Goal: Task Accomplishment & Management: Manage account settings

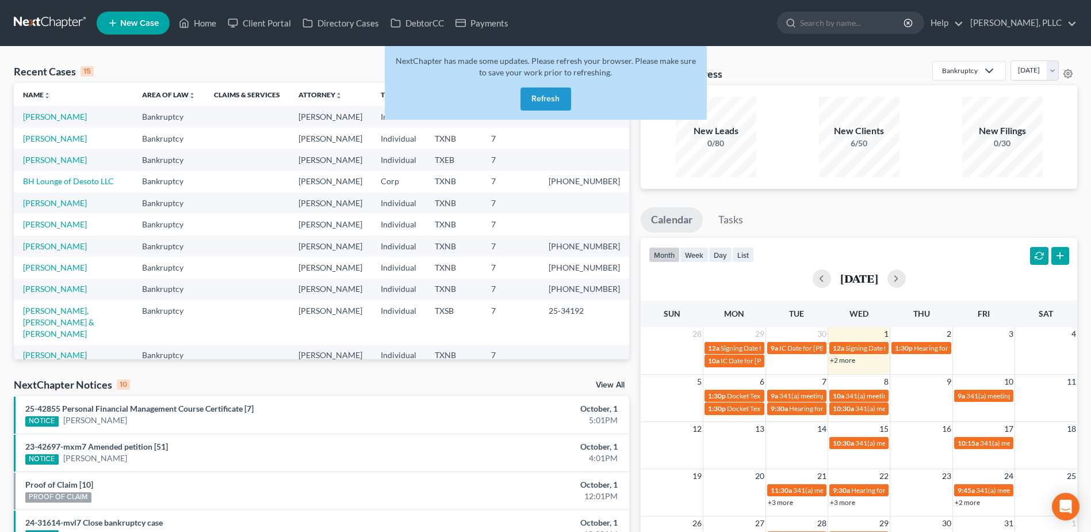
click at [544, 101] on button "Refresh" at bounding box center [546, 98] width 51 height 23
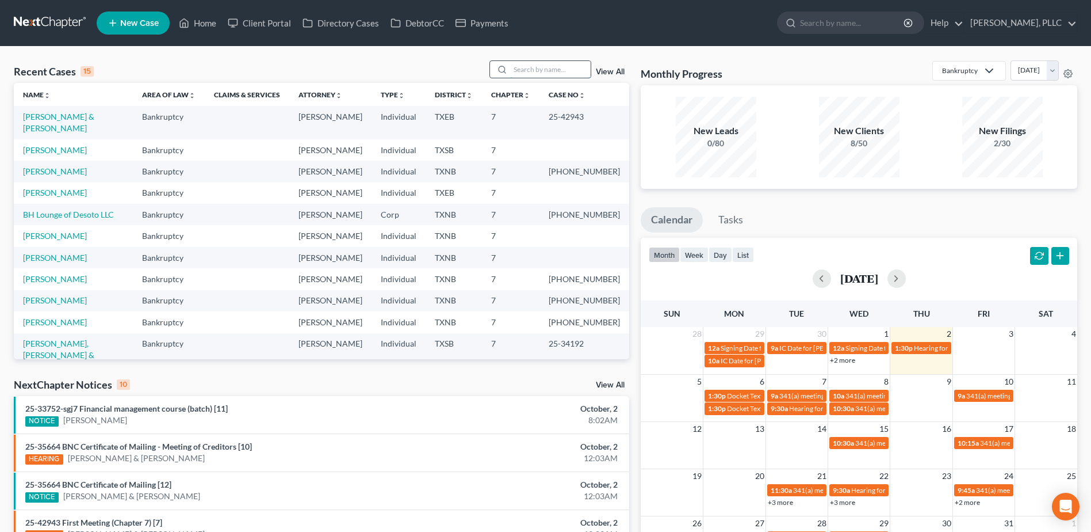
click at [541, 69] on input "search" at bounding box center [550, 69] width 81 height 17
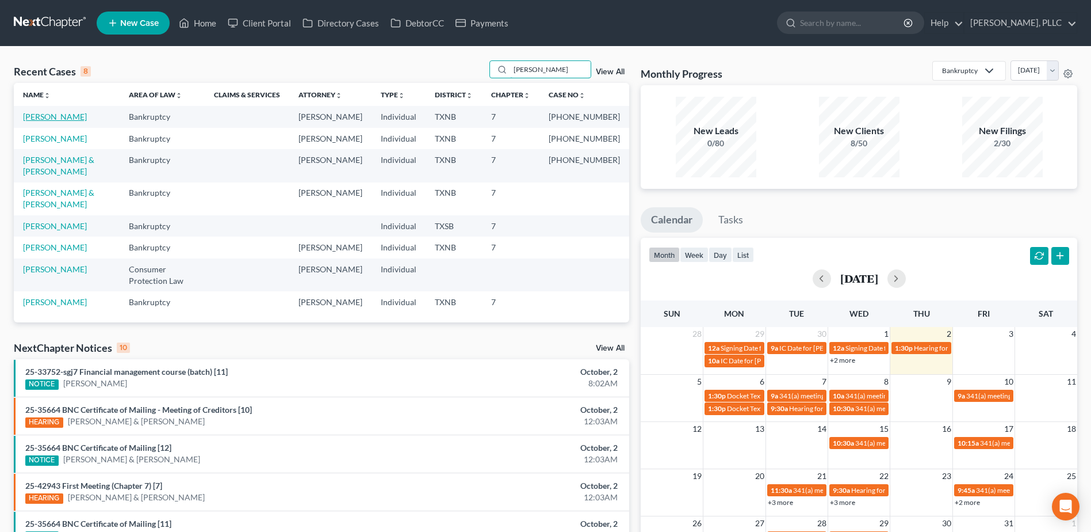
type input "[PERSON_NAME]"
click at [55, 116] on link "[PERSON_NAME]" at bounding box center [55, 117] width 64 height 10
select select "4"
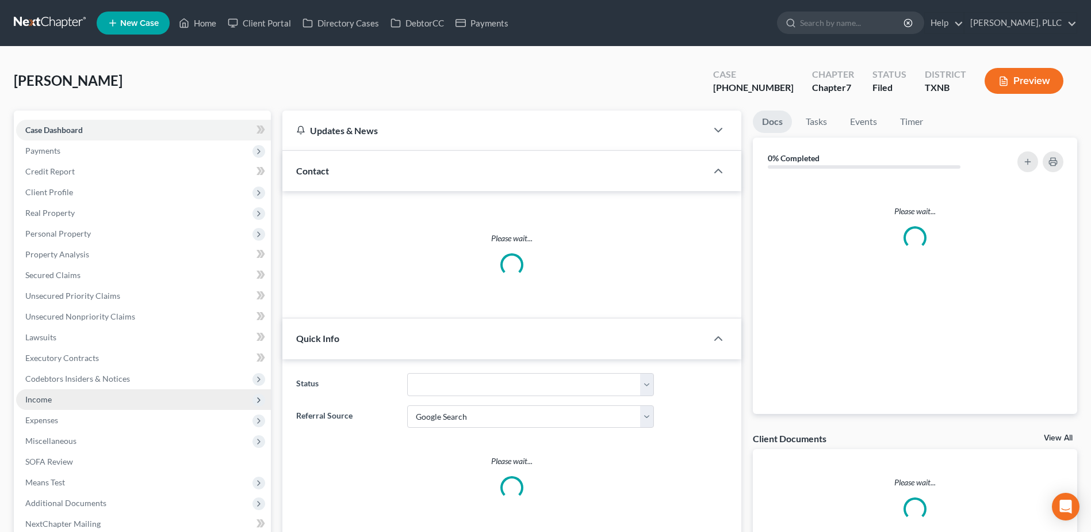
click at [66, 400] on span "Income" at bounding box center [143, 399] width 255 height 21
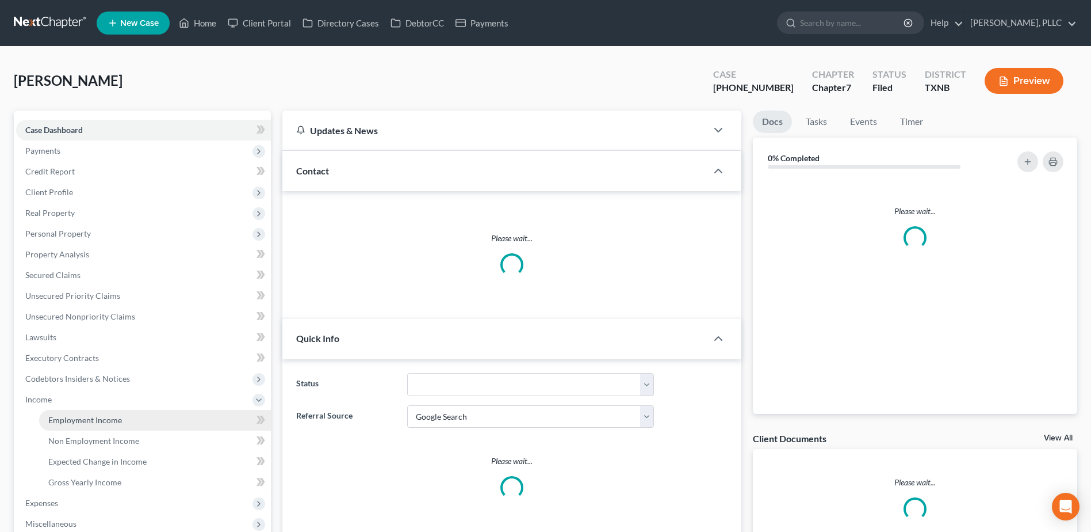
click at [67, 422] on span "Employment Income" at bounding box center [85, 420] width 74 height 10
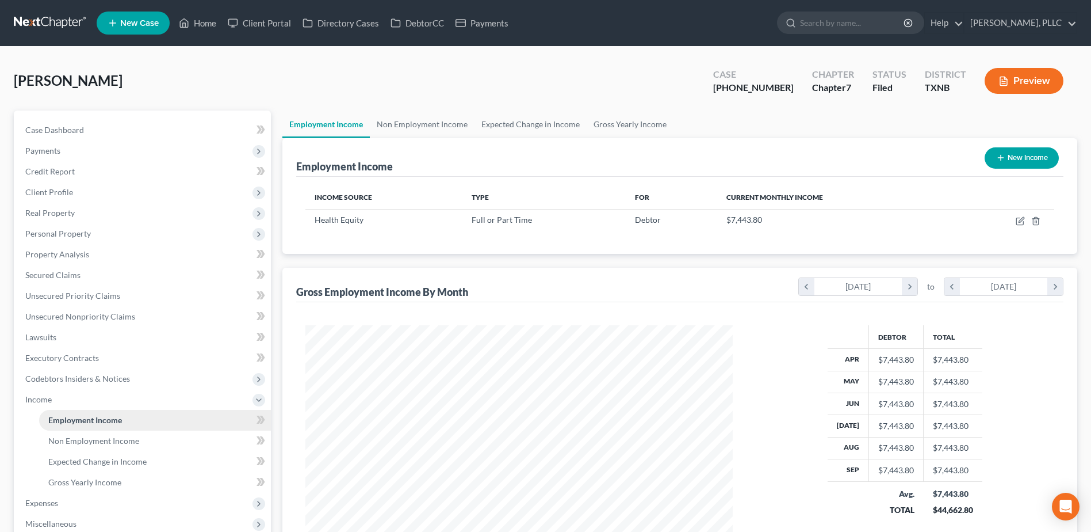
scroll to position [213, 450]
drag, startPoint x: 785, startPoint y: 89, endPoint x: 739, endPoint y: 90, distance: 46.0
click at [739, 90] on div "Case [PHONE_NUMBER]" at bounding box center [753, 82] width 99 height 34
click at [52, 126] on span "Case Dashboard" at bounding box center [54, 130] width 59 height 10
select select "4"
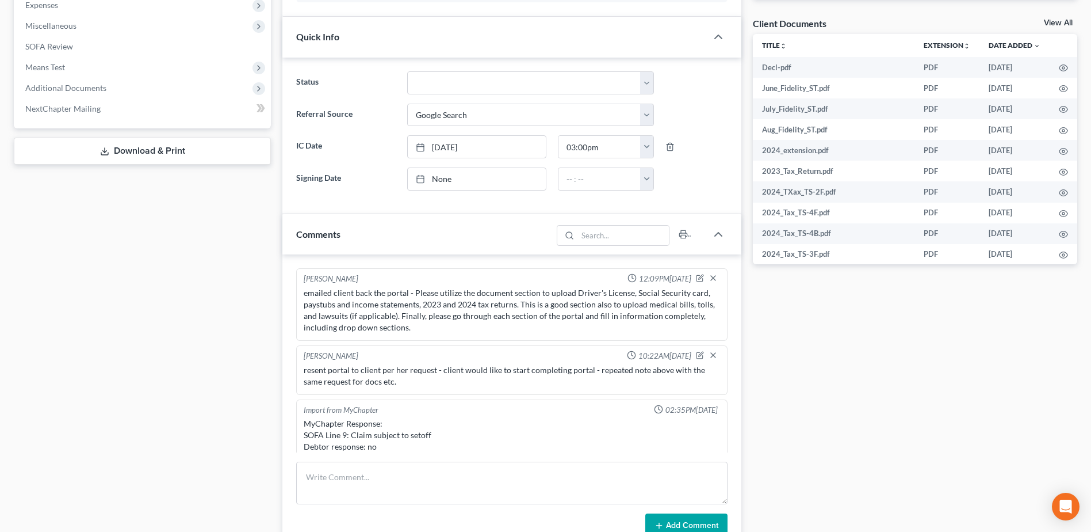
scroll to position [666, 0]
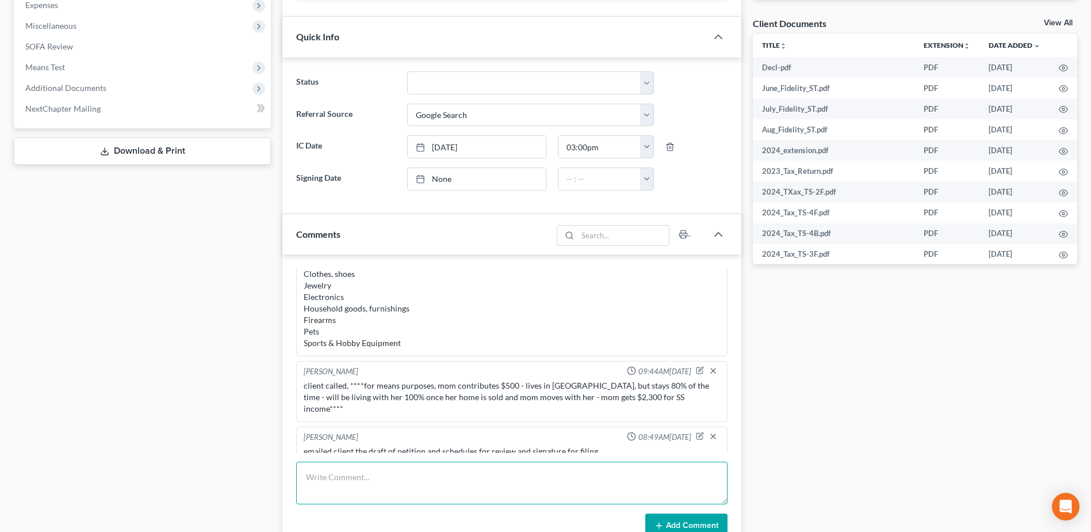
click at [404, 472] on textarea at bounding box center [512, 482] width 432 height 43
type textarea "Doc 6 - EE income filed with the court"
click at [708, 521] on button "Add Comment" at bounding box center [687, 525] width 82 height 24
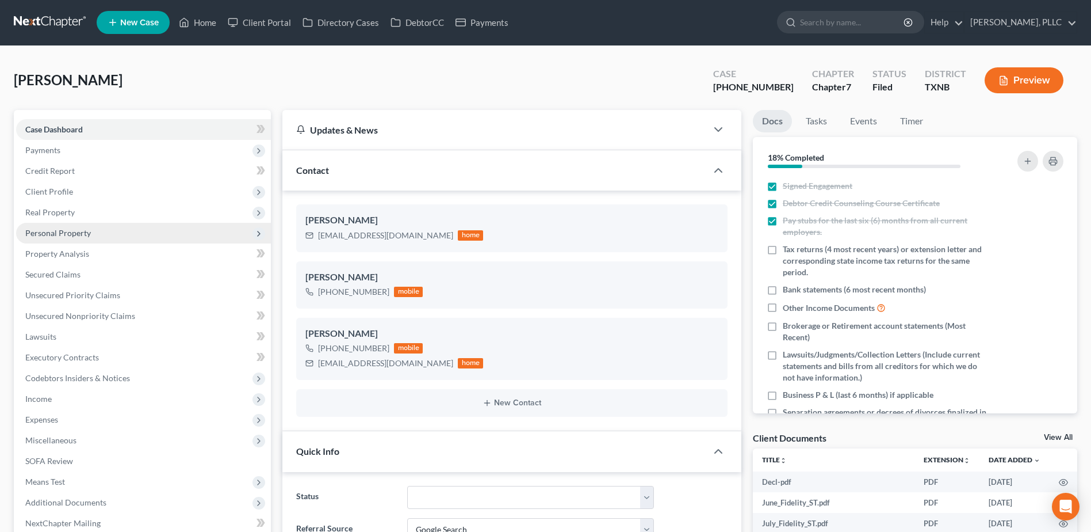
scroll to position [0, 0]
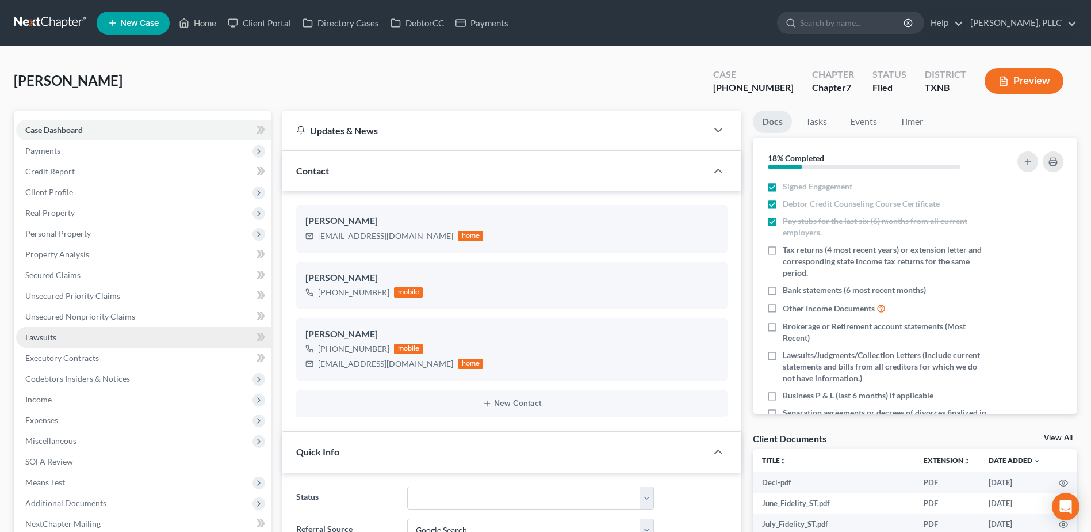
click at [57, 334] on link "Lawsuits" at bounding box center [143, 337] width 255 height 21
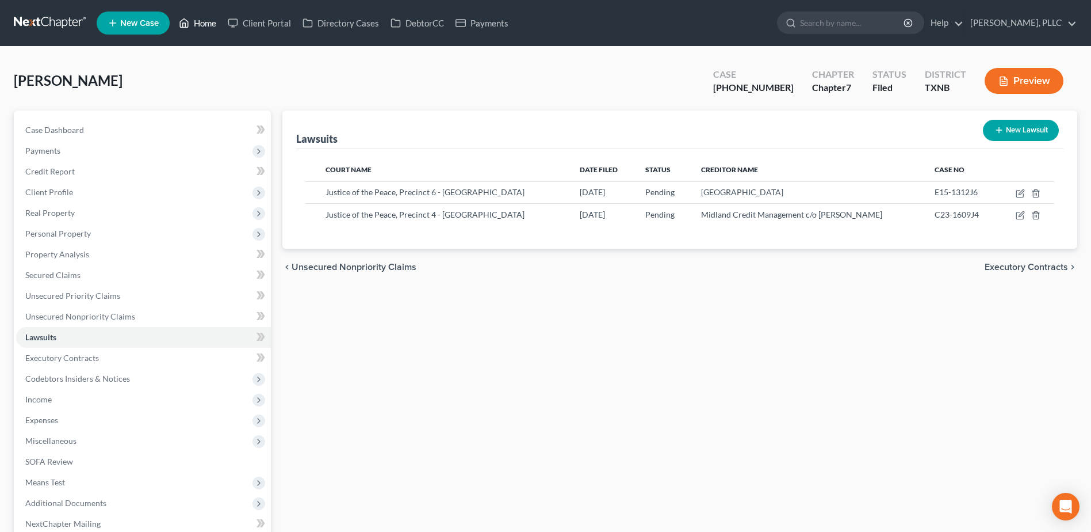
click at [200, 21] on link "Home" at bounding box center [197, 23] width 49 height 21
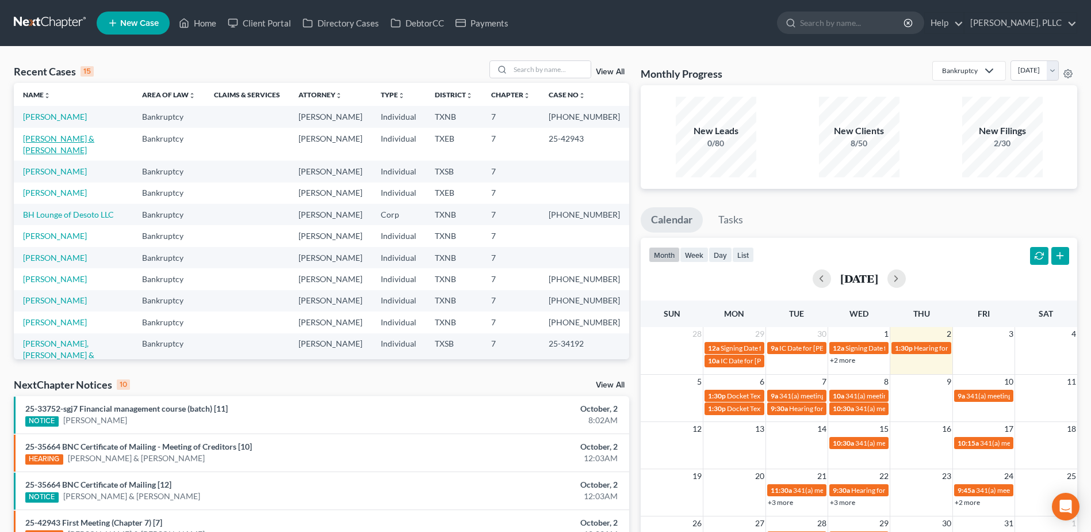
click at [94, 139] on link "[PERSON_NAME] & [PERSON_NAME]" at bounding box center [58, 143] width 71 height 21
select select "4"
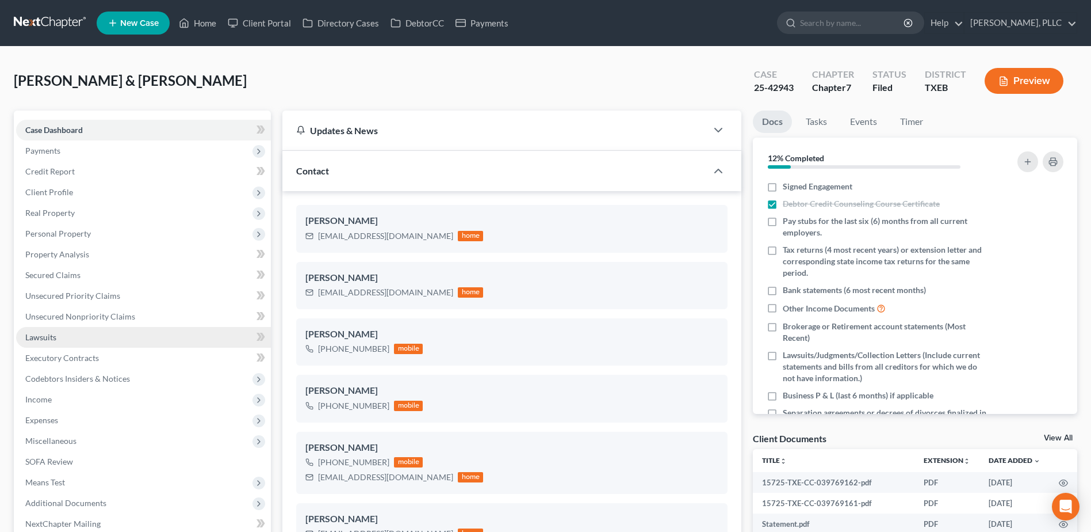
scroll to position [538, 0]
click at [46, 337] on span "Lawsuits" at bounding box center [40, 337] width 31 height 10
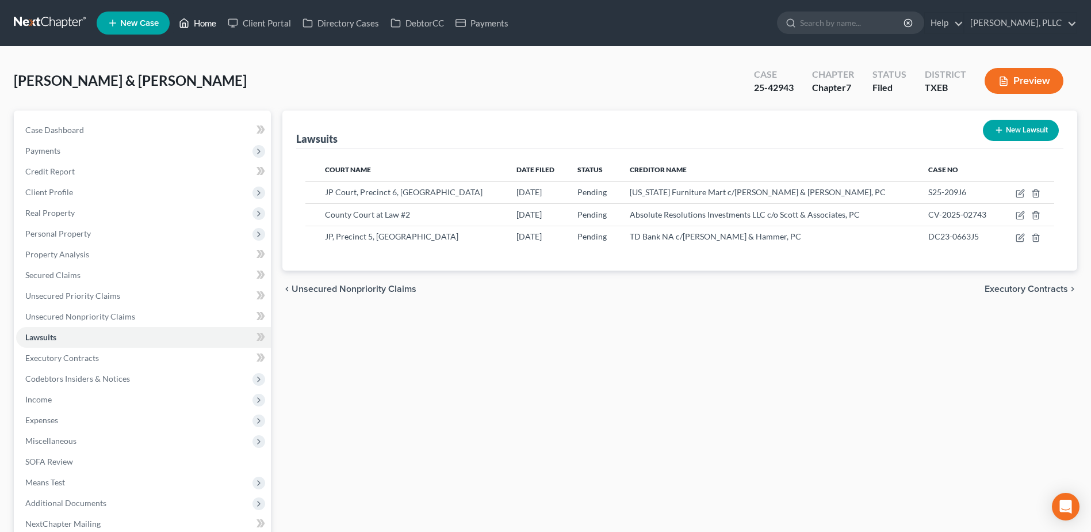
click at [199, 23] on link "Home" at bounding box center [197, 23] width 49 height 21
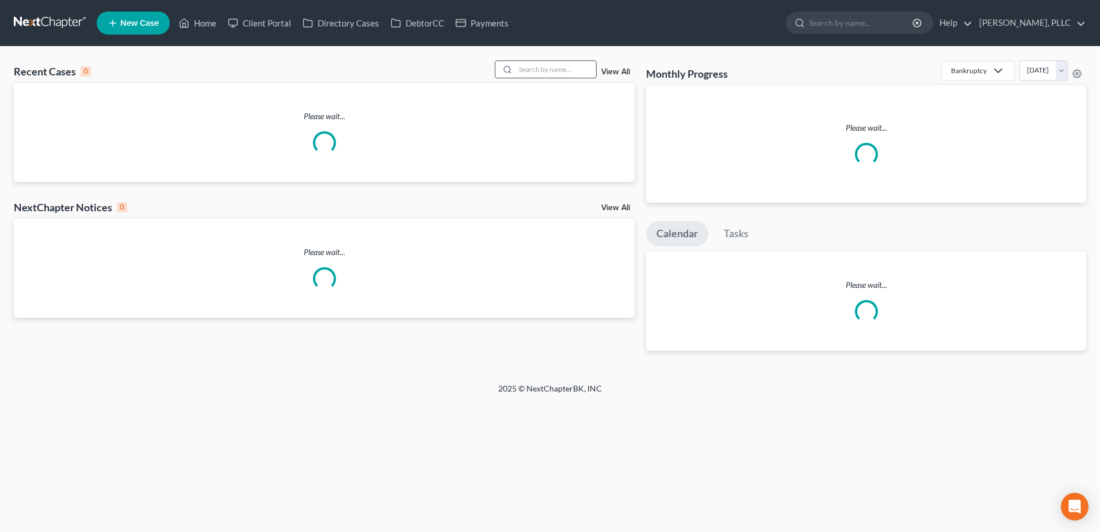
click at [525, 72] on input "search" at bounding box center [556, 69] width 81 height 17
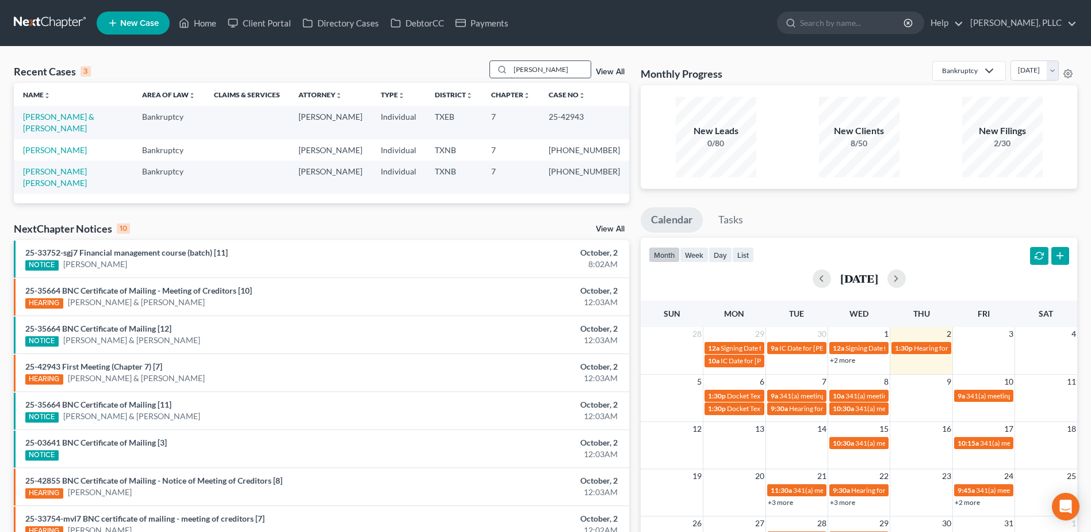
drag, startPoint x: 499, startPoint y: 67, endPoint x: 491, endPoint y: 70, distance: 8.6
click at [489, 71] on div "Recent Cases 3 [PERSON_NAME] View All" at bounding box center [322, 71] width 616 height 22
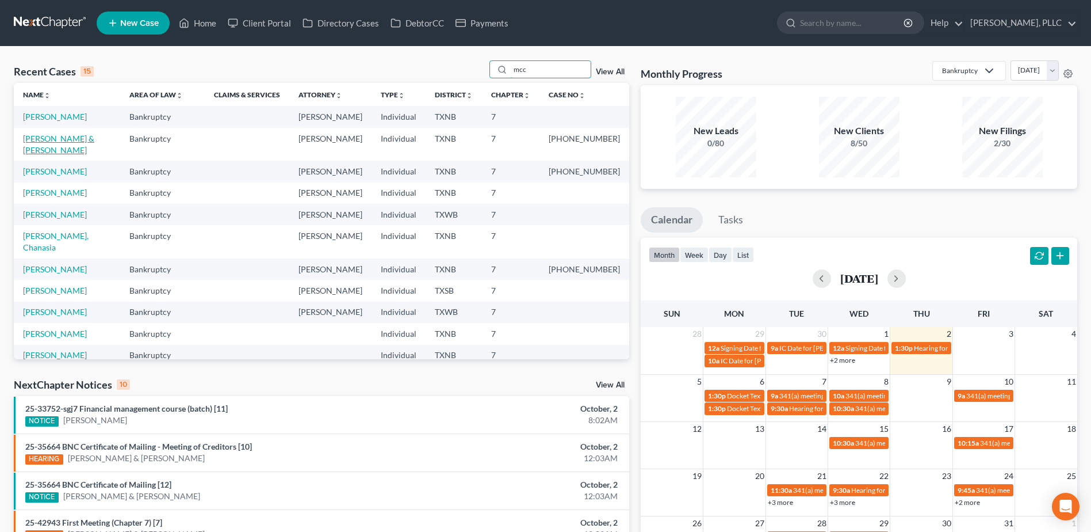
type input "mcc"
click at [94, 139] on link "[PERSON_NAME] & [PERSON_NAME]" at bounding box center [58, 143] width 71 height 21
select select "4"
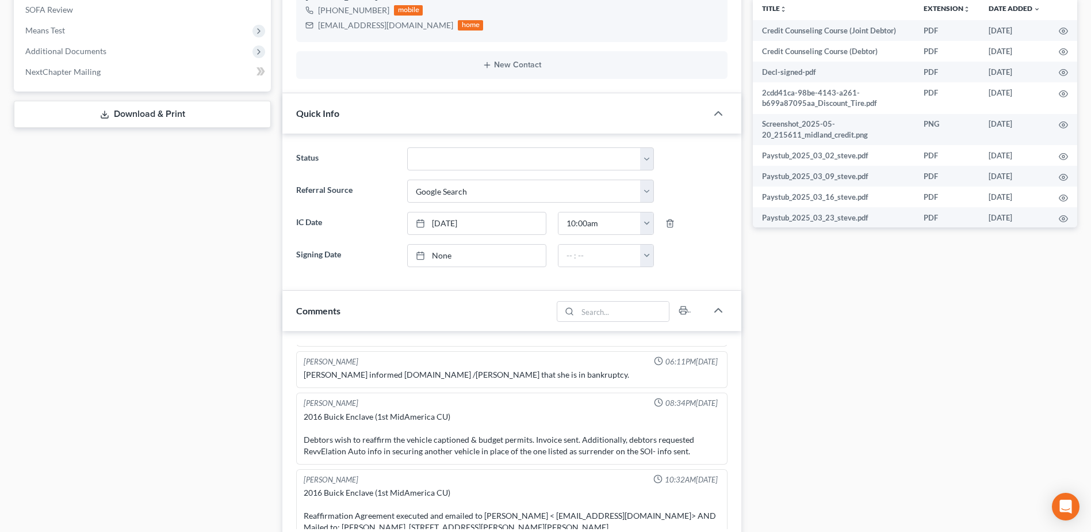
scroll to position [690, 0]
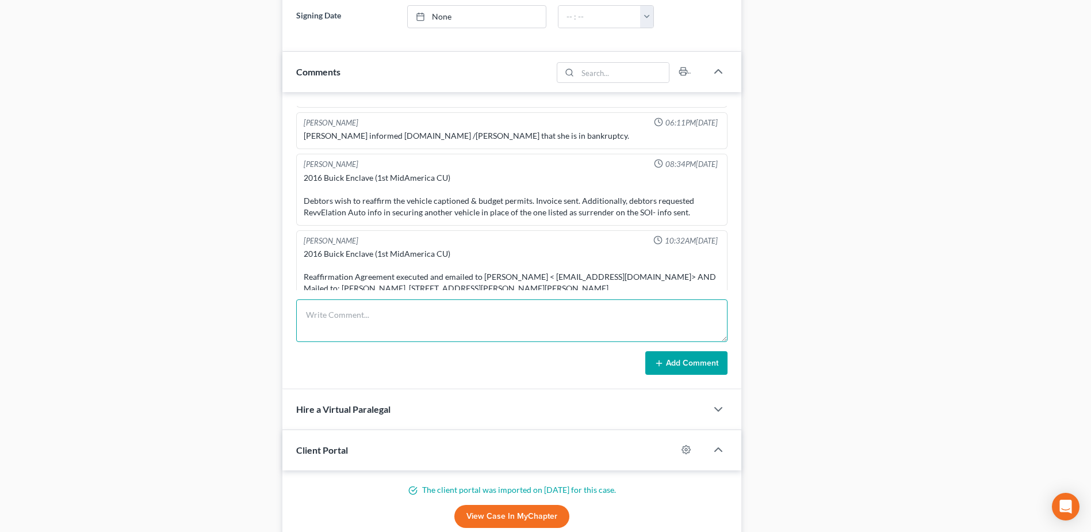
click at [388, 308] on textarea at bounding box center [512, 320] width 432 height 43
type textarea "Doc 16 - Discharge Order emailed to client"
click at [700, 354] on button "Add Comment" at bounding box center [687, 363] width 82 height 24
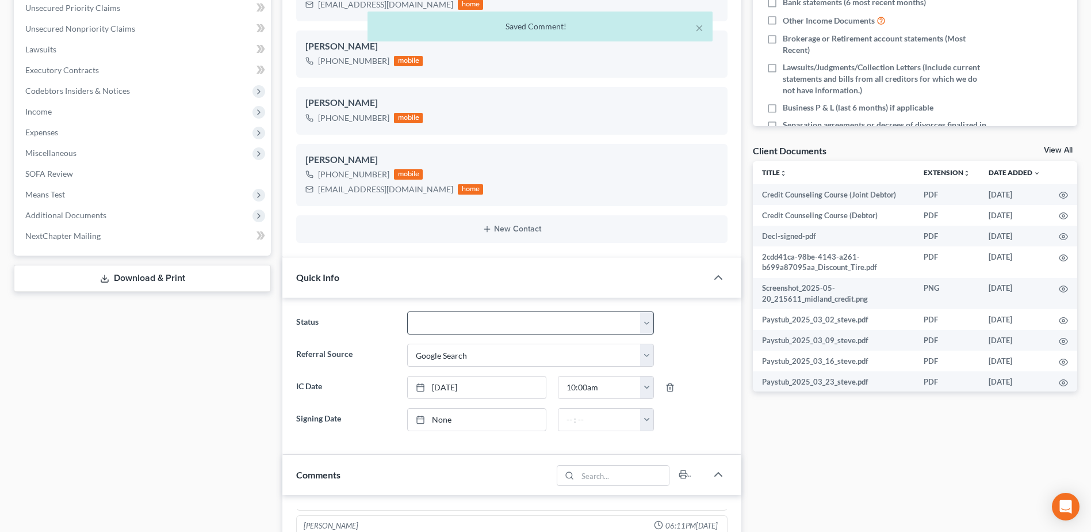
scroll to position [2334, 0]
click at [644, 324] on select "Appellate Phase Case Closed Dead File Demand Letter Phase Discharged Discharge …" at bounding box center [530, 322] width 247 height 23
select select "4"
click at [407, 311] on select "Appellate Phase Case Closed Dead File Demand Letter Phase Discharged Discharge …" at bounding box center [530, 322] width 247 height 23
click at [104, 373] on div "Case Dashboard Payments Invoices Payments Payments Credit Report Client Profile" at bounding box center [142, 449] width 269 height 1252
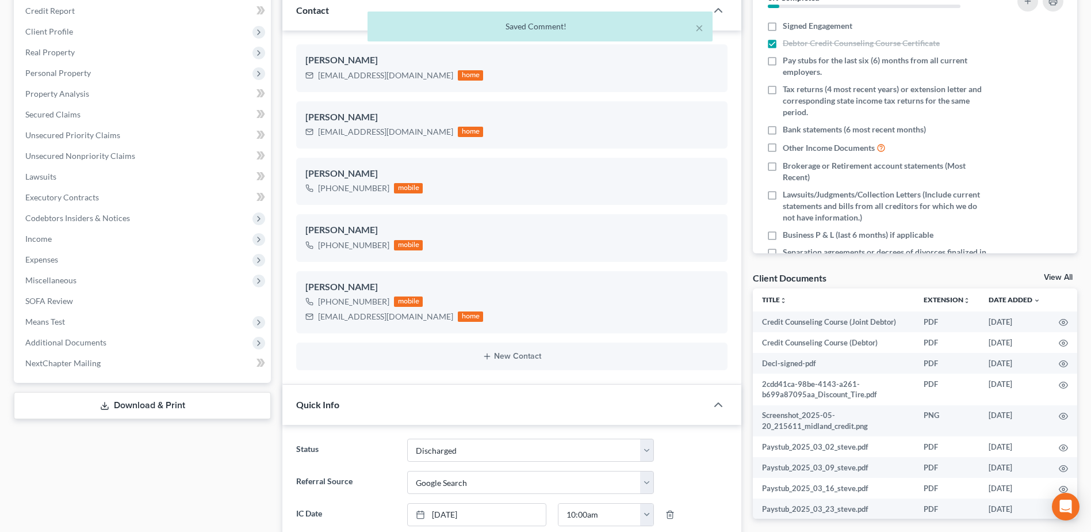
scroll to position [0, 0]
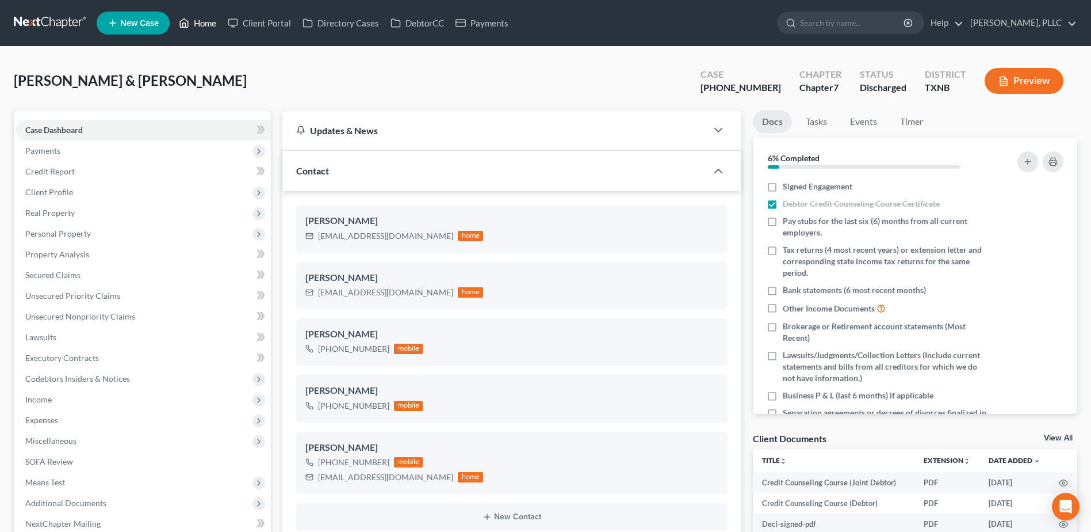
click at [209, 26] on link "Home" at bounding box center [197, 23] width 49 height 21
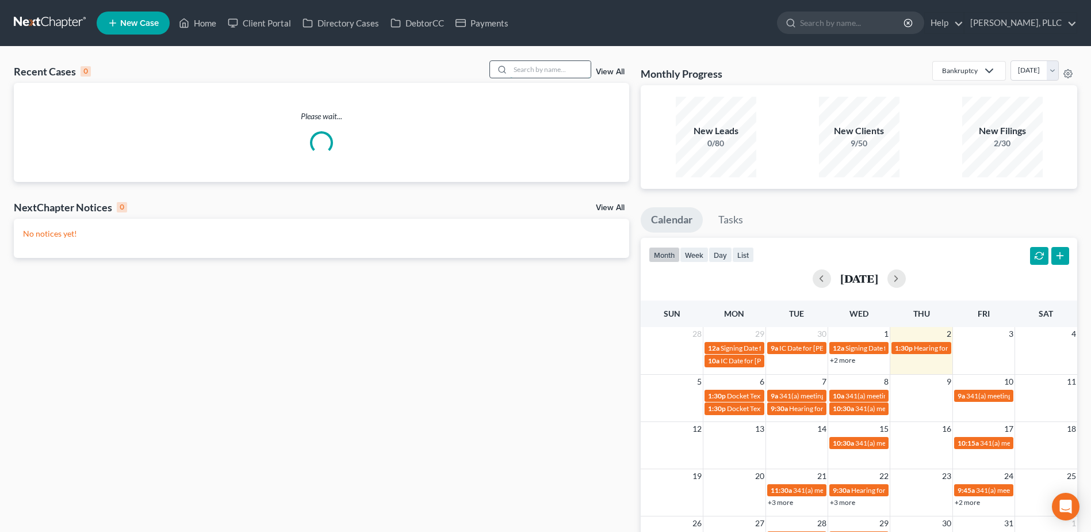
click at [545, 71] on input "search" at bounding box center [550, 69] width 81 height 17
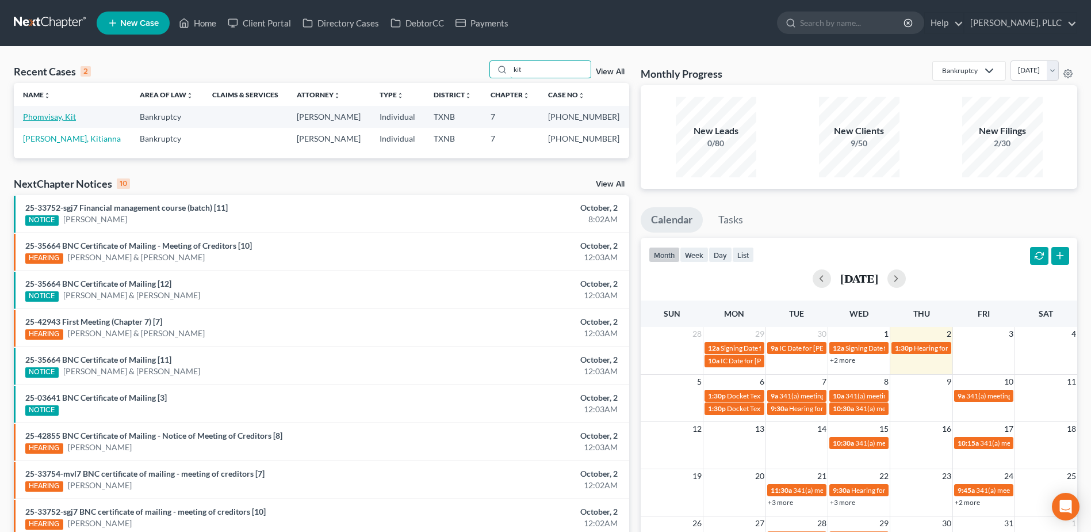
type input "kit"
click at [44, 116] on link "Phomvisay, Kit" at bounding box center [49, 117] width 53 height 10
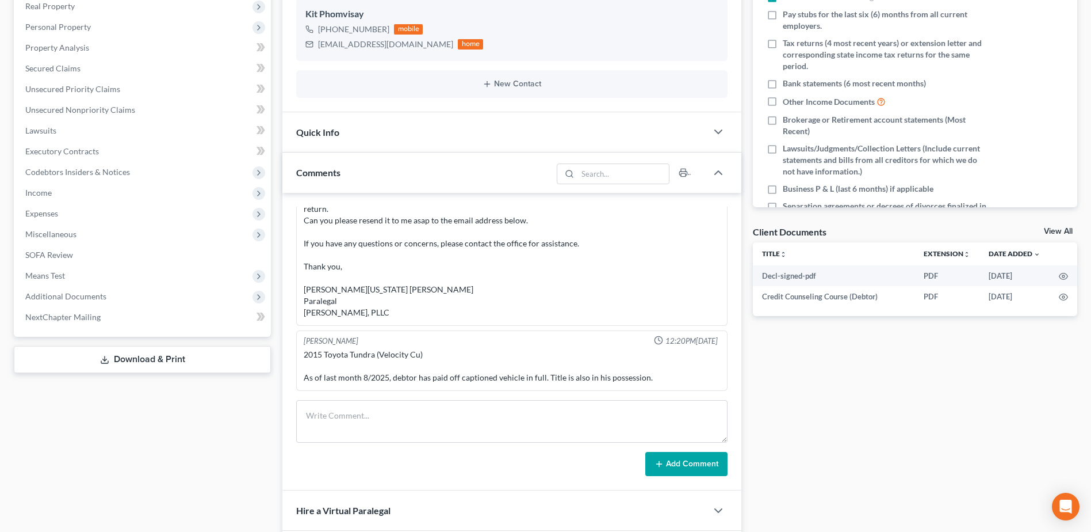
scroll to position [322, 0]
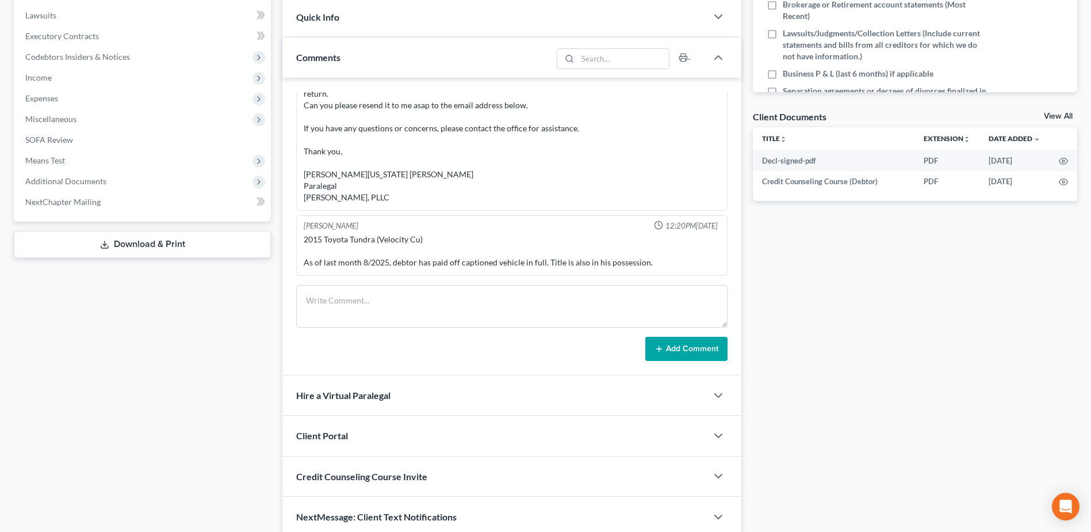
click at [420, 415] on div "Client Portal" at bounding box center [494, 435] width 425 height 40
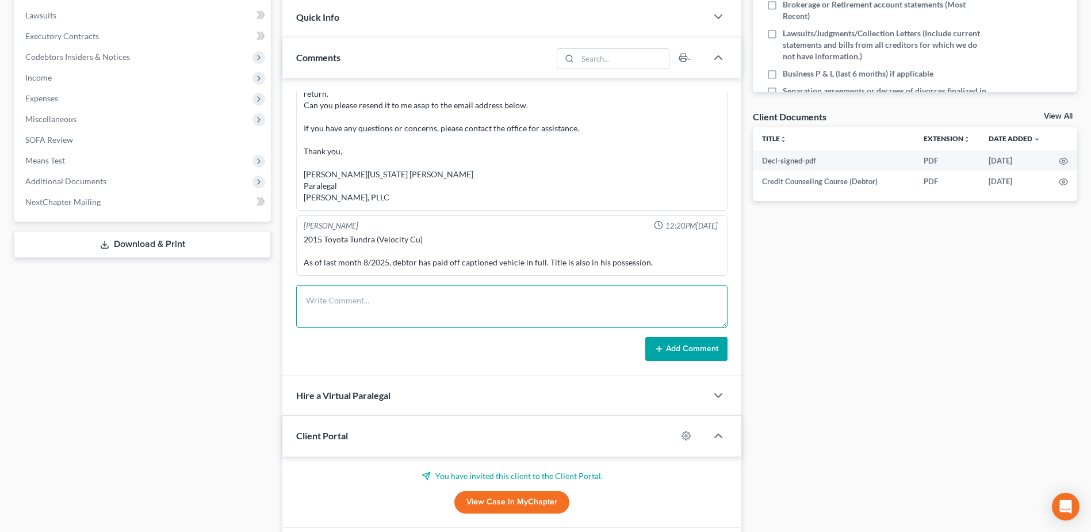
click at [363, 298] on textarea at bounding box center [512, 306] width 432 height 43
type textarea "Doc 13 - Order of discharge emailed to client"
click at [688, 351] on button "Add Comment" at bounding box center [687, 349] width 82 height 24
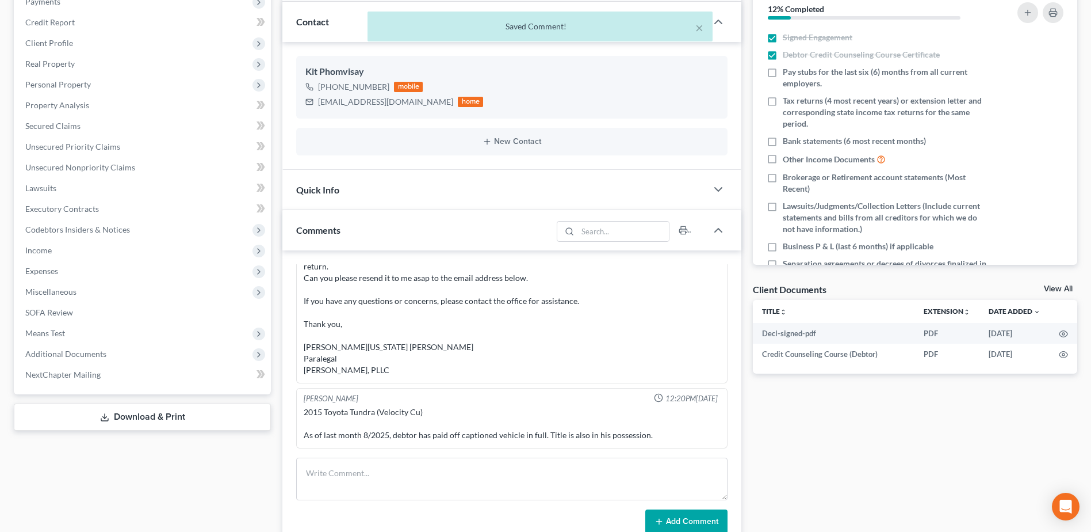
scroll to position [1853, 0]
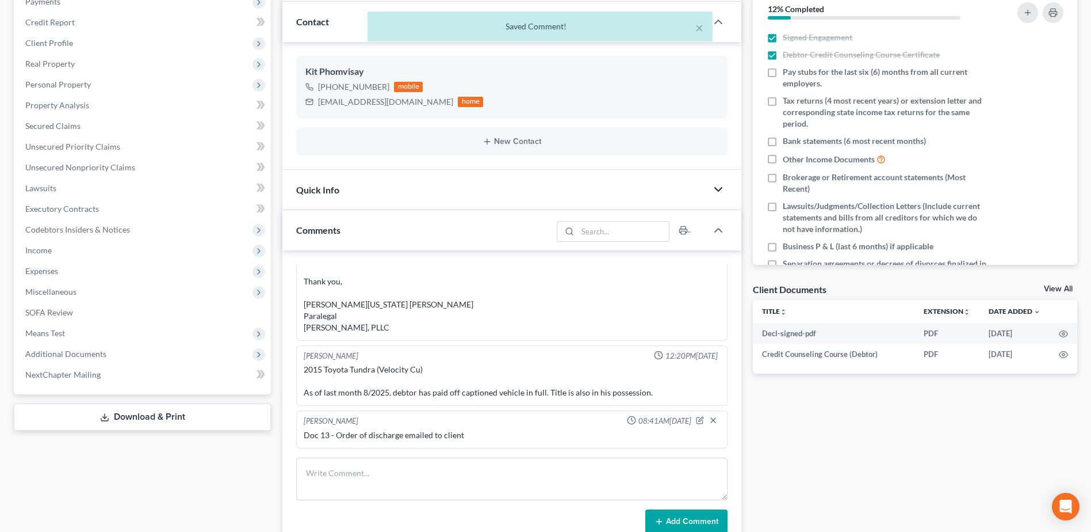
click at [724, 189] on icon "button" at bounding box center [719, 189] width 14 height 14
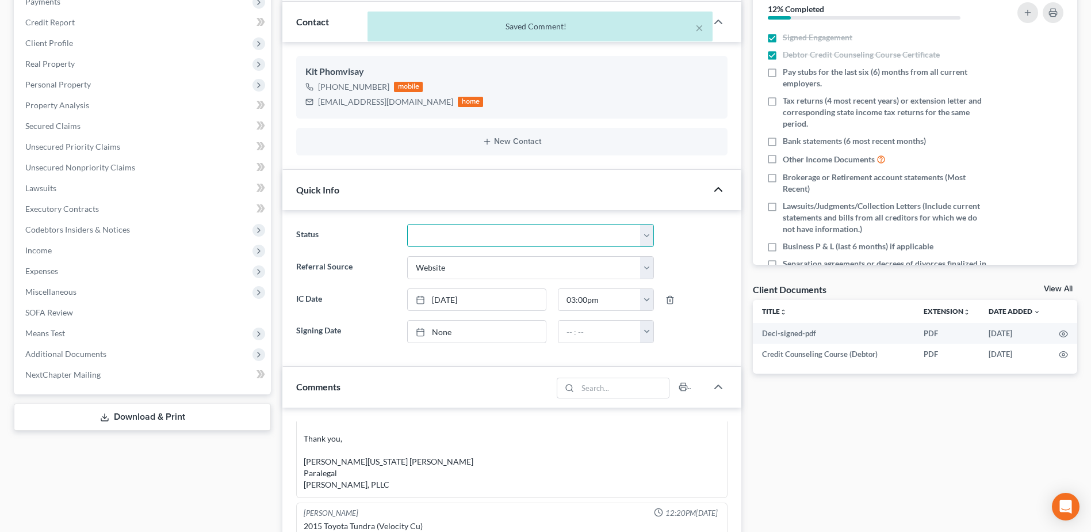
click at [651, 238] on select "Appellate Phase Case Closed Dead File Demand Letter Phase Discharged Discharge …" at bounding box center [530, 235] width 247 height 23
select select "4"
click at [407, 224] on select "Appellate Phase Case Closed Dead File Demand Letter Phase Discharged Discharge …" at bounding box center [530, 235] width 247 height 23
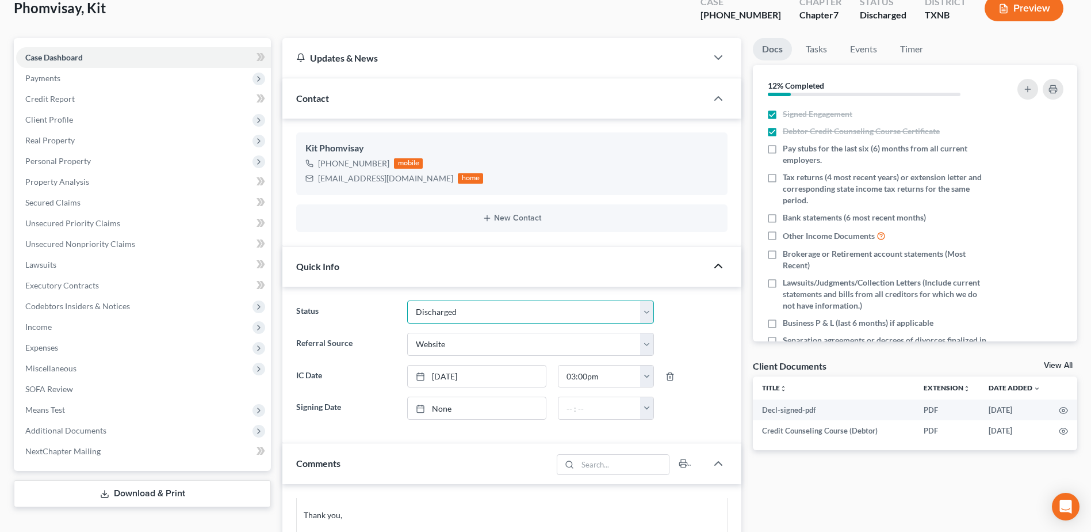
scroll to position [0, 0]
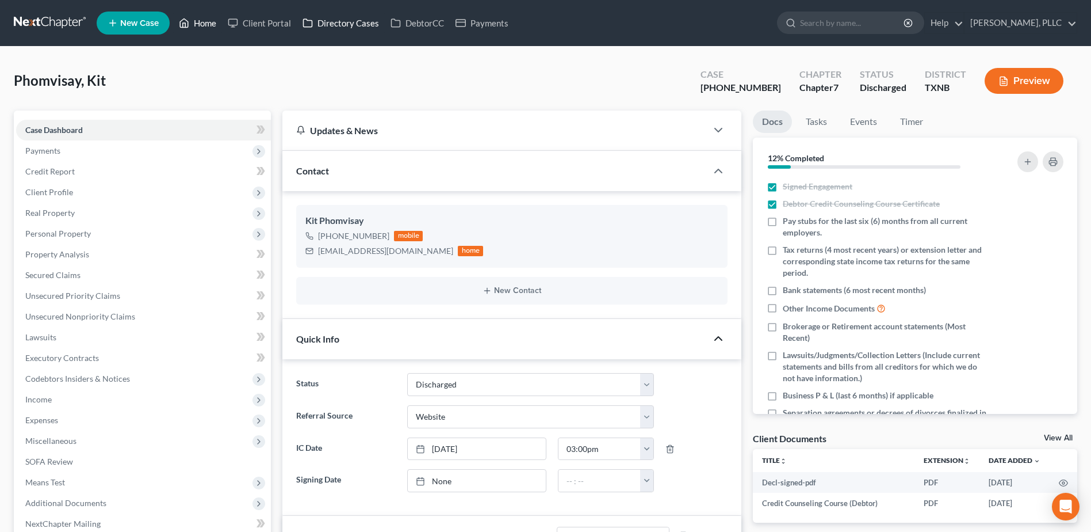
drag, startPoint x: 206, startPoint y: 26, endPoint x: 364, endPoint y: 25, distance: 158.2
click at [206, 26] on link "Home" at bounding box center [197, 23] width 49 height 21
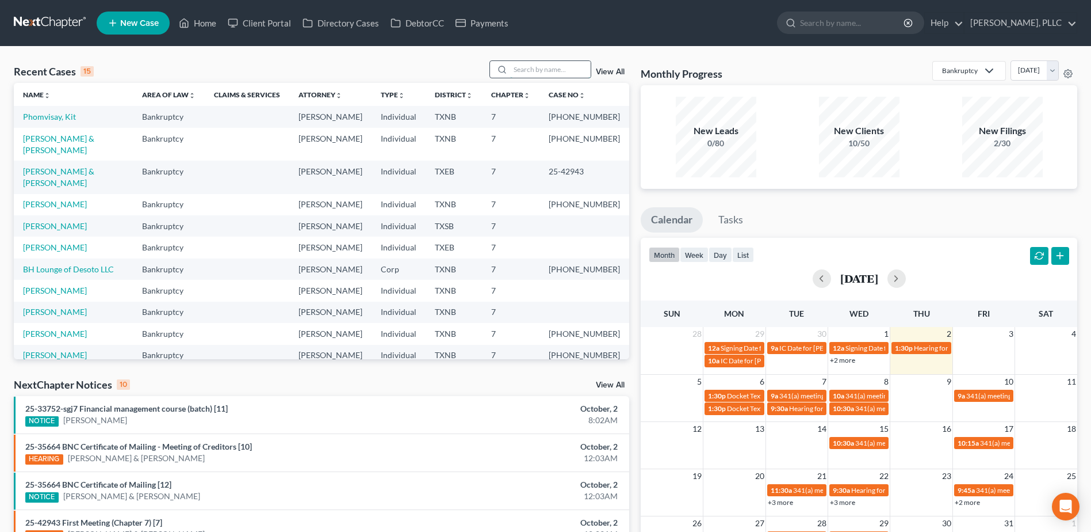
click at [532, 69] on input "search" at bounding box center [550, 69] width 81 height 17
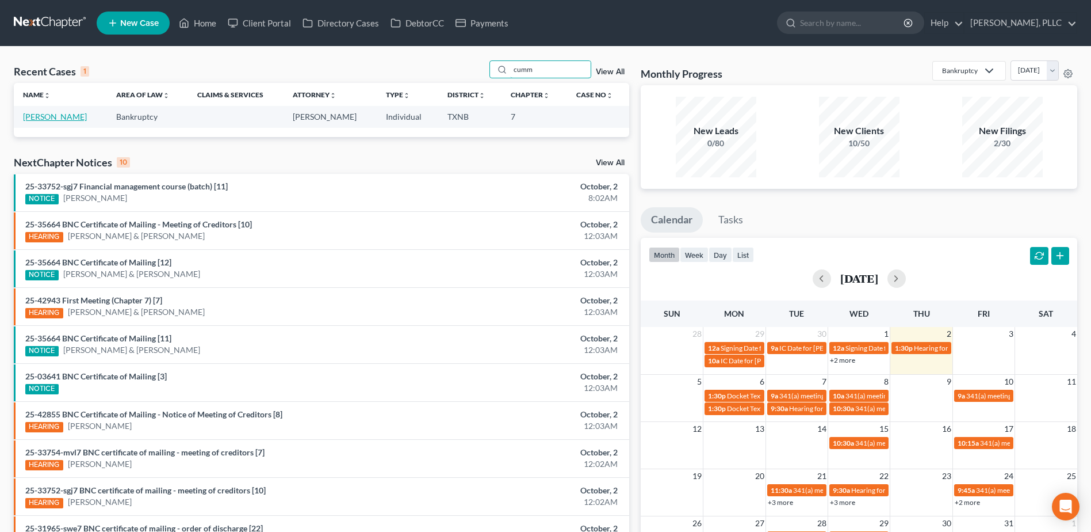
type input "cumm"
click at [56, 116] on link "[PERSON_NAME]" at bounding box center [55, 117] width 64 height 10
select select "6"
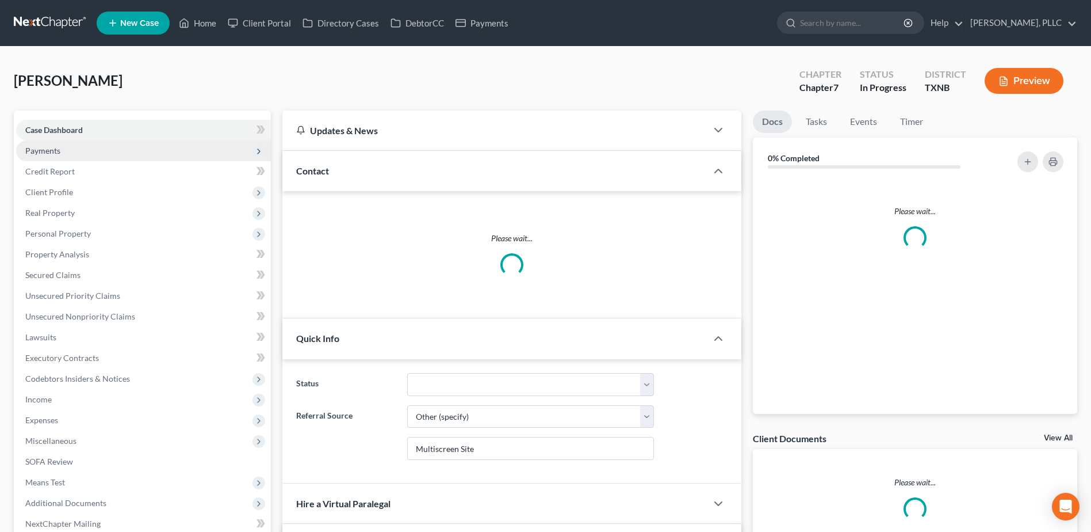
click at [52, 154] on span "Payments" at bounding box center [42, 151] width 35 height 10
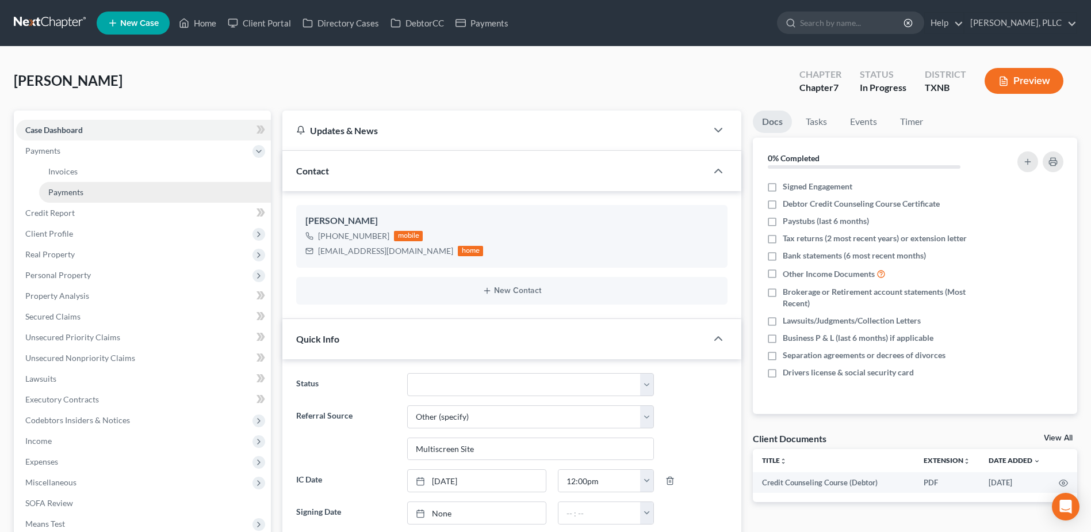
scroll to position [211, 0]
click at [68, 192] on span "Payments" at bounding box center [65, 192] width 35 height 10
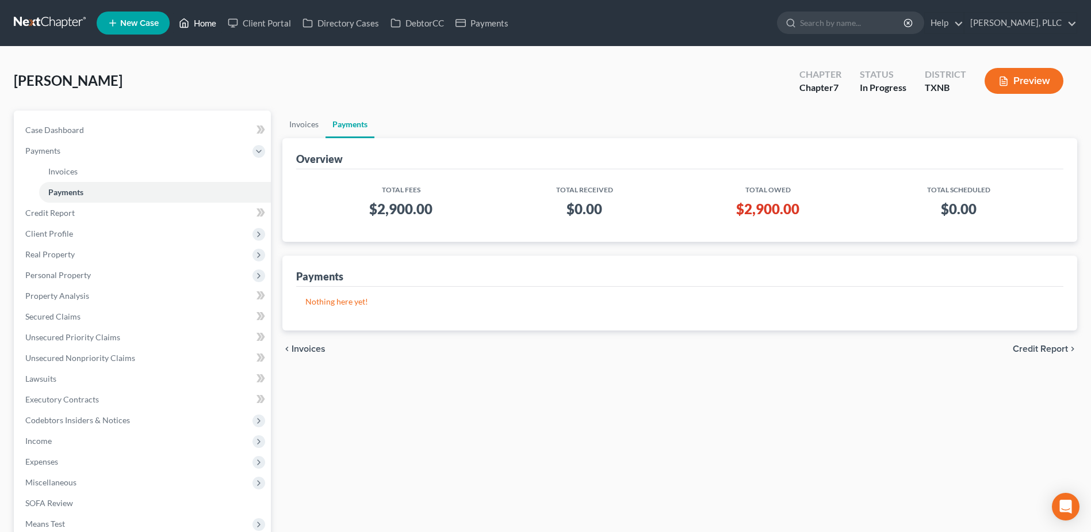
click at [200, 22] on link "Home" at bounding box center [197, 23] width 49 height 21
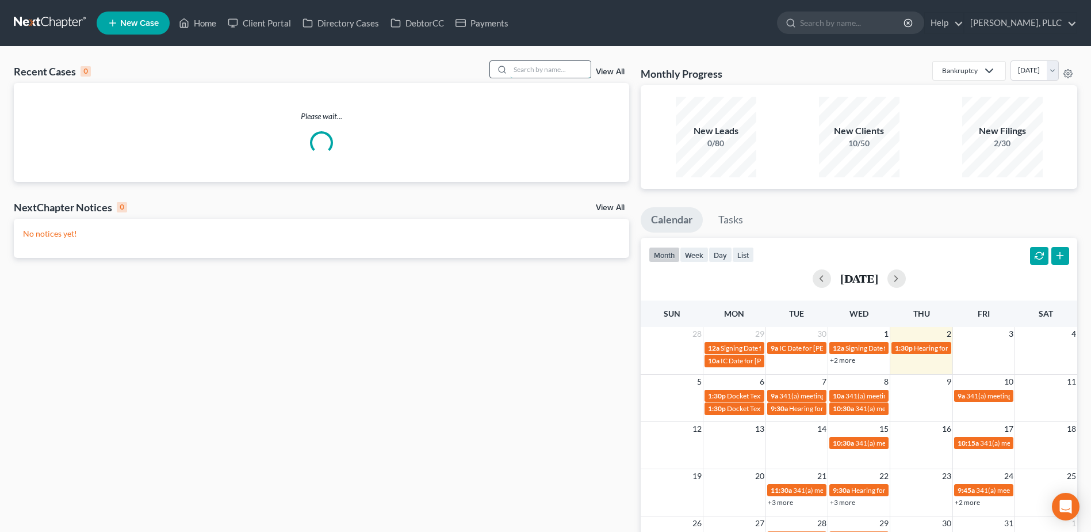
click at [583, 68] on input "search" at bounding box center [550, 69] width 81 height 17
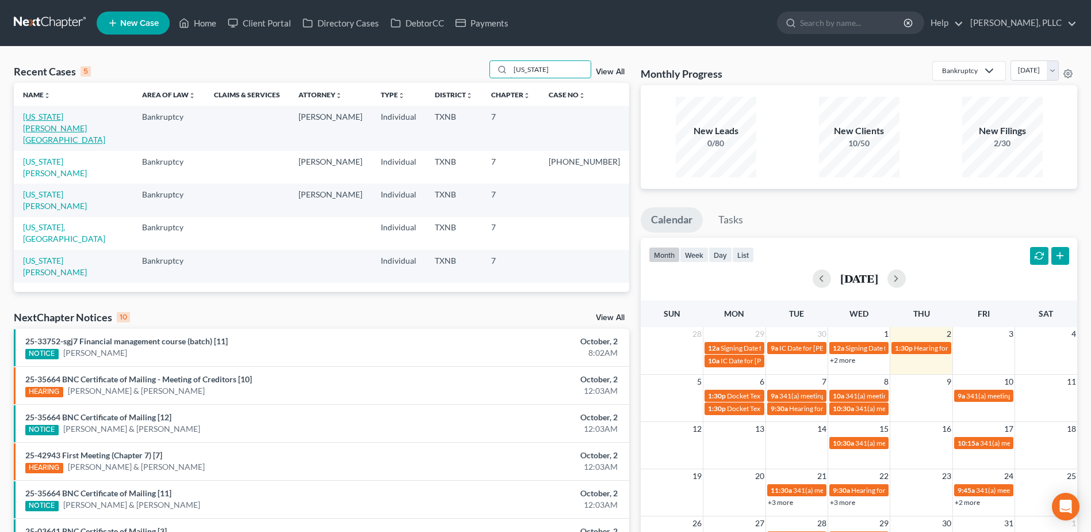
type input "[US_STATE]"
click at [73, 117] on link "[US_STATE][PERSON_NAME][GEOGRAPHIC_DATA]" at bounding box center [64, 128] width 82 height 33
select select "6"
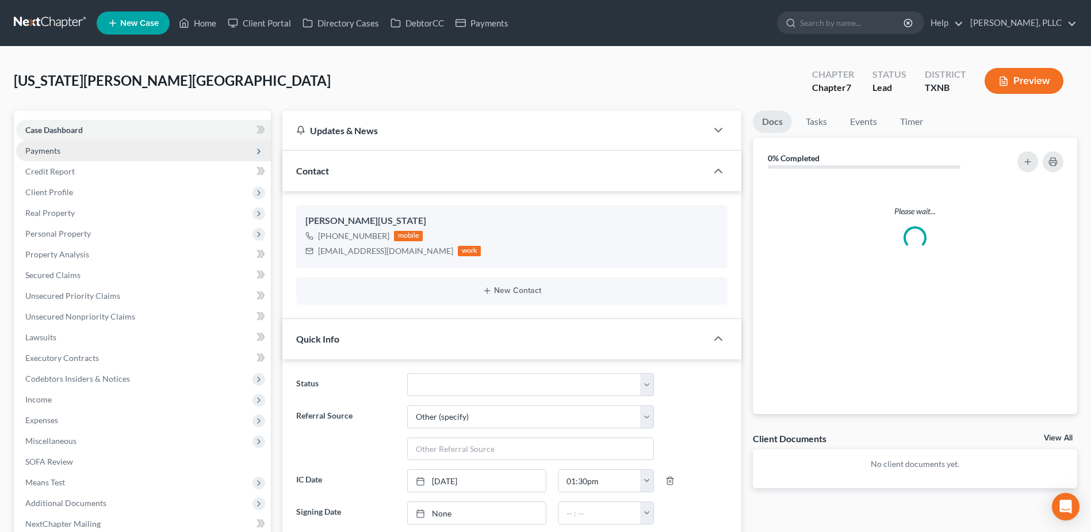
click at [56, 154] on span "Payments" at bounding box center [42, 151] width 35 height 10
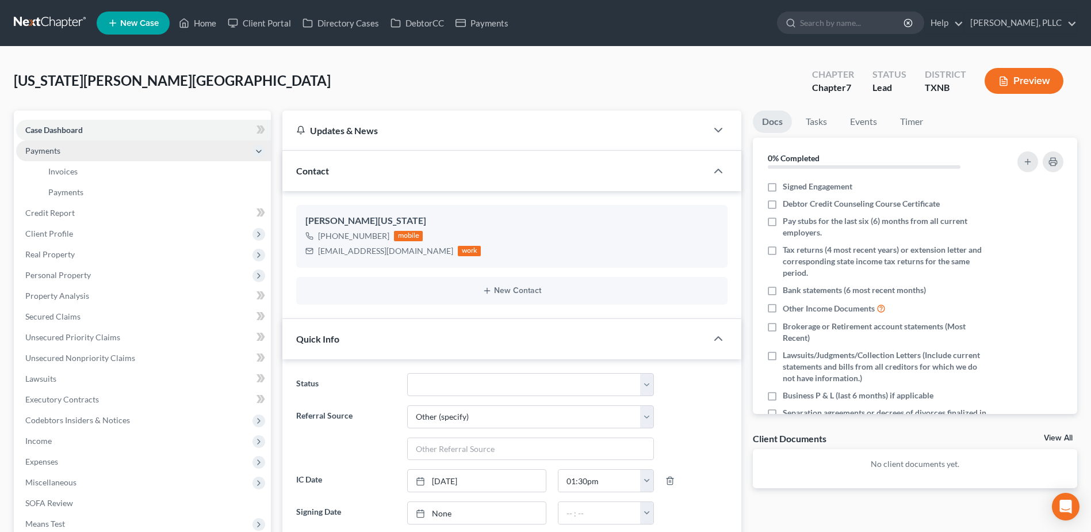
scroll to position [16, 0]
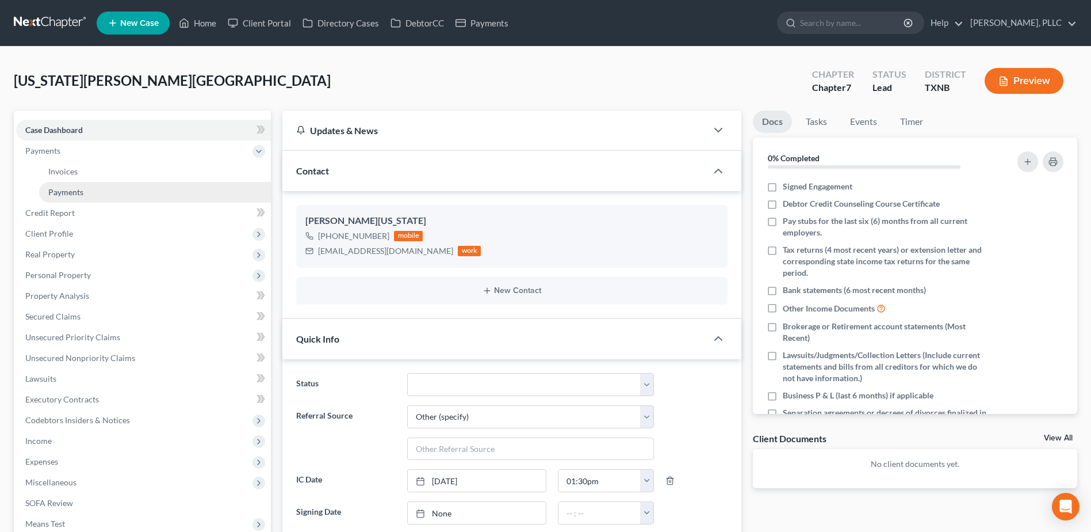
click at [73, 192] on span "Payments" at bounding box center [65, 192] width 35 height 10
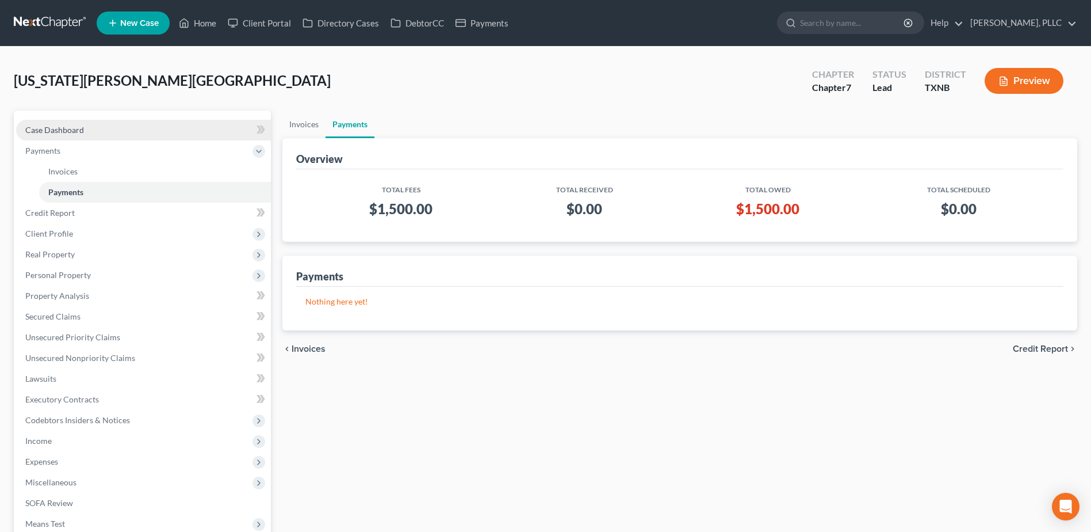
click at [82, 129] on span "Case Dashboard" at bounding box center [54, 130] width 59 height 10
select select "6"
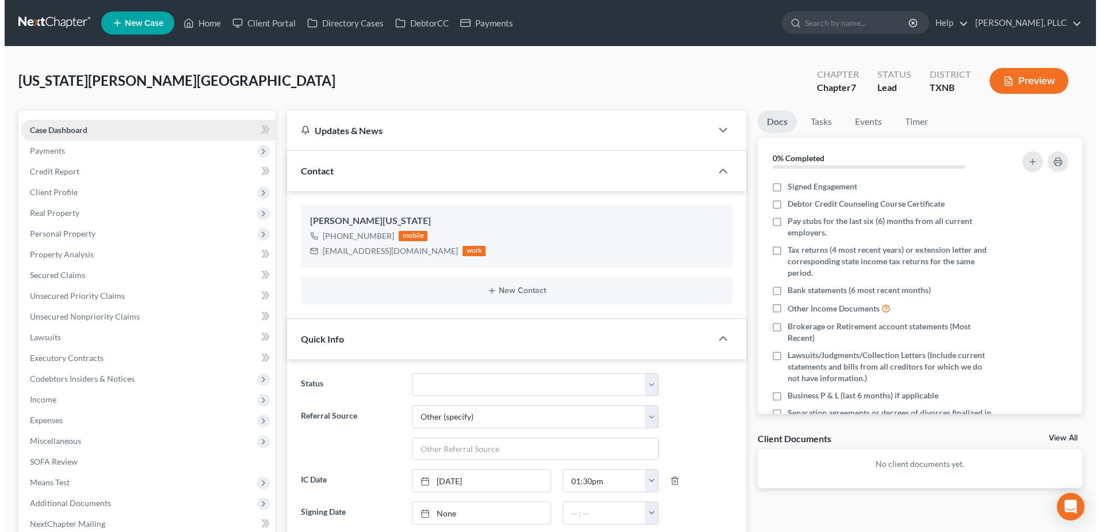
scroll to position [16, 0]
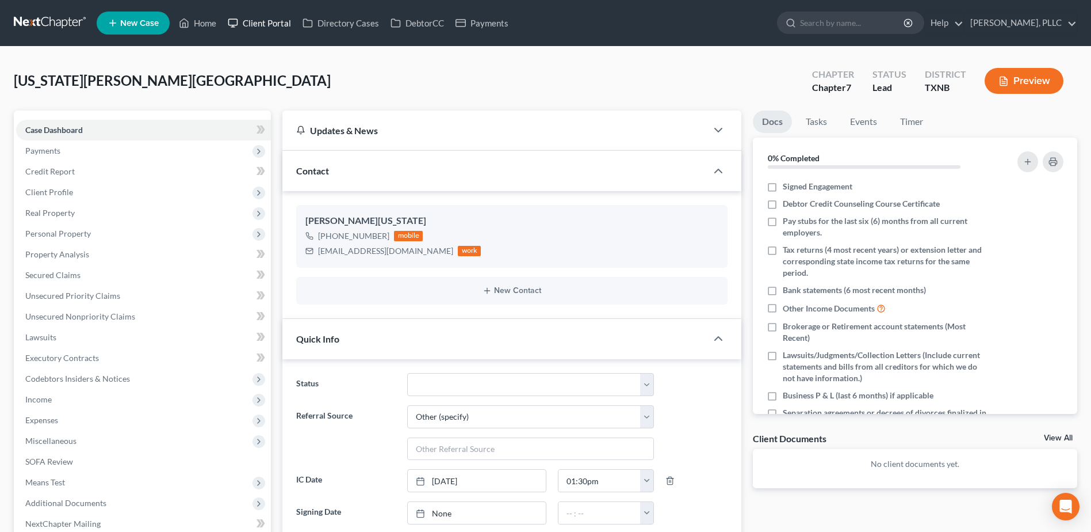
click at [273, 25] on link "Client Portal" at bounding box center [259, 23] width 75 height 21
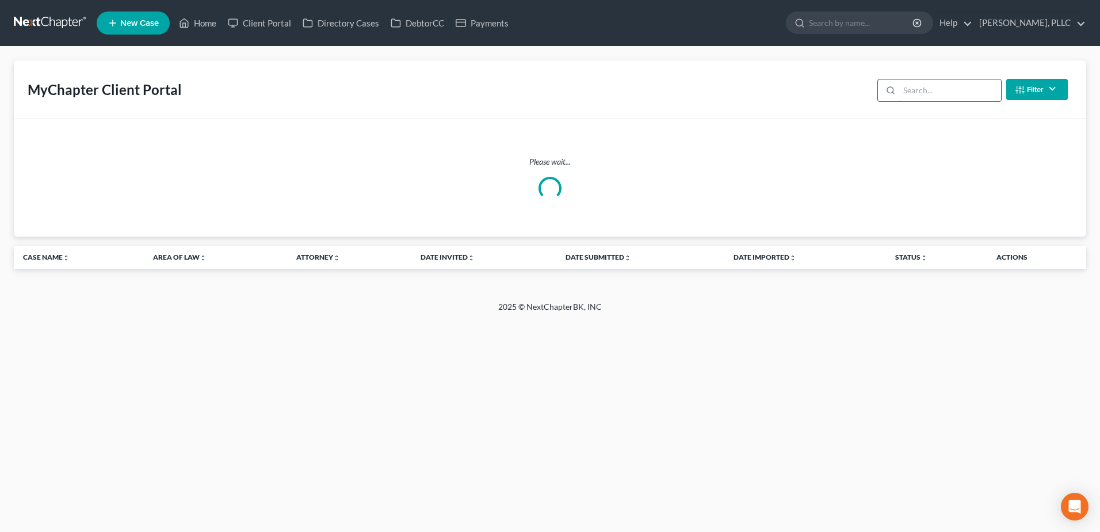
click at [963, 94] on input "search" at bounding box center [950, 90] width 102 height 22
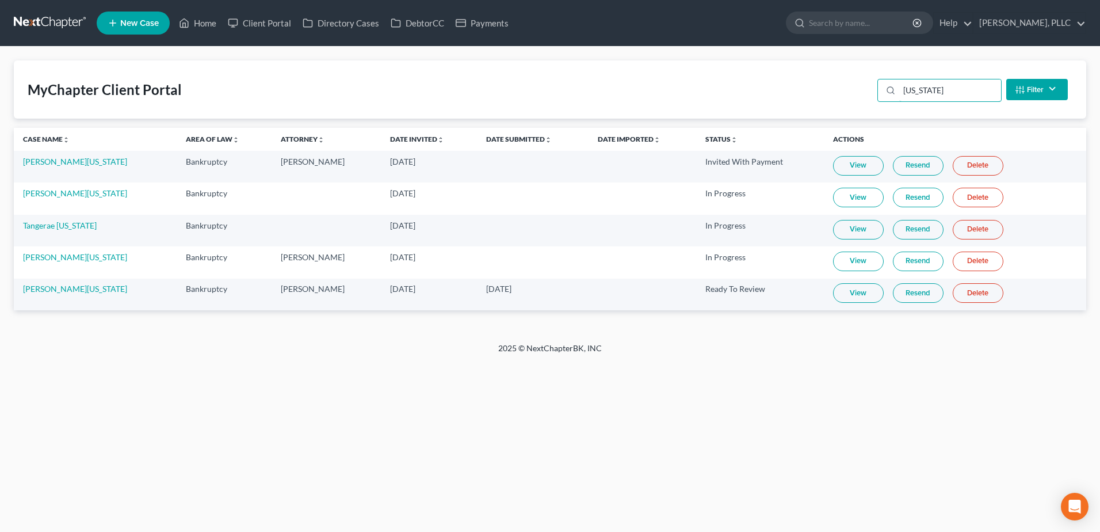
type input "[US_STATE]"
click at [855, 285] on link "View" at bounding box center [858, 293] width 51 height 20
click at [920, 293] on link "Resend" at bounding box center [918, 293] width 51 height 20
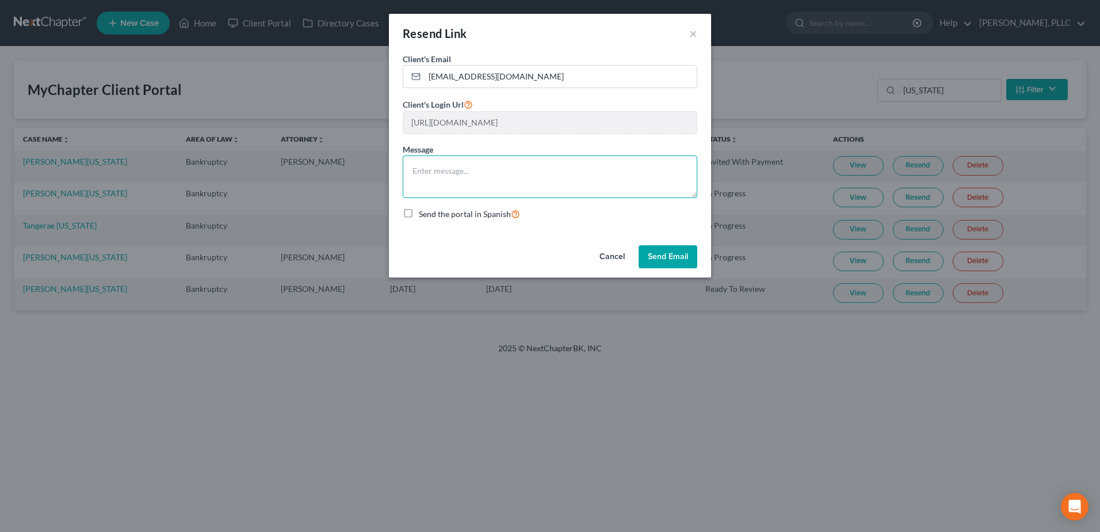
click at [465, 163] on textarea at bounding box center [550, 176] width 295 height 43
paste textarea "Please utilize the document section to upload Driver's License, Social Security…"
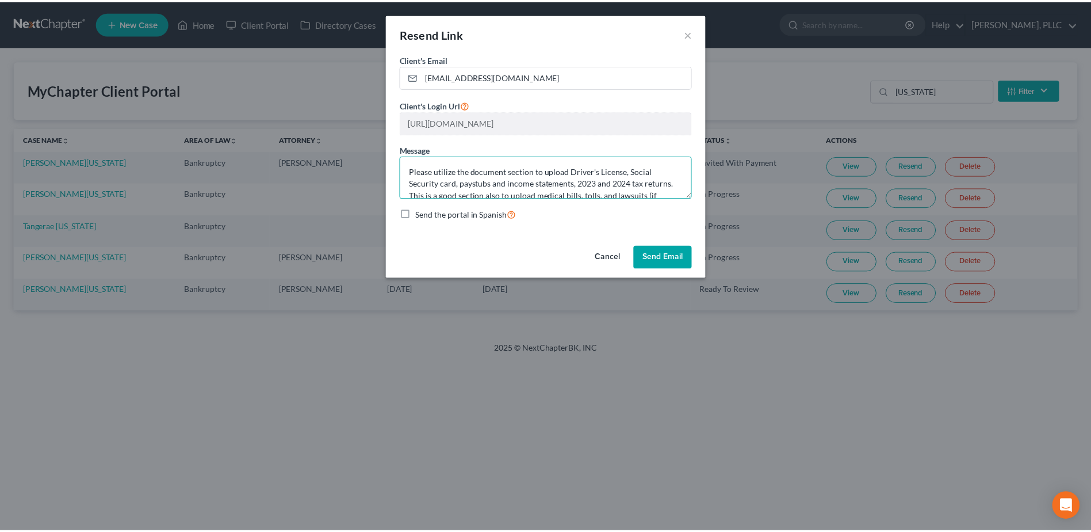
scroll to position [26, 0]
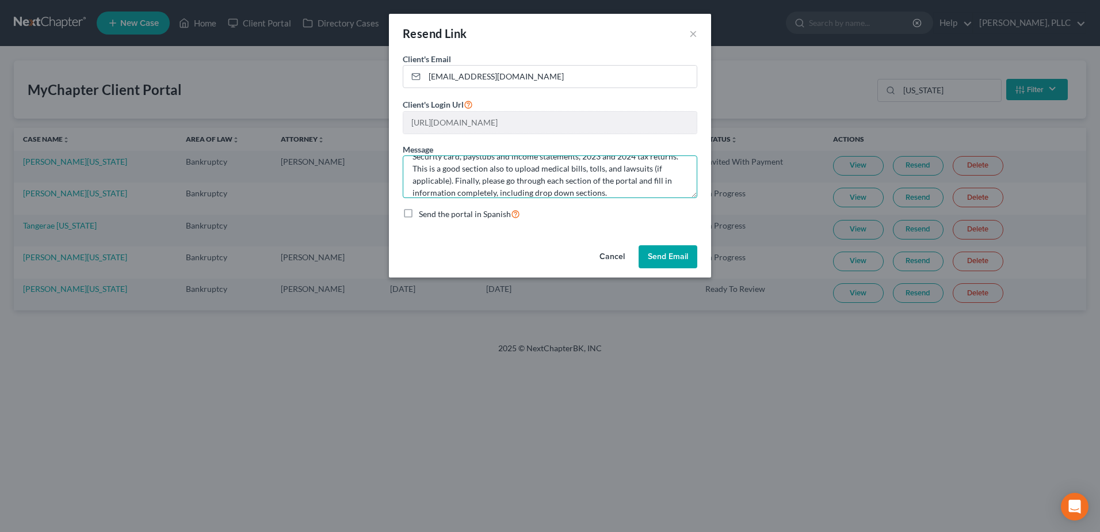
type textarea "Please utilize the document section to upload Driver's License, Social Security…"
click at [654, 250] on button "Send Email" at bounding box center [668, 256] width 59 height 23
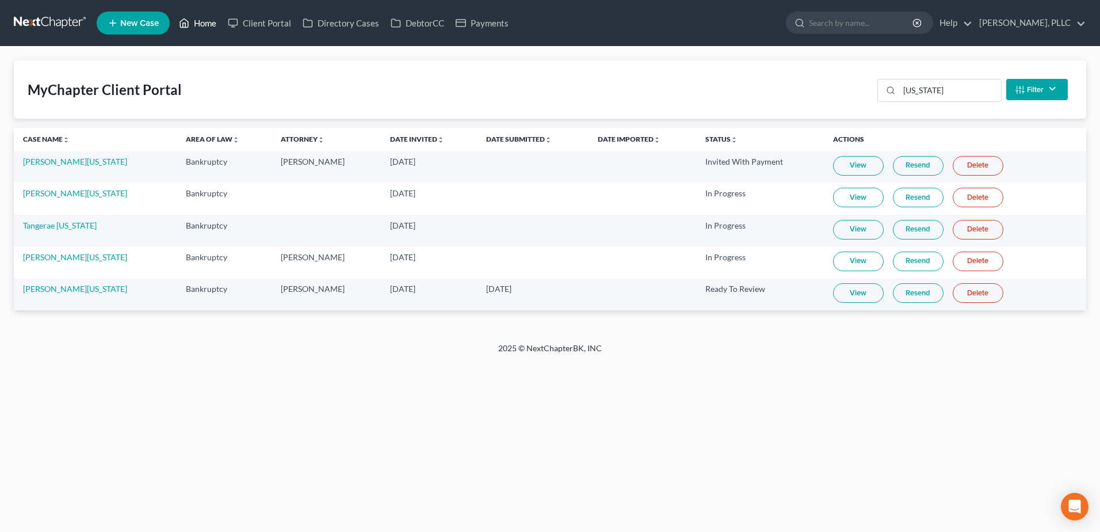
click at [203, 24] on link "Home" at bounding box center [197, 23] width 49 height 21
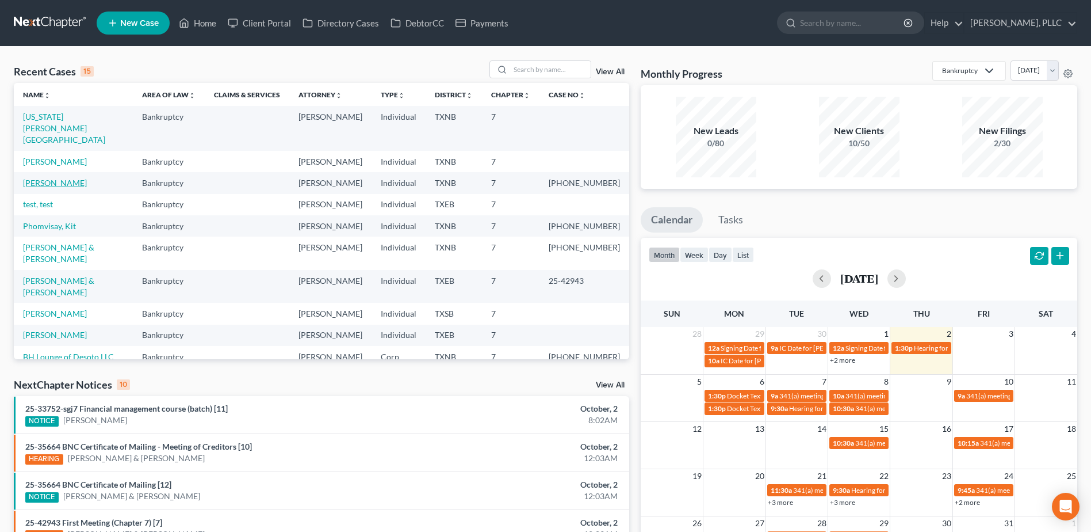
click at [42, 178] on link "[PERSON_NAME]" at bounding box center [55, 183] width 64 height 10
select select "4"
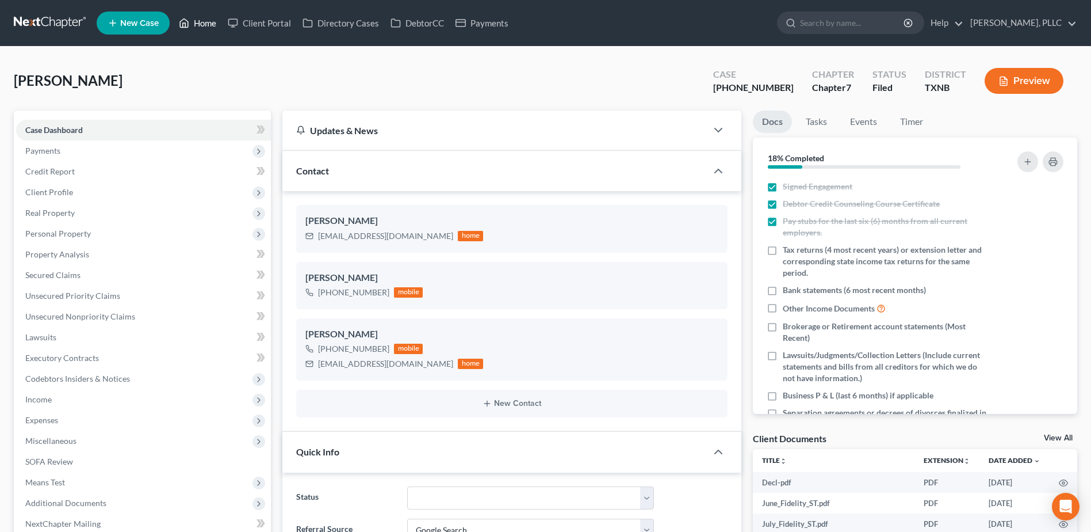
click at [198, 24] on link "Home" at bounding box center [197, 23] width 49 height 21
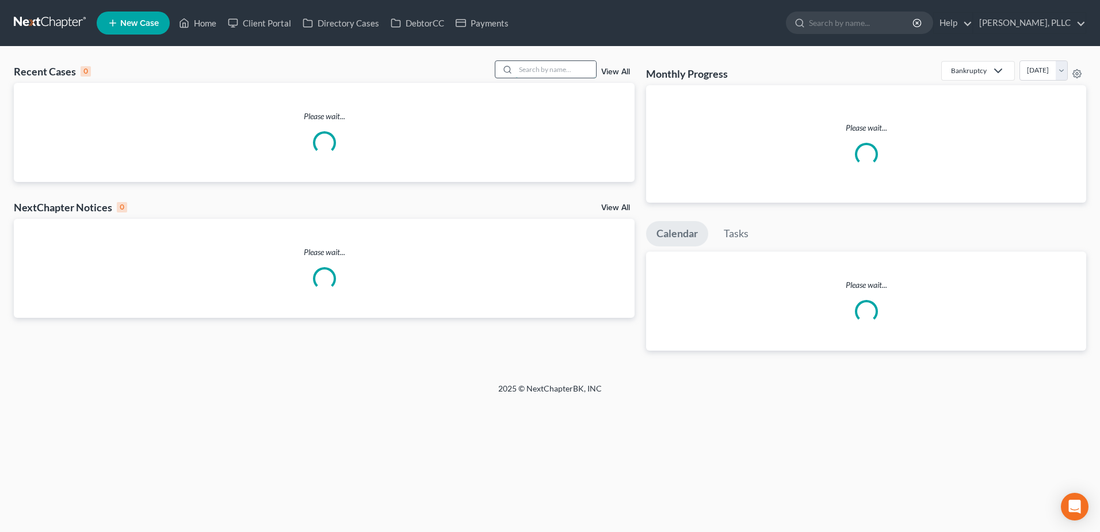
click at [563, 75] on input "search" at bounding box center [556, 69] width 81 height 17
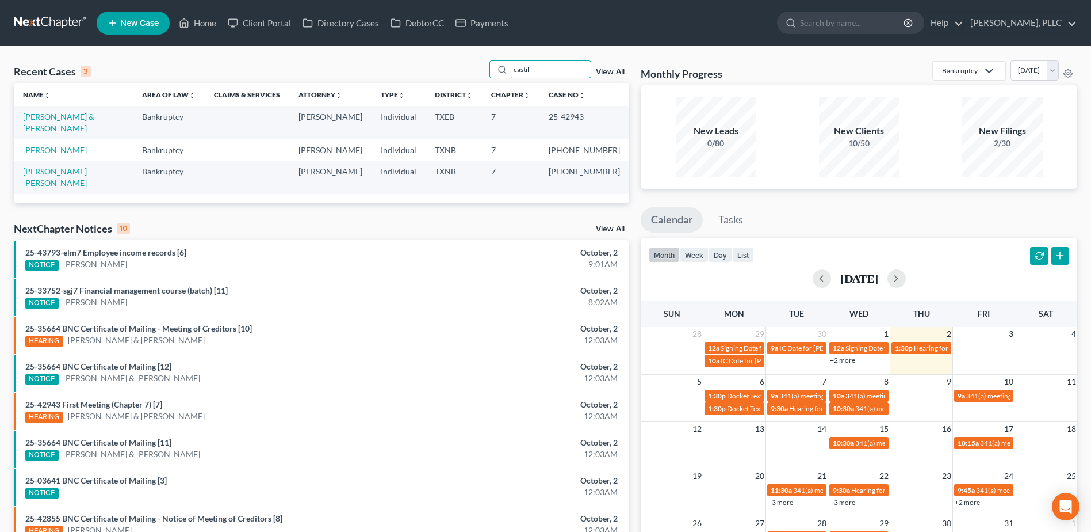
type input "castil"
click at [50, 118] on link "[PERSON_NAME] & [PERSON_NAME]" at bounding box center [58, 122] width 71 height 21
select select "4"
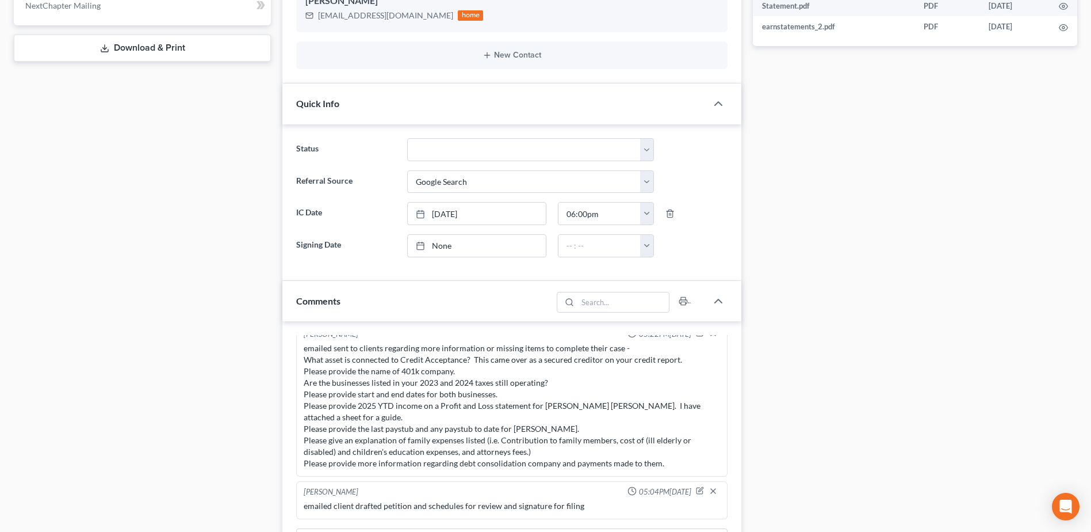
scroll to position [748, 0]
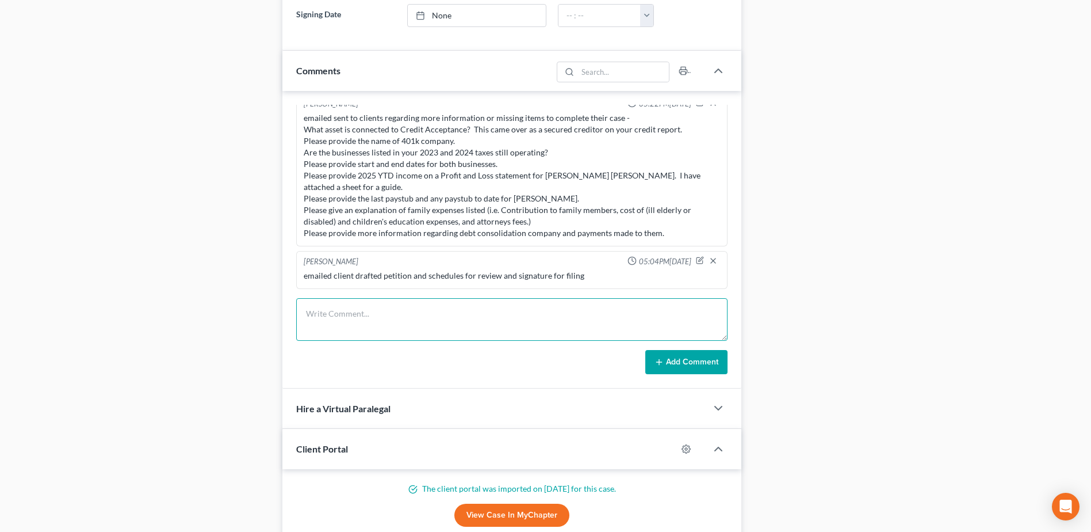
click at [394, 311] on textarea at bounding box center [512, 319] width 432 height 43
type textarea "Doc 1 - Petition and Schedules emailed to client"
click at [659, 357] on icon at bounding box center [659, 361] width 9 height 9
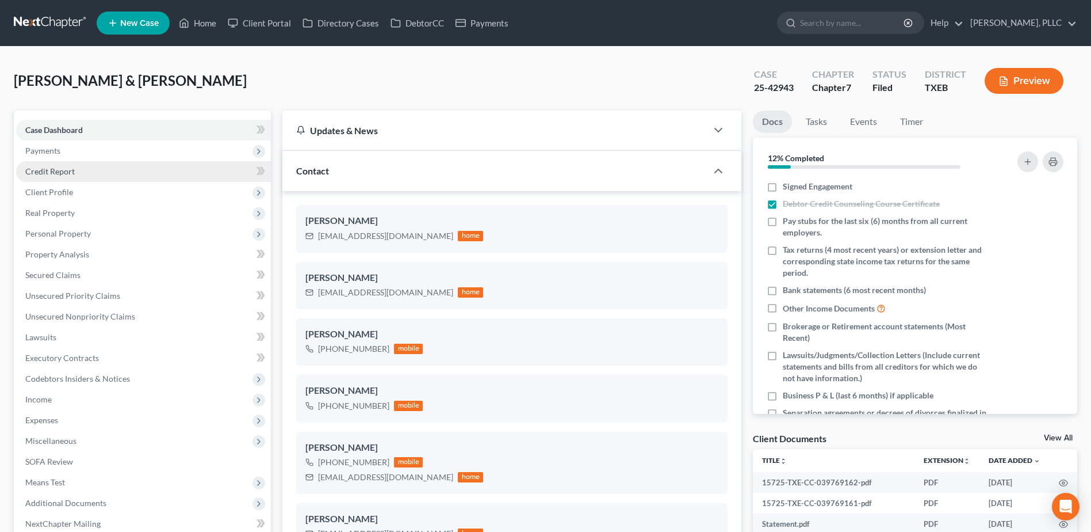
scroll to position [230, 0]
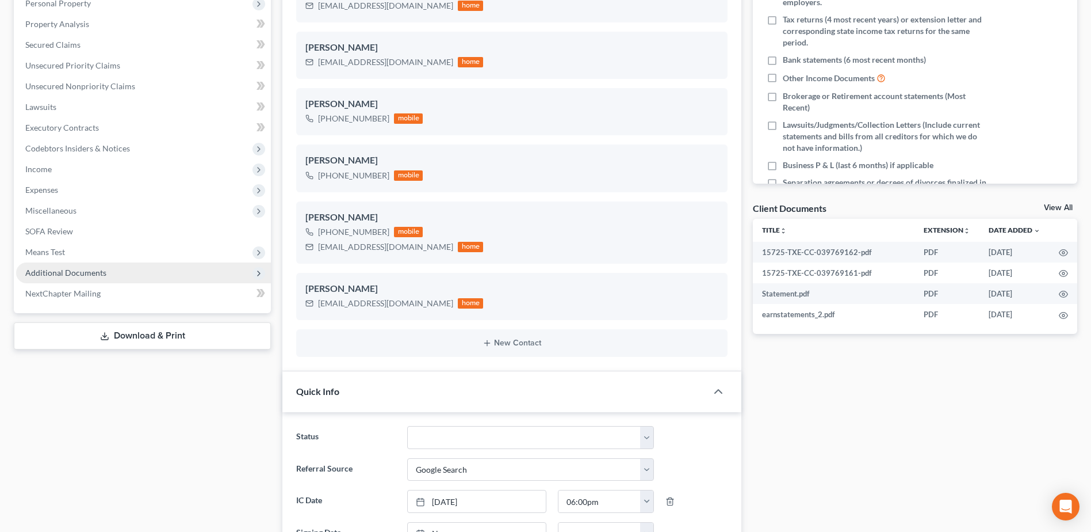
click at [81, 269] on span "Additional Documents" at bounding box center [65, 273] width 81 height 10
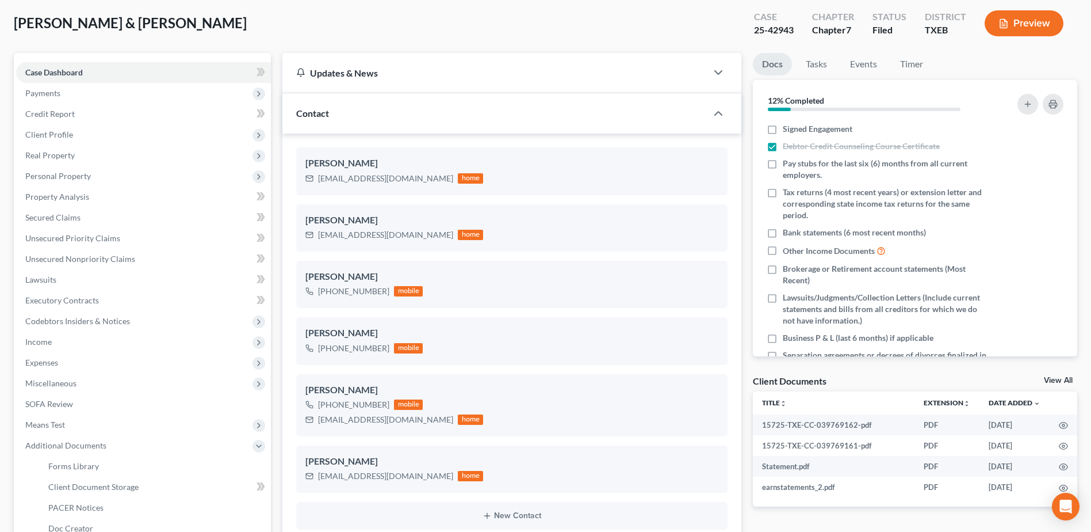
scroll to position [0, 0]
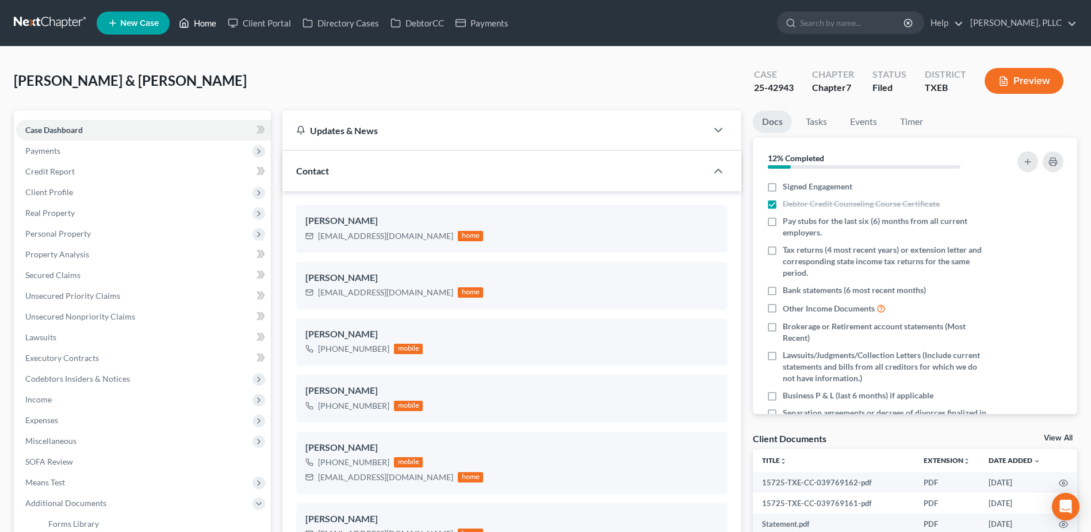
click at [210, 24] on link "Home" at bounding box center [197, 23] width 49 height 21
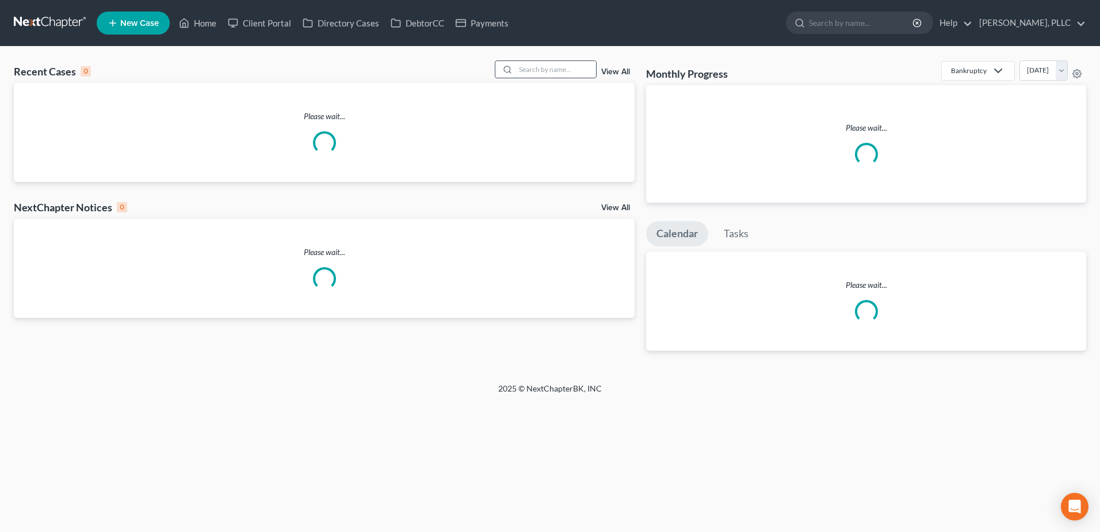
click at [578, 65] on input "search" at bounding box center [556, 69] width 81 height 17
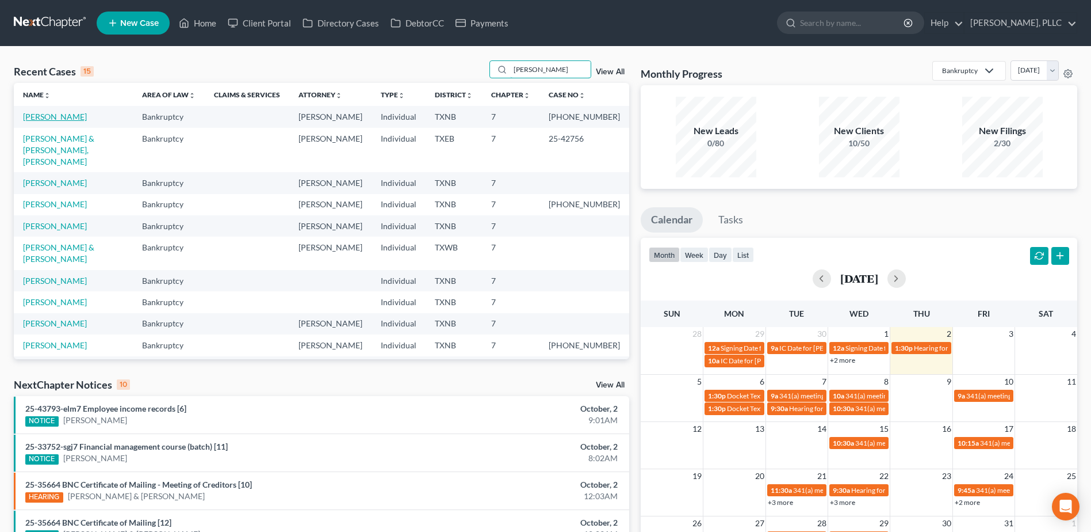
type input "[PERSON_NAME]"
click at [64, 116] on link "[PERSON_NAME]" at bounding box center [55, 117] width 64 height 10
select select "4"
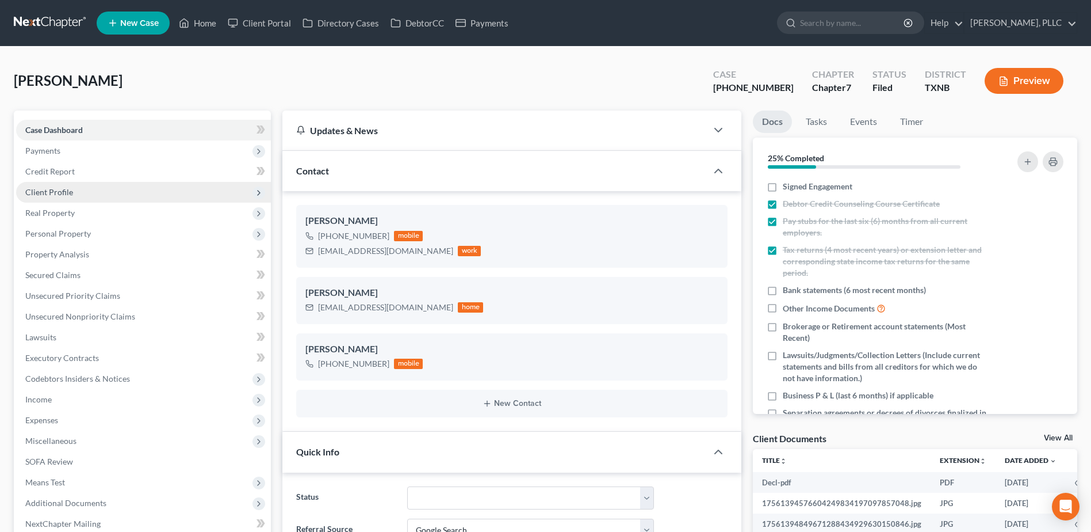
scroll to position [288, 0]
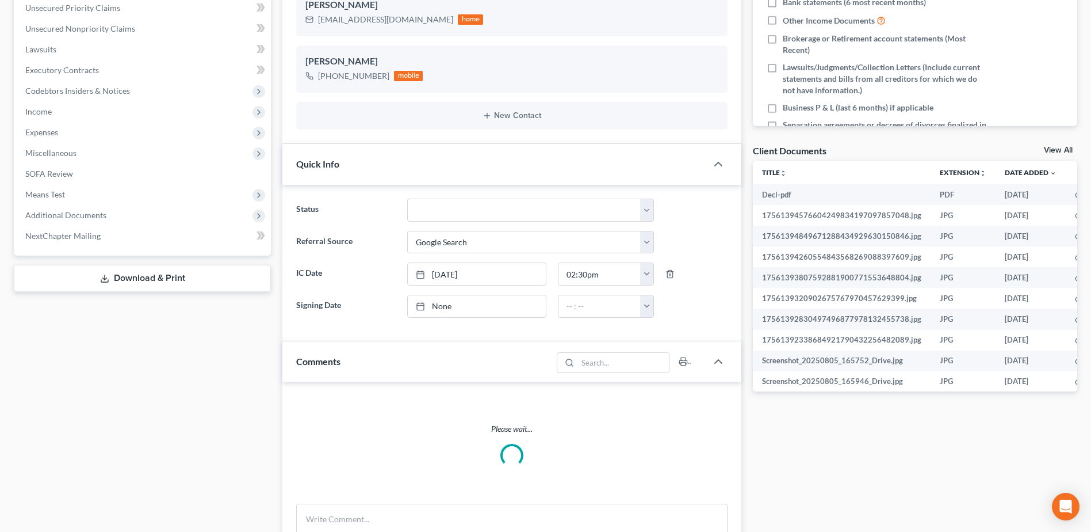
click at [65, 216] on div "Case Dashboard Payments Invoices Payments Payments Credit Report Client Profile" at bounding box center [142, 377] width 269 height 1109
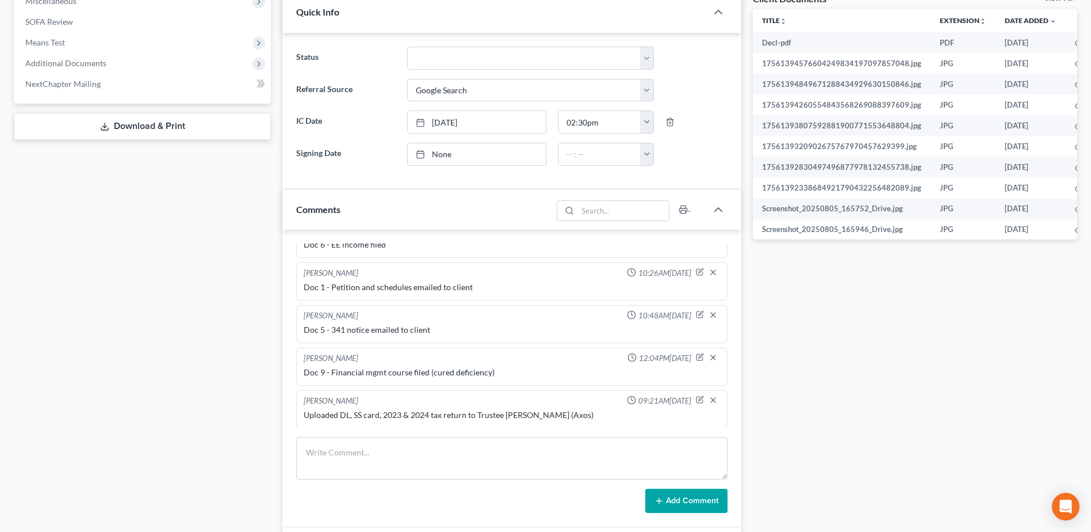
scroll to position [403, 0]
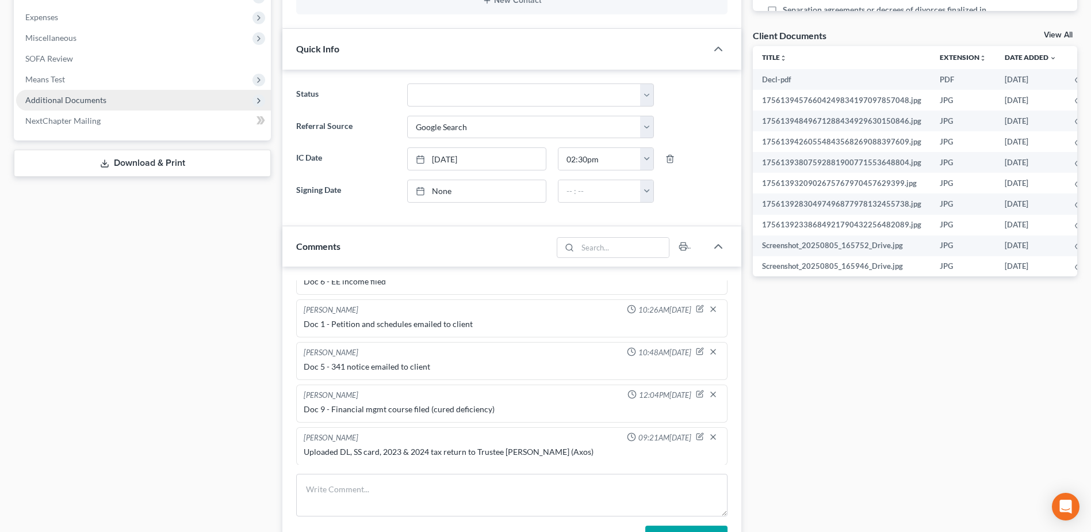
click at [70, 98] on span "Additional Documents" at bounding box center [65, 100] width 81 height 10
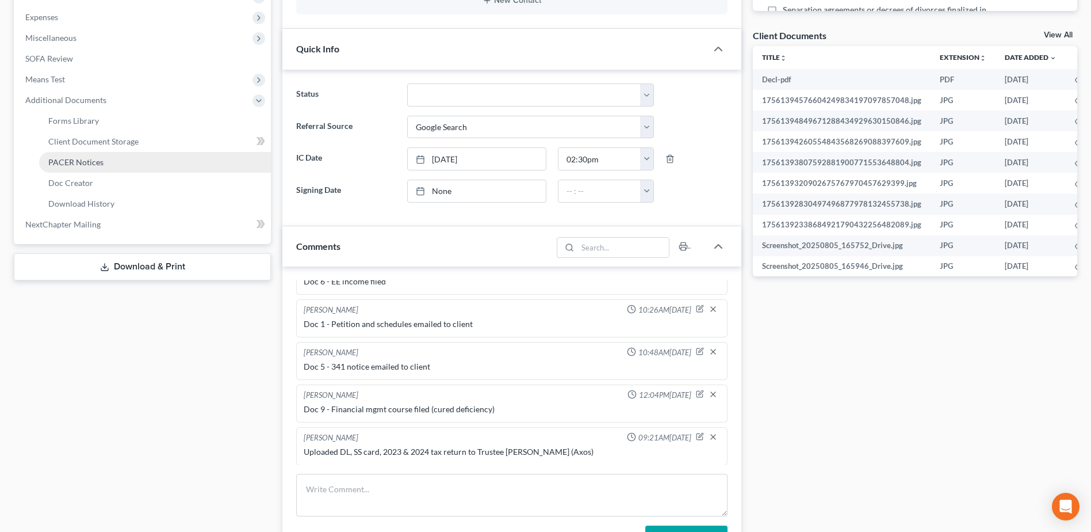
click at [88, 162] on span "PACER Notices" at bounding box center [75, 162] width 55 height 10
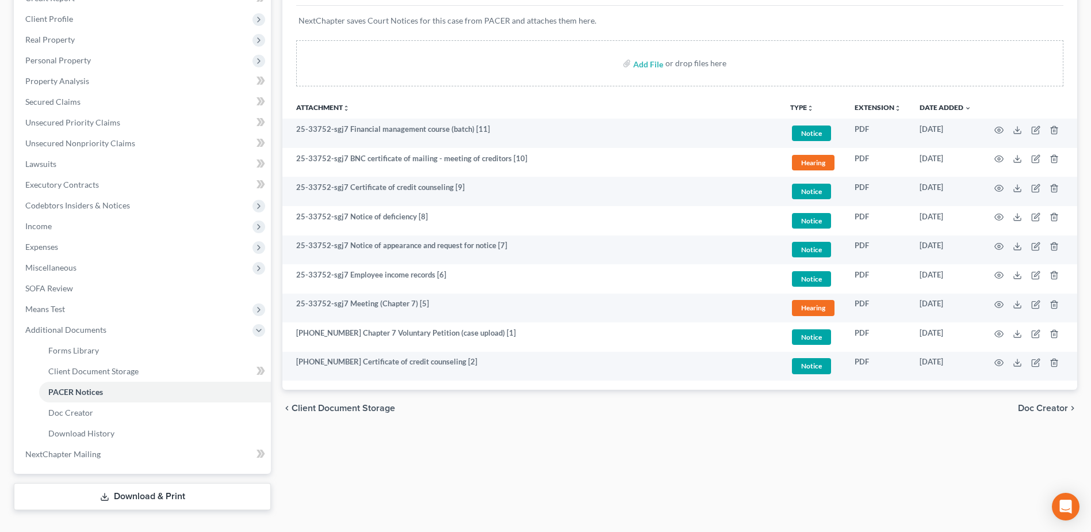
scroll to position [195, 0]
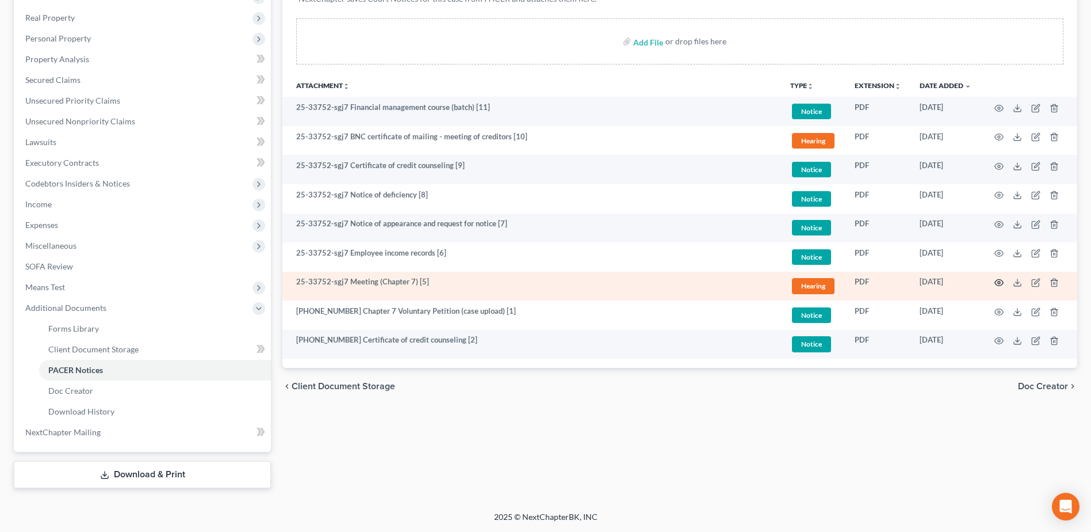
click at [1000, 285] on icon "button" at bounding box center [999, 282] width 9 height 9
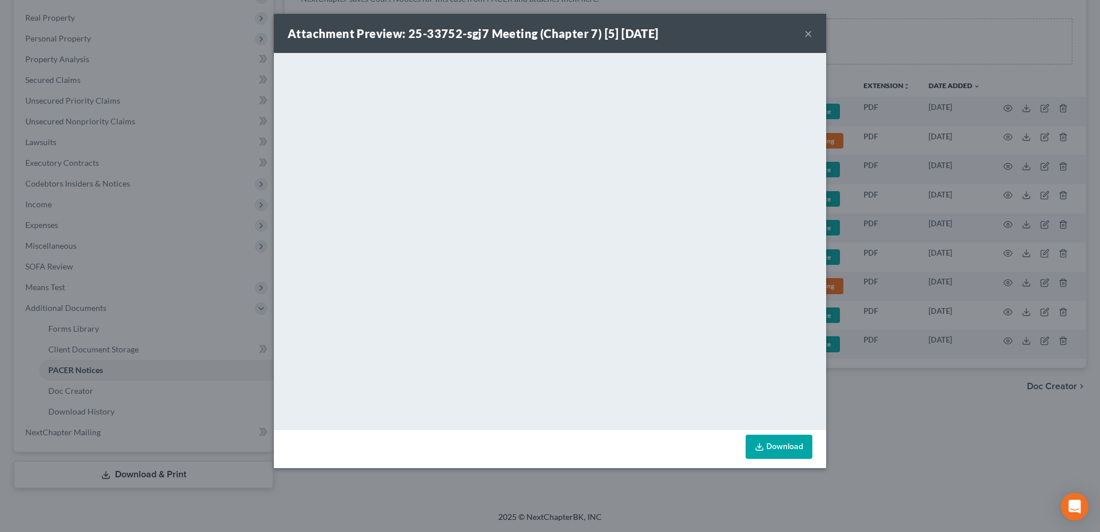
click at [807, 31] on button "×" at bounding box center [808, 33] width 8 height 14
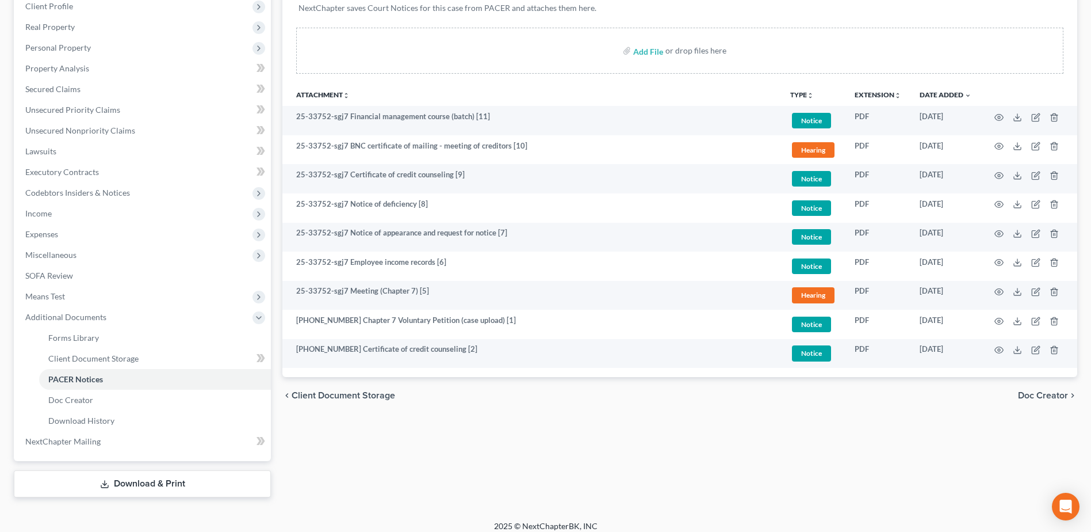
scroll to position [0, 0]
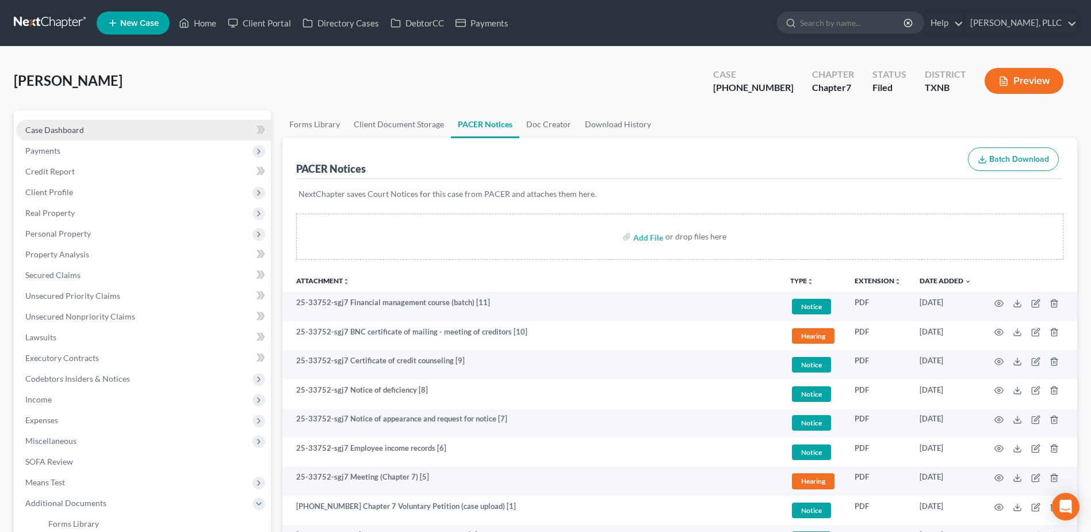
click at [52, 123] on link "Case Dashboard" at bounding box center [143, 130] width 255 height 21
select select "4"
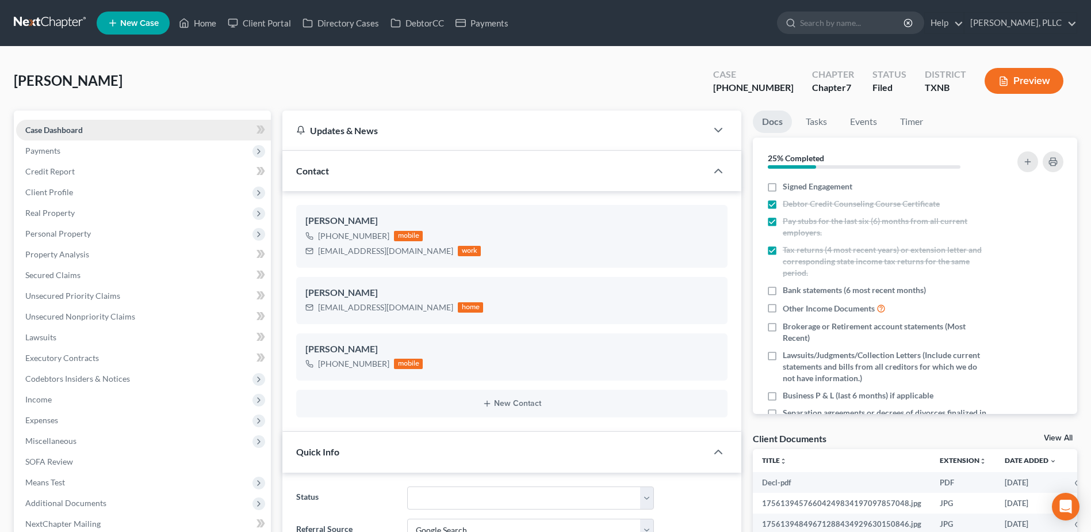
scroll to position [1714, 0]
drag, startPoint x: 212, startPoint y: 24, endPoint x: 781, endPoint y: 105, distance: 575.3
click at [212, 24] on link "Home" at bounding box center [197, 23] width 49 height 21
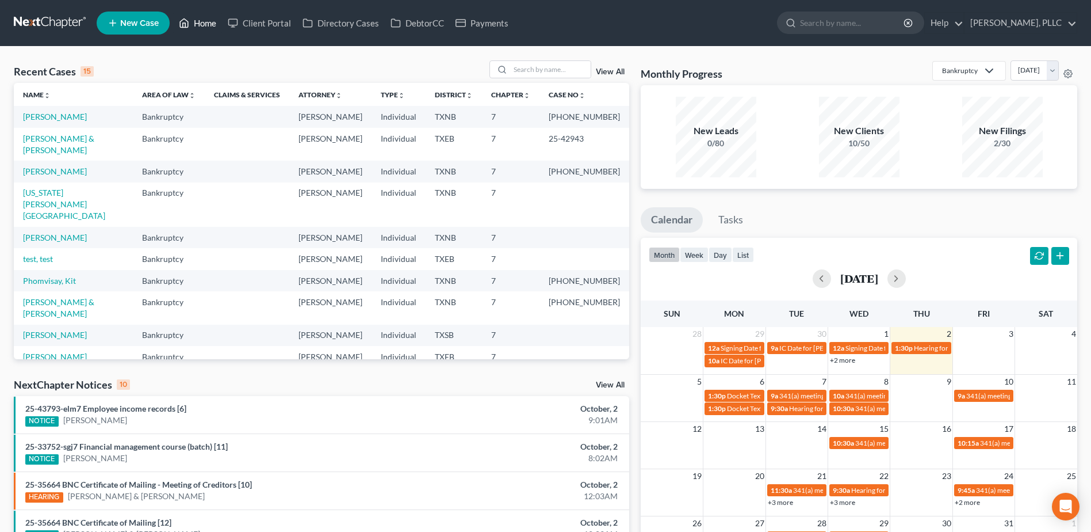
click at [173, 13] on link "Home" at bounding box center [197, 23] width 49 height 21
click at [906, 277] on button "button" at bounding box center [897, 278] width 18 height 18
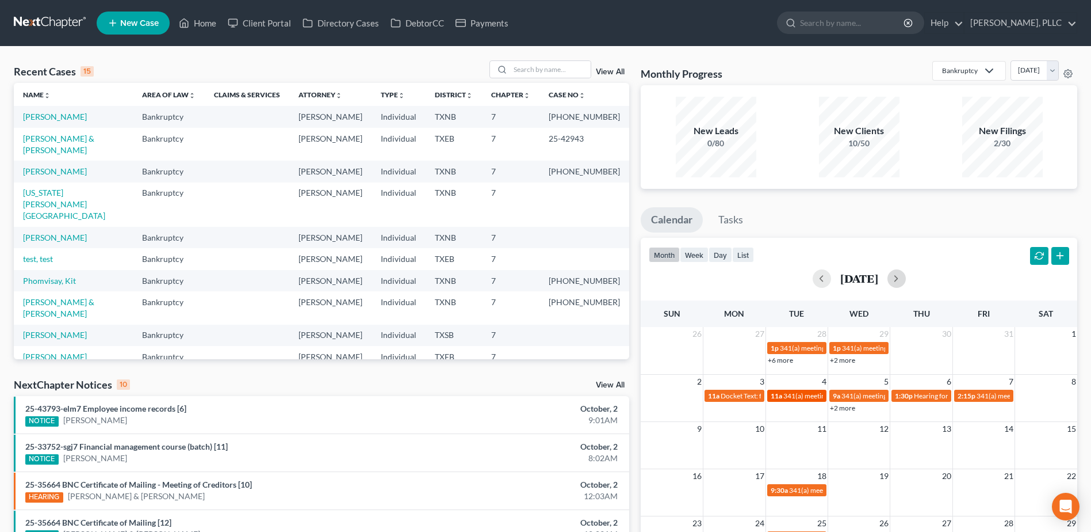
click at [805, 396] on span "341(a) meeting for [PERSON_NAME]" at bounding box center [839, 395] width 111 height 9
drag, startPoint x: 805, startPoint y: 396, endPoint x: 797, endPoint y: 399, distance: 8.6
click at [797, 399] on span "341(a) meeting for [PERSON_NAME]" at bounding box center [839, 395] width 111 height 9
select select "Days"
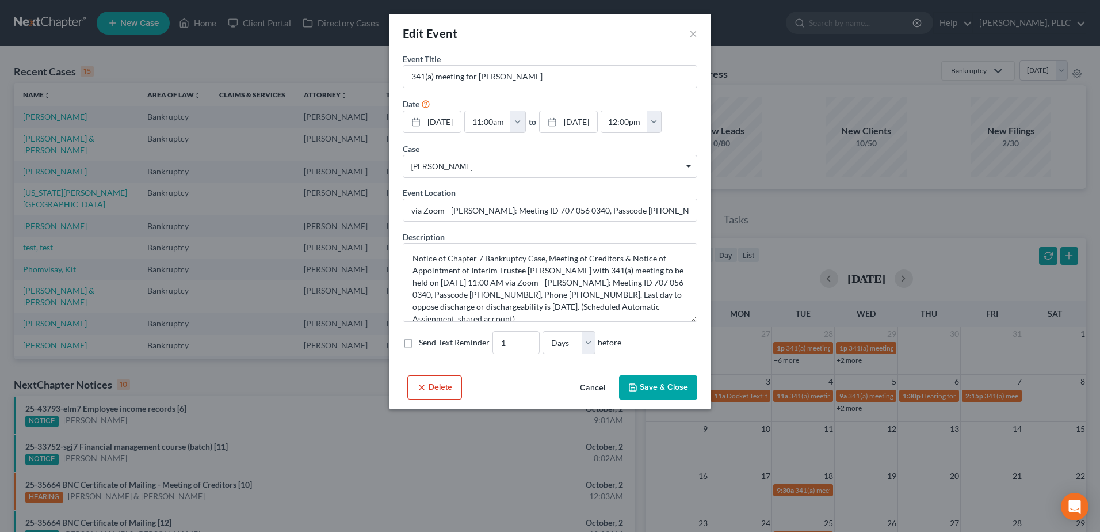
click at [657, 386] on button "Save & Close" at bounding box center [658, 387] width 78 height 24
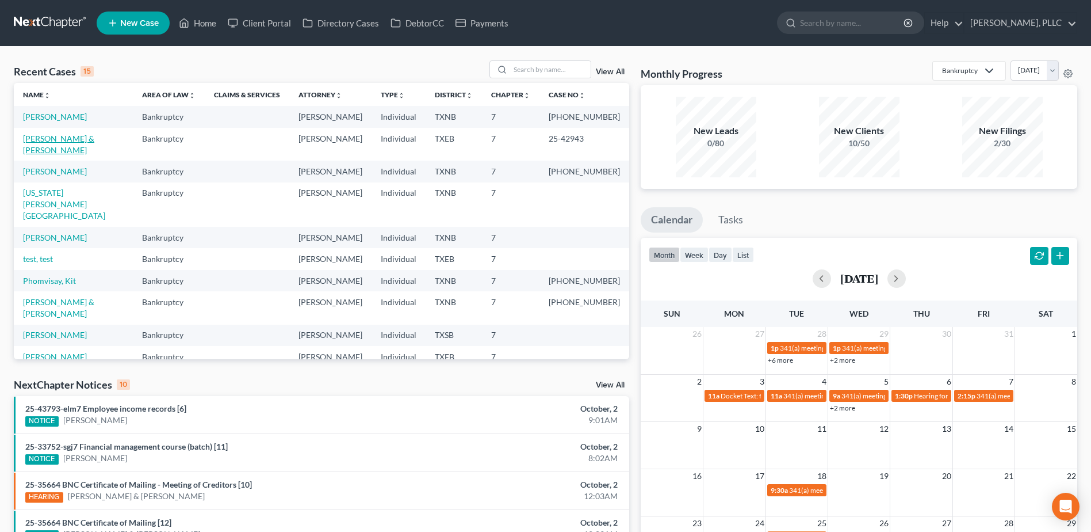
click at [94, 142] on link "[PERSON_NAME] & [PERSON_NAME]" at bounding box center [58, 143] width 71 height 21
select select "4"
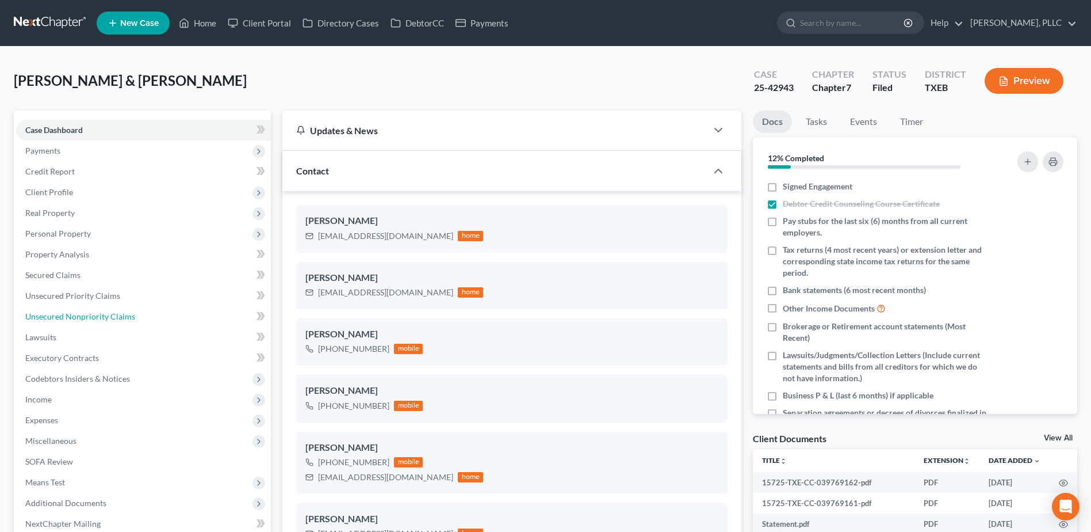
drag, startPoint x: 67, startPoint y: 316, endPoint x: 4, endPoint y: 322, distance: 63.5
click at [67, 316] on span "Unsecured Nonpriority Claims" at bounding box center [80, 316] width 110 height 10
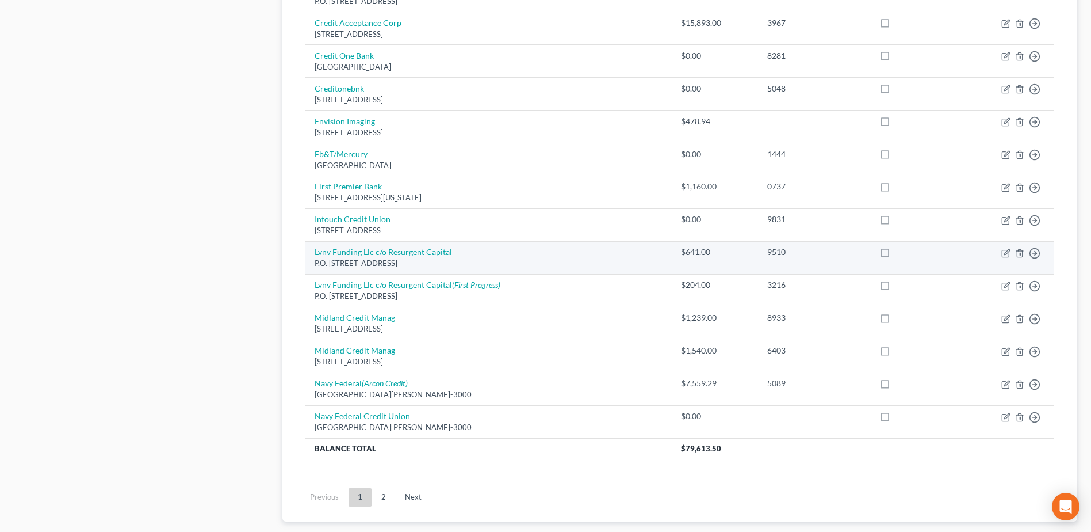
scroll to position [748, 0]
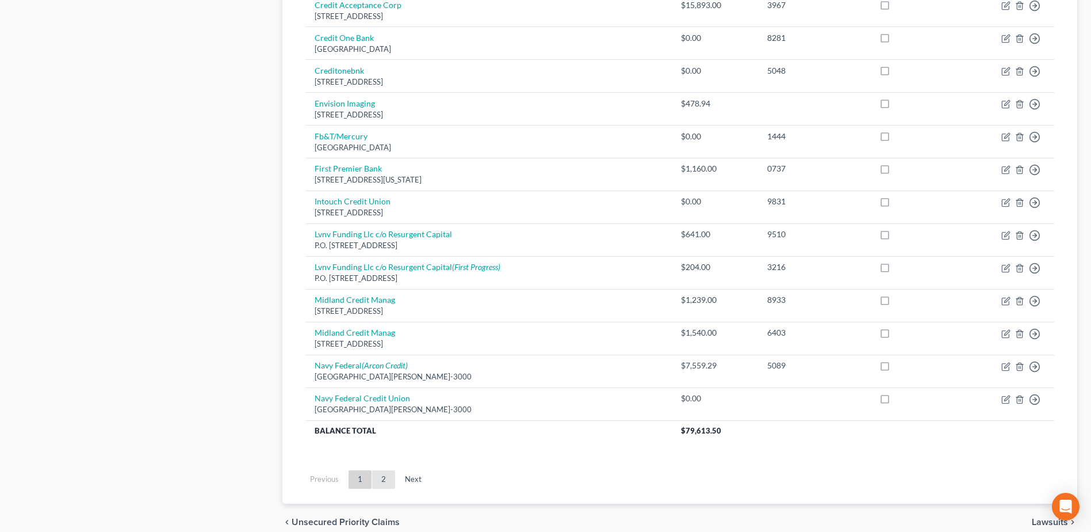
click at [392, 471] on link "2" at bounding box center [383, 479] width 23 height 18
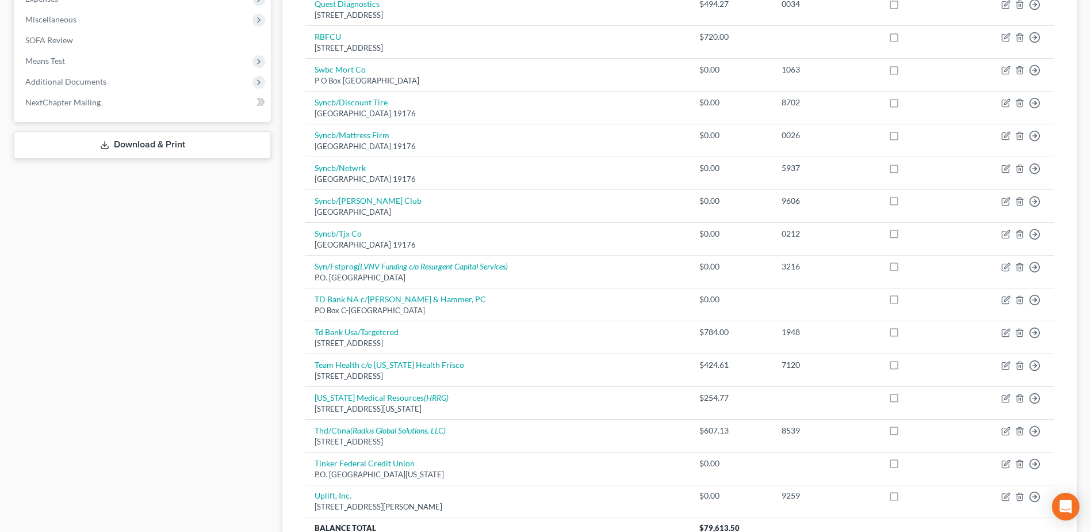
scroll to position [0, 0]
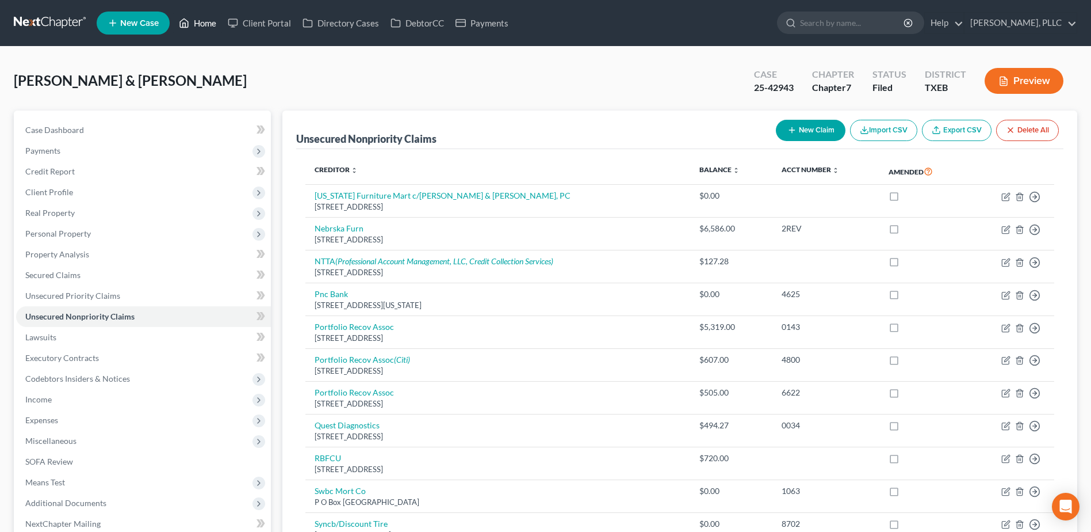
click at [207, 22] on link "Home" at bounding box center [197, 23] width 49 height 21
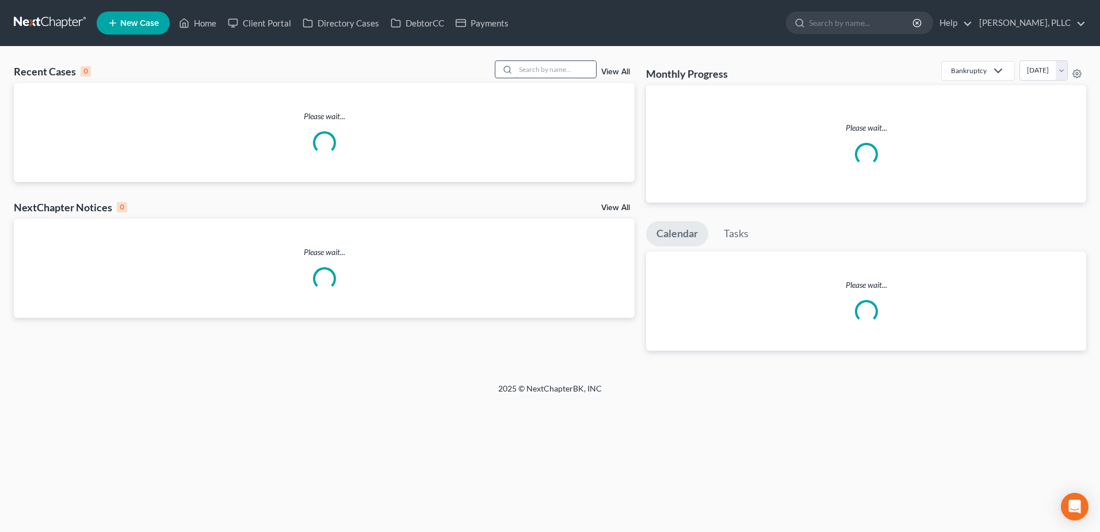
click at [547, 63] on input "search" at bounding box center [556, 69] width 81 height 17
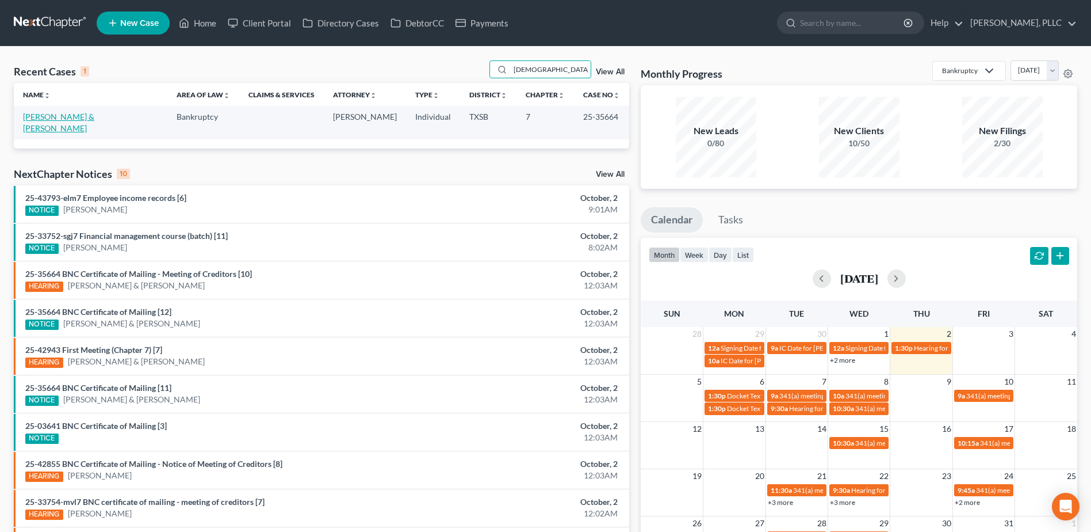
type input "[DEMOGRAPHIC_DATA]"
click at [60, 114] on link "[PERSON_NAME] & [PERSON_NAME]" at bounding box center [58, 122] width 71 height 21
select select "3"
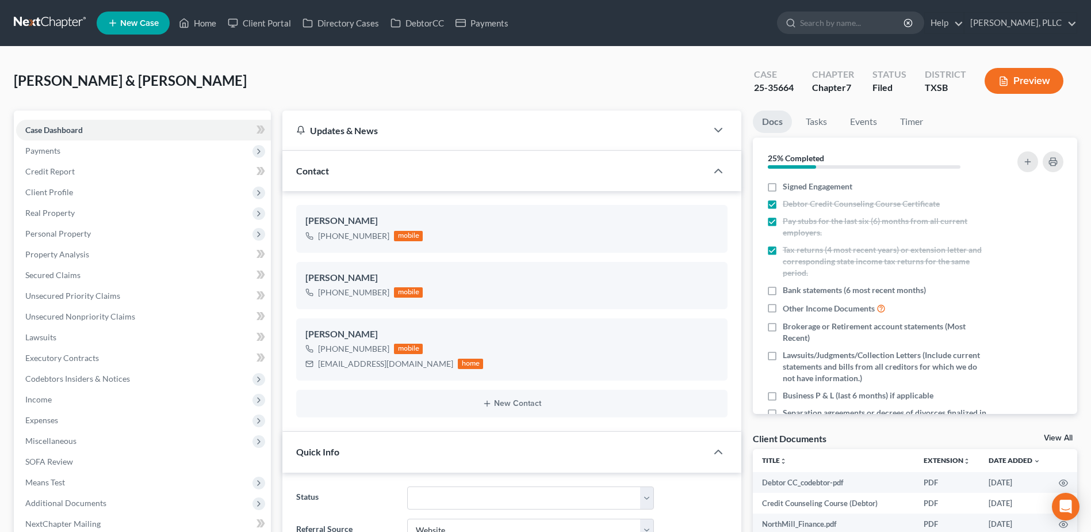
scroll to position [895, 0]
click at [54, 236] on span "Personal Property" at bounding box center [58, 233] width 66 height 10
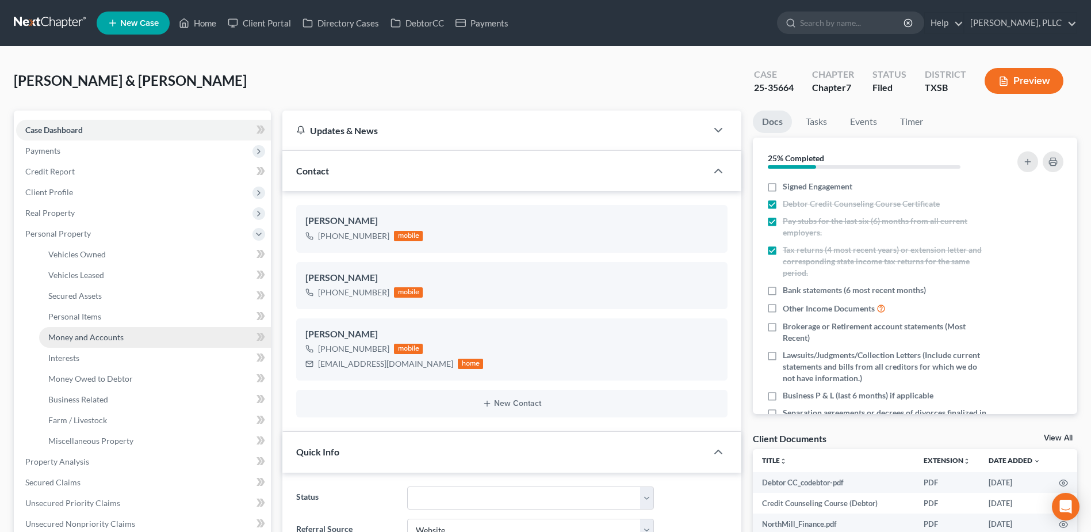
drag, startPoint x: 94, startPoint y: 338, endPoint x: 492, endPoint y: 356, distance: 398.5
click at [94, 338] on span "Money and Accounts" at bounding box center [85, 337] width 75 height 10
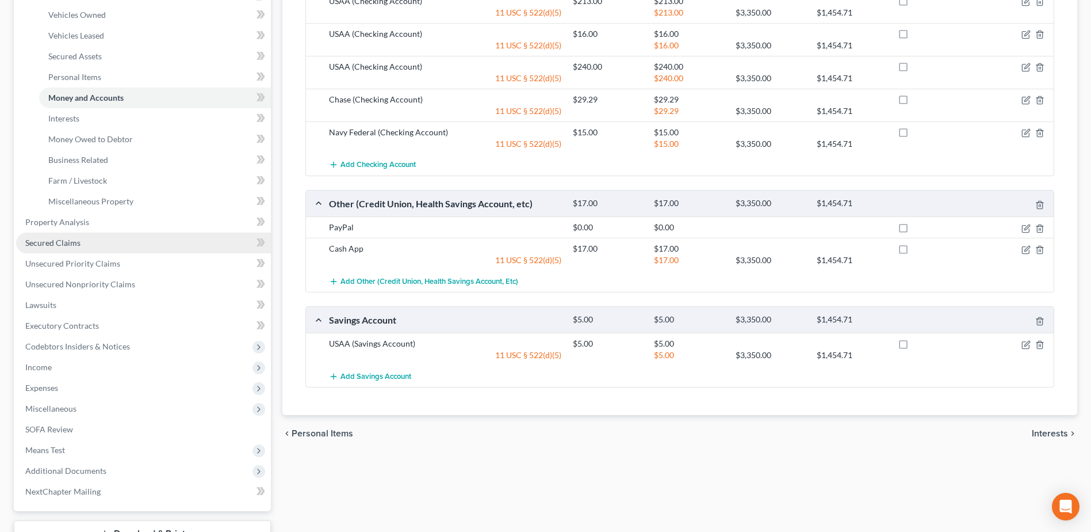
scroll to position [299, 0]
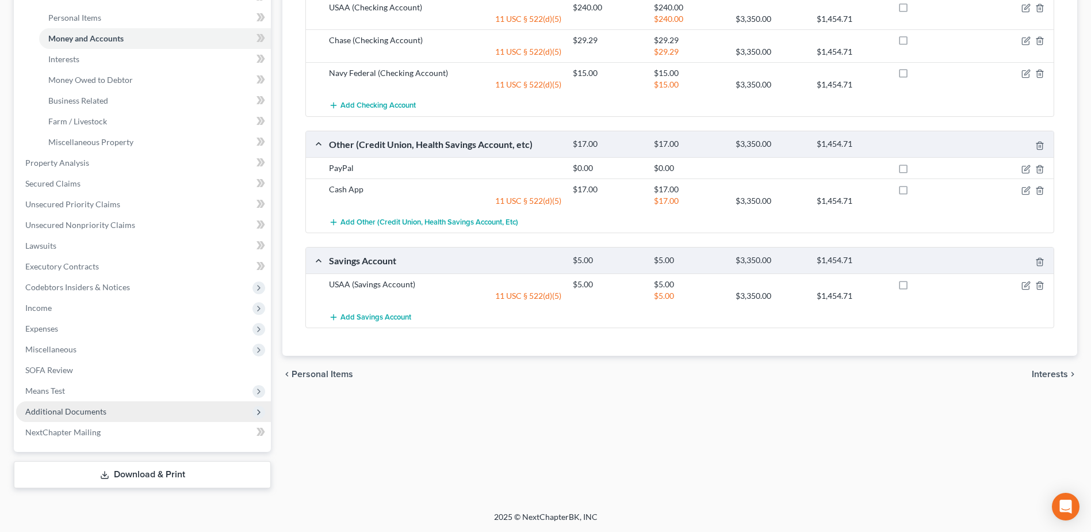
drag, startPoint x: 67, startPoint y: 410, endPoint x: 86, endPoint y: 410, distance: 19.0
click at [67, 410] on span "Additional Documents" at bounding box center [65, 411] width 81 height 10
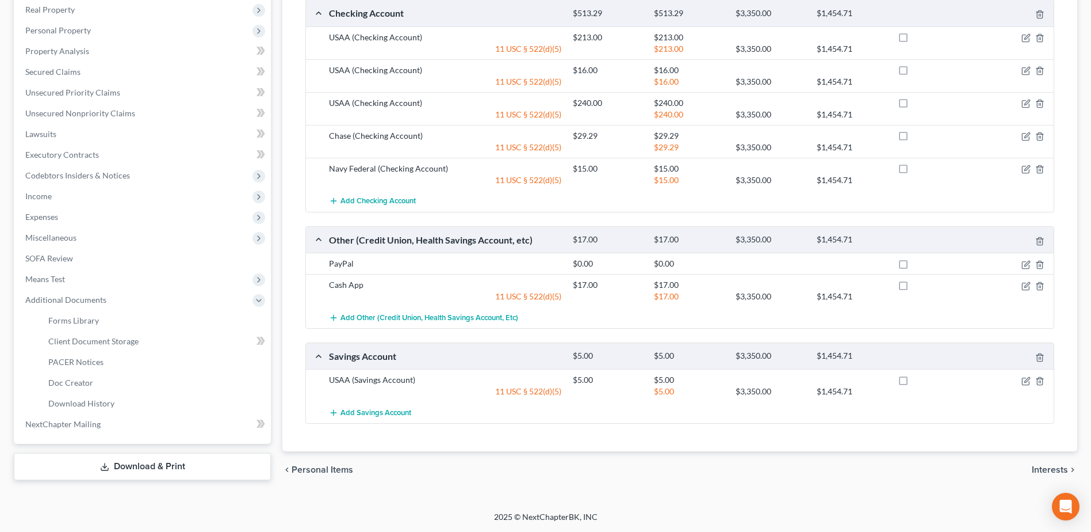
scroll to position [203, 0]
click at [84, 361] on span "PACER Notices" at bounding box center [75, 362] width 55 height 10
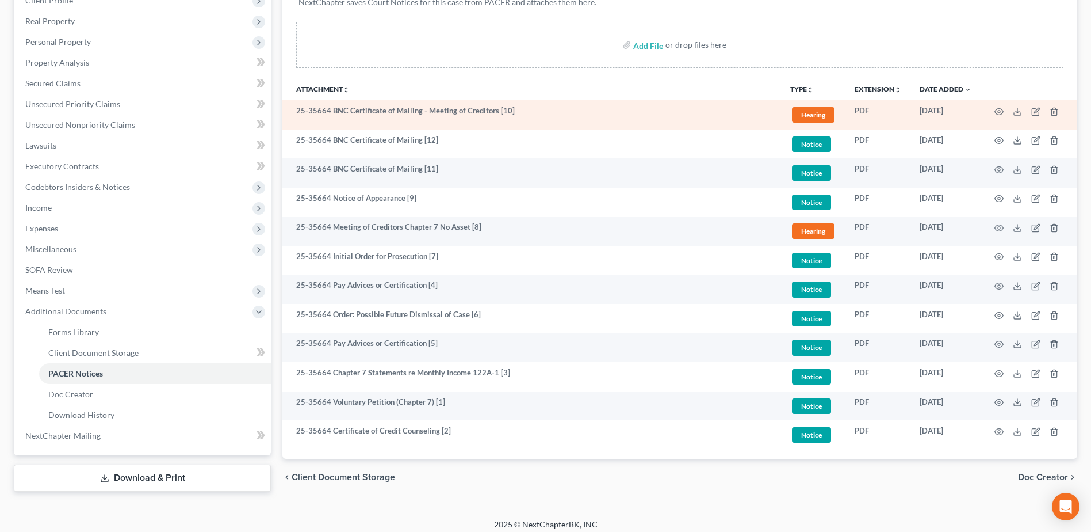
scroll to position [199, 0]
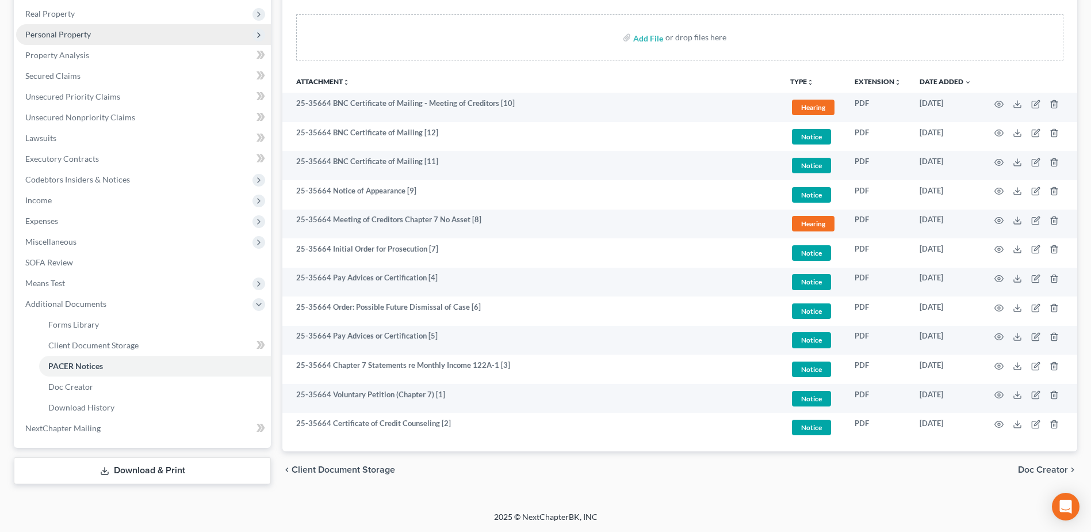
click at [56, 32] on span "Personal Property" at bounding box center [58, 34] width 66 height 10
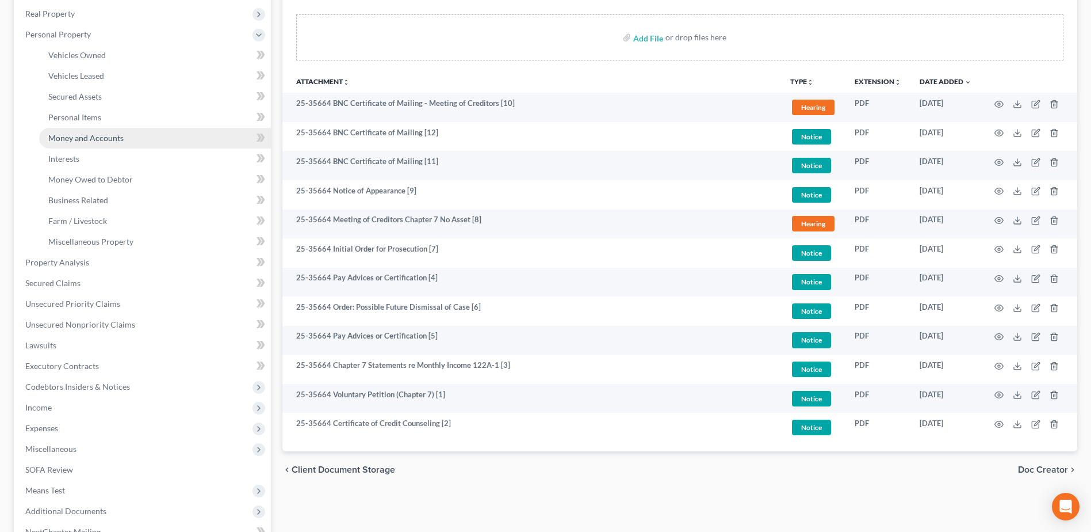
click at [89, 138] on span "Money and Accounts" at bounding box center [85, 138] width 75 height 10
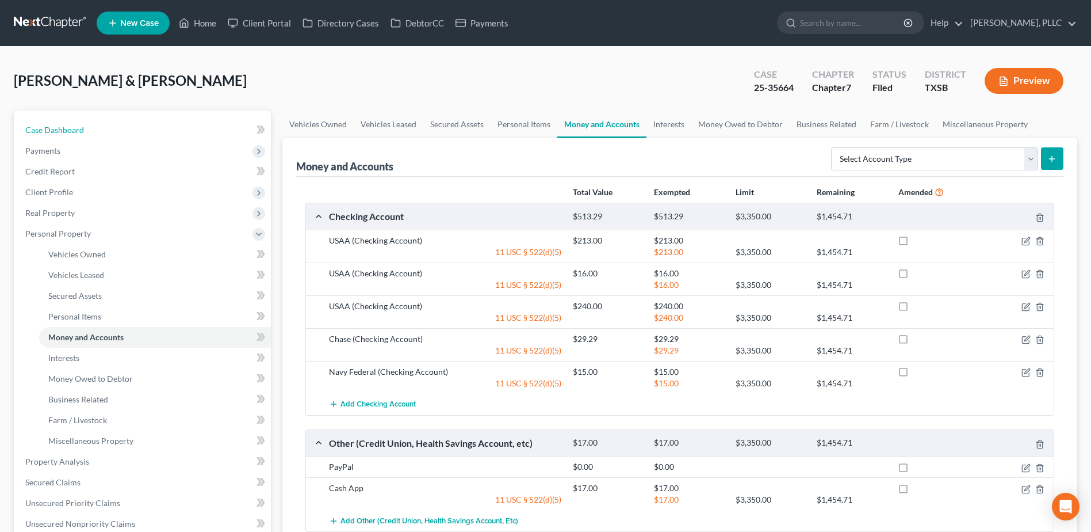
drag, startPoint x: 59, startPoint y: 128, endPoint x: 422, endPoint y: 165, distance: 364.3
click at [59, 128] on span "Case Dashboard" at bounding box center [54, 130] width 59 height 10
select select "3"
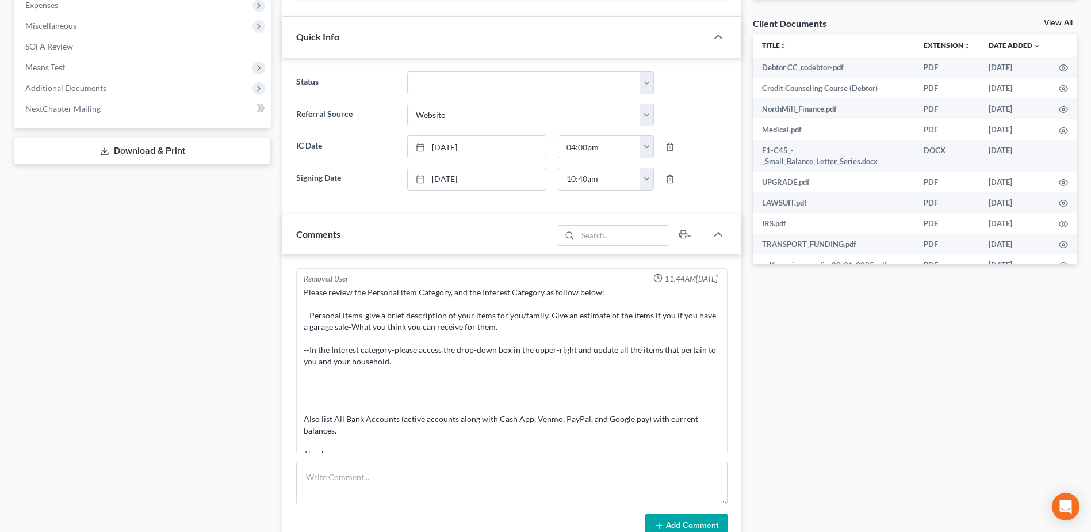
scroll to position [895, 0]
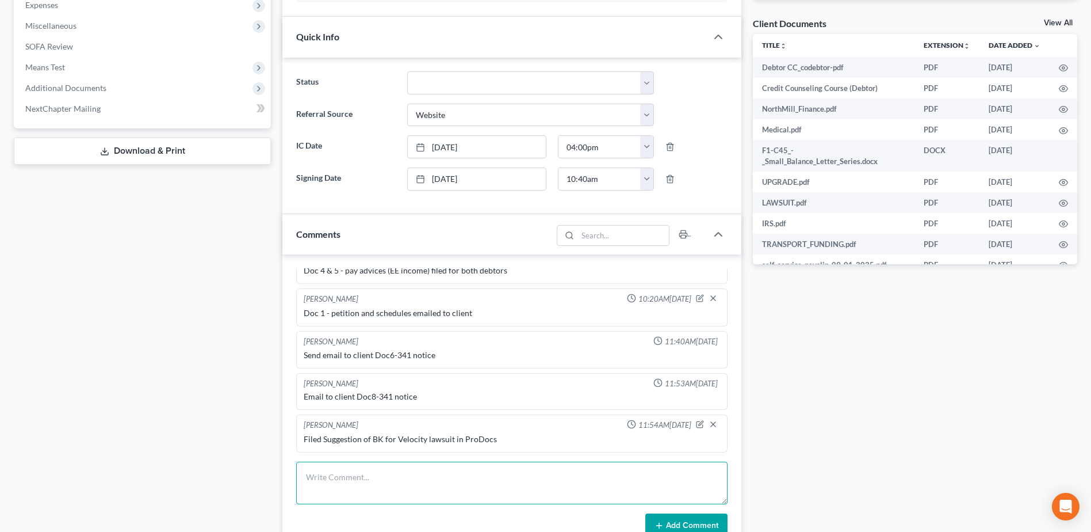
click at [404, 487] on textarea at bounding box center [512, 482] width 432 height 43
type textarea "r"
type textarea "emailed client requesting 6 months of bank statements per the Trustee request a…"
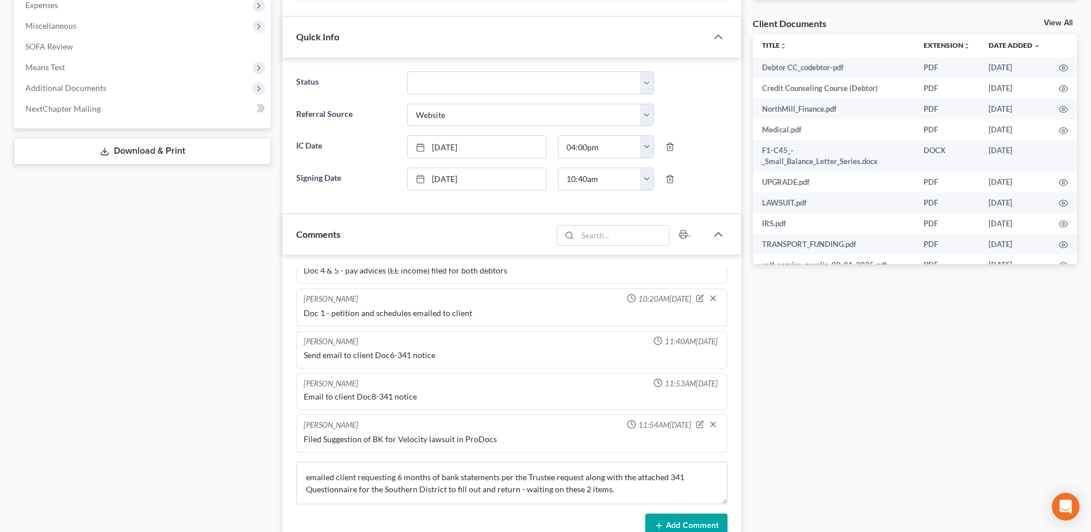
drag, startPoint x: 663, startPoint y: 519, endPoint x: 970, endPoint y: 385, distance: 335.0
click at [662, 519] on button "Add Comment" at bounding box center [687, 525] width 82 height 24
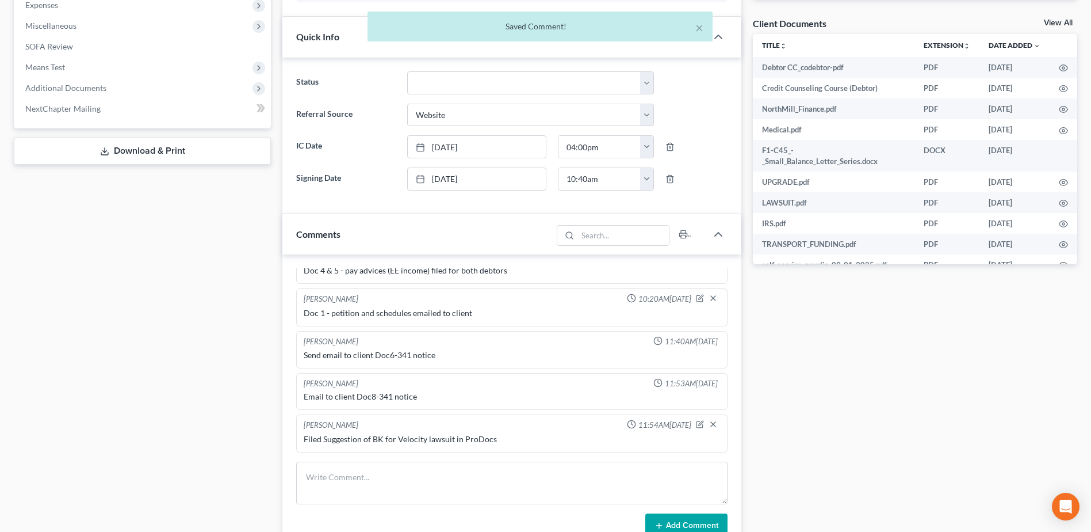
scroll to position [949, 0]
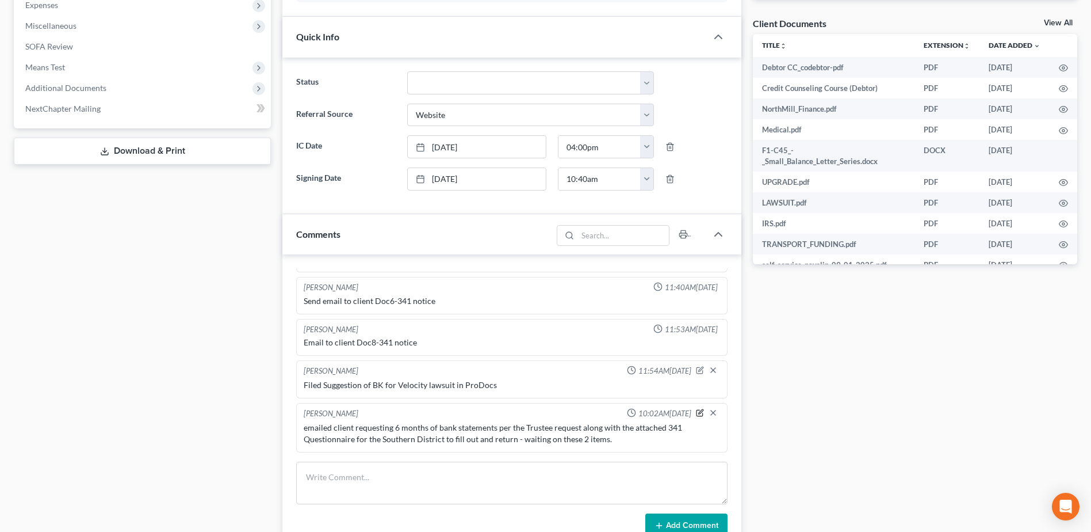
click at [696, 413] on icon "button" at bounding box center [700, 412] width 8 height 8
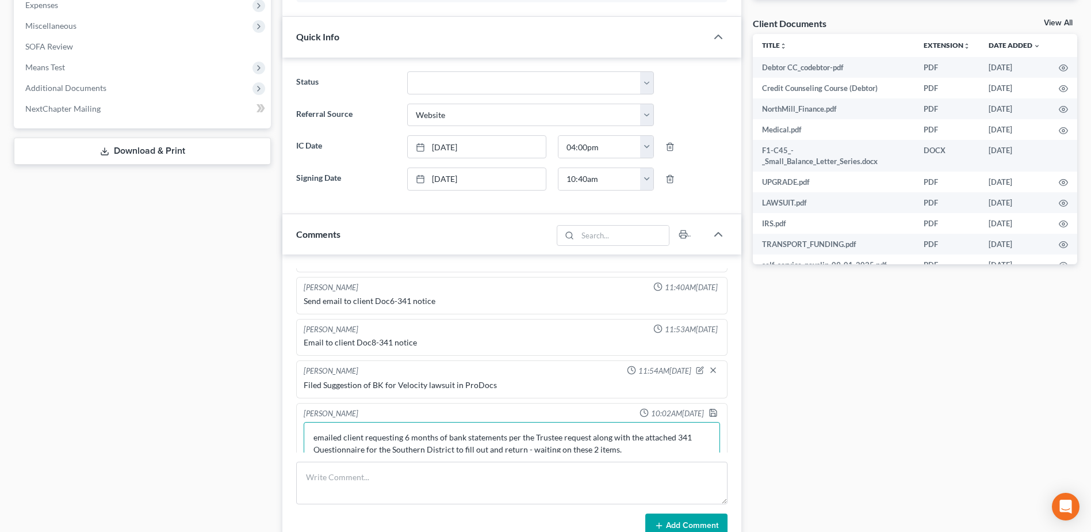
click at [505, 436] on textarea "emailed client requesting 6 months of bank statements per the Trustee request a…" at bounding box center [512, 443] width 417 height 43
type textarea "emailed client requesting 6 months of bank statements ([DATE] - [DATE]) per the…"
drag, startPoint x: 707, startPoint y: 413, endPoint x: 635, endPoint y: 360, distance: 88.5
click at [709, 413] on icon "button" at bounding box center [713, 412] width 9 height 9
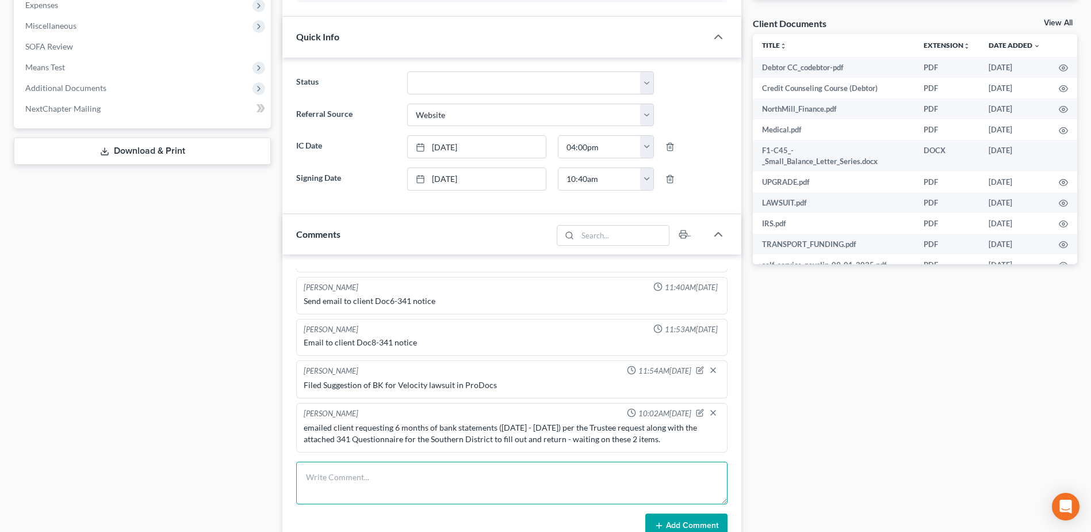
click at [511, 467] on textarea at bounding box center [512, 482] width 432 height 43
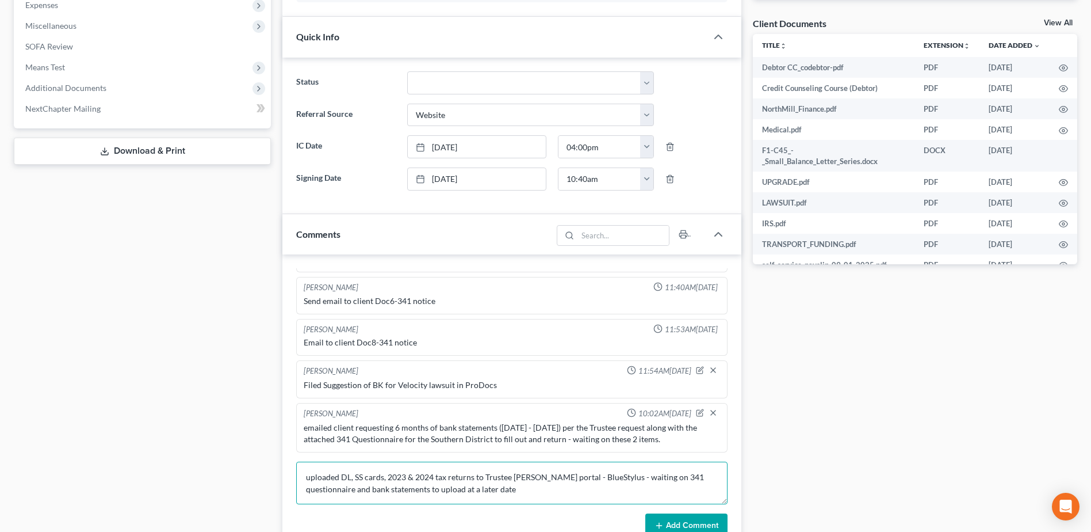
type textarea "uploaded DL, SS cards, 2023 & 2024 tax returns to Trustee [PERSON_NAME] portal …"
click at [673, 528] on button "Add Comment" at bounding box center [687, 525] width 82 height 24
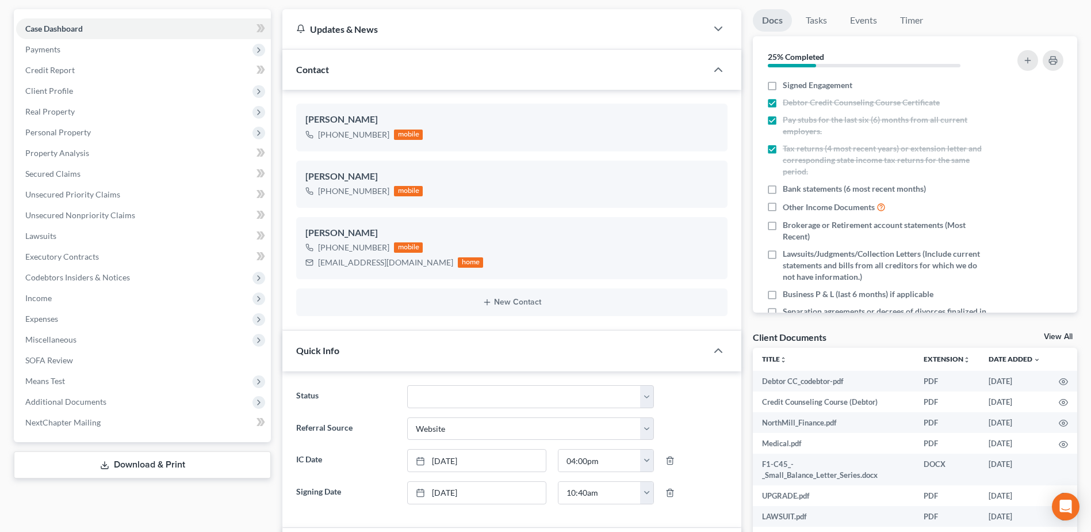
scroll to position [0, 0]
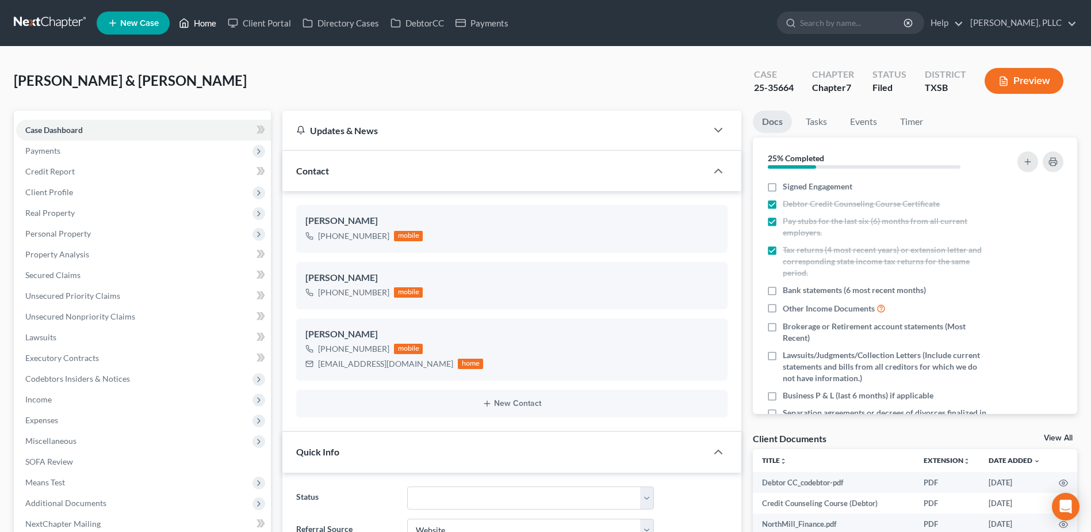
drag, startPoint x: 201, startPoint y: 20, endPoint x: 159, endPoint y: 37, distance: 45.4
click at [201, 20] on link "Home" at bounding box center [197, 23] width 49 height 21
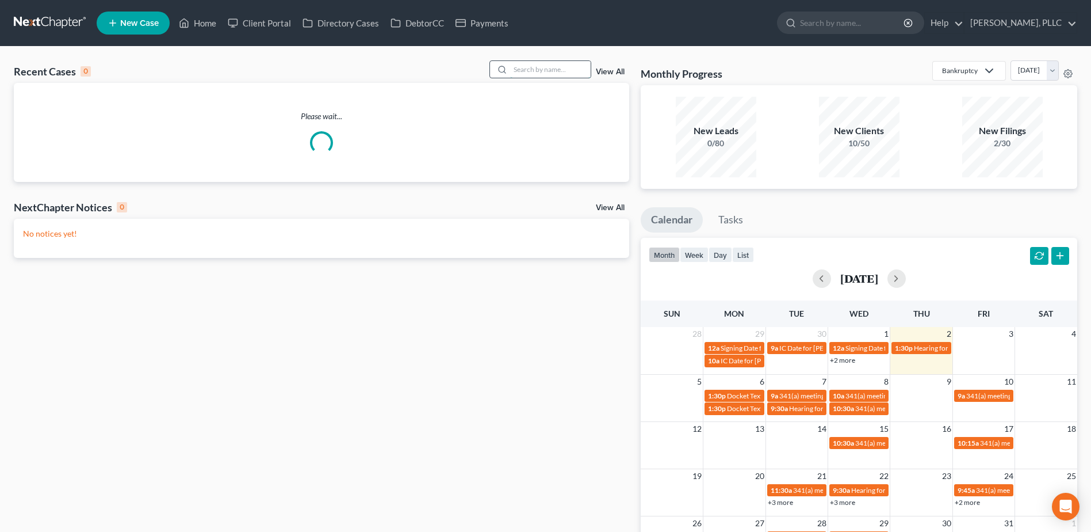
click at [558, 75] on input "search" at bounding box center [550, 69] width 81 height 17
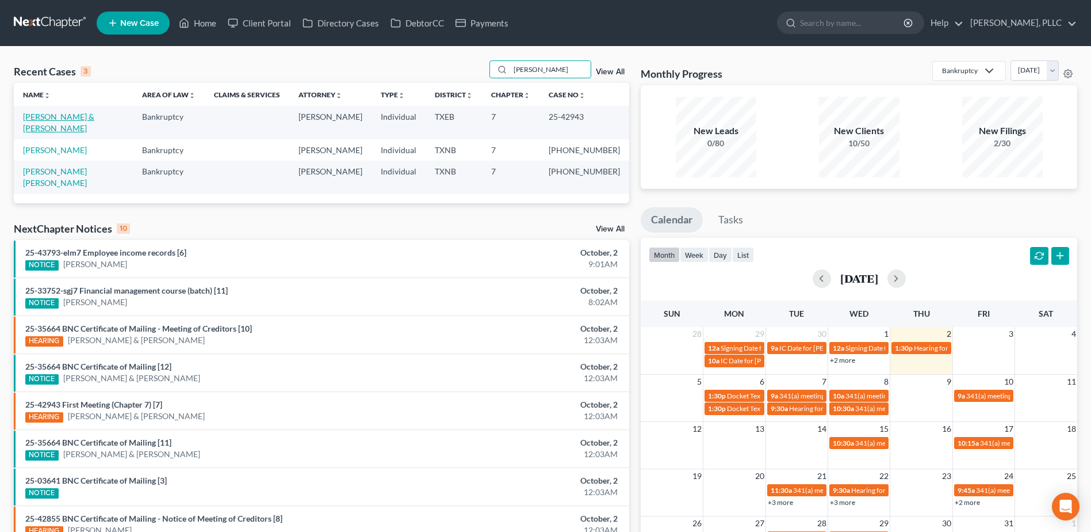
type input "[PERSON_NAME]"
click at [70, 116] on link "[PERSON_NAME] & [PERSON_NAME]" at bounding box center [58, 122] width 71 height 21
select select "4"
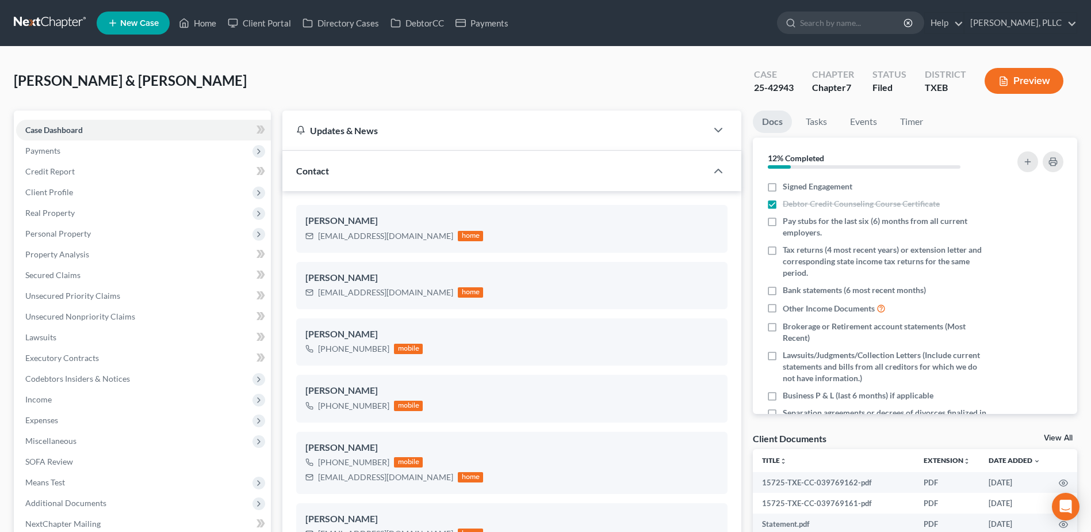
scroll to position [622, 0]
click at [384, 92] on div "[PERSON_NAME] & [PERSON_NAME] Upgraded Case 25-42943 Chapter Chapter 7 Status […" at bounding box center [546, 85] width 1064 height 50
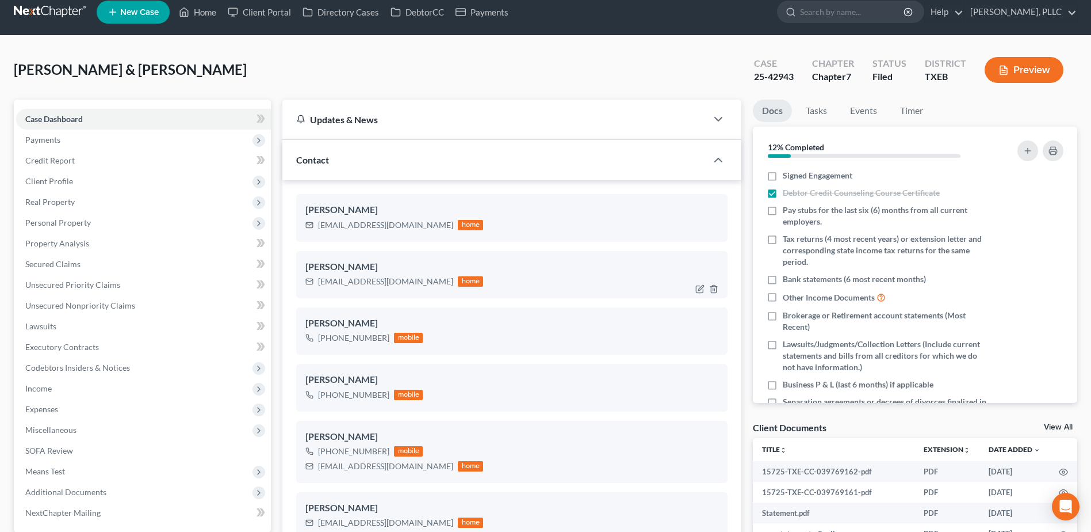
scroll to position [0, 0]
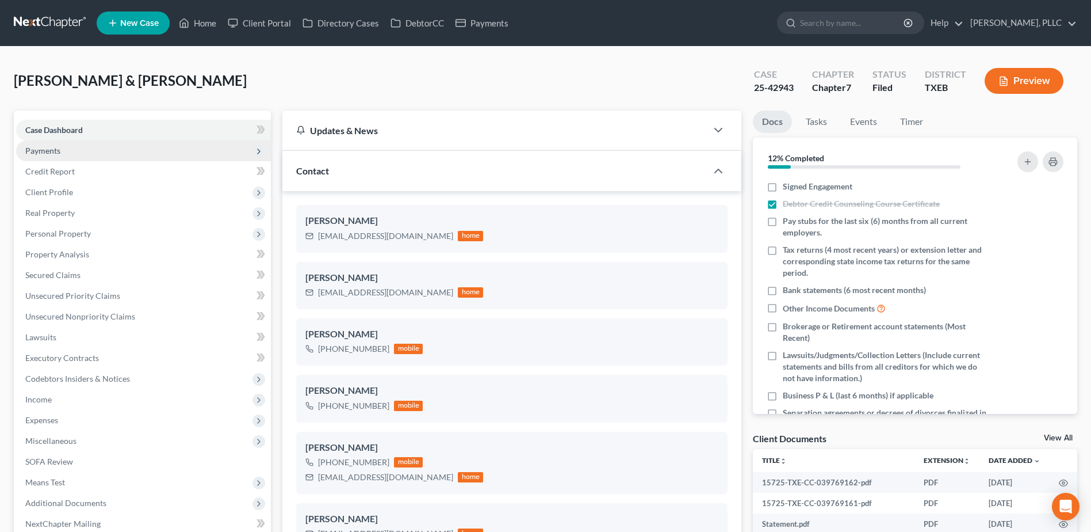
click at [37, 156] on span "Payments" at bounding box center [143, 150] width 255 height 21
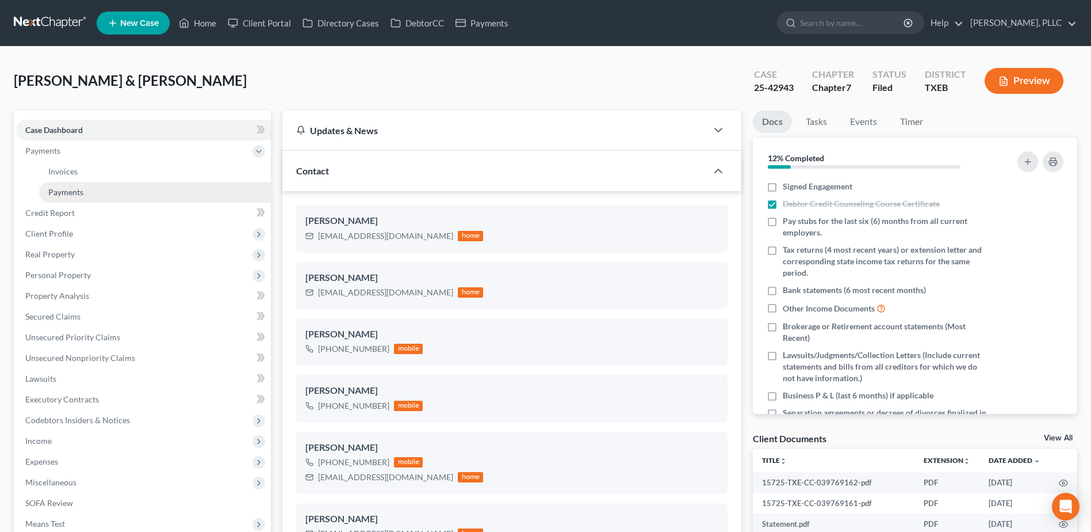
click at [61, 189] on span "Payments" at bounding box center [65, 192] width 35 height 10
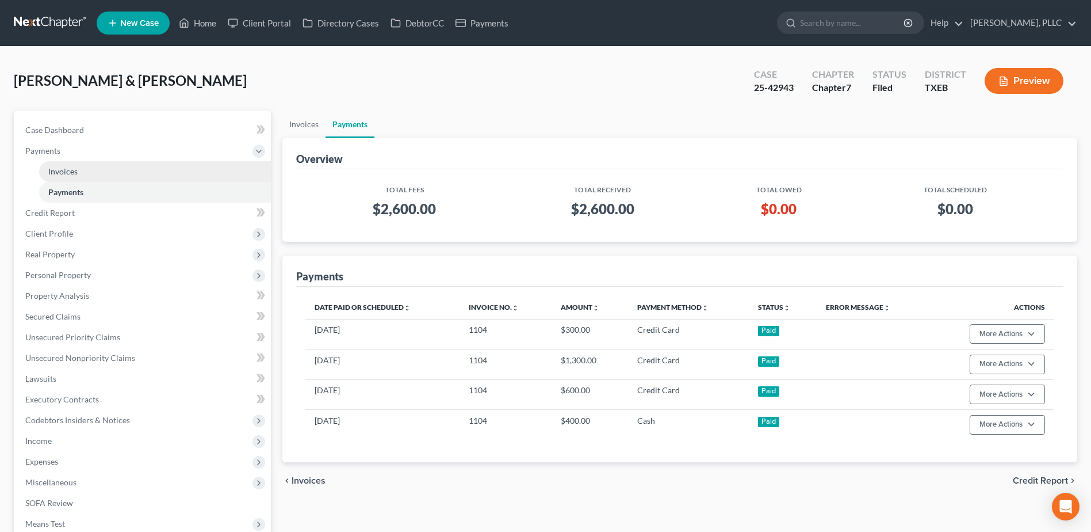
click at [68, 170] on span "Invoices" at bounding box center [62, 171] width 29 height 10
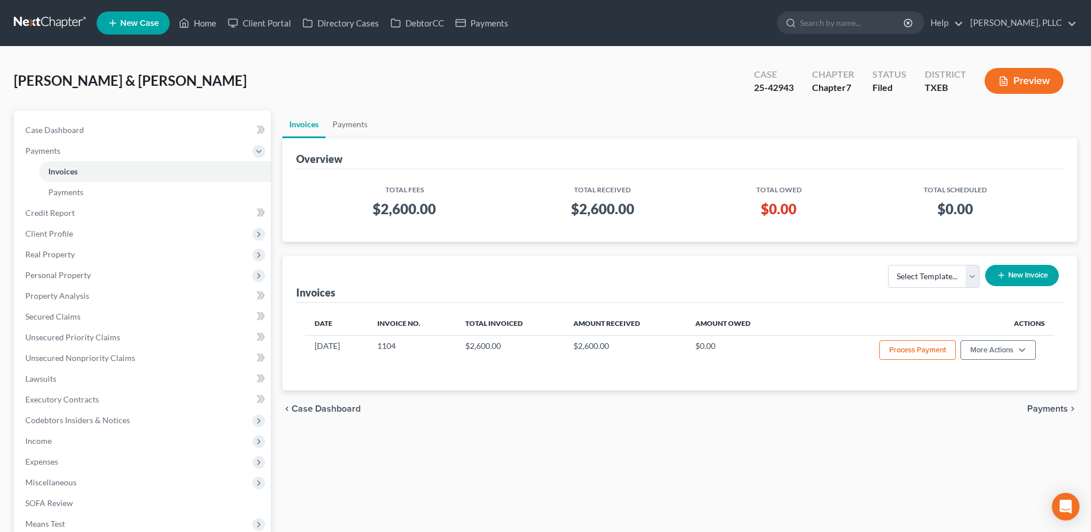
click at [1022, 280] on button "New Invoice" at bounding box center [1023, 275] width 74 height 21
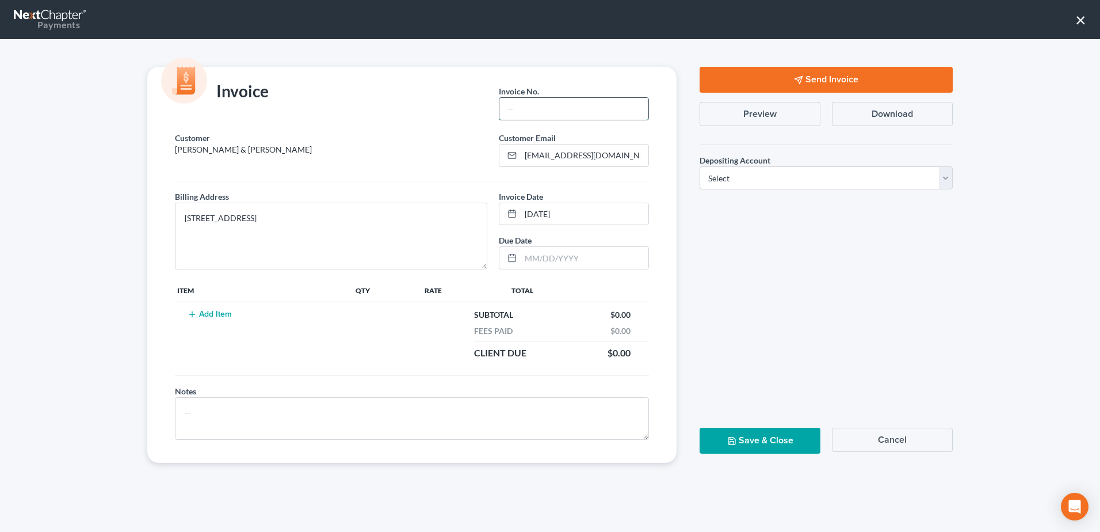
click at [552, 117] on input "text" at bounding box center [573, 109] width 149 height 22
type input "J0027"
click at [211, 308] on td "Add Item" at bounding box center [264, 334] width 178 height 64
click at [212, 314] on button "Add Item" at bounding box center [209, 314] width 51 height 9
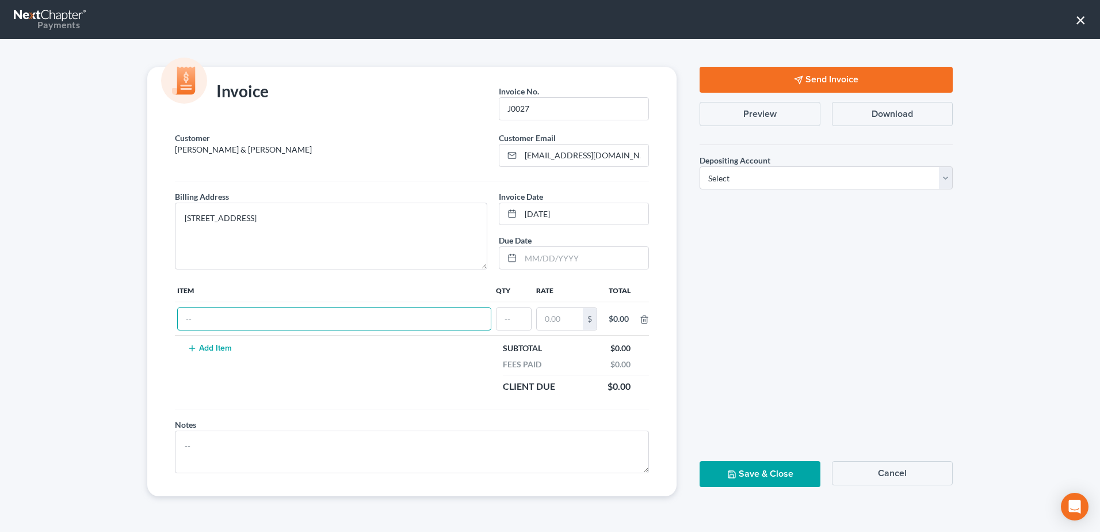
click at [212, 314] on input "text" at bounding box center [334, 319] width 313 height 22
type input "Additional creditor added to the case"
type input "1"
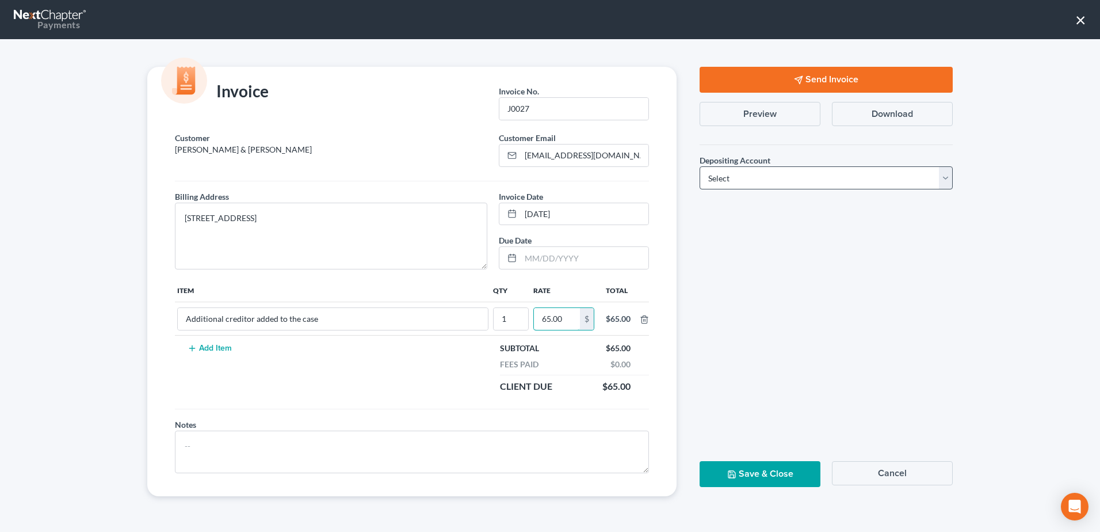
type input "65.00"
click at [951, 179] on select "Select Operation Trust" at bounding box center [826, 177] width 253 height 23
select select "1"
click at [700, 166] on select "Select Operation Trust" at bounding box center [826, 177] width 253 height 23
click at [817, 80] on button "Send Invoice" at bounding box center [826, 80] width 253 height 26
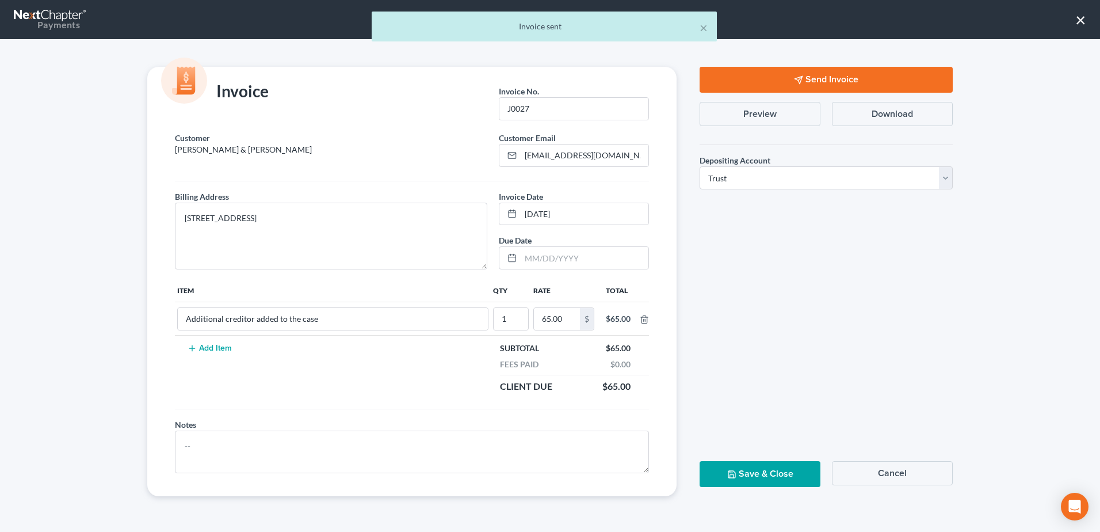
click at [744, 479] on button "Save & Close" at bounding box center [760, 474] width 121 height 26
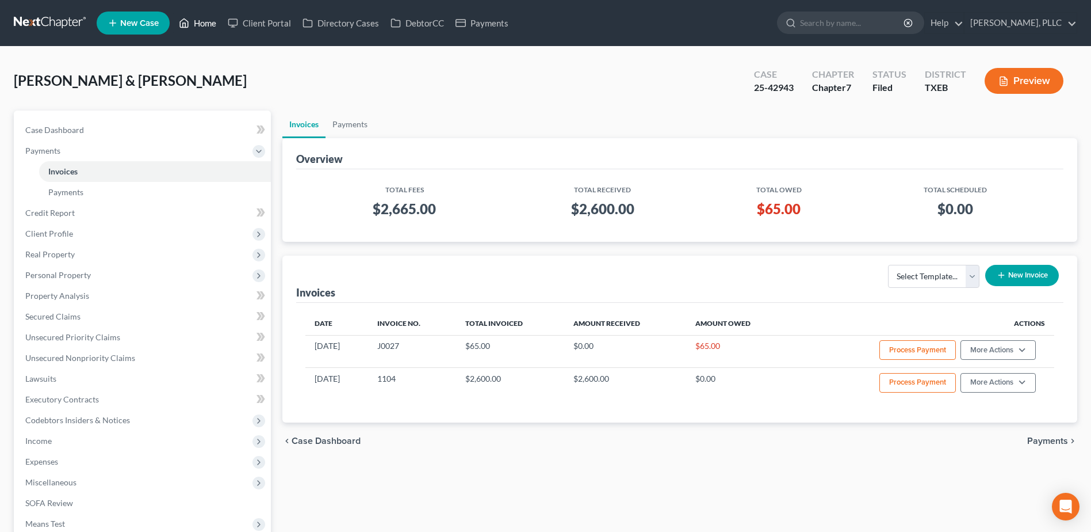
click at [209, 21] on link "Home" at bounding box center [197, 23] width 49 height 21
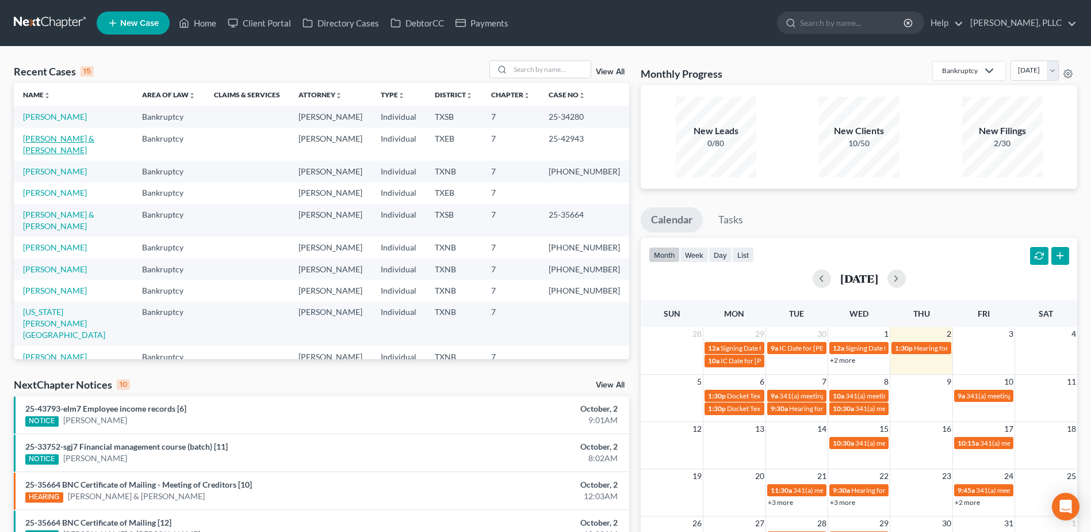
drag, startPoint x: 112, startPoint y: 140, endPoint x: 572, endPoint y: 215, distance: 466.9
click at [94, 139] on link "[PERSON_NAME] & [PERSON_NAME]" at bounding box center [58, 143] width 71 height 21
select select "4"
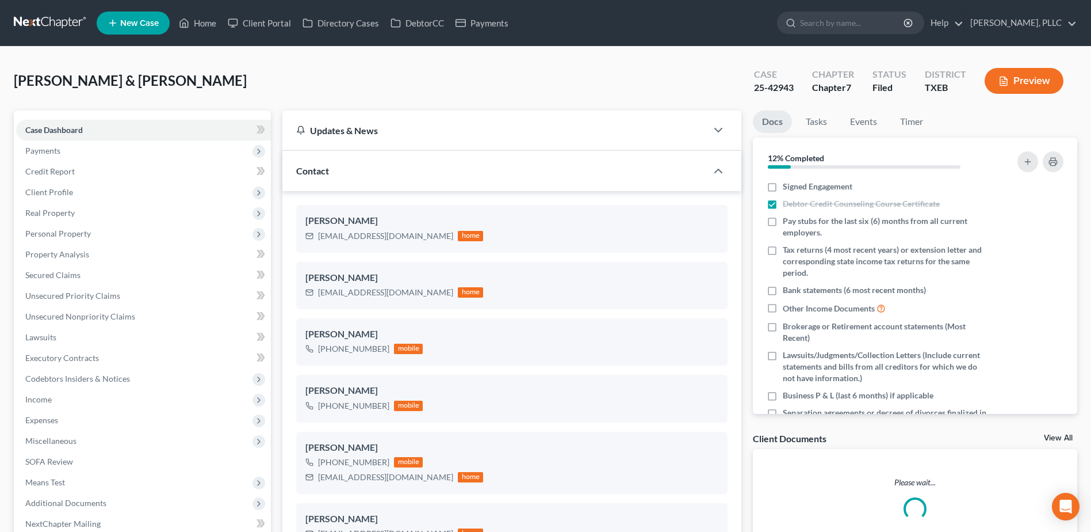
scroll to position [622, 0]
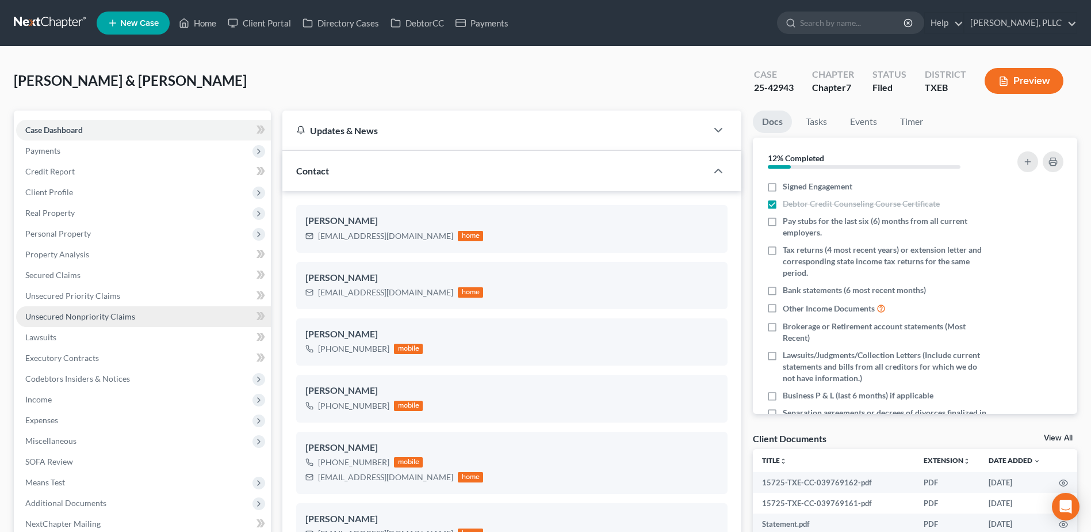
click at [105, 314] on span "Unsecured Nonpriority Claims" at bounding box center [80, 316] width 110 height 10
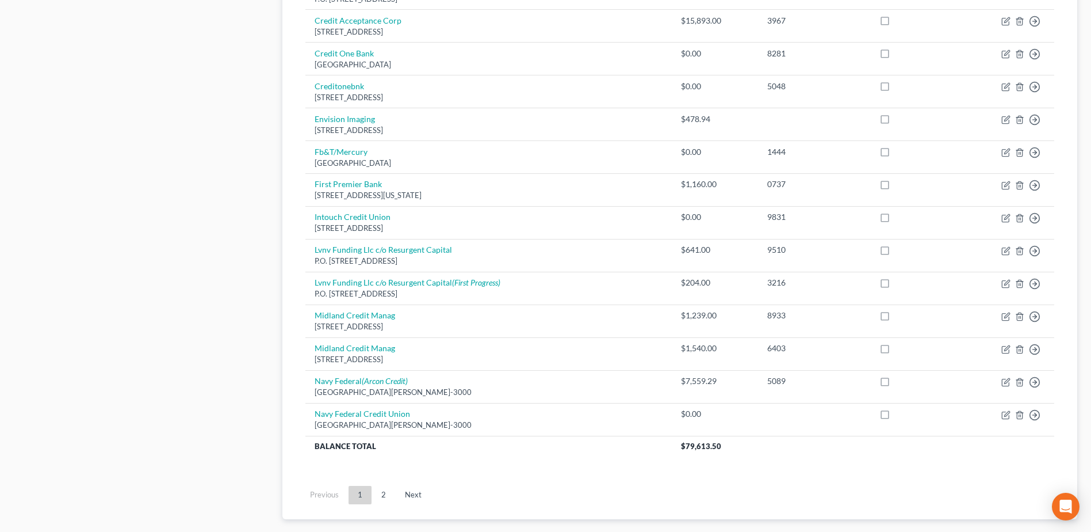
scroll to position [748, 0]
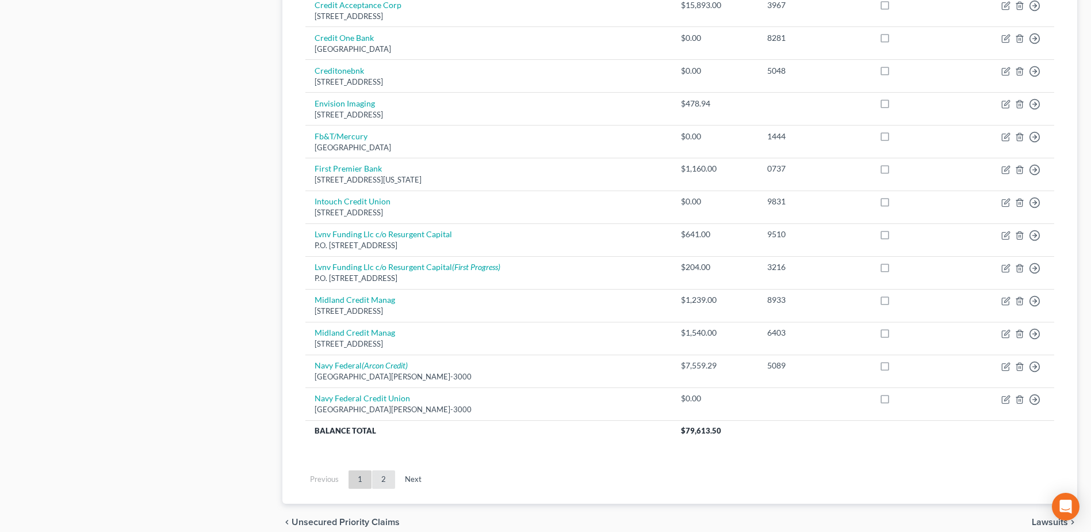
click at [386, 482] on link "2" at bounding box center [383, 479] width 23 height 18
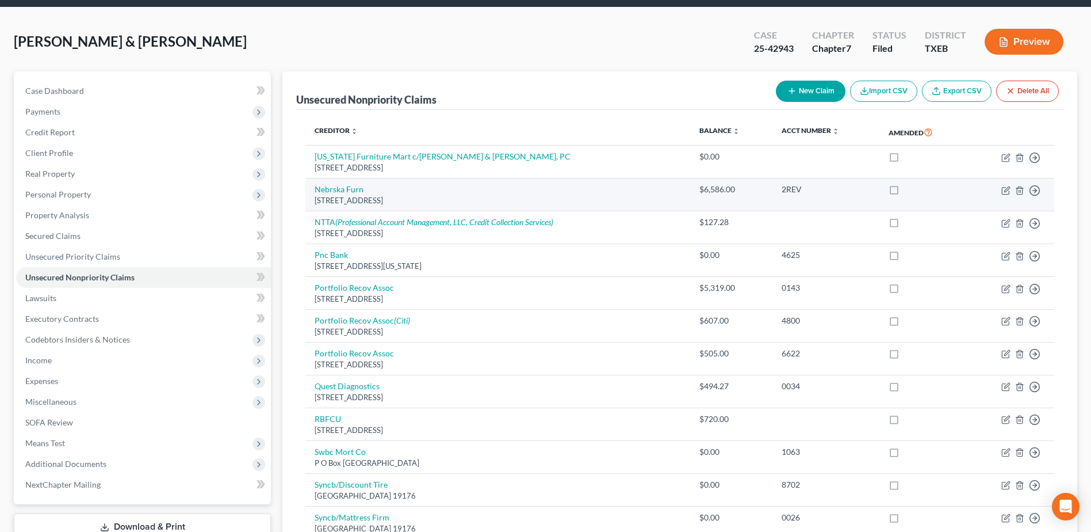
scroll to position [0, 0]
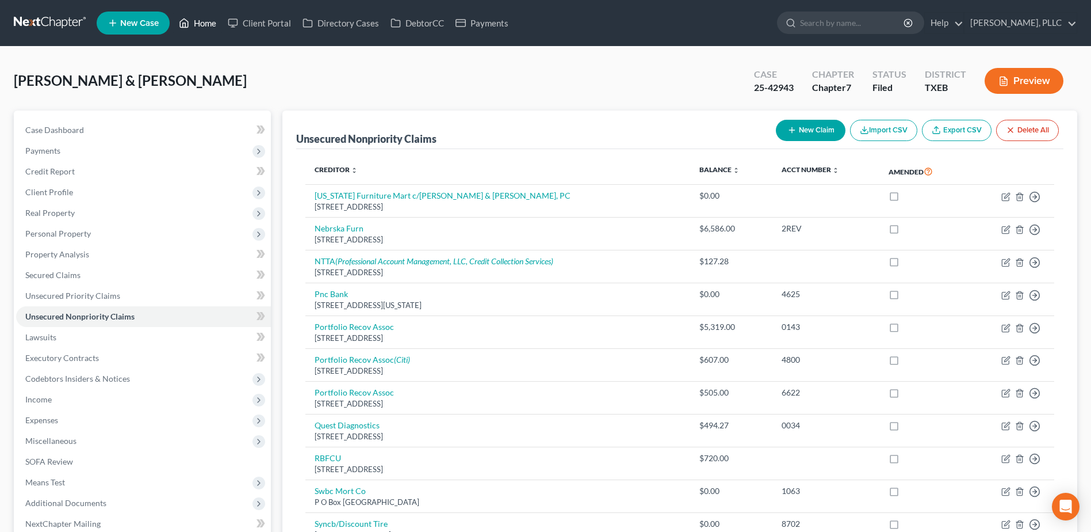
drag, startPoint x: 192, startPoint y: 25, endPoint x: 377, endPoint y: 82, distance: 194.5
click at [192, 24] on link "Home" at bounding box center [197, 23] width 49 height 21
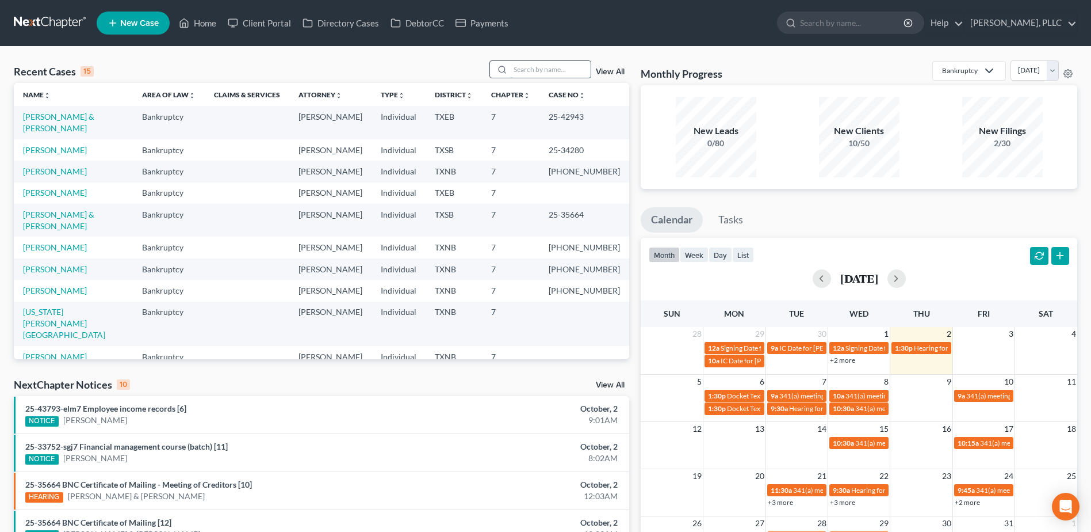
click at [551, 64] on input "search" at bounding box center [550, 69] width 81 height 17
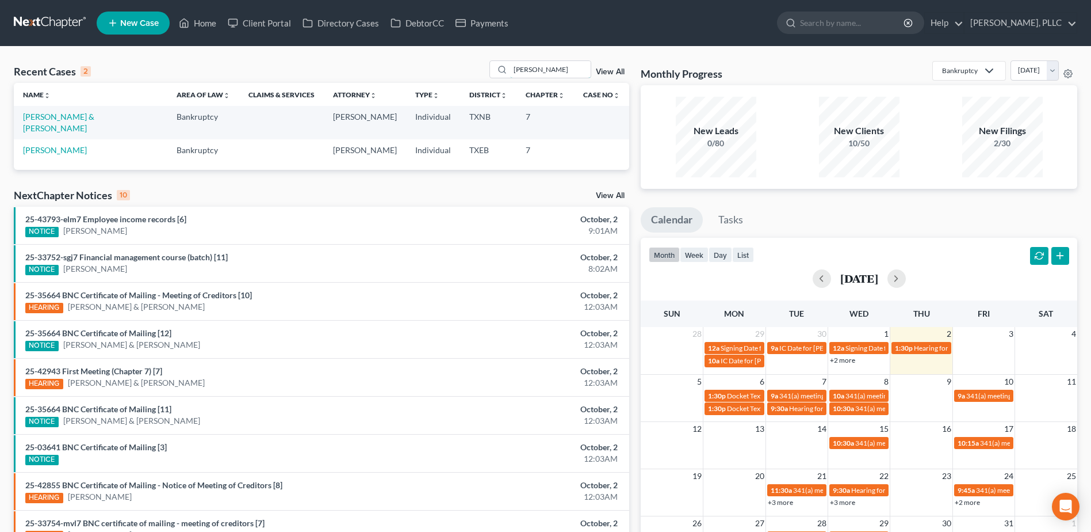
drag, startPoint x: 548, startPoint y: 70, endPoint x: 482, endPoint y: 62, distance: 66.6
click at [487, 66] on div "Recent Cases 2 [PERSON_NAME] View All" at bounding box center [322, 71] width 616 height 22
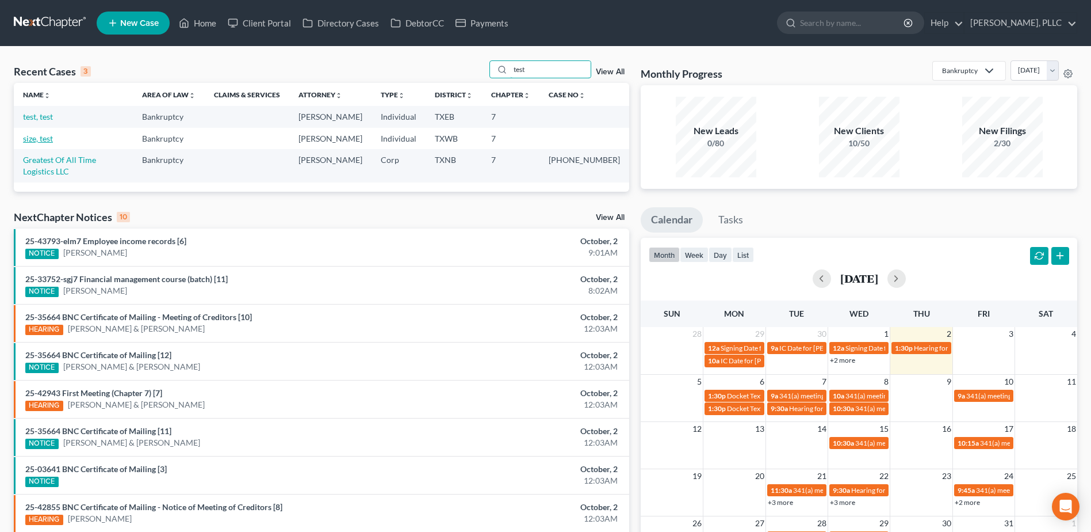
type input "test"
click at [52, 139] on link "size, test" at bounding box center [38, 138] width 30 height 10
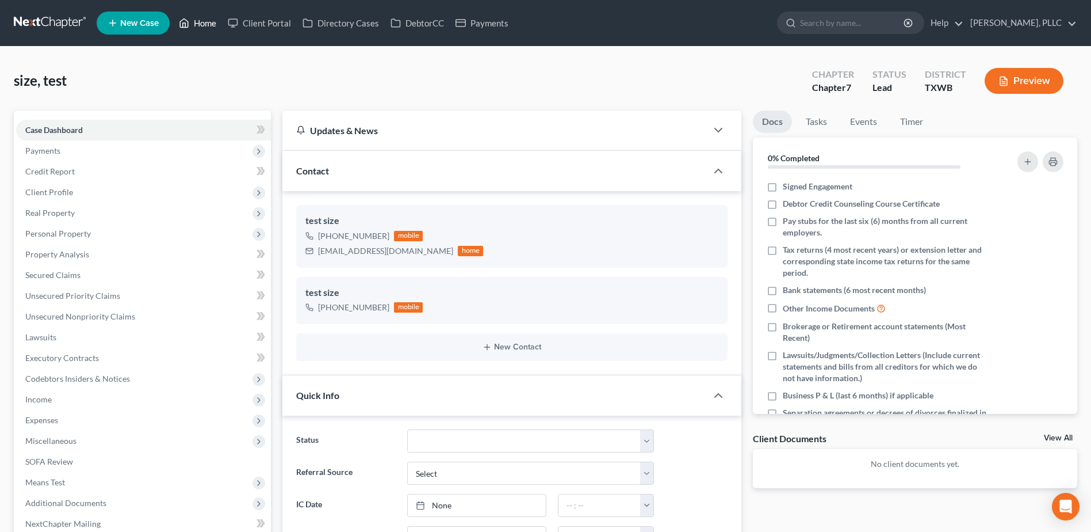
drag, startPoint x: 208, startPoint y: 23, endPoint x: 586, endPoint y: 109, distance: 387.0
click at [208, 23] on link "Home" at bounding box center [197, 23] width 49 height 21
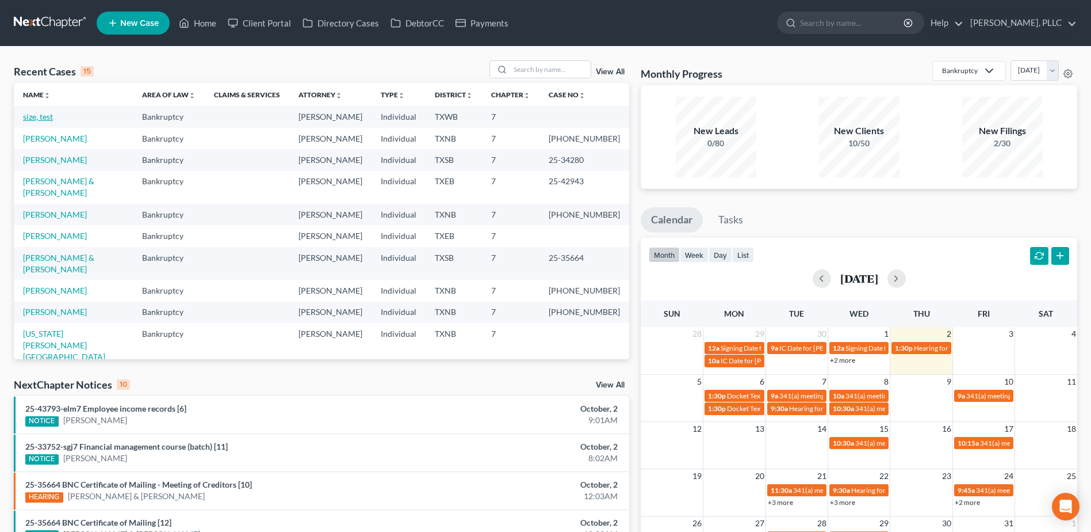
click at [52, 118] on link "size, test" at bounding box center [38, 117] width 30 height 10
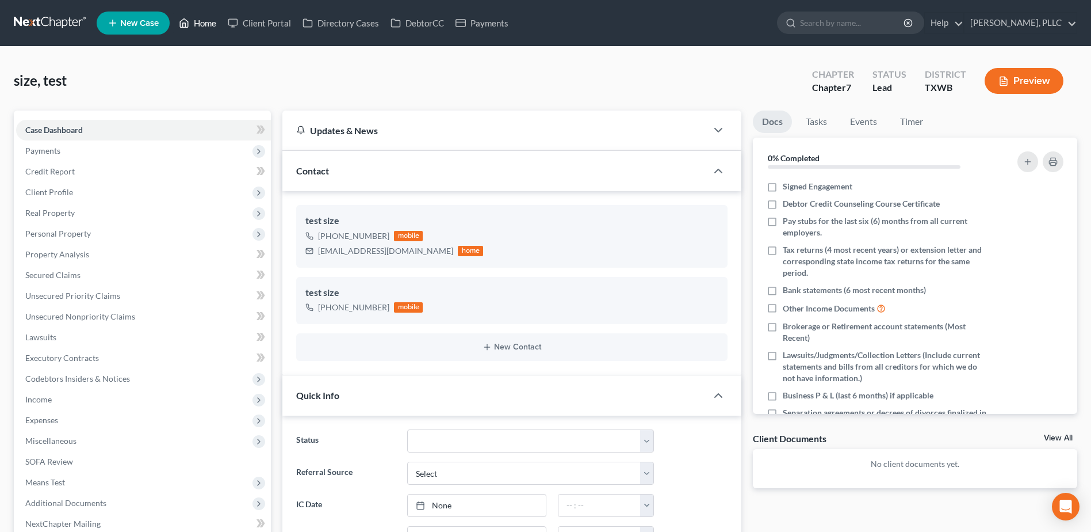
click at [208, 21] on link "Home" at bounding box center [197, 23] width 49 height 21
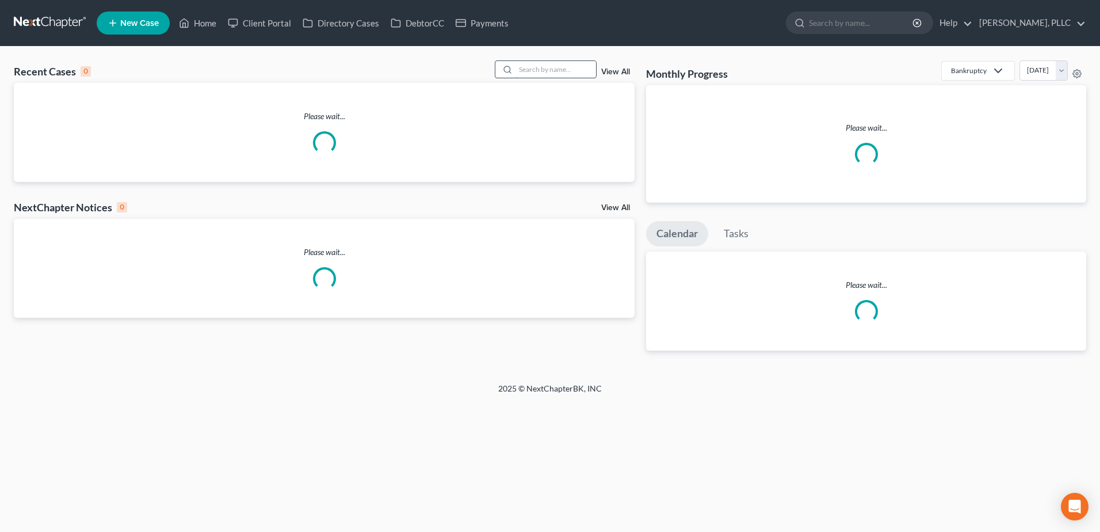
click at [556, 68] on input "search" at bounding box center [556, 69] width 81 height 17
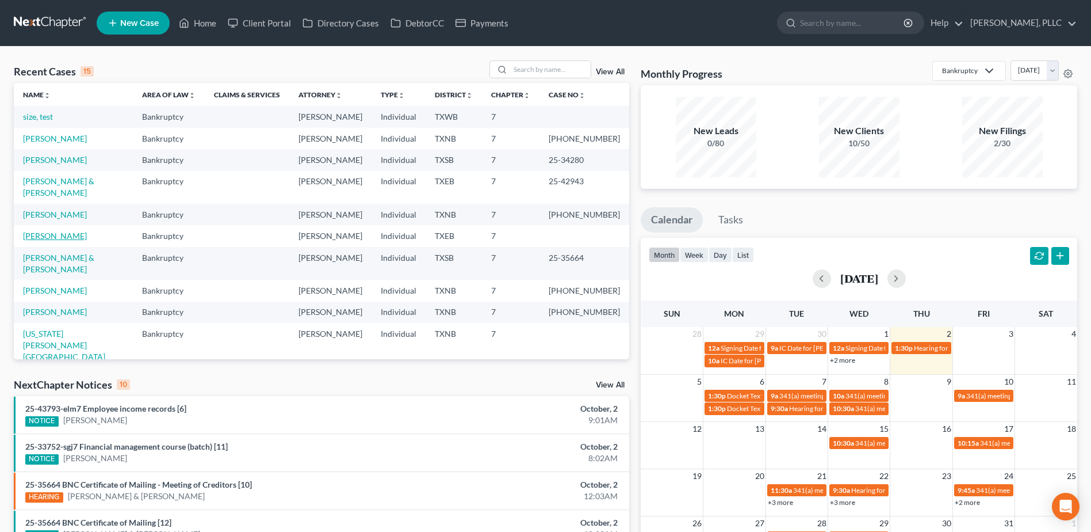
click at [58, 231] on link "[PERSON_NAME]" at bounding box center [55, 236] width 64 height 10
click at [60, 231] on link "[PERSON_NAME]" at bounding box center [55, 236] width 64 height 10
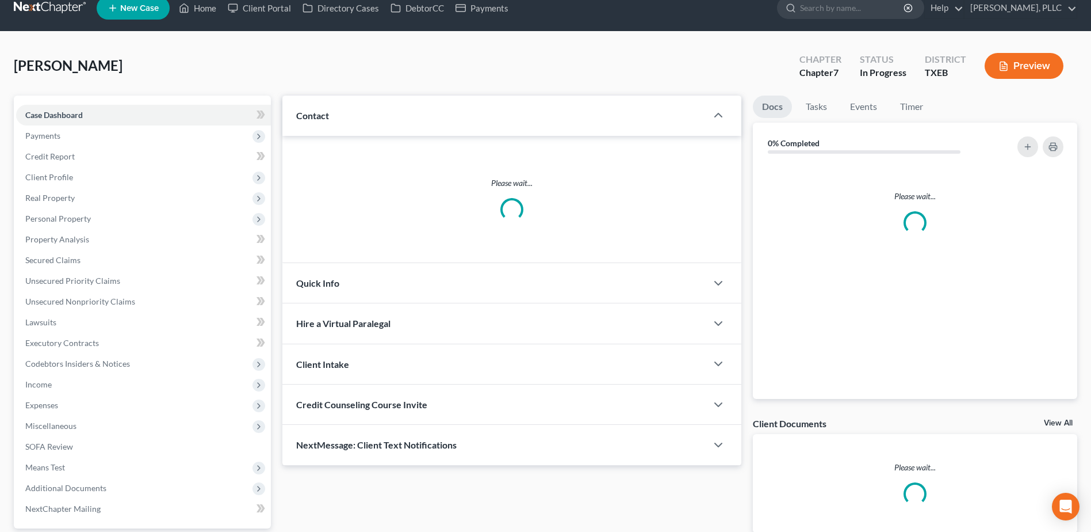
scroll to position [91, 0]
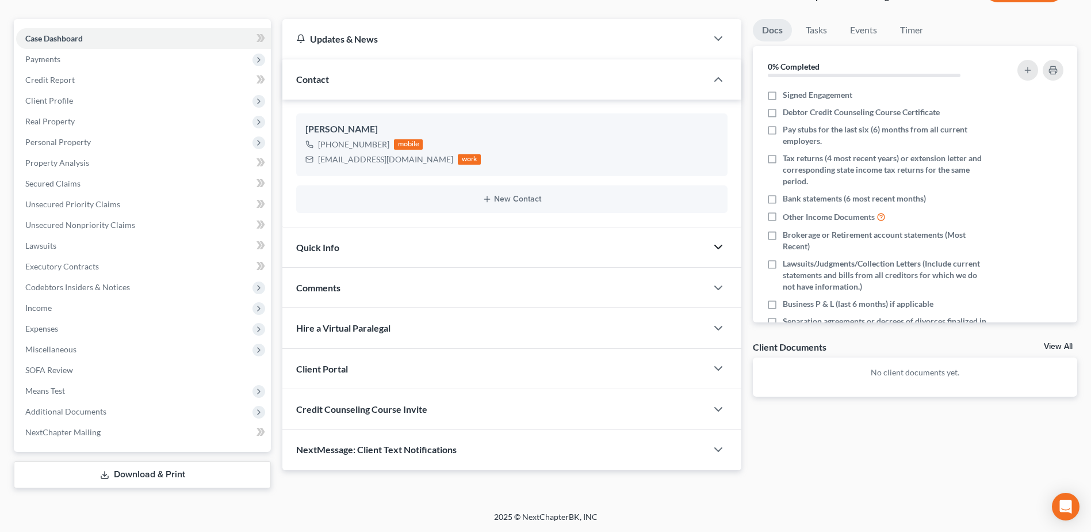
click at [717, 248] on icon "button" at bounding box center [719, 247] width 14 height 14
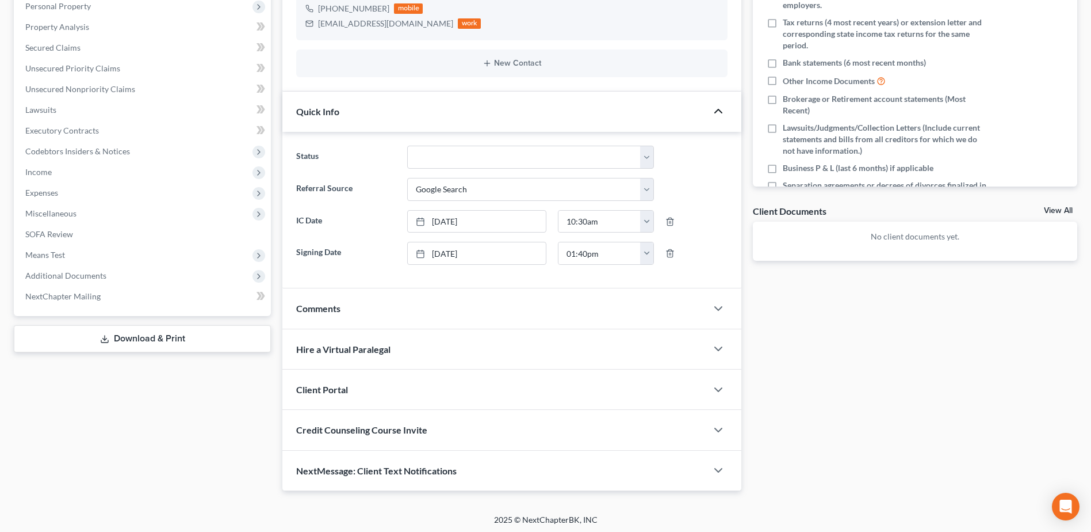
scroll to position [230, 0]
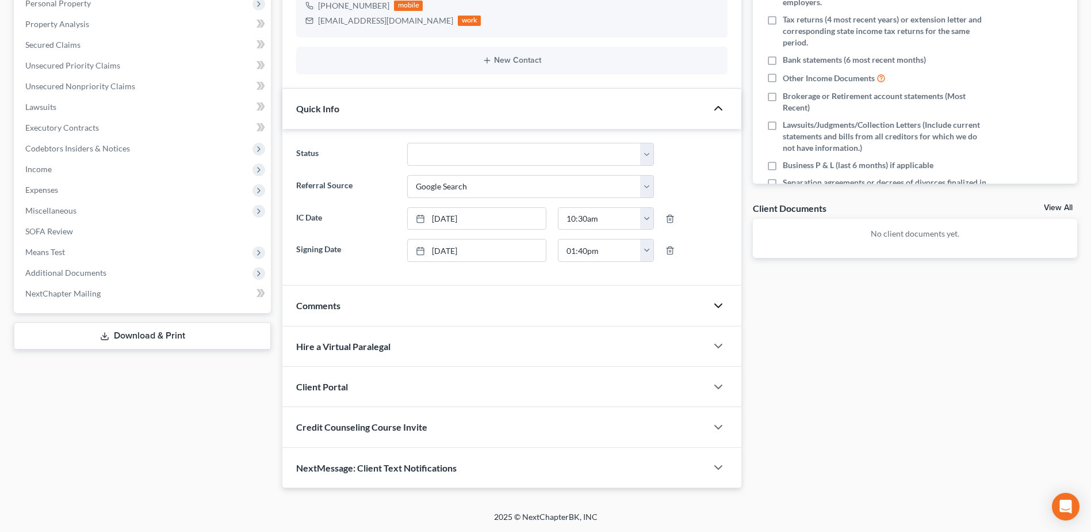
click at [716, 303] on icon "button" at bounding box center [719, 306] width 14 height 14
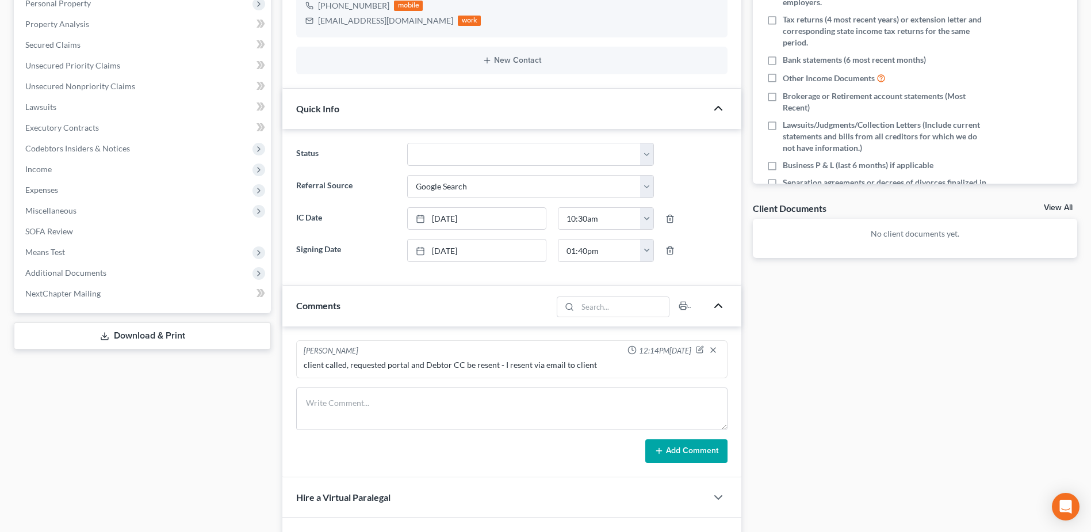
scroll to position [58, 0]
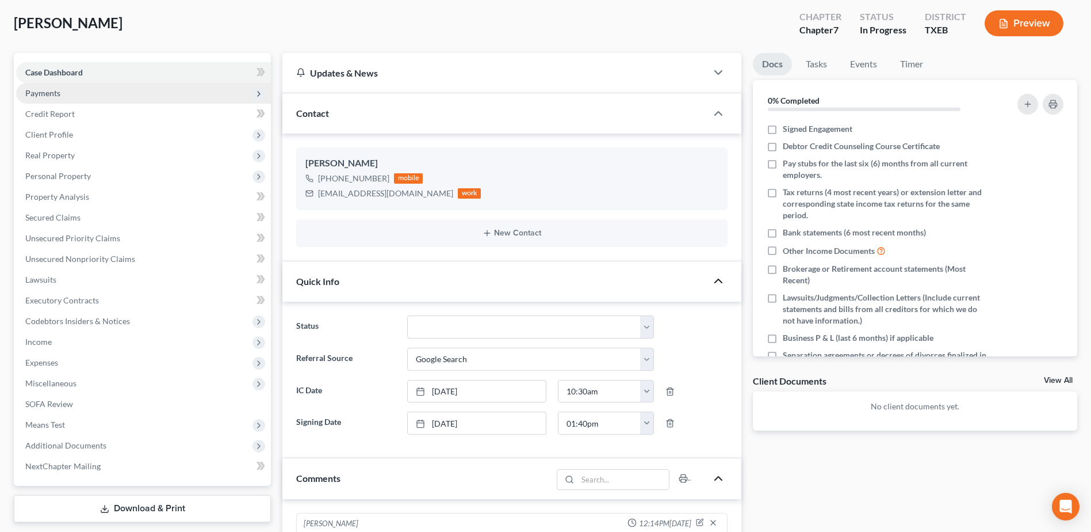
click at [35, 94] on span "Payments" at bounding box center [42, 93] width 35 height 10
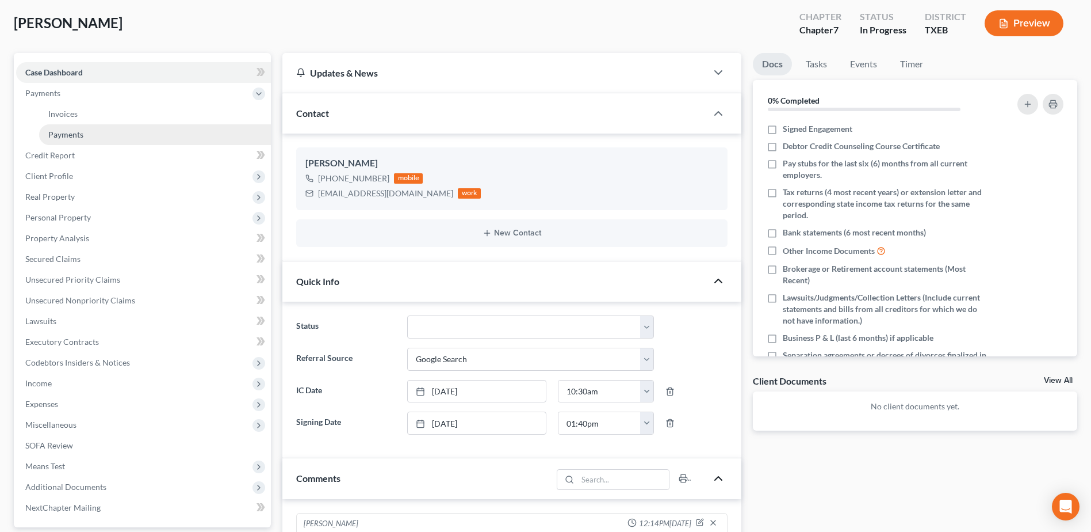
click at [67, 136] on span "Payments" at bounding box center [65, 134] width 35 height 10
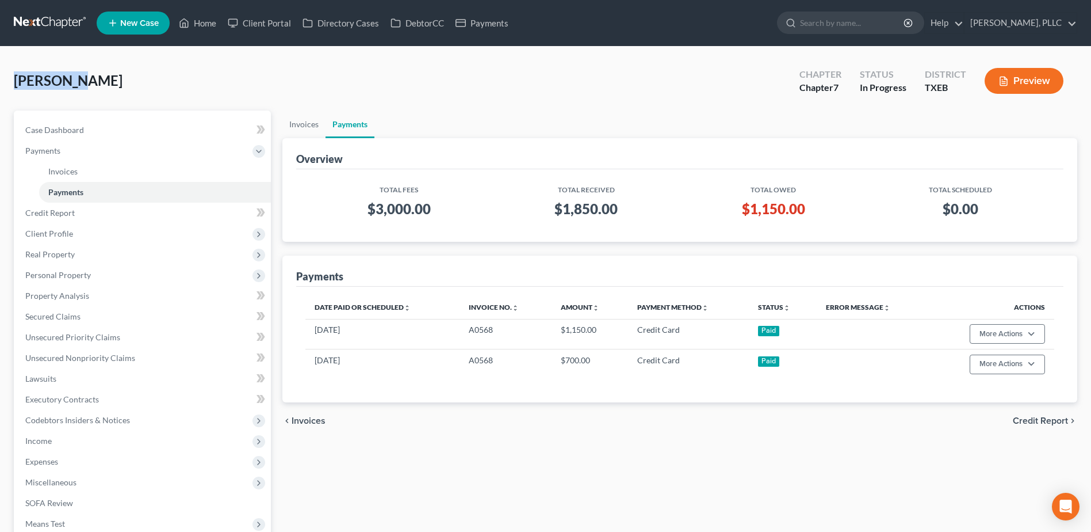
drag, startPoint x: 83, startPoint y: 82, endPoint x: 18, endPoint y: 82, distance: 65.0
click at [18, 82] on span "[PERSON_NAME]" at bounding box center [68, 80] width 109 height 17
copy span "Omorodion"
drag, startPoint x: 270, startPoint y: 22, endPoint x: 289, endPoint y: 37, distance: 24.6
click at [269, 22] on link "Client Portal" at bounding box center [259, 23] width 75 height 21
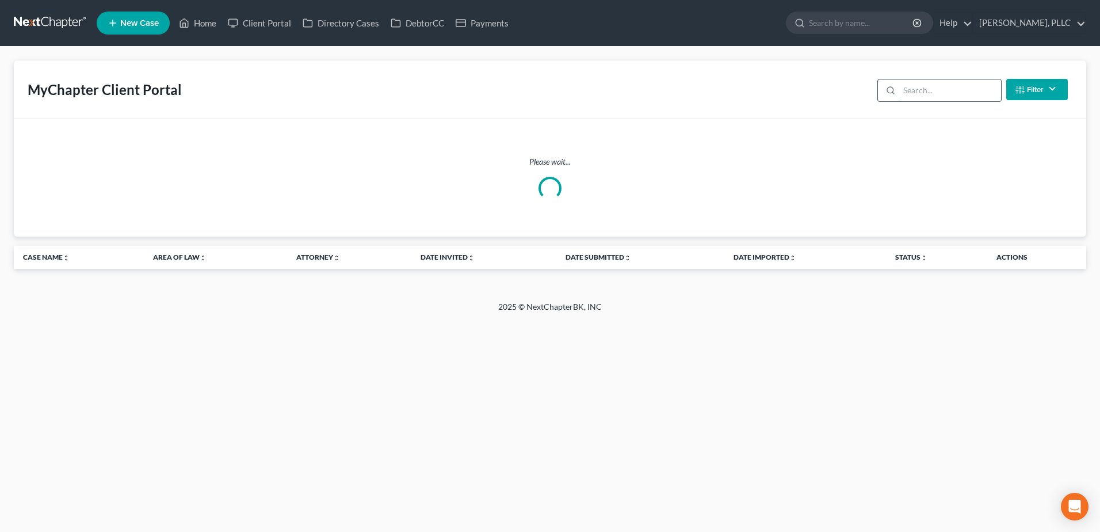
click at [912, 97] on input "search" at bounding box center [950, 90] width 102 height 22
paste input "Omorodion"
type input "Omorodion"
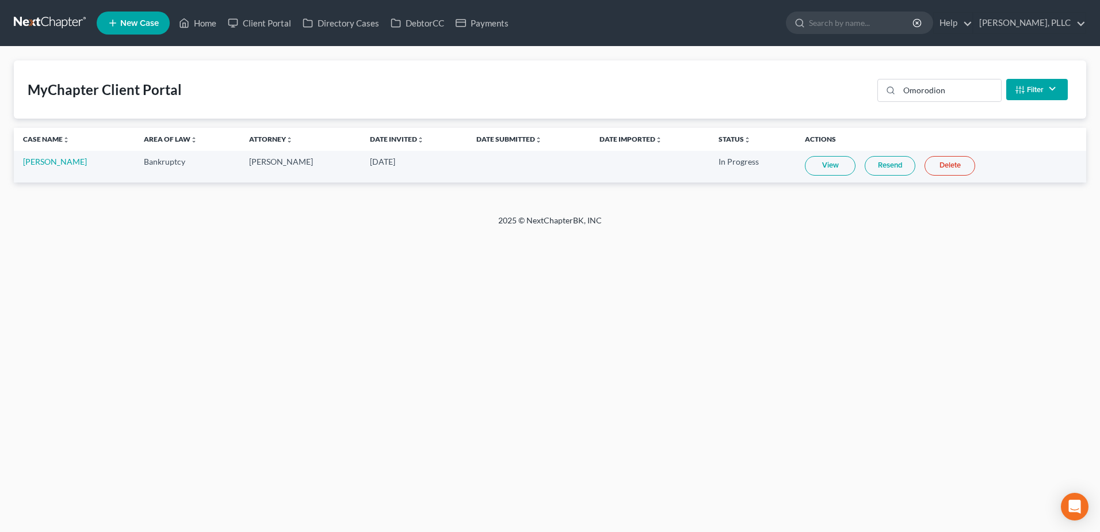
click at [826, 167] on link "View" at bounding box center [830, 166] width 51 height 20
drag, startPoint x: 212, startPoint y: 21, endPoint x: 448, endPoint y: 265, distance: 340.2
click at [212, 21] on link "Home" at bounding box center [197, 23] width 49 height 21
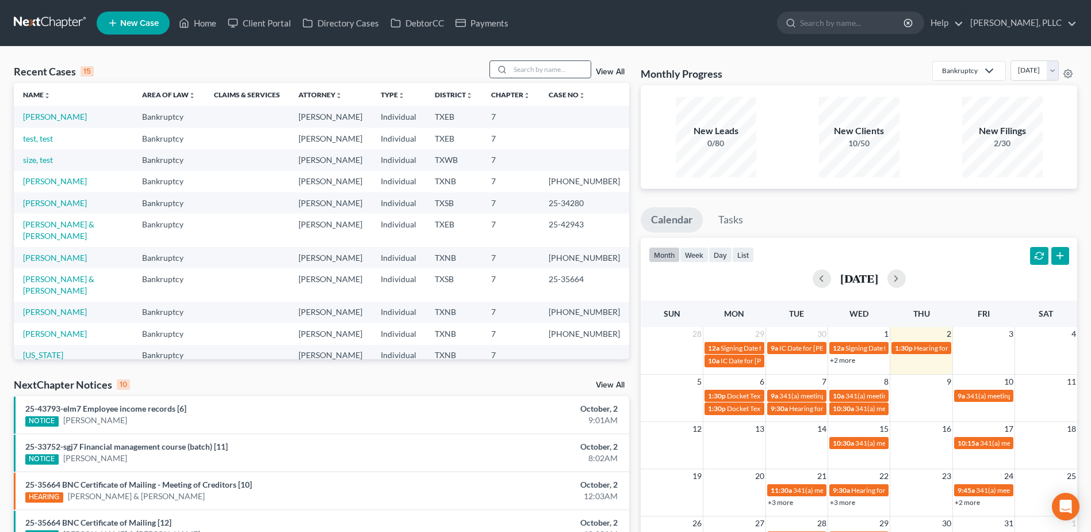
click at [552, 66] on input "search" at bounding box center [550, 69] width 81 height 17
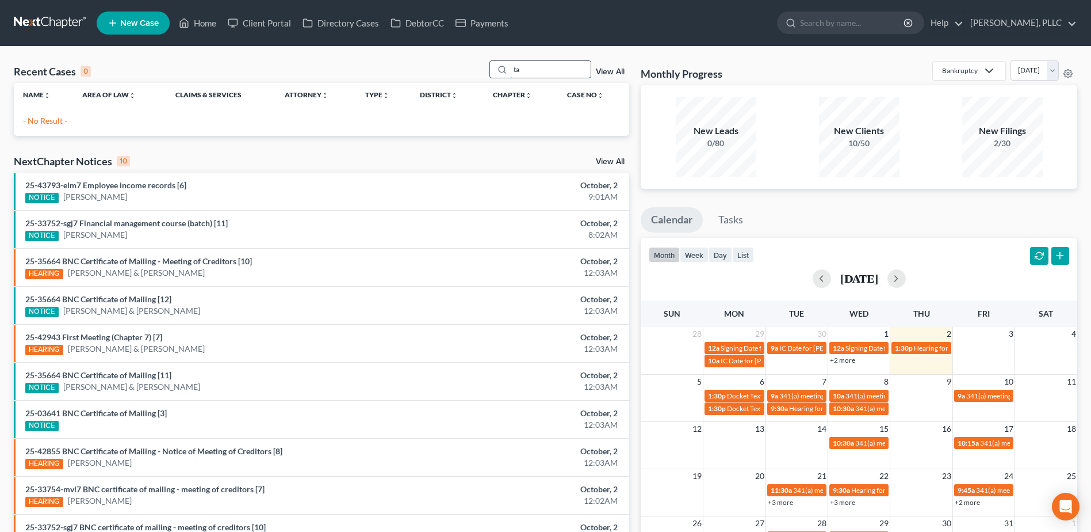
type input "t"
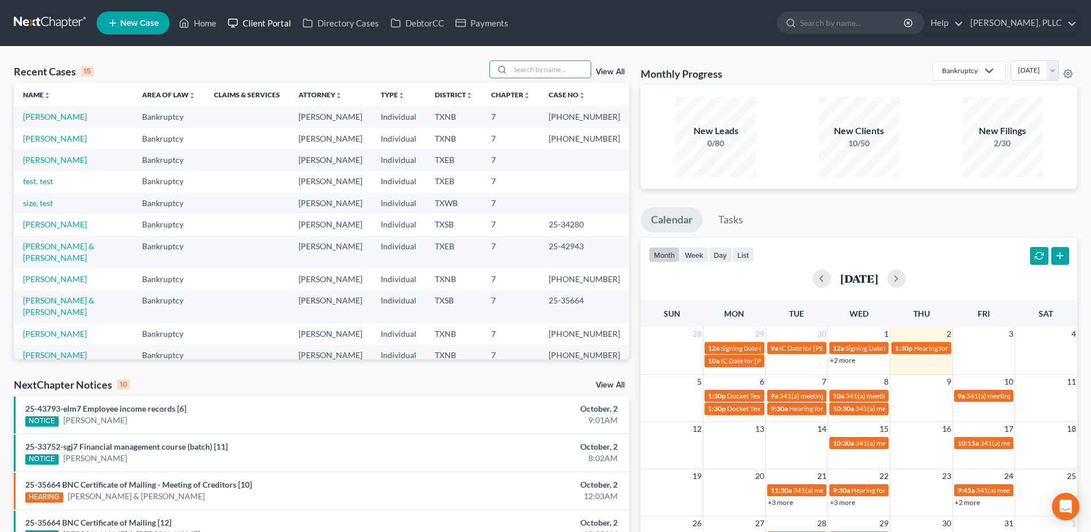
click at [264, 22] on link "Client Portal" at bounding box center [259, 23] width 75 height 21
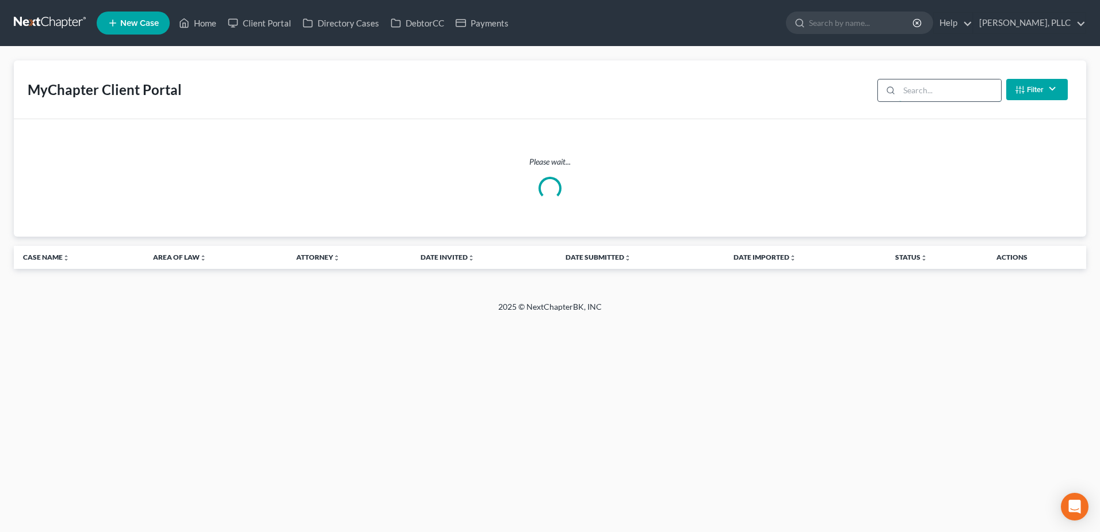
click at [949, 88] on input "search" at bounding box center [950, 90] width 102 height 22
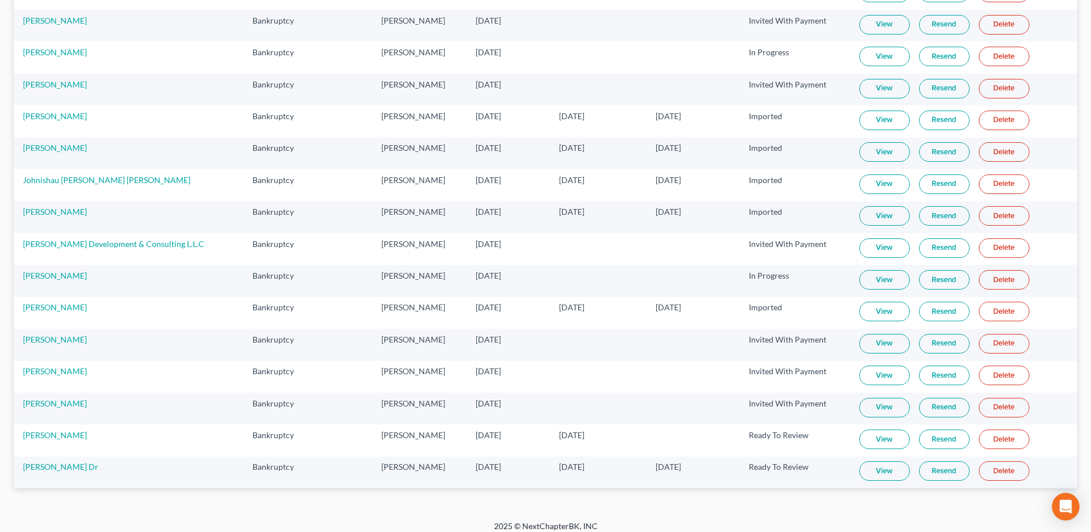
scroll to position [469, 0]
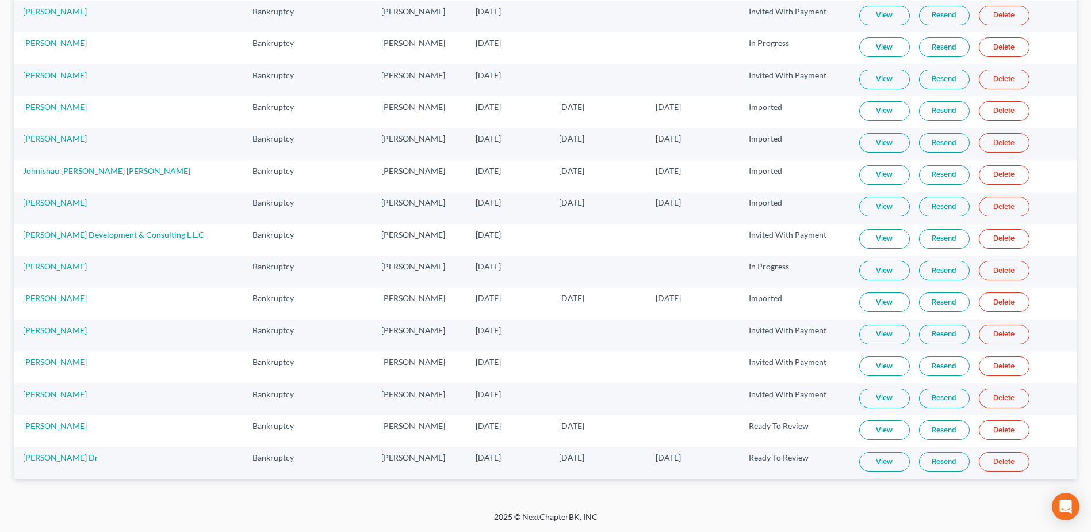
type input "[PERSON_NAME]"
click at [865, 464] on link "View" at bounding box center [885, 462] width 51 height 20
click at [47, 460] on link "[PERSON_NAME] Dr" at bounding box center [60, 457] width 75 height 10
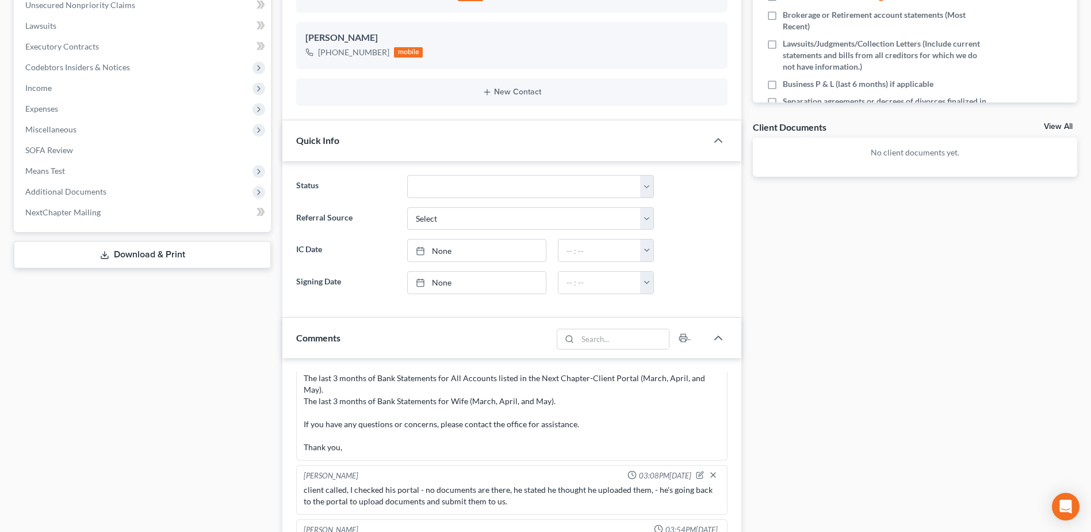
scroll to position [307, 0]
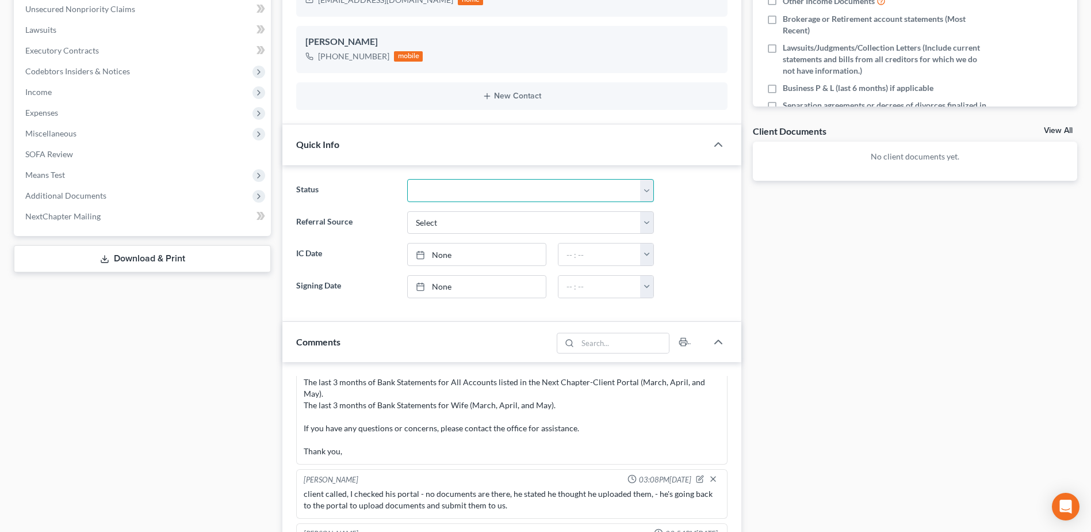
click at [652, 183] on select "Appellate Phase Case Closed Dead File Demand Letter Phase Discharged Discharge …" at bounding box center [530, 190] width 247 height 23
select select "14"
click at [407, 179] on select "Appellate Phase Case Closed Dead File Demand Letter Phase Discharged Discharge …" at bounding box center [530, 190] width 247 height 23
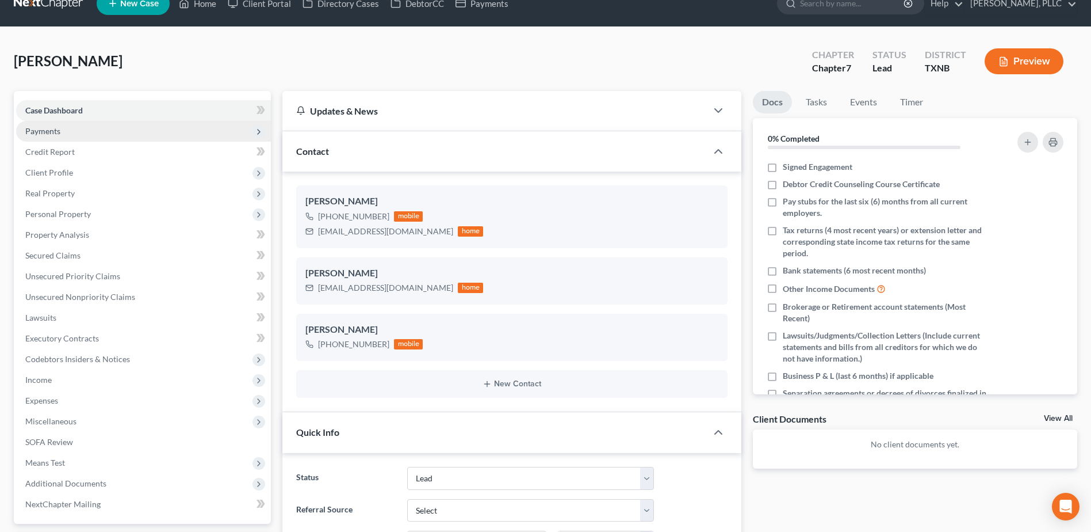
click at [52, 133] on span "Payments" at bounding box center [42, 131] width 35 height 10
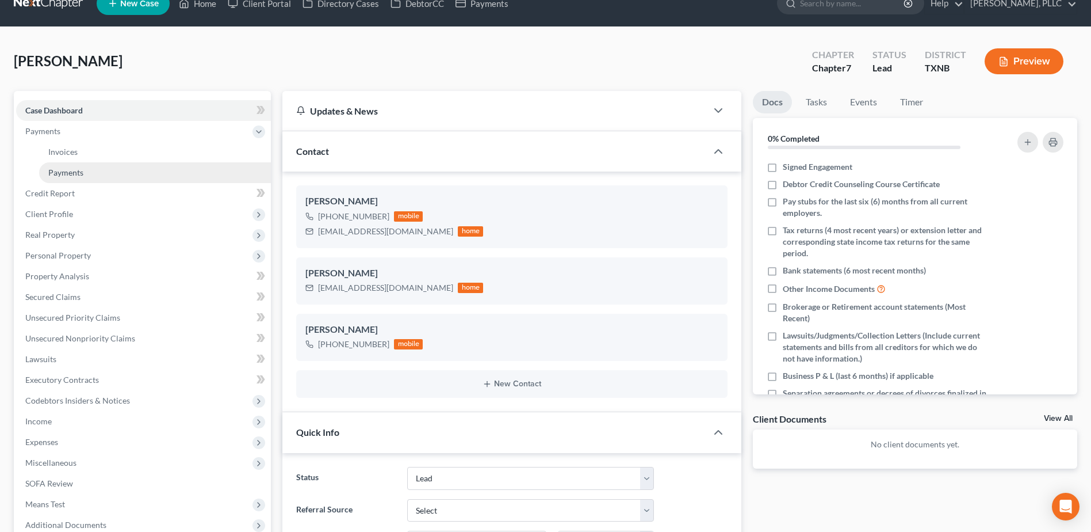
click at [64, 176] on span "Payments" at bounding box center [65, 172] width 35 height 10
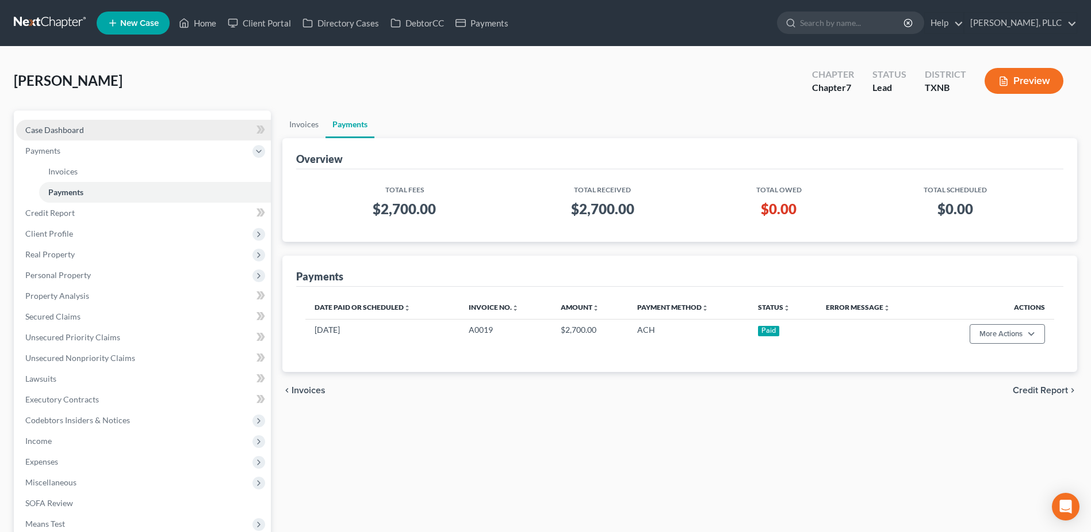
click at [68, 131] on span "Case Dashboard" at bounding box center [54, 130] width 59 height 10
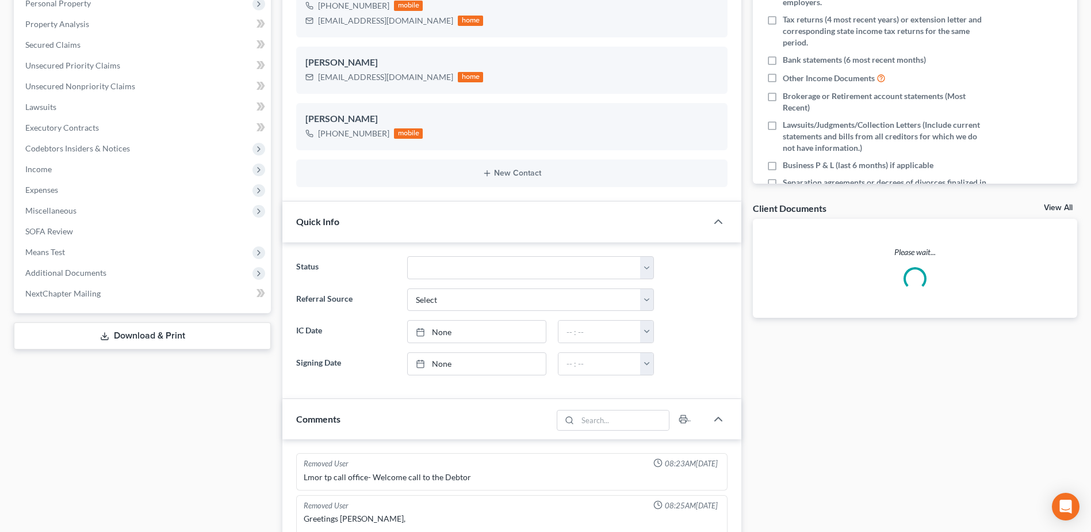
scroll to position [2308, 0]
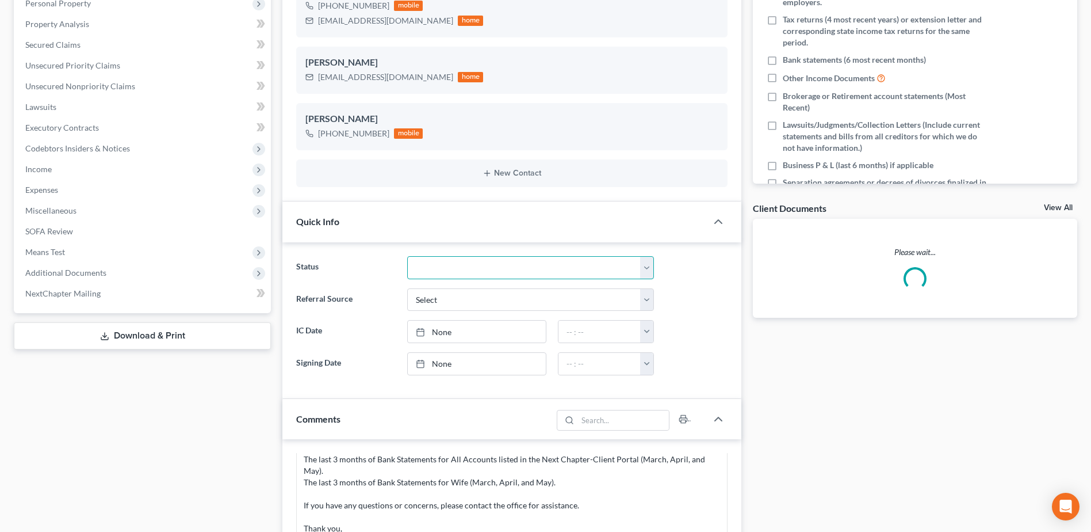
click at [642, 268] on select "Appellate Phase Case Closed Dead File Demand Letter Phase Discharged Discharge …" at bounding box center [530, 267] width 247 height 23
select select "13"
click at [407, 256] on select "Appellate Phase Case Closed Dead File Demand Letter Phase Discharged Discharge …" at bounding box center [530, 267] width 247 height 23
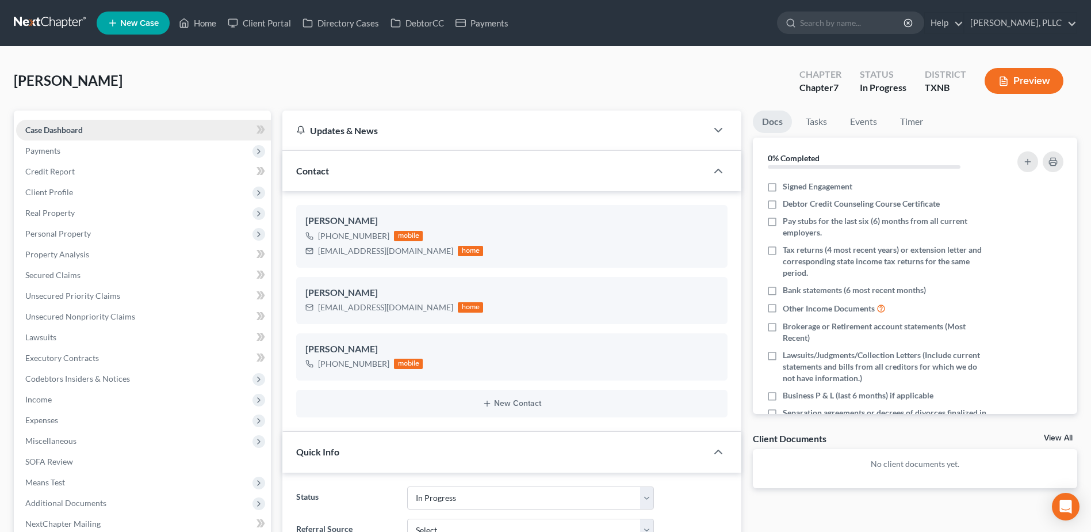
click at [63, 128] on span "Case Dashboard" at bounding box center [54, 130] width 58 height 10
drag, startPoint x: 264, startPoint y: 23, endPoint x: 909, endPoint y: 96, distance: 649.7
click at [264, 24] on link "Client Portal" at bounding box center [259, 23] width 75 height 21
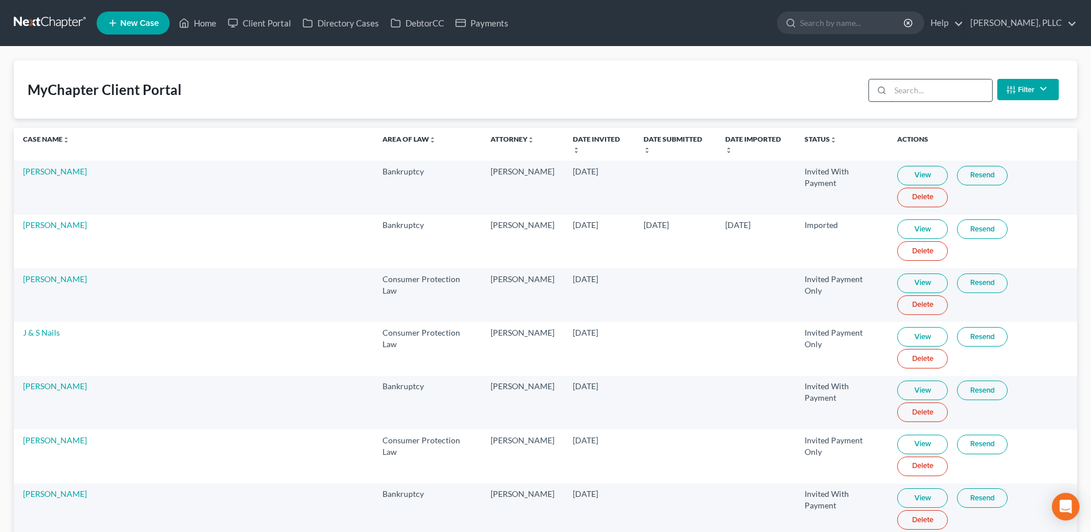
click at [949, 101] on input "search" at bounding box center [942, 90] width 102 height 22
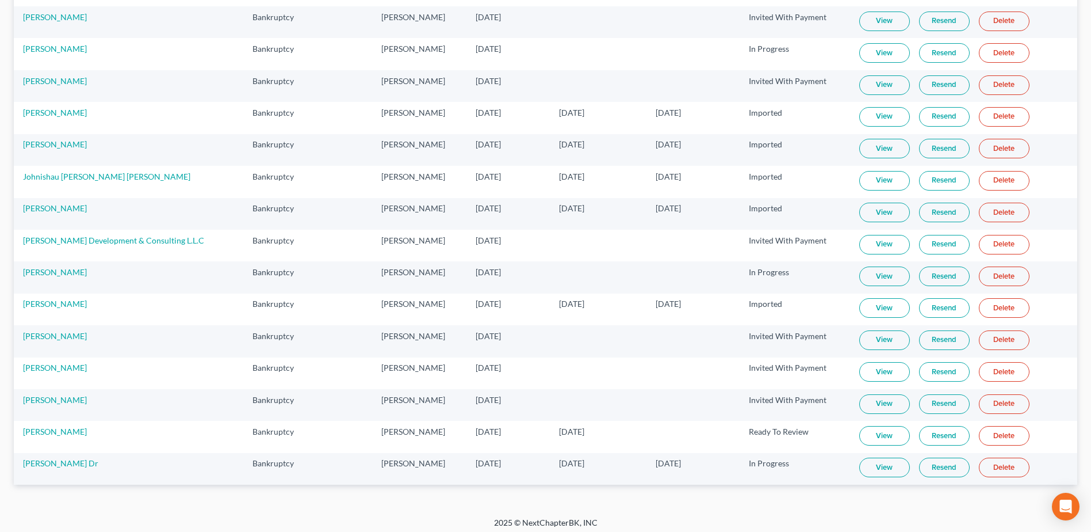
scroll to position [469, 0]
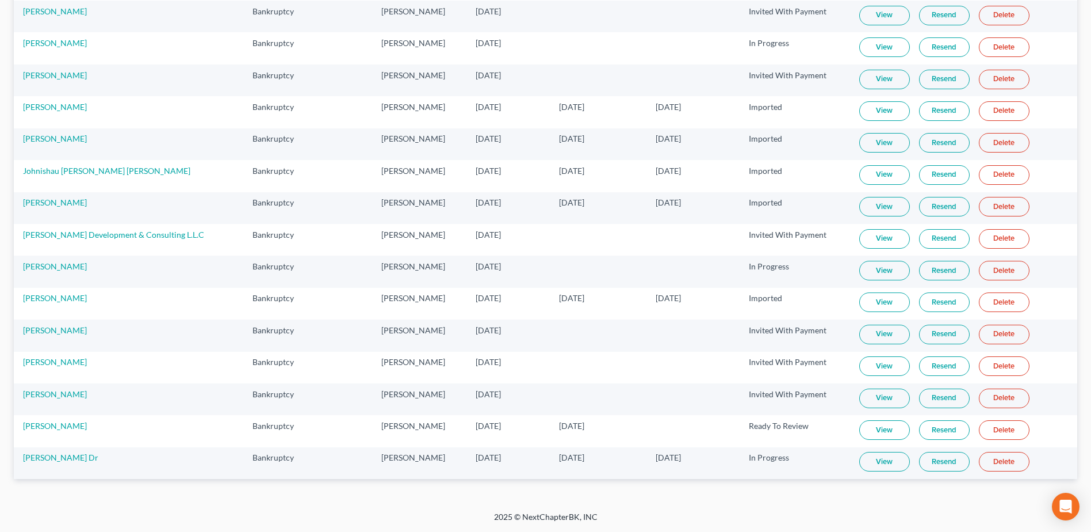
type input "[PERSON_NAME]"
click at [860, 464] on link "View" at bounding box center [885, 462] width 51 height 20
click at [36, 460] on link "[PERSON_NAME] Dr" at bounding box center [60, 457] width 75 height 10
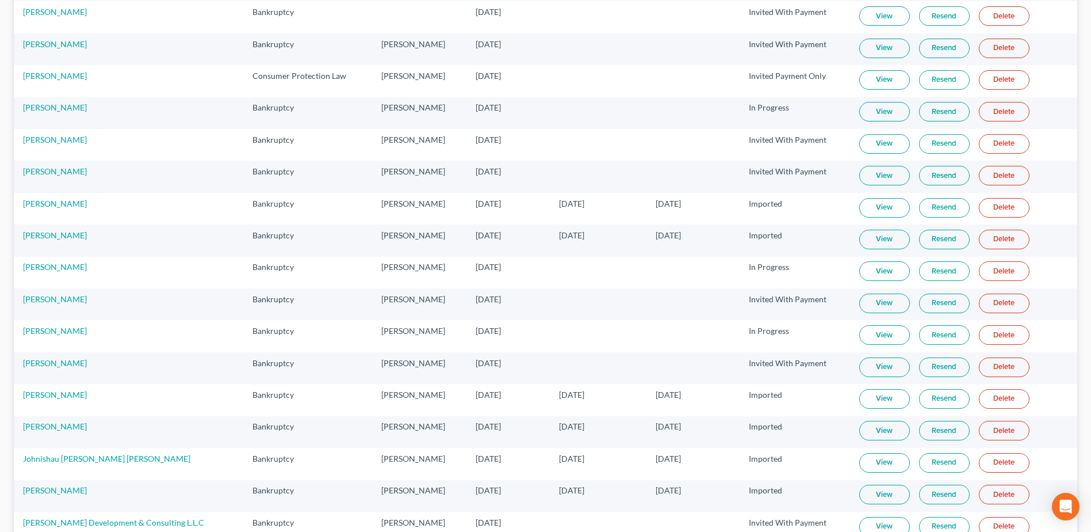
scroll to position [0, 0]
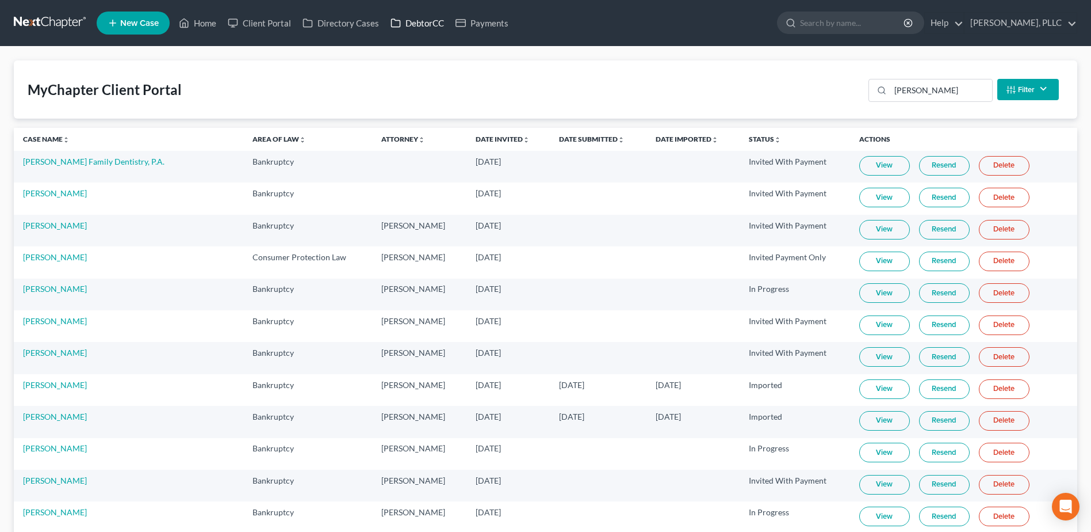
click at [422, 23] on link "DebtorCC" at bounding box center [417, 23] width 65 height 21
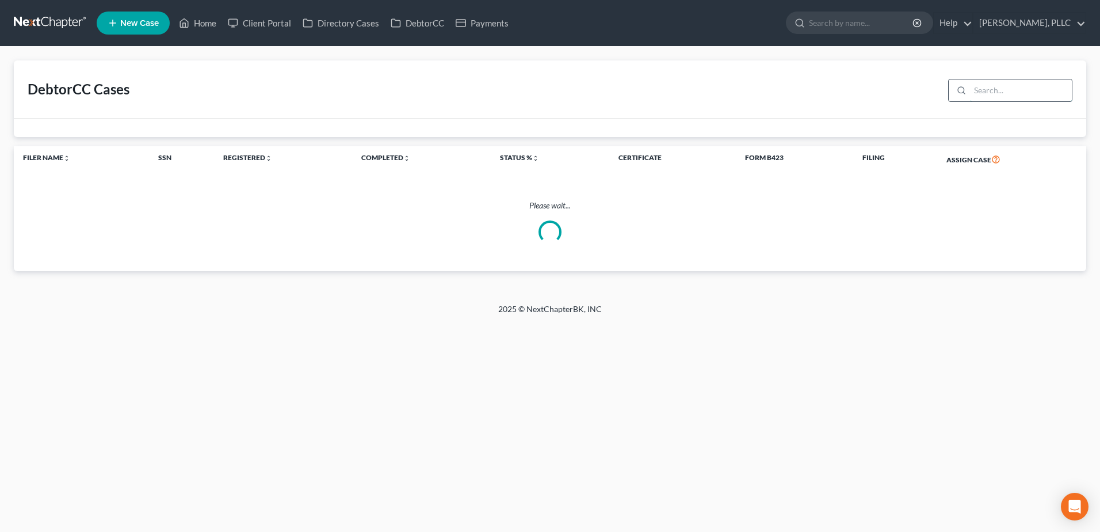
click at [987, 92] on input "search" at bounding box center [1021, 90] width 102 height 22
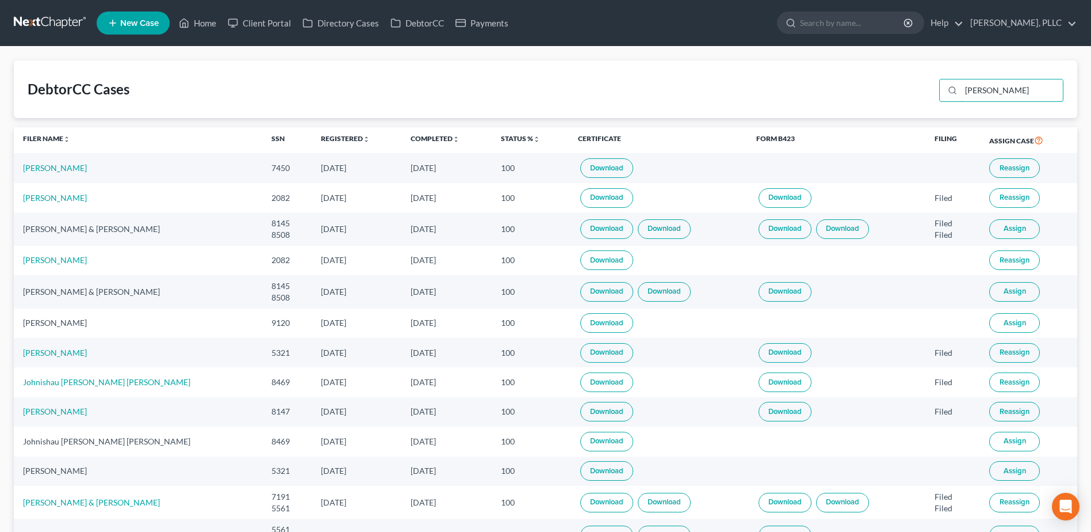
type input "[PERSON_NAME]"
click at [1010, 327] on button "Assign" at bounding box center [1015, 323] width 51 height 20
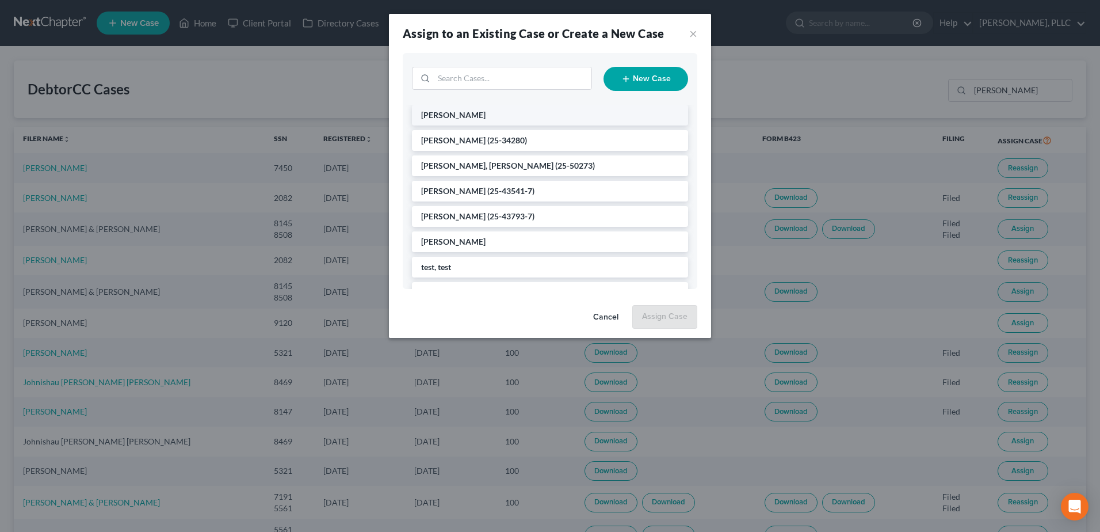
click at [512, 116] on li "[PERSON_NAME]" at bounding box center [550, 115] width 276 height 21
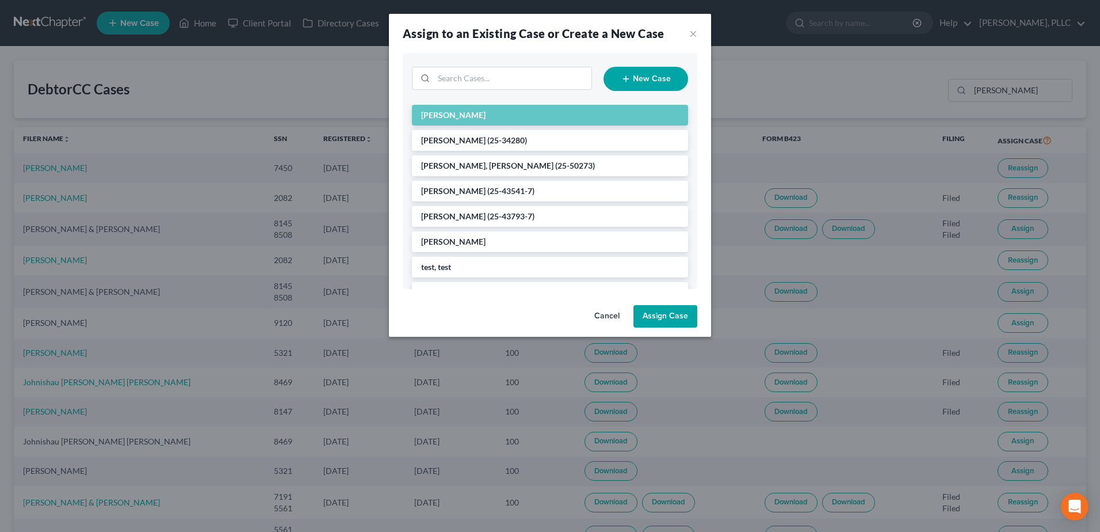
click at [695, 318] on button "Assign Case" at bounding box center [665, 316] width 64 height 23
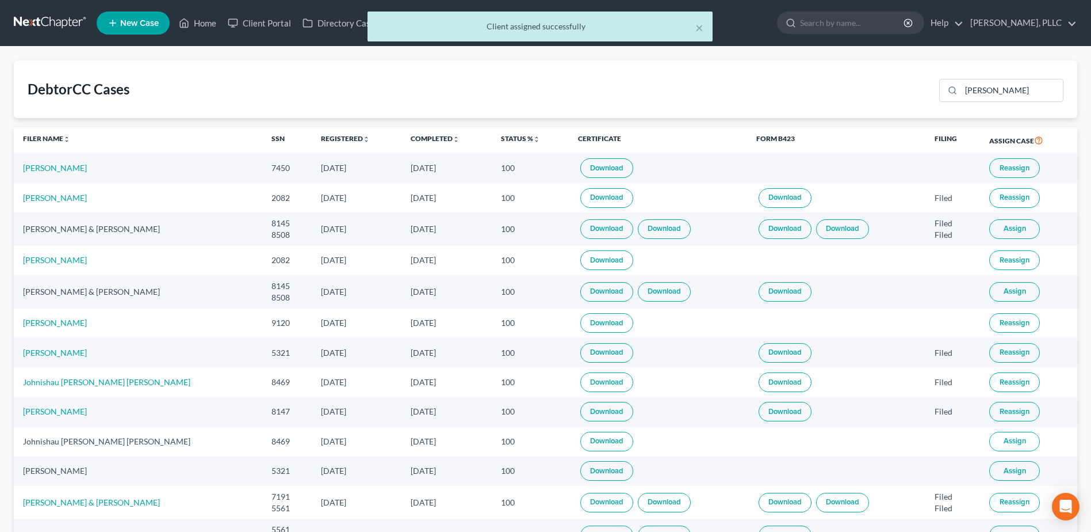
click at [581, 324] on link "Download" at bounding box center [607, 323] width 53 height 20
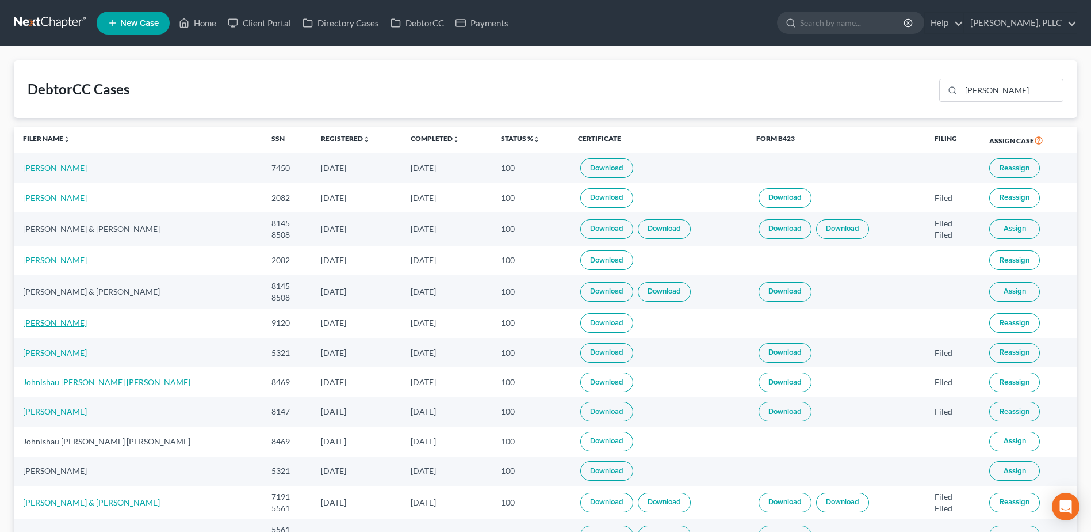
click at [60, 322] on link "[PERSON_NAME]" at bounding box center [55, 323] width 64 height 10
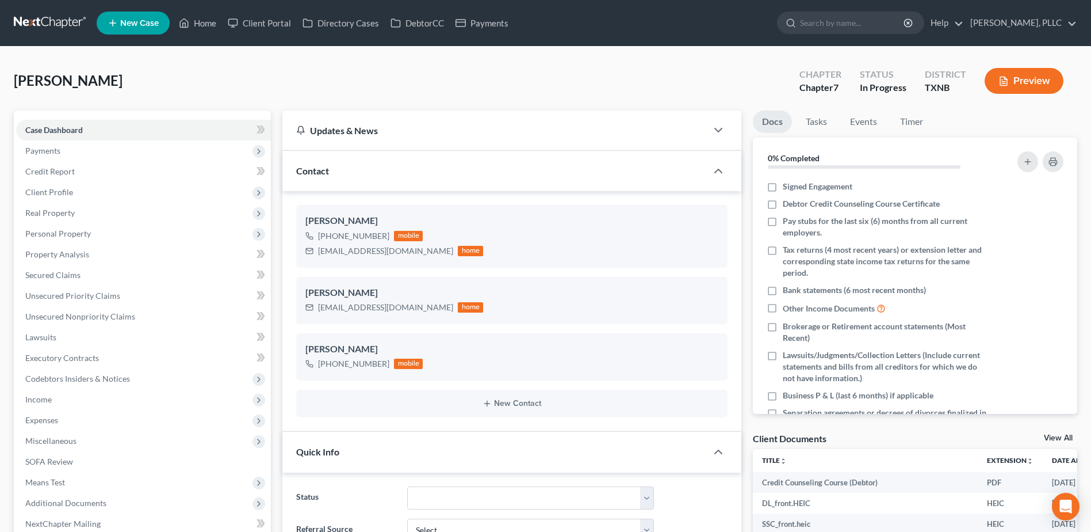
scroll to position [2308, 0]
click at [783, 204] on label "Debtor Credit Counseling Course Certificate" at bounding box center [861, 204] width 157 height 12
click at [788, 204] on input "Debtor Credit Counseling Course Certificate" at bounding box center [791, 201] width 7 height 7
checkbox input "true"
drag, startPoint x: 1056, startPoint y: 437, endPoint x: 524, endPoint y: 281, distance: 554.4
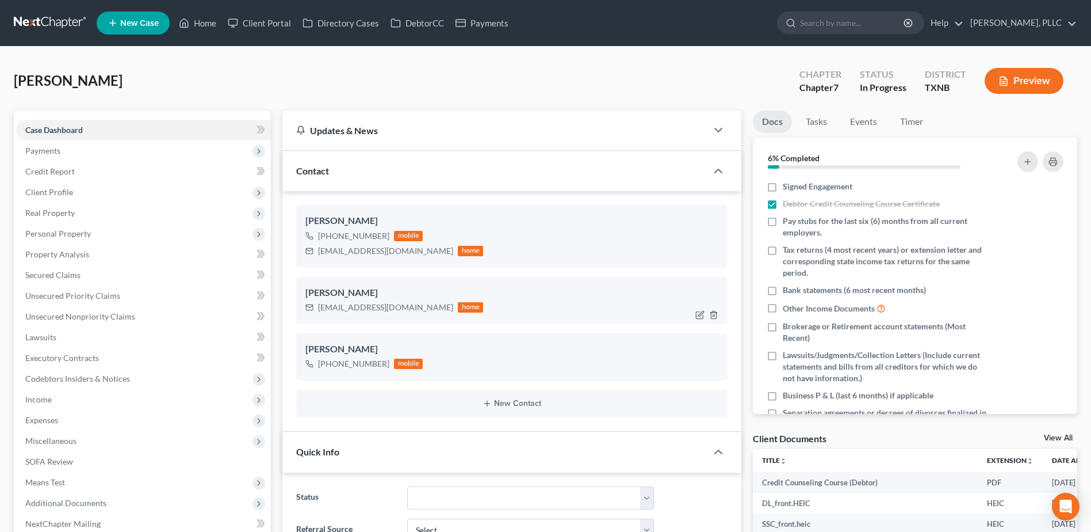
click at [1056, 436] on link "View All" at bounding box center [1058, 438] width 29 height 8
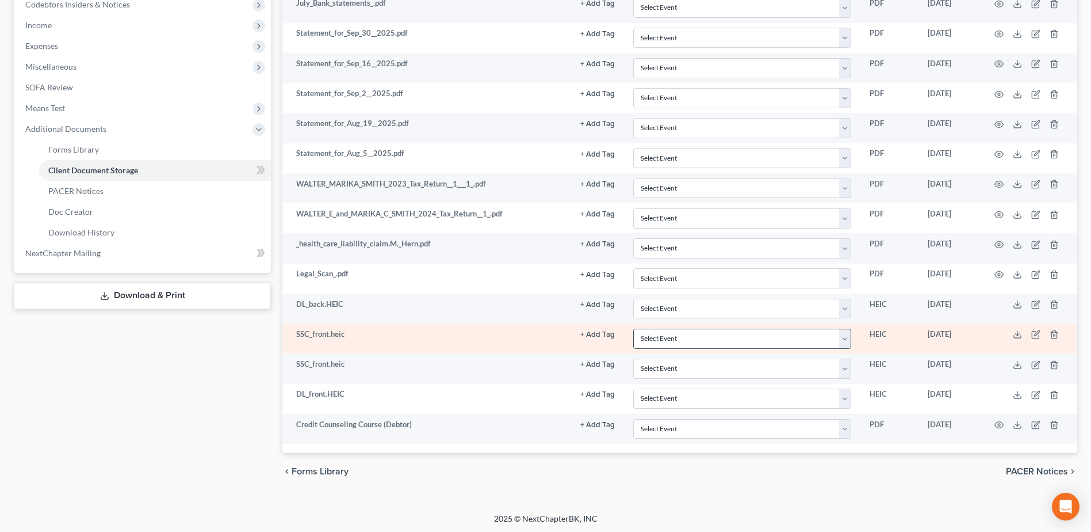
scroll to position [376, 0]
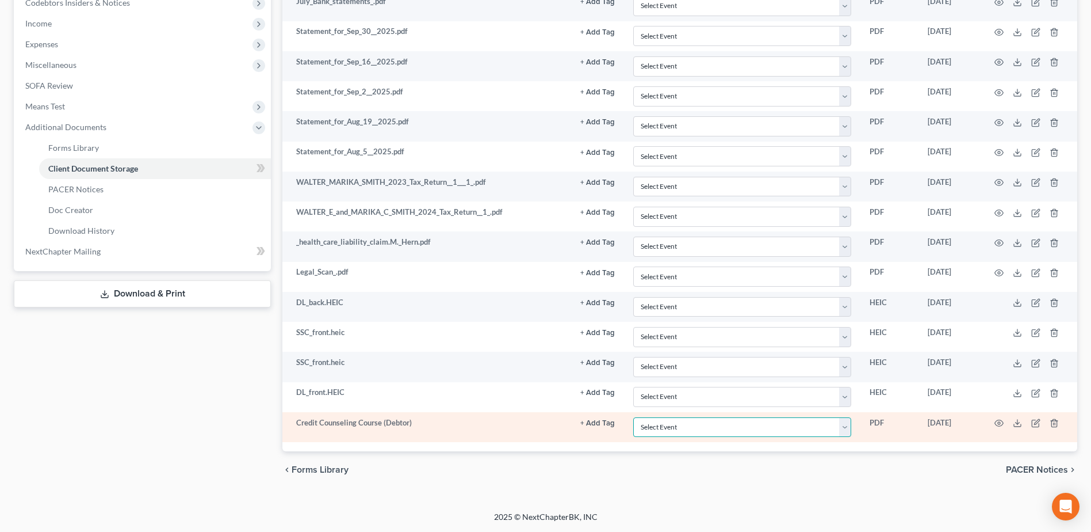
click at [852, 425] on select "Select Event 20 Largest unsecured creditors Amended petition Attachment to Volu…" at bounding box center [742, 427] width 218 height 20
select select "6"
click at [633, 417] on select "Select Event 20 Largest unsecured creditors Amended petition Attachment to Volu…" at bounding box center [742, 427] width 218 height 20
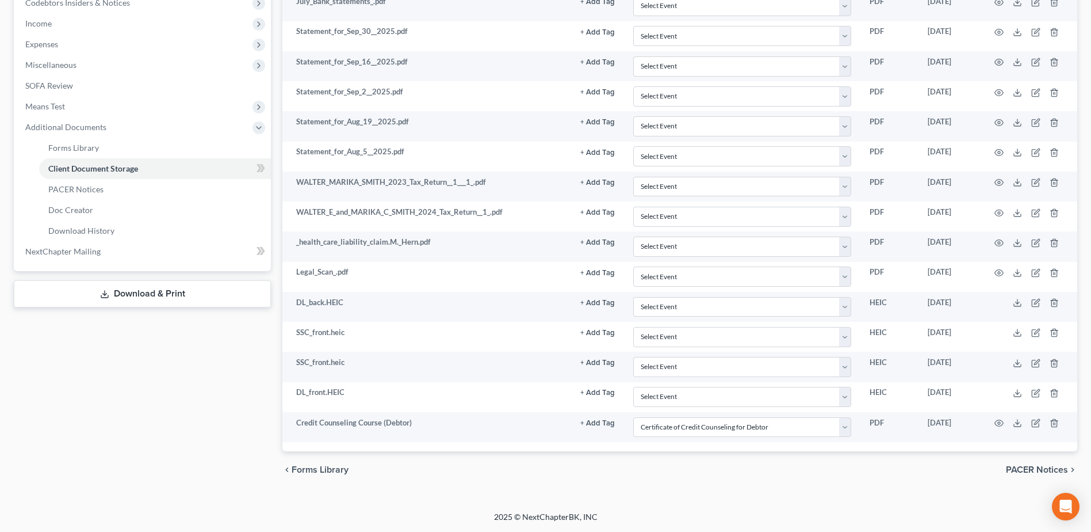
click at [746, 471] on div "chevron_left Forms Library PACER Notices chevron_right" at bounding box center [679, 469] width 795 height 37
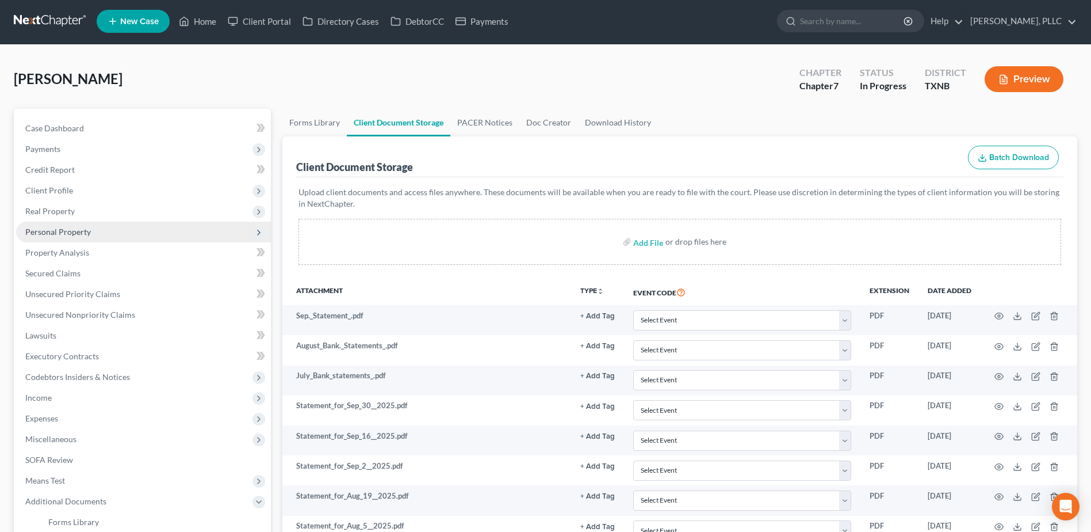
scroll to position [0, 0]
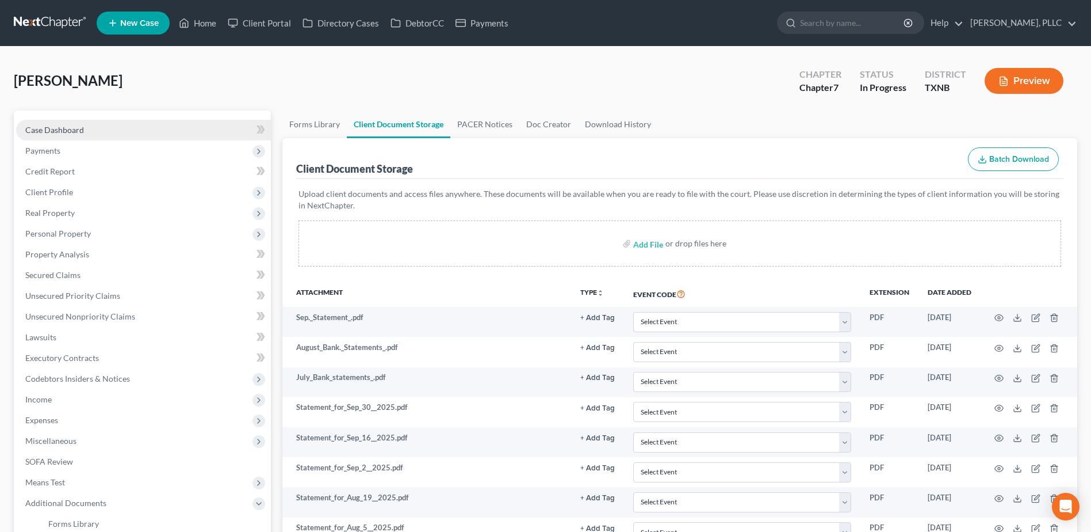
click at [45, 127] on span "Case Dashboard" at bounding box center [54, 130] width 59 height 10
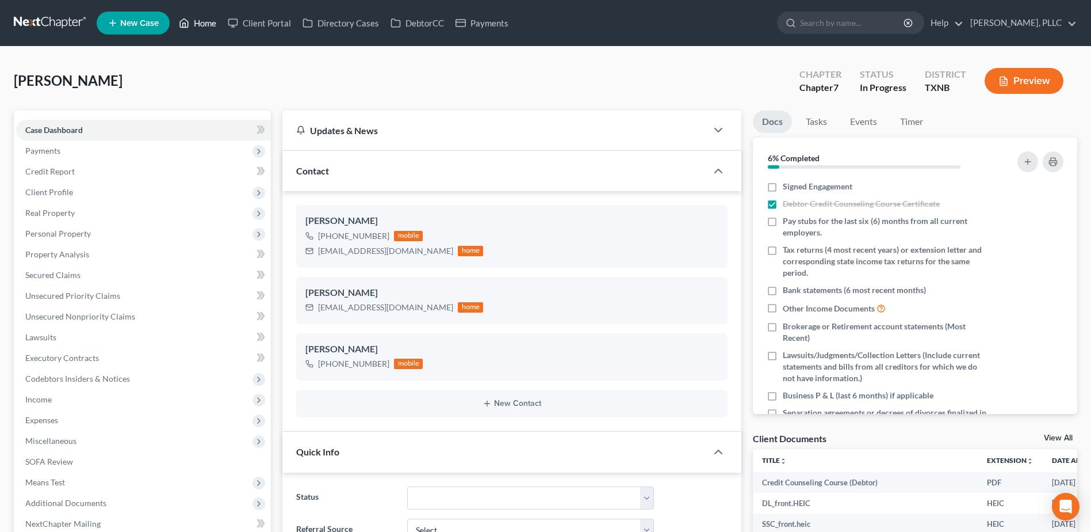
click at [207, 21] on link "Home" at bounding box center [197, 23] width 49 height 21
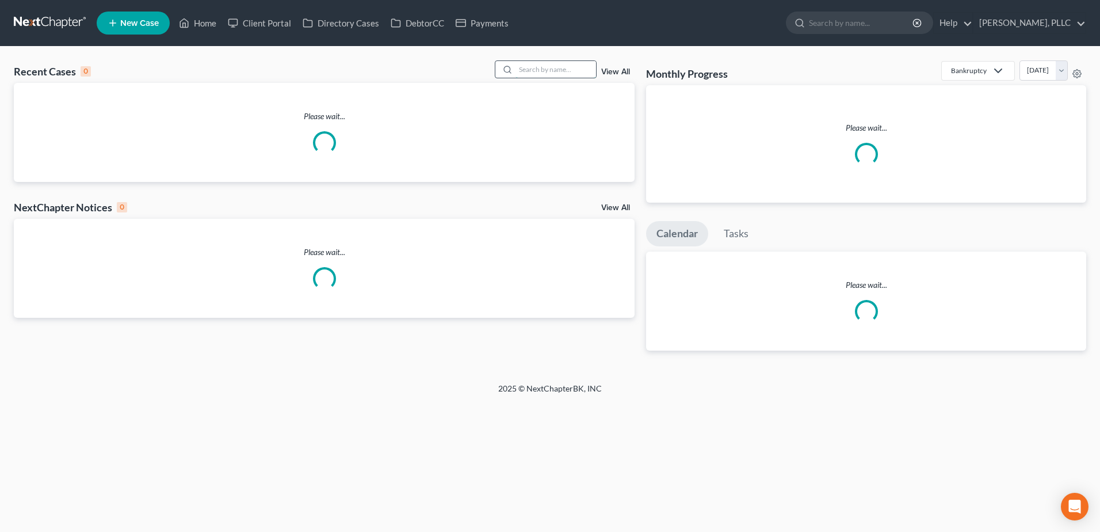
click at [567, 69] on input "search" at bounding box center [556, 69] width 81 height 17
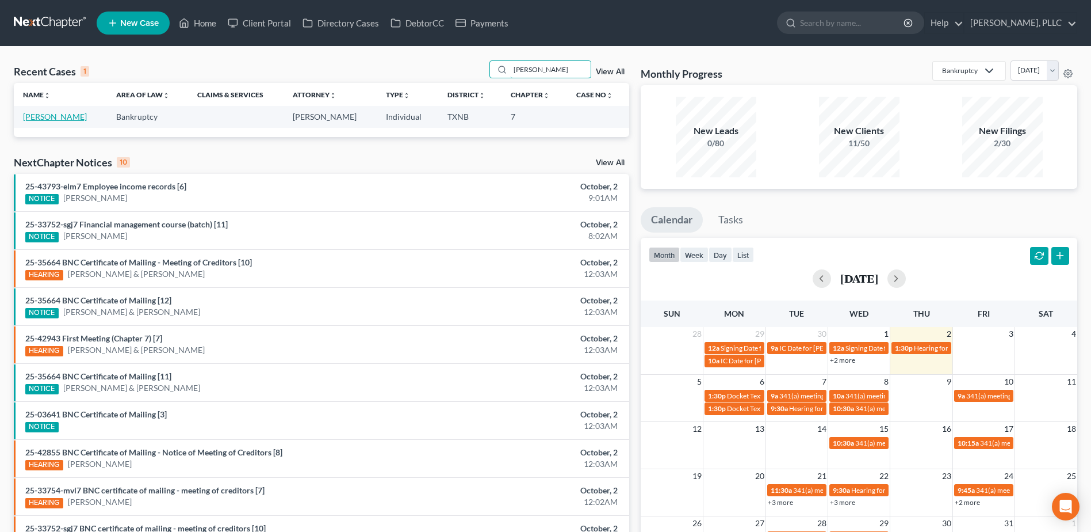
type input "[PERSON_NAME]"
click at [81, 117] on link "[PERSON_NAME]" at bounding box center [55, 117] width 64 height 10
select select "4"
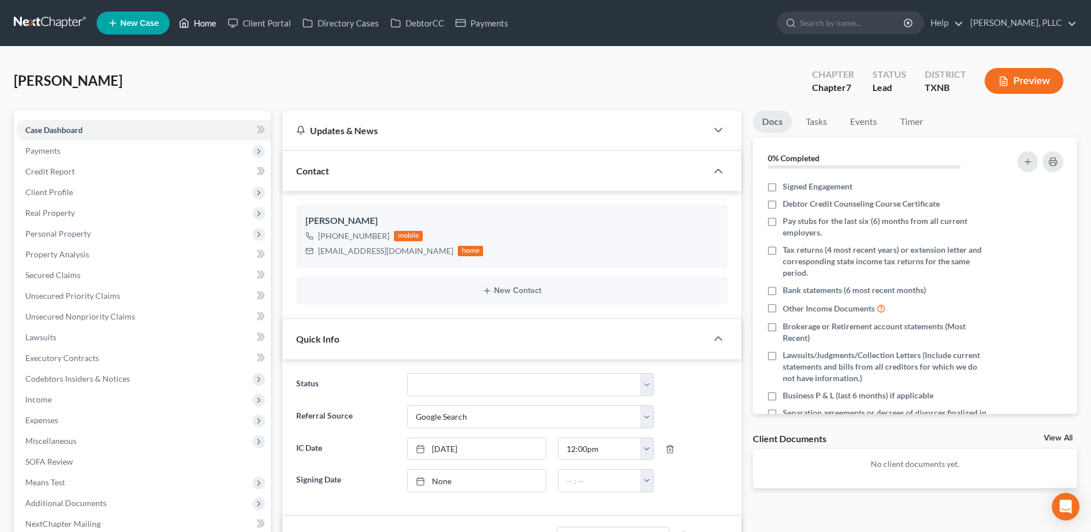
click at [198, 20] on link "Home" at bounding box center [197, 23] width 49 height 21
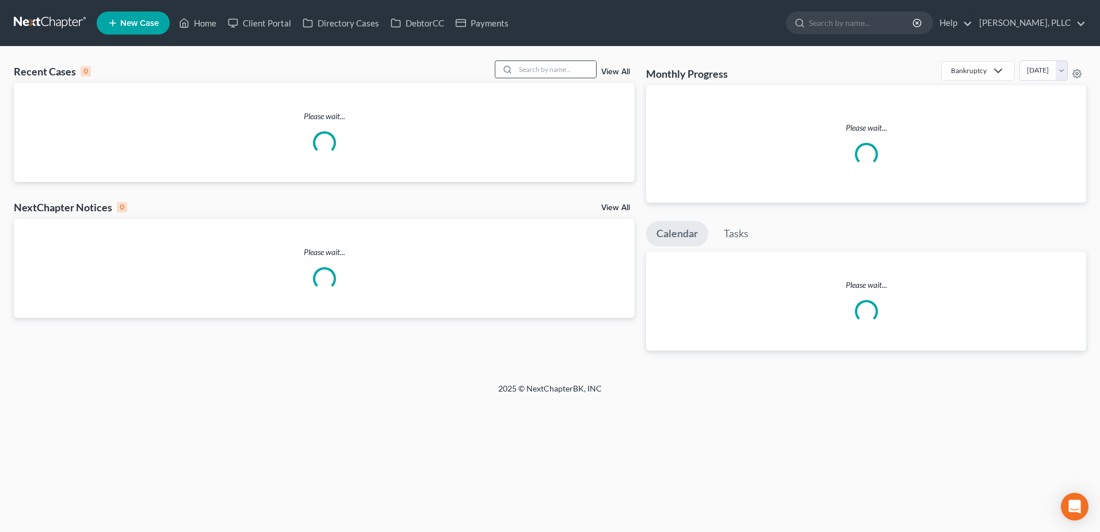
click at [557, 77] on input "search" at bounding box center [556, 69] width 81 height 17
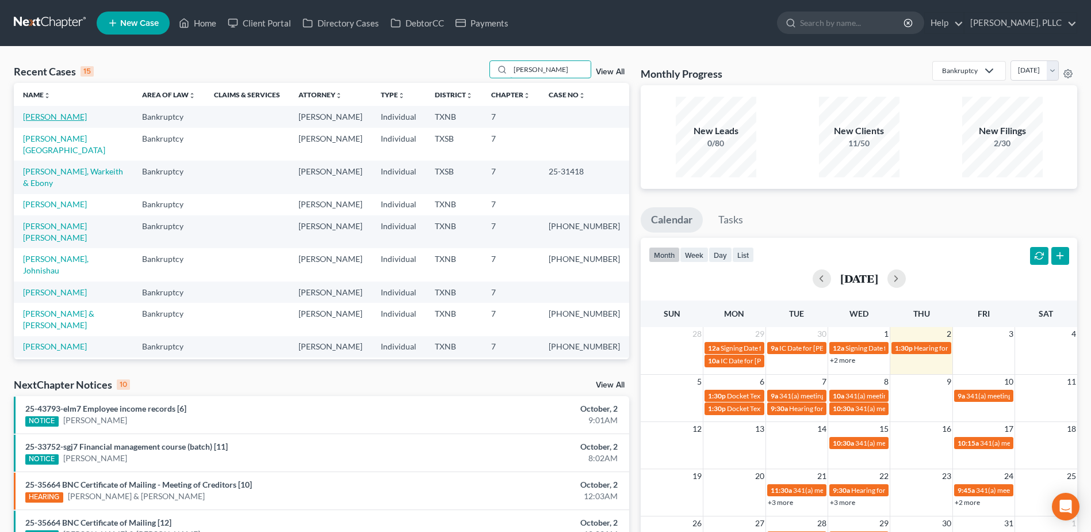
type input "[PERSON_NAME]"
click at [60, 119] on link "[PERSON_NAME]" at bounding box center [55, 117] width 64 height 10
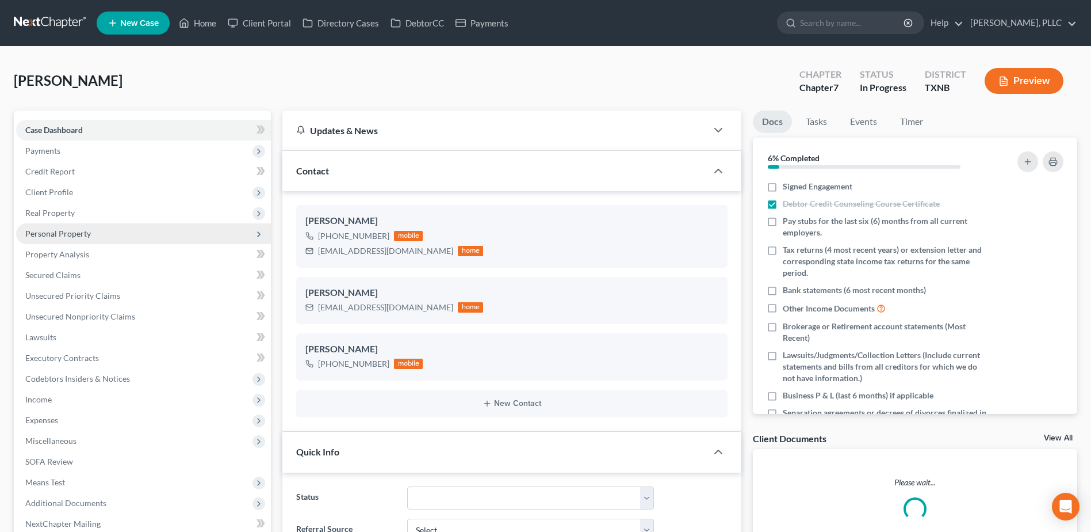
scroll to position [2308, 0]
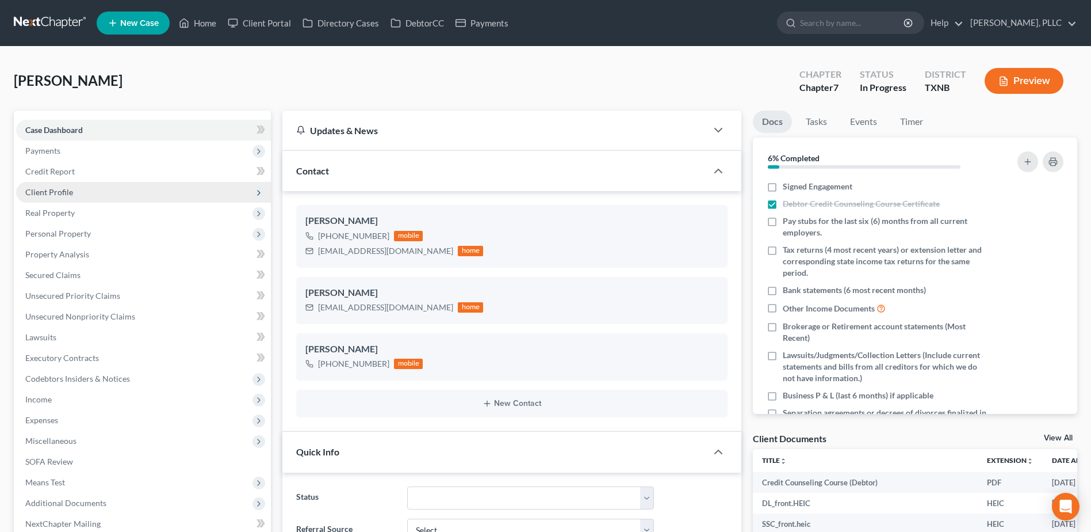
click at [54, 189] on span "Client Profile" at bounding box center [49, 192] width 48 height 10
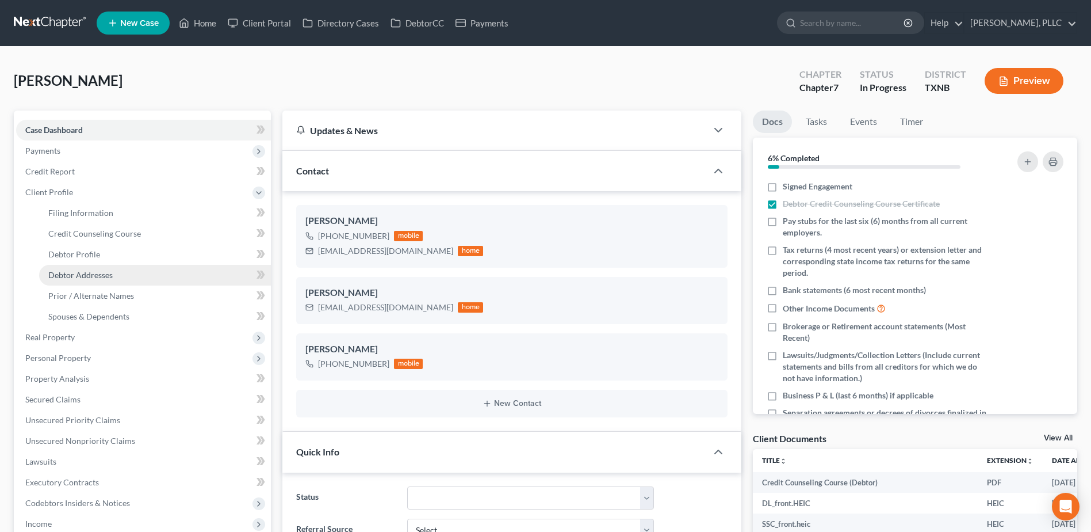
click at [112, 275] on span "Debtor Addresses" at bounding box center [80, 275] width 64 height 10
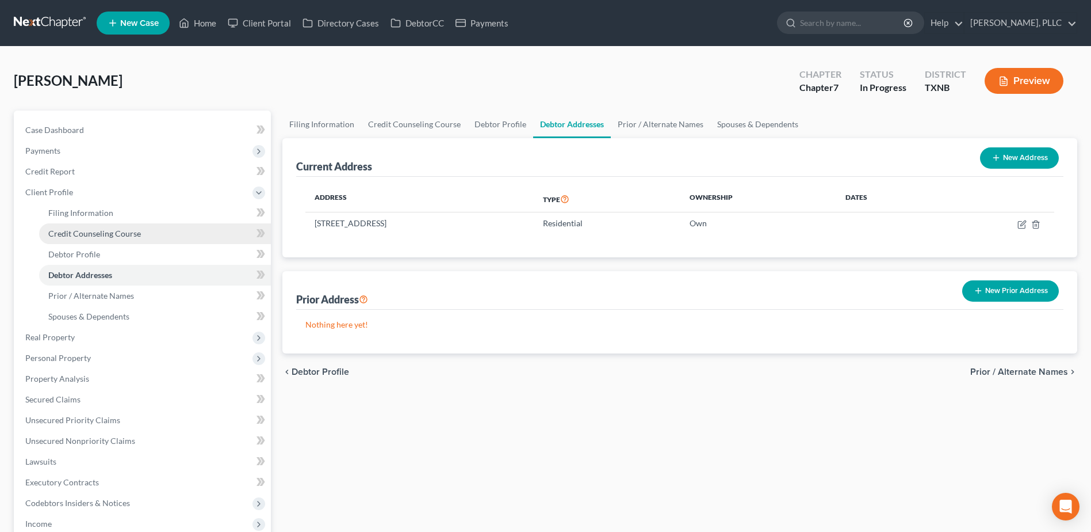
click at [123, 234] on span "Credit Counseling Course" at bounding box center [94, 233] width 93 height 10
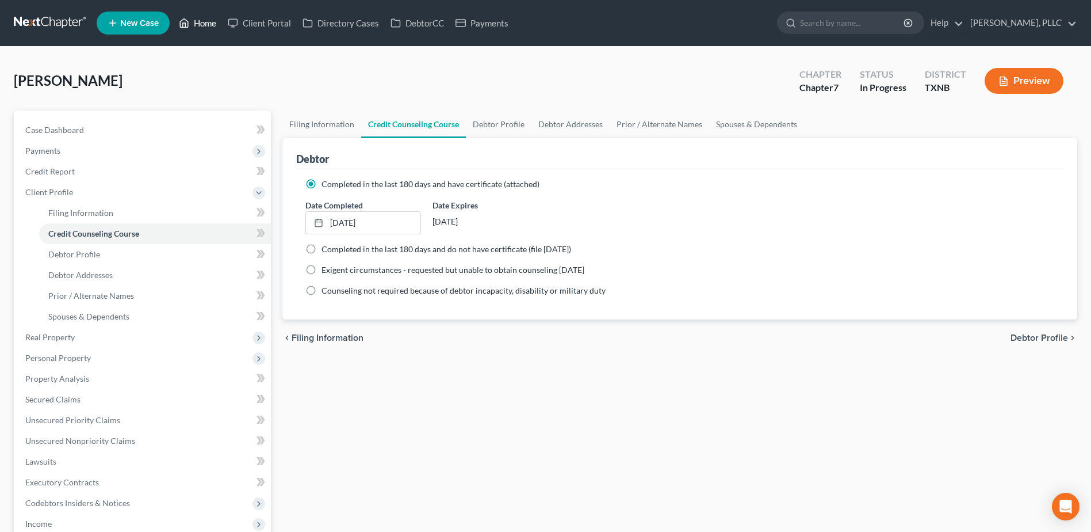
click at [213, 16] on link "Home" at bounding box center [197, 23] width 49 height 21
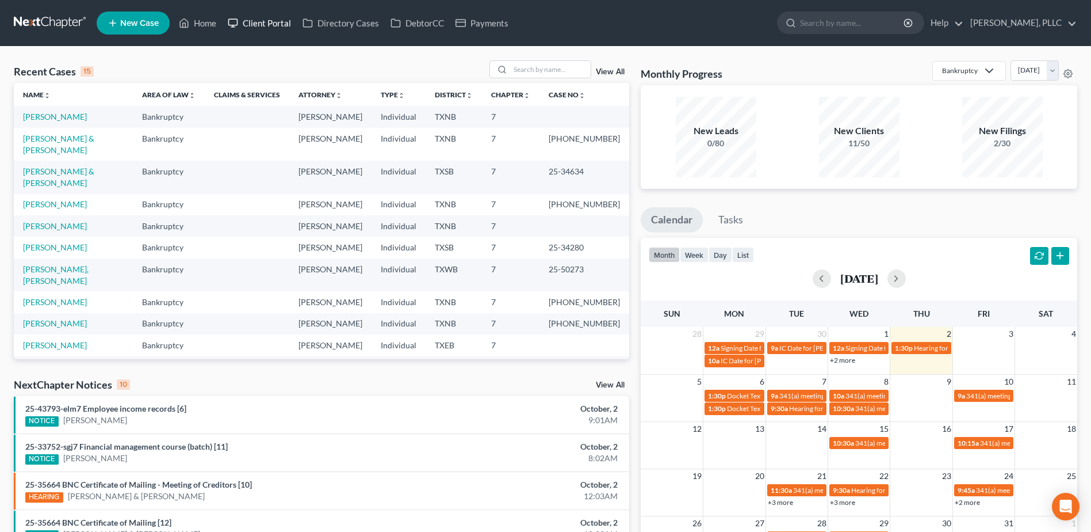
click at [274, 25] on link "Client Portal" at bounding box center [259, 23] width 75 height 21
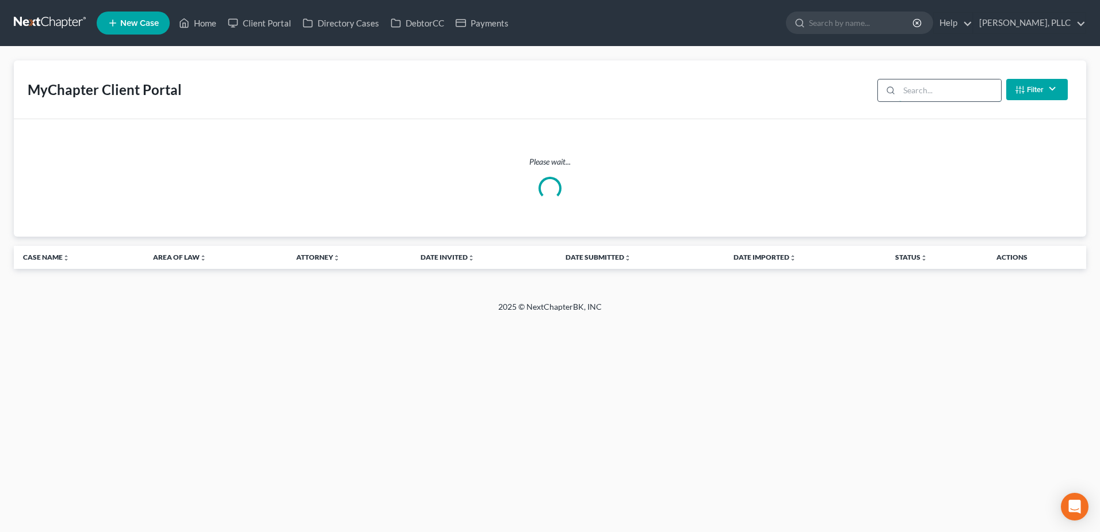
click at [969, 90] on input "search" at bounding box center [950, 90] width 102 height 22
type input "locket"
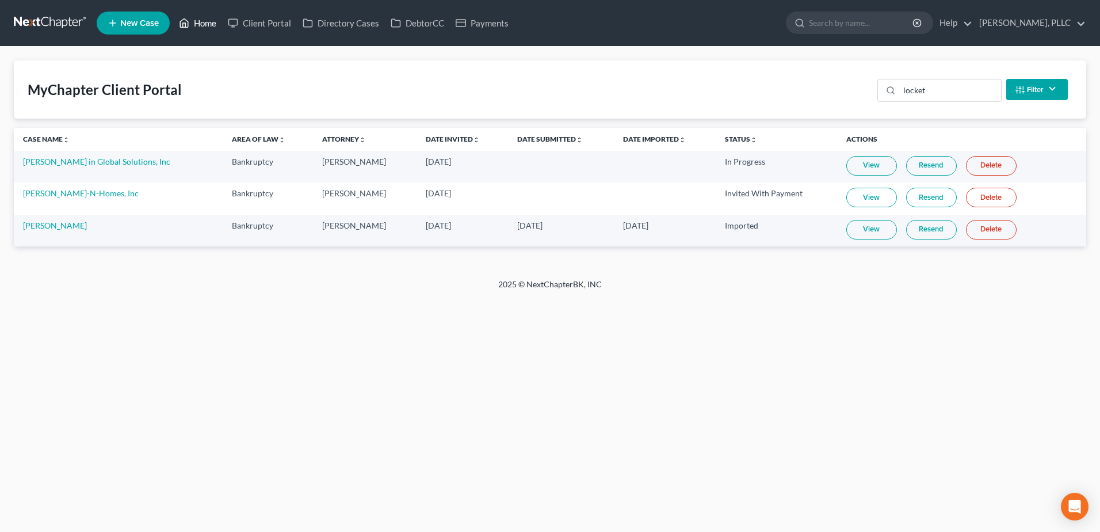
drag, startPoint x: 204, startPoint y: 23, endPoint x: 468, endPoint y: 116, distance: 279.9
click at [204, 22] on link "Home" at bounding box center [197, 23] width 49 height 21
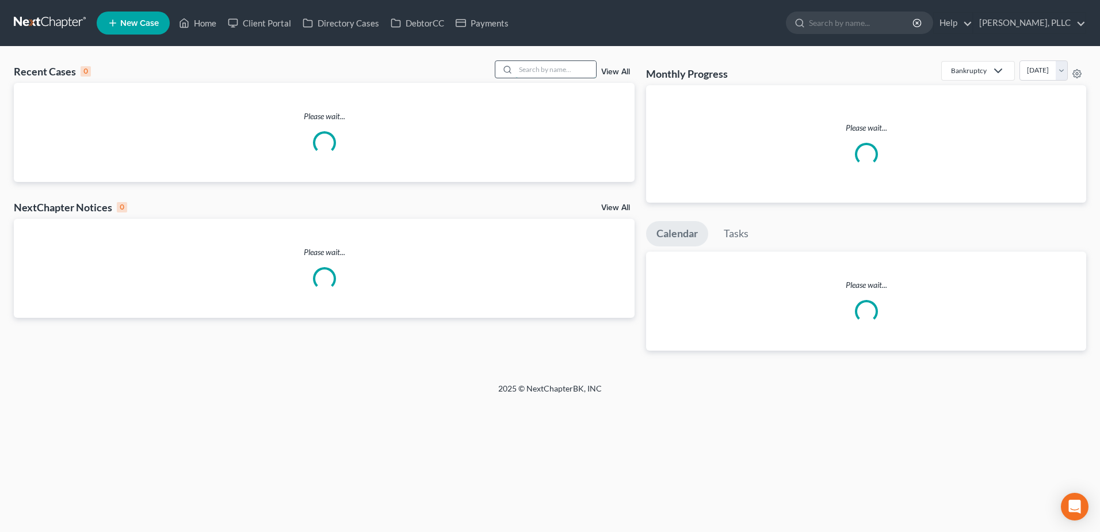
click at [564, 70] on input "search" at bounding box center [556, 69] width 81 height 17
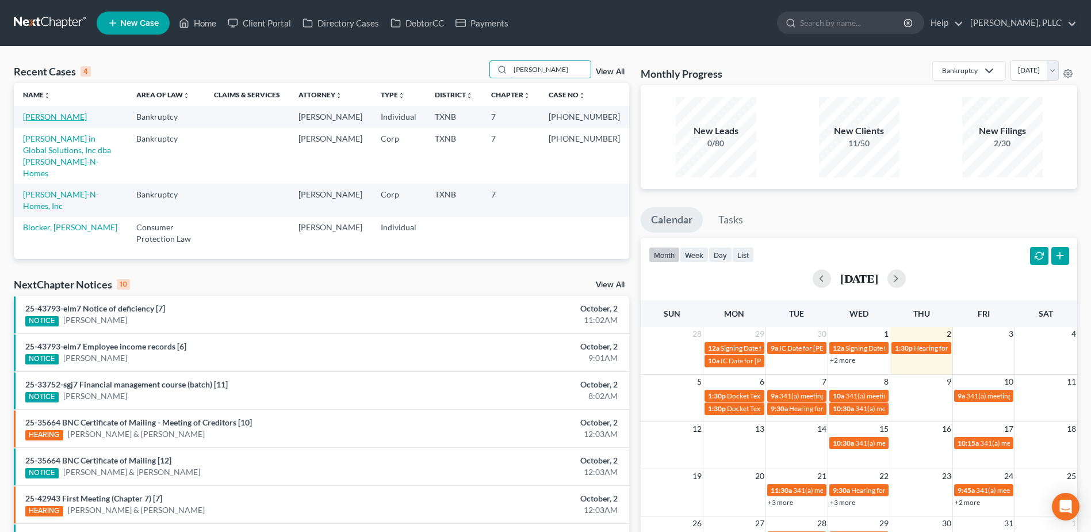
type input "[PERSON_NAME]"
click at [48, 119] on link "[PERSON_NAME]" at bounding box center [55, 117] width 64 height 10
select select "1"
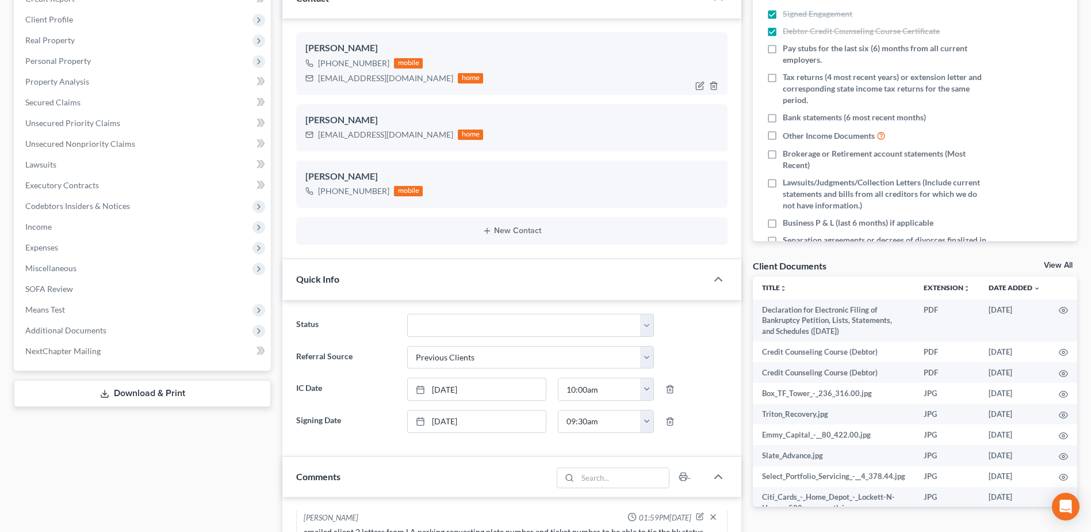
scroll to position [230, 0]
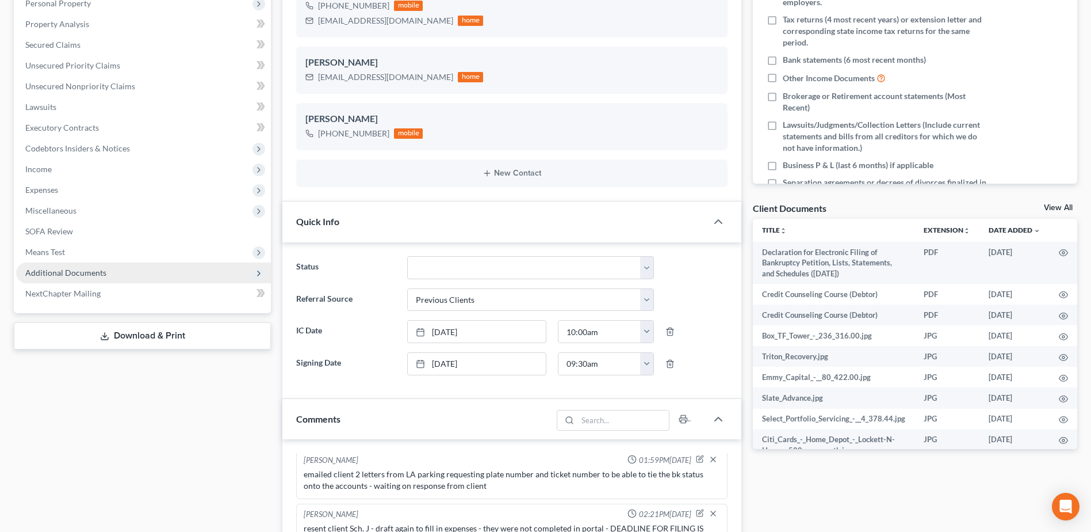
click at [80, 277] on span "Additional Documents" at bounding box center [65, 273] width 81 height 10
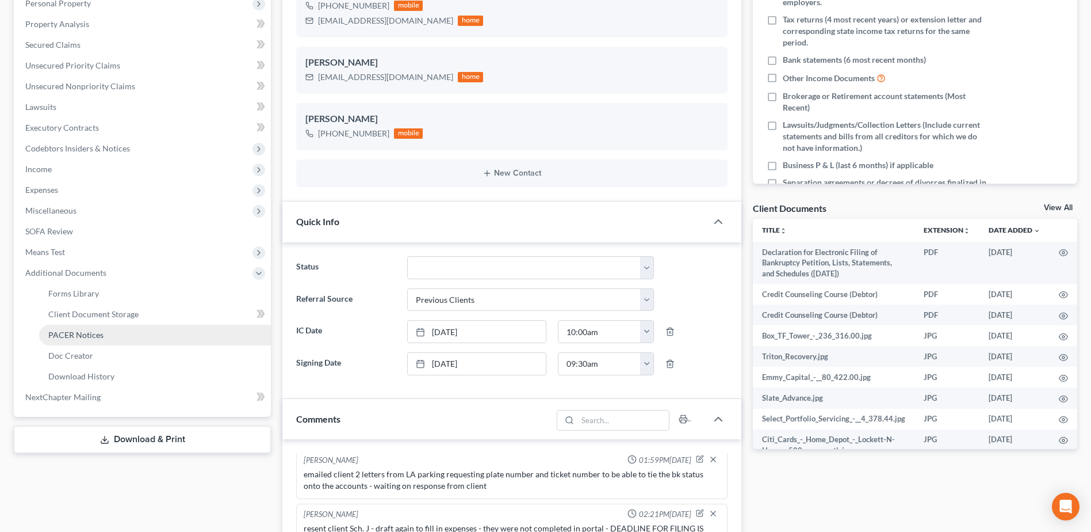
click at [87, 337] on span "PACER Notices" at bounding box center [75, 335] width 55 height 10
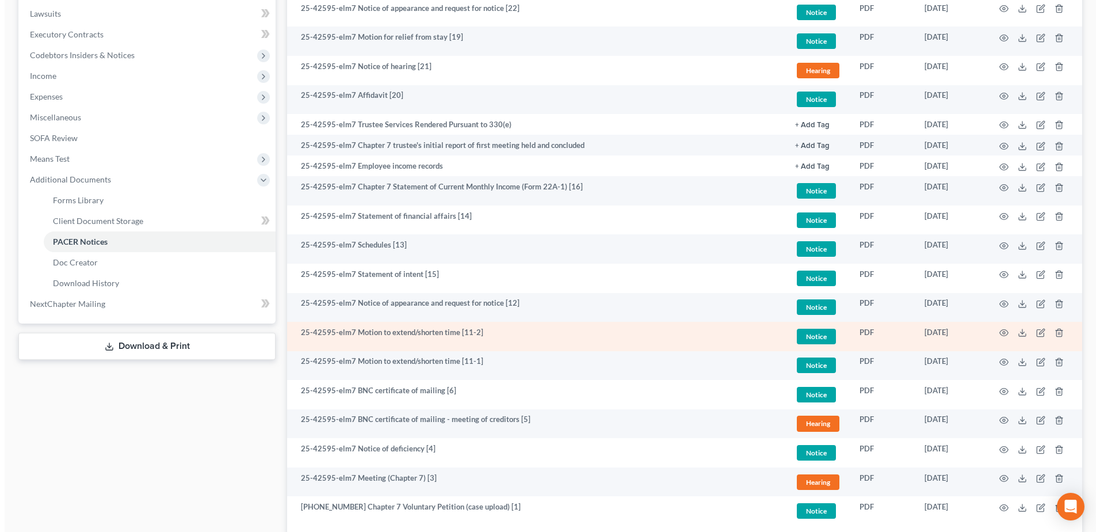
scroll to position [345, 0]
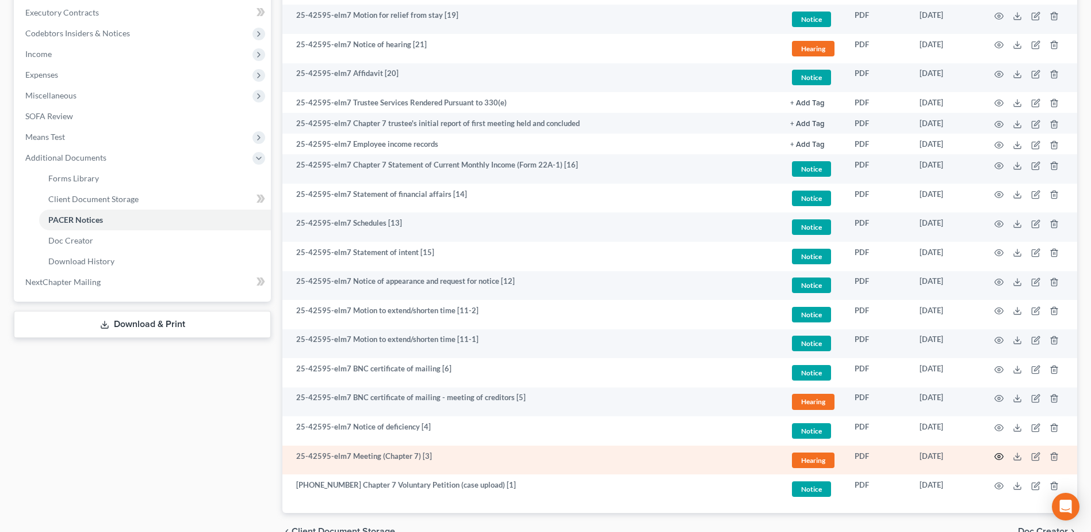
click at [997, 455] on icon "button" at bounding box center [999, 456] width 9 height 9
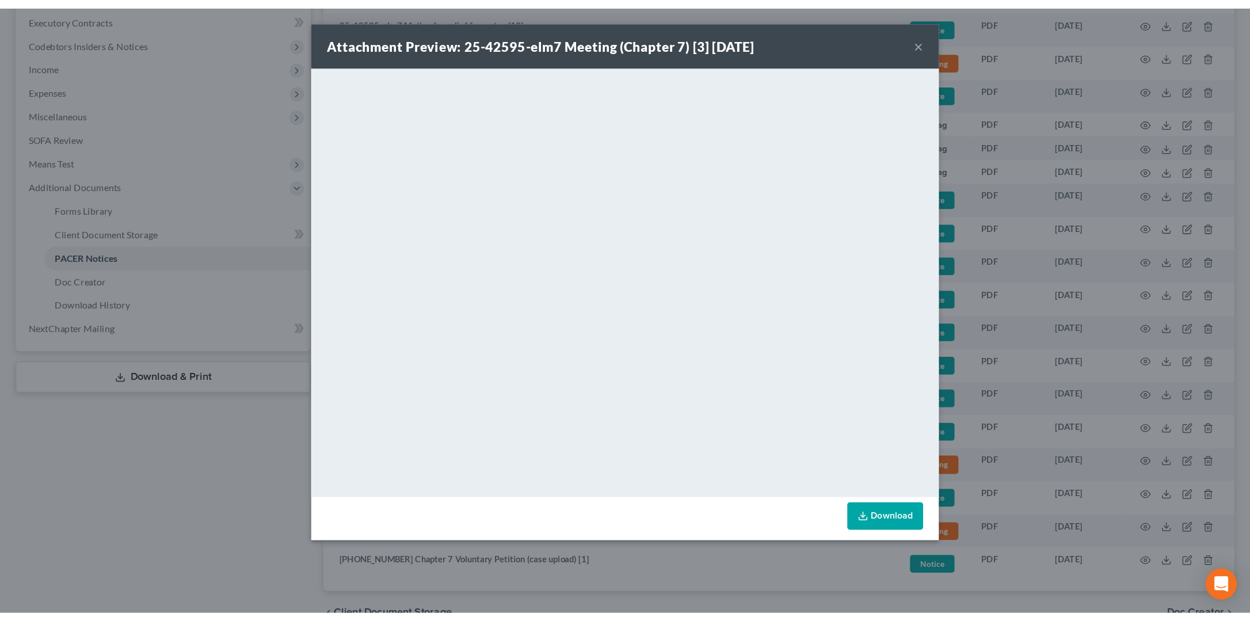
scroll to position [289, 0]
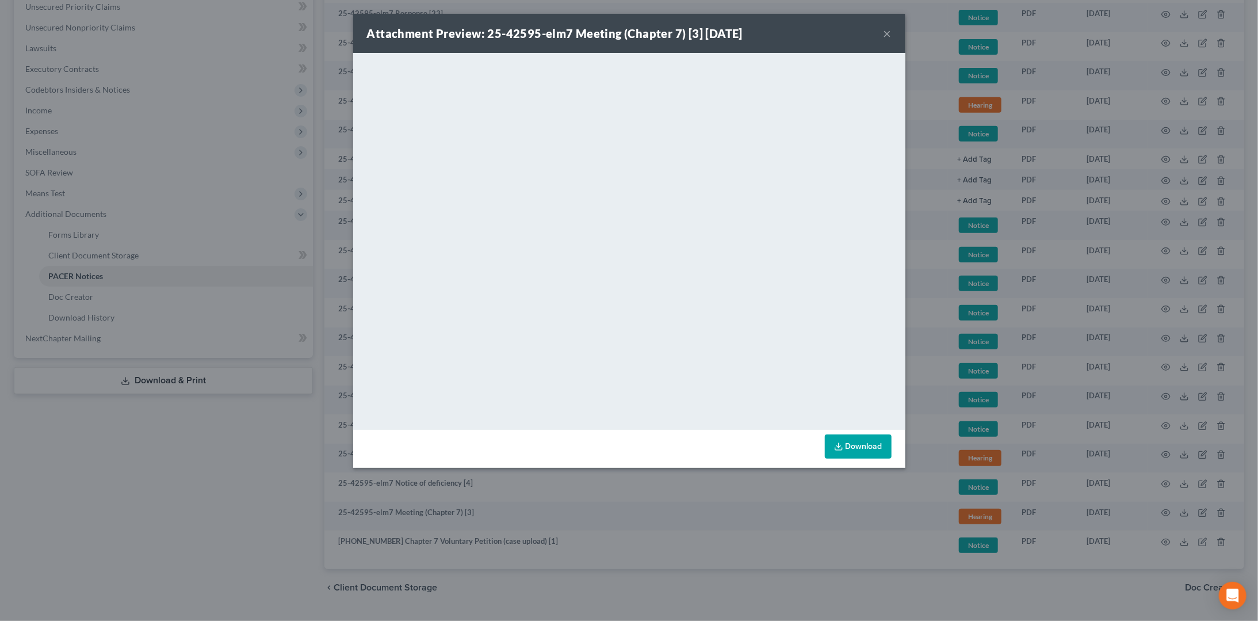
click at [891, 33] on button "×" at bounding box center [888, 33] width 8 height 14
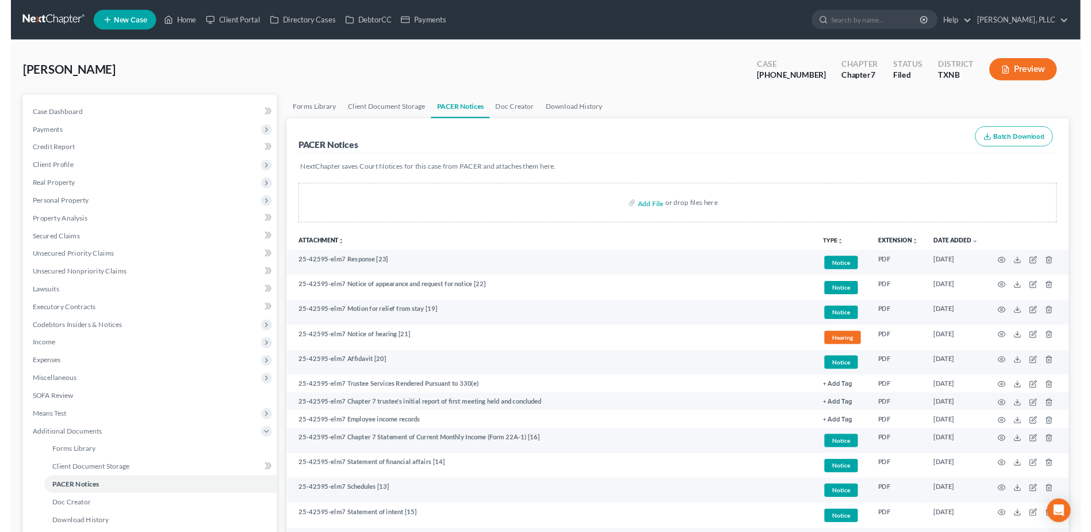
scroll to position [0, 0]
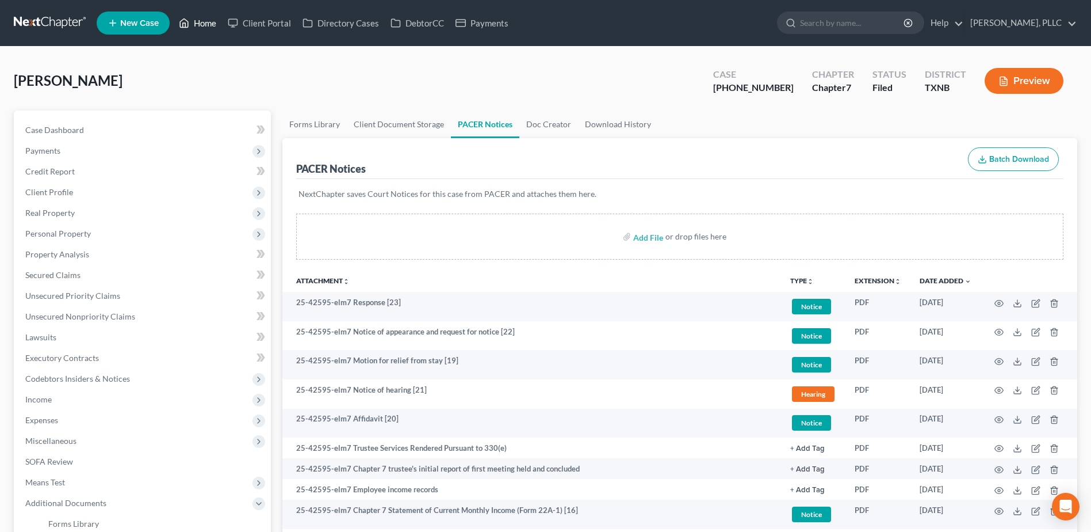
click at [209, 22] on link "Home" at bounding box center [197, 23] width 49 height 21
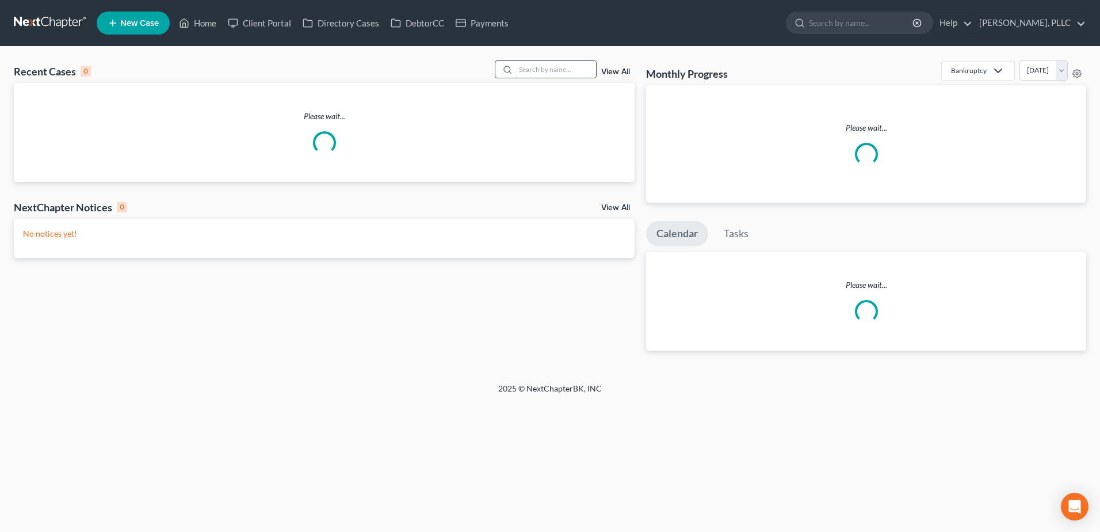
click at [548, 72] on input "search" at bounding box center [556, 69] width 81 height 17
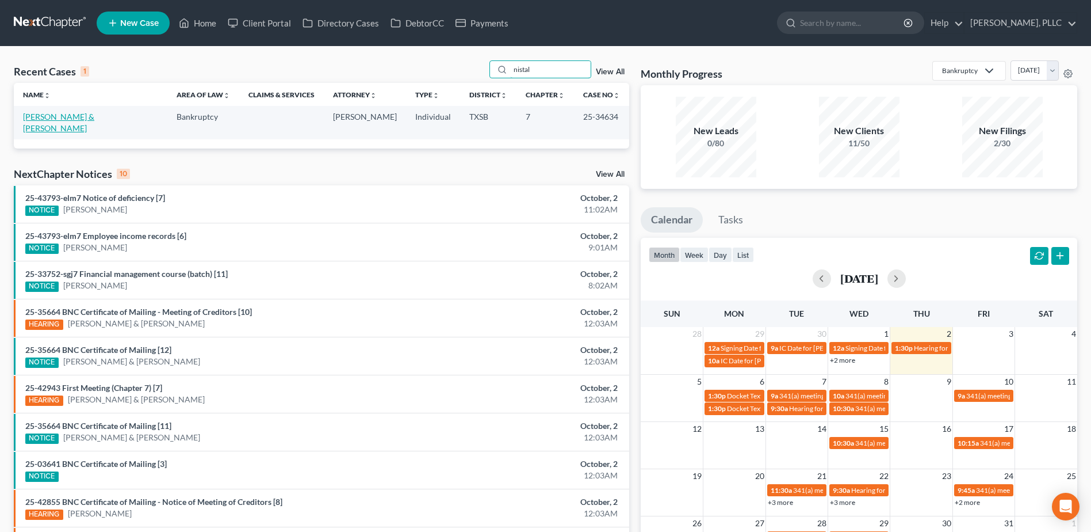
type input "nistal"
click at [83, 119] on link "[PERSON_NAME] & [PERSON_NAME]" at bounding box center [58, 122] width 71 height 21
select select "4"
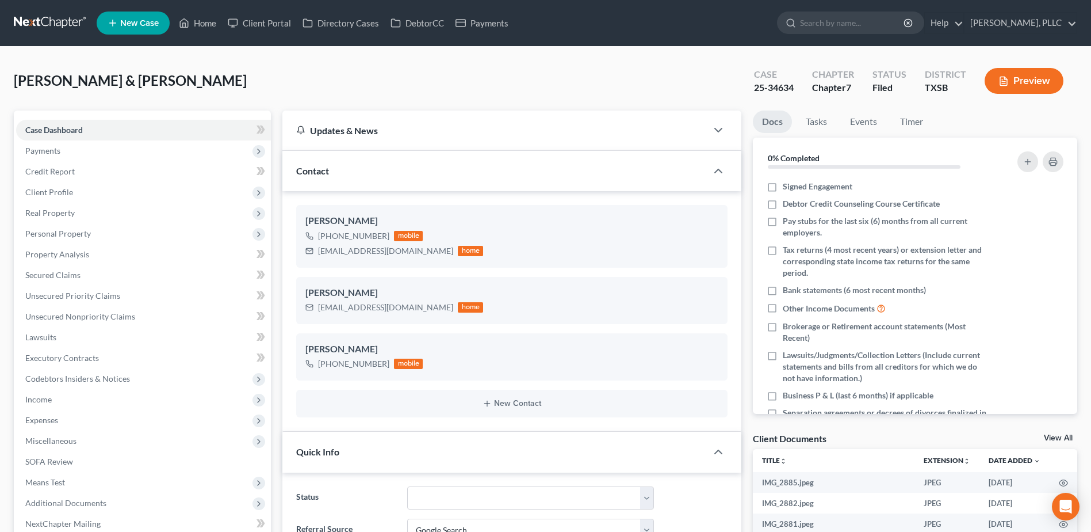
scroll to position [230, 0]
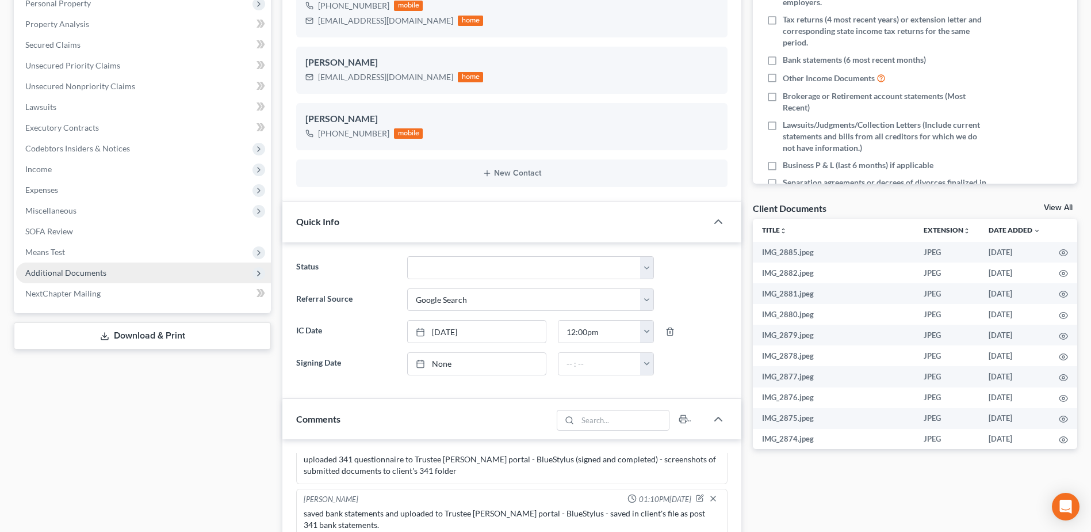
click at [98, 272] on span "Additional Documents" at bounding box center [65, 273] width 81 height 10
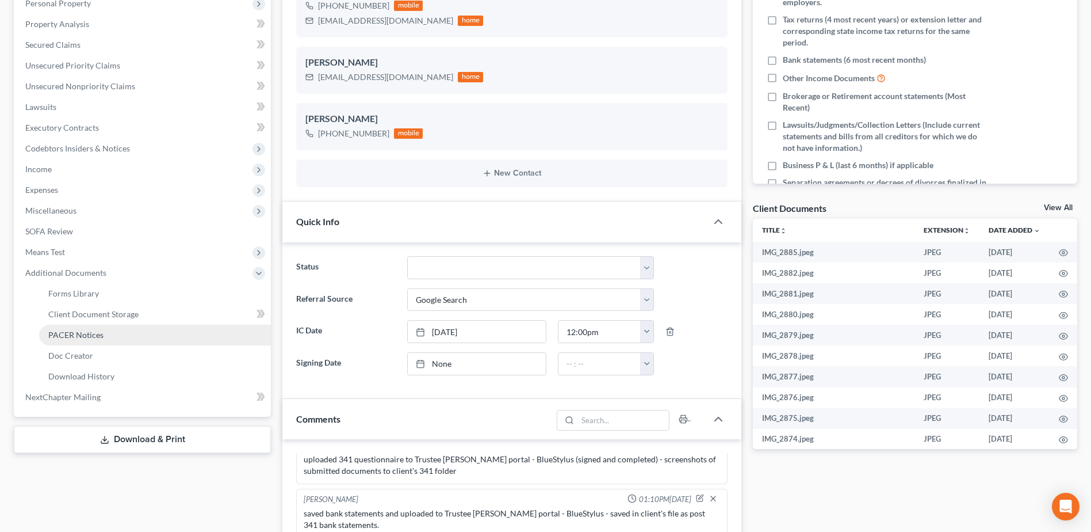
click at [75, 336] on span "PACER Notices" at bounding box center [75, 335] width 55 height 10
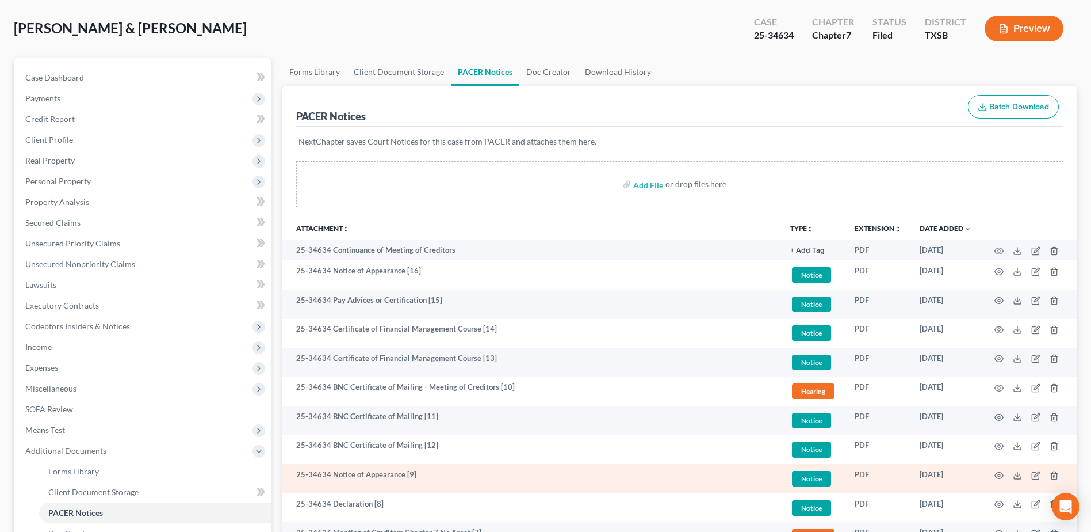
scroll to position [48, 0]
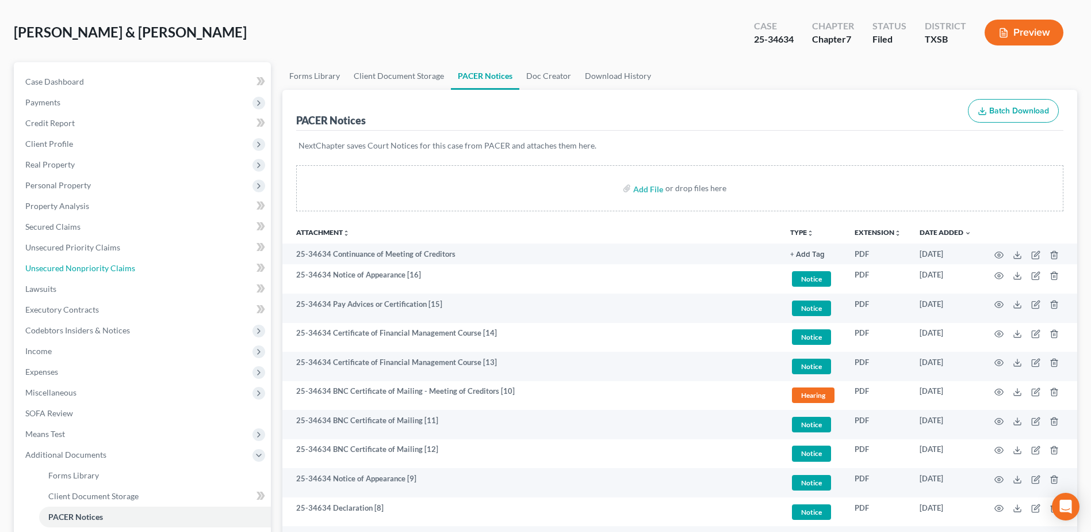
drag, startPoint x: 101, startPoint y: 269, endPoint x: 274, endPoint y: 284, distance: 173.8
click at [101, 269] on span "Unsecured Nonpriority Claims" at bounding box center [80, 268] width 110 height 10
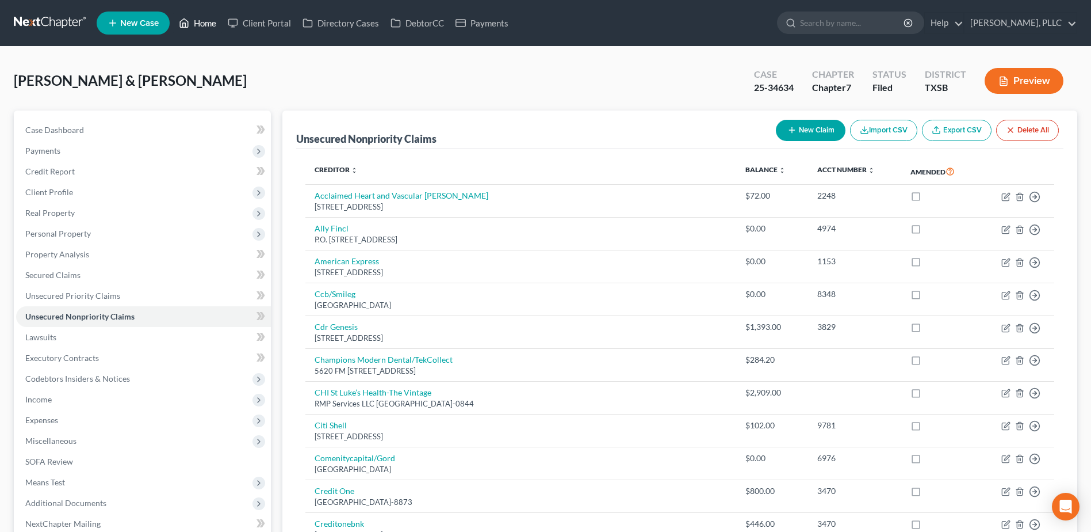
drag, startPoint x: 202, startPoint y: 24, endPoint x: 808, endPoint y: 155, distance: 620.0
click at [202, 23] on link "Home" at bounding box center [197, 23] width 49 height 21
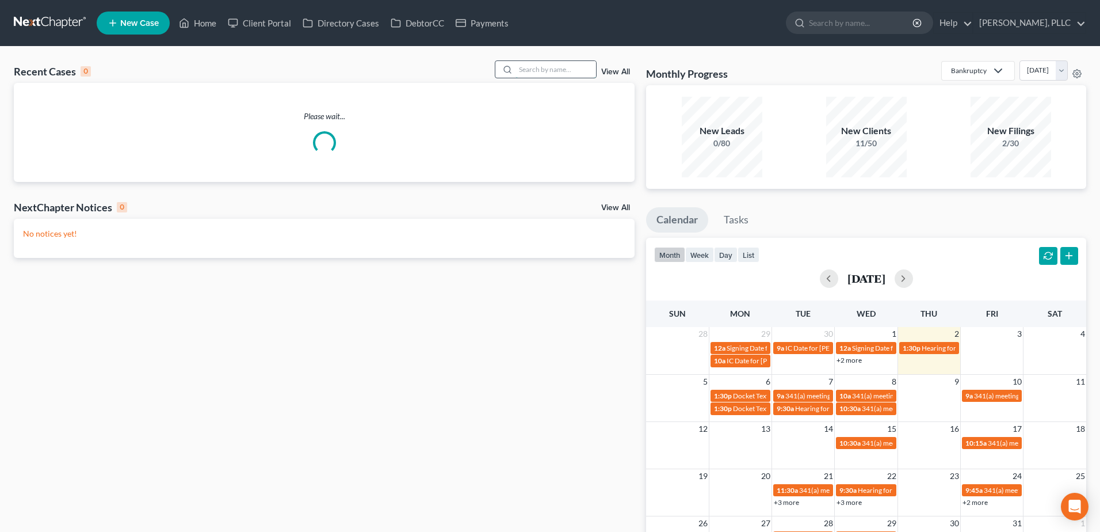
click at [546, 72] on input "search" at bounding box center [556, 69] width 81 height 17
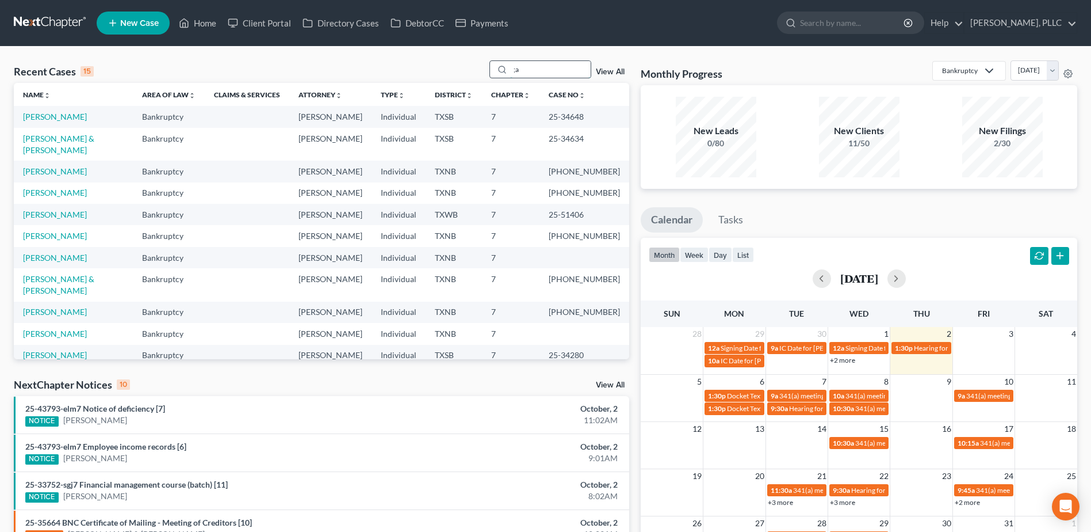
type input ";"
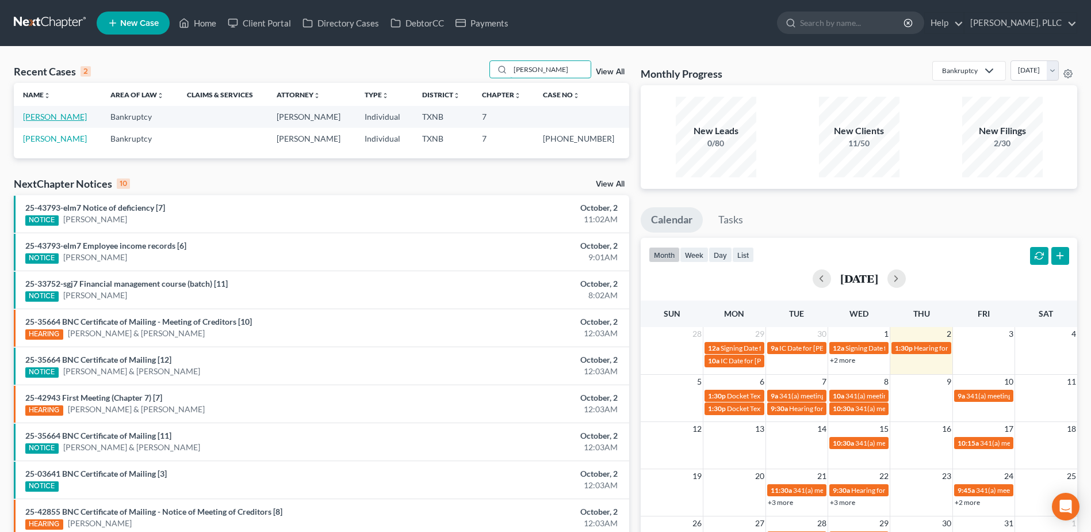
type input "[PERSON_NAME]"
click at [60, 118] on link "[PERSON_NAME]" at bounding box center [55, 117] width 64 height 10
select select "3"
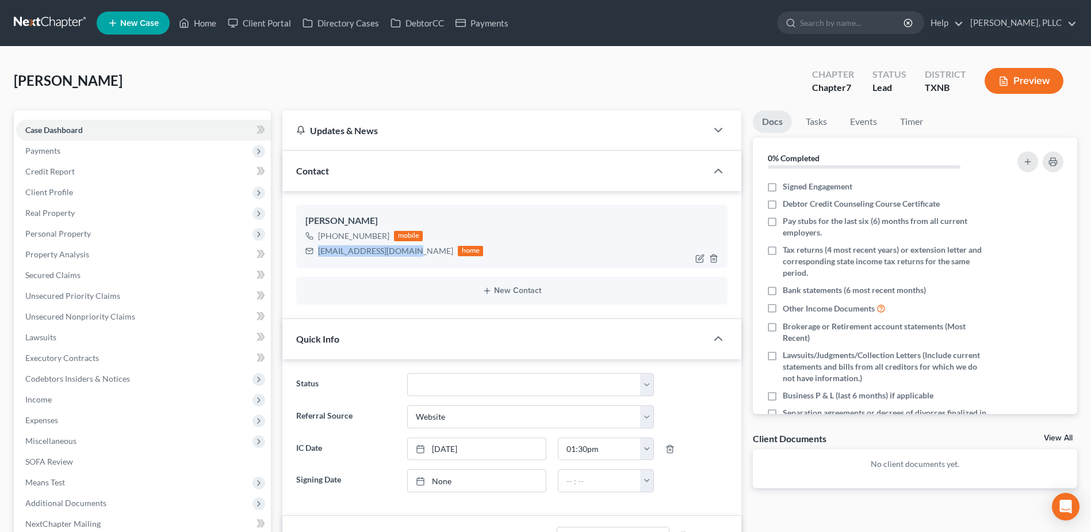
drag, startPoint x: 407, startPoint y: 254, endPoint x: 308, endPoint y: 250, distance: 99.6
click at [315, 251] on div "[EMAIL_ADDRESS][DOMAIN_NAME] home" at bounding box center [395, 250] width 178 height 15
copy div "[EMAIL_ADDRESS][DOMAIN_NAME]"
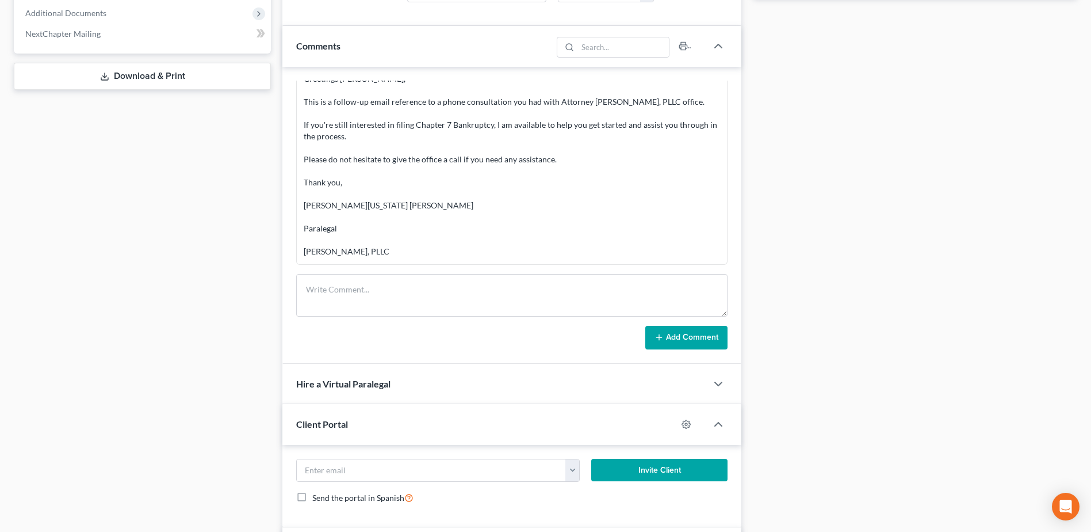
scroll to position [682, 0]
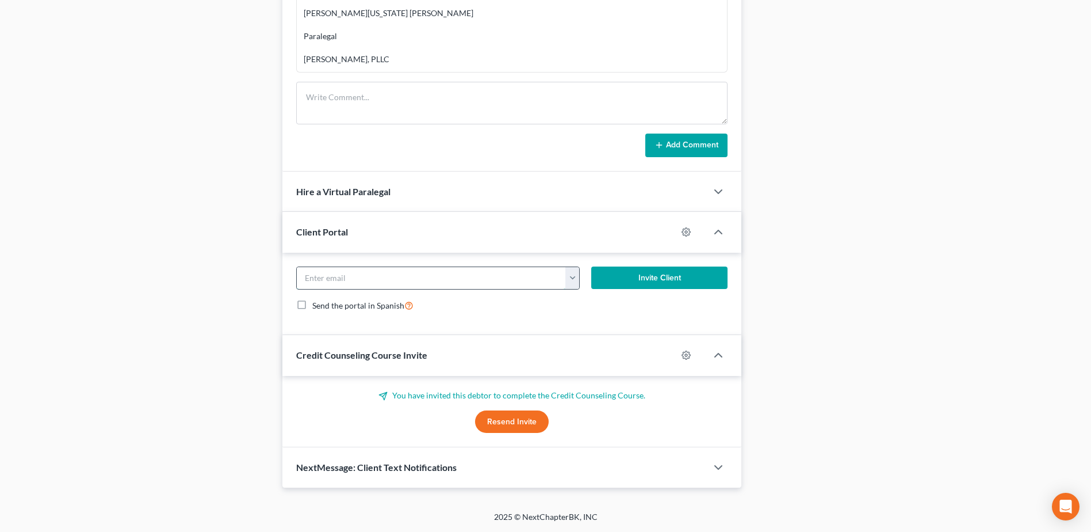
click at [389, 277] on input "email" at bounding box center [431, 278] width 269 height 22
paste input "[EMAIL_ADDRESS][DOMAIN_NAME]"
type input "[EMAIL_ADDRESS][DOMAIN_NAME]"
click at [678, 276] on button "Invite Client" at bounding box center [659, 277] width 136 height 23
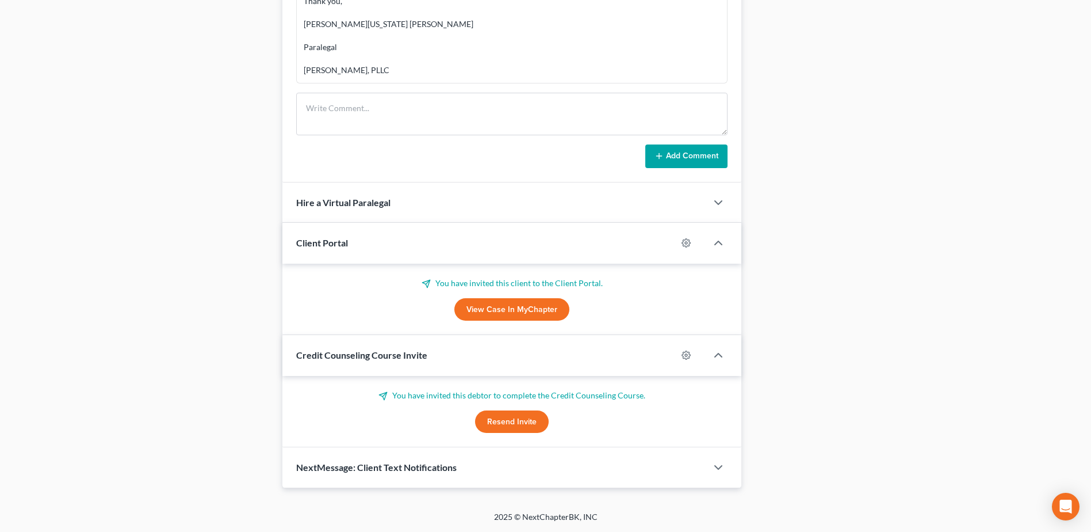
scroll to position [671, 0]
click at [516, 421] on button "Resend Invite" at bounding box center [512, 421] width 74 height 23
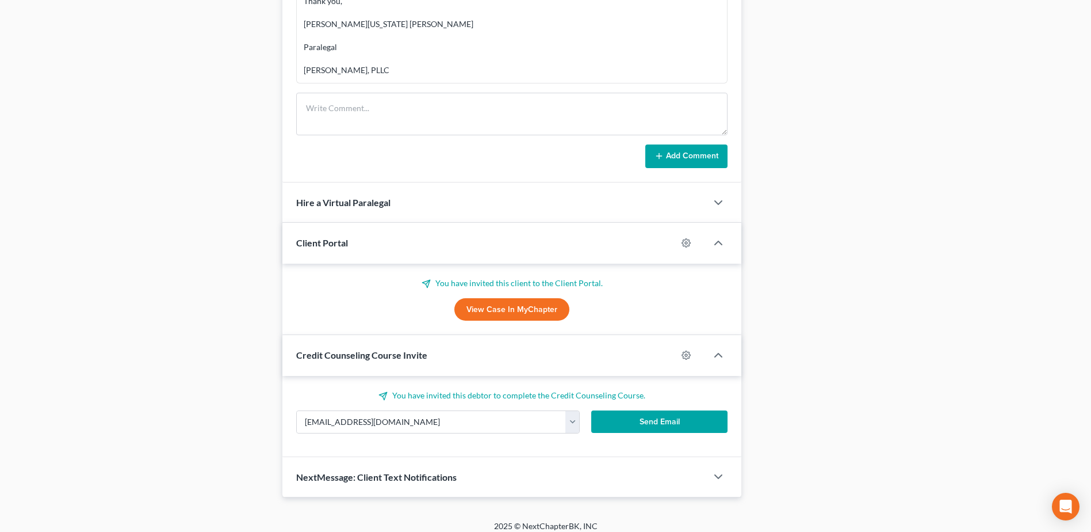
click at [654, 425] on button "Send Email" at bounding box center [659, 421] width 136 height 23
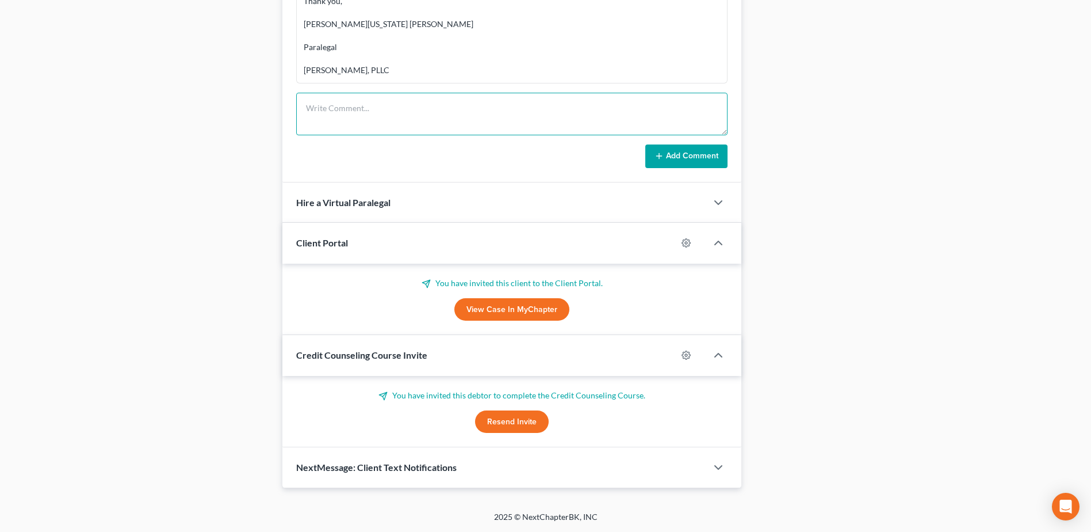
click at [362, 113] on textarea at bounding box center [512, 114] width 432 height 43
type textarea "client called, stated she wants to go forward - resent portal and Debtor CC lin…"
click at [660, 152] on icon at bounding box center [659, 155] width 9 height 9
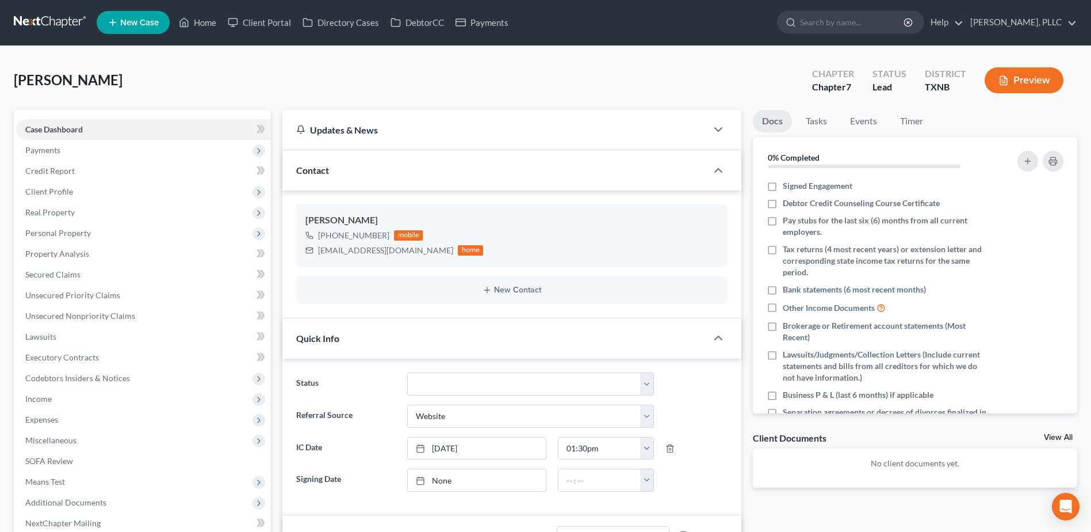
scroll to position [0, 0]
click at [45, 174] on span "Credit Report" at bounding box center [49, 171] width 49 height 10
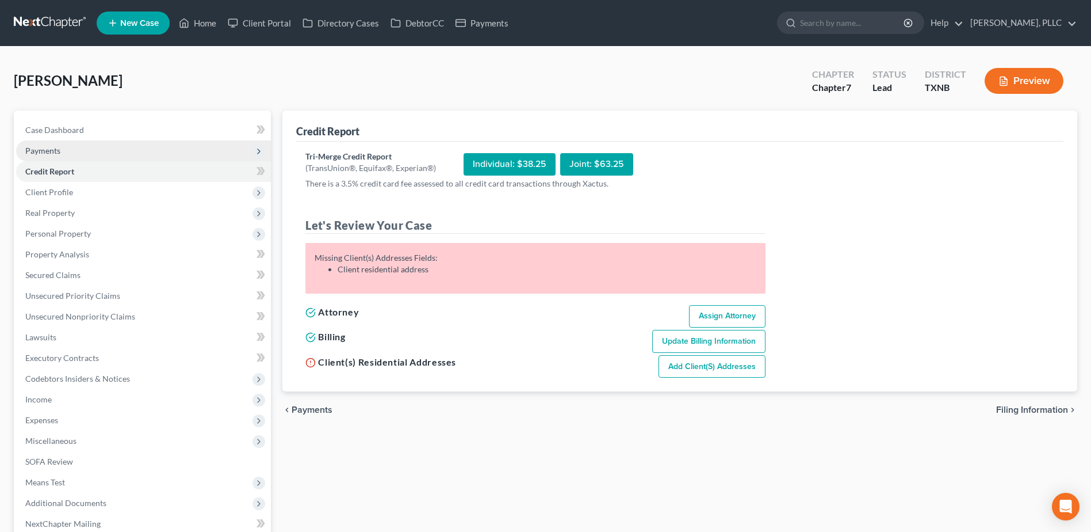
click at [62, 149] on span "Payments" at bounding box center [143, 150] width 255 height 21
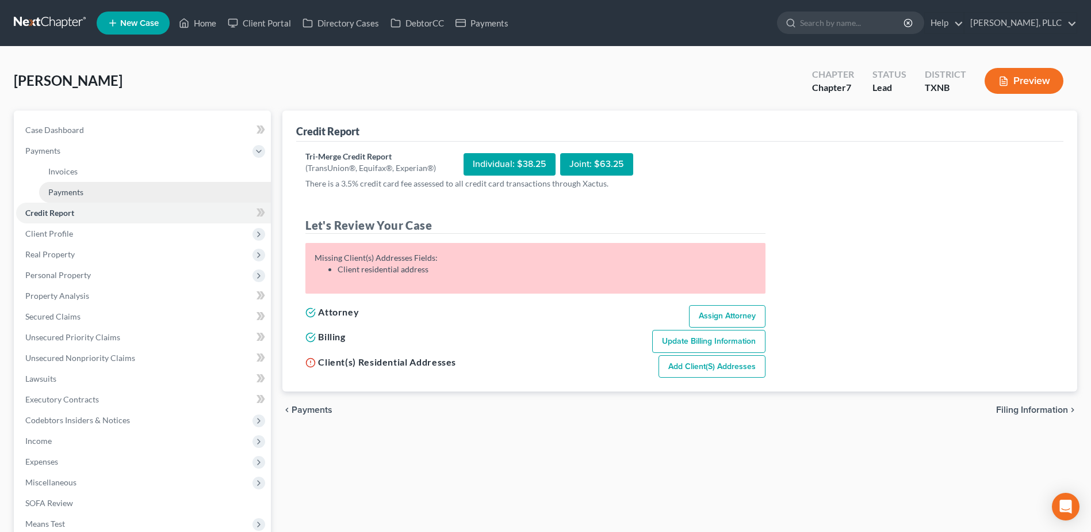
click at [83, 189] on link "Payments" at bounding box center [155, 192] width 232 height 21
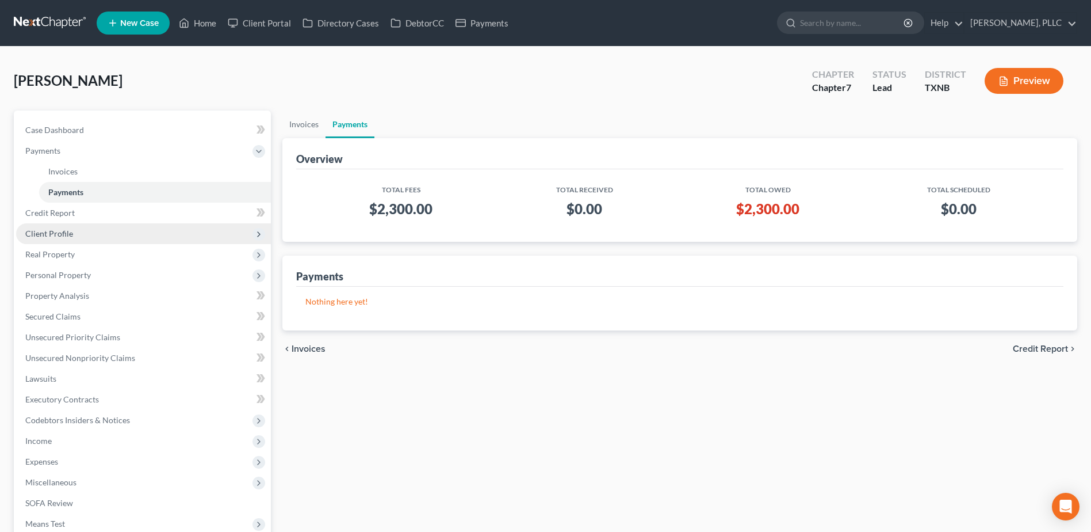
click at [63, 230] on span "Client Profile" at bounding box center [49, 233] width 48 height 10
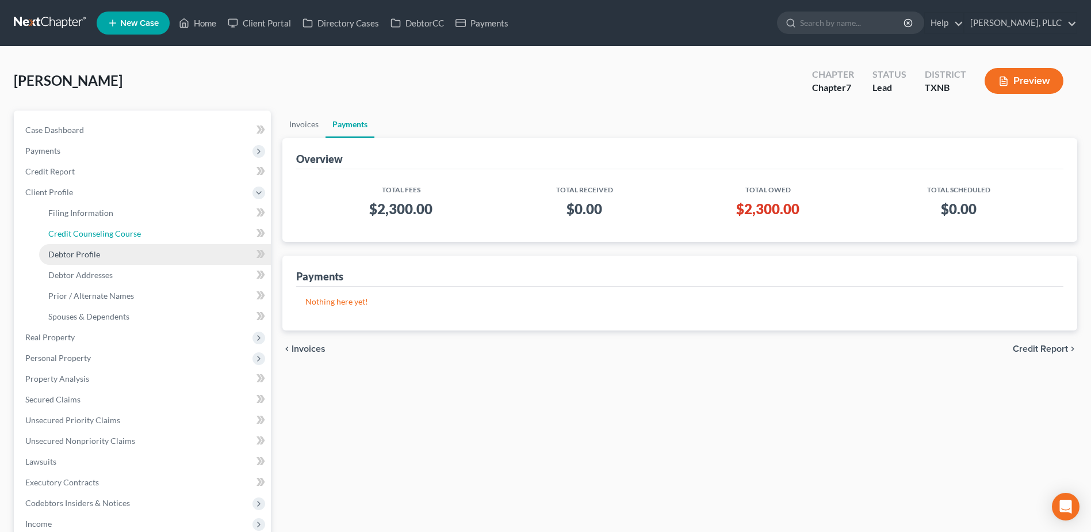
drag, startPoint x: 83, startPoint y: 232, endPoint x: 193, endPoint y: 247, distance: 110.9
click at [83, 232] on span "Credit Counseling Course" at bounding box center [94, 233] width 93 height 10
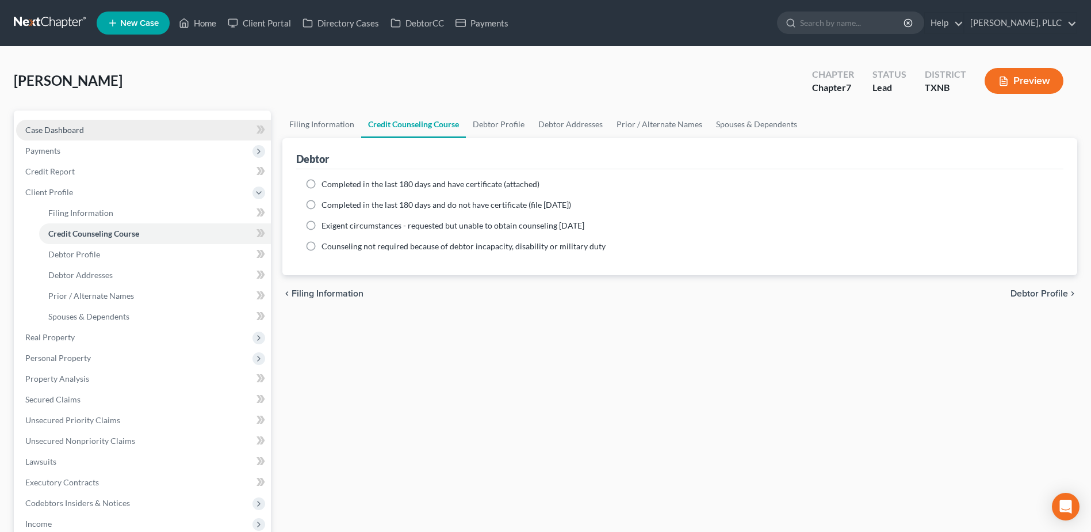
click at [49, 123] on link "Case Dashboard" at bounding box center [143, 130] width 255 height 21
select select "3"
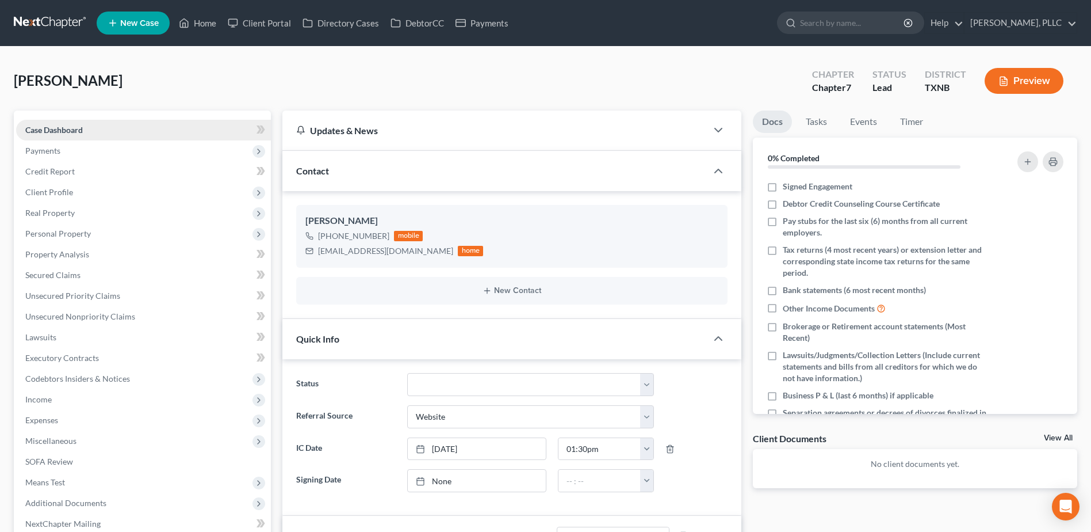
scroll to position [123, 0]
click at [37, 151] on span "Payments" at bounding box center [42, 151] width 35 height 10
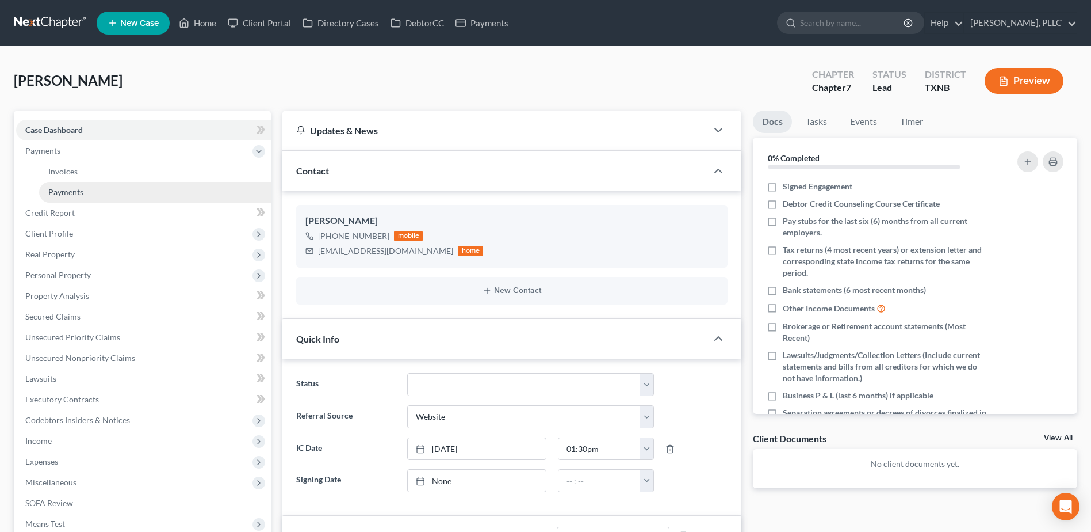
click at [83, 189] on span "Payments" at bounding box center [65, 192] width 35 height 10
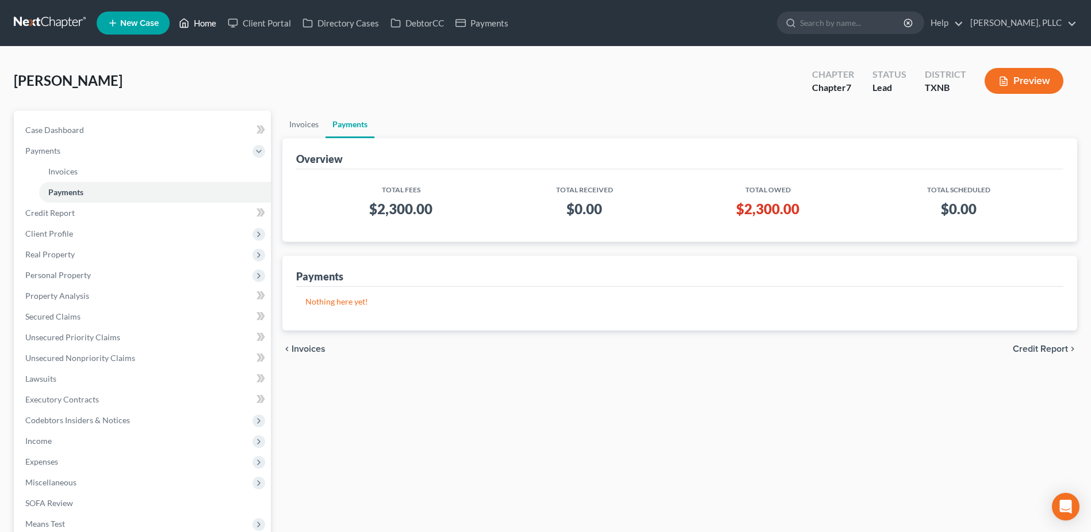
click at [200, 20] on link "Home" at bounding box center [197, 23] width 49 height 21
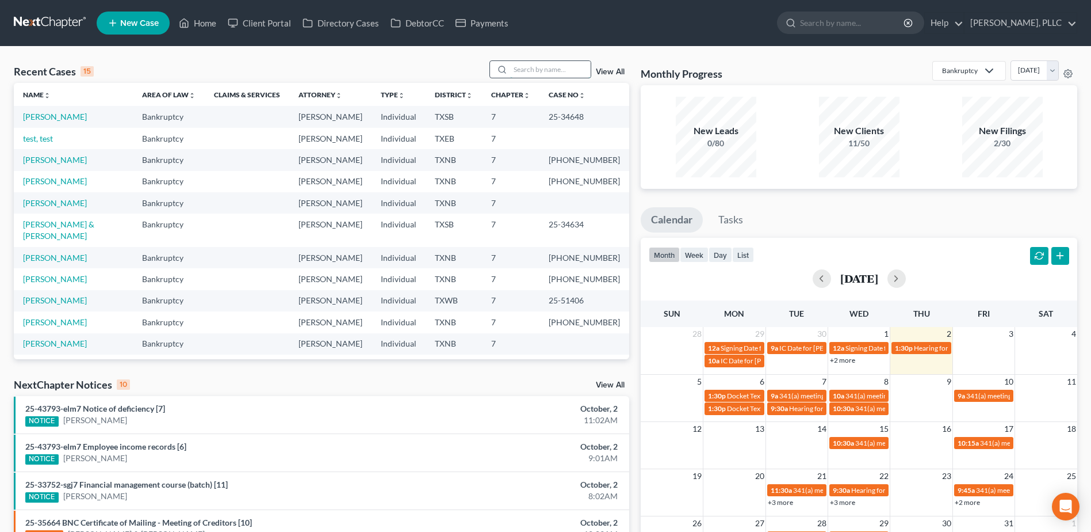
click at [544, 72] on input "search" at bounding box center [550, 69] width 81 height 17
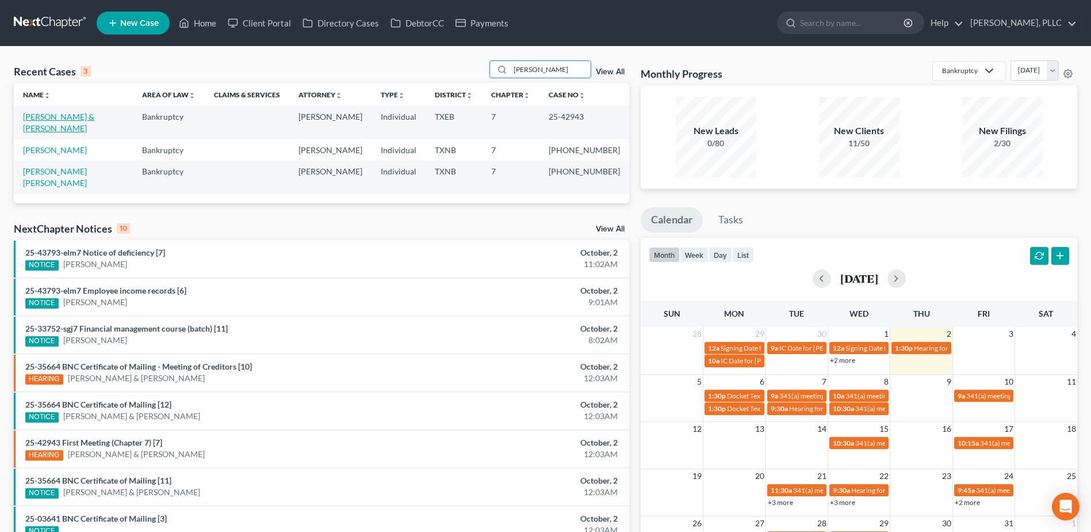
type input "[PERSON_NAME]"
click at [94, 119] on link "[PERSON_NAME] & [PERSON_NAME]" at bounding box center [58, 122] width 71 height 21
select select "4"
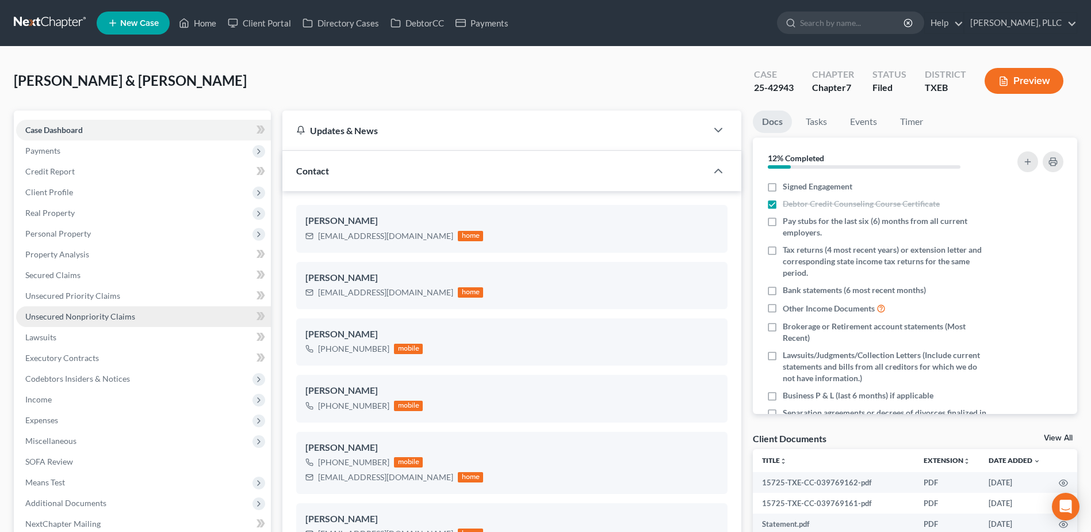
click at [100, 318] on span "Unsecured Nonpriority Claims" at bounding box center [80, 316] width 110 height 10
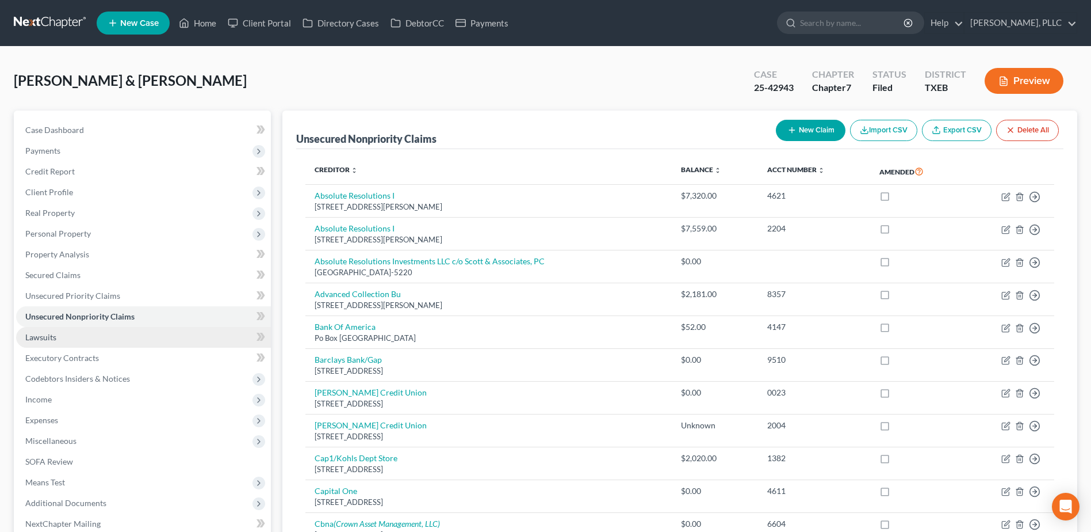
click at [49, 342] on link "Lawsuits" at bounding box center [143, 337] width 255 height 21
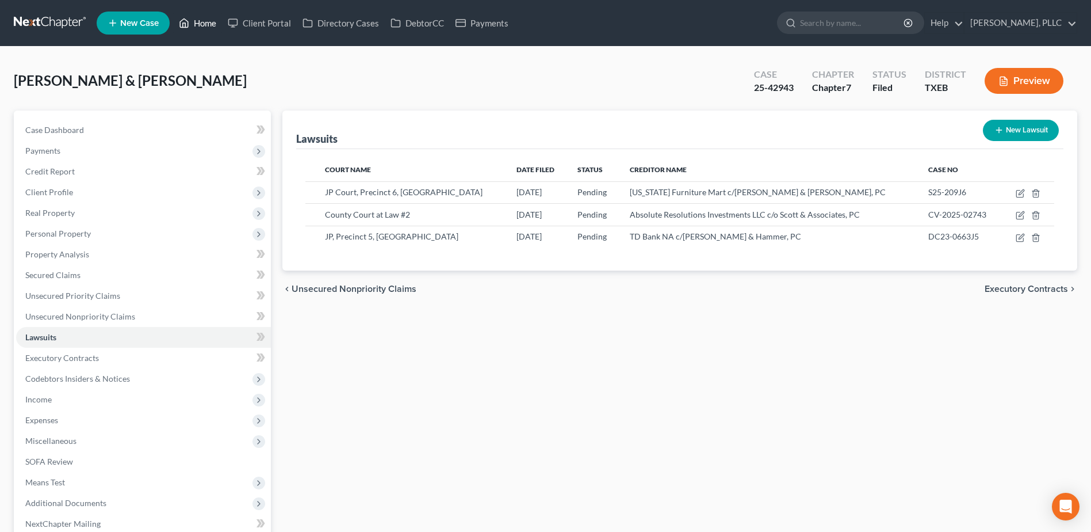
click at [203, 25] on link "Home" at bounding box center [197, 23] width 49 height 21
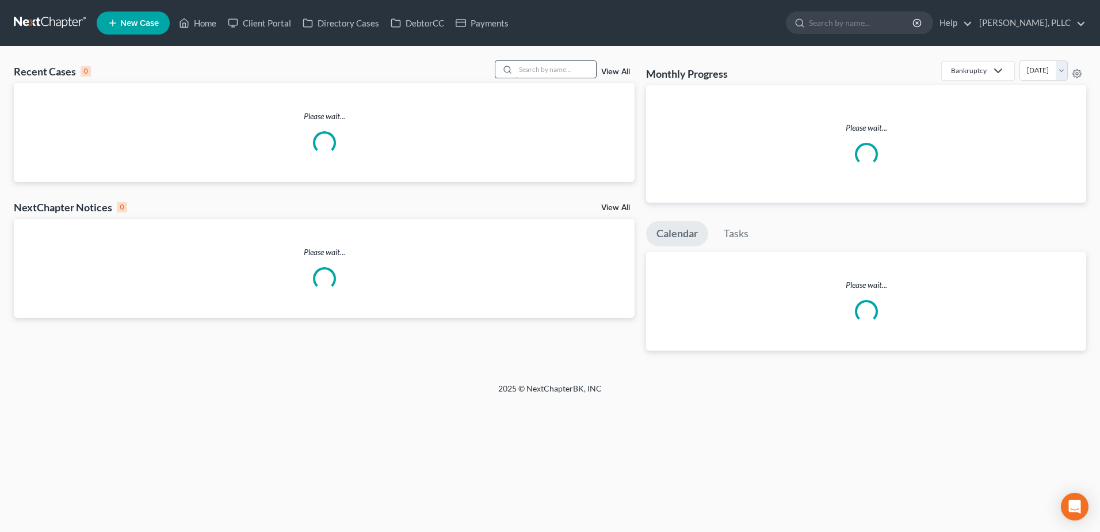
click at [535, 70] on input "search" at bounding box center [556, 69] width 81 height 17
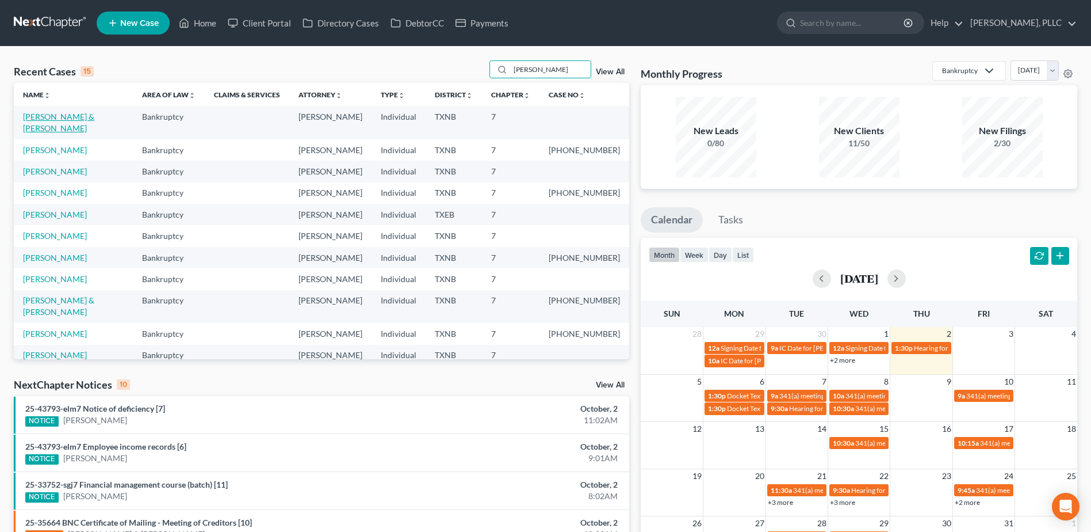
type input "[PERSON_NAME]"
click at [68, 119] on link "[PERSON_NAME] & [PERSON_NAME]" at bounding box center [58, 122] width 71 height 21
select select "4"
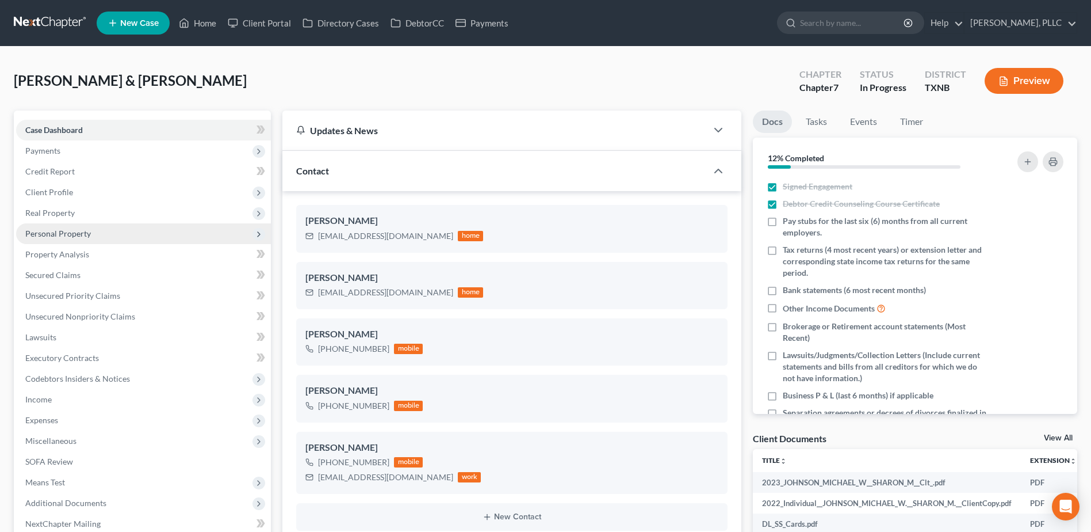
click at [77, 380] on span "Codebtors Insiders & Notices" at bounding box center [77, 378] width 105 height 10
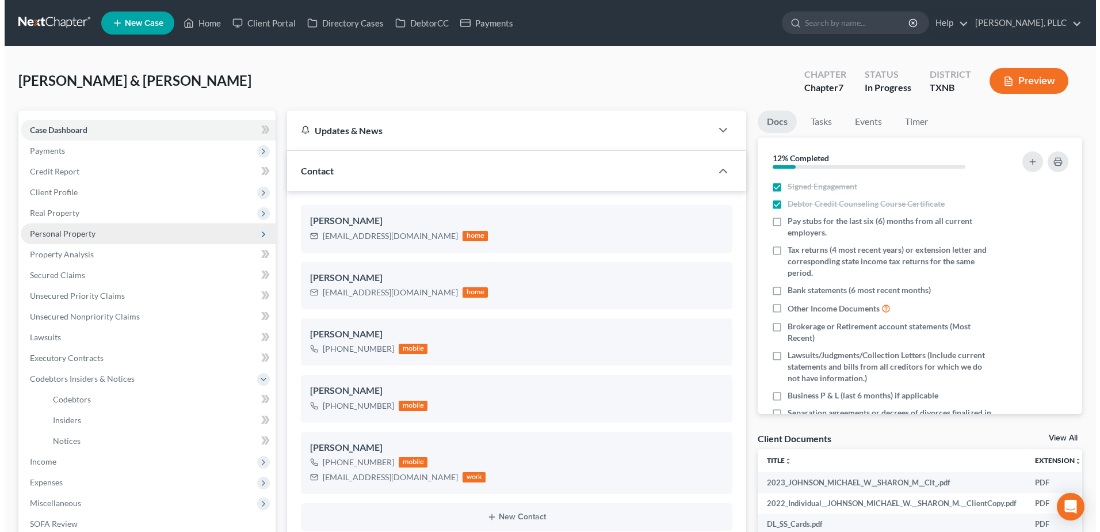
scroll to position [565, 0]
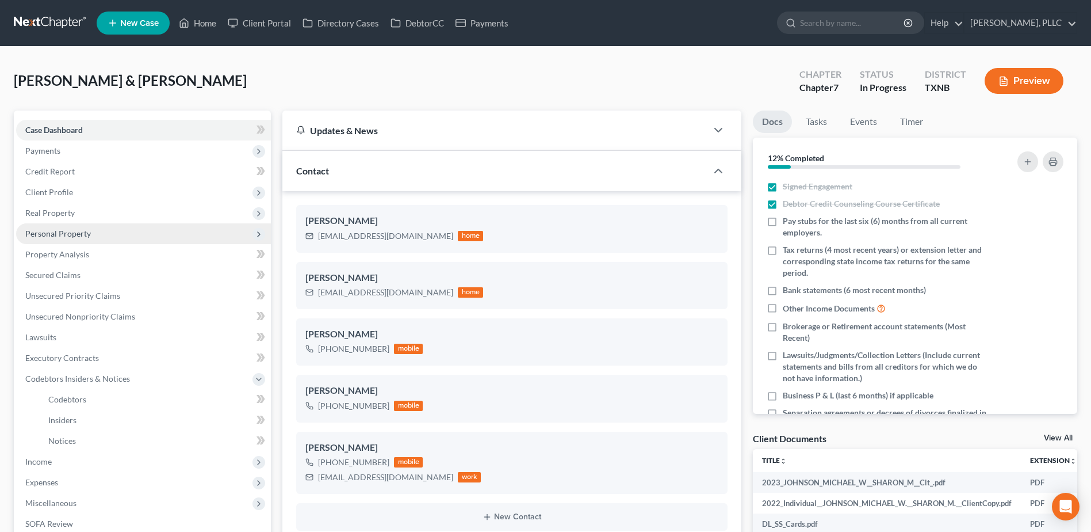
click at [54, 236] on span "Personal Property" at bounding box center [58, 233] width 66 height 10
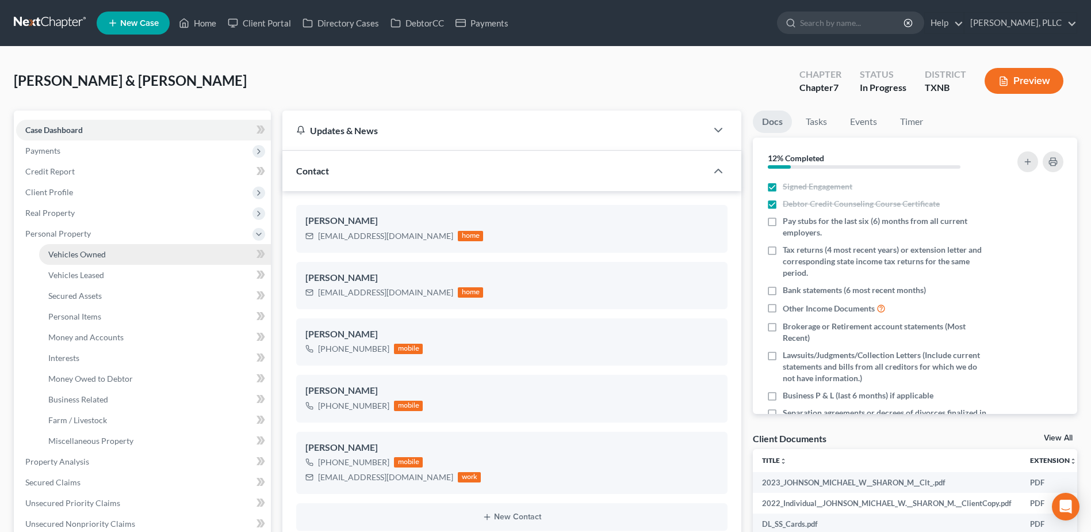
click at [86, 258] on span "Vehicles Owned" at bounding box center [77, 254] width 58 height 10
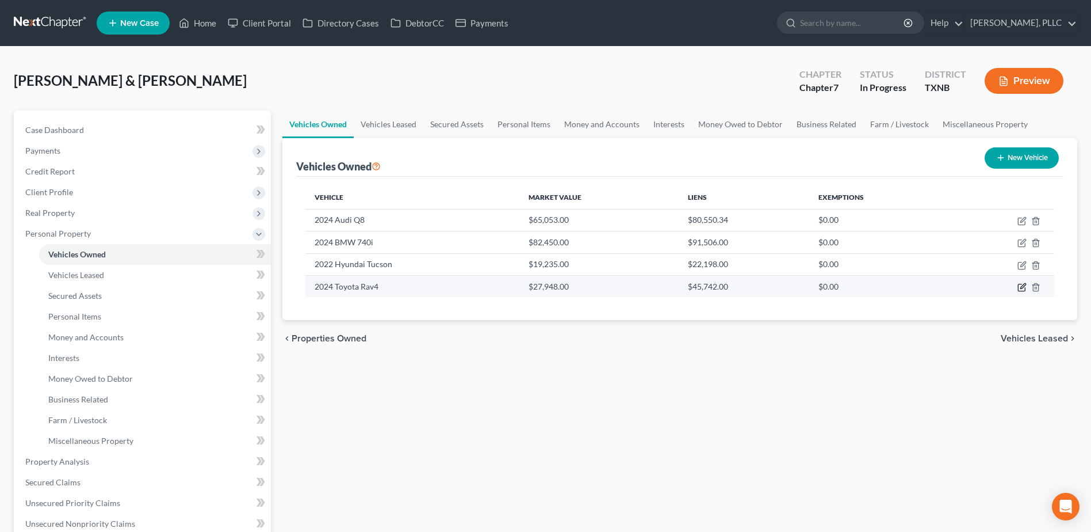
click at [1021, 288] on icon "button" at bounding box center [1023, 285] width 5 height 5
select select "0"
select select "2"
select select "0"
select select "3"
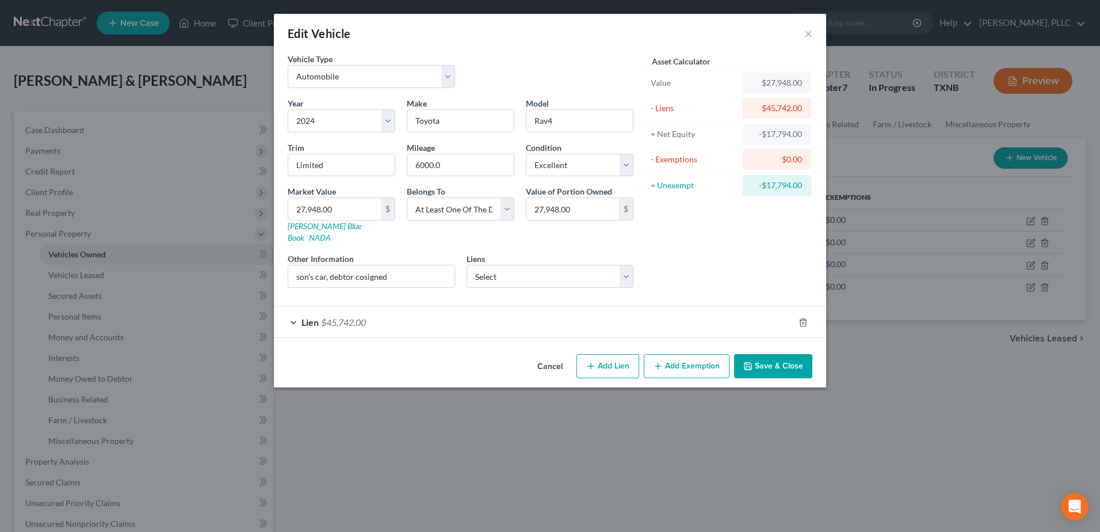
drag, startPoint x: 291, startPoint y: 308, endPoint x: 694, endPoint y: 335, distance: 404.2
click at [291, 309] on div "Lien $45,742.00" at bounding box center [534, 322] width 520 height 30
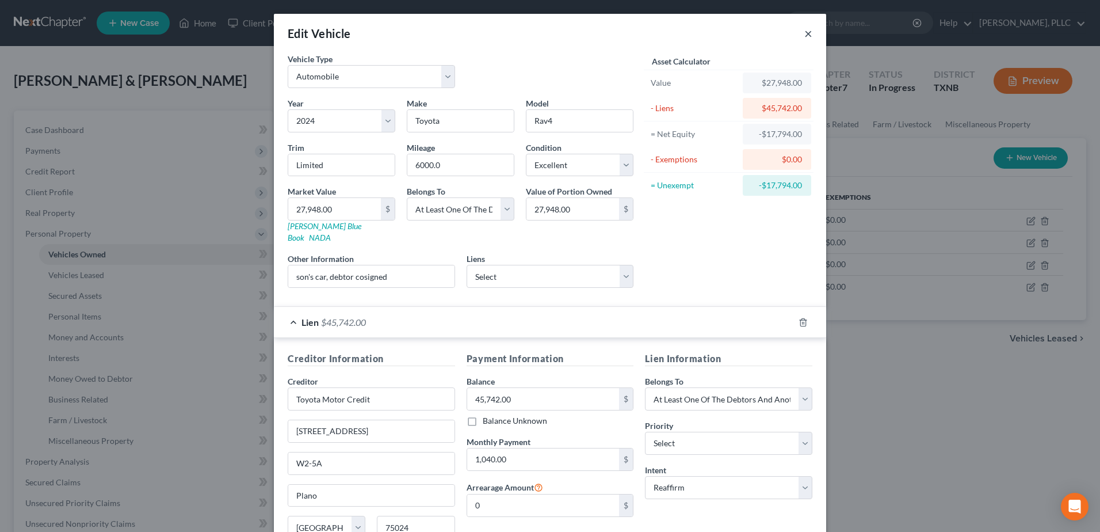
click at [804, 35] on button "×" at bounding box center [808, 33] width 8 height 14
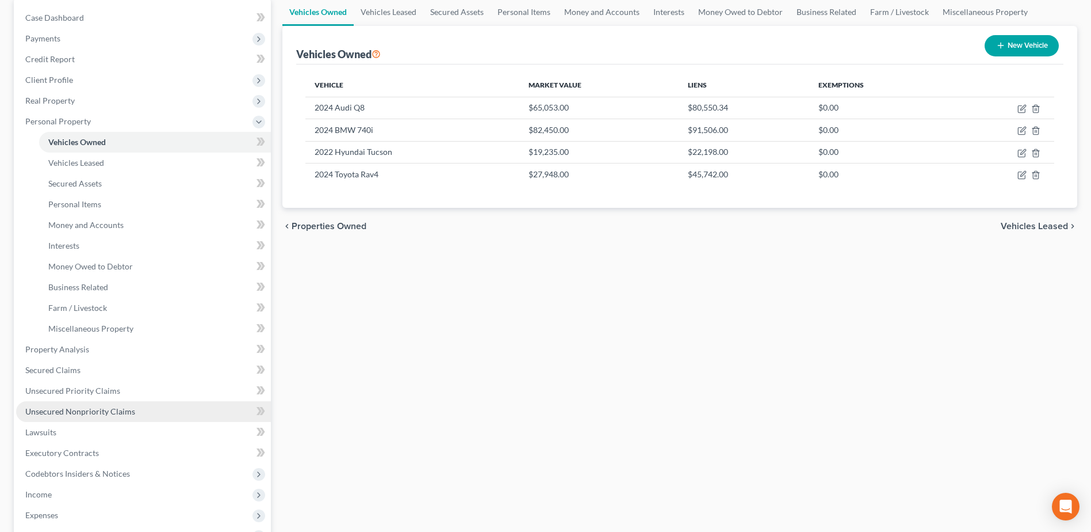
scroll to position [115, 0]
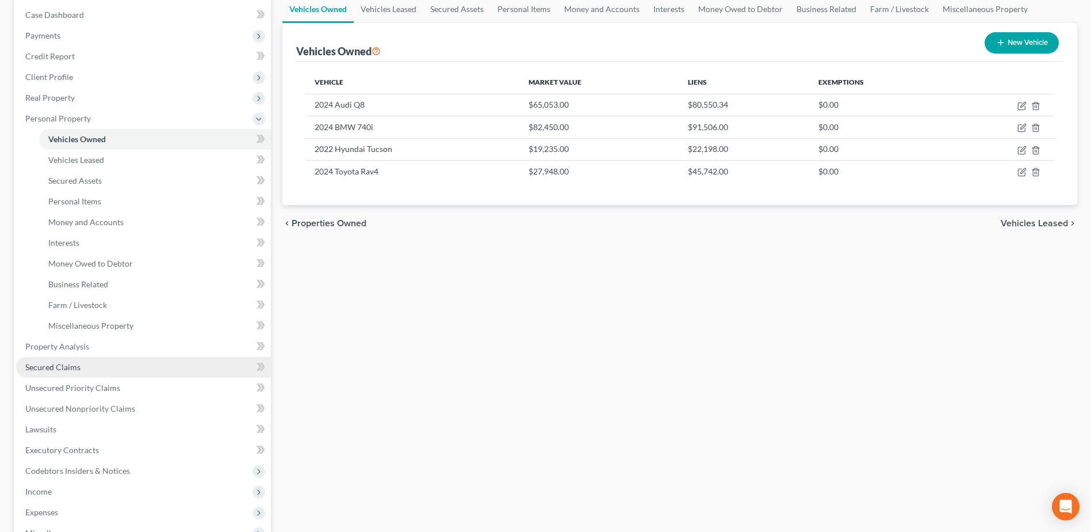
click at [67, 364] on span "Secured Claims" at bounding box center [52, 367] width 55 height 10
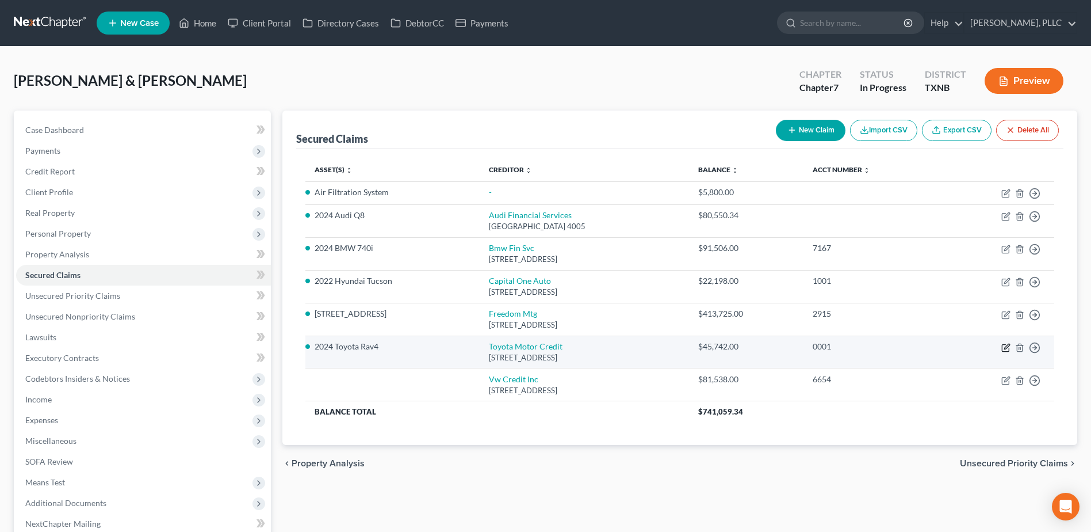
click at [1003, 347] on icon "button" at bounding box center [1006, 347] width 9 height 9
select select "45"
select select "2"
select select "3"
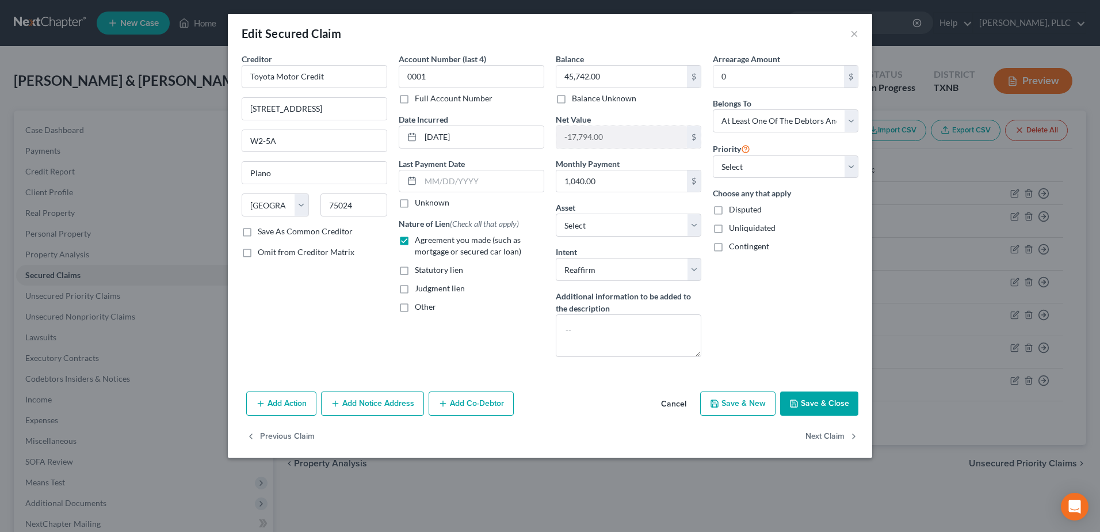
click at [470, 401] on button "Add Co-Debtor" at bounding box center [471, 403] width 85 height 24
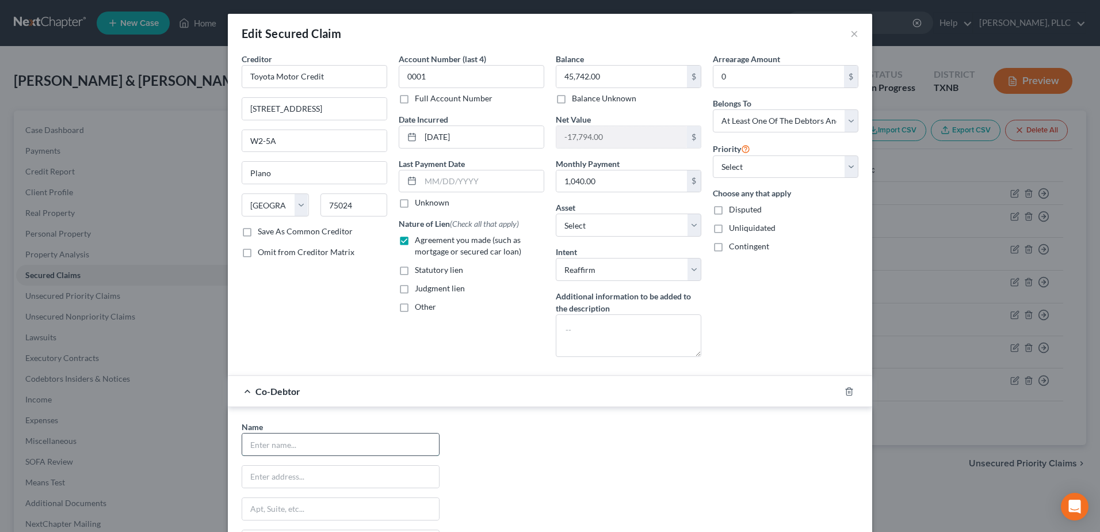
click at [372, 448] on input "text" at bounding box center [340, 444] width 197 height 22
type input "[PERSON_NAME]"
type input "[STREET_ADDRESS][PERSON_NAME]"
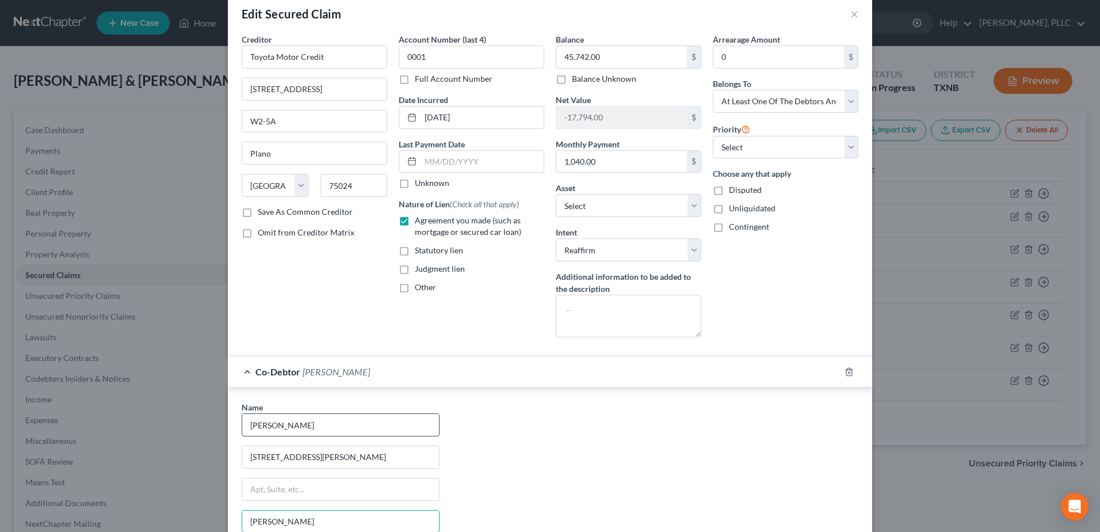
type input "[PERSON_NAME]"
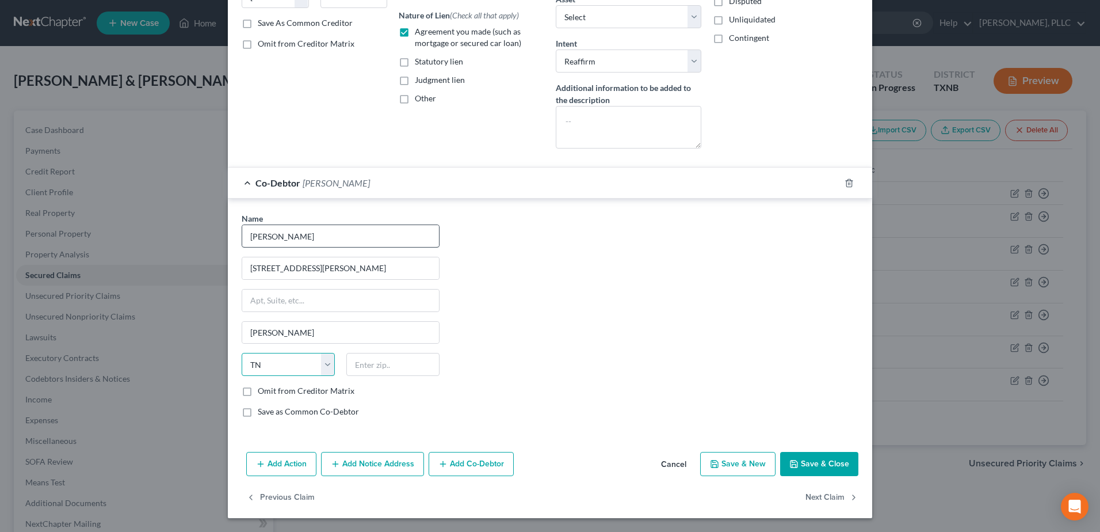
select select "45"
type input "76028"
click at [820, 462] on button "Save & Close" at bounding box center [819, 464] width 78 height 24
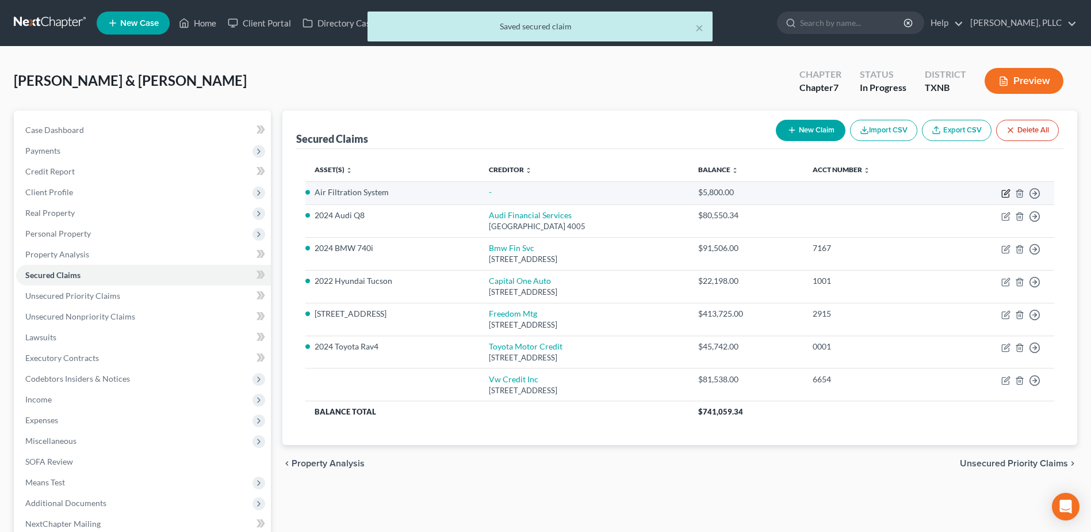
click at [1007, 193] on icon "button" at bounding box center [1007, 191] width 5 height 5
select select "2"
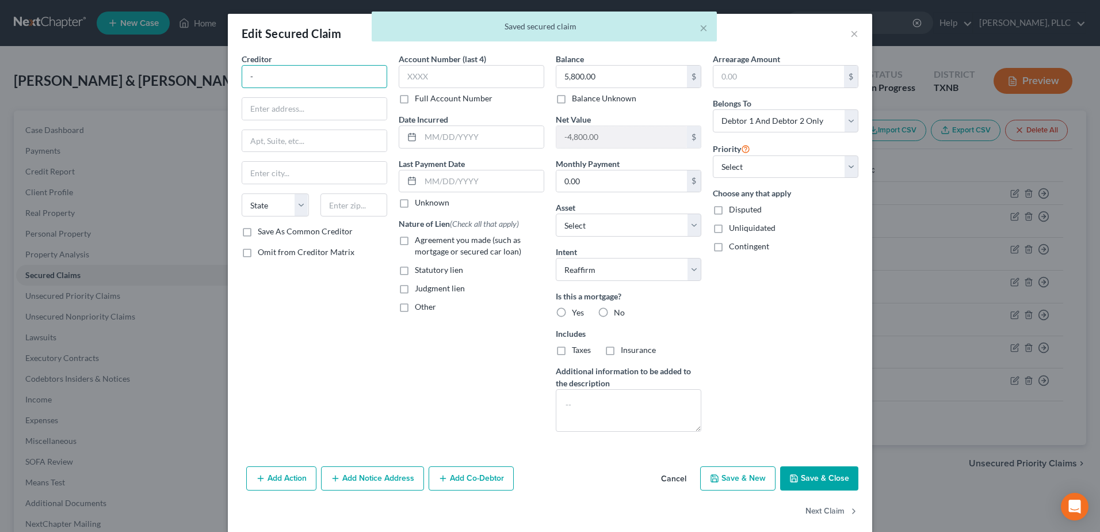
click at [274, 70] on input "-" at bounding box center [315, 76] width 146 height 23
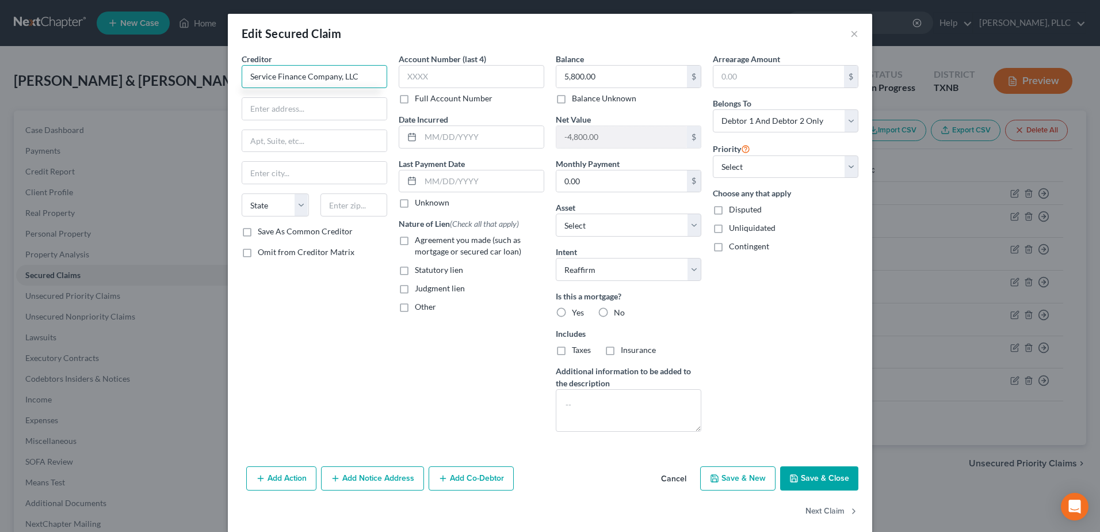
type input "Service Finance Company, LLC"
type input "PO Box 645887"
type input "[GEOGRAPHIC_DATA]"
select select "36"
type input "45264-5887"
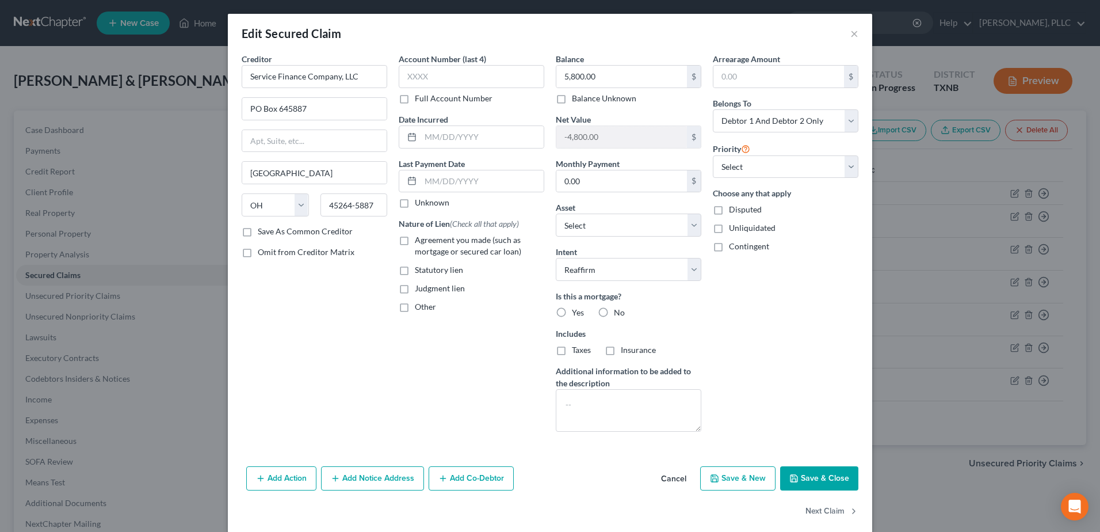
click at [614, 311] on label "No" at bounding box center [619, 313] width 11 height 12
click at [618, 311] on input "No" at bounding box center [621, 310] width 7 height 7
radio input "true"
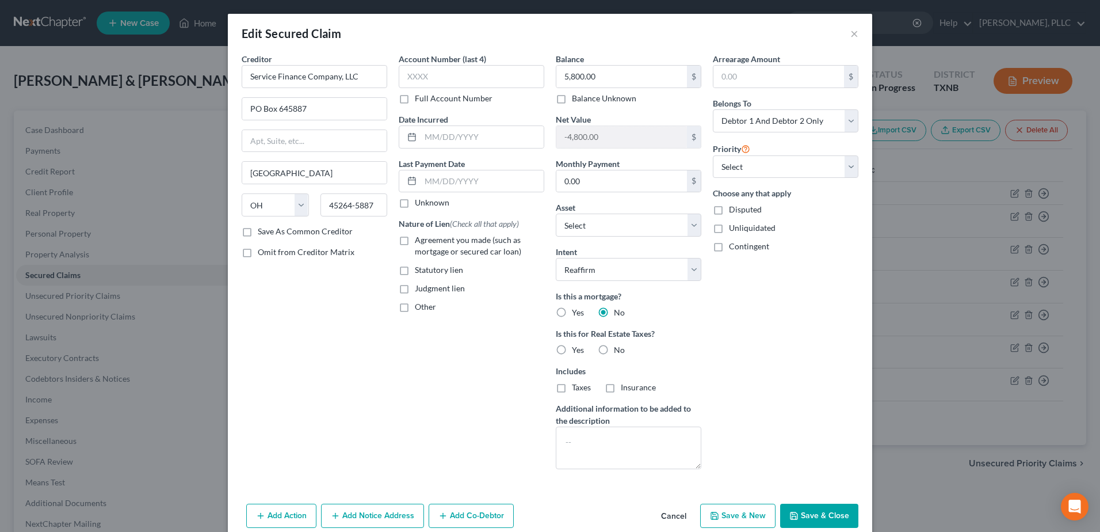
click at [614, 349] on label "No" at bounding box center [619, 350] width 11 height 12
click at [618, 349] on input "No" at bounding box center [621, 347] width 7 height 7
radio input "true"
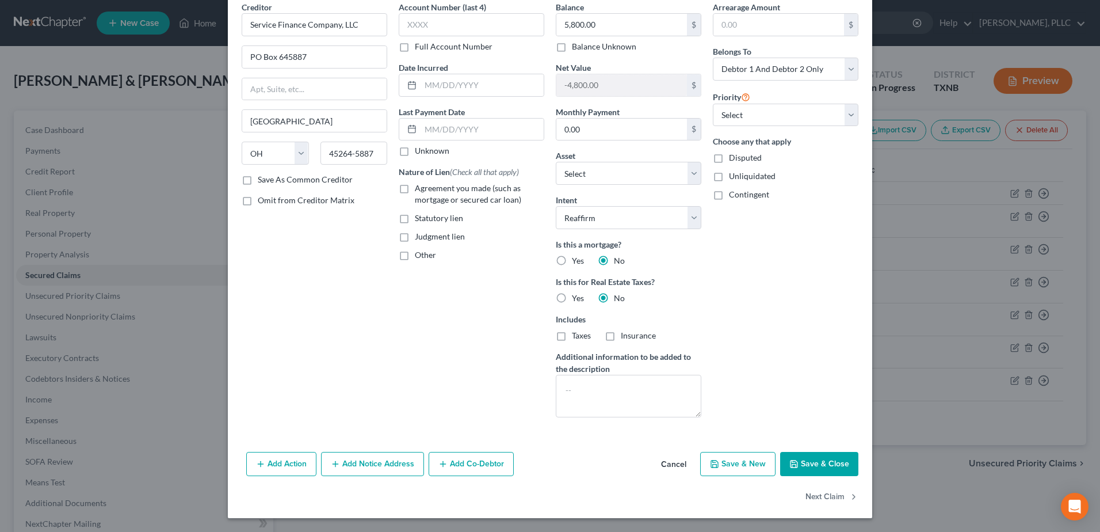
click at [818, 460] on button "Save & Close" at bounding box center [819, 464] width 78 height 24
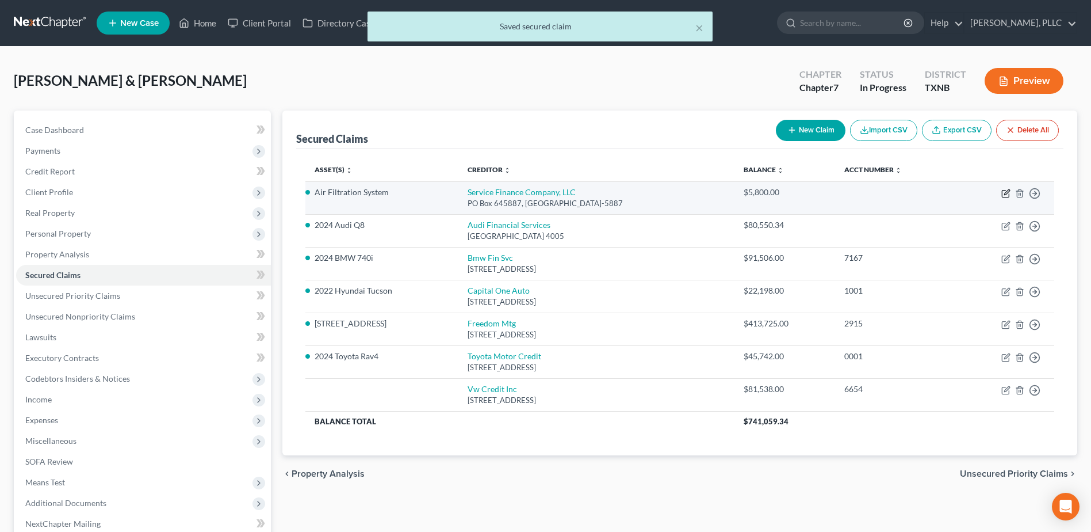
click at [1006, 192] on icon "button" at bounding box center [1006, 193] width 9 height 9
select select "36"
select select "2"
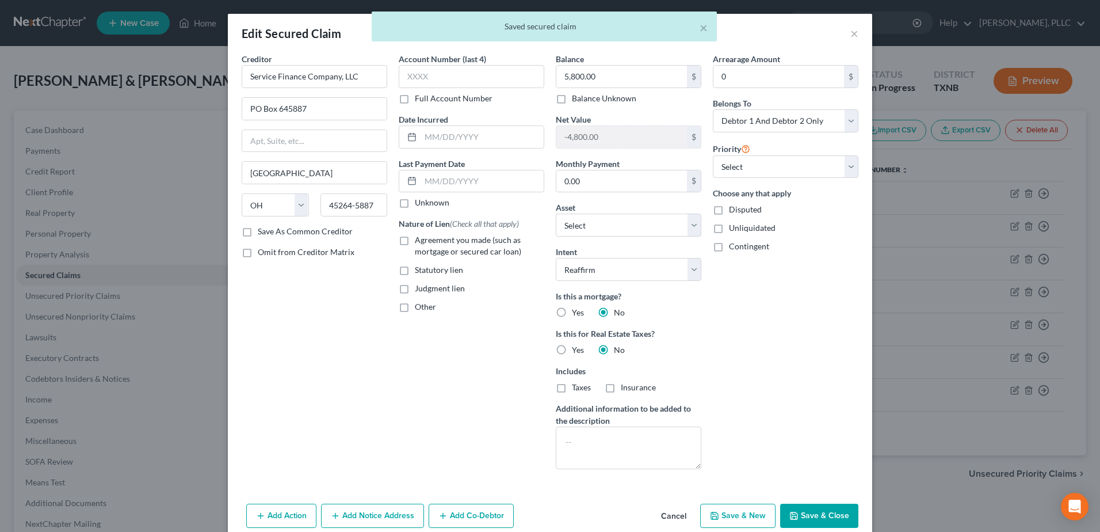
click at [415, 240] on label "Agreement you made (such as mortgage or secured car loan)" at bounding box center [479, 245] width 129 height 23
click at [419, 240] on input "Agreement you made (such as mortgage or secured car loan)" at bounding box center [422, 237] width 7 height 7
checkbox input "true"
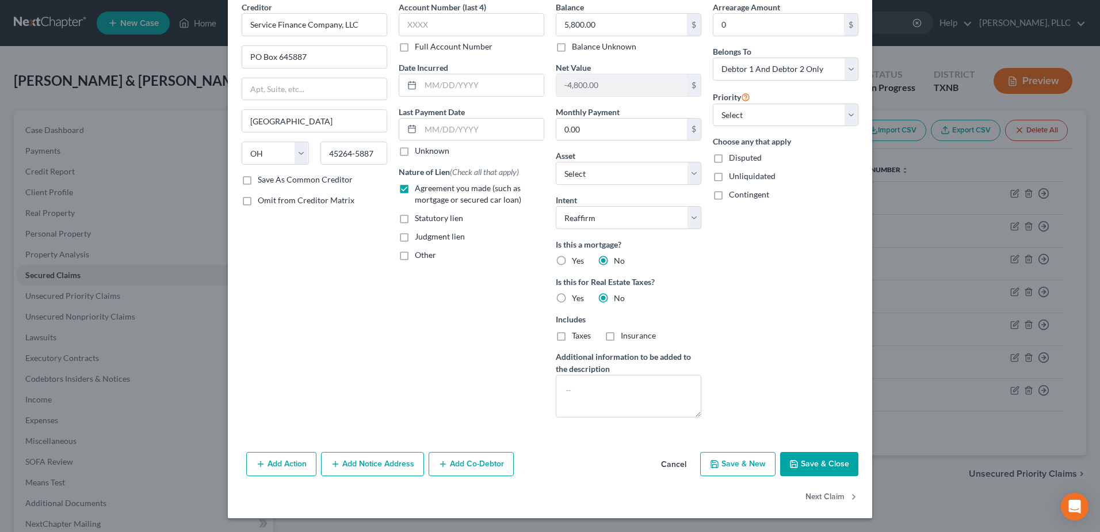
click at [820, 463] on button "Save & Close" at bounding box center [819, 464] width 78 height 24
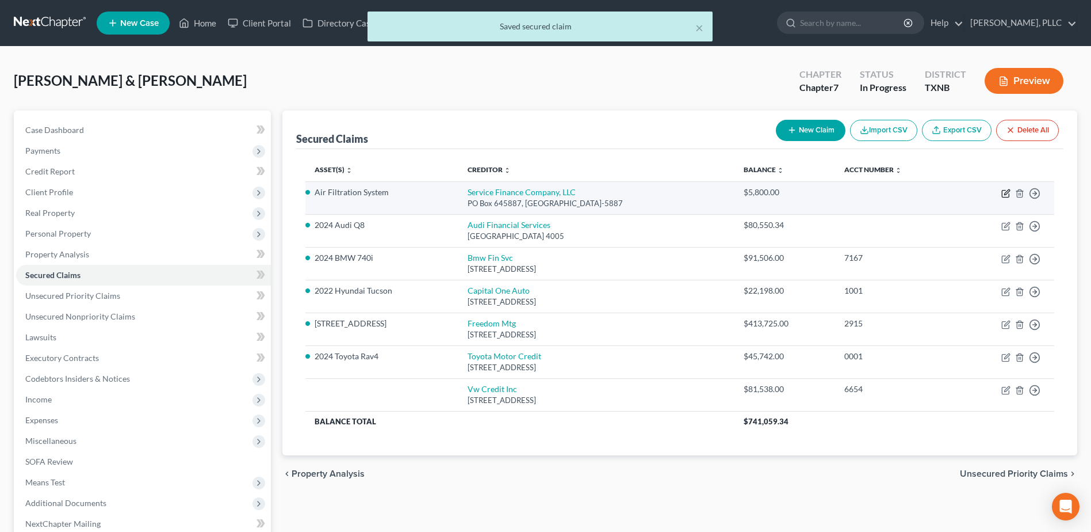
click at [1007, 194] on icon "button" at bounding box center [1007, 191] width 5 height 5
select select "36"
select select "2"
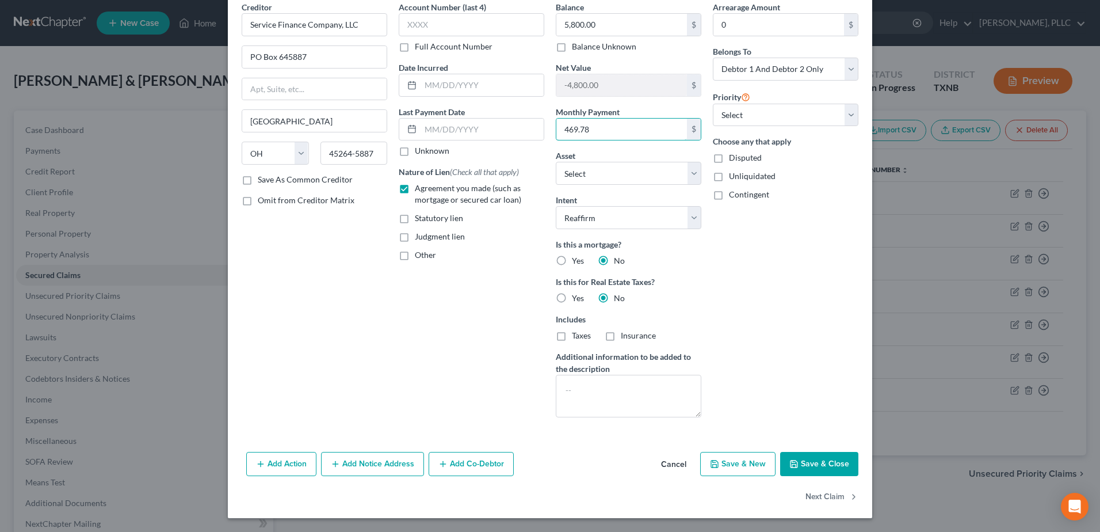
type input "469.78"
click at [824, 465] on button "Save & Close" at bounding box center [819, 464] width 78 height 24
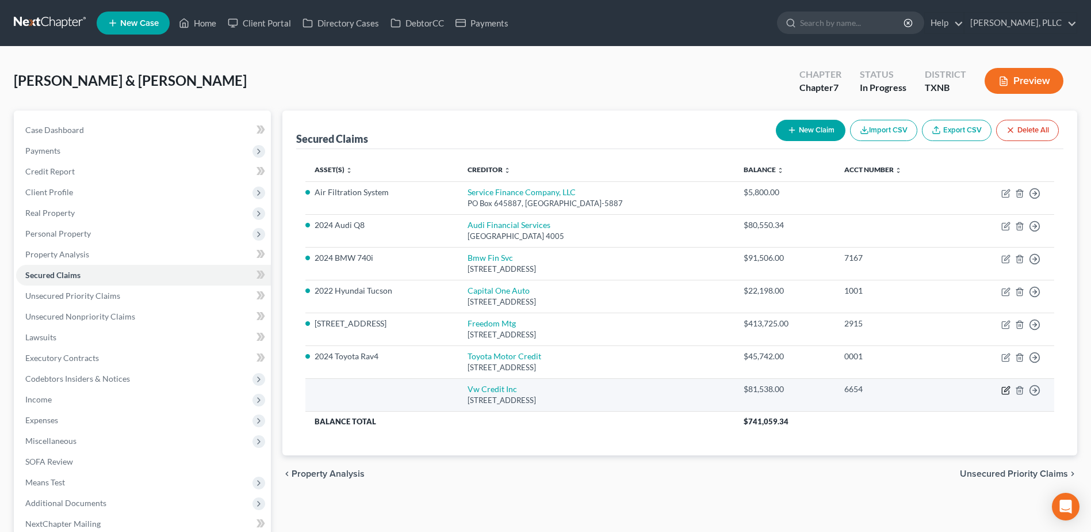
click at [1005, 390] on icon "button" at bounding box center [1006, 389] width 9 height 9
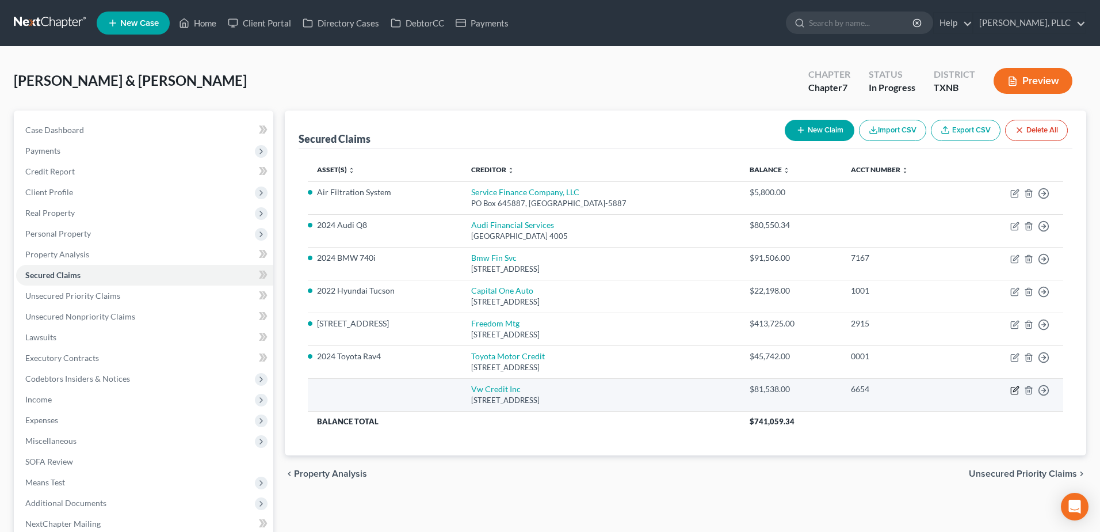
select select "14"
select select "2"
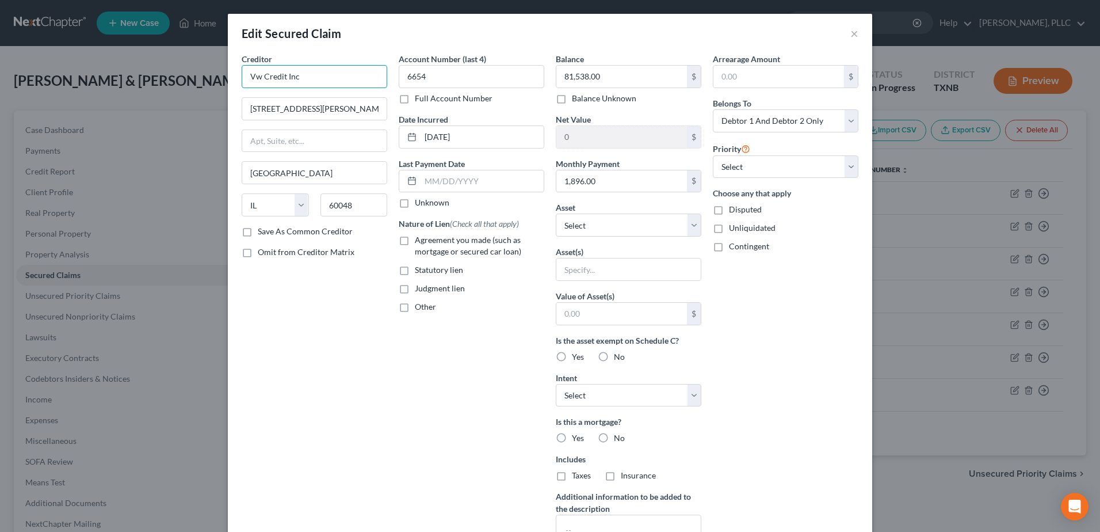
click at [357, 81] on input "Vw Credit Inc" at bounding box center [315, 76] width 146 height 23
type input "Vw Credit Inc / Audi Financial"
click at [415, 239] on label "Agreement you made (such as mortgage or secured car loan)" at bounding box center [479, 245] width 129 height 23
click at [419, 239] on input "Agreement you made (such as mortgage or secured car loan)" at bounding box center [422, 237] width 7 height 7
checkbox input "true"
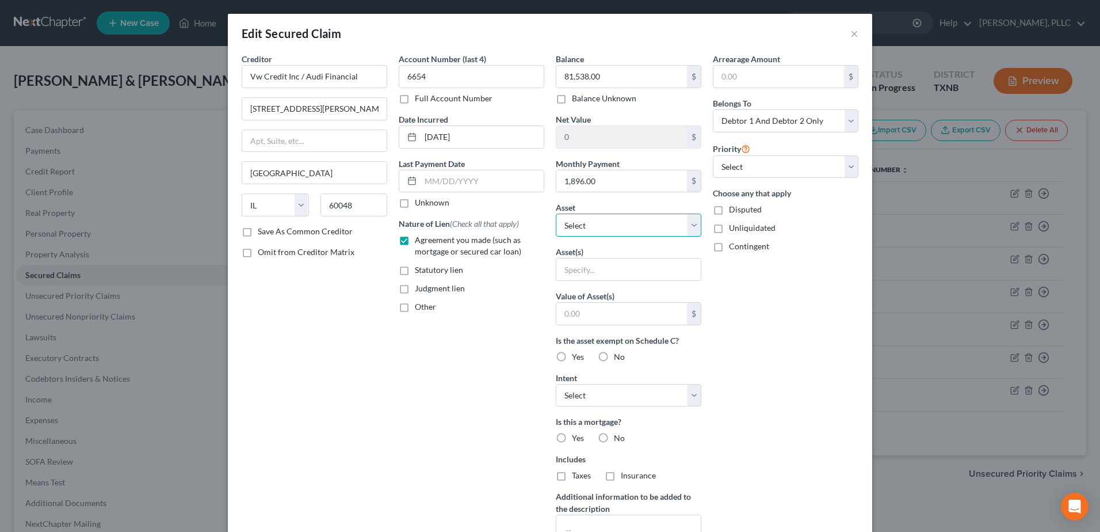
click at [691, 224] on select "Select Other Multiple Assets [STREET_ADDRESS] - $449658.0 2024 Audi Q8 - $65053…" at bounding box center [629, 224] width 146 height 23
select select "3"
click at [556, 213] on select "Select Other Multiple Assets [STREET_ADDRESS] - $449658.0 2024 Audi Q8 - $65053…" at bounding box center [629, 224] width 146 height 23
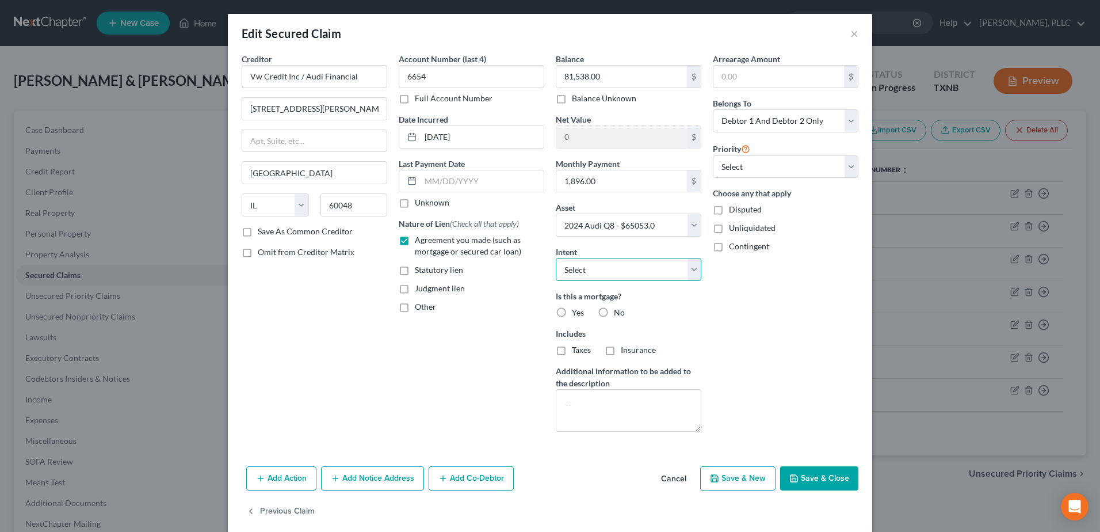
click at [686, 272] on select "Select Surrender Redeem Reaffirm Avoid Other" at bounding box center [629, 269] width 146 height 23
select select "0"
click at [556, 258] on select "Select Surrender Redeem Reaffirm Avoid Other" at bounding box center [629, 269] width 146 height 23
click at [614, 309] on label "No" at bounding box center [619, 313] width 11 height 12
click at [618, 309] on input "No" at bounding box center [621, 310] width 7 height 7
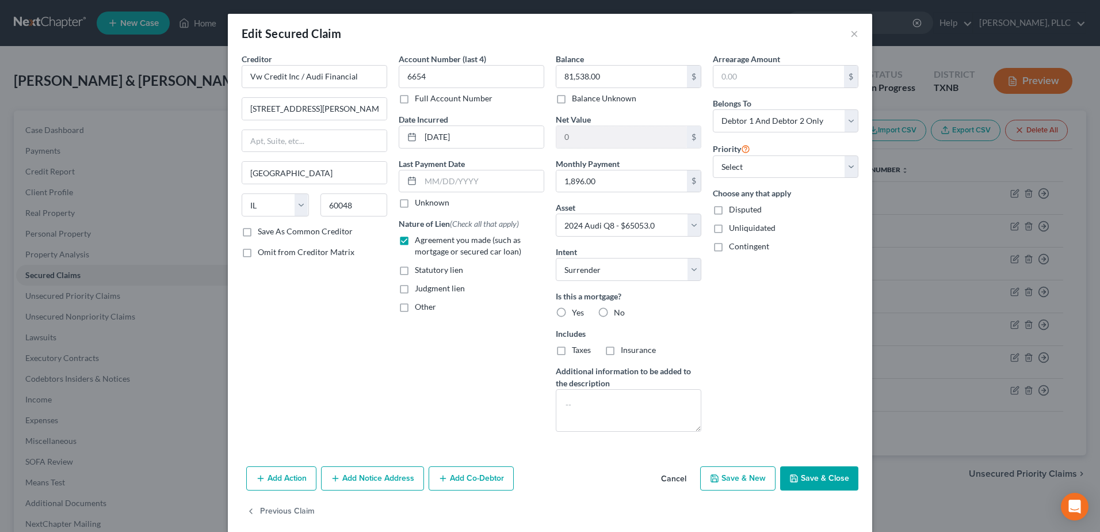
radio input "true"
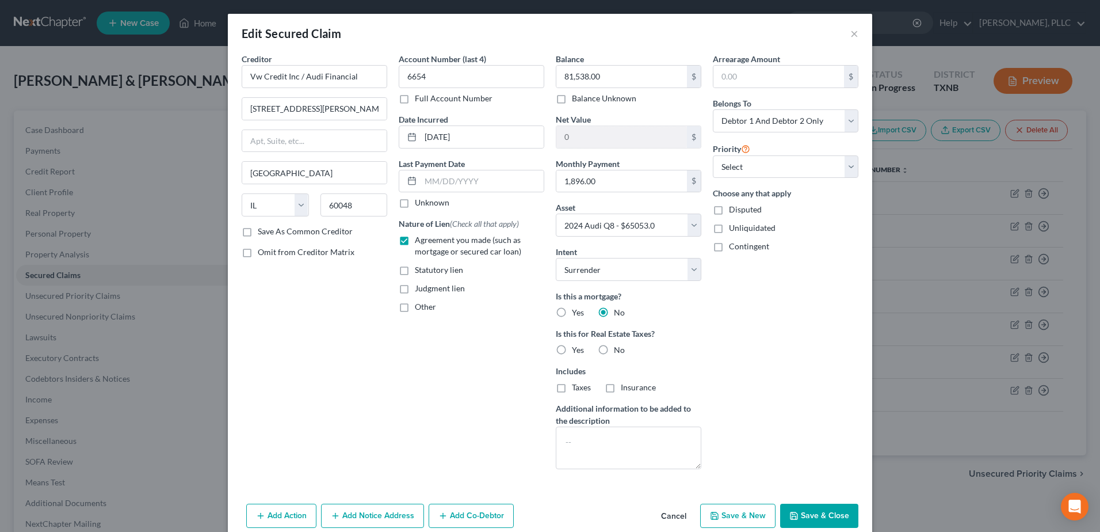
click at [614, 350] on label "No" at bounding box center [619, 350] width 11 height 12
click at [618, 350] on input "No" at bounding box center [621, 347] width 7 height 7
radio input "true"
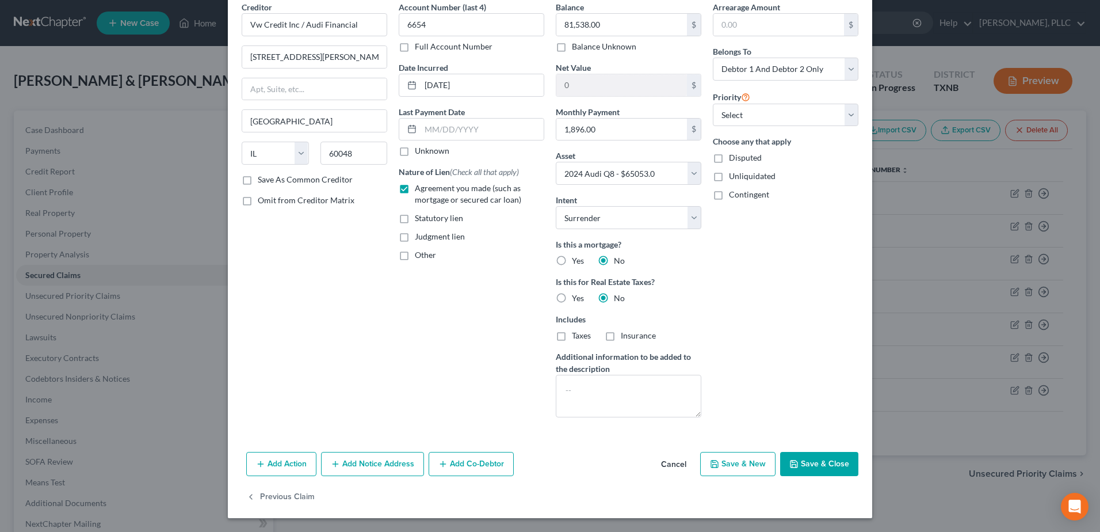
click at [823, 458] on button "Save & Close" at bounding box center [819, 464] width 78 height 24
select select
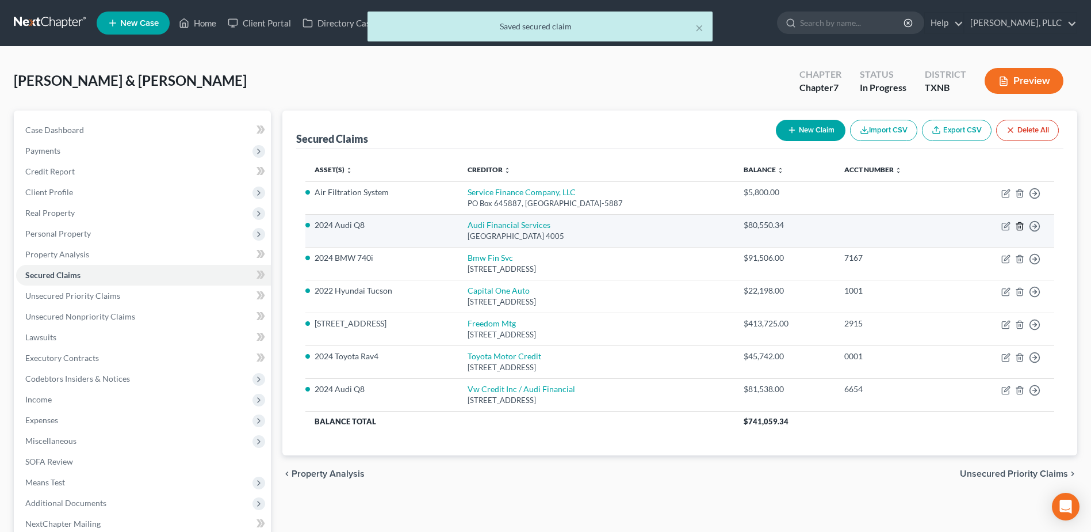
click at [1021, 226] on line "button" at bounding box center [1021, 227] width 0 height 2
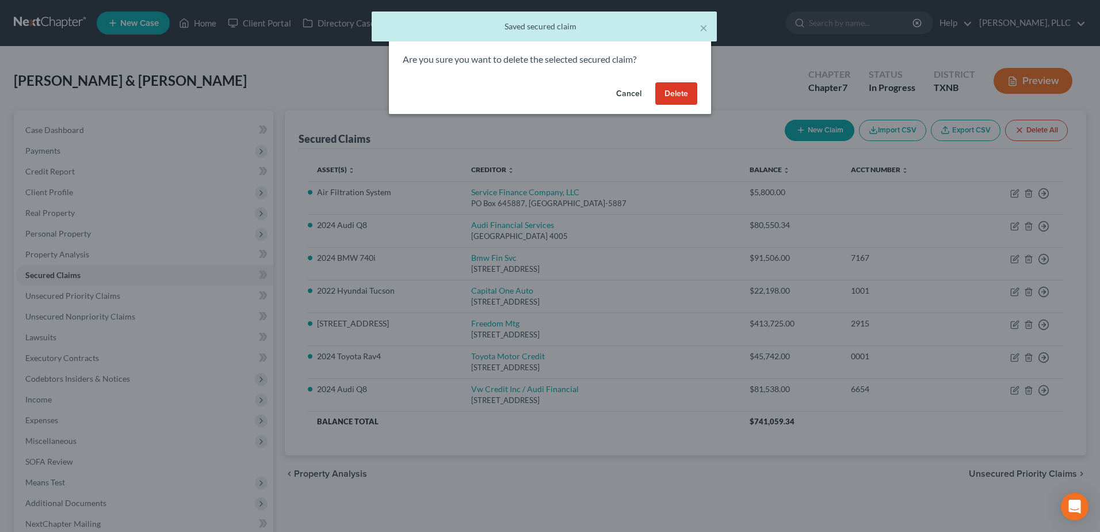
click at [677, 88] on button "Delete" at bounding box center [676, 93] width 42 height 23
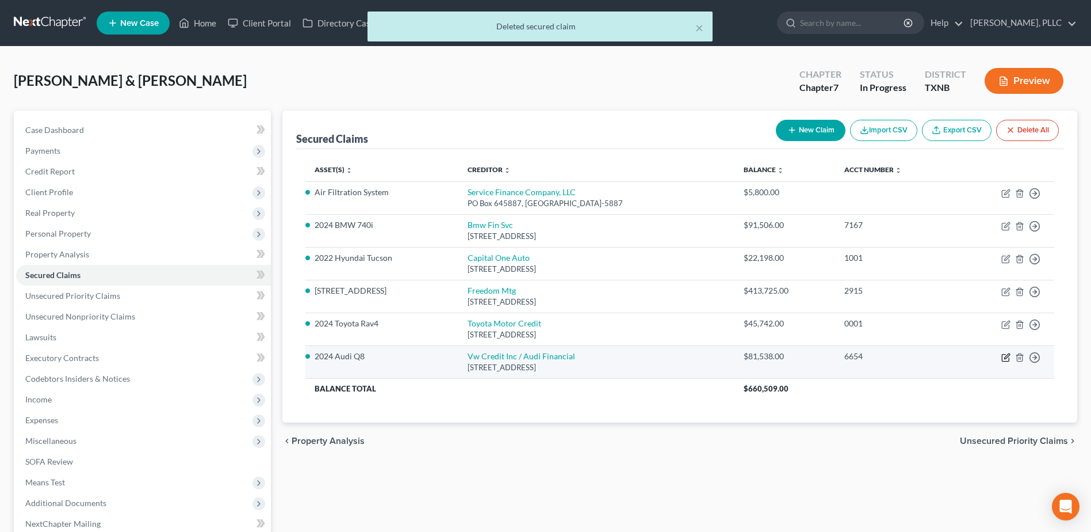
click at [1004, 356] on icon "button" at bounding box center [1006, 357] width 9 height 9
select select "14"
select select "0"
select select "2"
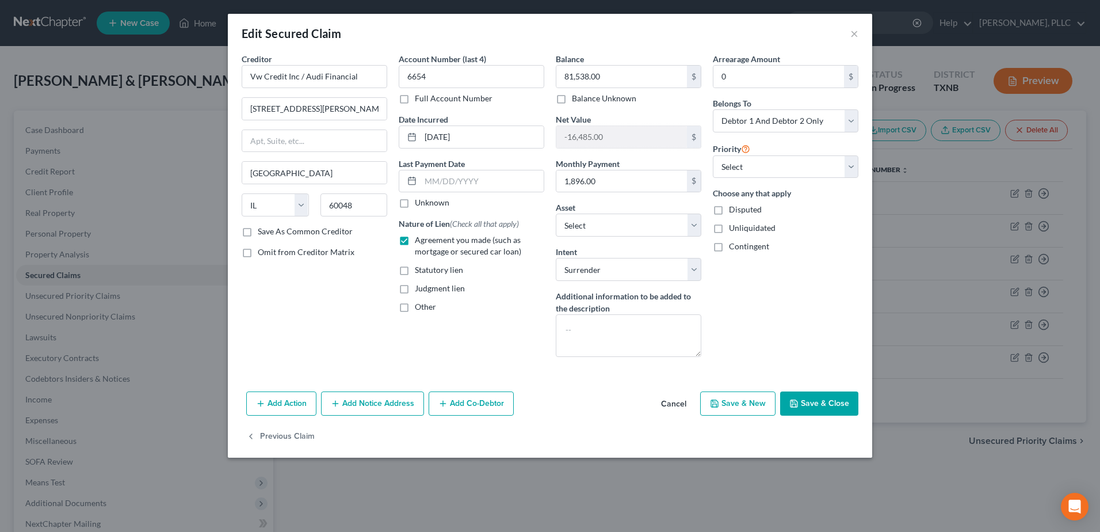
click at [831, 409] on button "Save & Close" at bounding box center [819, 403] width 78 height 24
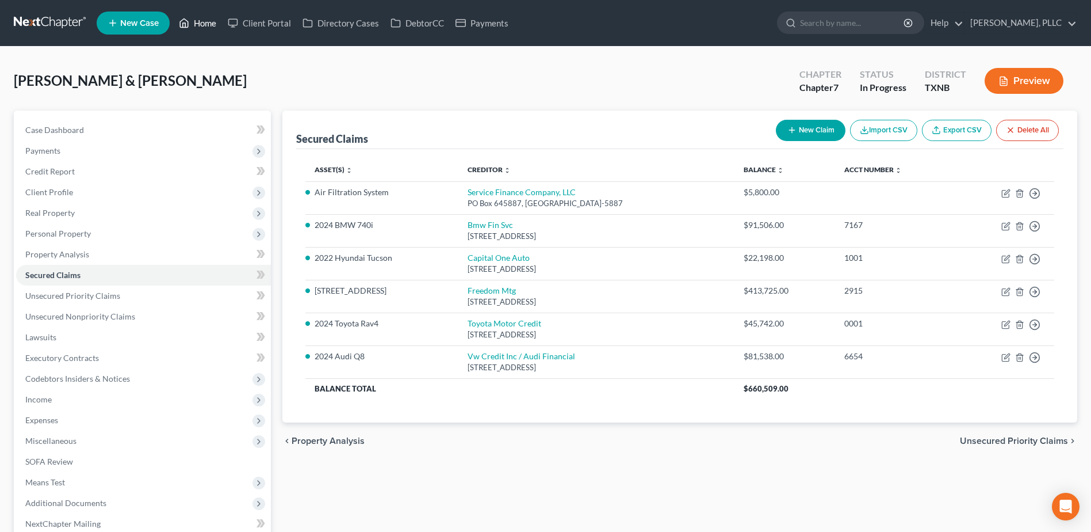
click at [208, 29] on link "Home" at bounding box center [197, 23] width 49 height 21
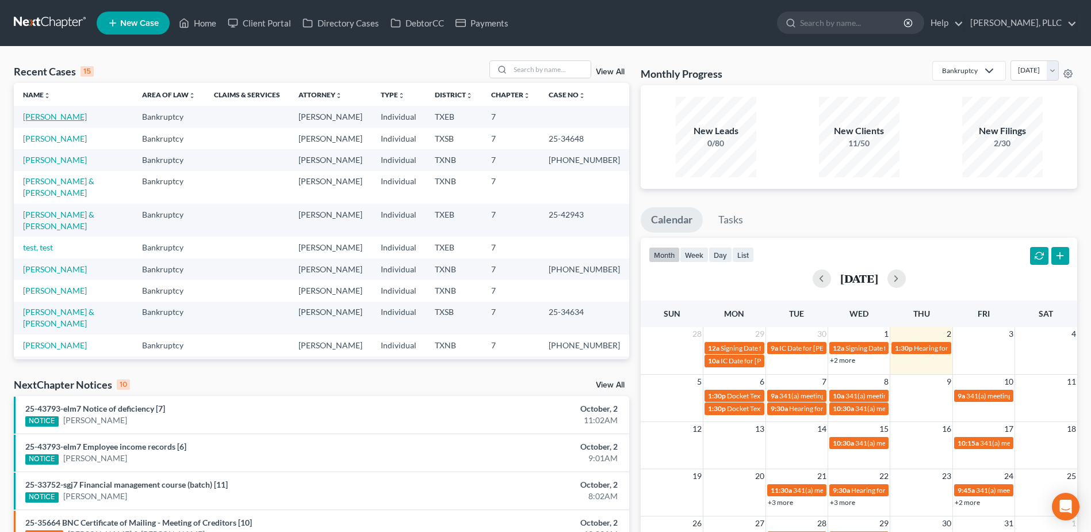
click at [70, 116] on link "[PERSON_NAME]" at bounding box center [55, 117] width 64 height 10
select select "3"
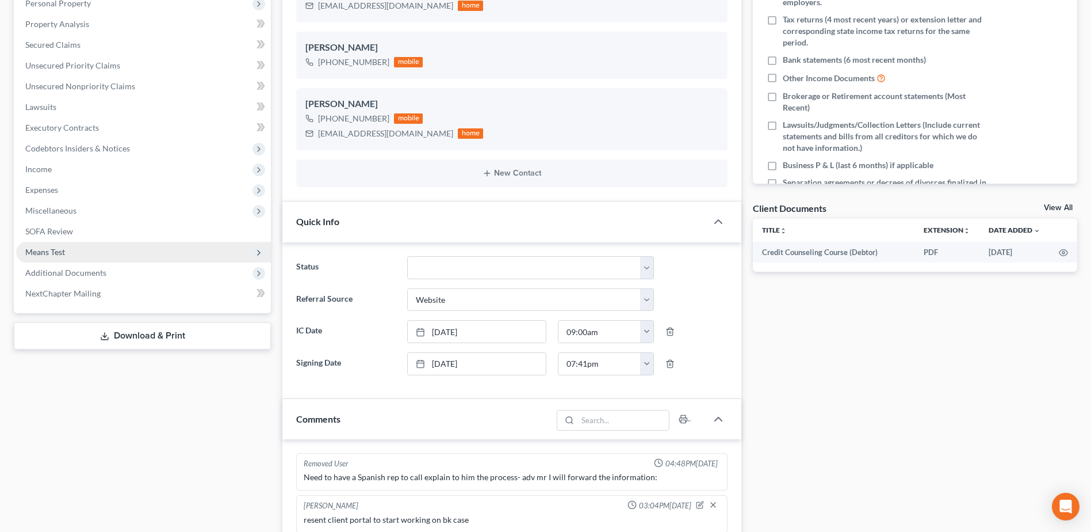
scroll to position [633, 0]
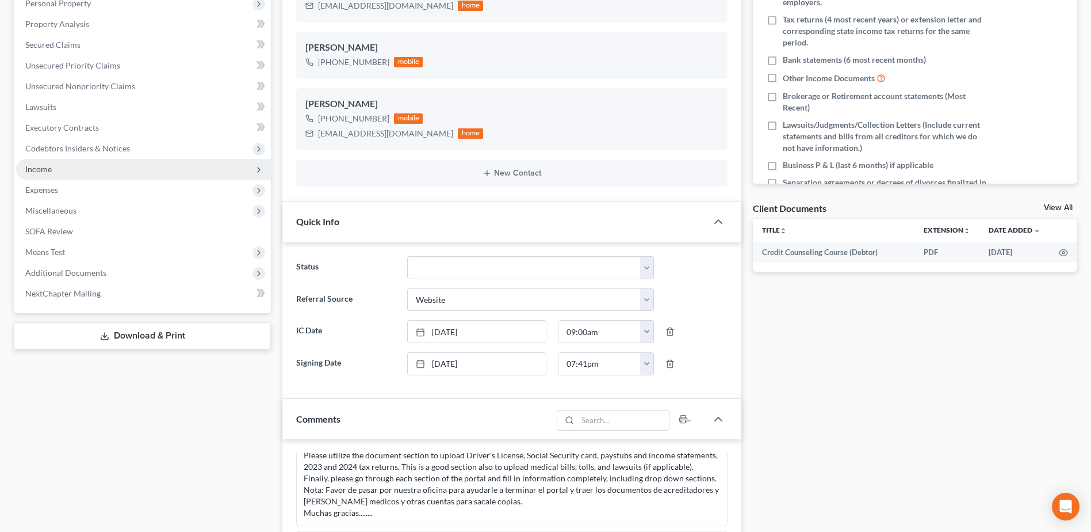
click at [49, 170] on span "Income" at bounding box center [38, 169] width 26 height 10
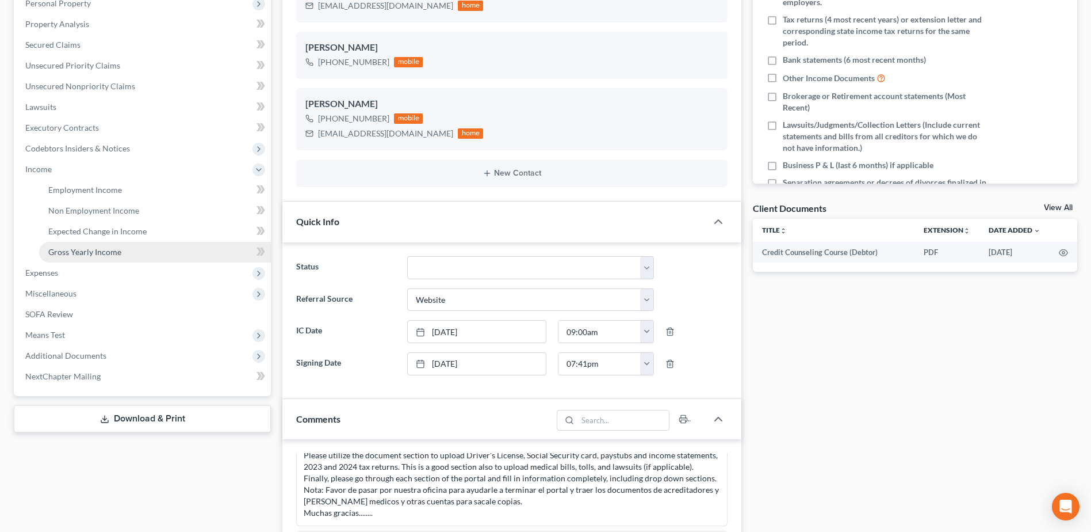
click at [89, 250] on span "Gross Yearly Income" at bounding box center [84, 252] width 73 height 10
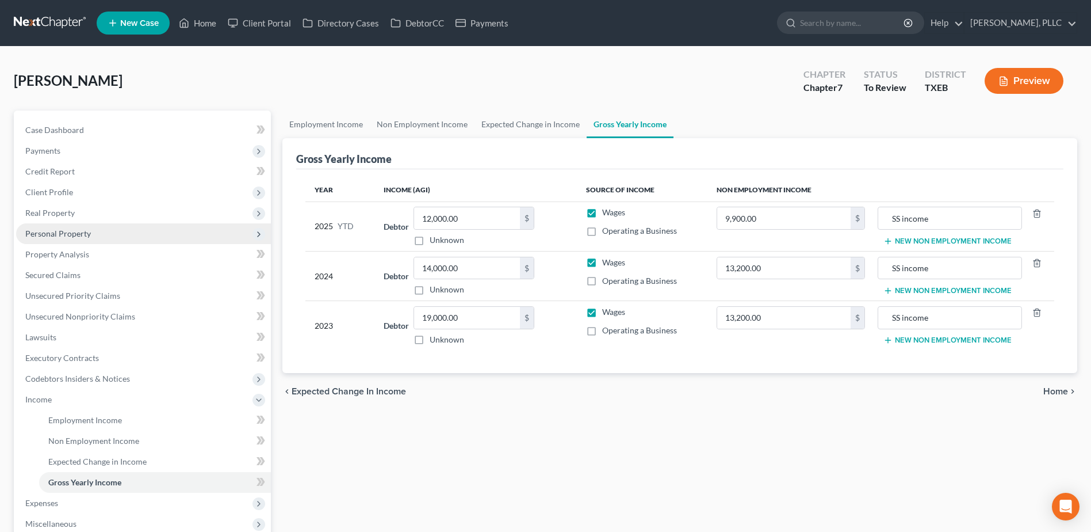
click at [51, 235] on span "Personal Property" at bounding box center [58, 233] width 66 height 10
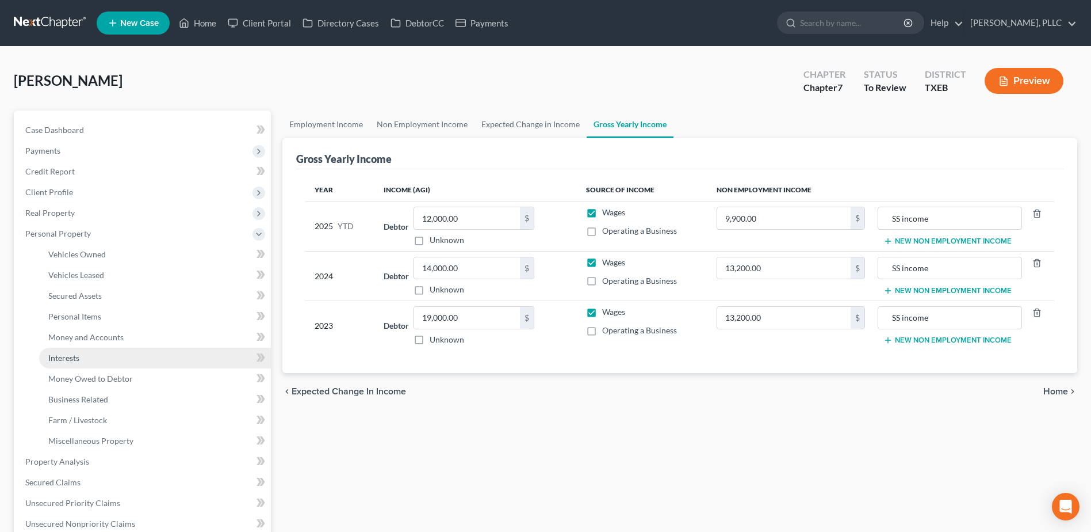
click at [71, 361] on span "Interests" at bounding box center [63, 358] width 31 height 10
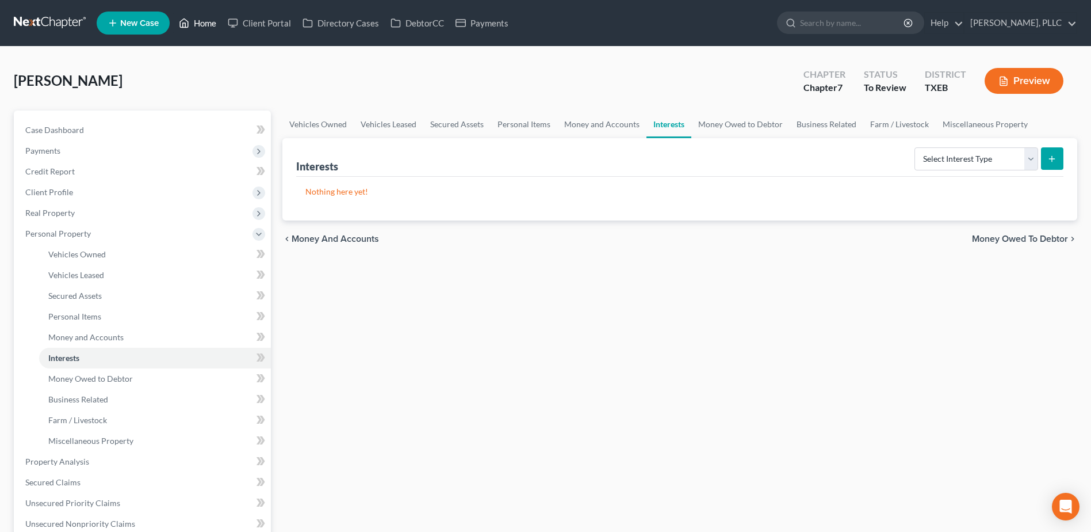
click at [208, 24] on link "Home" at bounding box center [197, 23] width 49 height 21
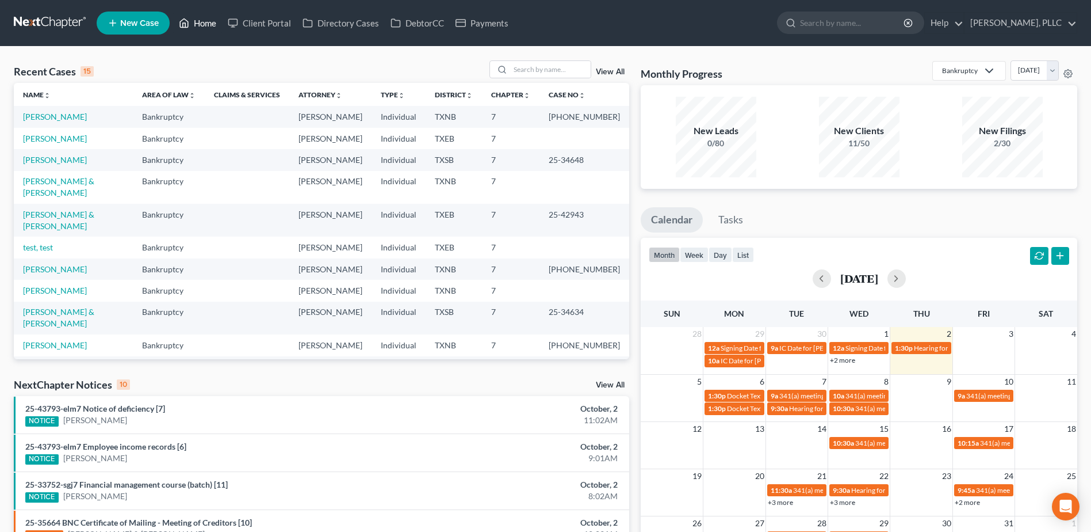
click at [173, 13] on link "Home" at bounding box center [197, 23] width 49 height 21
click at [78, 209] on link "[PERSON_NAME] & [PERSON_NAME]" at bounding box center [58, 219] width 71 height 21
select select "4"
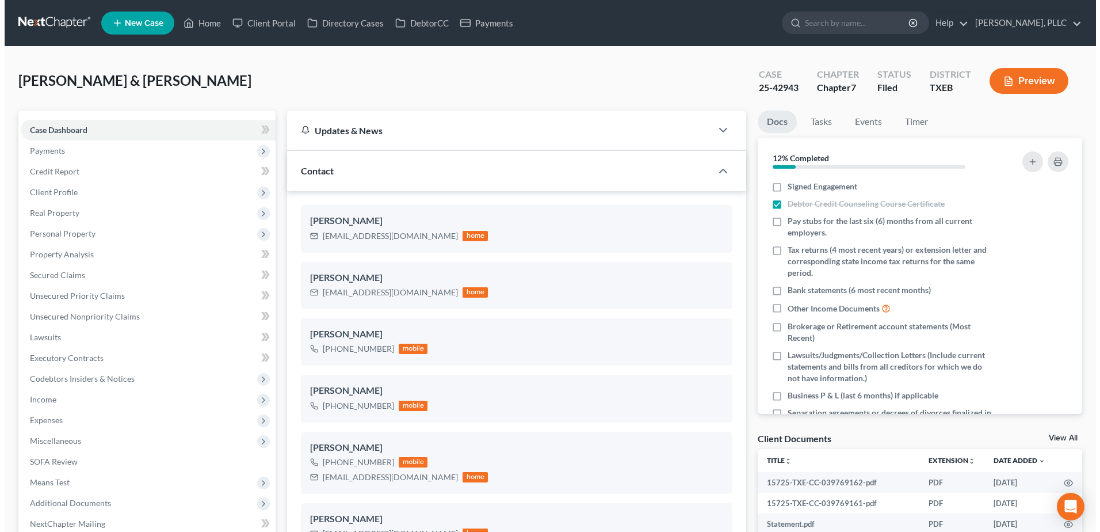
scroll to position [622, 0]
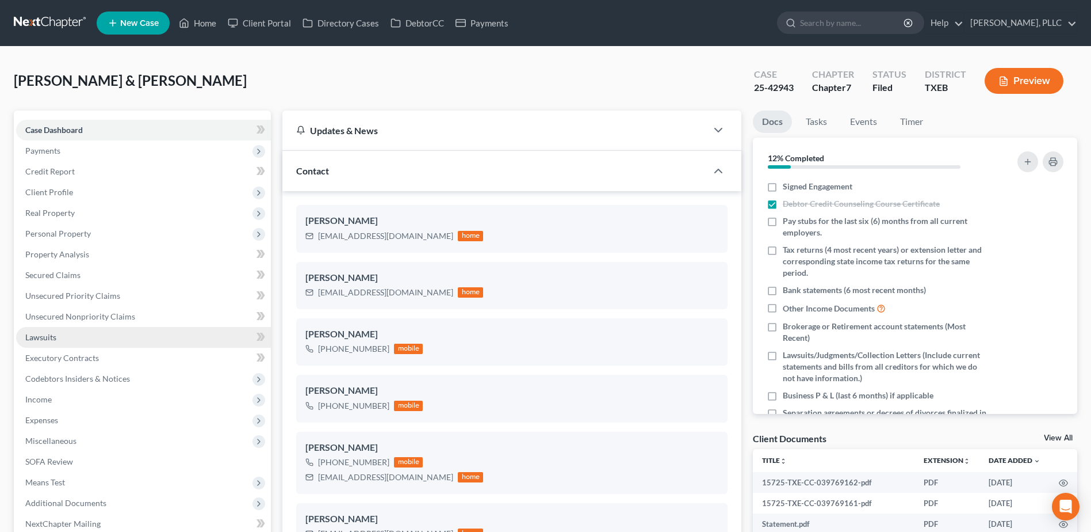
click at [52, 335] on span "Lawsuits" at bounding box center [40, 337] width 31 height 10
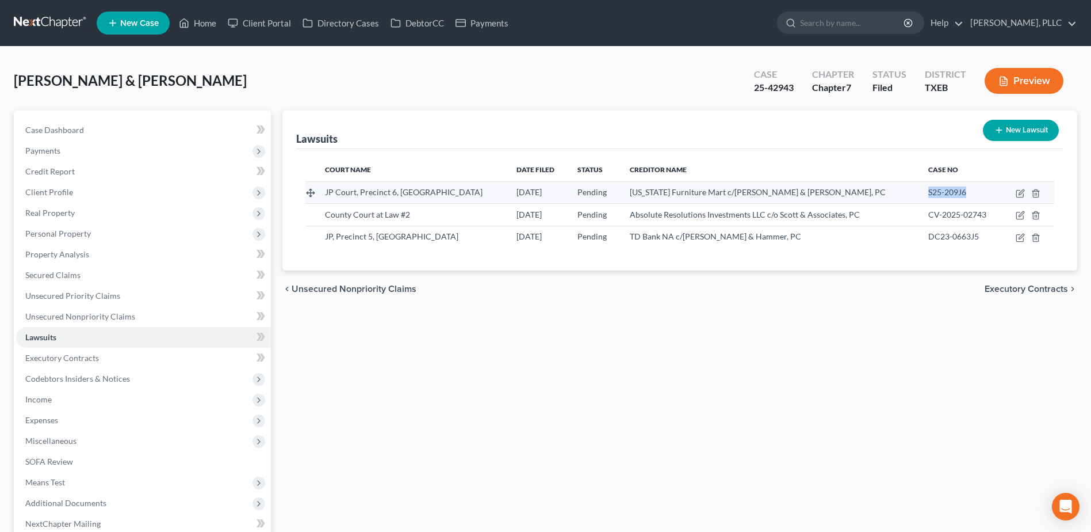
drag, startPoint x: 958, startPoint y: 193, endPoint x: 917, endPoint y: 192, distance: 41.4
click at [929, 192] on div "S25-209J6" at bounding box center [961, 192] width 65 height 12
copy span "S25-209J6"
click at [1020, 194] on icon "button" at bounding box center [1021, 191] width 5 height 5
click at [1022, 193] on icon "button" at bounding box center [1021, 191] width 5 height 5
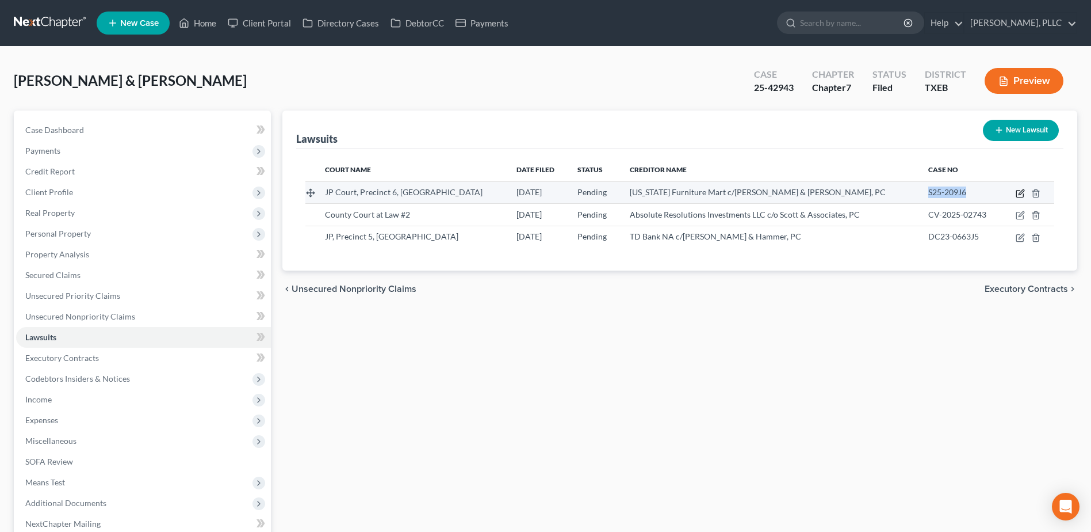
select select "45"
select select "0"
select select "4"
select select "45"
click at [1020, 196] on icon "button" at bounding box center [1020, 193] width 9 height 9
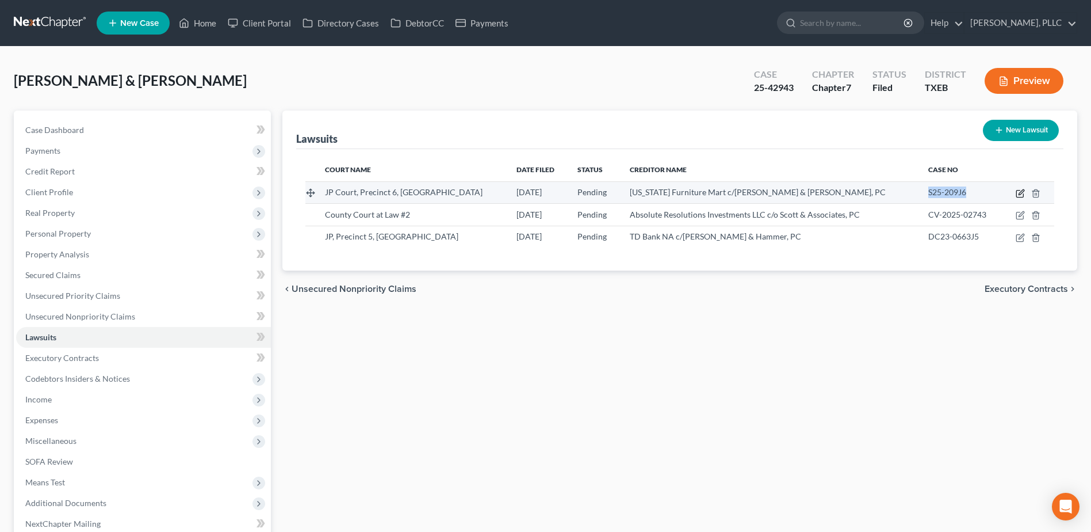
select select "45"
select select "0"
select select "4"
select select "45"
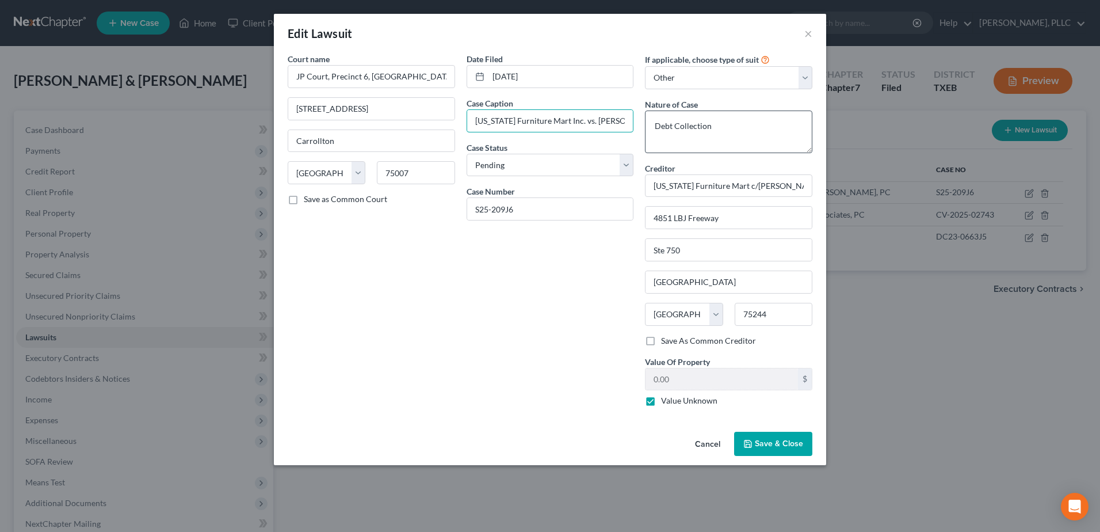
scroll to position [0, 29]
drag, startPoint x: 593, startPoint y: 123, endPoint x: 649, endPoint y: 123, distance: 56.4
click at [649, 123] on div "Court name * JP Court, Precinct 6, [GEOGRAPHIC_DATA] 1029 W [GEOGRAPHIC_DATA] […" at bounding box center [550, 234] width 536 height 362
drag, startPoint x: 810, startPoint y: 33, endPoint x: 482, endPoint y: 410, distance: 499.2
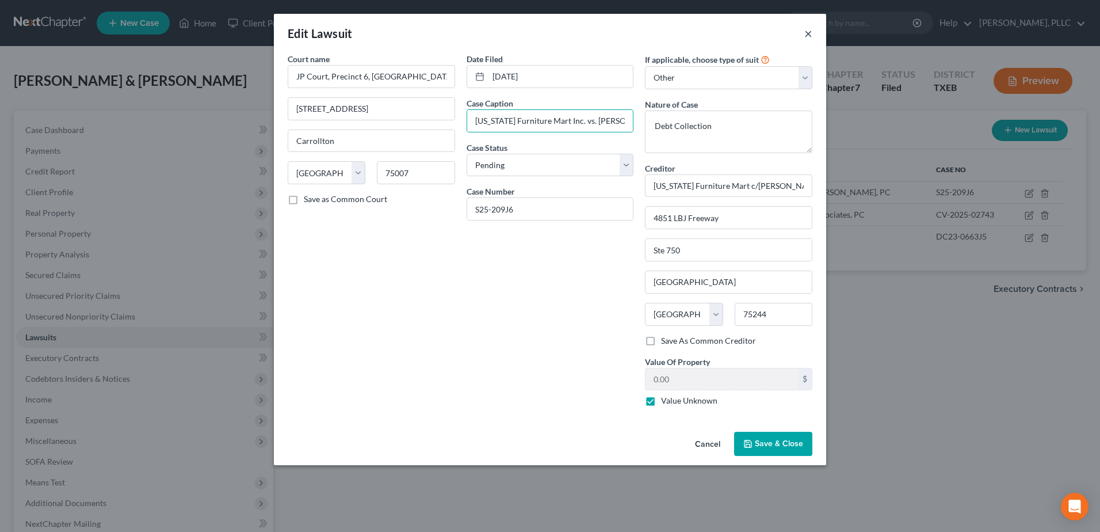
click at [810, 33] on button "×" at bounding box center [808, 33] width 8 height 14
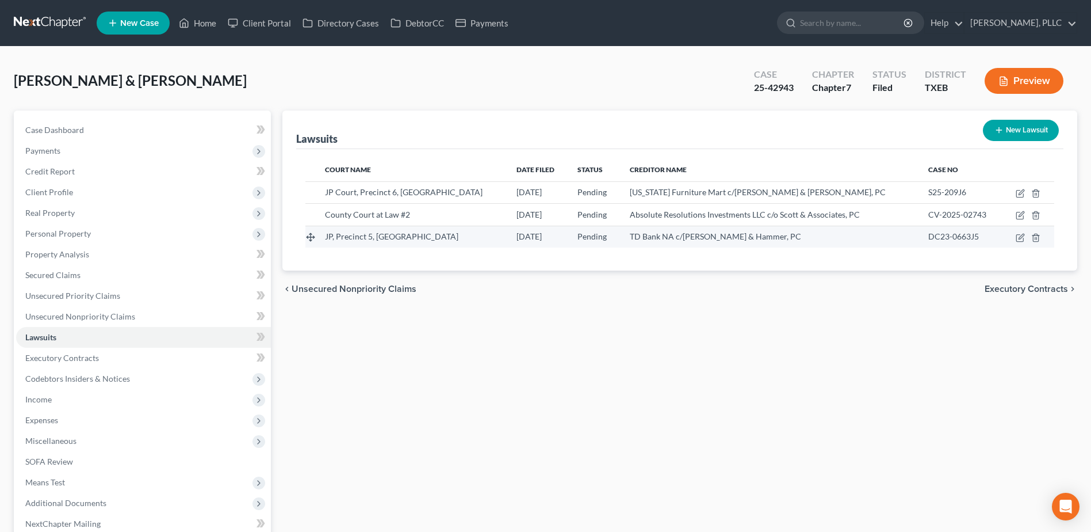
drag, startPoint x: 969, startPoint y: 236, endPoint x: 958, endPoint y: 235, distance: 11.0
click at [929, 237] on div "DC23-0663J5" at bounding box center [961, 237] width 65 height 12
click at [1022, 238] on icon "button" at bounding box center [1020, 237] width 9 height 9
select select "45"
select select "0"
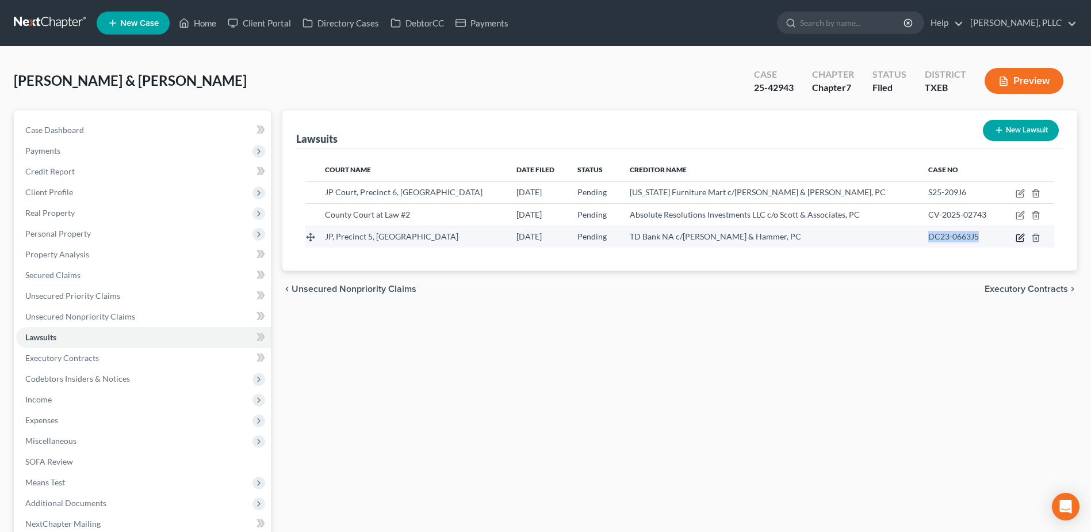
select select "4"
select select "50"
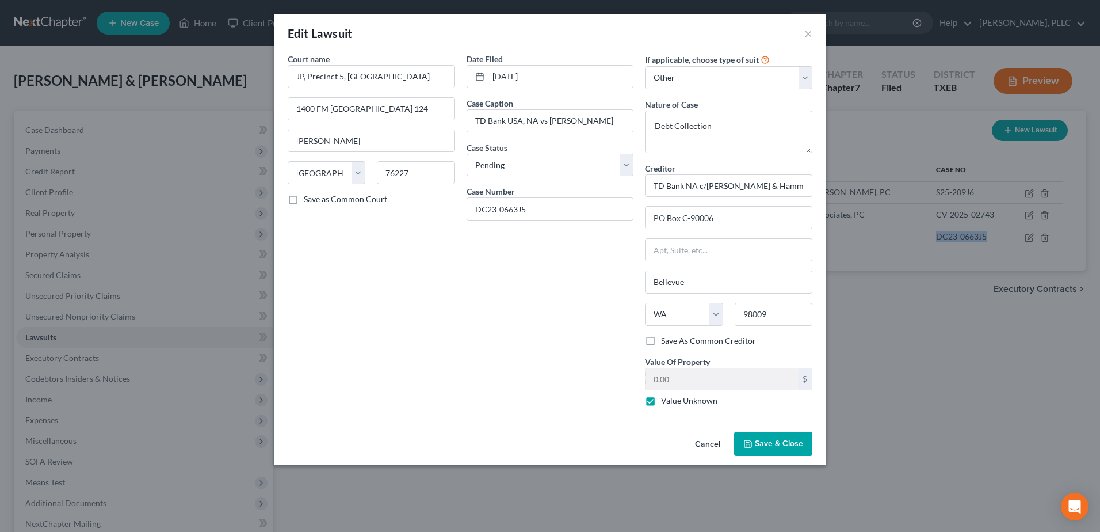
click at [763, 445] on span "Save & Close" at bounding box center [779, 443] width 48 height 10
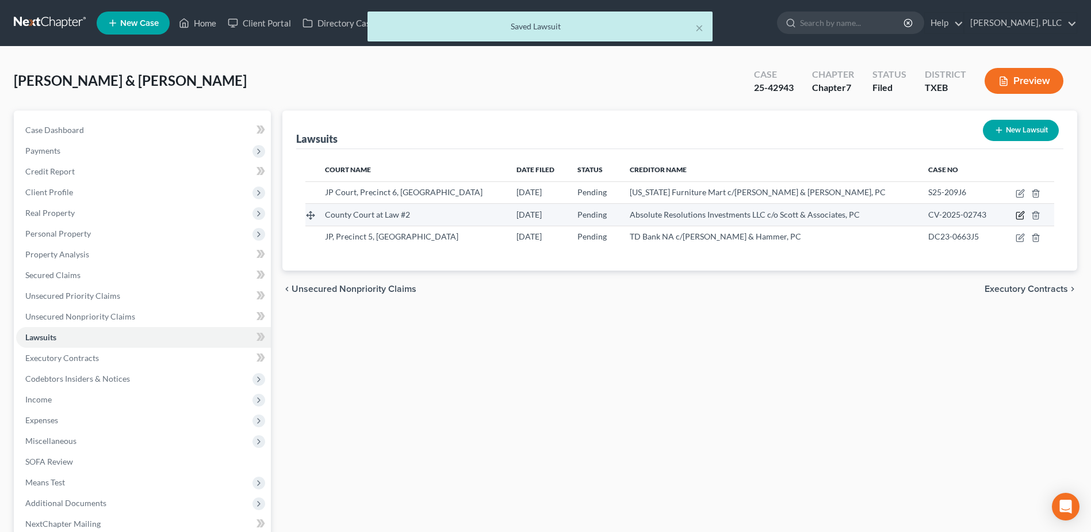
click at [1018, 215] on icon "button" at bounding box center [1020, 215] width 9 height 9
select select "45"
select select "0"
select select "4"
select select "45"
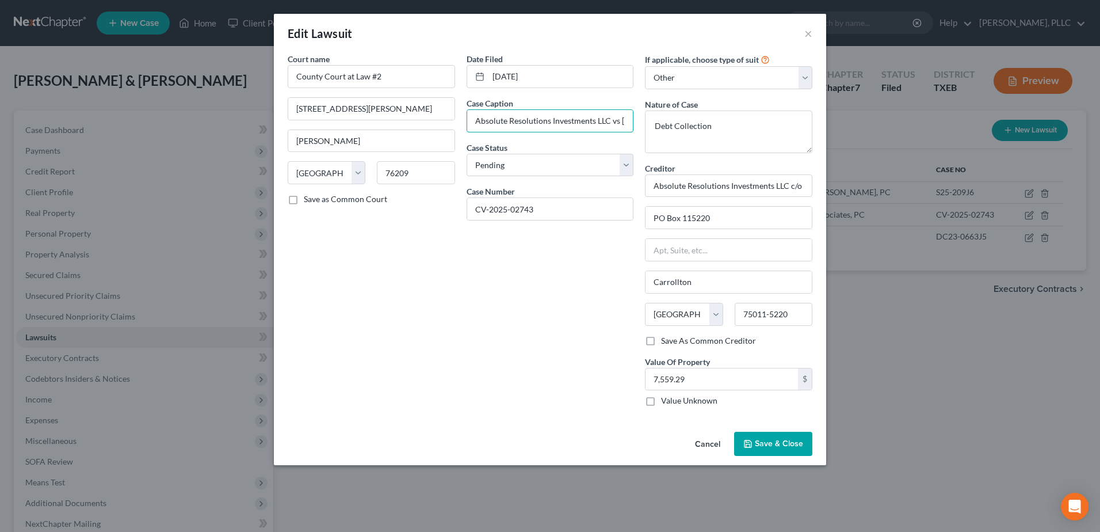
scroll to position [0, 53]
drag, startPoint x: 602, startPoint y: 121, endPoint x: 517, endPoint y: 207, distance: 121.2
click at [651, 123] on div "Court name * County Court at Law #2 1450 E [PERSON_NAME] St., 2nd Floor [PERSON…" at bounding box center [550, 234] width 536 height 362
click at [503, 348] on div "Date Filed [DATE] Case Caption Absolute Resolutions Investments LLC vs [PERSON_…" at bounding box center [550, 234] width 179 height 362
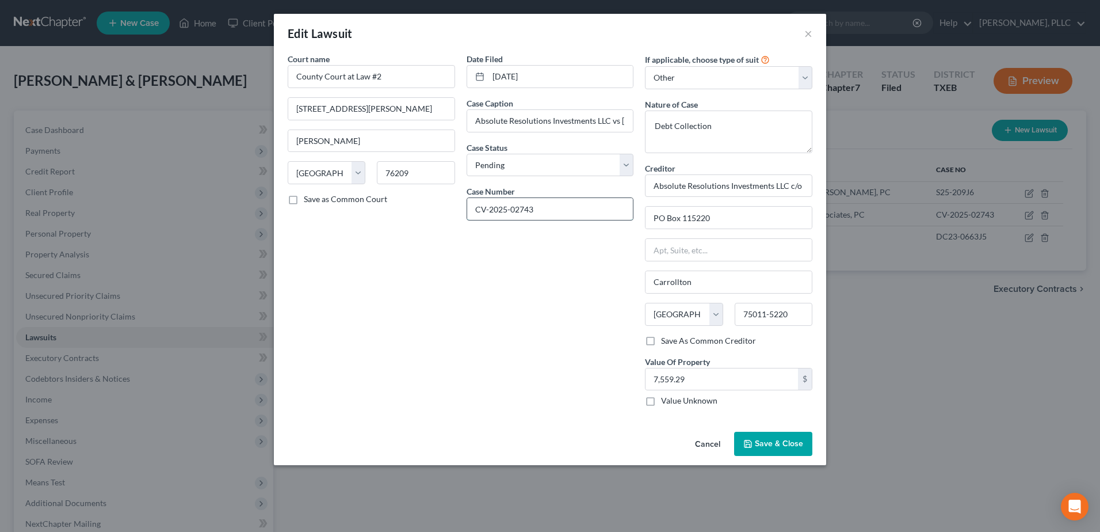
drag, startPoint x: 546, startPoint y: 207, endPoint x: 532, endPoint y: 207, distance: 13.8
click at [468, 209] on input "CV-2025-02743" at bounding box center [550, 209] width 166 height 22
drag, startPoint x: 620, startPoint y: 124, endPoint x: 19, endPoint y: 178, distance: 603.7
click at [649, 133] on div "Court name * County Court at Law #2 1450 E [PERSON_NAME] St., 2nd Floor [PERSON…" at bounding box center [550, 234] width 536 height 362
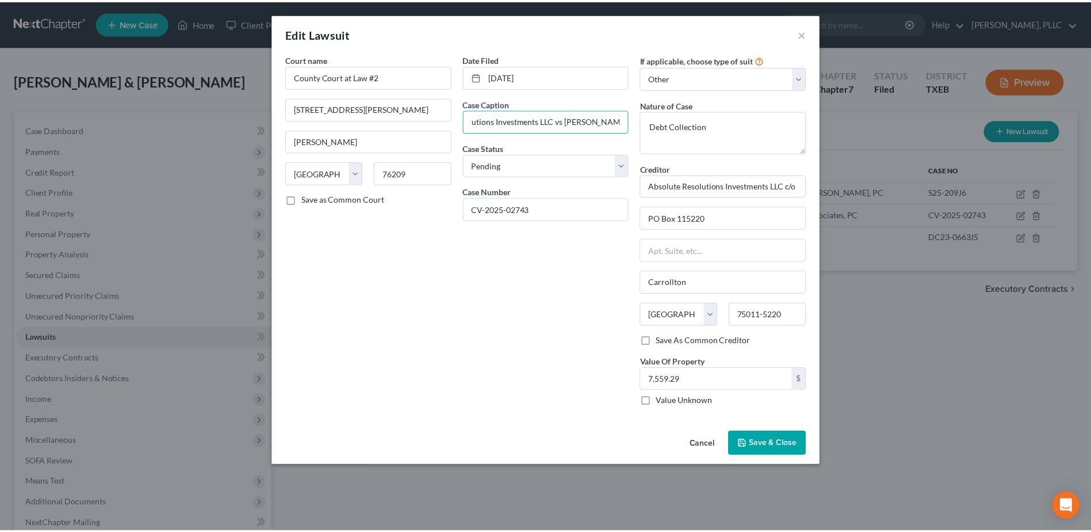
scroll to position [0, 0]
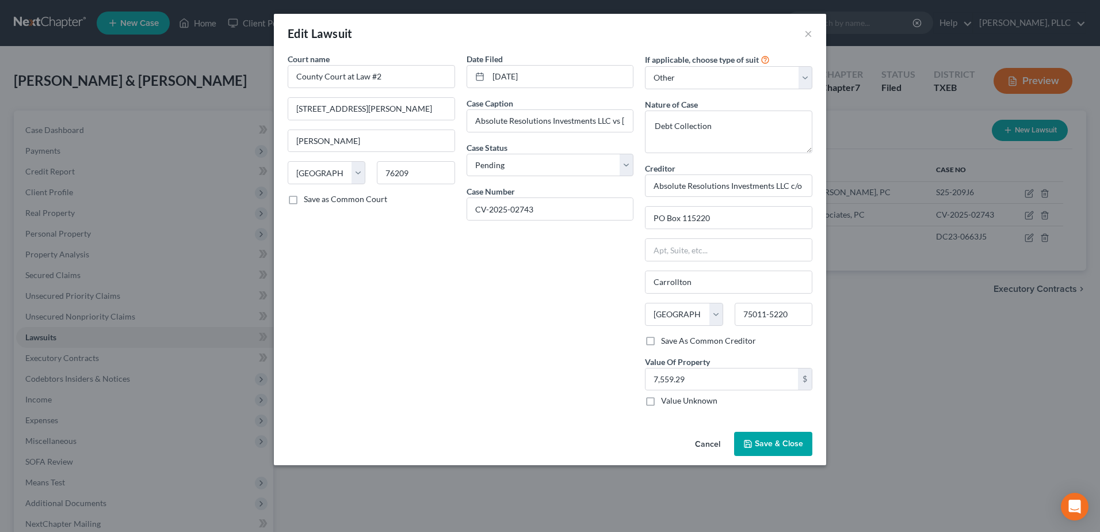
click at [709, 446] on button "Cancel" at bounding box center [708, 444] width 44 height 23
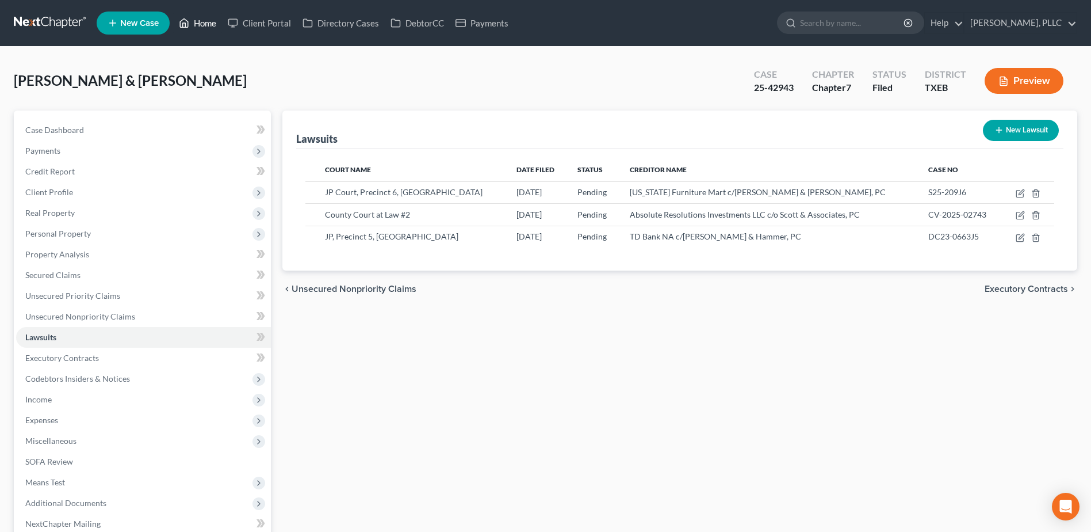
click at [208, 24] on link "Home" at bounding box center [197, 23] width 49 height 21
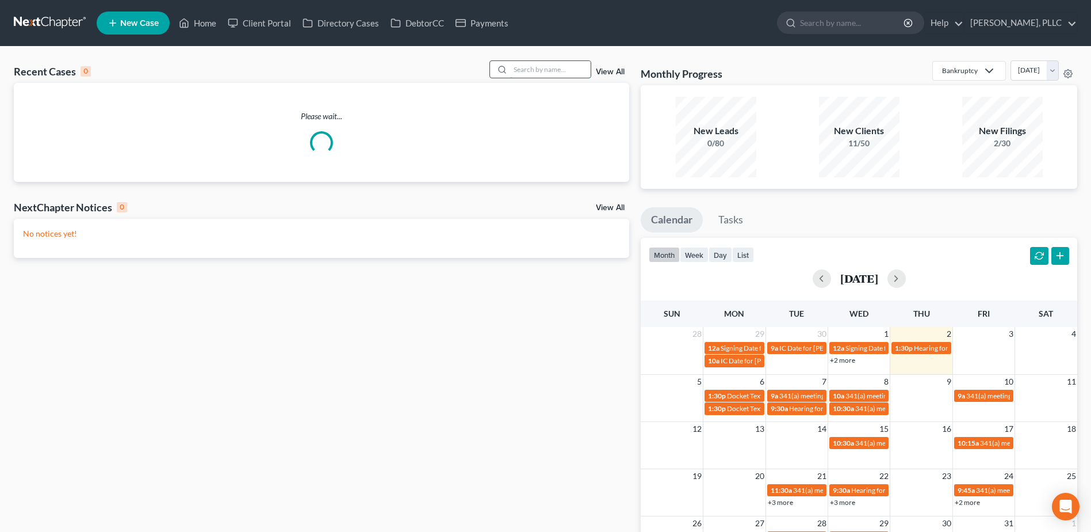
click at [543, 73] on input "search" at bounding box center [550, 69] width 81 height 17
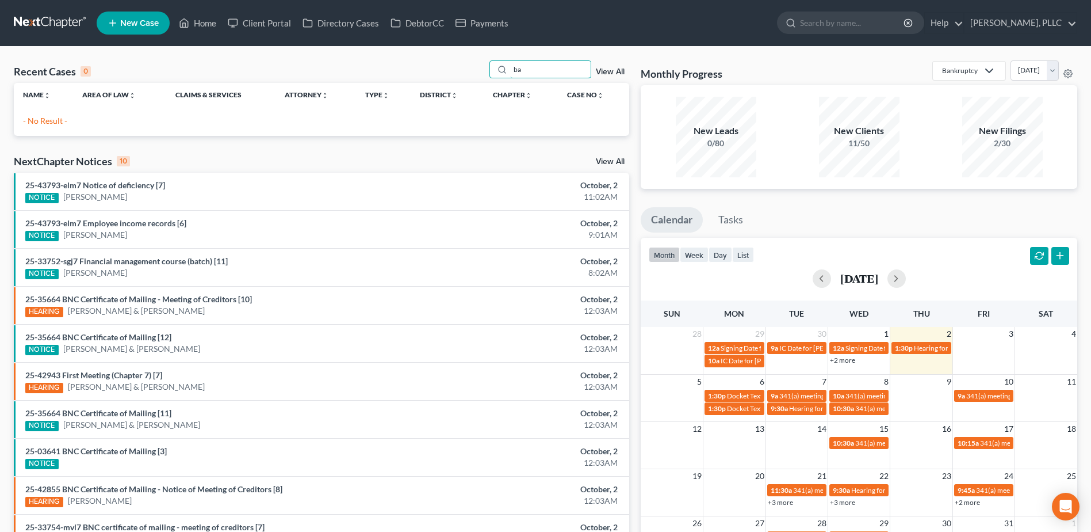
type input "b"
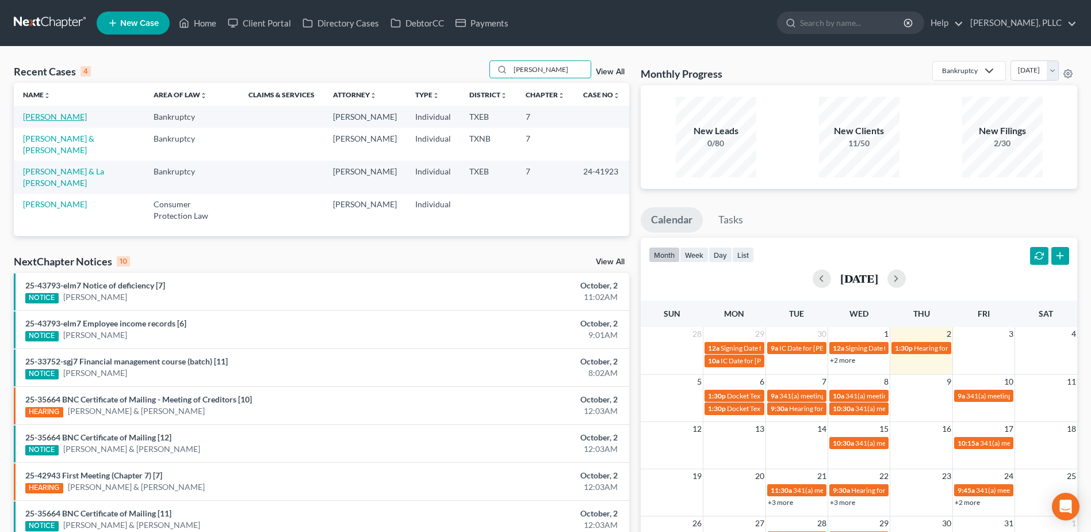
type input "[PERSON_NAME]"
click at [67, 119] on link "[PERSON_NAME]" at bounding box center [55, 117] width 64 height 10
select select "3"
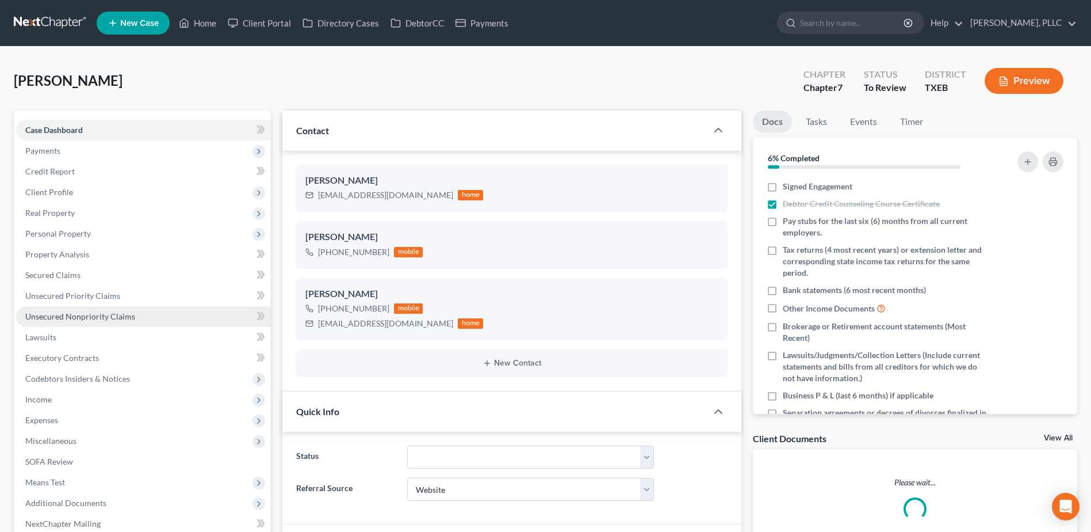
click at [80, 314] on span "Unsecured Nonpriority Claims" at bounding box center [80, 316] width 110 height 10
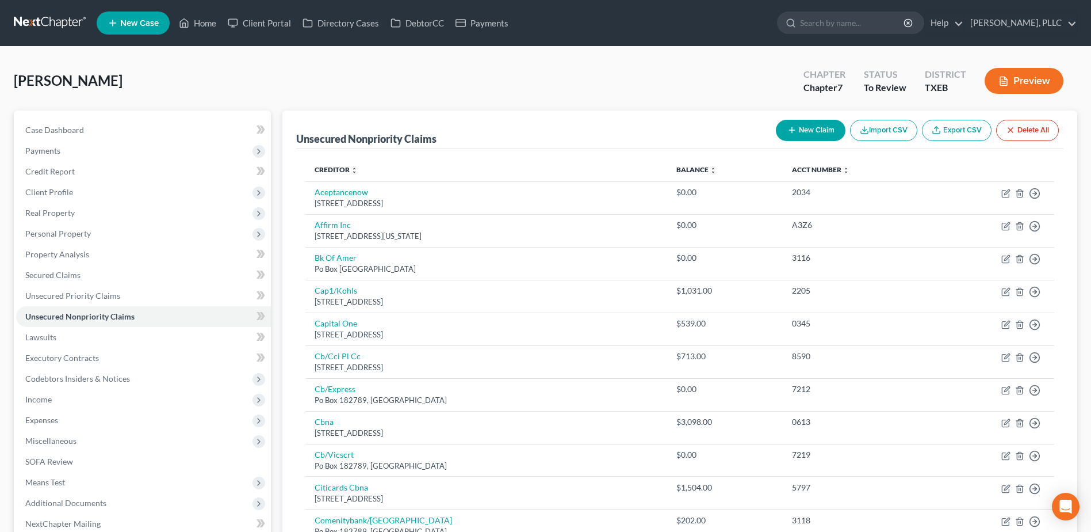
click at [16, 306] on link "Unsecured Nonpriority Claims" at bounding box center [143, 316] width 255 height 21
click at [44, 127] on span "Case Dashboard" at bounding box center [54, 130] width 59 height 10
select select "3"
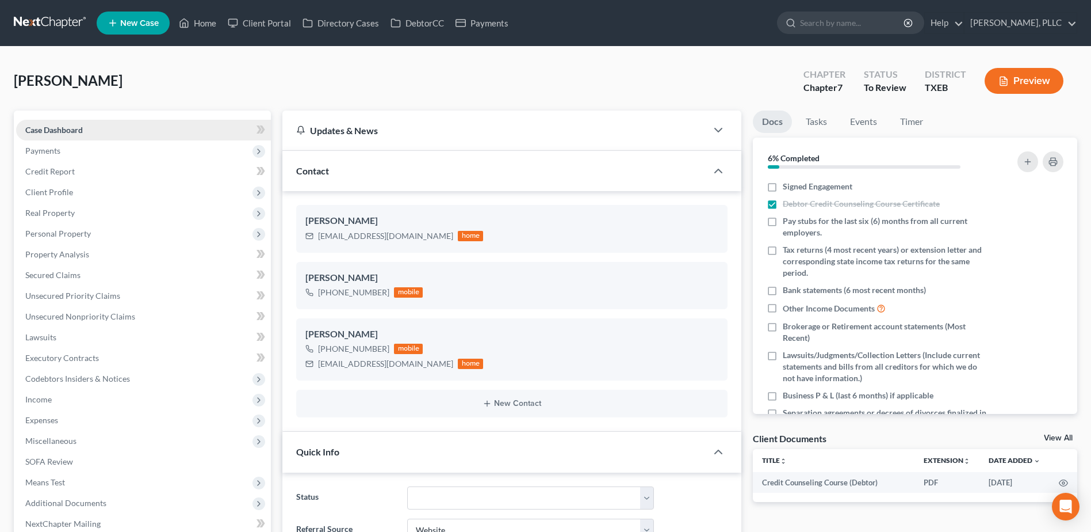
scroll to position [633, 0]
click at [207, 20] on link "Home" at bounding box center [197, 23] width 49 height 21
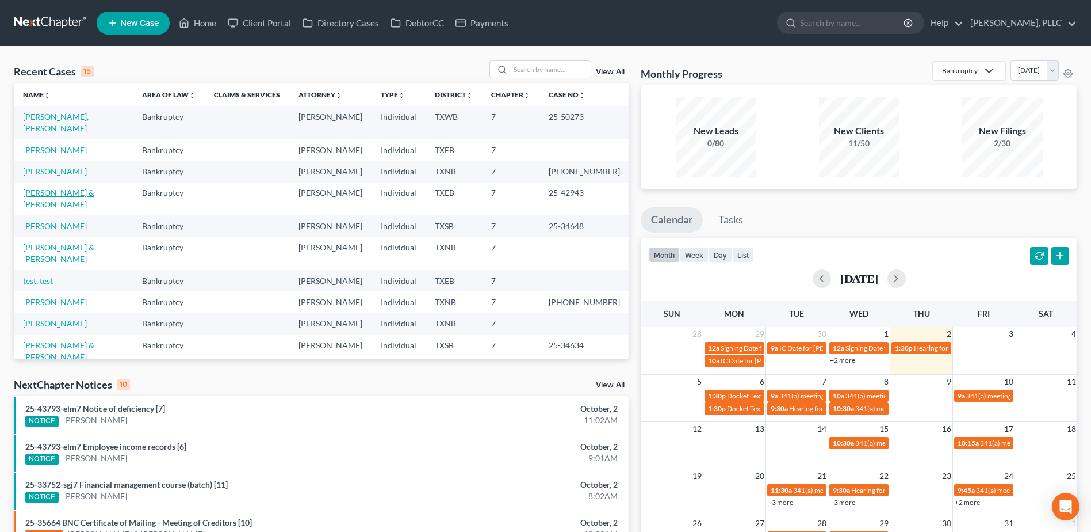
click at [94, 188] on link "[PERSON_NAME] & [PERSON_NAME]" at bounding box center [58, 198] width 71 height 21
select select "4"
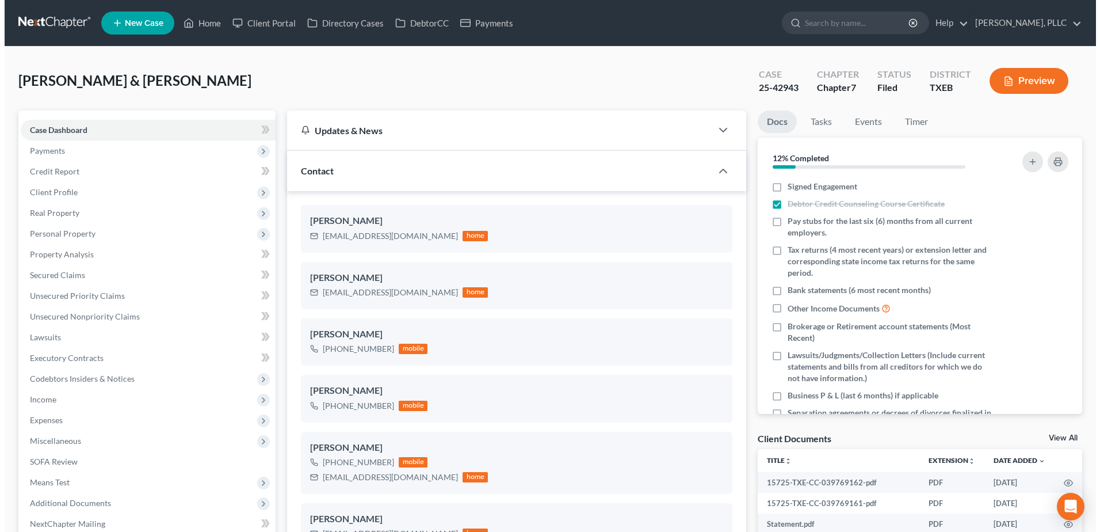
scroll to position [622, 0]
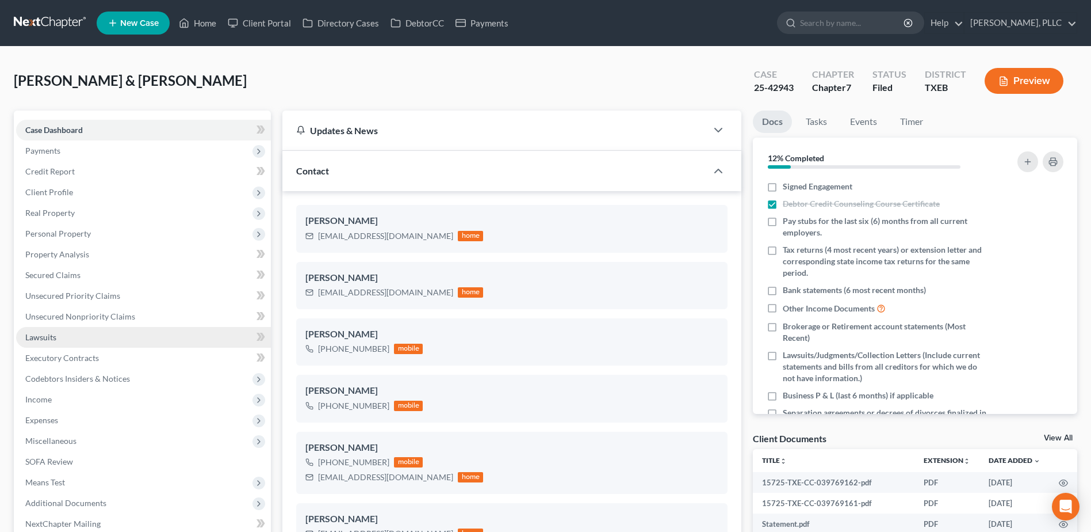
click at [47, 332] on span "Lawsuits" at bounding box center [40, 337] width 31 height 10
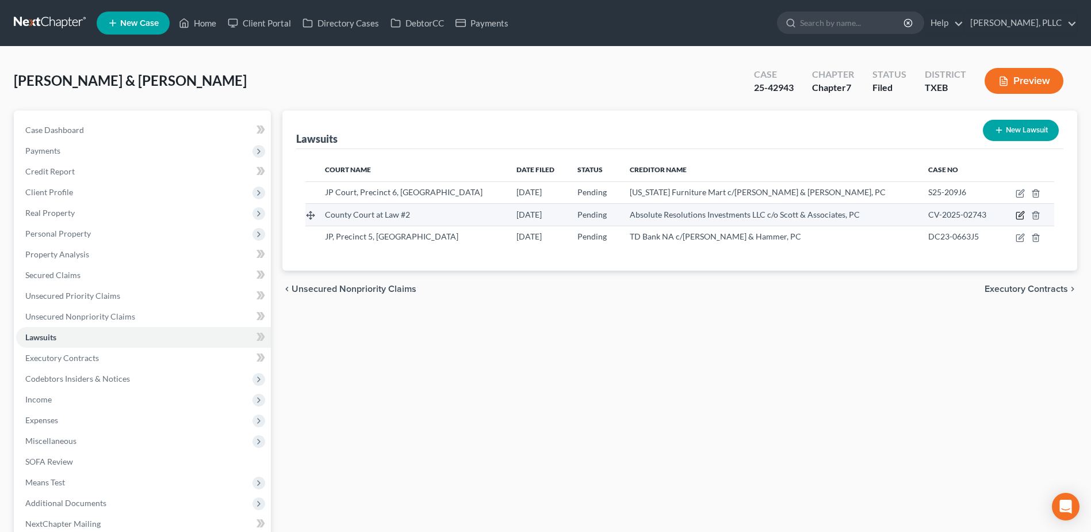
click at [1021, 215] on icon "button" at bounding box center [1021, 214] width 5 height 5
select select "45"
select select "0"
select select "4"
select select "45"
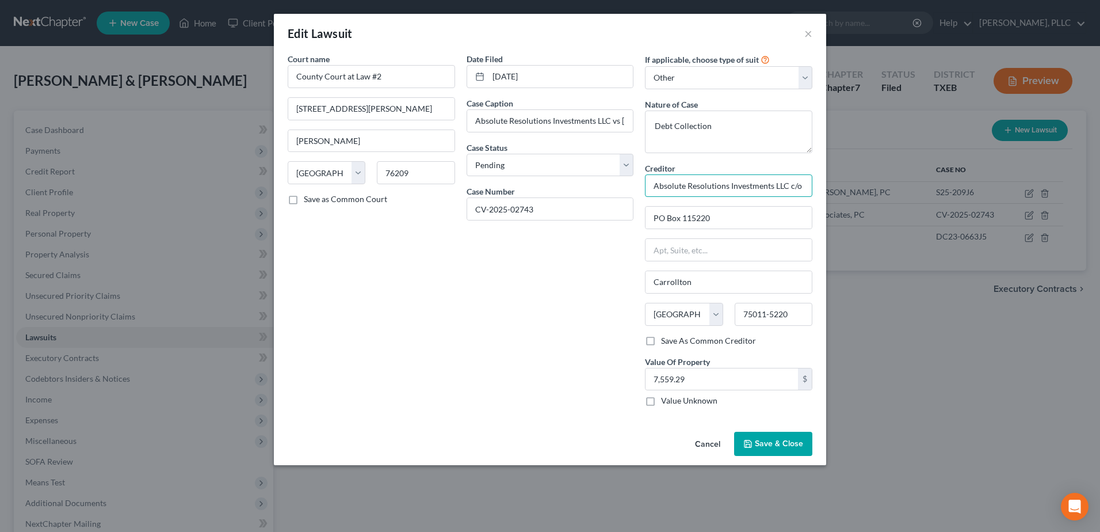
drag, startPoint x: 791, startPoint y: 186, endPoint x: 829, endPoint y: 185, distance: 38.0
click at [829, 185] on div "Edit Lawsuit × Court name * County Court at Law #2 1450 E [PERSON_NAME] St., 2n…" at bounding box center [550, 266] width 1100 height 532
click at [800, 185] on input "Absolute Resolutions Investments LLC c/o Scott & Associates, PC" at bounding box center [728, 185] width 167 height 23
drag, startPoint x: 801, startPoint y: 185, endPoint x: 840, endPoint y: 185, distance: 39.1
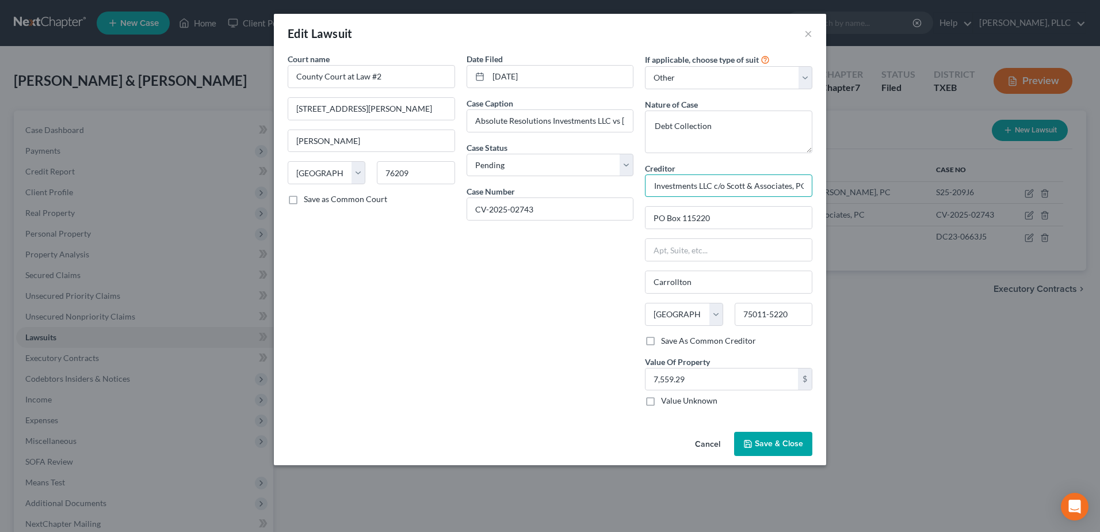
click at [840, 185] on div "Edit Lawsuit × Court name * County Court at Law #2 1450 E [PERSON_NAME] St., 2n…" at bounding box center [550, 266] width 1100 height 532
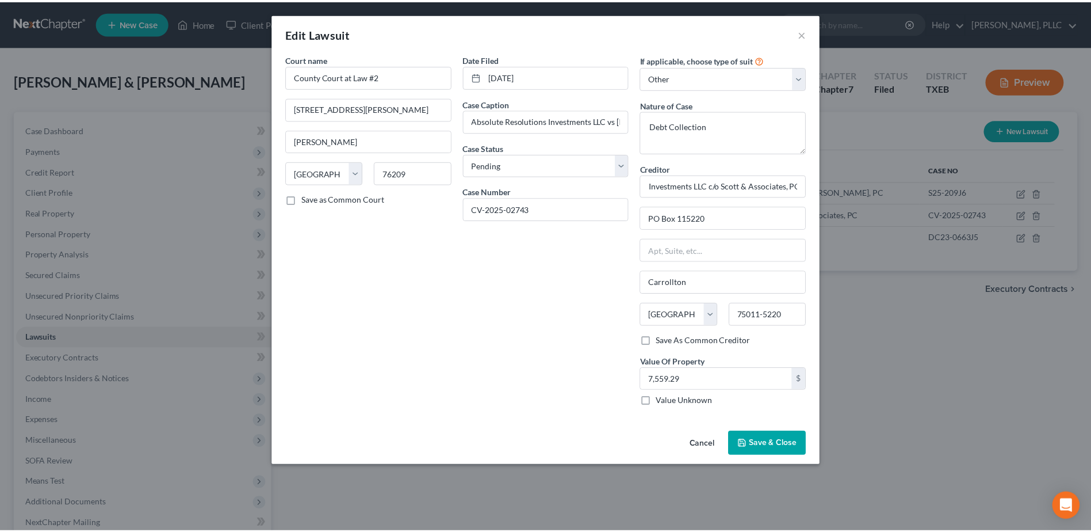
scroll to position [0, 0]
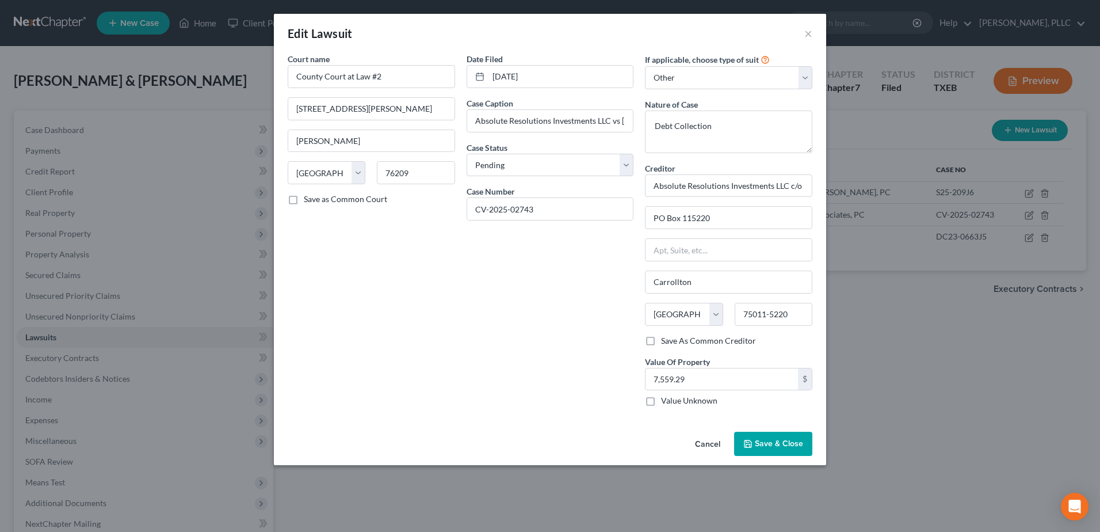
drag, startPoint x: 840, startPoint y: 185, endPoint x: 762, endPoint y: 413, distance: 240.4
click at [714, 445] on button "Cancel" at bounding box center [708, 444] width 44 height 23
click at [711, 446] on button "Cancel" at bounding box center [708, 444] width 44 height 23
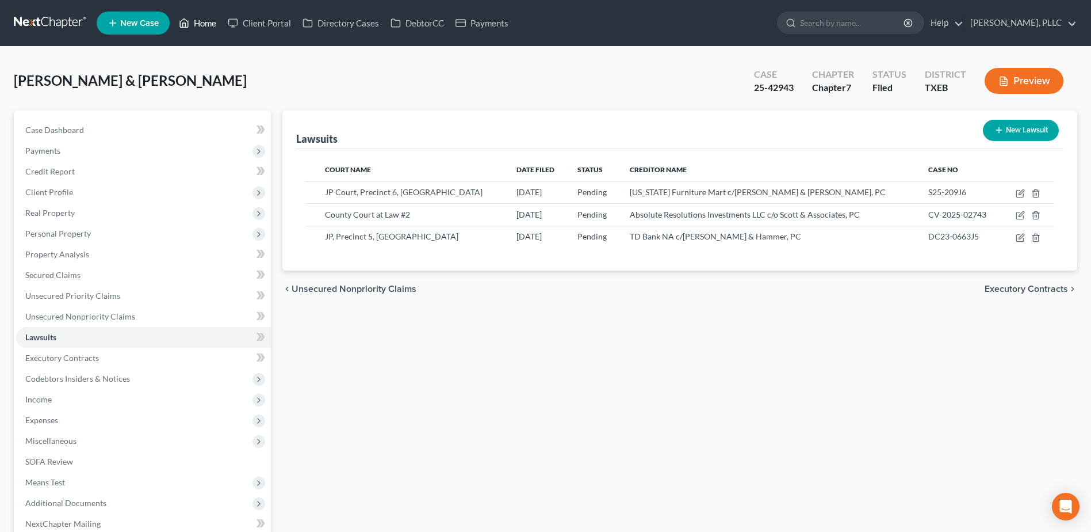
click at [207, 21] on link "Home" at bounding box center [197, 23] width 49 height 21
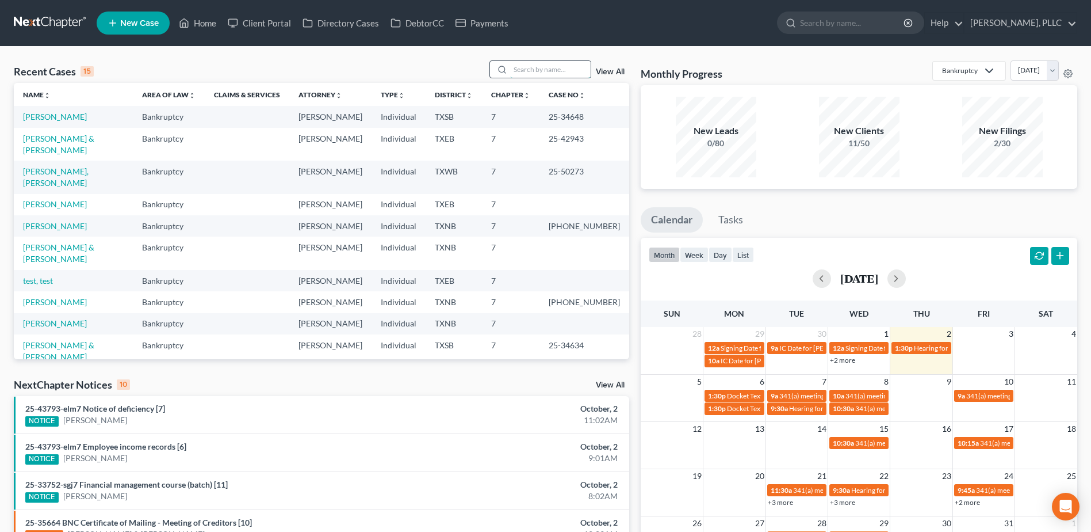
click at [568, 71] on input "search" at bounding box center [550, 69] width 81 height 17
click at [527, 74] on input "rag" at bounding box center [550, 69] width 81 height 17
click at [541, 71] on input "rag" at bounding box center [550, 69] width 81 height 17
click at [518, 69] on input "rag" at bounding box center [550, 69] width 81 height 17
click at [528, 68] on input "rag" at bounding box center [550, 69] width 81 height 17
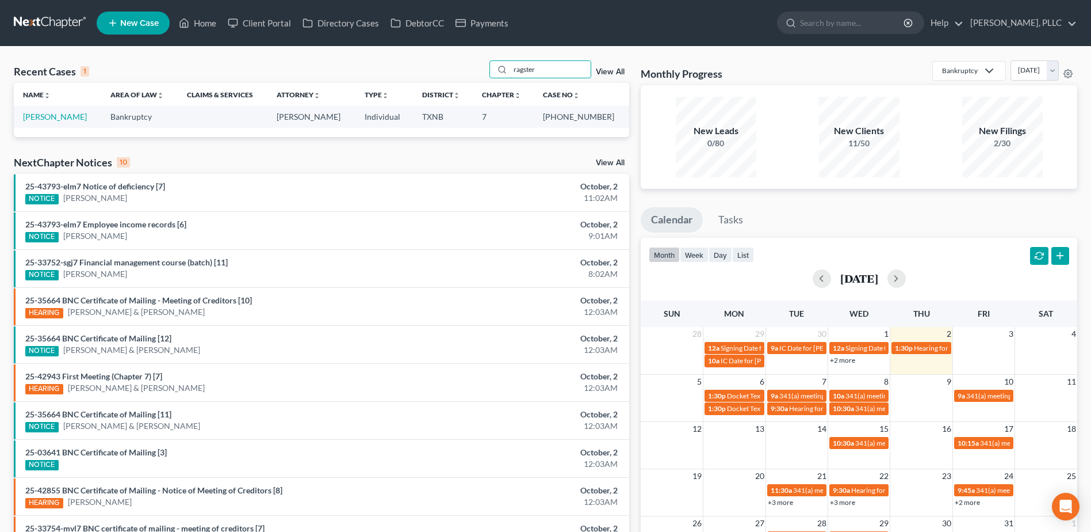
type input "ragster"
click at [63, 119] on link "[PERSON_NAME]" at bounding box center [55, 117] width 64 height 10
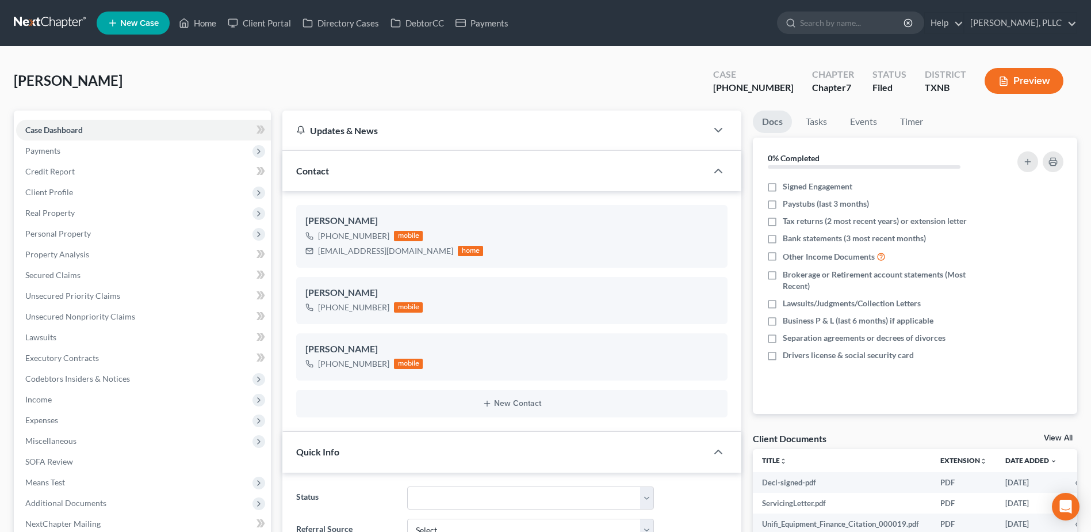
scroll to position [5797, 0]
click at [40, 187] on span "Client Profile" at bounding box center [49, 192] width 48 height 10
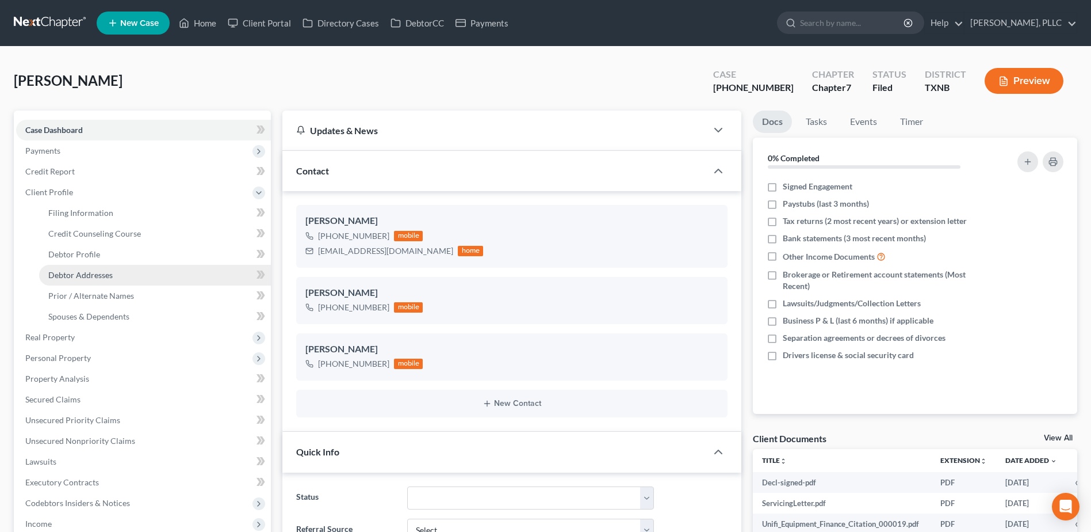
click at [87, 273] on span "Debtor Addresses" at bounding box center [80, 275] width 64 height 10
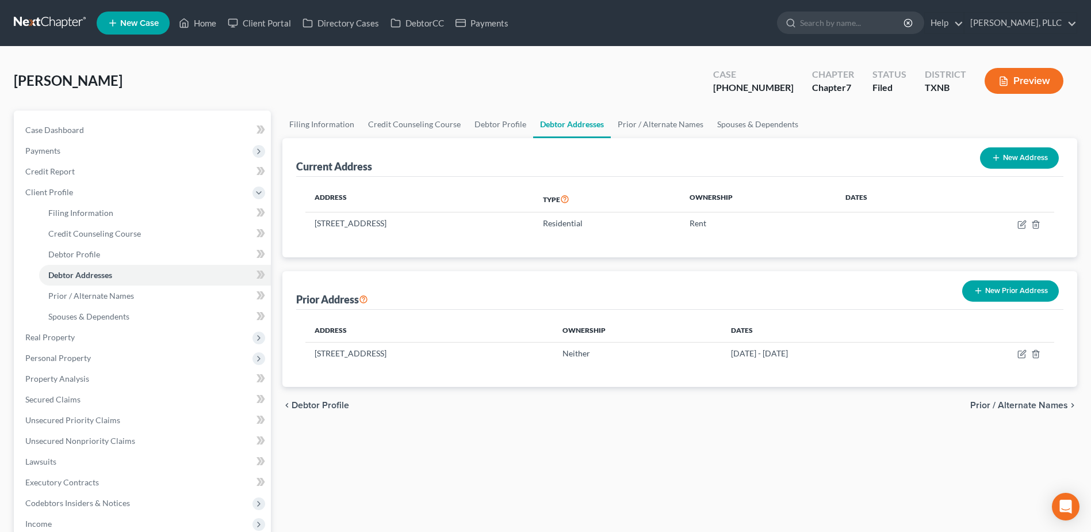
scroll to position [216, 0]
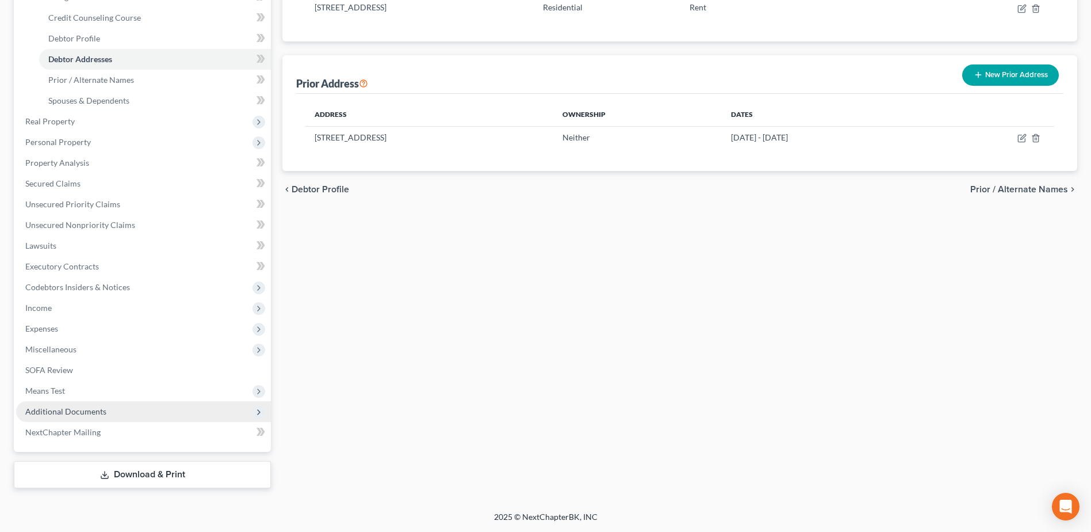
click at [102, 410] on span "Additional Documents" at bounding box center [65, 411] width 81 height 10
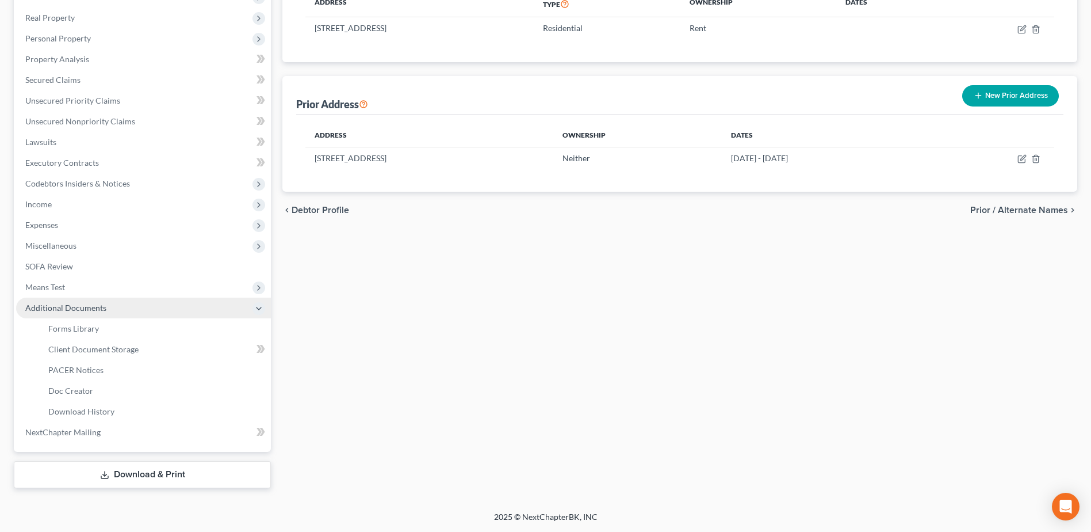
scroll to position [195, 0]
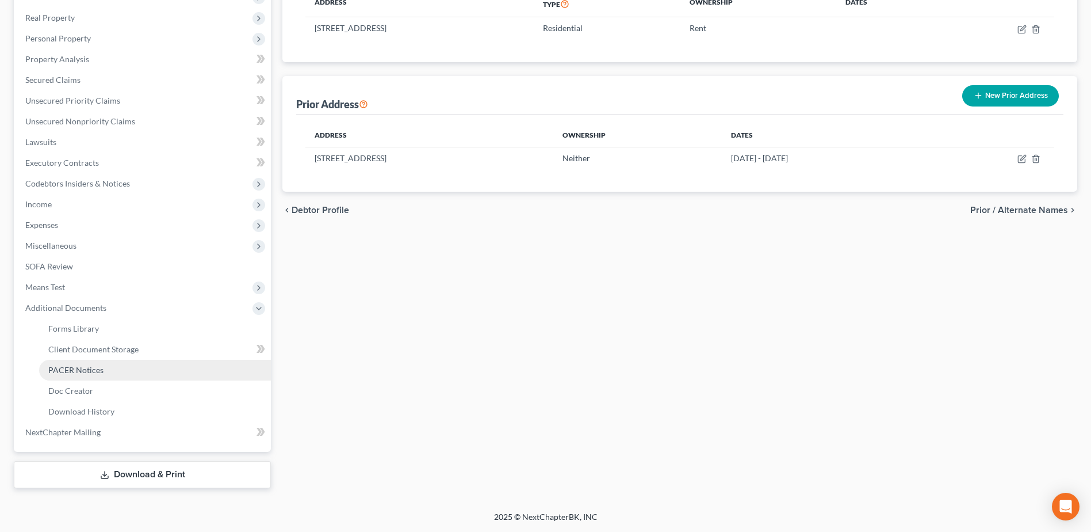
click at [105, 366] on link "PACER Notices" at bounding box center [155, 370] width 232 height 21
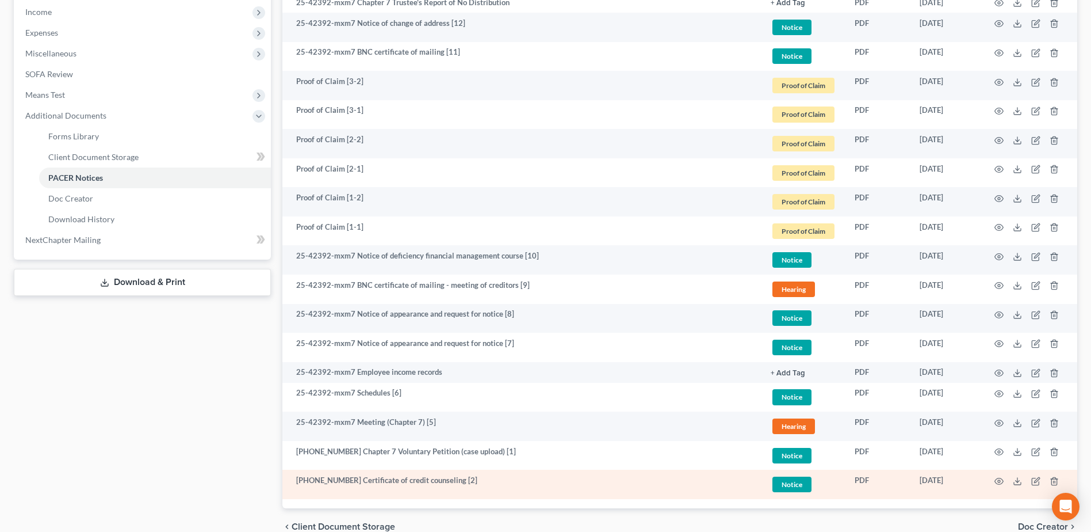
scroll to position [444, 0]
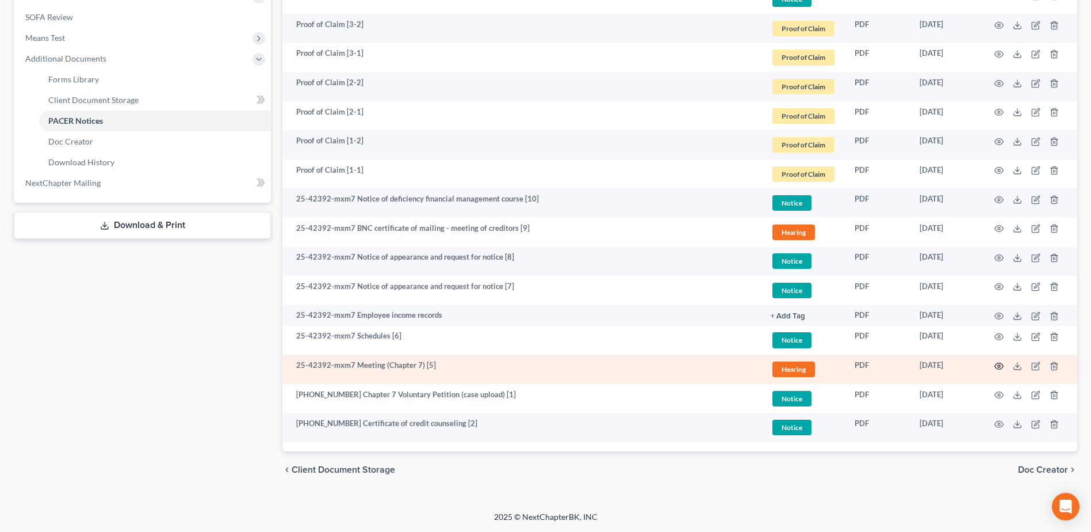
click at [1000, 366] on icon "button" at bounding box center [999, 365] width 9 height 9
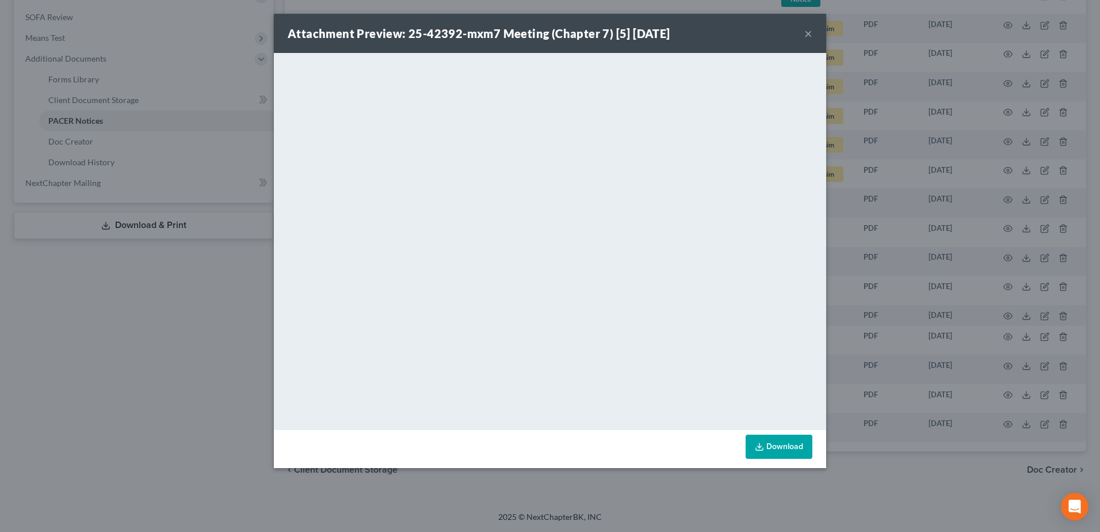
click at [807, 33] on button "×" at bounding box center [808, 33] width 8 height 14
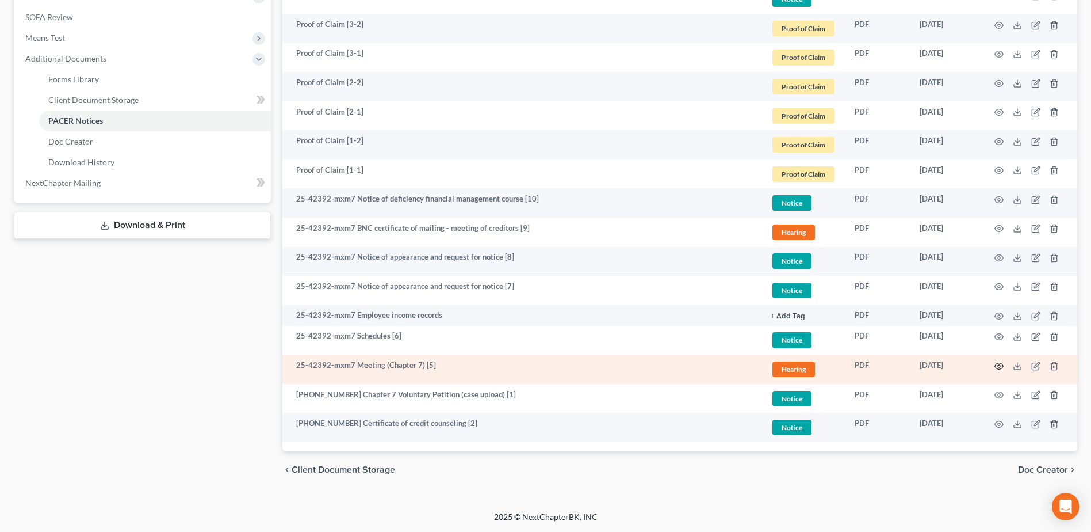
click at [1003, 366] on icon "button" at bounding box center [999, 365] width 9 height 9
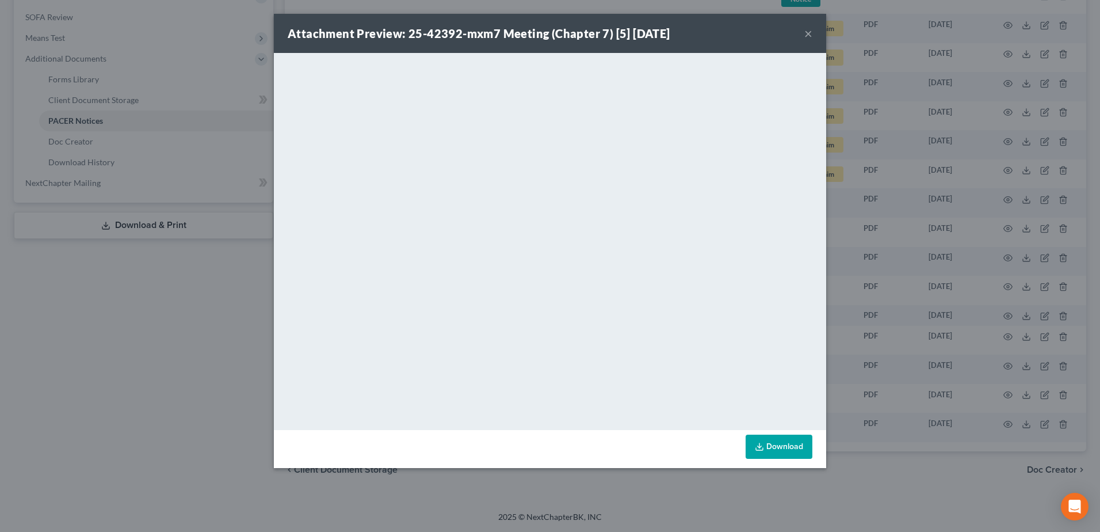
click at [807, 32] on button "×" at bounding box center [808, 33] width 8 height 14
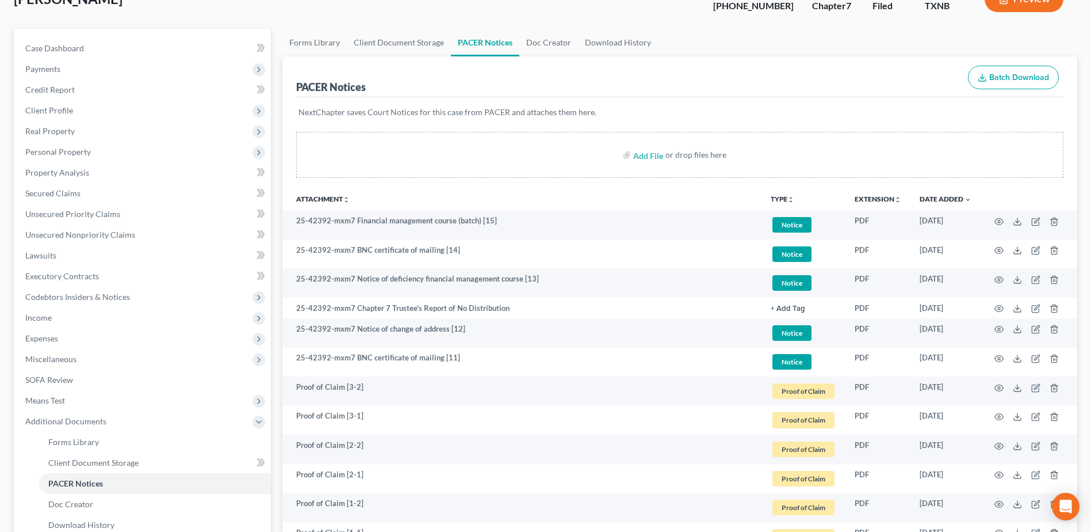
scroll to position [0, 0]
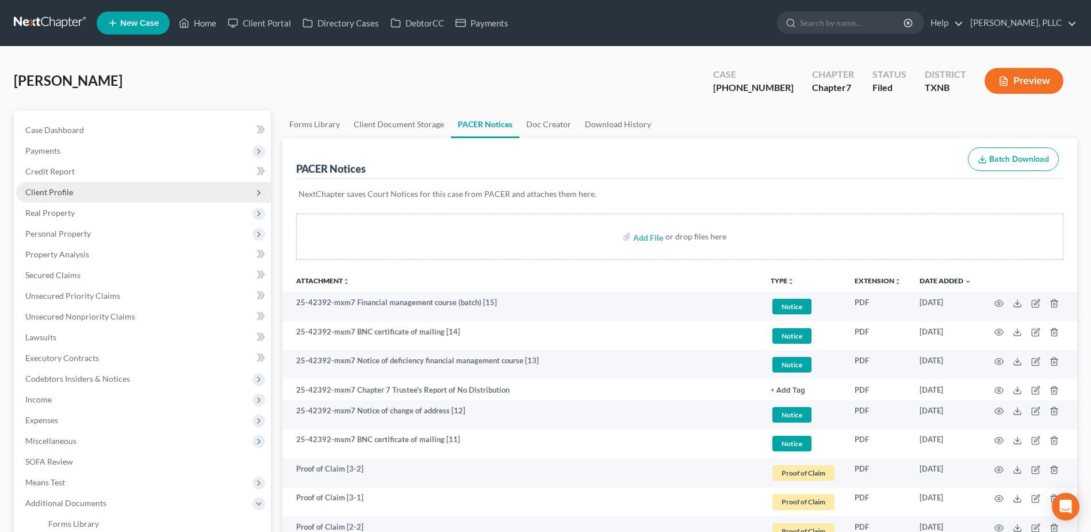
click at [49, 193] on span "Client Profile" at bounding box center [49, 192] width 48 height 10
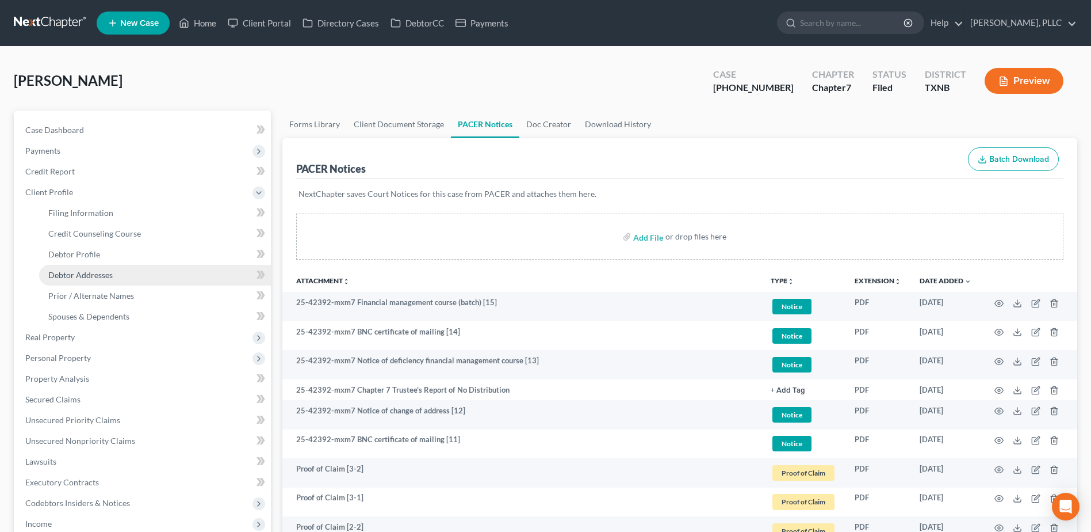
click at [88, 273] on span "Debtor Addresses" at bounding box center [80, 275] width 64 height 10
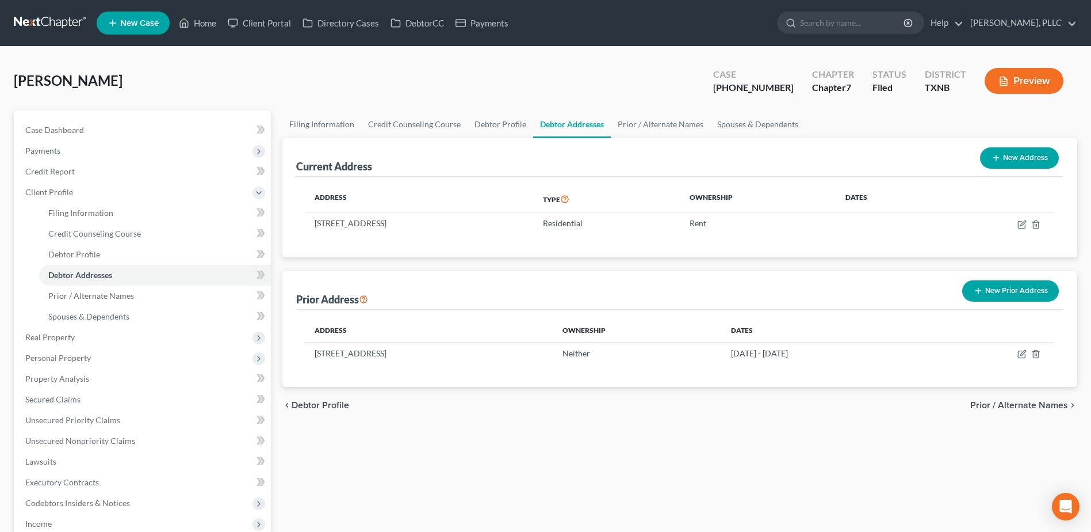
scroll to position [216, 0]
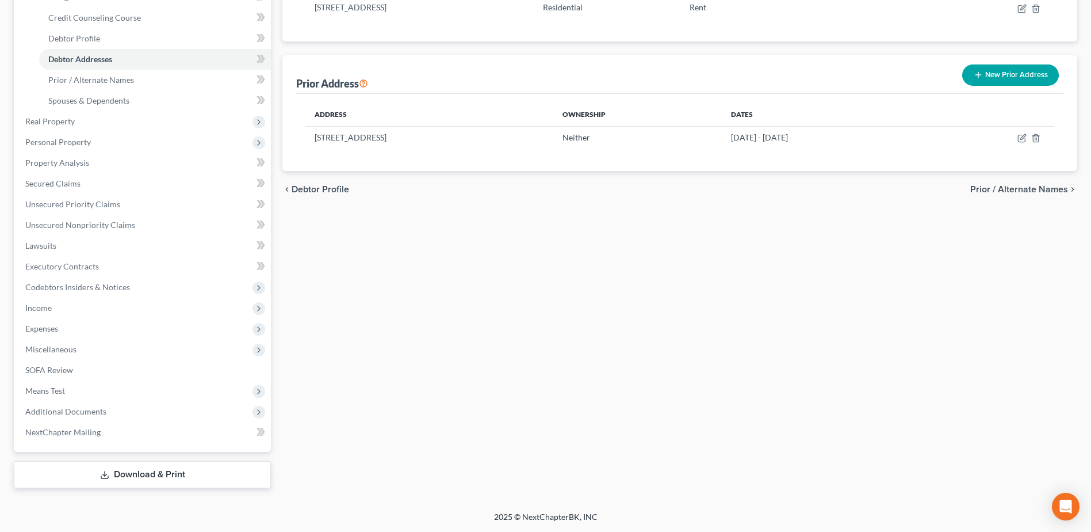
drag, startPoint x: 81, startPoint y: 410, endPoint x: 567, endPoint y: 459, distance: 488.6
click at [81, 410] on span "Additional Documents" at bounding box center [65, 411] width 81 height 10
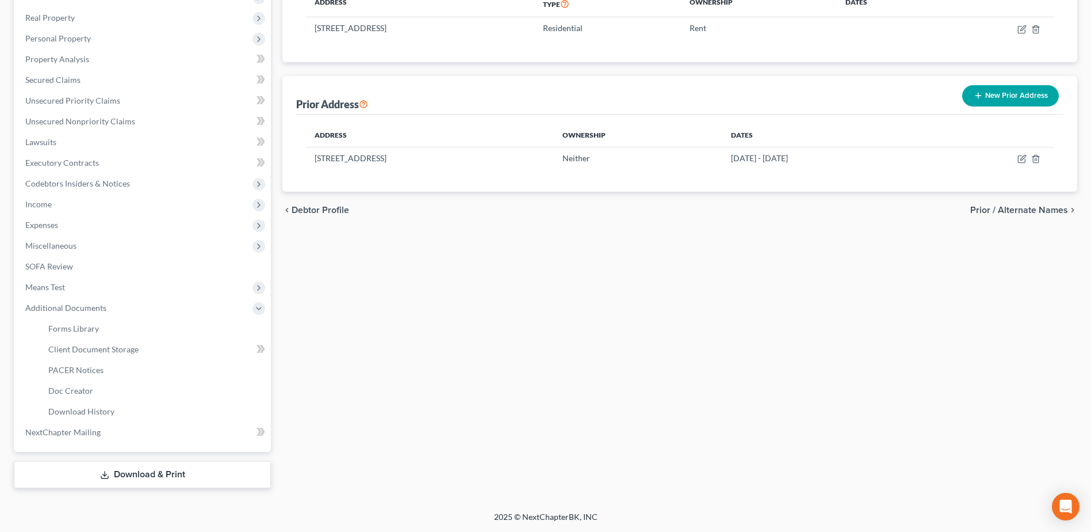
scroll to position [195, 0]
click at [64, 365] on span "PACER Notices" at bounding box center [75, 370] width 55 height 10
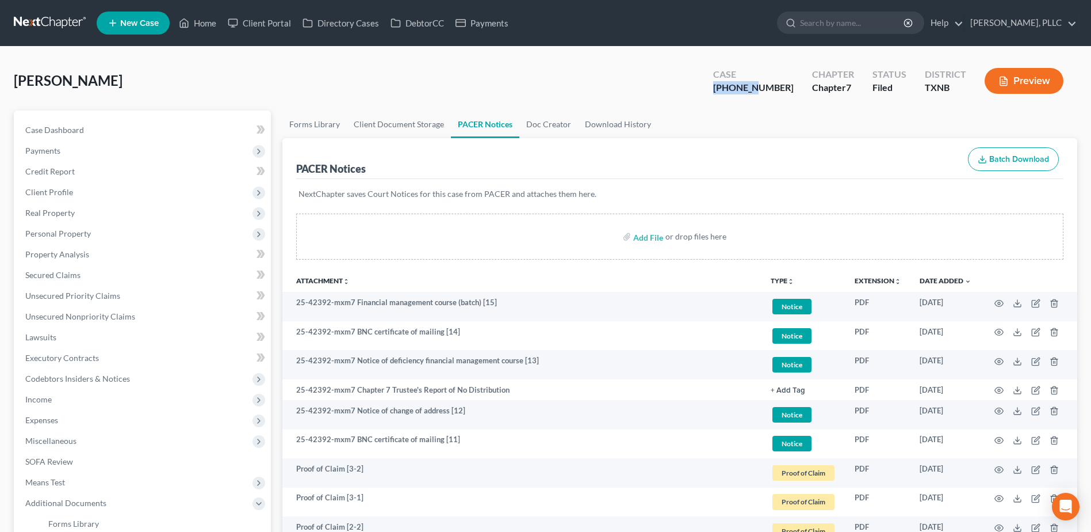
drag, startPoint x: 785, startPoint y: 86, endPoint x: 740, endPoint y: 87, distance: 44.9
click at [740, 87] on div "Case 25-42392-7" at bounding box center [753, 82] width 99 height 34
click at [72, 128] on span "Case Dashboard" at bounding box center [54, 130] width 59 height 10
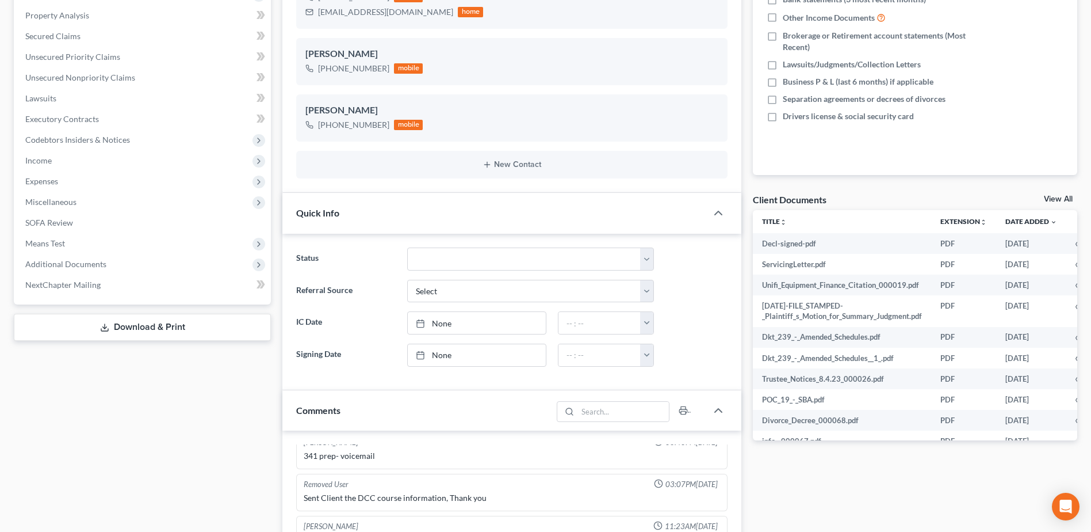
scroll to position [584, 0]
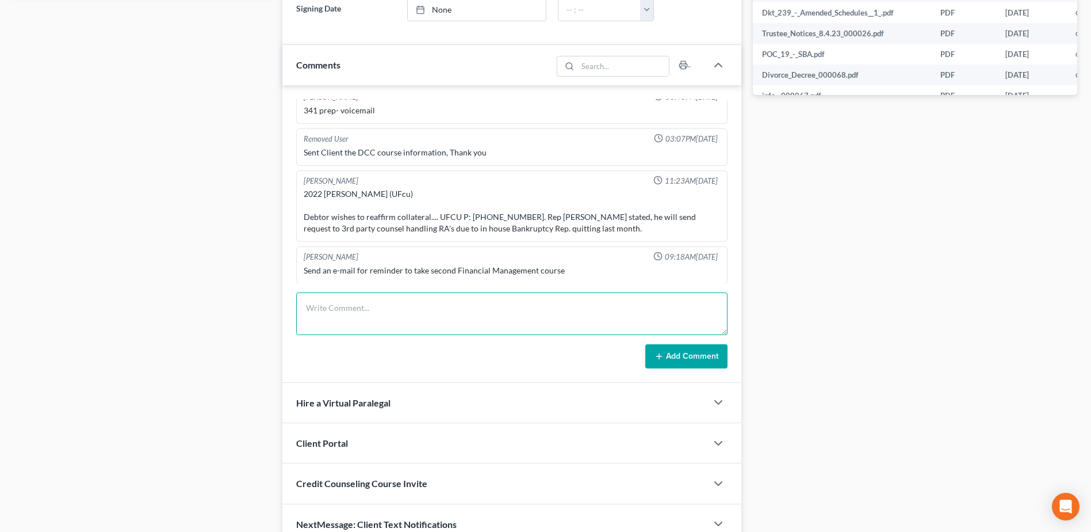
click at [385, 310] on textarea at bounding box center [512, 313] width 432 height 43
type textarea "Doc 16 - Motion to Delay Discharge with uploaded Proposed order"
drag, startPoint x: 688, startPoint y: 360, endPoint x: 576, endPoint y: 0, distance: 377.1
click at [688, 360] on button "Add Comment" at bounding box center [687, 356] width 82 height 24
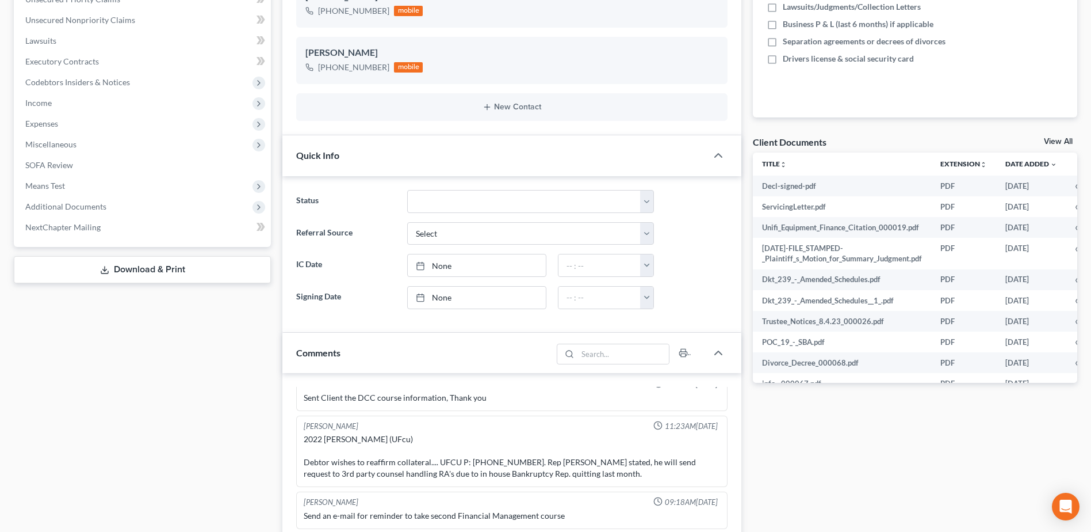
scroll to position [0, 0]
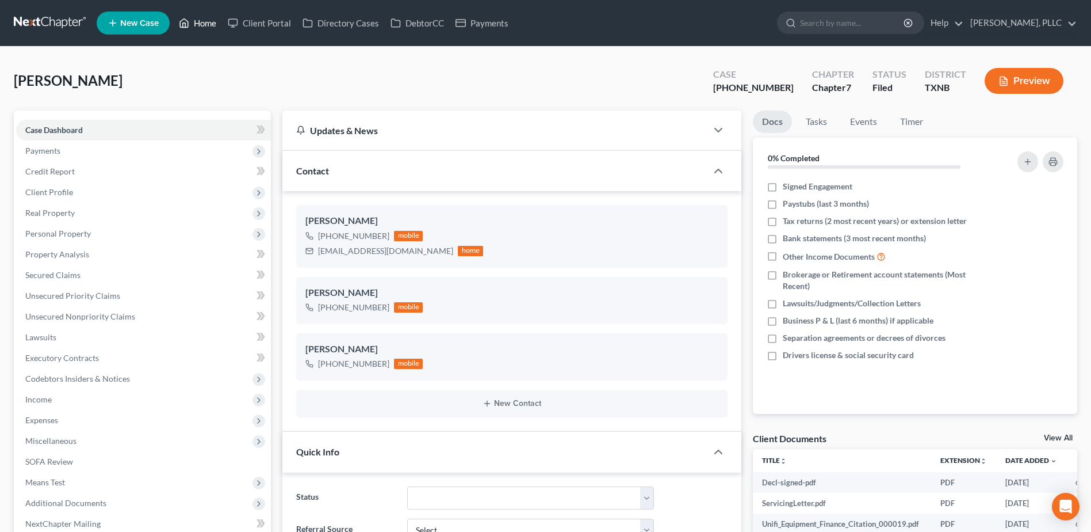
drag, startPoint x: 209, startPoint y: 21, endPoint x: 16, endPoint y: 58, distance: 196.2
click at [209, 21] on link "Home" at bounding box center [197, 23] width 49 height 21
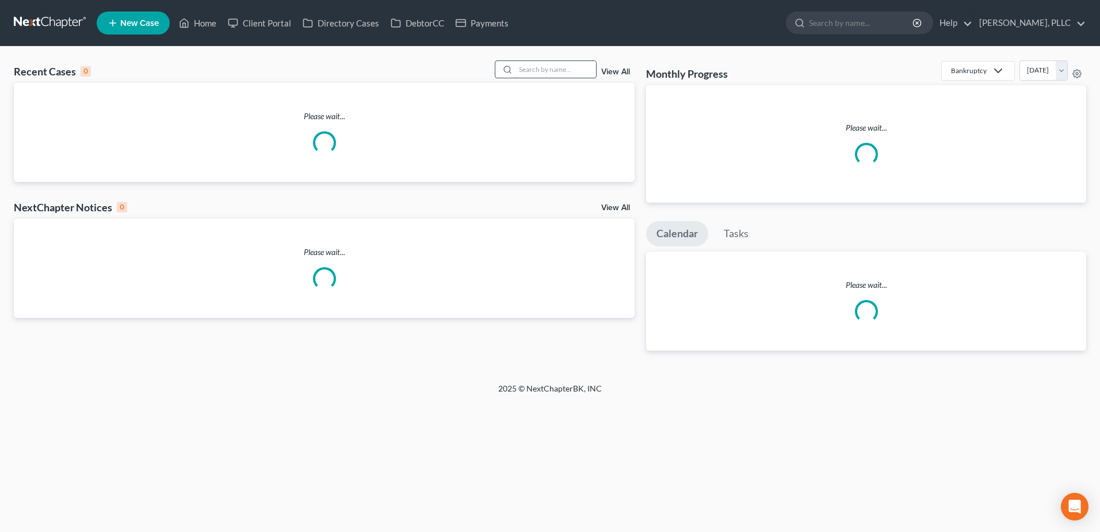
click at [531, 62] on input "search" at bounding box center [556, 69] width 81 height 17
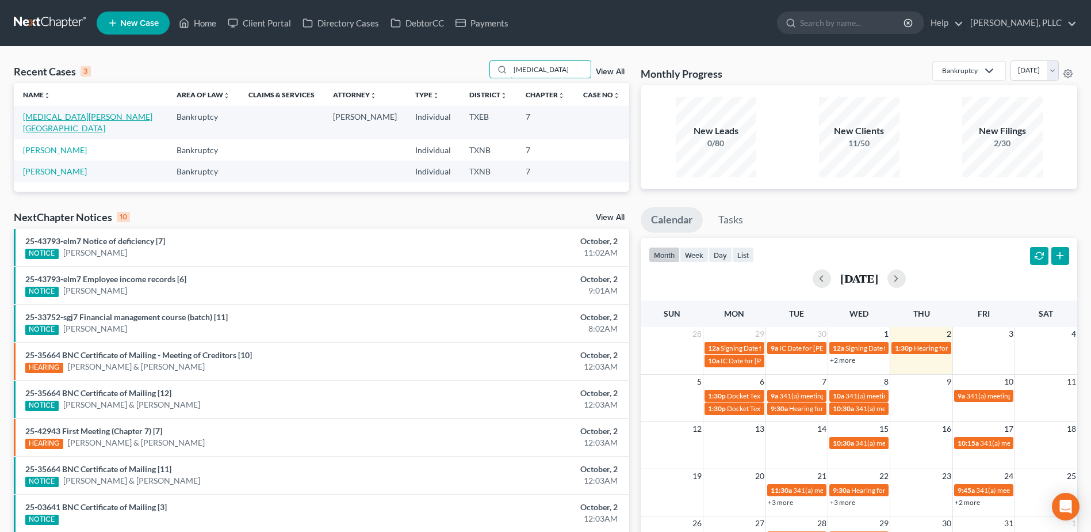
type input "muse"
click at [69, 120] on link "Muse, Henretta" at bounding box center [87, 122] width 129 height 21
select select "4"
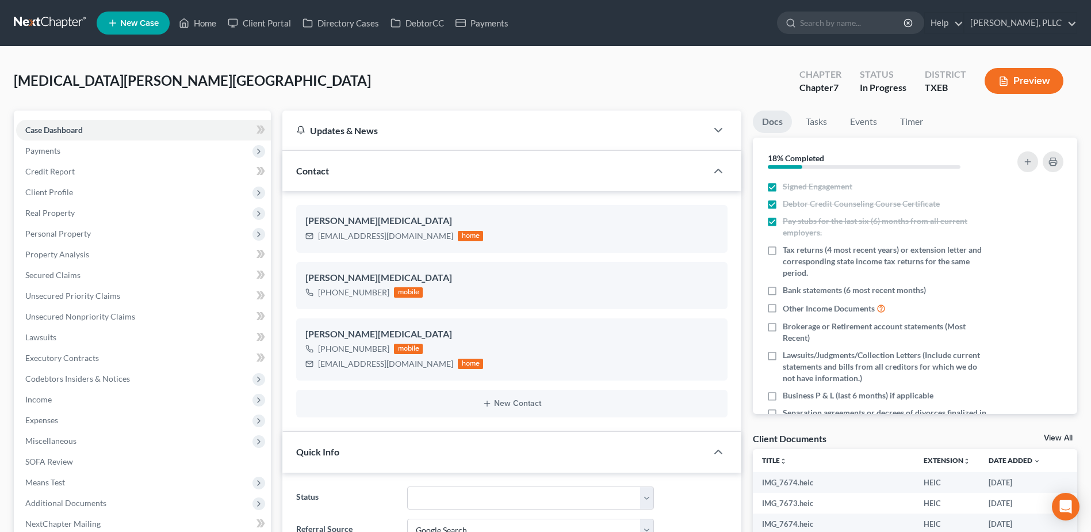
scroll to position [362, 0]
click at [65, 236] on span "Personal Property" at bounding box center [58, 233] width 66 height 10
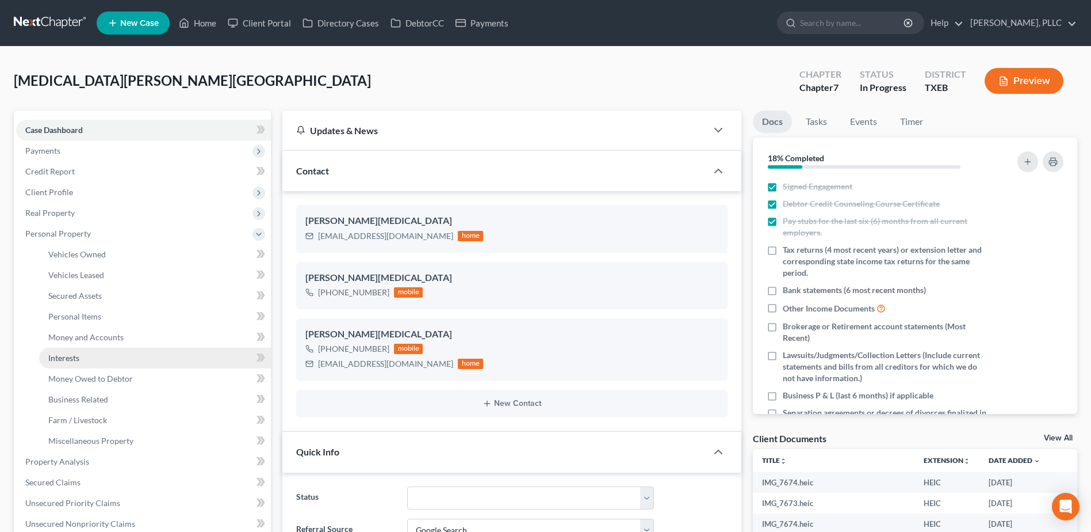
click at [77, 360] on span "Interests" at bounding box center [63, 358] width 31 height 10
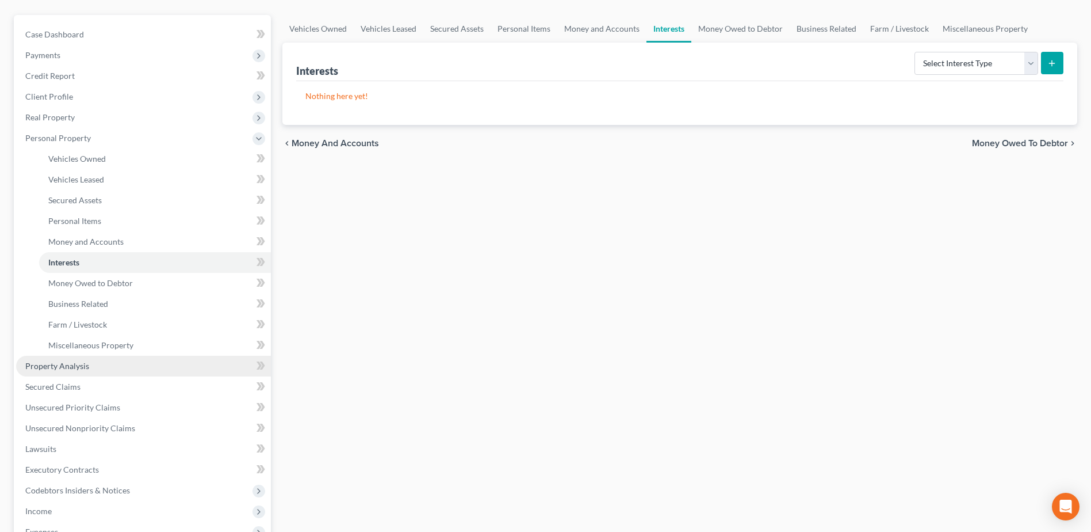
scroll to position [230, 0]
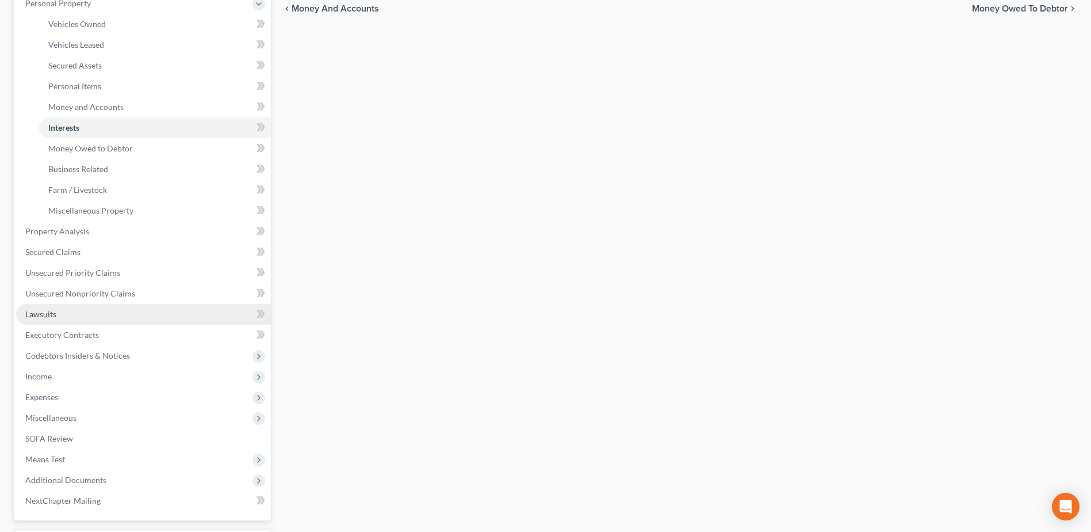
click at [41, 311] on span "Lawsuits" at bounding box center [40, 314] width 31 height 10
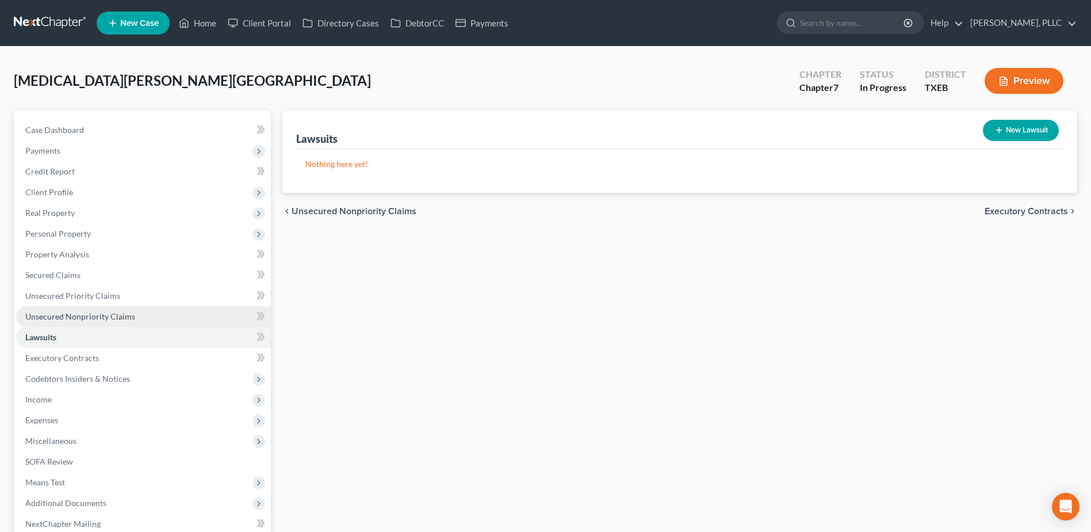
click at [88, 318] on span "Unsecured Nonpriority Claims" at bounding box center [80, 316] width 110 height 10
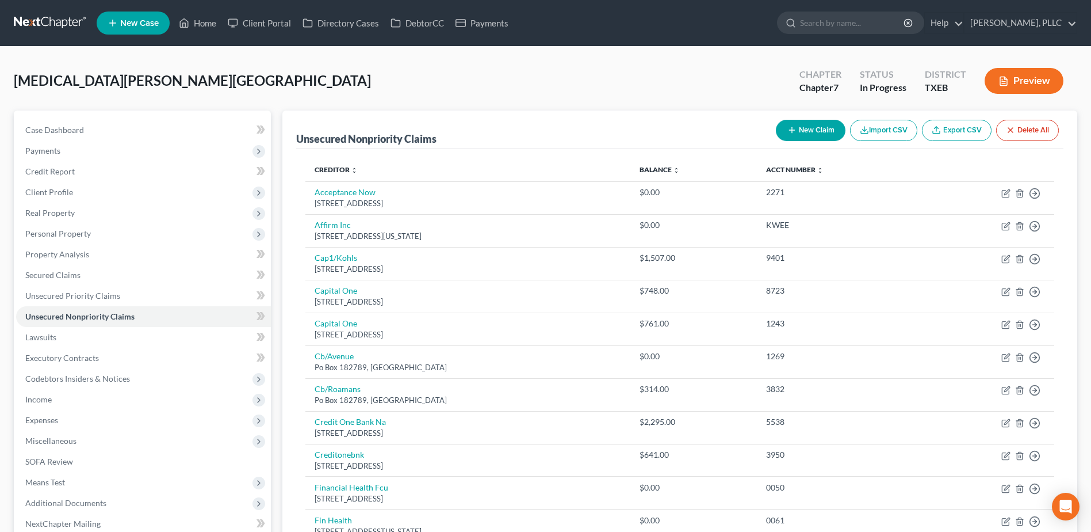
click at [822, 130] on button "New Claim" at bounding box center [811, 130] width 70 height 21
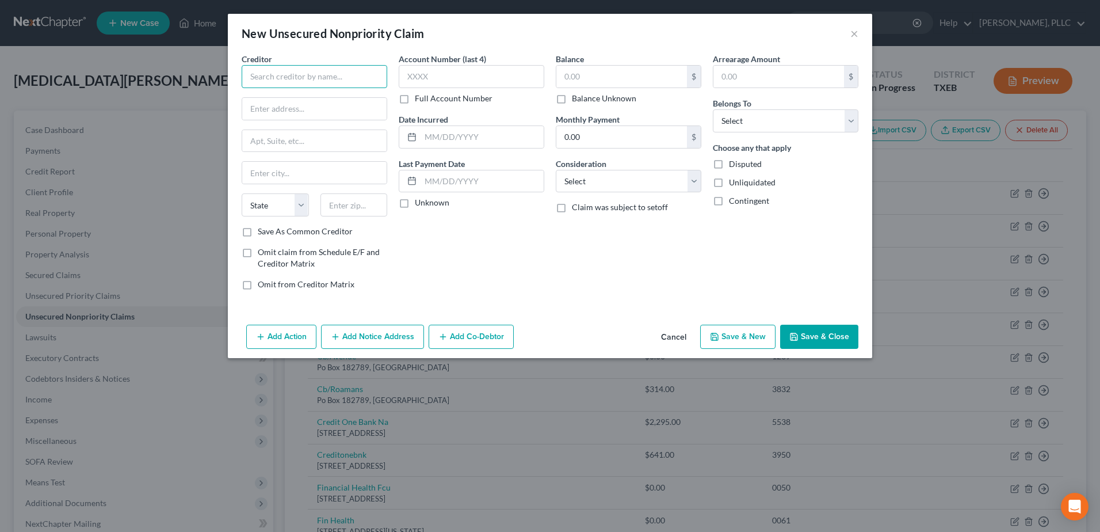
click at [334, 78] on input "text" at bounding box center [315, 76] width 146 height 23
click at [334, 78] on input "East" at bounding box center [315, 76] width 146 height 23
type input "East Chicago Check Cashers, Inc."
drag, startPoint x: 380, startPoint y: 79, endPoint x: 228, endPoint y: 82, distance: 151.9
click at [228, 82] on div "Creditor * East Chicago Check Cashers, Inc. State AL AK AR AZ CA CO CT DE DC FL…" at bounding box center [550, 186] width 644 height 267
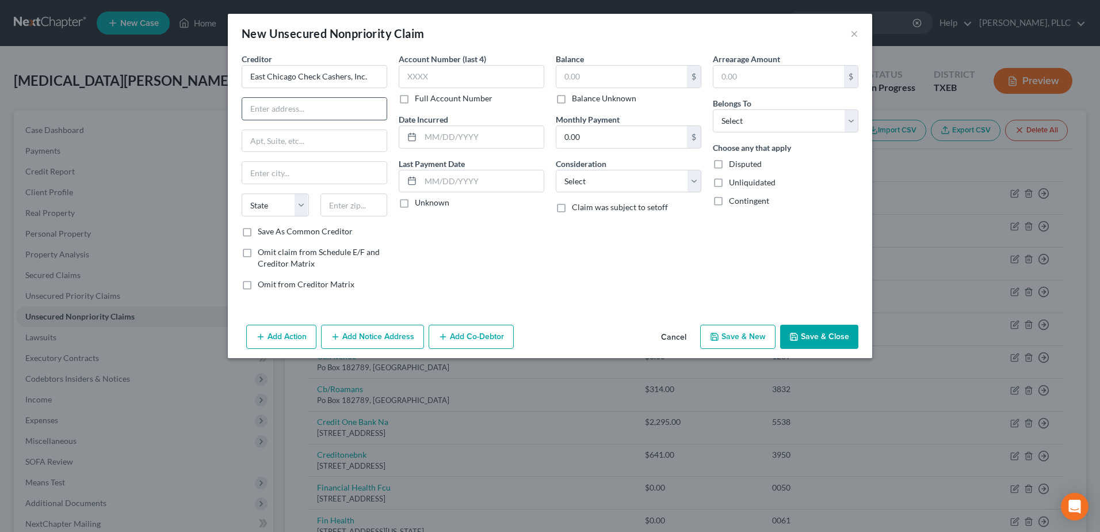
click at [289, 109] on input "text" at bounding box center [314, 109] width 144 height 22
paste input "6022 Broadway"
type input "6022 Broadway"
type input "Merrillville"
select select "15"
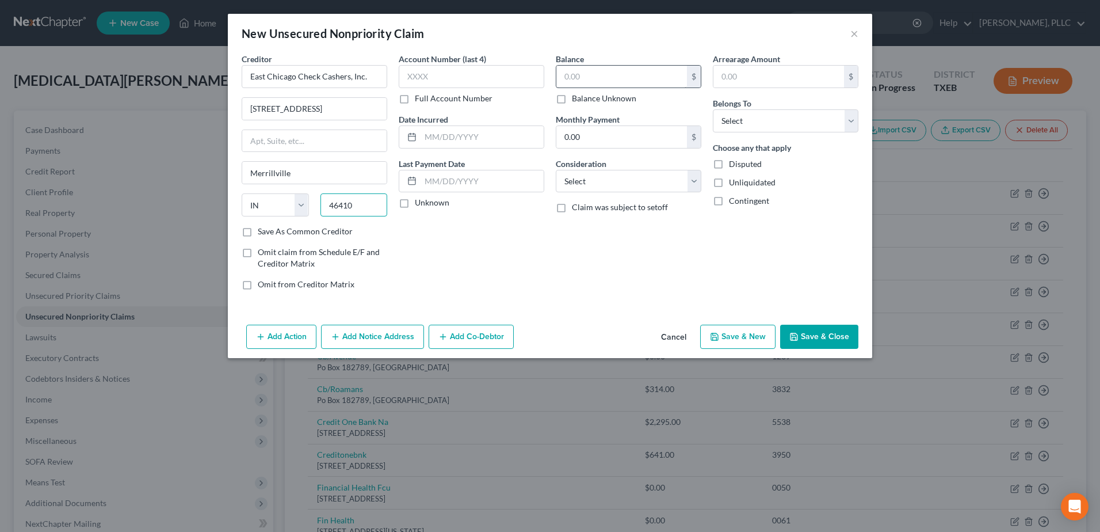
type input "46410"
click at [593, 75] on input "text" at bounding box center [621, 77] width 131 height 22
type input "182.00"
drag, startPoint x: 854, startPoint y: 121, endPoint x: 831, endPoint y: 133, distance: 26.0
click at [854, 121] on select "Select Debtor 1 Only Debtor 2 Only Debtor 1 And Debtor 2 Only At Least One Of T…" at bounding box center [786, 120] width 146 height 23
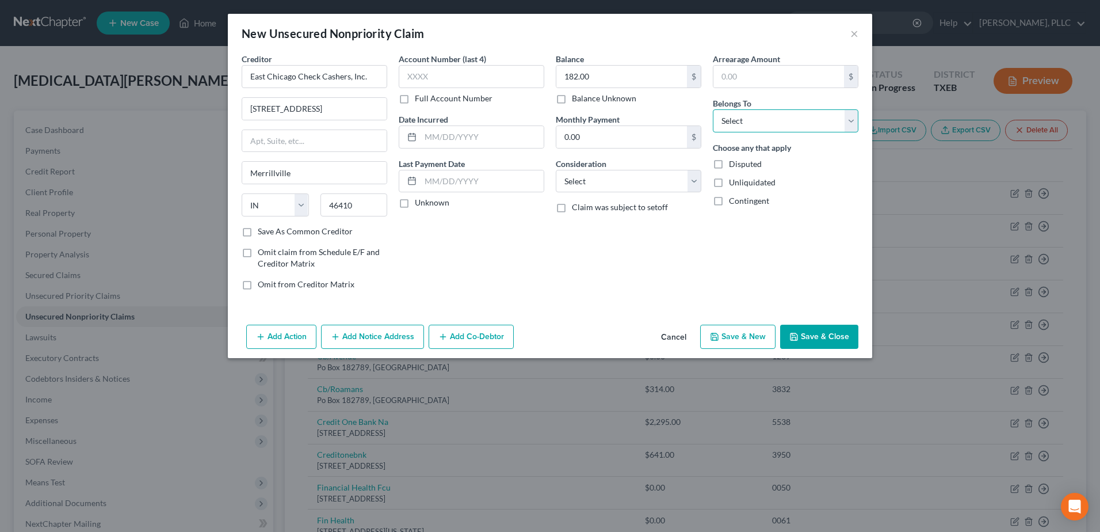
select select "0"
click at [713, 109] on select "Select Debtor 1 Only Debtor 2 Only Debtor 1 And Debtor 2 Only At Least One Of T…" at bounding box center [786, 120] width 146 height 23
click at [827, 341] on button "Save & Close" at bounding box center [819, 336] width 78 height 24
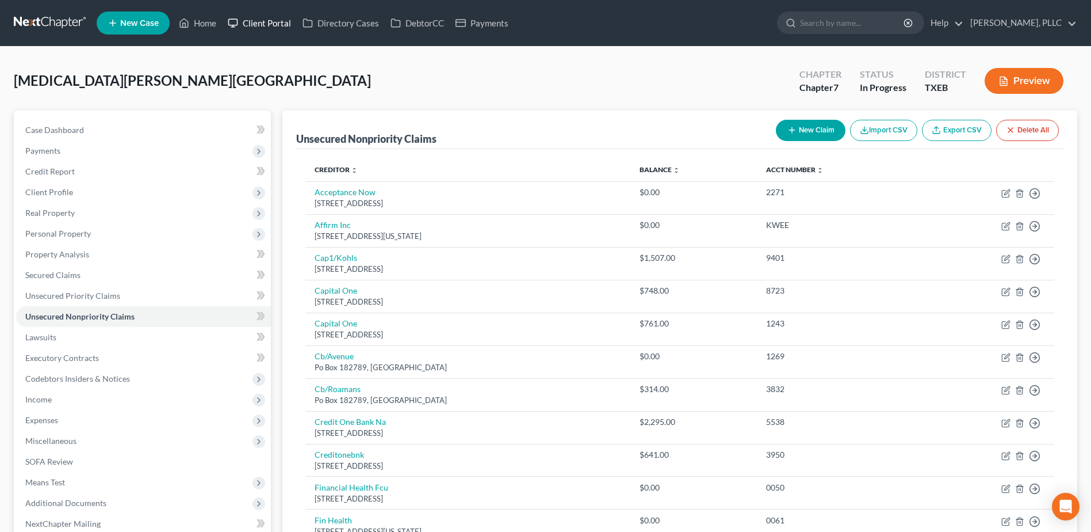
drag, startPoint x: 270, startPoint y: 24, endPoint x: 839, endPoint y: 114, distance: 575.6
click at [270, 24] on link "Client Portal" at bounding box center [259, 23] width 75 height 21
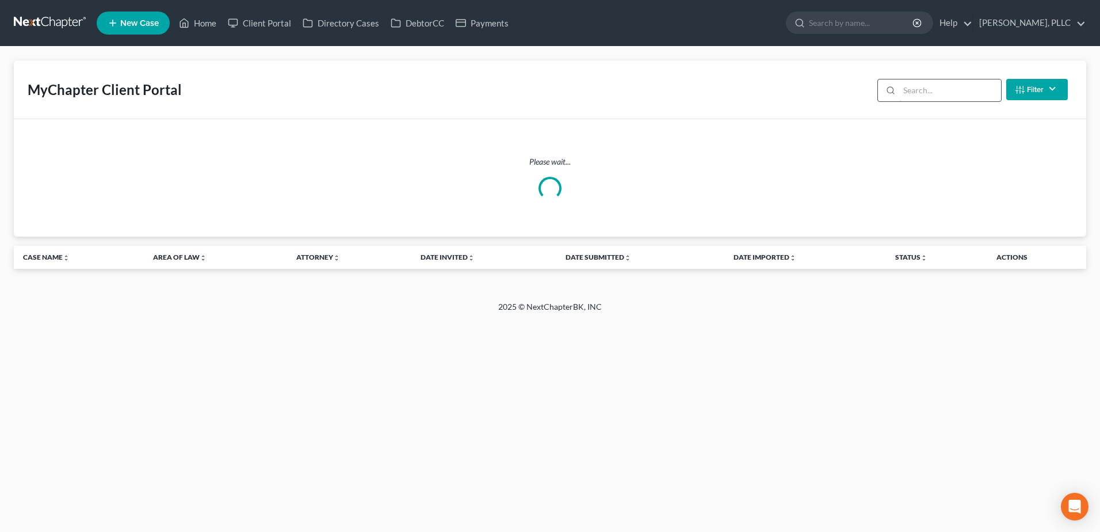
click at [929, 97] on input "search" at bounding box center [950, 90] width 102 height 22
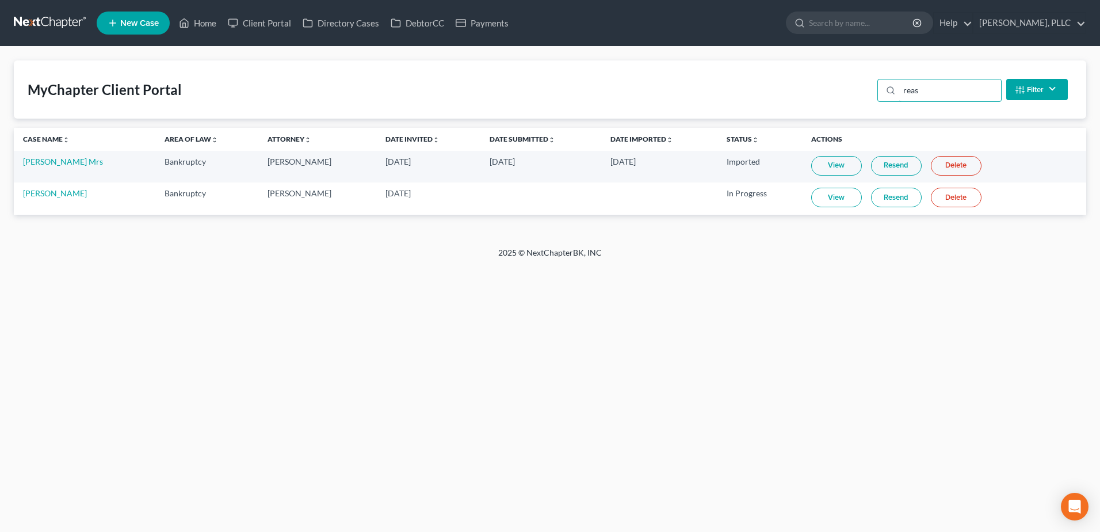
type input "reas"
click at [819, 200] on link "View" at bounding box center [836, 198] width 51 height 20
click at [811, 188] on link "View" at bounding box center [836, 198] width 51 height 20
click at [204, 24] on link "Home" at bounding box center [197, 23] width 49 height 21
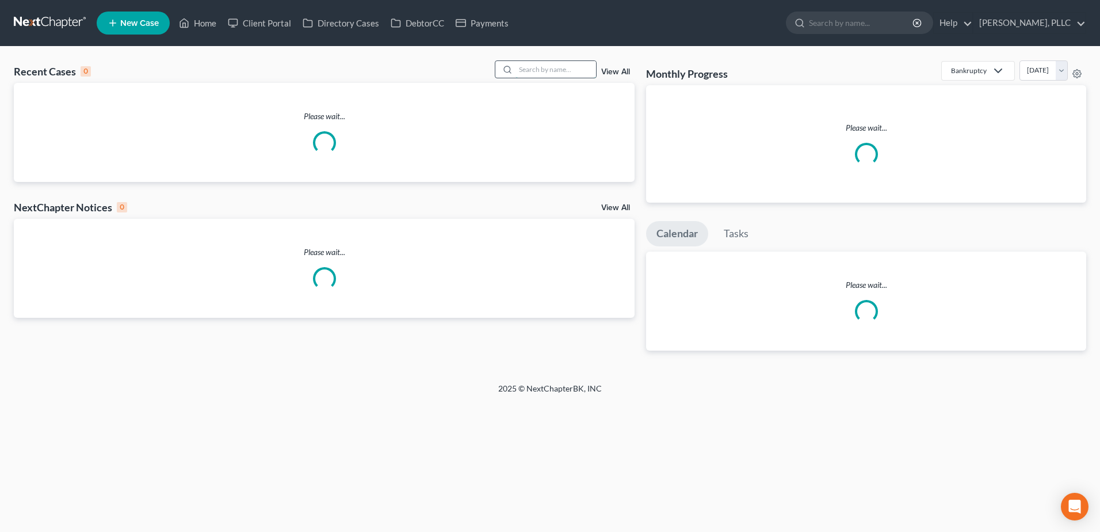
click at [563, 68] on input "search" at bounding box center [556, 69] width 81 height 17
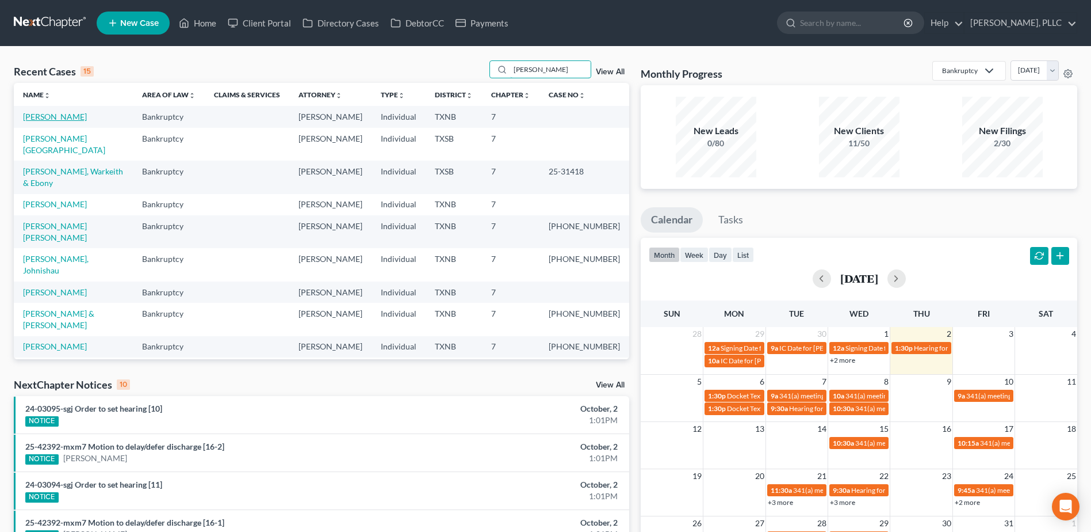
type input "[PERSON_NAME]"
click at [60, 116] on link "[PERSON_NAME]" at bounding box center [55, 117] width 64 height 10
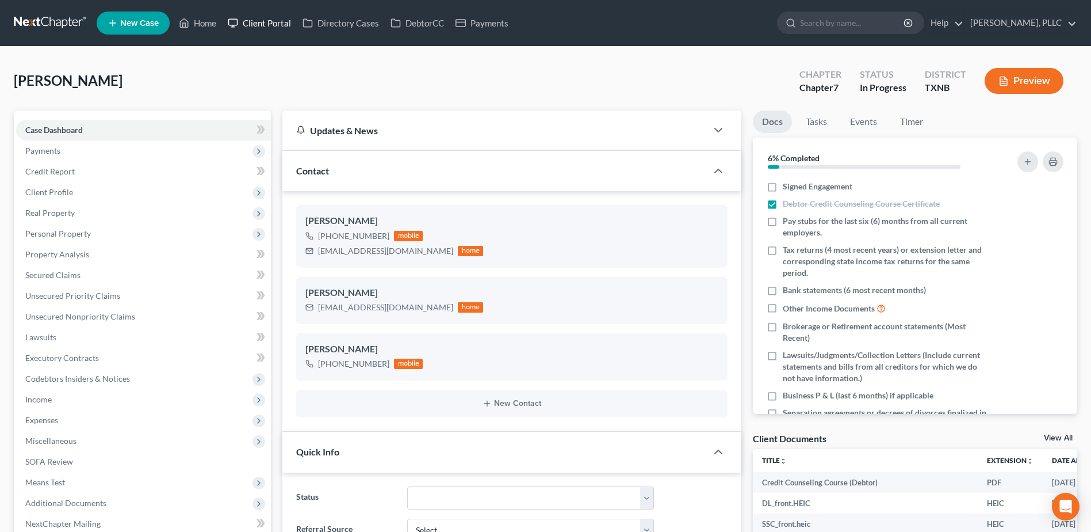
click at [283, 20] on link "Client Portal" at bounding box center [259, 23] width 75 height 21
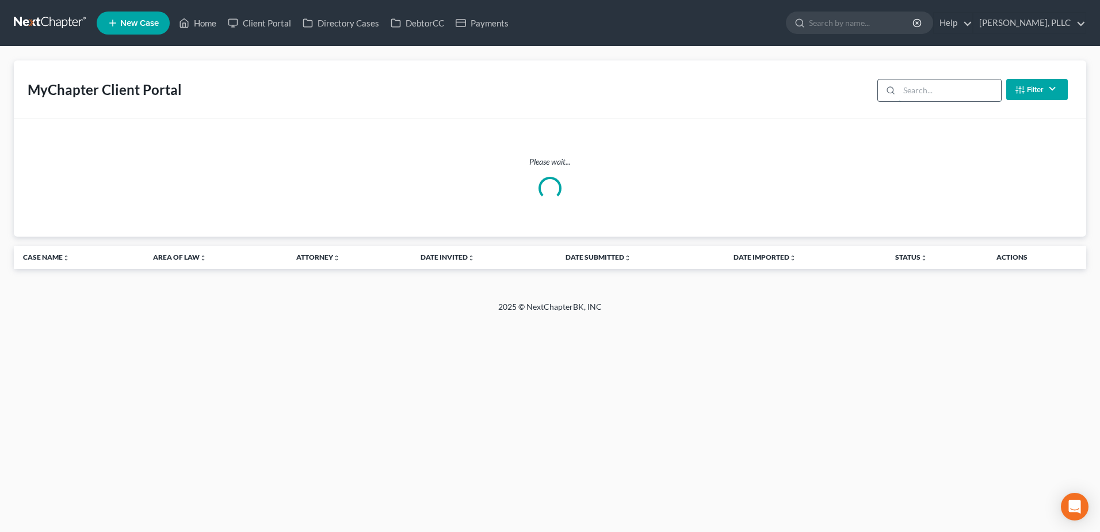
click at [919, 94] on input "search" at bounding box center [950, 90] width 102 height 22
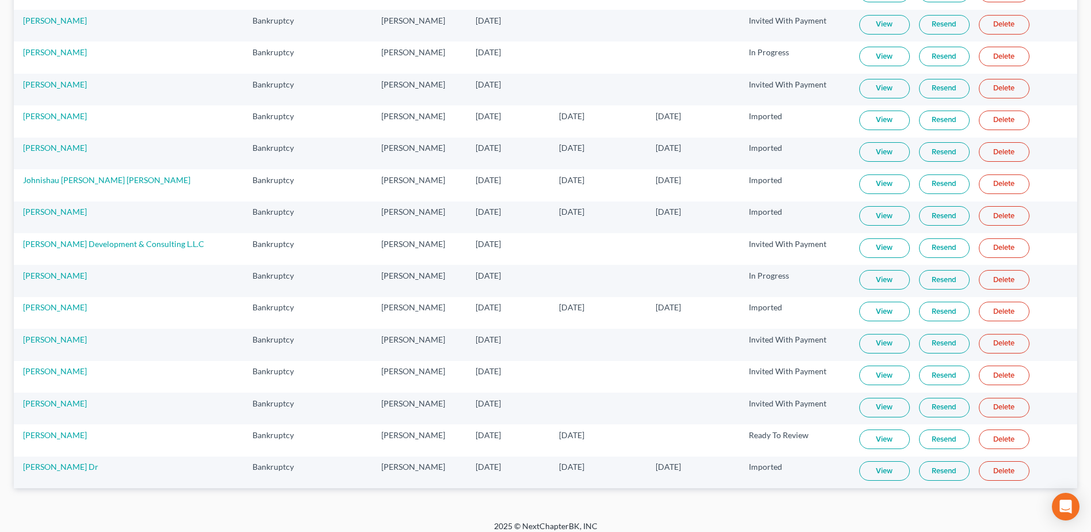
scroll to position [469, 0]
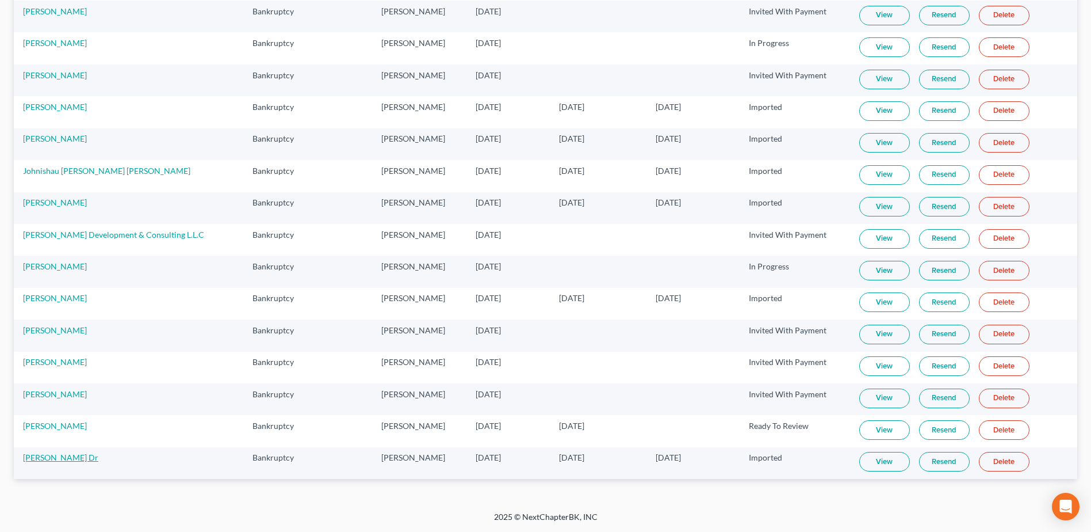
type input "[PERSON_NAME]"
click at [62, 455] on link "[PERSON_NAME] Dr" at bounding box center [60, 457] width 75 height 10
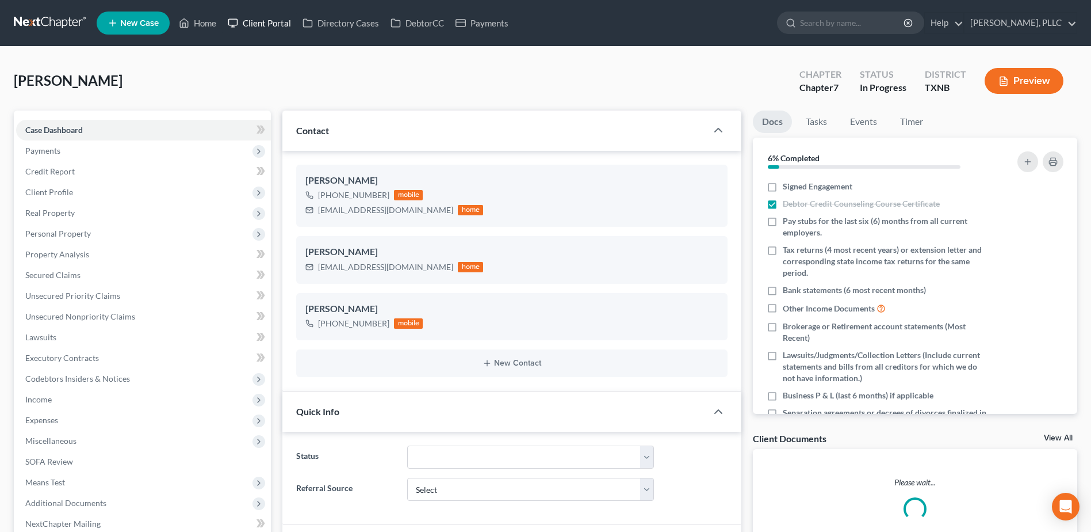
click at [272, 16] on link "Client Portal" at bounding box center [259, 23] width 75 height 21
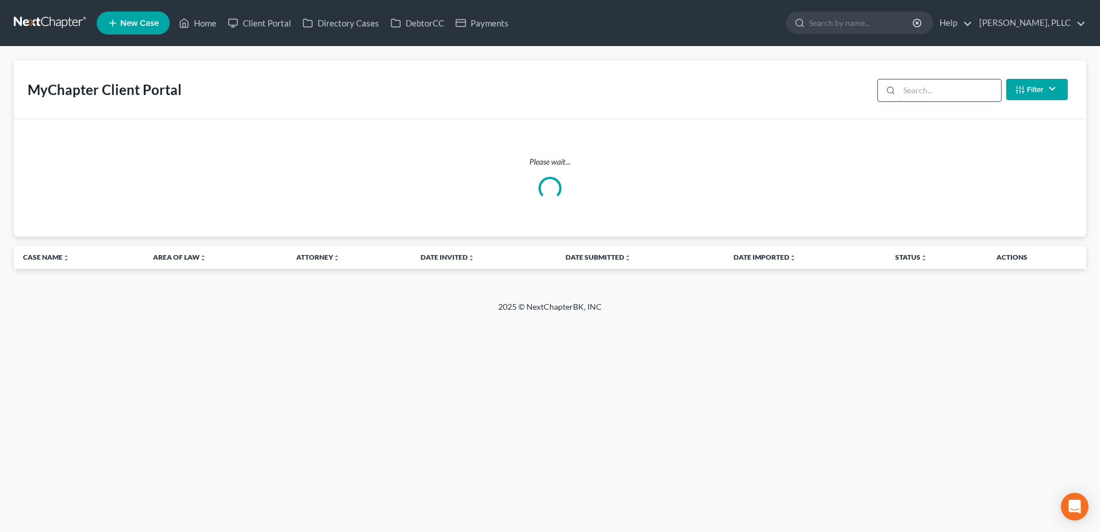
click at [947, 90] on input "search" at bounding box center [950, 90] width 102 height 22
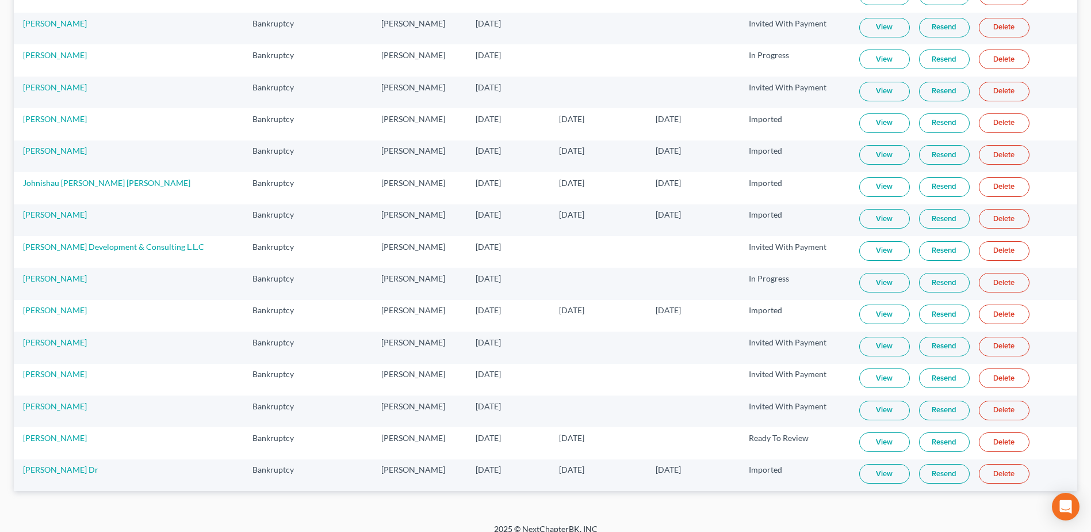
scroll to position [469, 0]
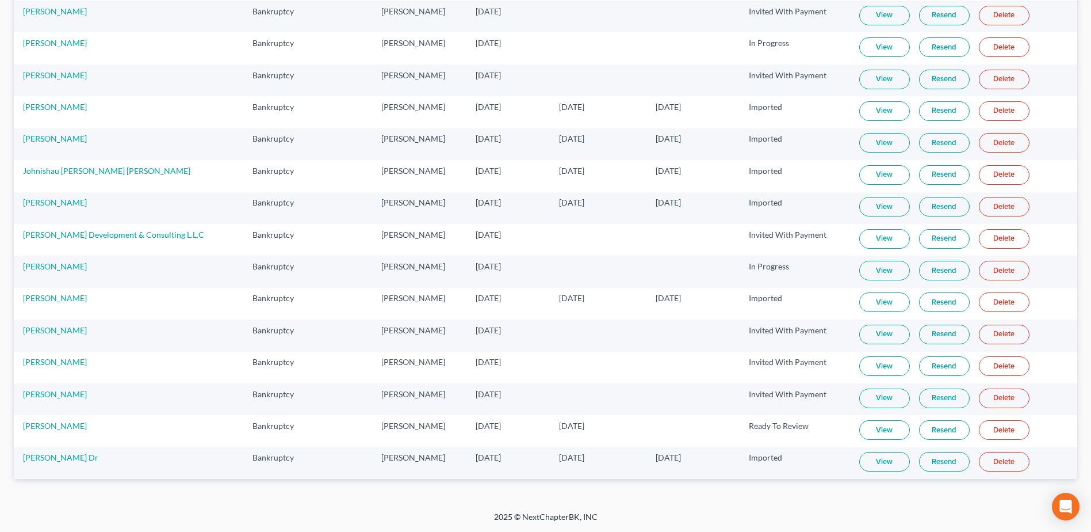
type input "[PERSON_NAME]"
click at [870, 464] on link "View" at bounding box center [885, 462] width 51 height 20
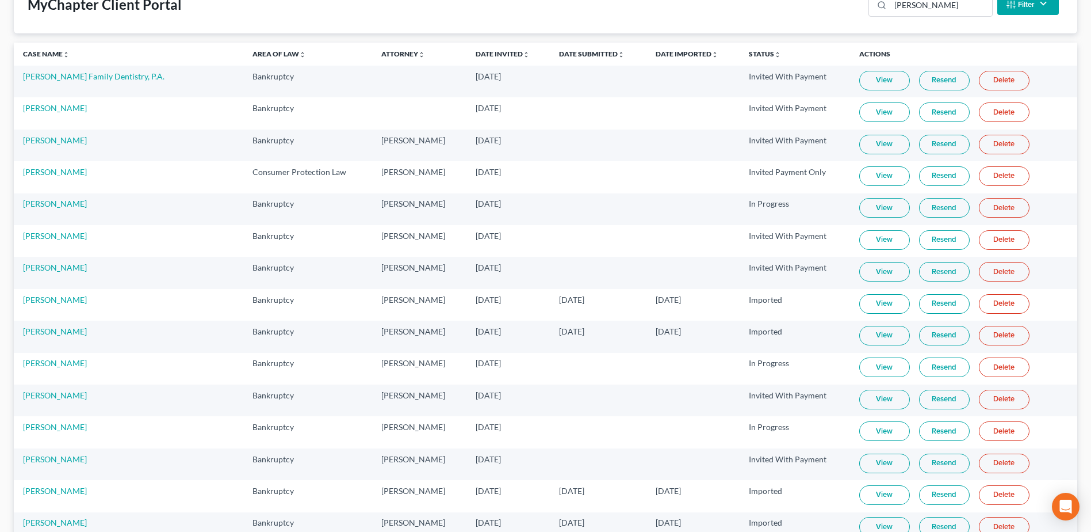
scroll to position [0, 0]
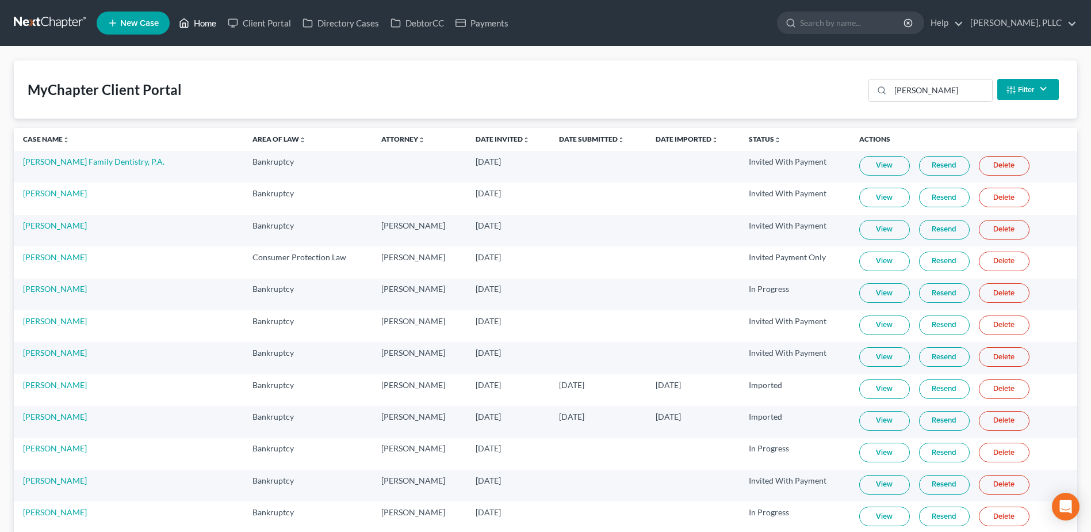
click at [214, 20] on link "Home" at bounding box center [197, 23] width 49 height 21
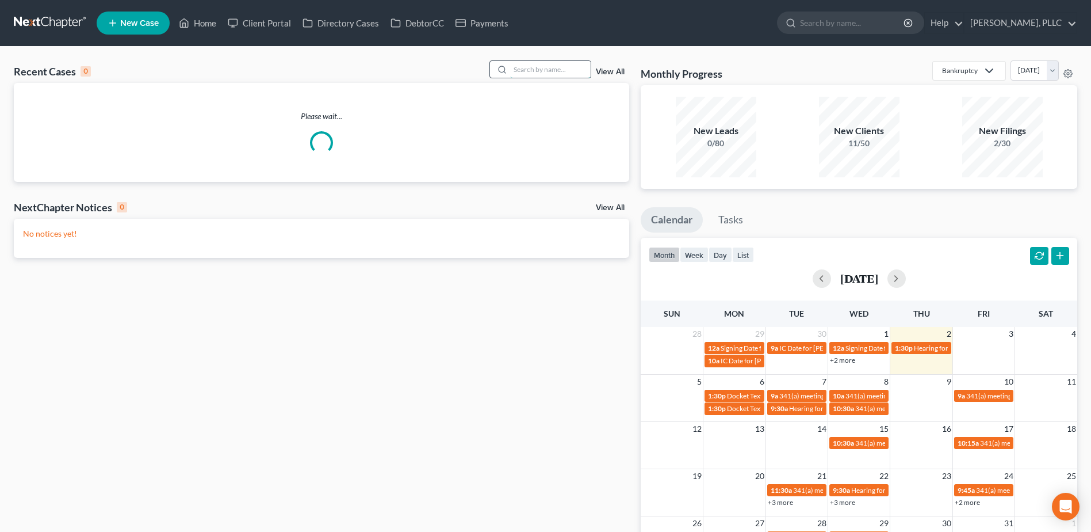
click at [529, 67] on input "search" at bounding box center [550, 69] width 81 height 17
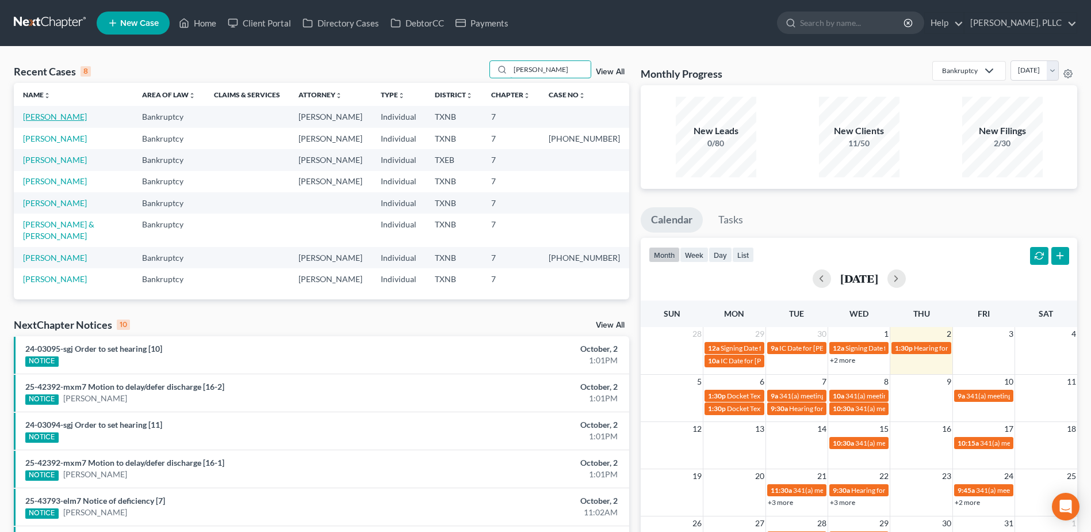
type input "evans"
click at [55, 116] on link "Evans, Jamari" at bounding box center [55, 117] width 64 height 10
select select "4"
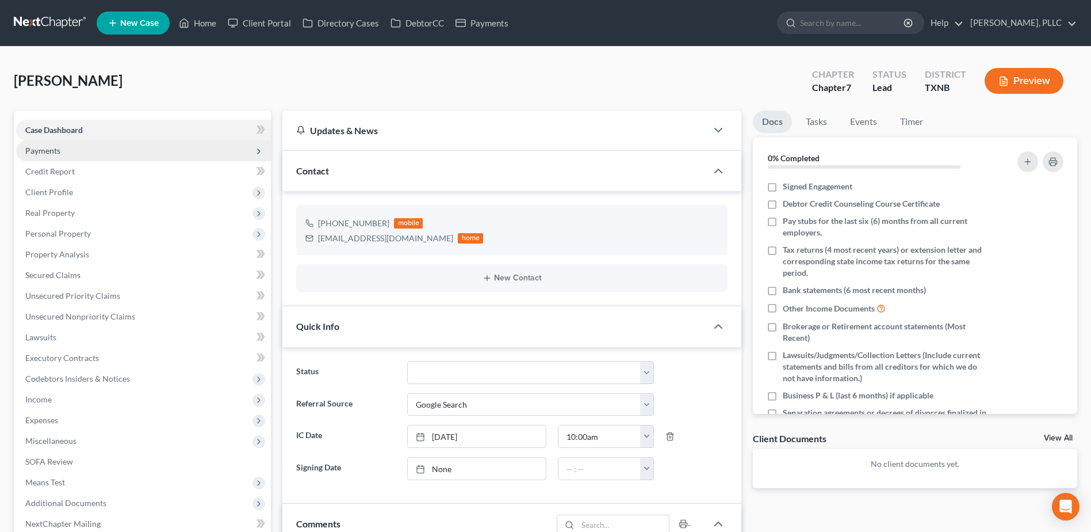
click at [37, 152] on span "Payments" at bounding box center [42, 151] width 35 height 10
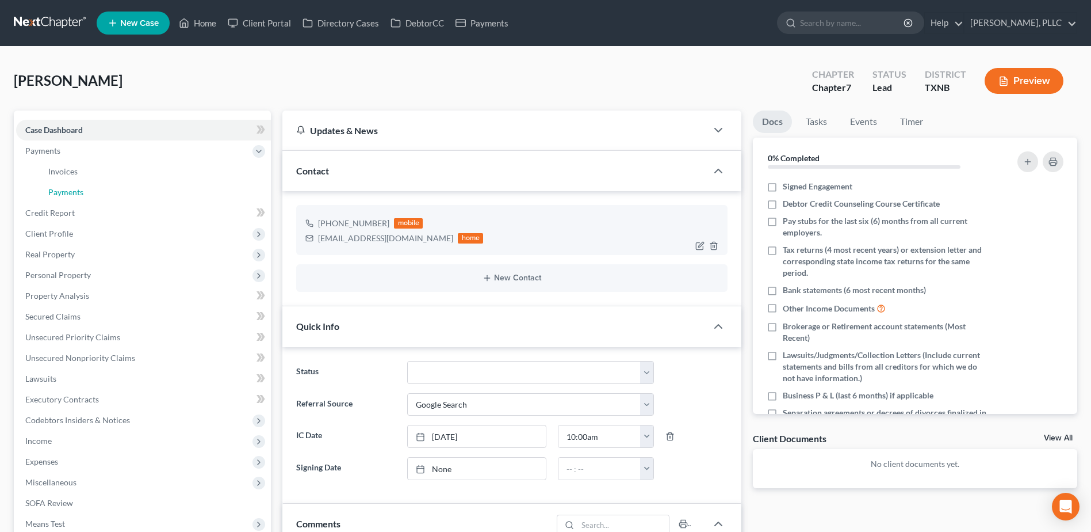
click at [65, 196] on span "Payments" at bounding box center [65, 192] width 35 height 10
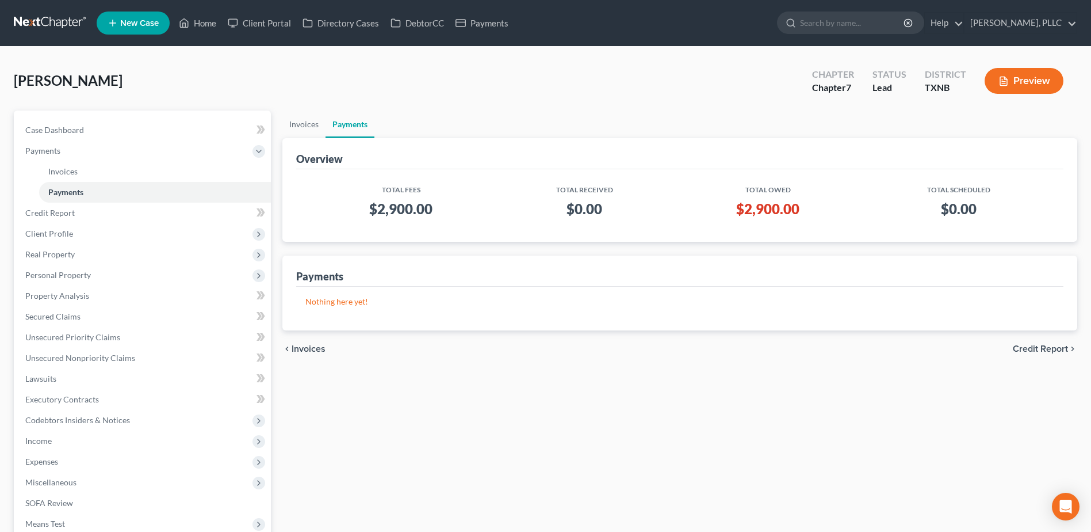
click at [39, 182] on link "Payments" at bounding box center [155, 192] width 232 height 21
click at [210, 17] on link "Home" at bounding box center [197, 23] width 49 height 21
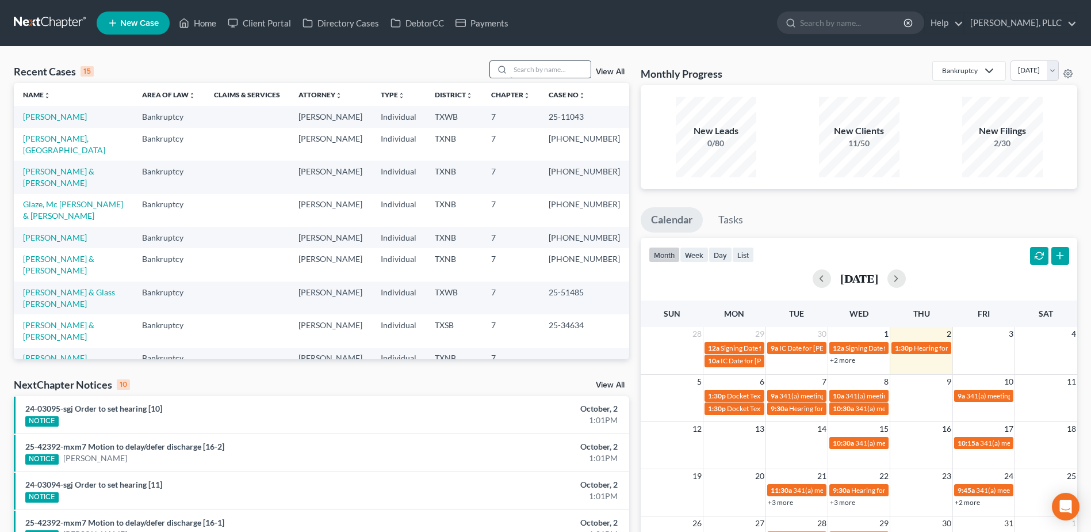
click at [533, 69] on input "search" at bounding box center [550, 69] width 81 height 17
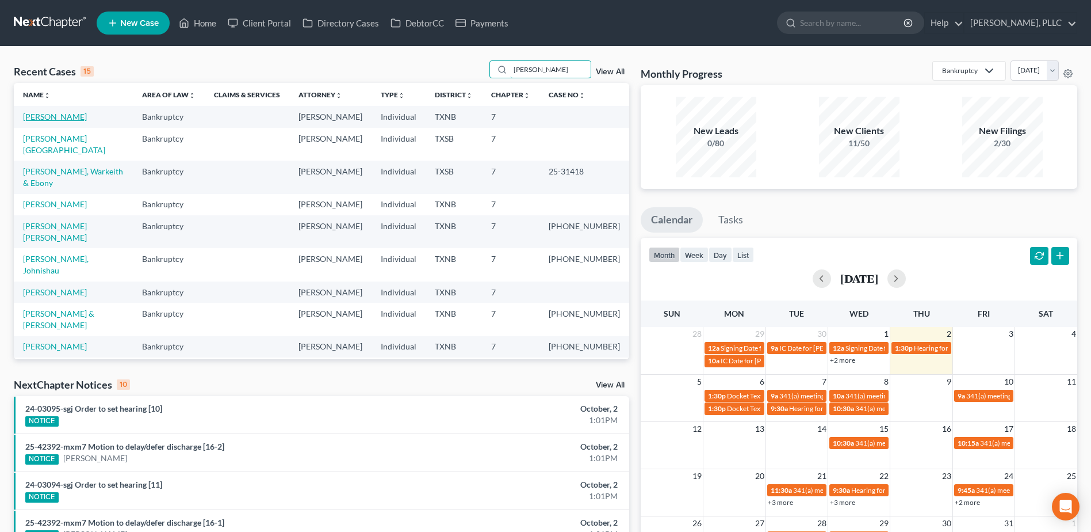
type input "[PERSON_NAME]"
click at [52, 116] on link "[PERSON_NAME]" at bounding box center [55, 117] width 64 height 10
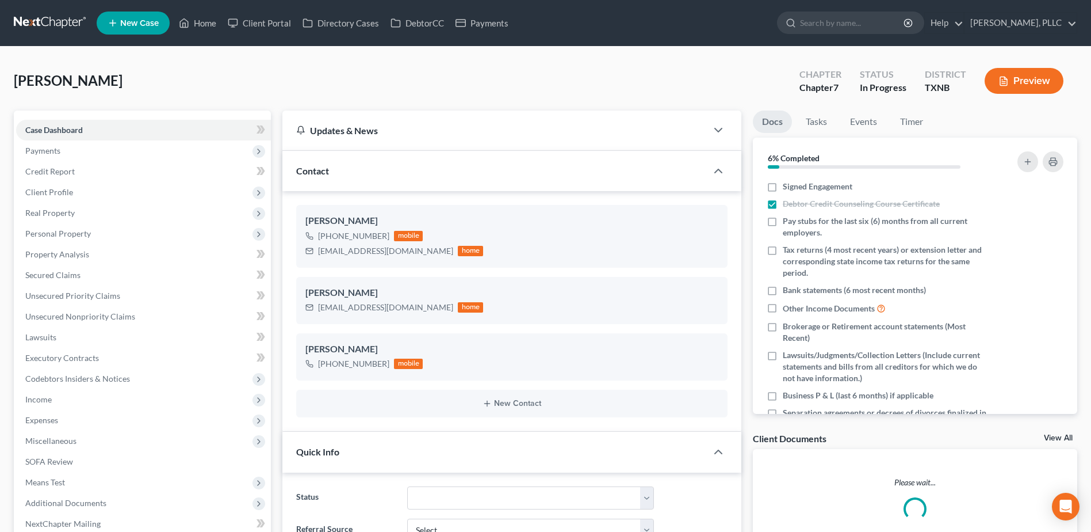
scroll to position [2308, 0]
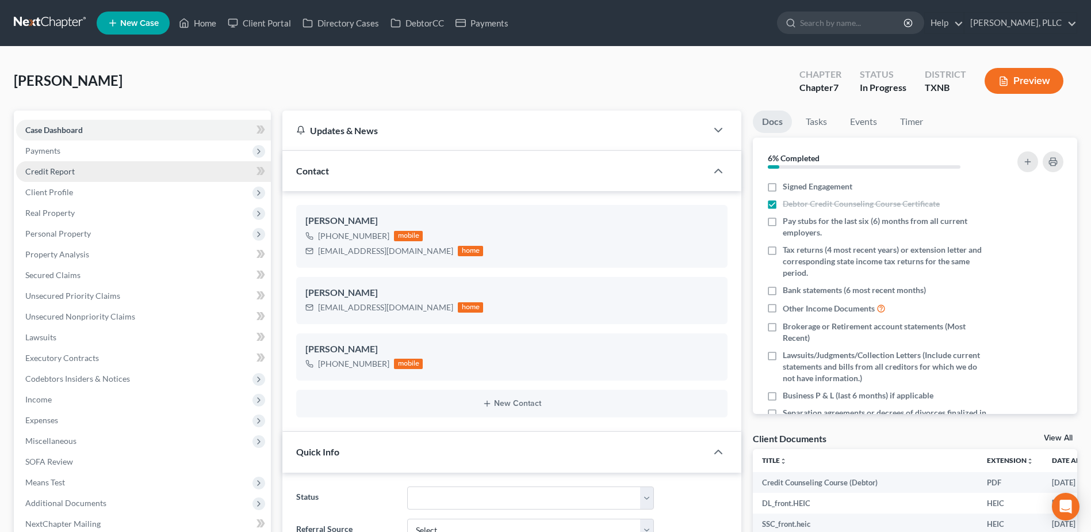
click at [51, 172] on span "Credit Report" at bounding box center [49, 171] width 49 height 10
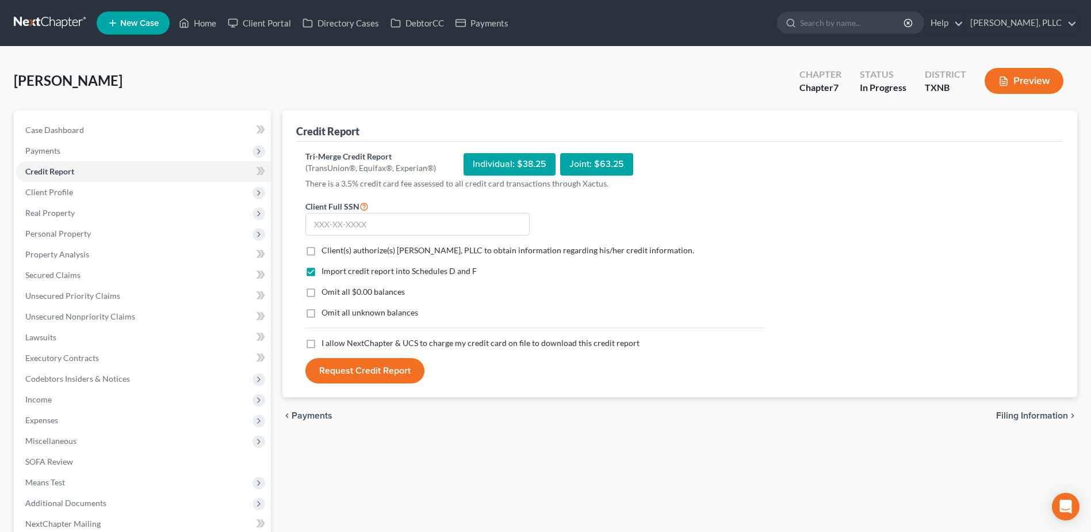
click at [322, 252] on label "Client(s) authorize(s) Guy Harvey Holman, PLLC to obtain information regarding …" at bounding box center [508, 251] width 373 height 12
click at [326, 252] on input "Client(s) authorize(s) Guy Harvey Holman, PLLC to obtain information regarding …" at bounding box center [329, 248] width 7 height 7
checkbox input "true"
click at [322, 348] on label "I allow NextChapter & UCS to charge my credit card on file to download this cre…" at bounding box center [481, 343] width 318 height 12
click at [326, 345] on input "I allow NextChapter & UCS to charge my credit card on file to download this cre…" at bounding box center [329, 340] width 7 height 7
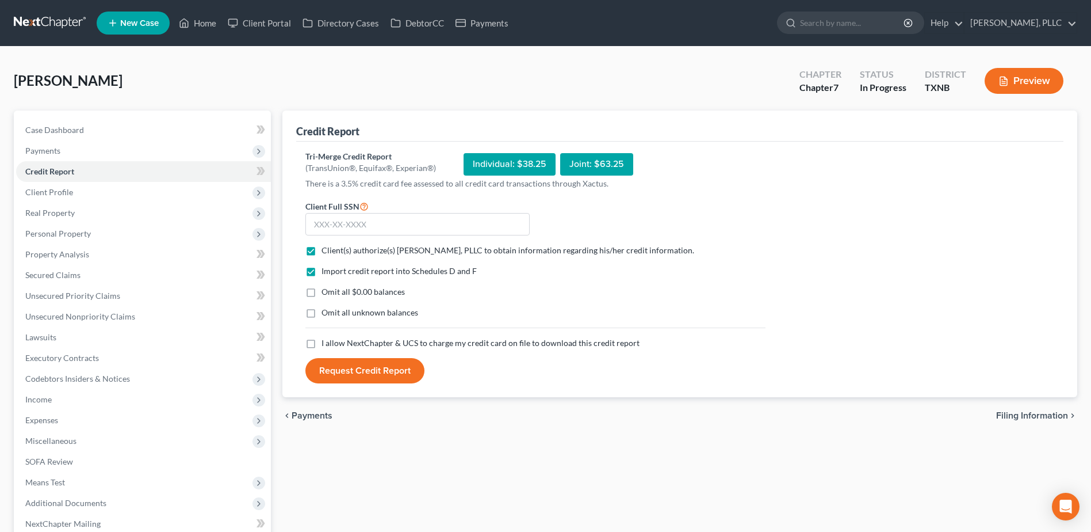
checkbox input "true"
click at [338, 227] on input "text" at bounding box center [418, 224] width 224 height 23
type input "426-71-9120"
click at [306, 358] on button "Request Credit Report" at bounding box center [365, 370] width 119 height 25
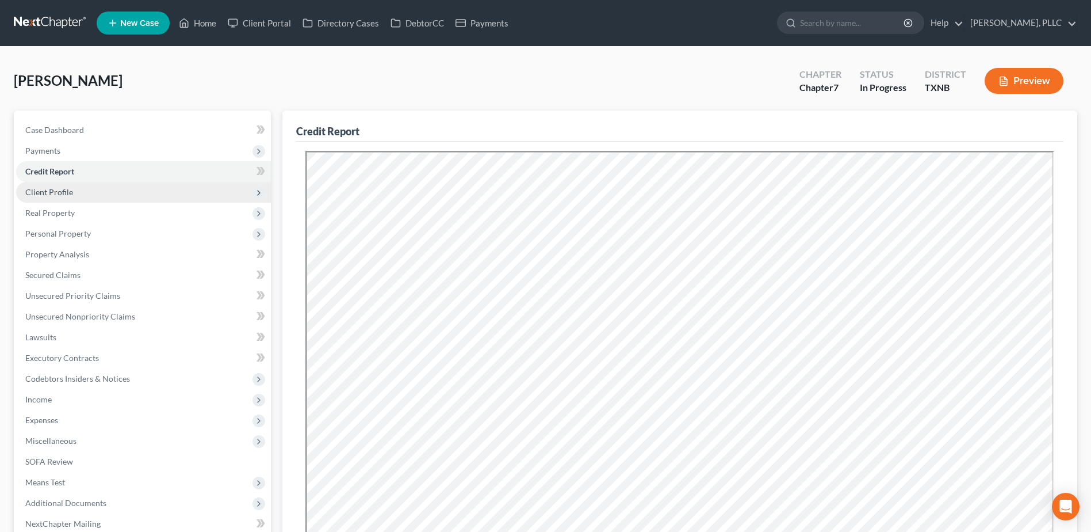
click at [58, 193] on span "Client Profile" at bounding box center [49, 192] width 48 height 10
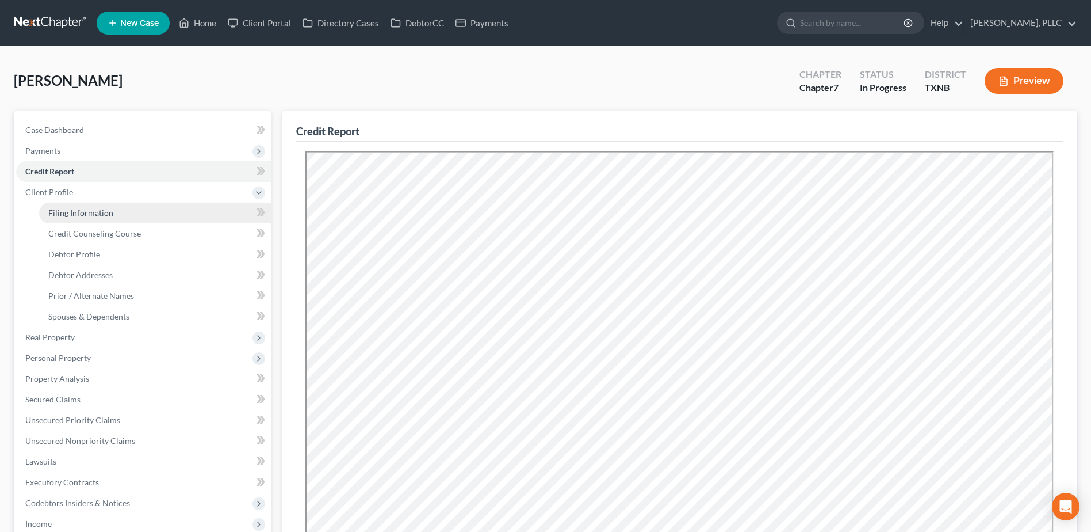
click at [79, 218] on link "Filing Information" at bounding box center [155, 213] width 232 height 21
select select "1"
select select "0"
select select "45"
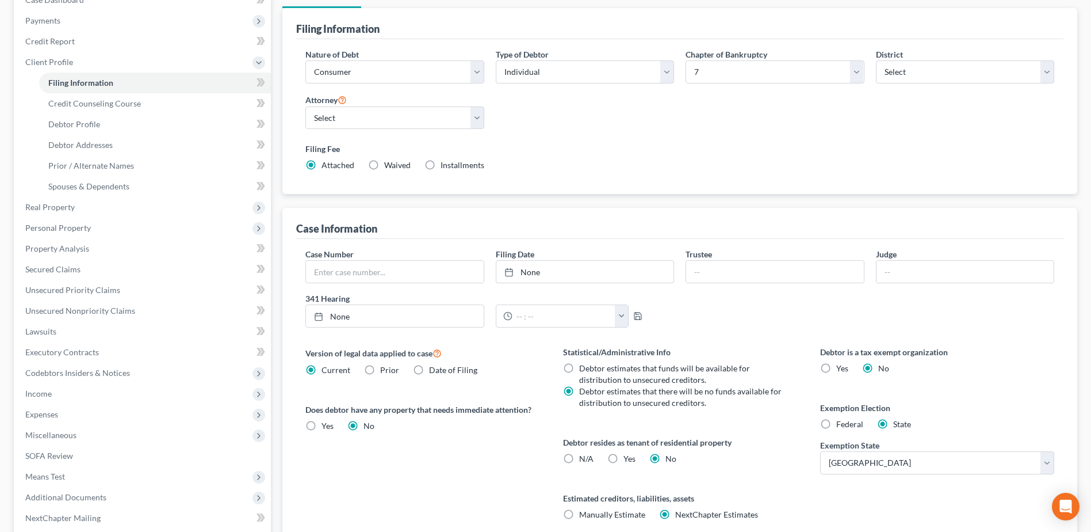
scroll to position [173, 0]
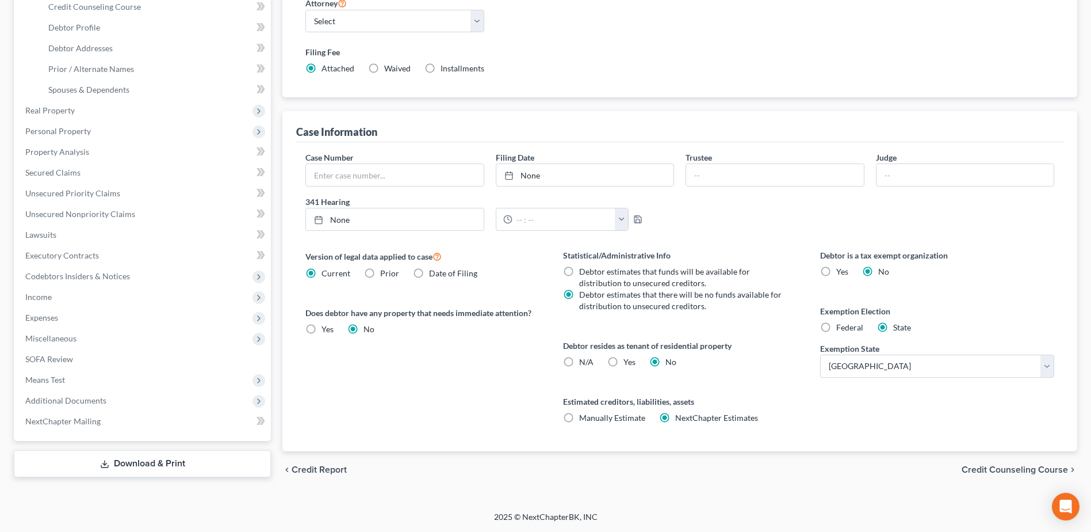
click at [999, 468] on span "Credit Counseling Course" at bounding box center [1015, 469] width 106 height 9
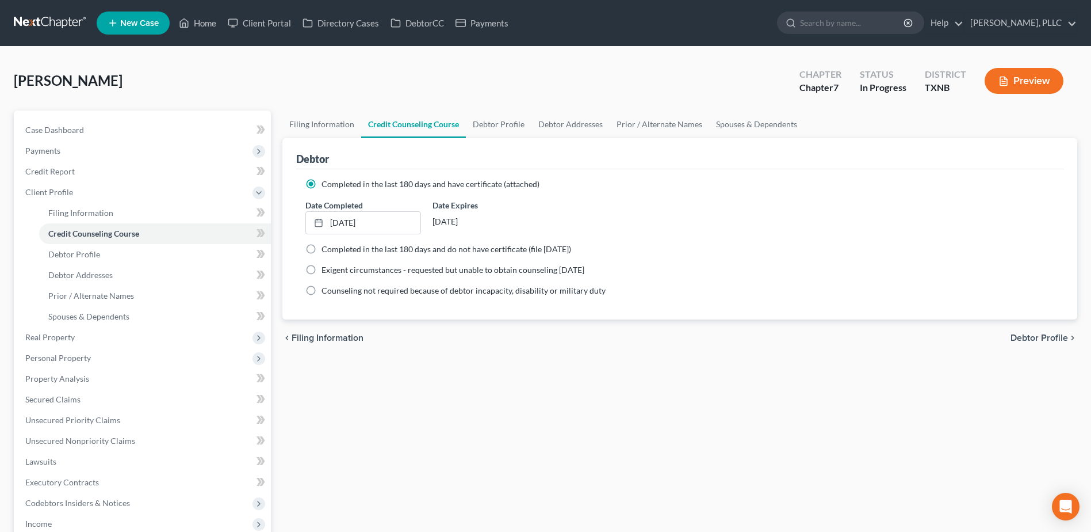
click at [1045, 339] on span "Debtor Profile" at bounding box center [1040, 337] width 58 height 9
select select "0"
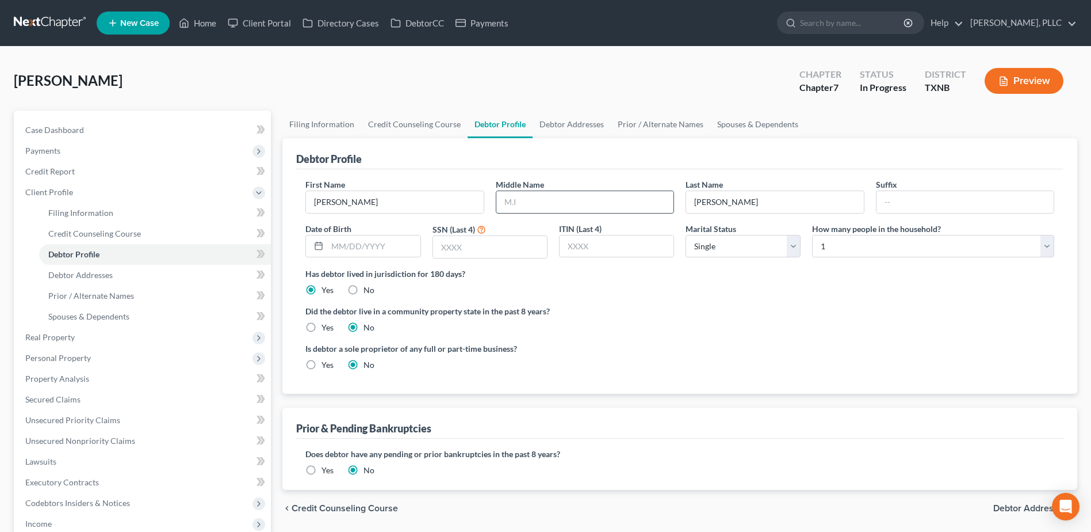
click at [524, 204] on input "text" at bounding box center [585, 202] width 177 height 22
drag, startPoint x: 261, startPoint y: 26, endPoint x: 967, endPoint y: 148, distance: 716.4
click at [261, 26] on link "Client Portal" at bounding box center [259, 23] width 75 height 21
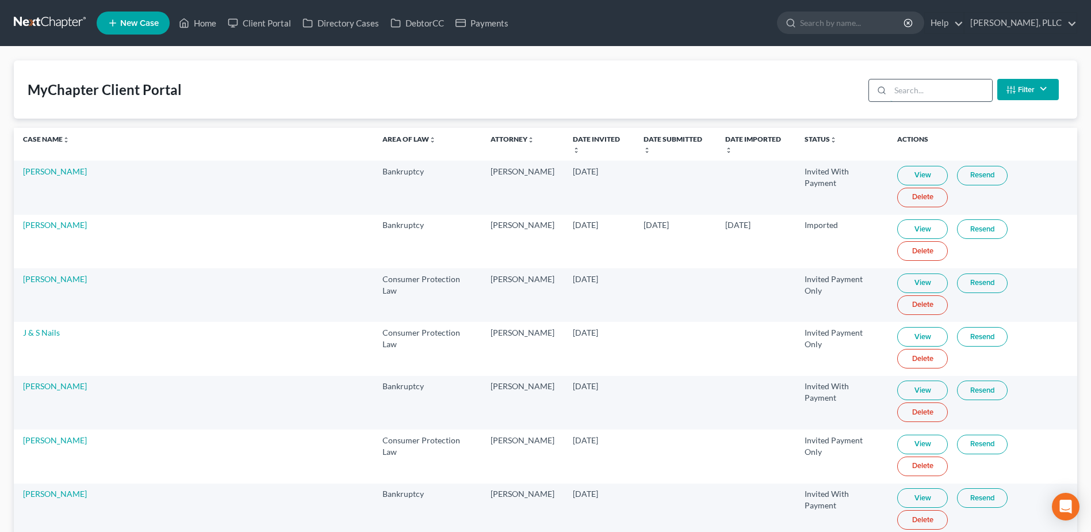
click at [919, 94] on input "search" at bounding box center [942, 90] width 102 height 22
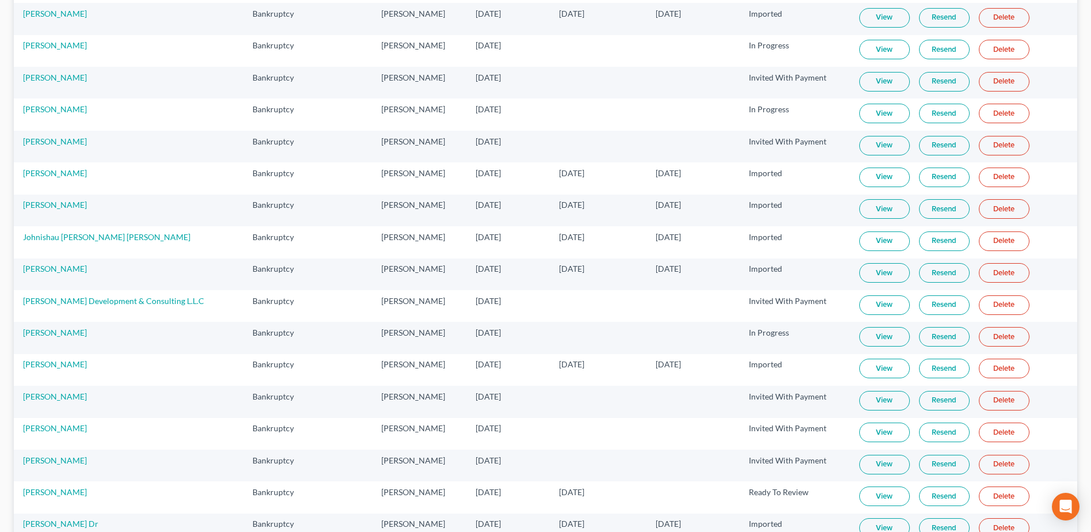
scroll to position [469, 0]
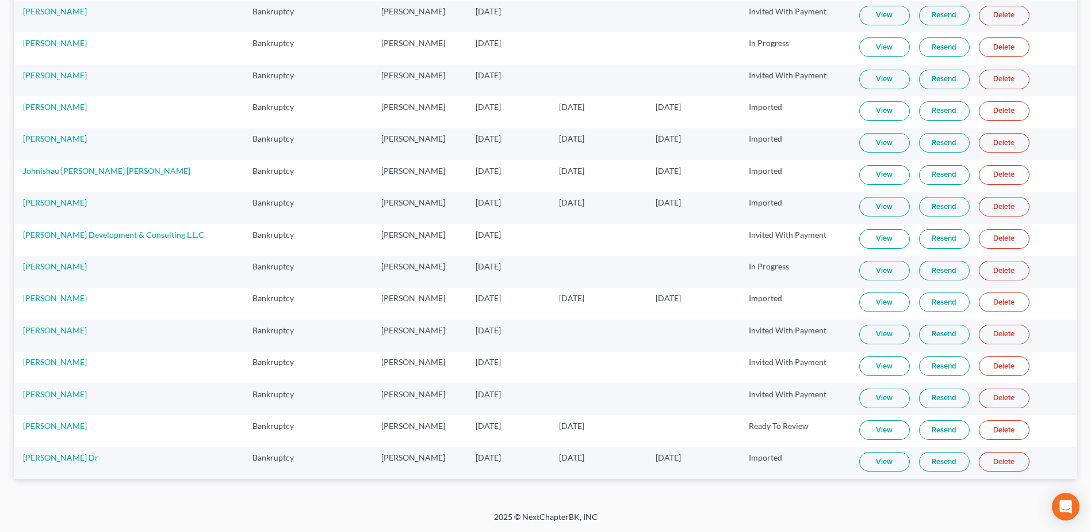
type input "[PERSON_NAME]"
click at [860, 468] on link "View" at bounding box center [885, 462] width 51 height 20
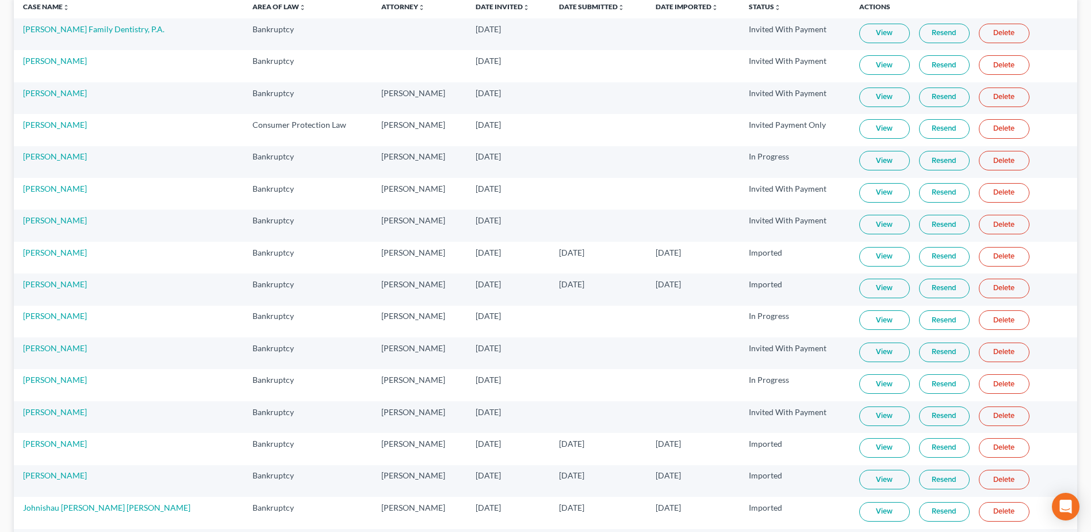
scroll to position [0, 0]
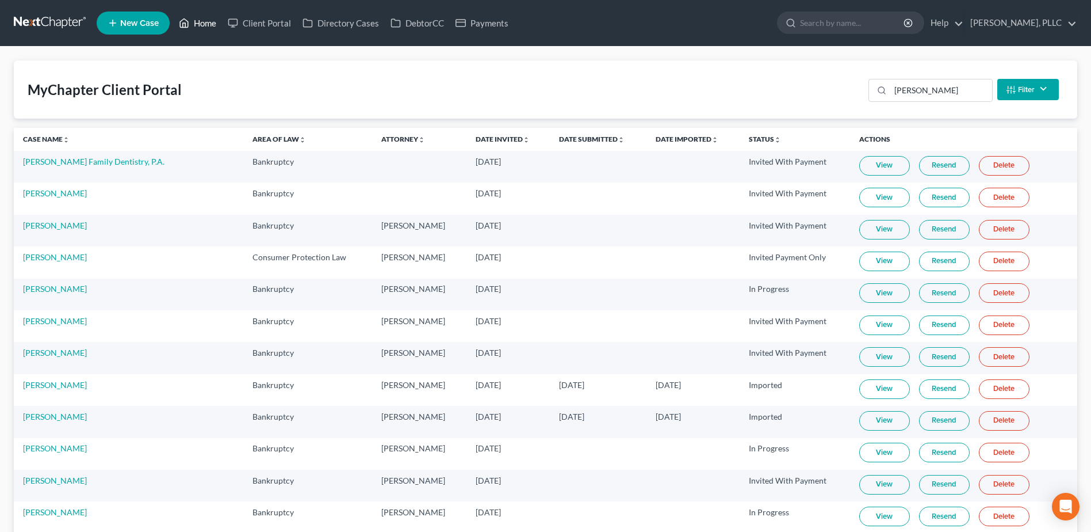
drag, startPoint x: 211, startPoint y: 26, endPoint x: 346, endPoint y: 377, distance: 376.3
click at [211, 26] on link "Home" at bounding box center [197, 23] width 49 height 21
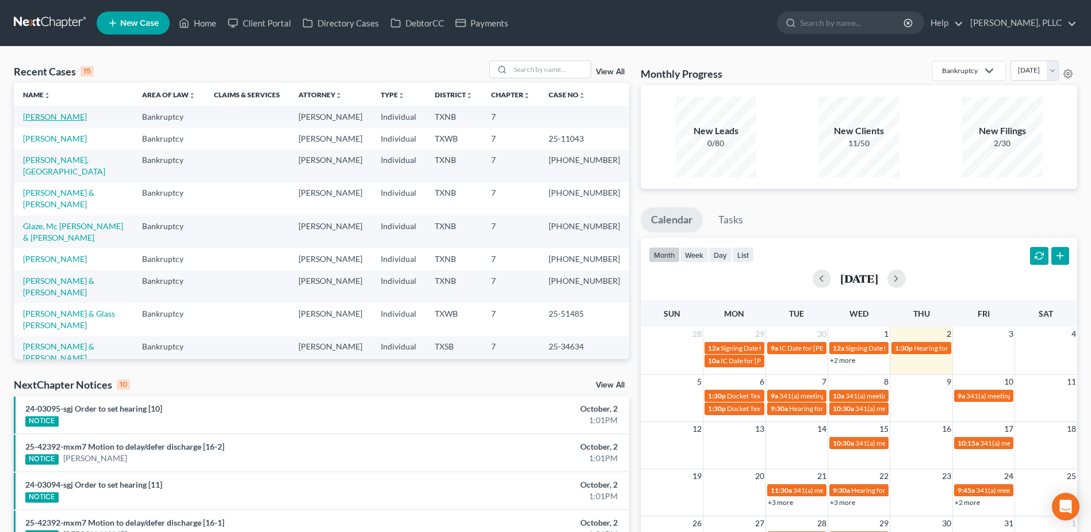
click at [36, 119] on link "[PERSON_NAME]" at bounding box center [55, 117] width 64 height 10
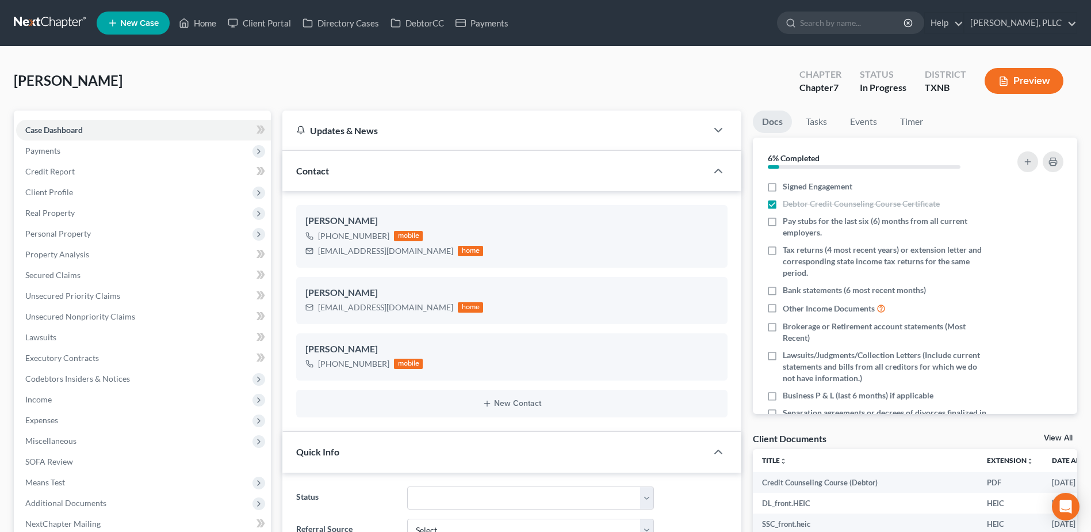
scroll to position [2308, 0]
click at [55, 192] on span "Client Profile" at bounding box center [49, 192] width 48 height 10
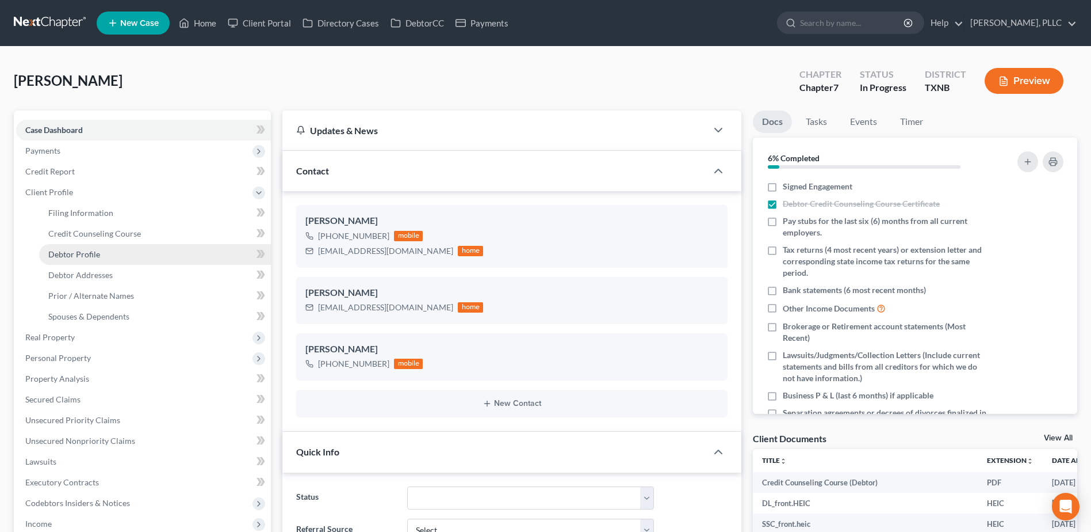
click at [84, 253] on span "Debtor Profile" at bounding box center [74, 254] width 52 height 10
select select "0"
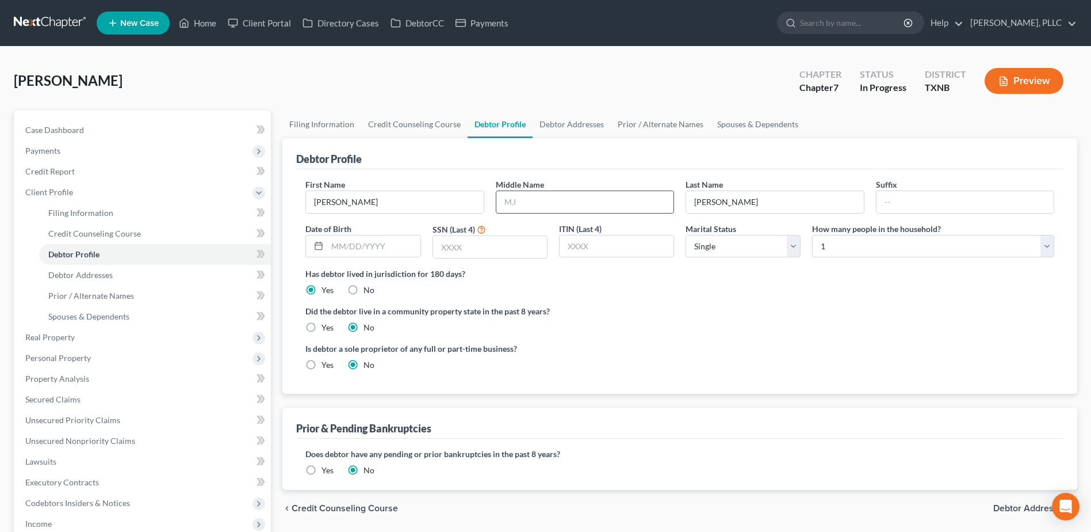
click at [542, 207] on input "text" at bounding box center [585, 202] width 177 height 22
type input "Edward Paul"
click at [353, 249] on input "text" at bounding box center [373, 246] width 93 height 22
type input "03/20/1991"
type input "9120"
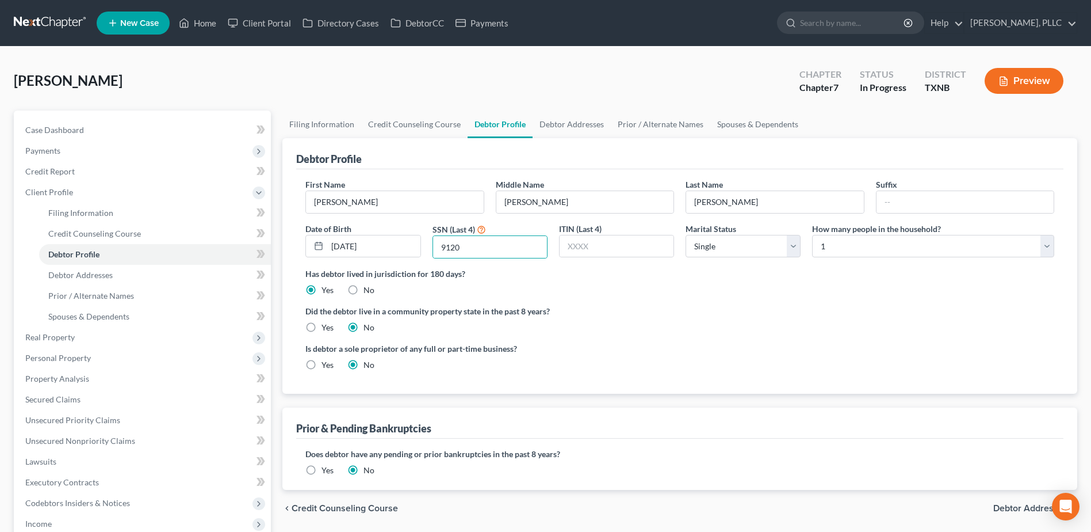
click at [322, 327] on label "Yes" at bounding box center [328, 328] width 12 height 12
click at [326, 327] on input "Yes" at bounding box center [329, 325] width 7 height 7
radio input "true"
radio input "false"
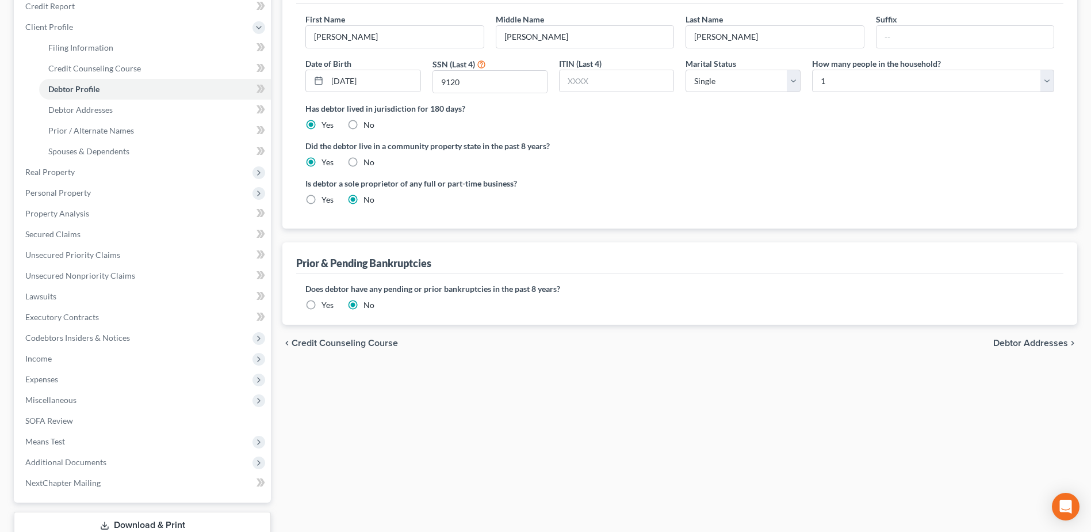
scroll to position [173, 0]
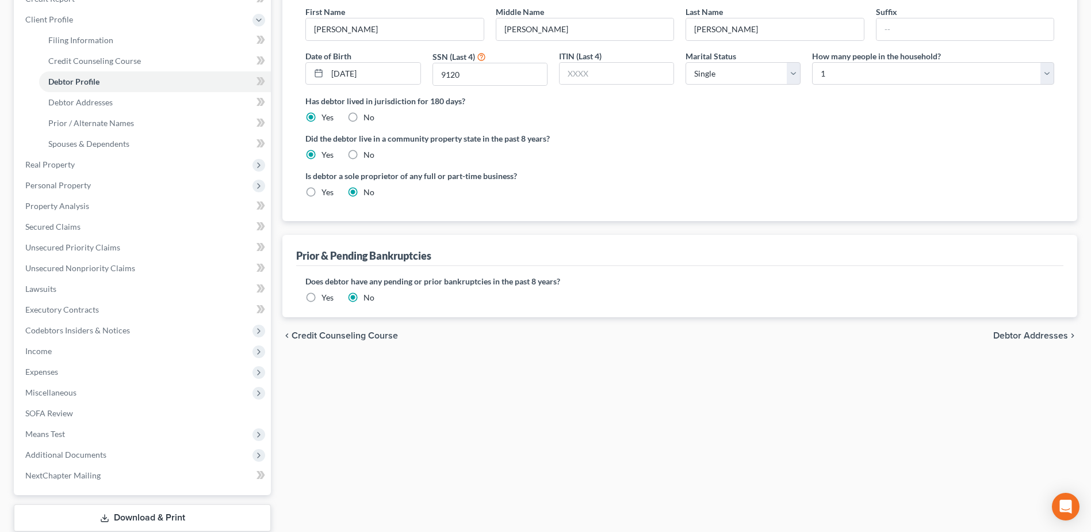
click at [1048, 337] on span "Debtor Addresses" at bounding box center [1031, 335] width 75 height 9
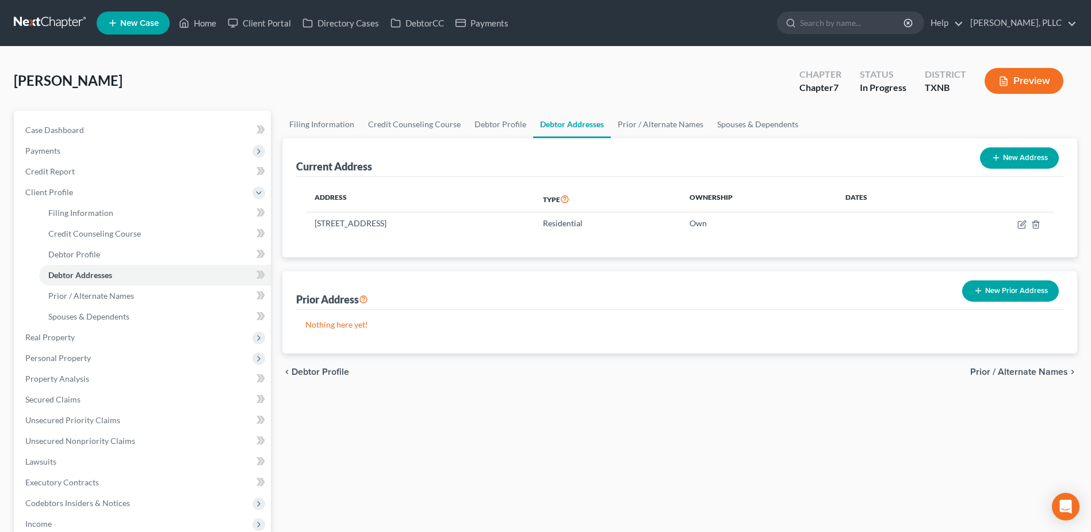
click at [1039, 370] on span "Prior / Alternate Names" at bounding box center [1020, 371] width 98 height 9
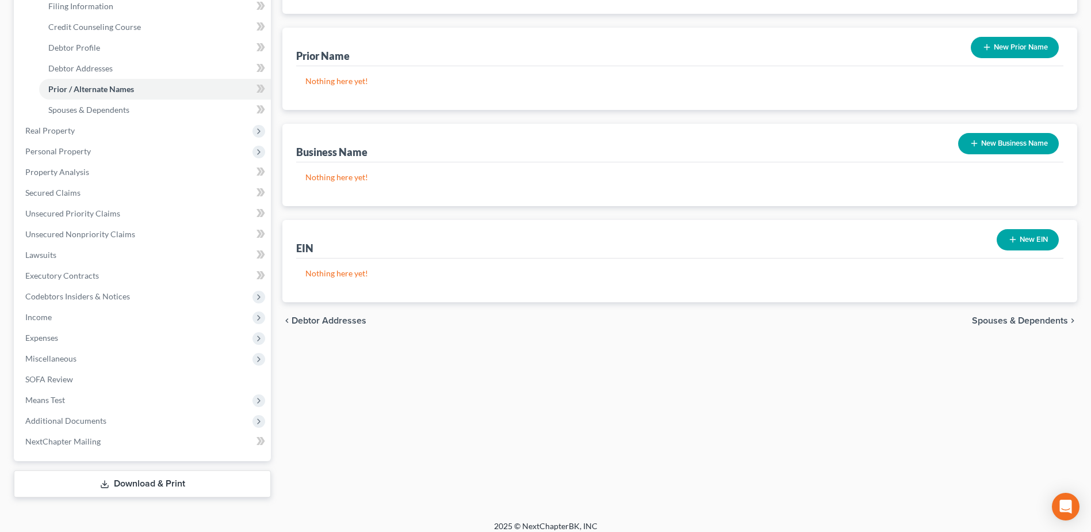
scroll to position [216, 0]
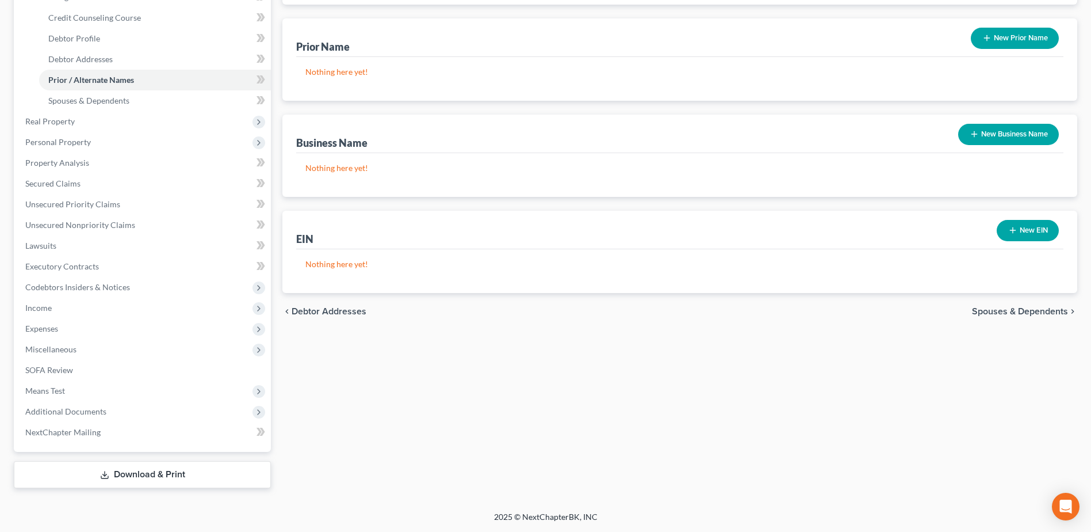
click at [1020, 310] on span "Spouses & Dependents" at bounding box center [1020, 311] width 96 height 9
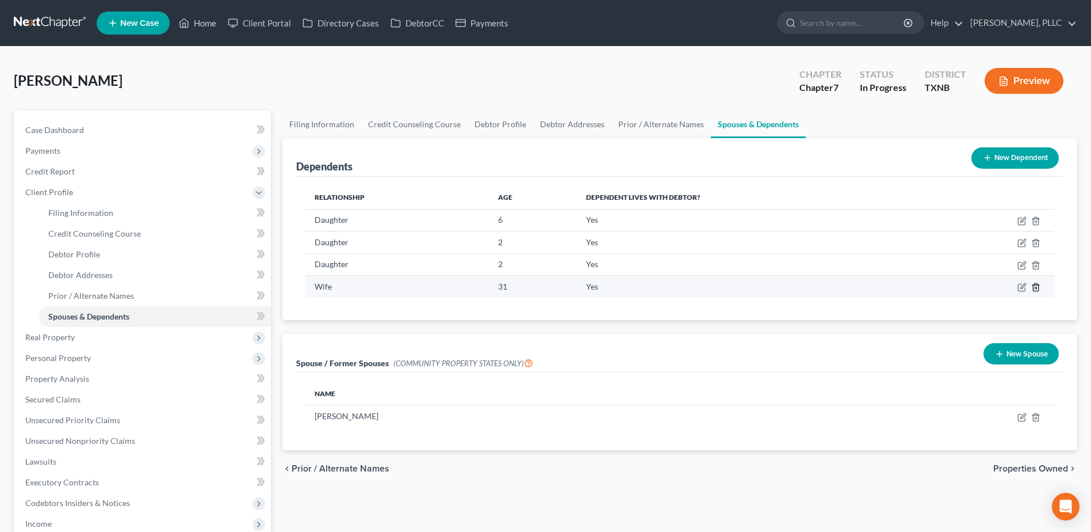
click at [1038, 287] on icon "button" at bounding box center [1036, 286] width 9 height 9
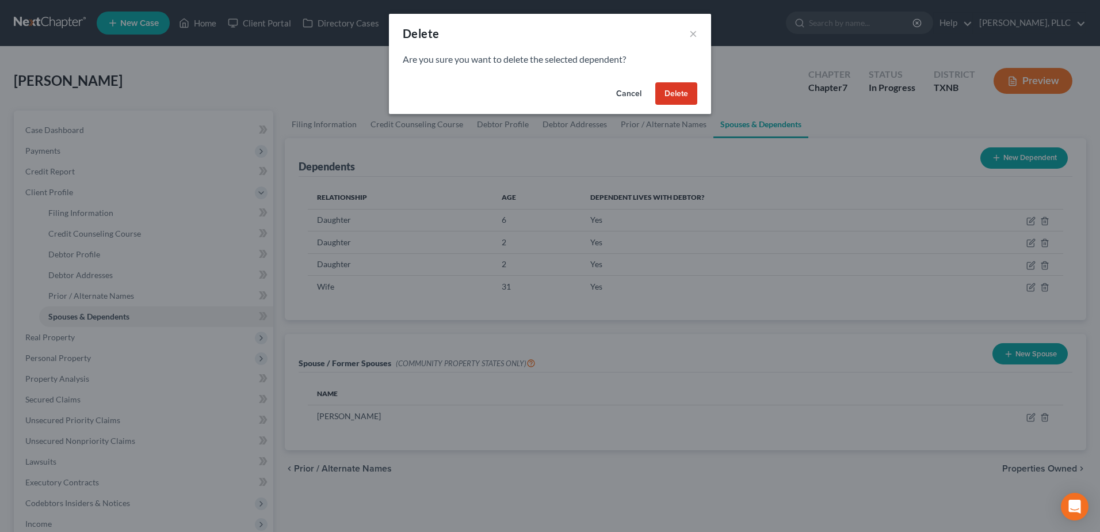
click at [668, 92] on button "Delete" at bounding box center [676, 93] width 42 height 23
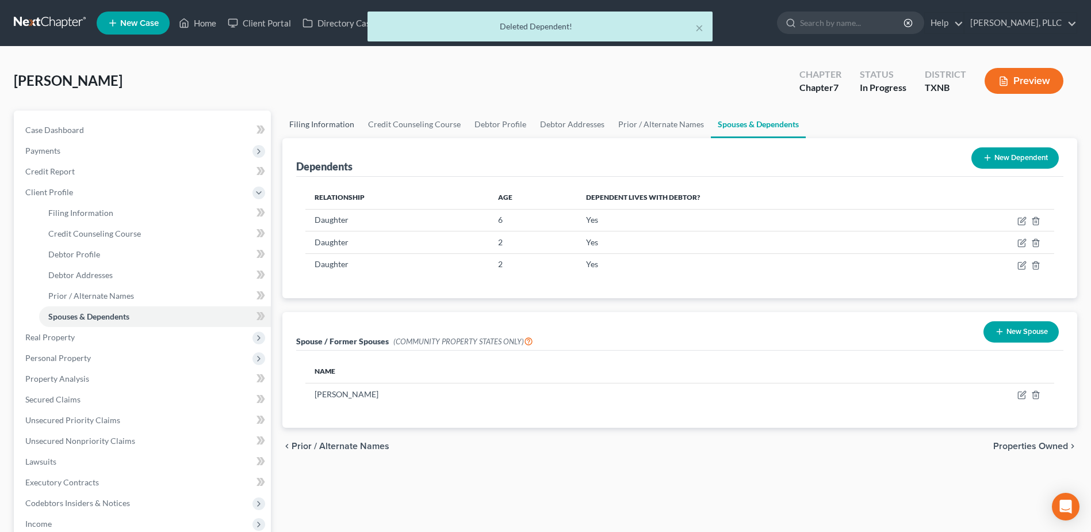
drag, startPoint x: 323, startPoint y: 122, endPoint x: 816, endPoint y: 198, distance: 498.9
click at [323, 122] on link "Filing Information" at bounding box center [321, 124] width 79 height 28
select select "1"
select select "0"
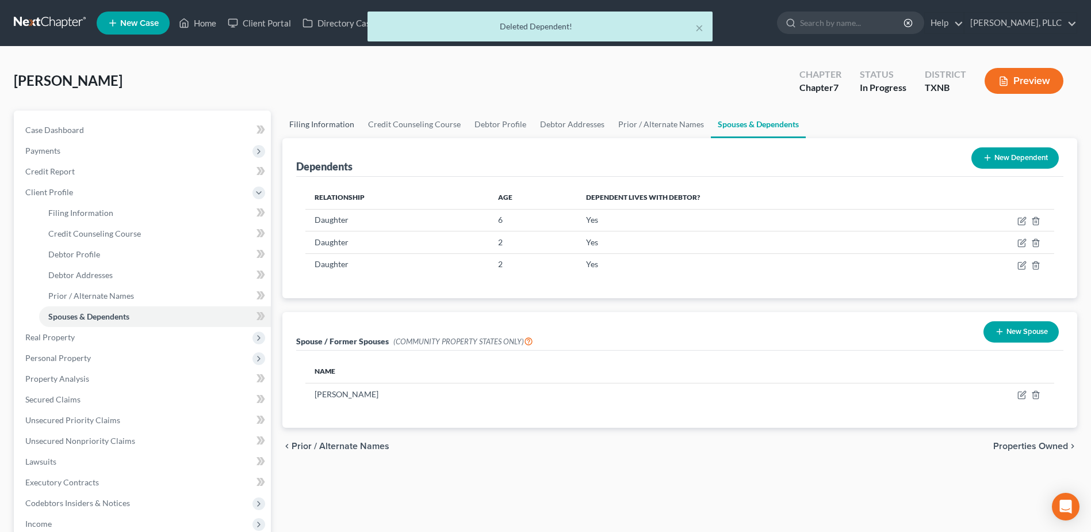
select select "78"
select select "1"
select select "45"
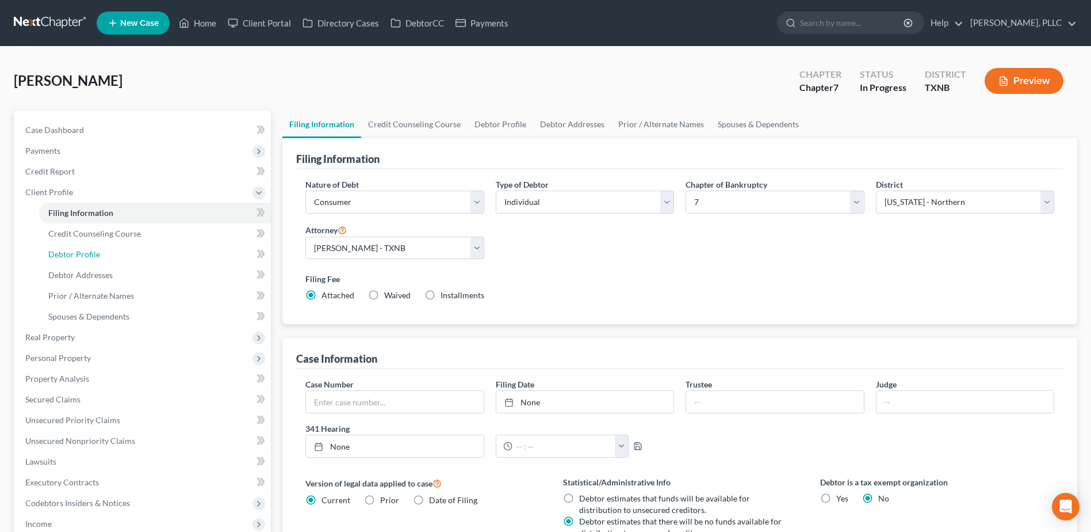
drag, startPoint x: 66, startPoint y: 250, endPoint x: 834, endPoint y: 280, distance: 768.1
click at [66, 250] on span "Debtor Profile" at bounding box center [74, 254] width 52 height 10
select select "0"
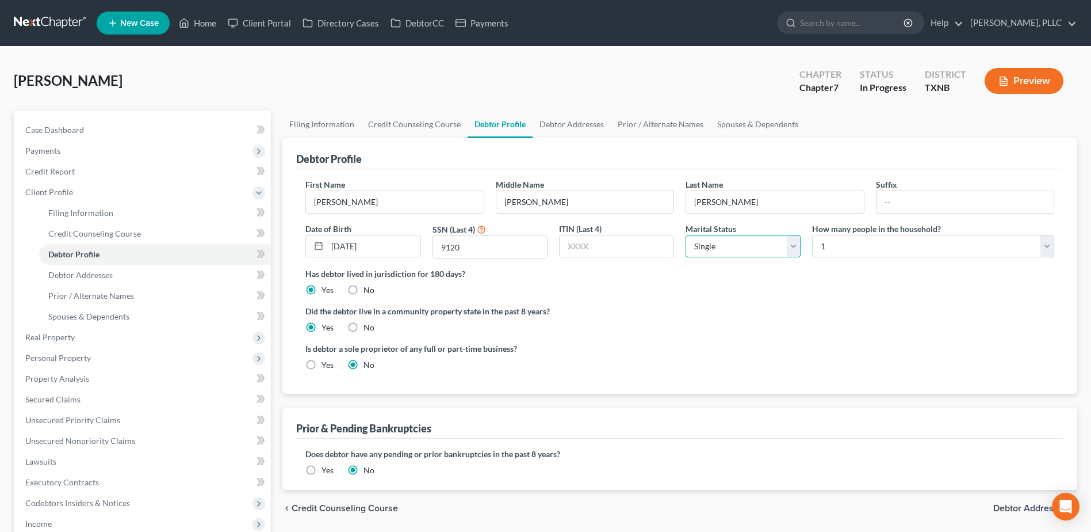
click at [793, 247] on select "Select Single Married Separated Divorced Widowed" at bounding box center [743, 246] width 115 height 23
select select "1"
click at [686, 235] on select "Select Single Married Separated Divorced Widowed" at bounding box center [743, 246] width 115 height 23
click at [1049, 246] on select "Select 1 2 3 4 5 6 7 8 9 10 11 12 13 14 15 16 17 18 19 20" at bounding box center [933, 246] width 242 height 23
select select "3"
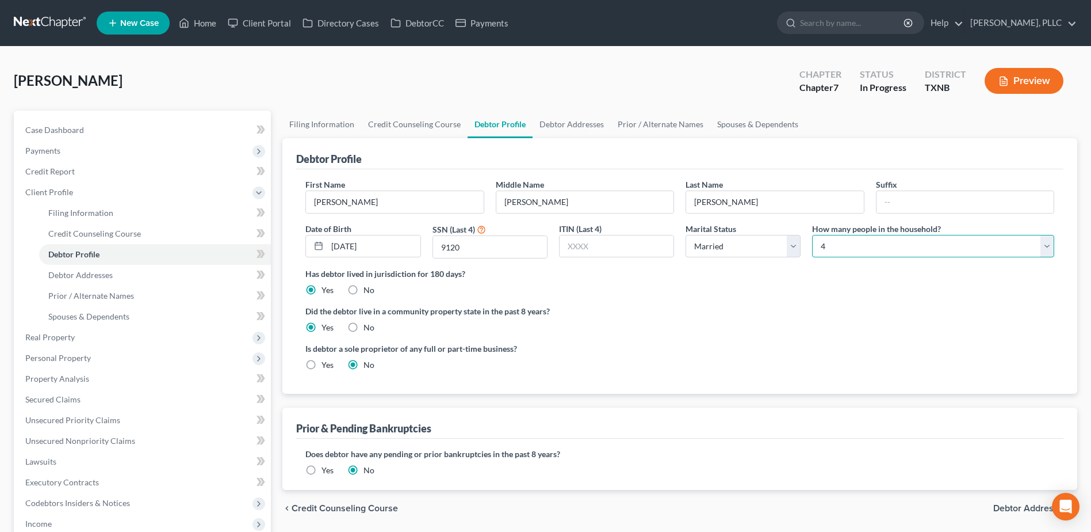
click at [812, 235] on select "Select 1 2 3 4 5 6 7 8 9 10 11 12 13 14 15 16 17 18 19 20" at bounding box center [933, 246] width 242 height 23
click at [475, 63] on div "Smith, Walter Upgraded Chapter Chapter 7 Status In Progress District TXNB Previ…" at bounding box center [546, 85] width 1064 height 50
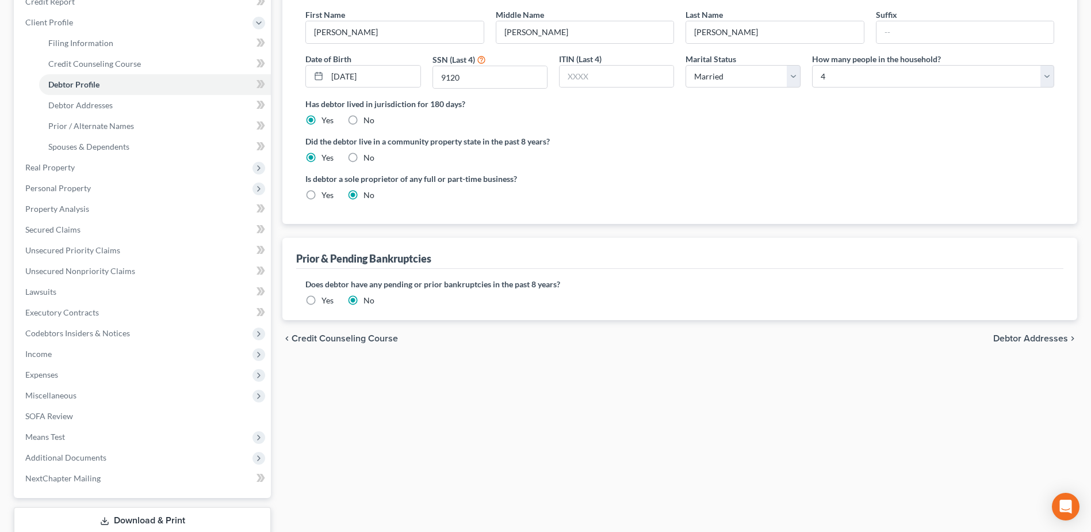
scroll to position [173, 0]
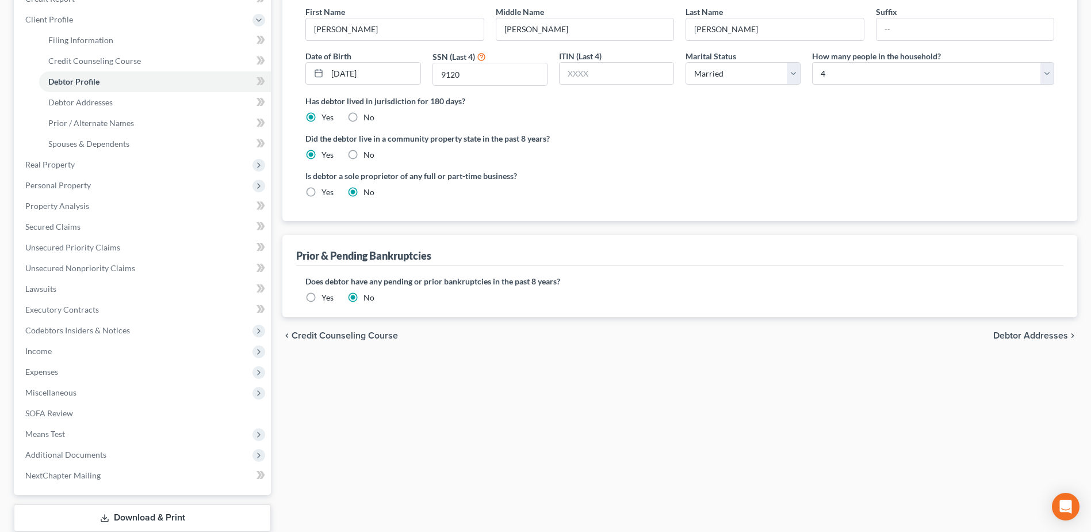
click at [1028, 333] on span "Debtor Addresses" at bounding box center [1031, 335] width 75 height 9
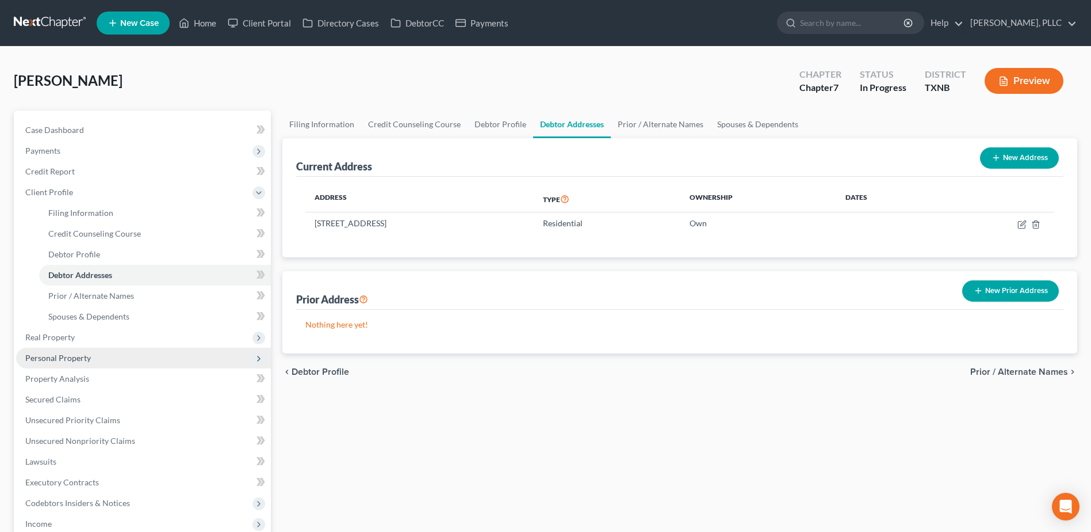
drag, startPoint x: 59, startPoint y: 339, endPoint x: 96, endPoint y: 352, distance: 38.4
click at [59, 339] on span "Real Property" at bounding box center [49, 337] width 49 height 10
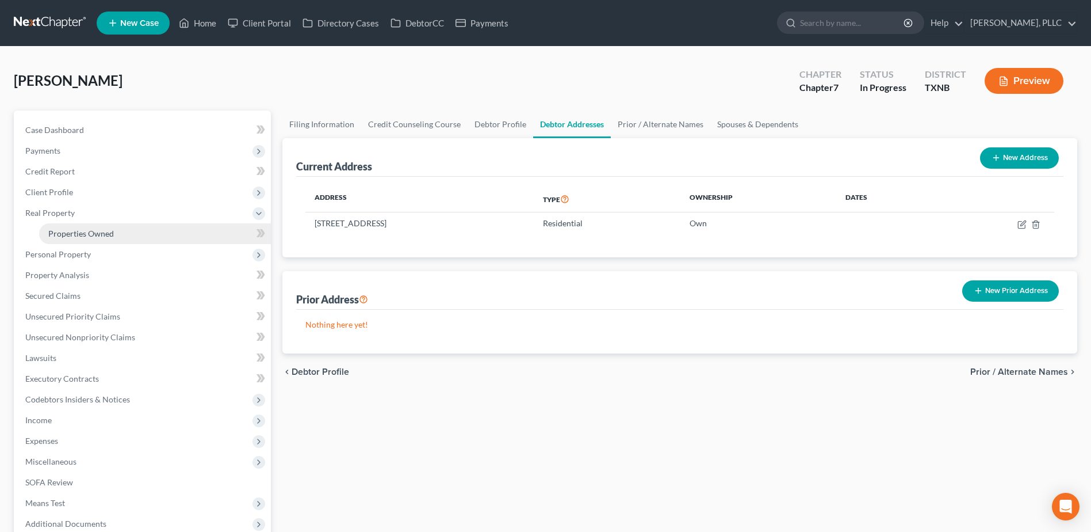
click at [74, 235] on span "Properties Owned" at bounding box center [81, 233] width 66 height 10
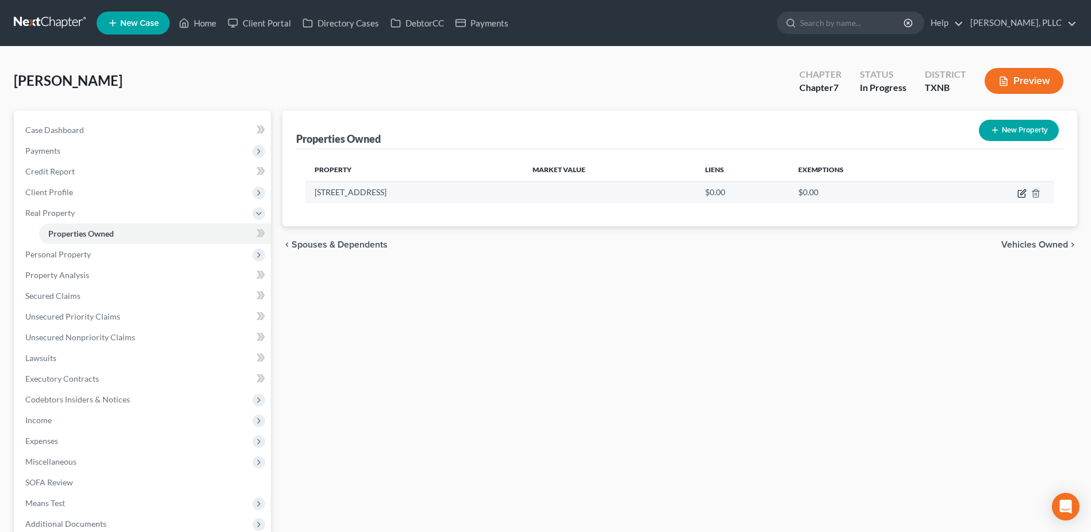
click at [1018, 193] on icon "button" at bounding box center [1022, 193] width 9 height 9
select select "45"
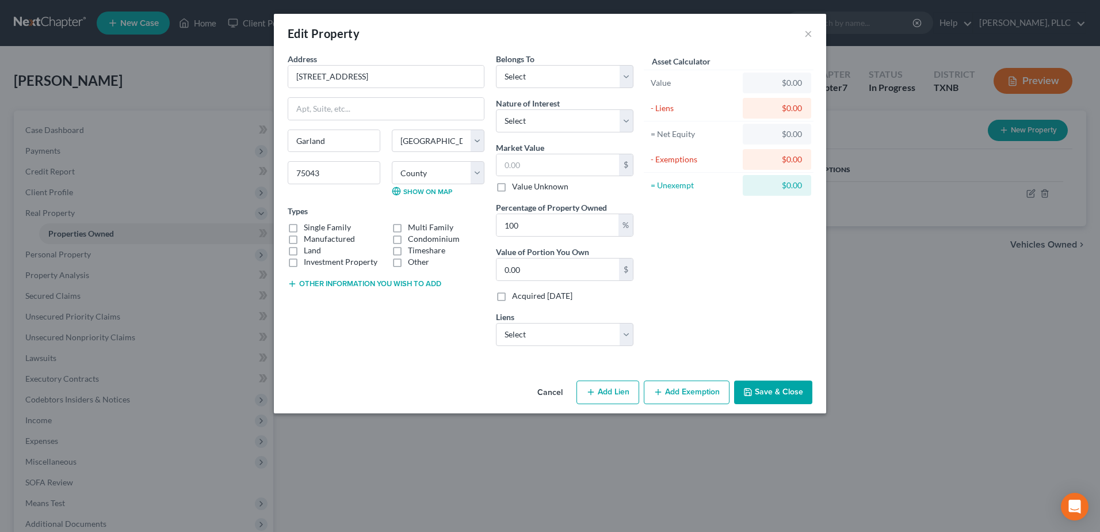
click at [304, 233] on label "Manufactured" at bounding box center [329, 239] width 51 height 12
click at [308, 233] on input "Manufactured" at bounding box center [311, 236] width 7 height 7
checkbox input "true"
click at [628, 81] on select "Select Debtor 1 Only Debtor 2 Only Debtor 1 And Debtor 2 Only At Least One Of T…" at bounding box center [565, 76] width 138 height 23
drag, startPoint x: 295, startPoint y: 228, endPoint x: 620, endPoint y: 269, distance: 328.1
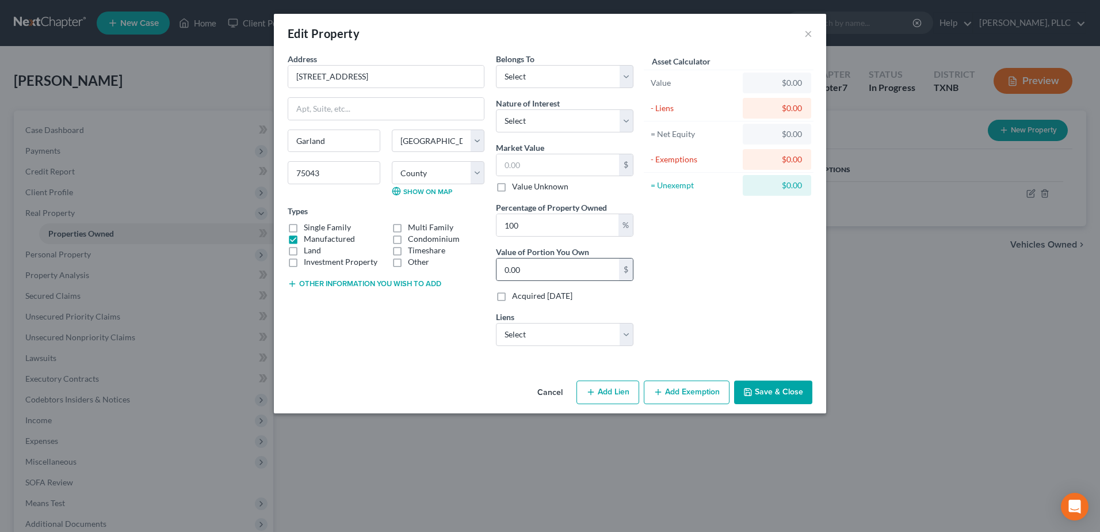
click at [304, 228] on label "Single Family" at bounding box center [327, 228] width 47 height 12
click at [308, 228] on input "Single Family" at bounding box center [311, 225] width 7 height 7
checkbox input "true"
click at [304, 239] on label "Manufactured" at bounding box center [329, 239] width 51 height 12
click at [308, 239] on input "Manufactured" at bounding box center [311, 236] width 7 height 7
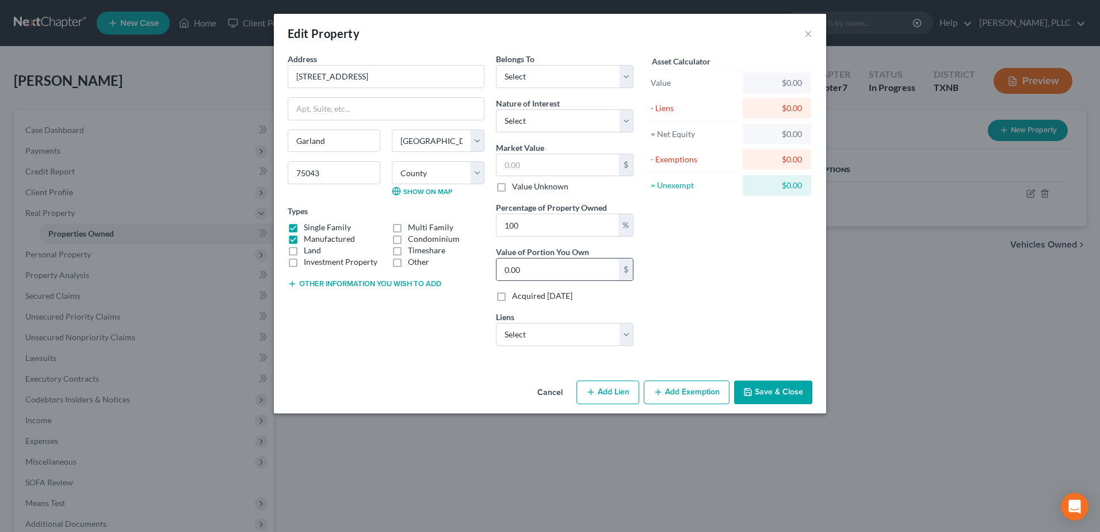
checkbox input "false"
click at [620, 120] on select "Select Fee Simple Joint Tenant Life Estate Equitable Interest Future Interest T…" at bounding box center [565, 120] width 138 height 23
select select "0"
click at [496, 109] on select "Select Fee Simple Joint Tenant Life Estate Equitable Interest Future Interest T…" at bounding box center [565, 120] width 138 height 23
click at [616, 395] on button "Add Lien" at bounding box center [607, 392] width 63 height 24
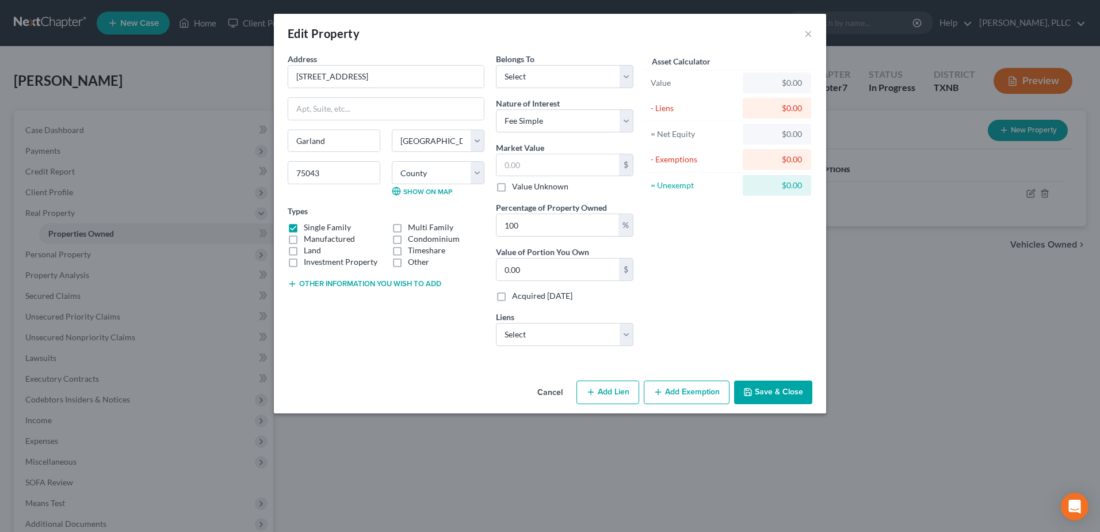
select select "0"
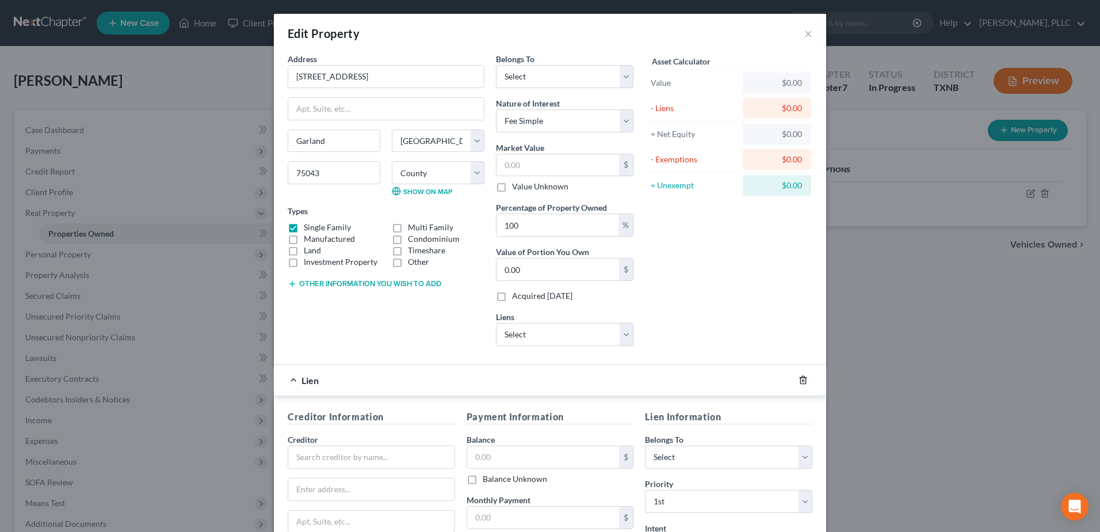
click at [801, 377] on polyline "button" at bounding box center [803, 377] width 7 height 0
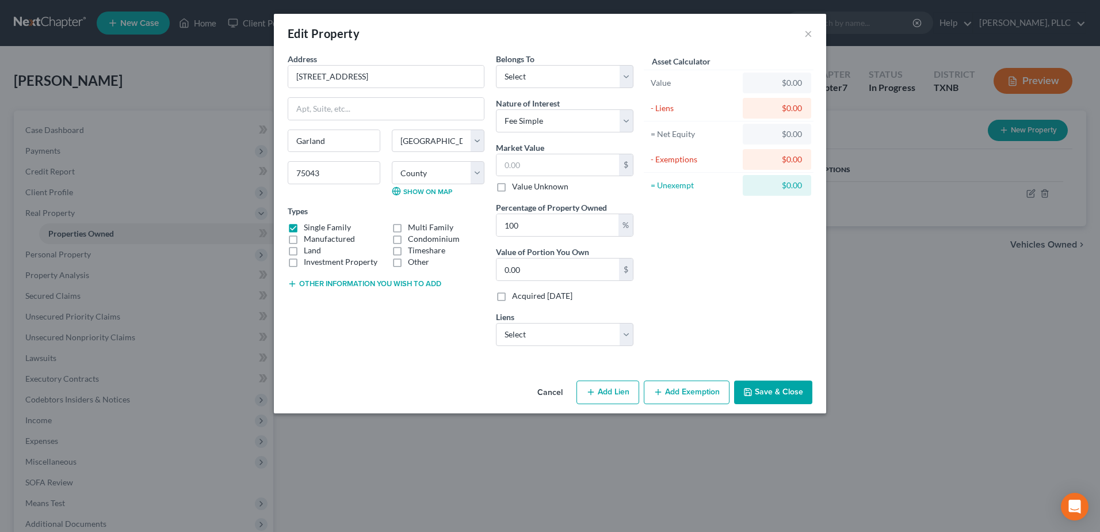
click at [787, 395] on button "Save & Close" at bounding box center [773, 392] width 78 height 24
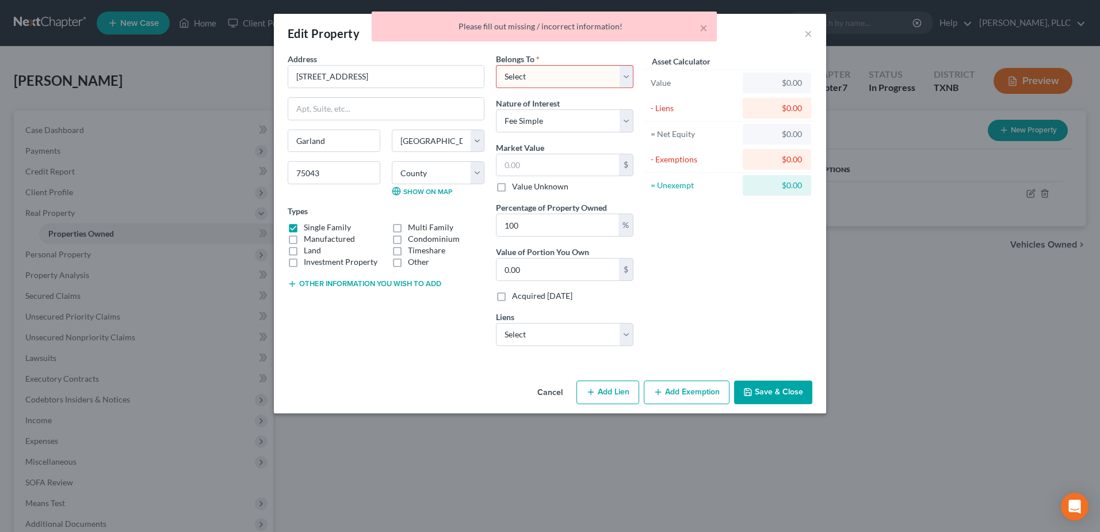
click at [553, 390] on button "Cancel" at bounding box center [550, 392] width 44 height 23
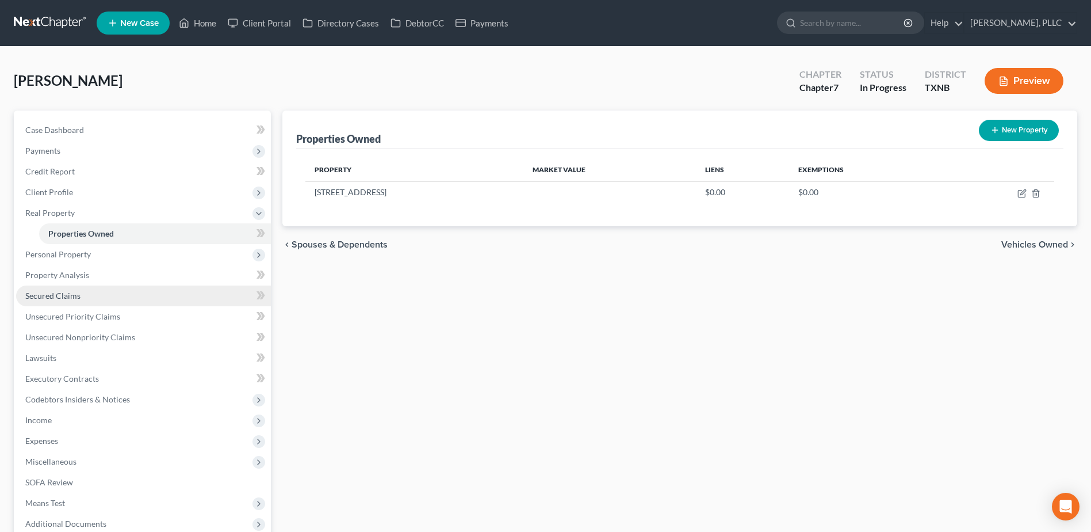
click at [48, 295] on span "Secured Claims" at bounding box center [52, 296] width 55 height 10
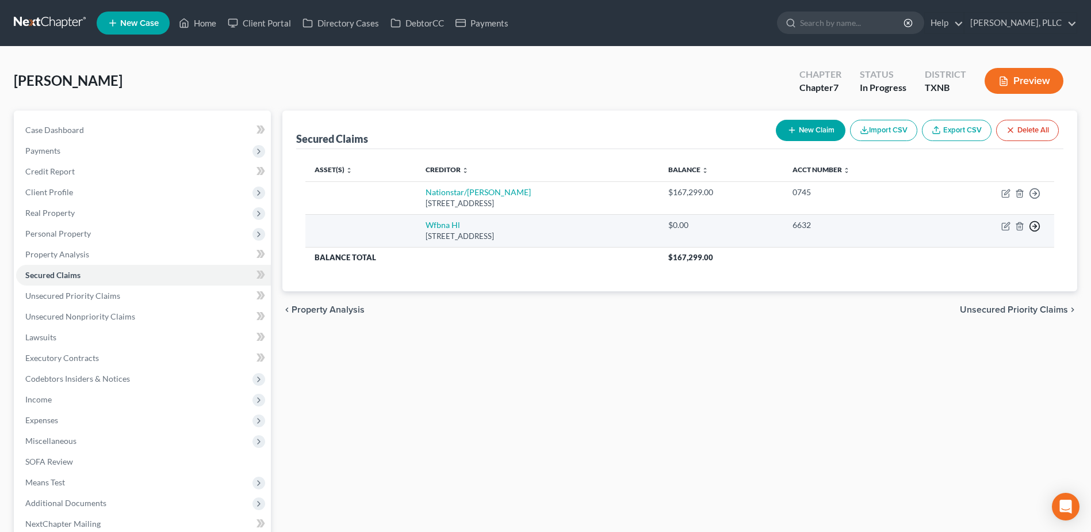
click at [1035, 224] on polyline "button" at bounding box center [1036, 226] width 2 height 4
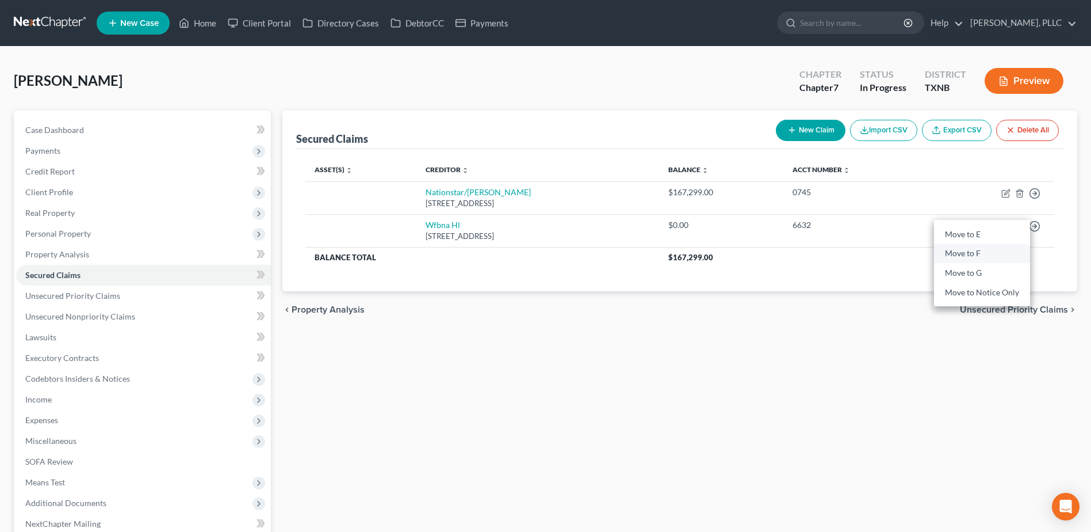
click at [973, 253] on link "Move to F" at bounding box center [982, 254] width 96 height 20
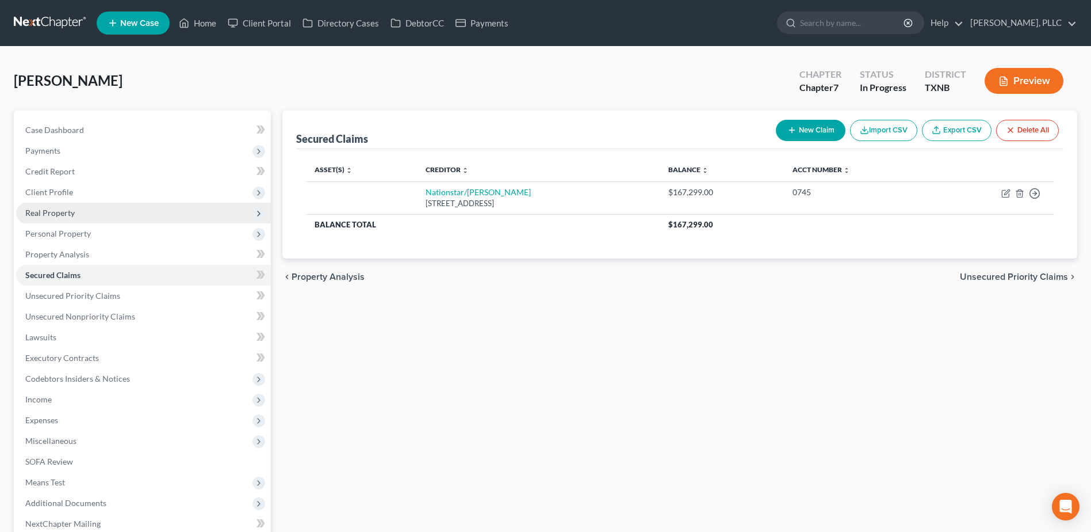
click at [59, 213] on span "Real Property" at bounding box center [49, 213] width 49 height 10
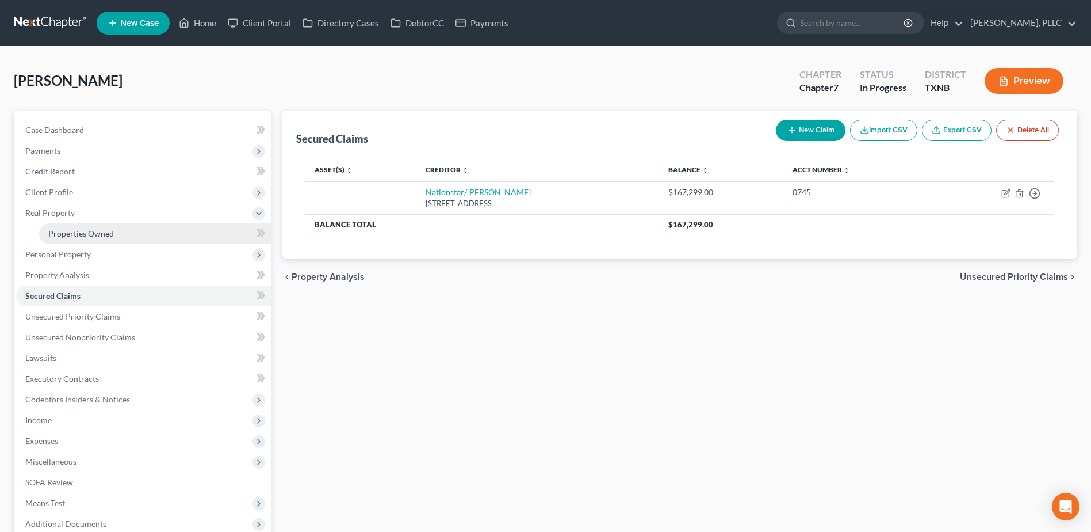
click at [67, 235] on span "Properties Owned" at bounding box center [81, 233] width 66 height 10
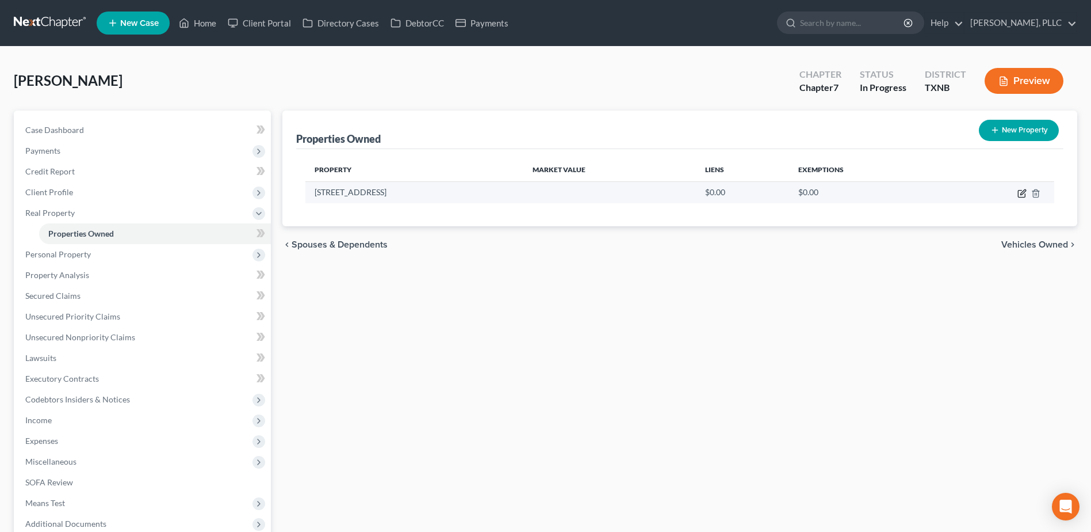
click at [1022, 197] on icon "button" at bounding box center [1021, 193] width 7 height 7
select select "45"
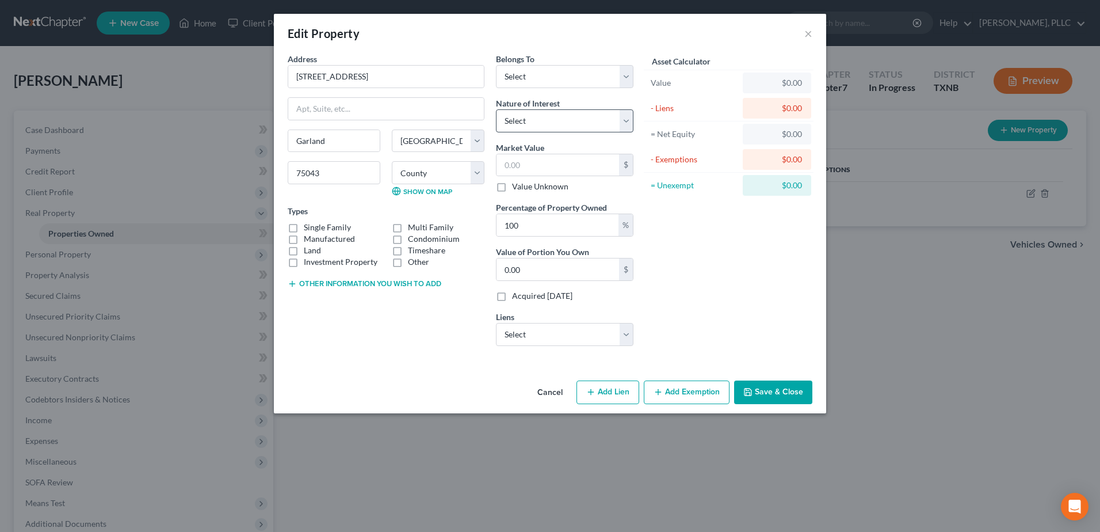
click at [304, 226] on label "Single Family" at bounding box center [327, 228] width 47 height 12
click at [308, 226] on input "Single Family" at bounding box center [311, 225] width 7 height 7
checkbox input "true"
drag, startPoint x: 631, startPoint y: 123, endPoint x: 617, endPoint y: 134, distance: 18.0
click at [631, 123] on select "Select Fee Simple Joint Tenant Life Estate Equitable Interest Future Interest T…" at bounding box center [565, 120] width 138 height 23
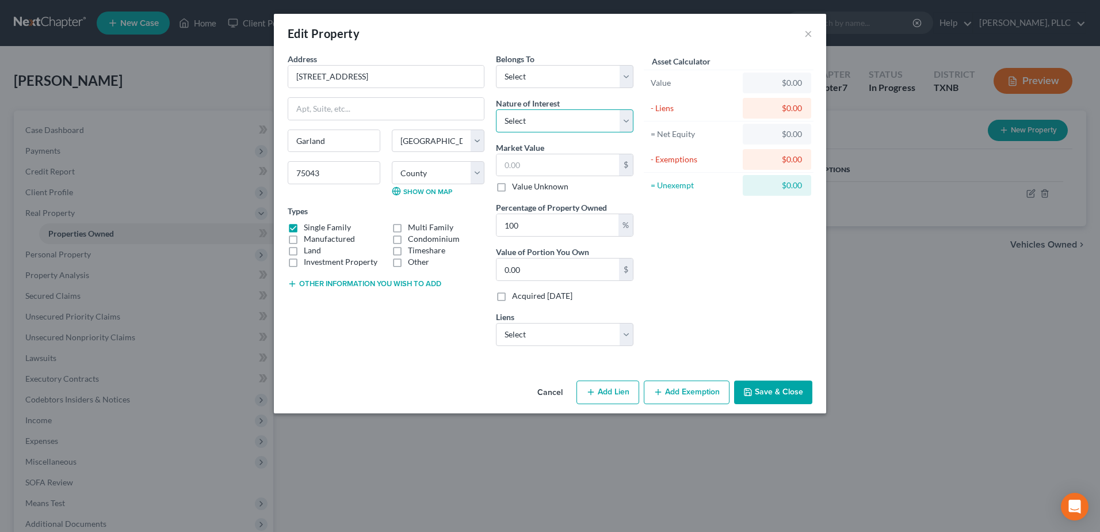
select select "0"
click at [496, 109] on select "Select Fee Simple Joint Tenant Life Estate Equitable Interest Future Interest T…" at bounding box center [565, 120] width 138 height 23
click at [627, 338] on select "Select Nationstar/Mr Cooper - $167,299.00" at bounding box center [565, 334] width 138 height 23
select select "45"
select select "0"
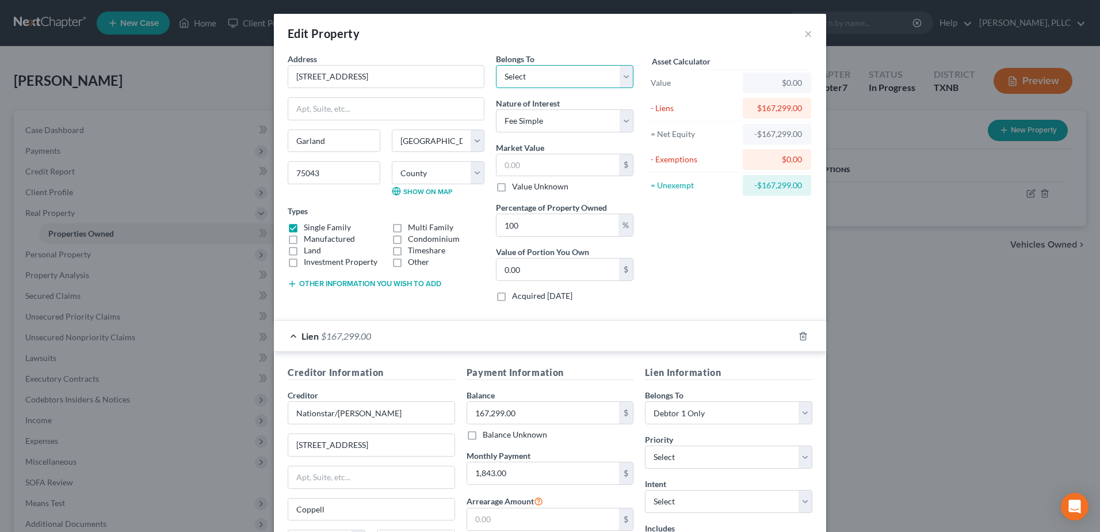
click at [614, 75] on select "Select Debtor 1 Only Debtor 2 Only Debtor 1 And Debtor 2 Only At Least One Of T…" at bounding box center [565, 76] width 138 height 23
select select "0"
click at [496, 65] on select "Select Debtor 1 Only Debtor 2 Only Debtor 1 And Debtor 2 Only At Least One Of T…" at bounding box center [565, 76] width 138 height 23
drag, startPoint x: 403, startPoint y: 77, endPoint x: 277, endPoint y: 75, distance: 126.0
click at [277, 75] on div "Address * 3829 Commonwealth Drive Garland State AL AK AR AZ CA CO CT DE DC FL G…" at bounding box center [550, 328] width 552 height 550
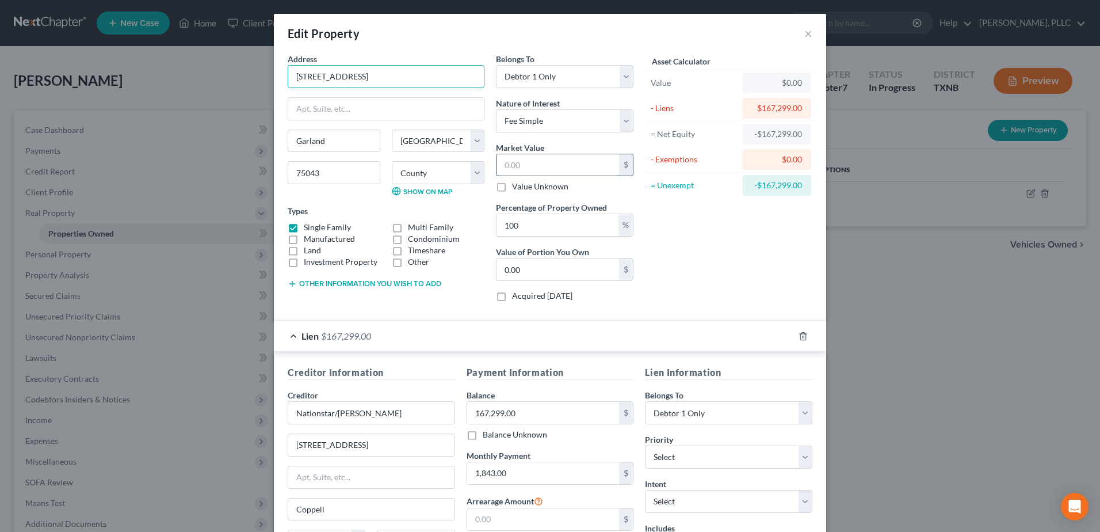
click at [552, 170] on input "text" at bounding box center [558, 165] width 123 height 22
type input "2"
type input "2.00"
type input "24"
type input "24.00"
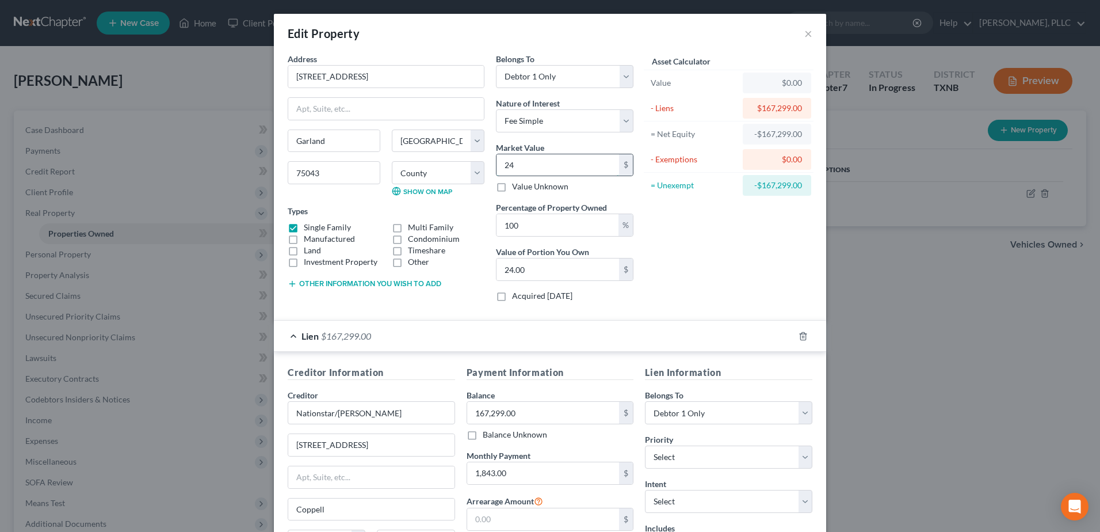
type input "249"
type input "249.00"
type input "2499"
type input "2,499.00"
type input "2,4990"
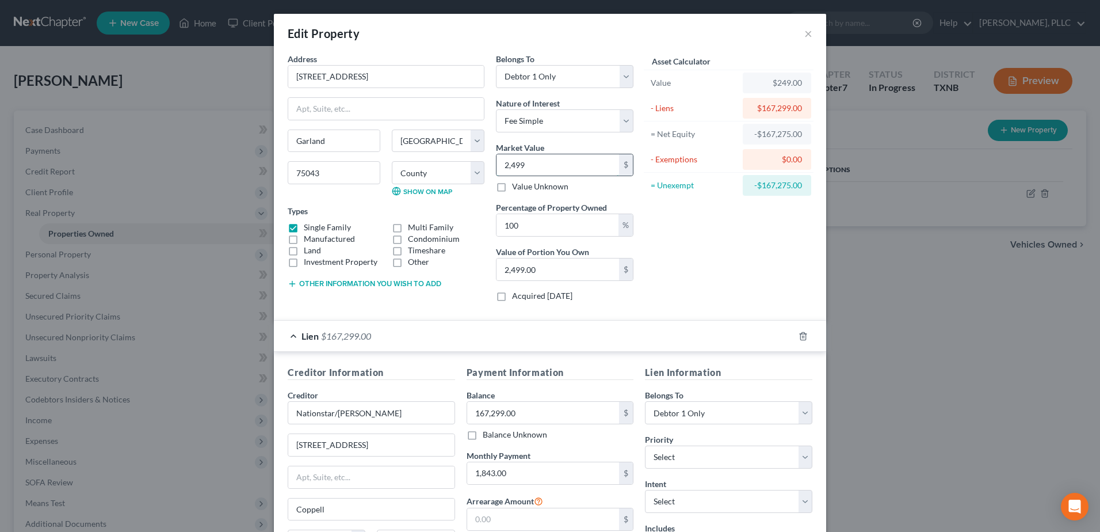
type input "24,990.00"
type input "24,9900"
type input "249,900.00"
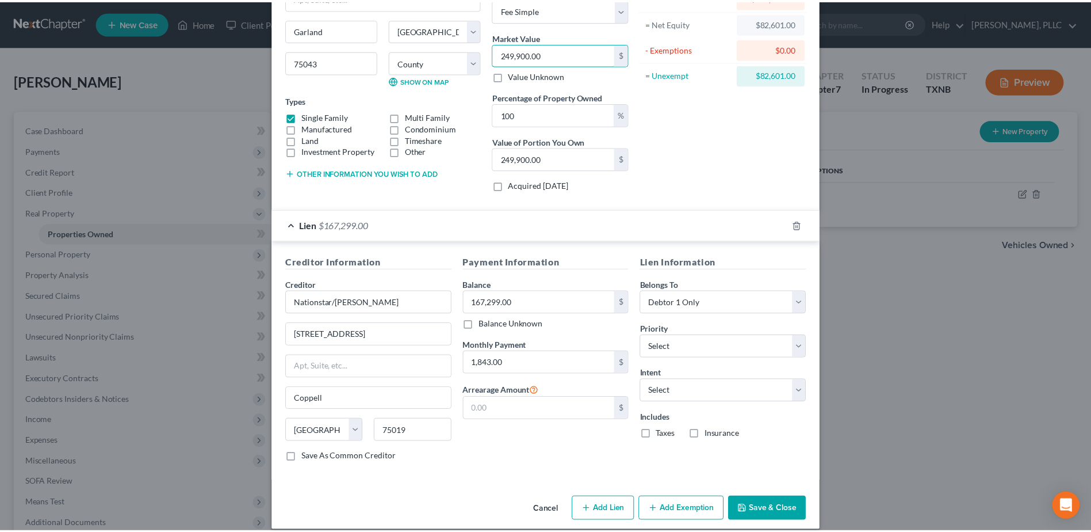
scroll to position [123, 0]
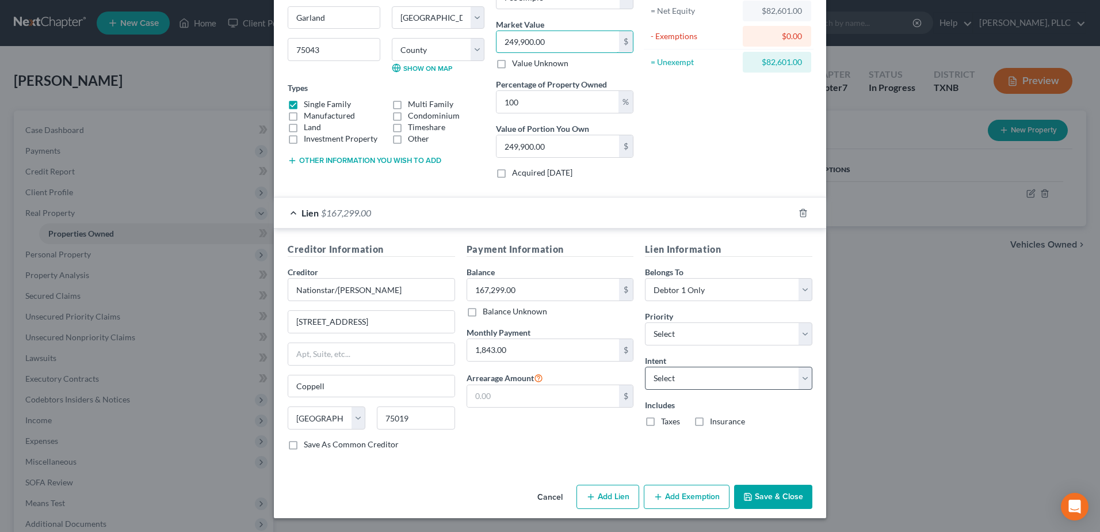
type input "249,900.00"
click at [797, 382] on select "Select Surrender Redeem Reaffirm Avoid Other" at bounding box center [728, 377] width 167 height 23
select select "2"
click at [645, 366] on select "Select Surrender Redeem Reaffirm Avoid Other" at bounding box center [728, 377] width 167 height 23
drag, startPoint x: 646, startPoint y: 425, endPoint x: 690, endPoint y: 422, distance: 44.9
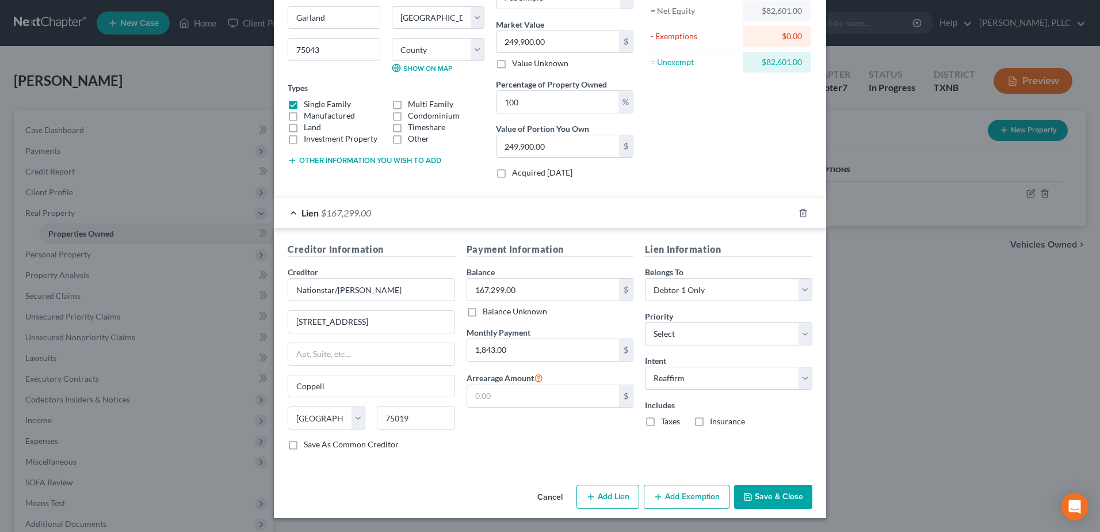
click at [661, 424] on label "Taxes" at bounding box center [670, 421] width 19 height 12
click at [666, 423] on input "Taxes" at bounding box center [669, 418] width 7 height 7
checkbox input "true"
click at [710, 422] on label "Insurance" at bounding box center [727, 421] width 35 height 12
click at [715, 422] on input "Insurance" at bounding box center [718, 418] width 7 height 7
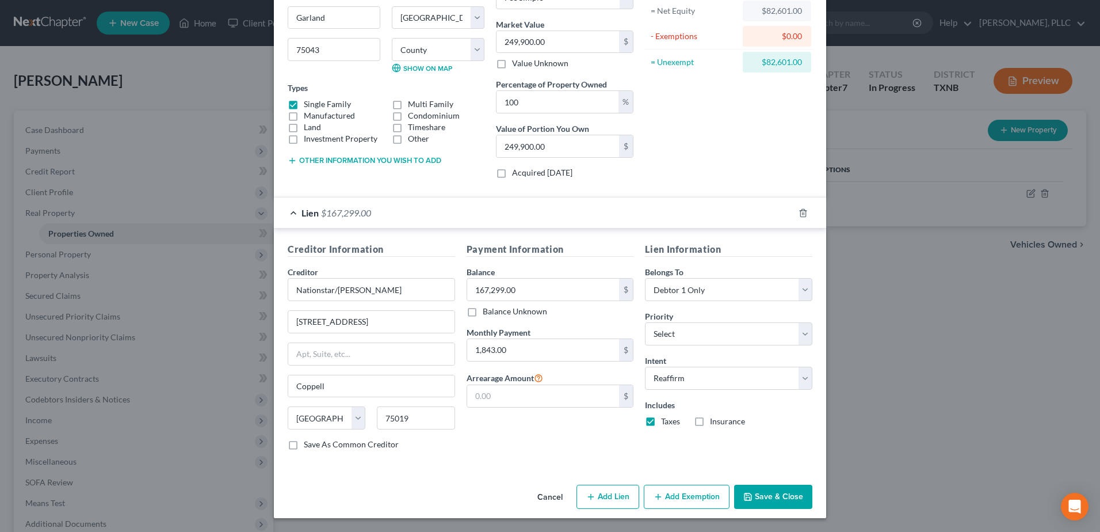
checkbox input "true"
click at [781, 497] on button "Save & Close" at bounding box center [773, 496] width 78 height 24
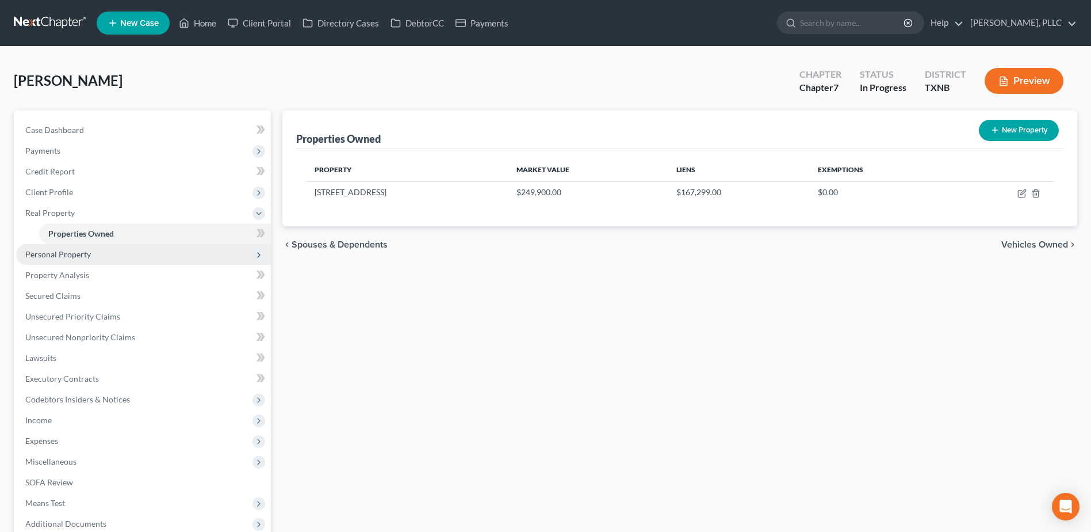
click at [77, 253] on span "Personal Property" at bounding box center [58, 254] width 66 height 10
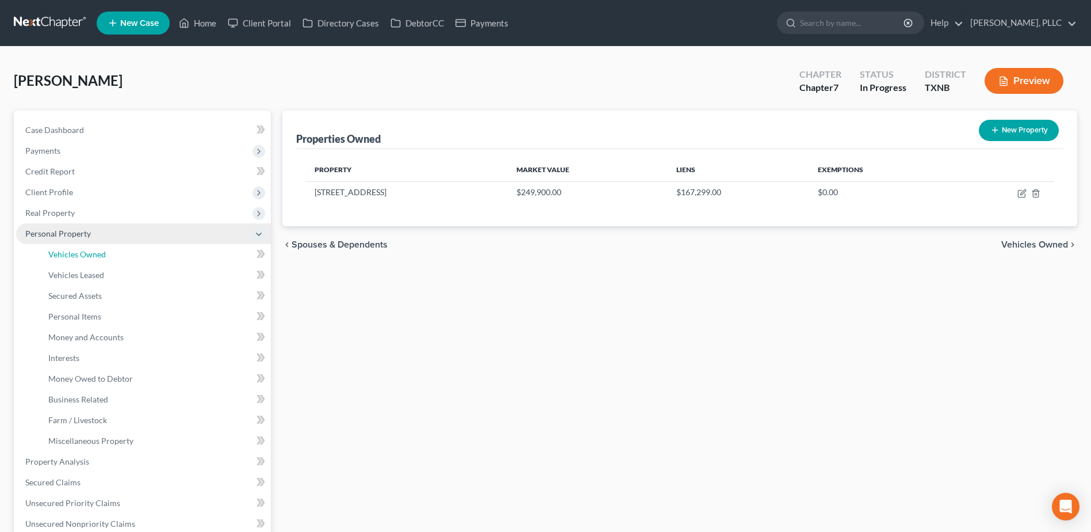
click at [77, 253] on span "Vehicles Owned" at bounding box center [77, 254] width 58 height 10
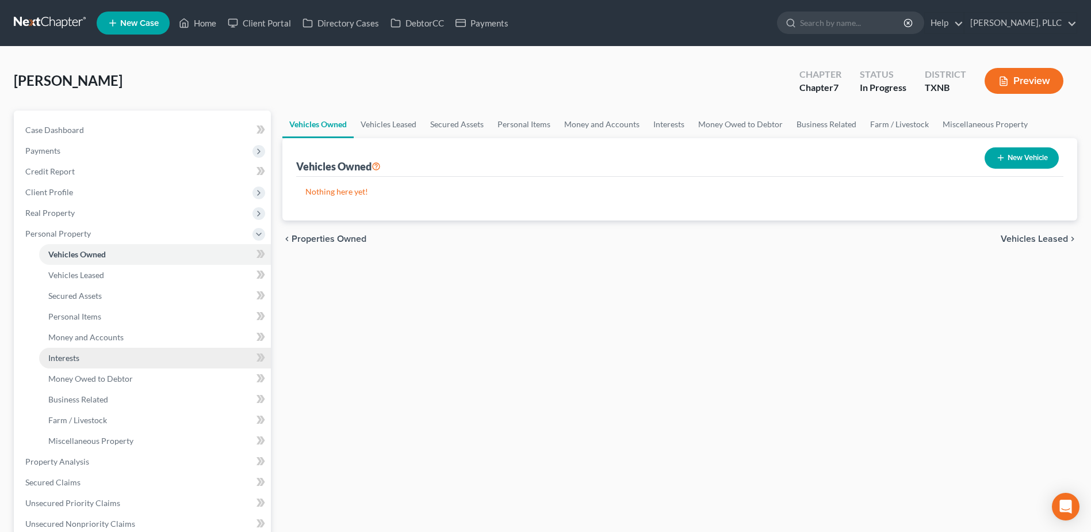
click at [62, 362] on link "Interests" at bounding box center [155, 358] width 232 height 21
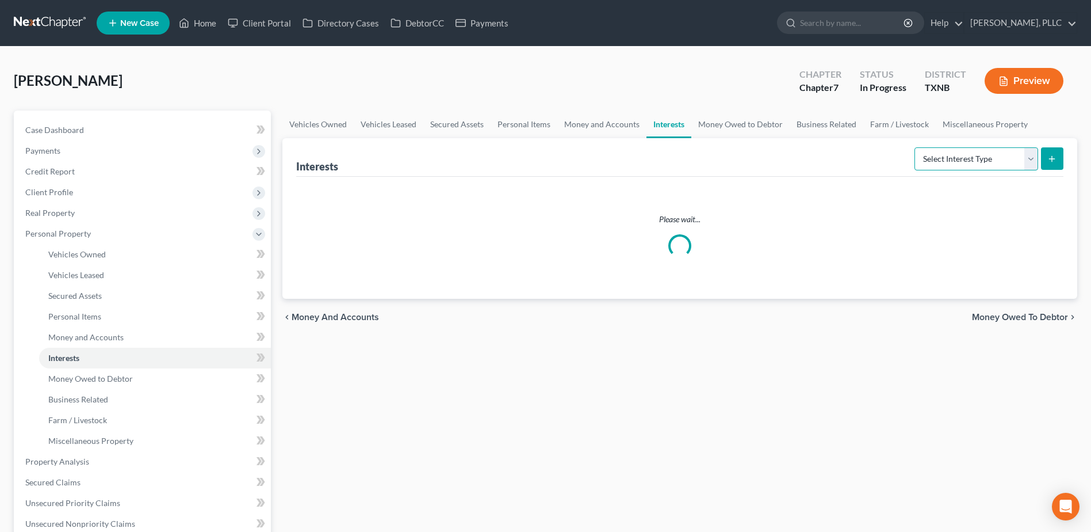
click at [1027, 161] on select "Select Interest Type 401K Annuity Bond Education IRA Government Bond Government…" at bounding box center [977, 158] width 124 height 23
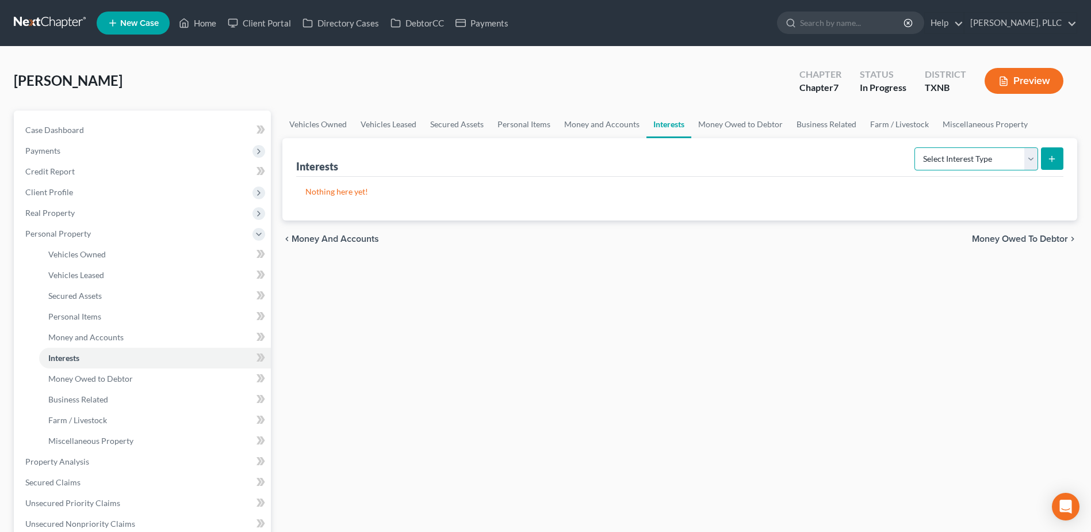
select select "incorporated_business"
click at [916, 147] on select "Select Interest Type 401K Annuity Bond Education IRA Government Bond Government…" at bounding box center [977, 158] width 124 height 23
click at [1049, 162] on icon "submit" at bounding box center [1052, 158] width 9 height 9
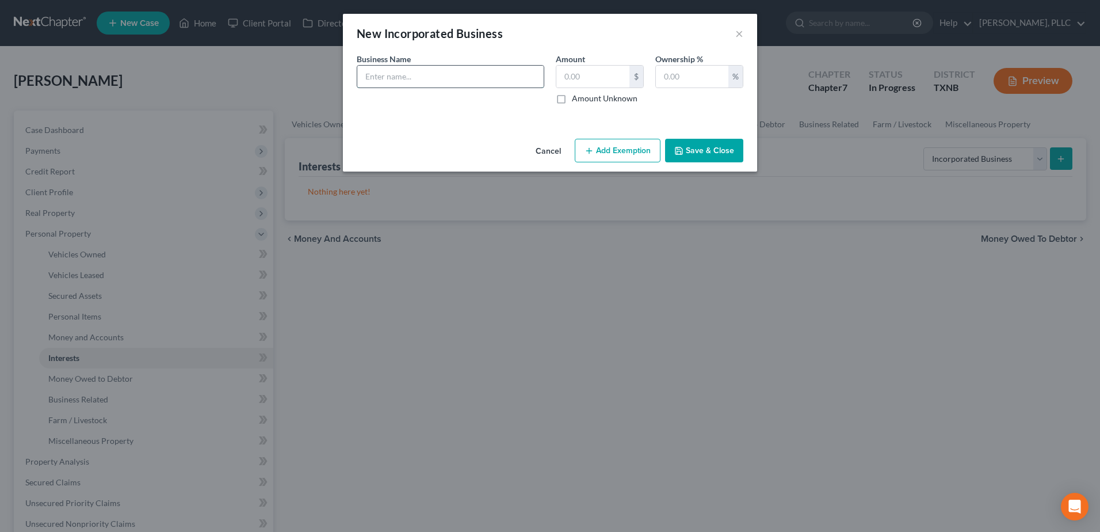
click at [442, 82] on input "text" at bounding box center [450, 77] width 186 height 22
type input "Chiro Smith, LLC"
type input "100"
click at [681, 150] on icon "button" at bounding box center [678, 150] width 9 height 9
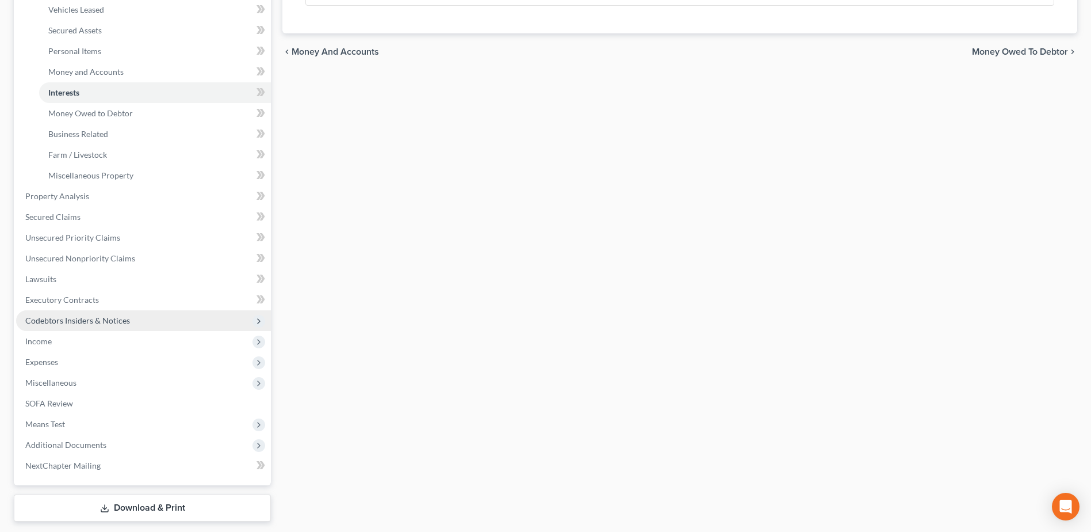
scroll to position [299, 0]
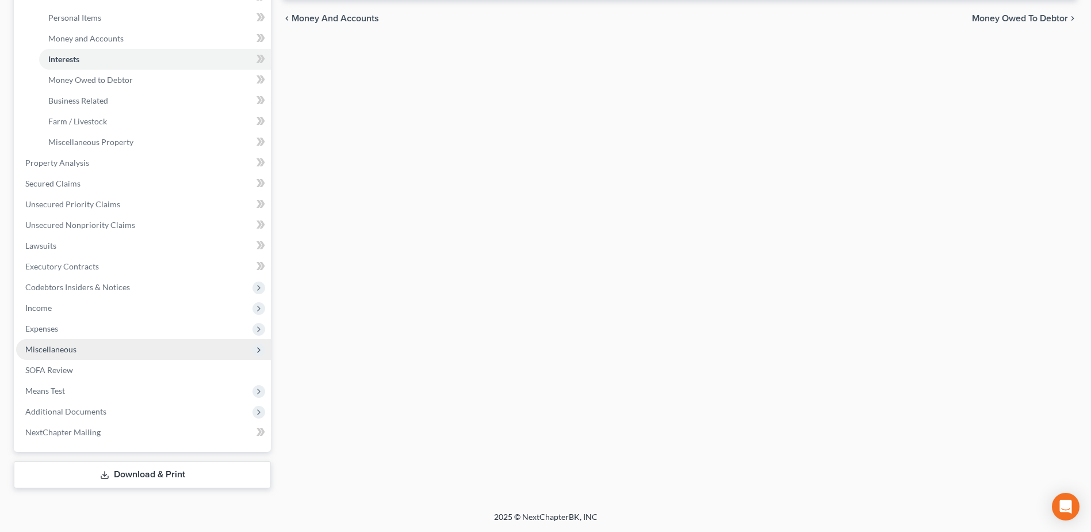
click at [68, 350] on span "Miscellaneous" at bounding box center [50, 349] width 51 height 10
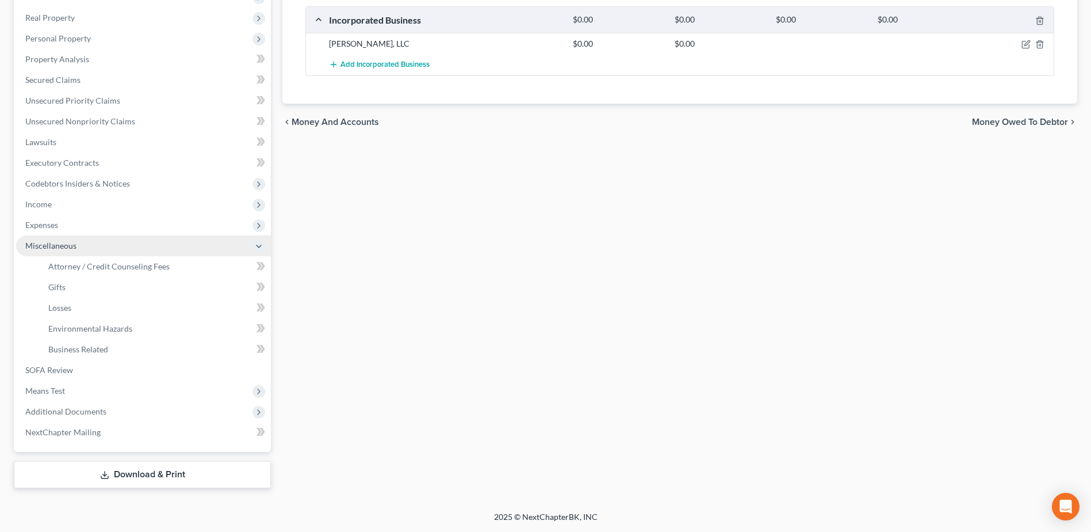
scroll to position [195, 0]
drag, startPoint x: 79, startPoint y: 347, endPoint x: 892, endPoint y: 208, distance: 824.2
click at [79, 346] on span "Business Related" at bounding box center [78, 349] width 60 height 10
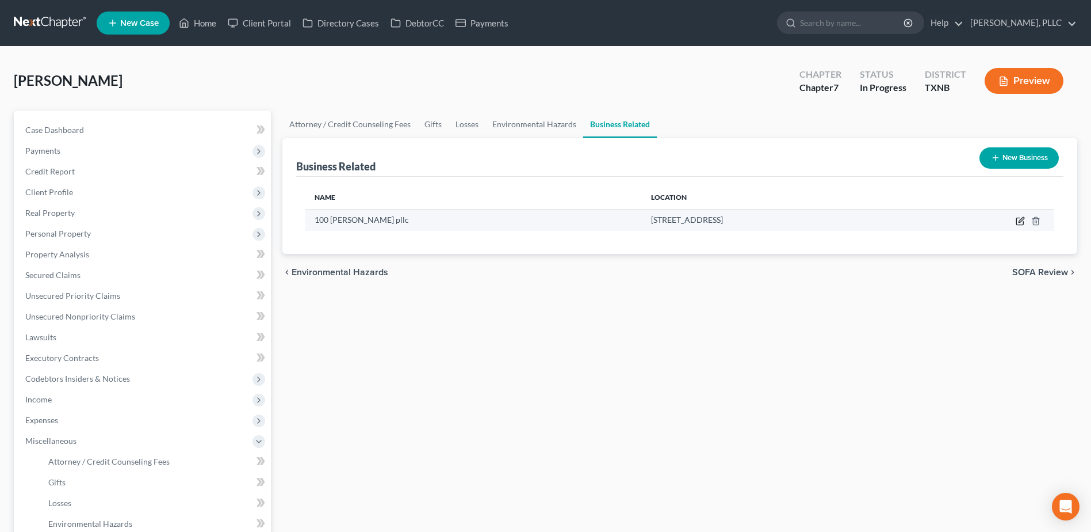
click at [1020, 223] on icon "button" at bounding box center [1020, 220] width 9 height 9
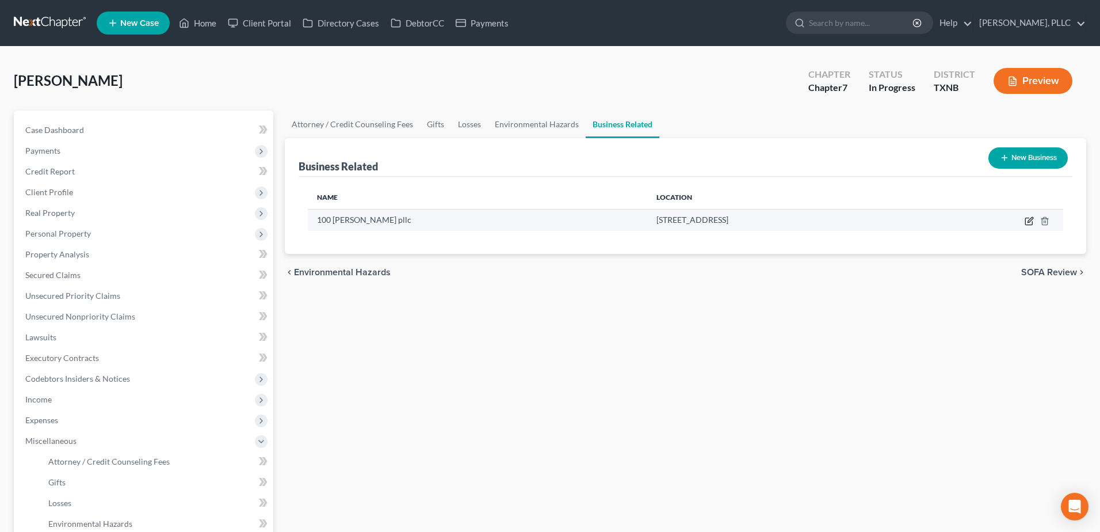
select select "member"
select select "45"
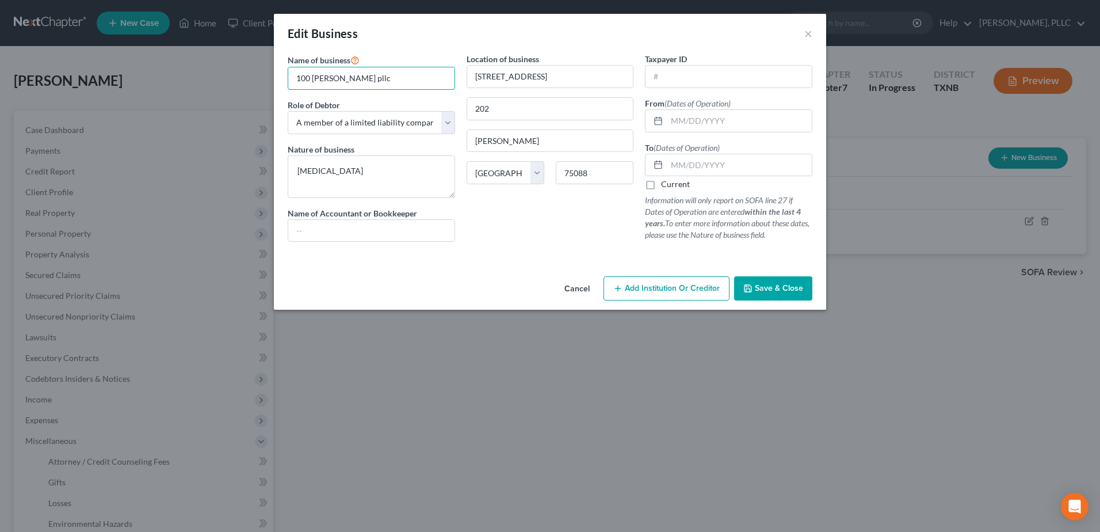
drag, startPoint x: 377, startPoint y: 78, endPoint x: 268, endPoint y: 81, distance: 109.9
click at [268, 81] on div "Edit Business × Name of business * 100 chiro smith pllc Role of Debtor * Select…" at bounding box center [550, 266] width 1100 height 532
type input "Chiro Smith, LLC"
click at [470, 110] on input "202" at bounding box center [550, 109] width 166 height 22
type input "Ste 202"
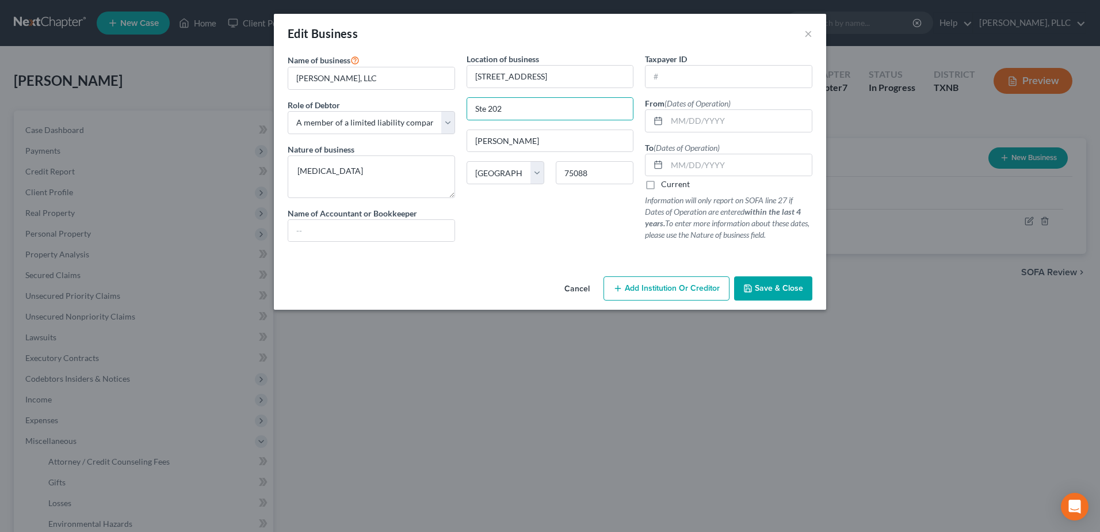
click at [770, 288] on span "Save & Close" at bounding box center [779, 288] width 48 height 10
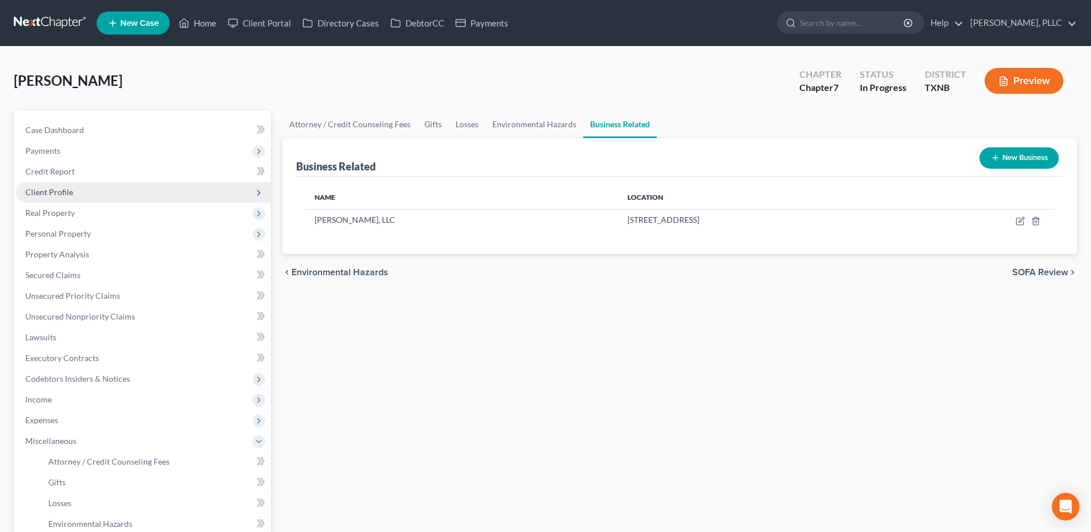
click at [48, 196] on span "Client Profile" at bounding box center [49, 192] width 48 height 10
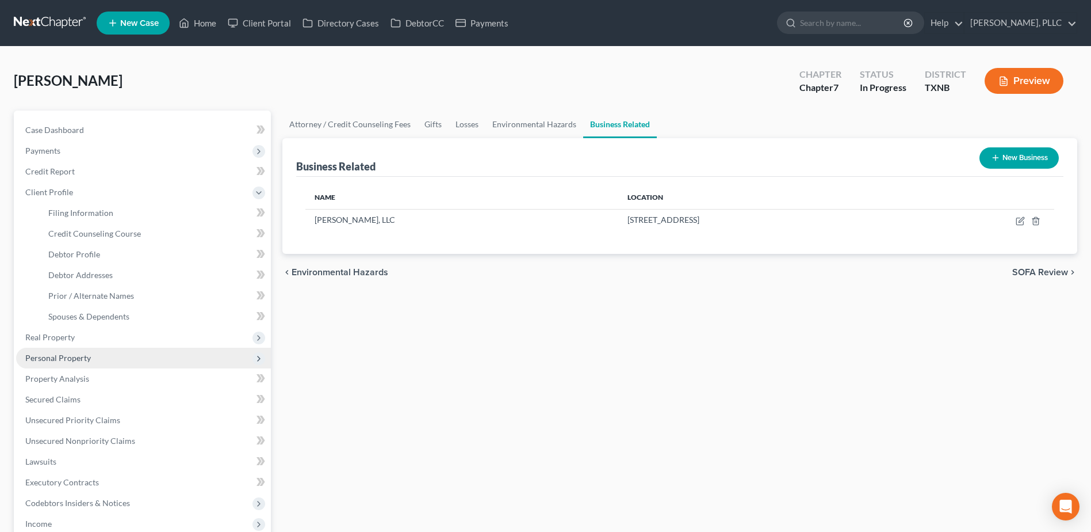
click at [82, 360] on span "Personal Property" at bounding box center [58, 358] width 66 height 10
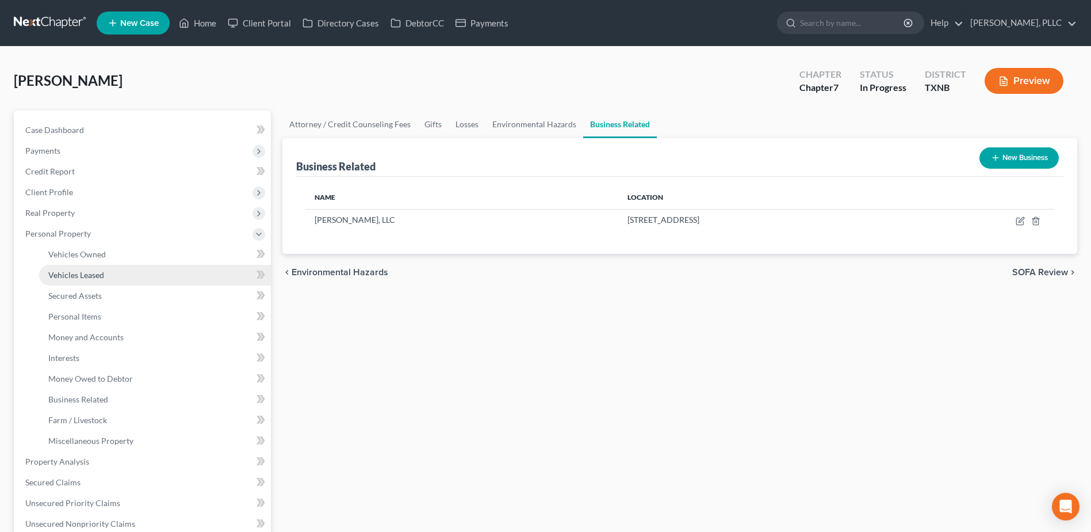
click at [90, 272] on span "Vehicles Leased" at bounding box center [76, 275] width 56 height 10
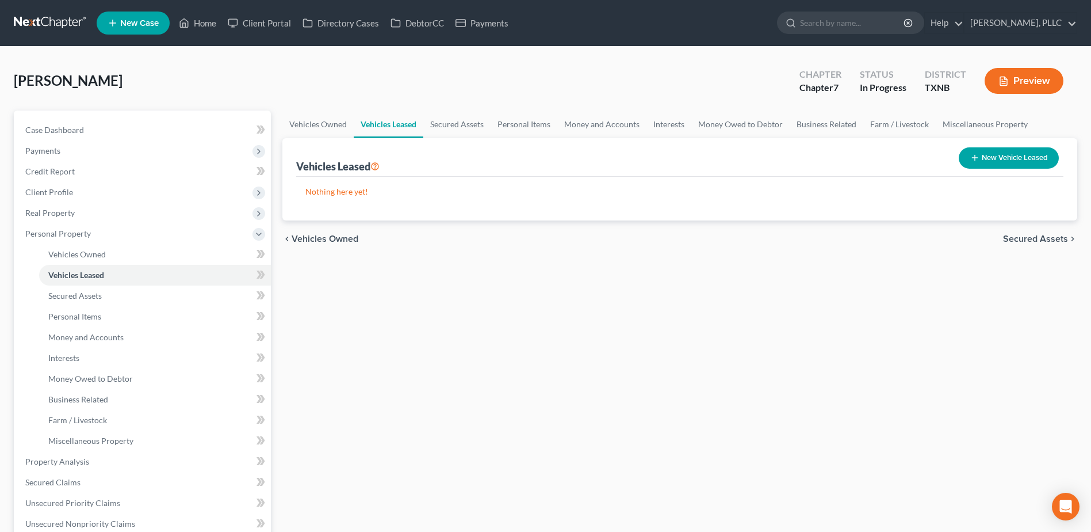
click at [1044, 239] on span "Secured Assets" at bounding box center [1035, 238] width 65 height 9
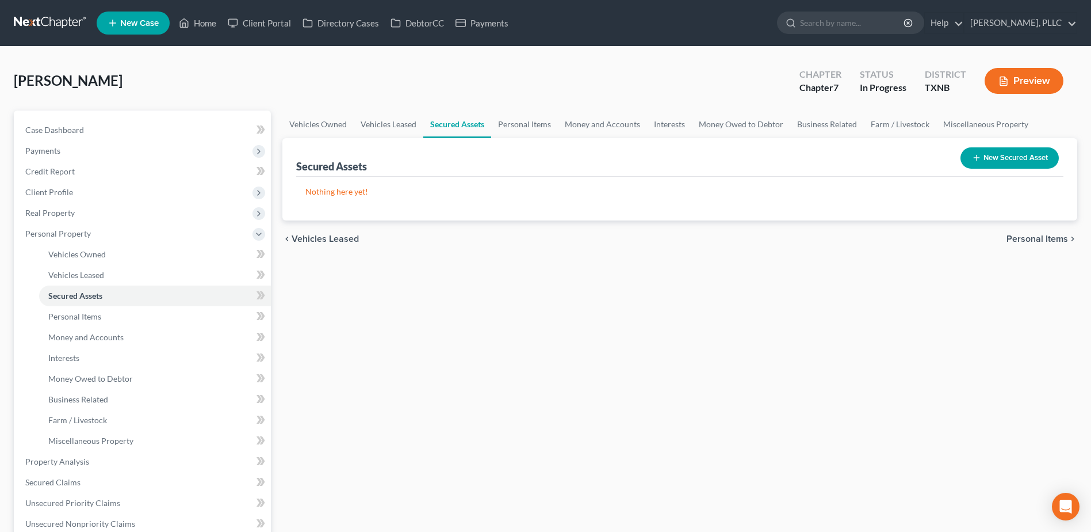
click at [1049, 241] on span "Personal Items" at bounding box center [1038, 238] width 62 height 9
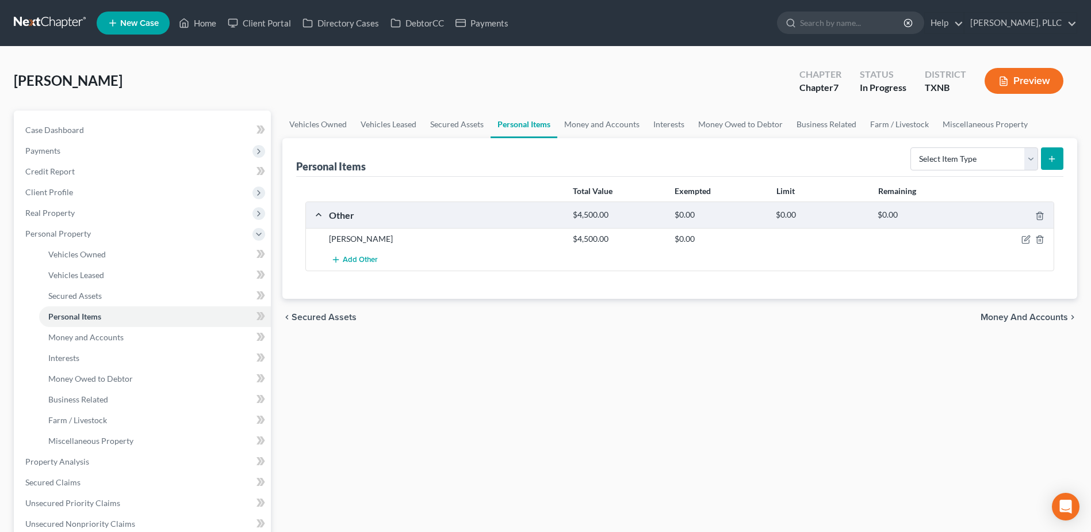
click at [1053, 318] on span "Money and Accounts" at bounding box center [1024, 316] width 87 height 9
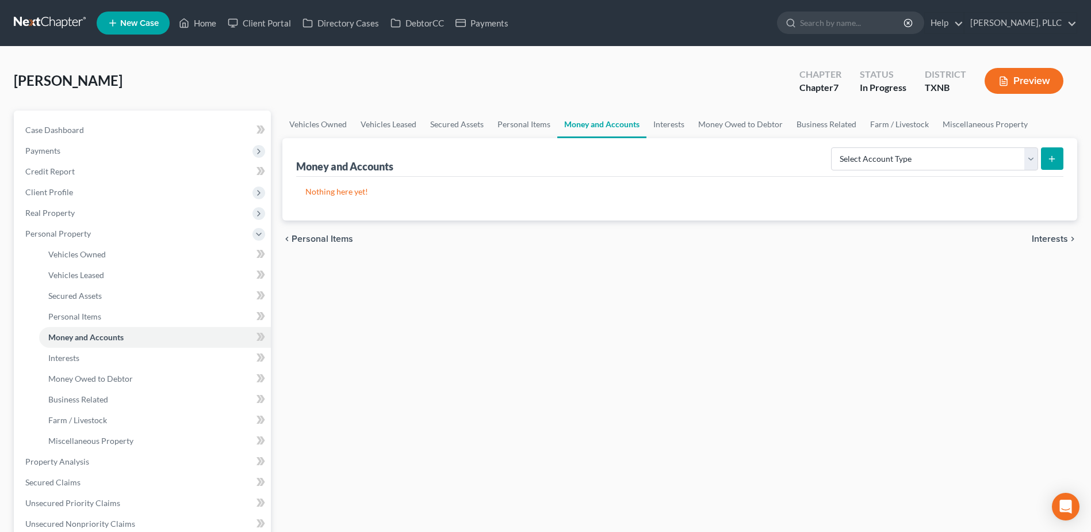
click at [1044, 239] on span "Interests" at bounding box center [1050, 238] width 36 height 9
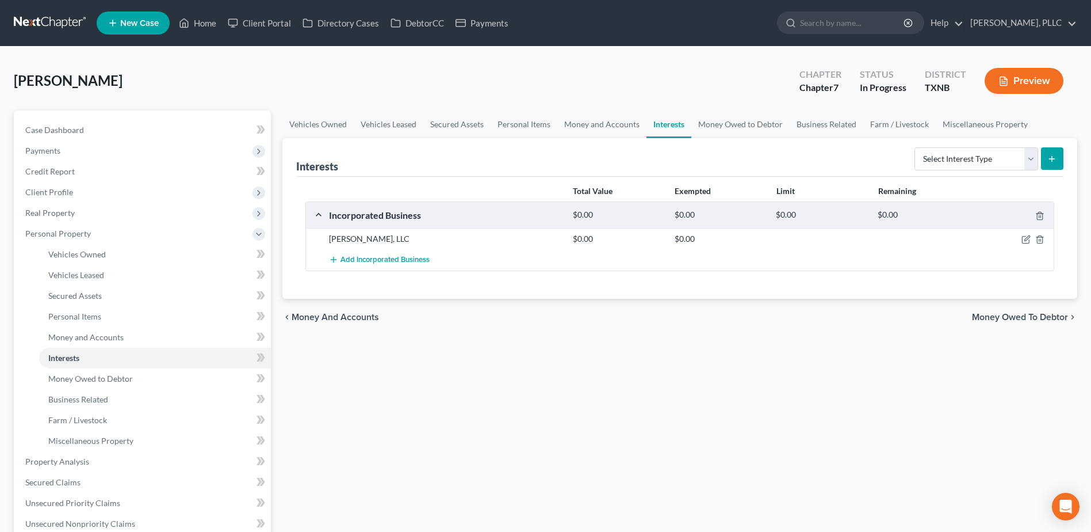
click at [1045, 316] on span "Money Owed to Debtor" at bounding box center [1020, 316] width 96 height 9
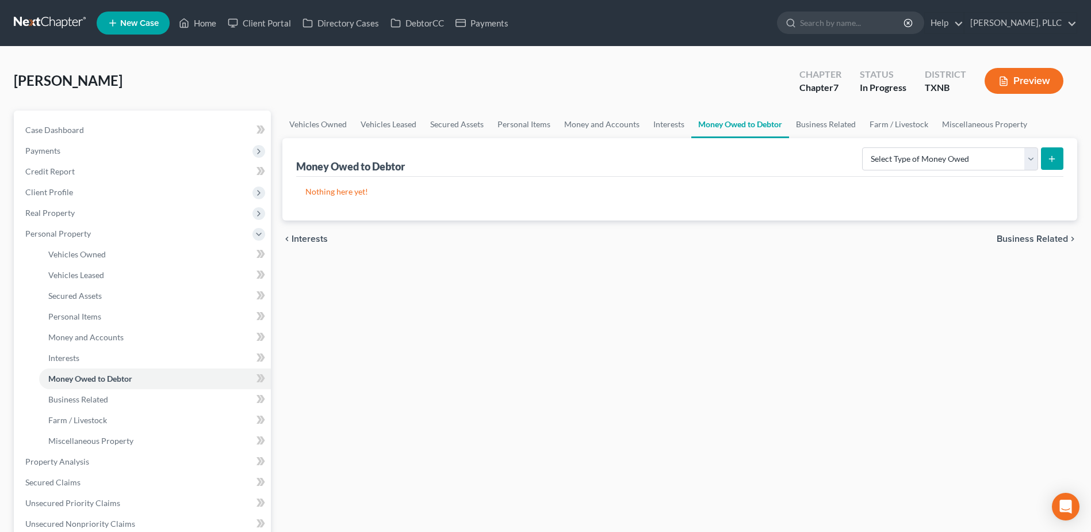
click at [1029, 238] on span "Business Related" at bounding box center [1032, 238] width 71 height 9
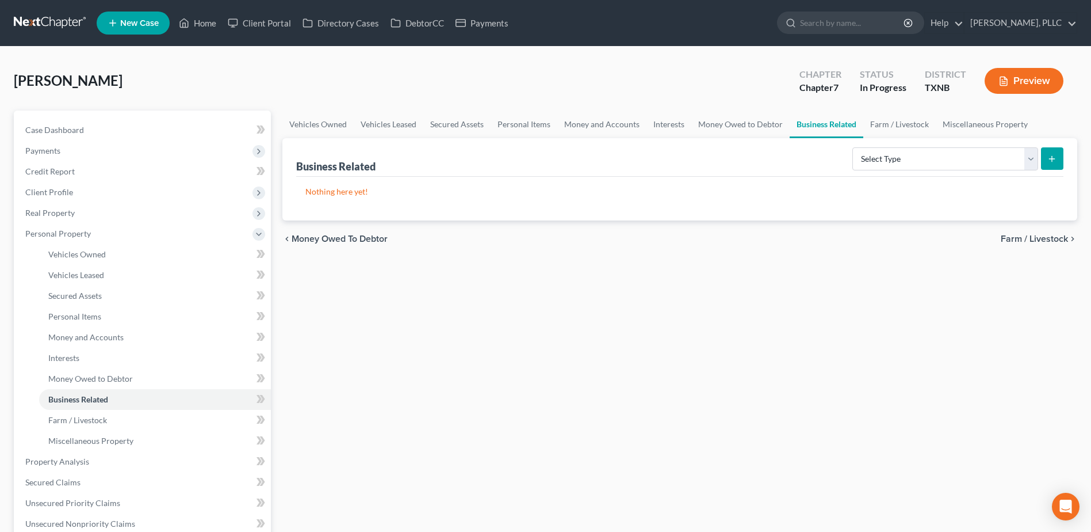
click at [1029, 238] on span "Farm / Livestock" at bounding box center [1034, 238] width 67 height 9
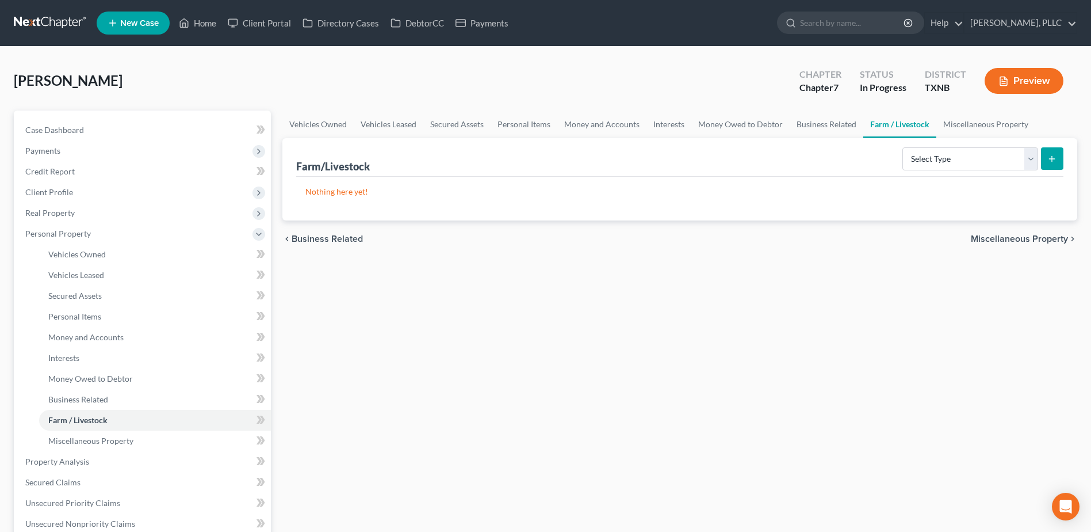
click at [1029, 238] on span "Miscellaneous Property" at bounding box center [1019, 238] width 97 height 9
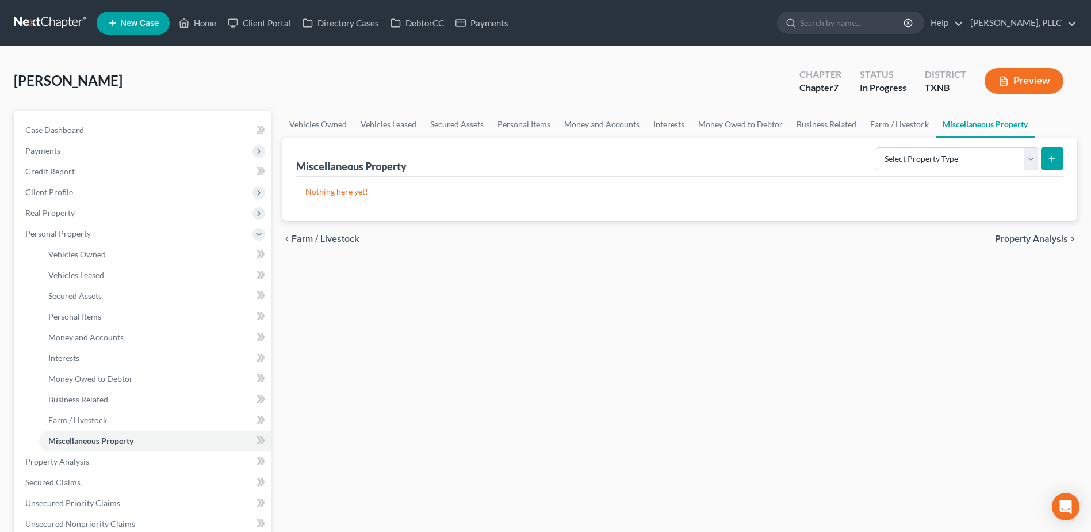
click at [1029, 238] on span "Property Analysis" at bounding box center [1031, 238] width 73 height 9
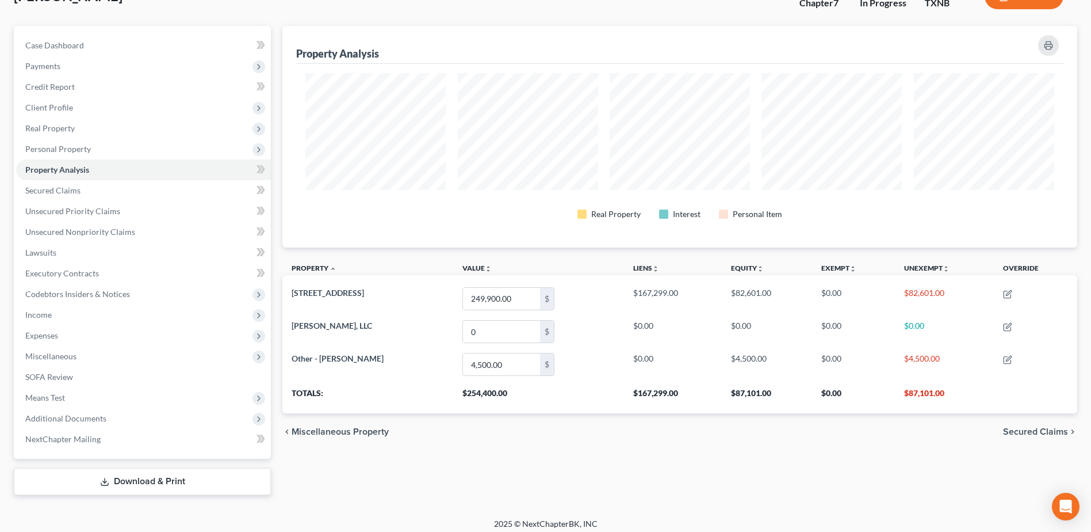
scroll to position [91, 0]
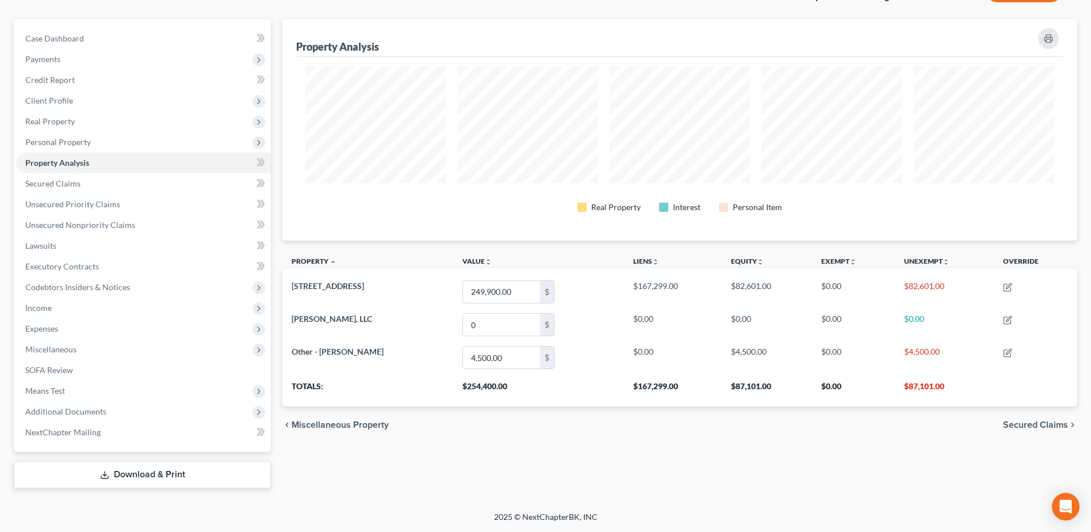
click at [1044, 427] on span "Secured Claims" at bounding box center [1035, 424] width 65 height 9
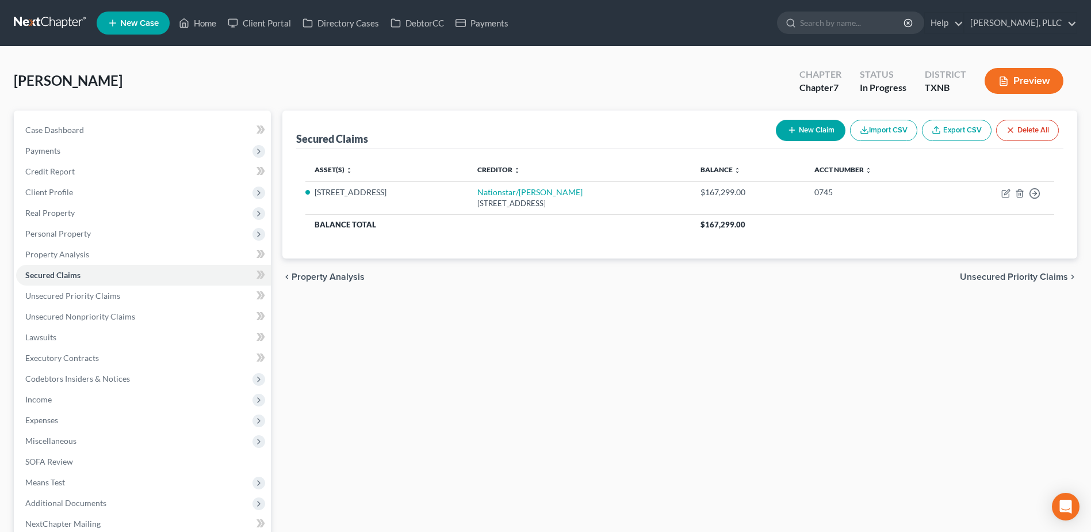
click at [1006, 272] on span "Unsecured Priority Claims" at bounding box center [1014, 276] width 108 height 9
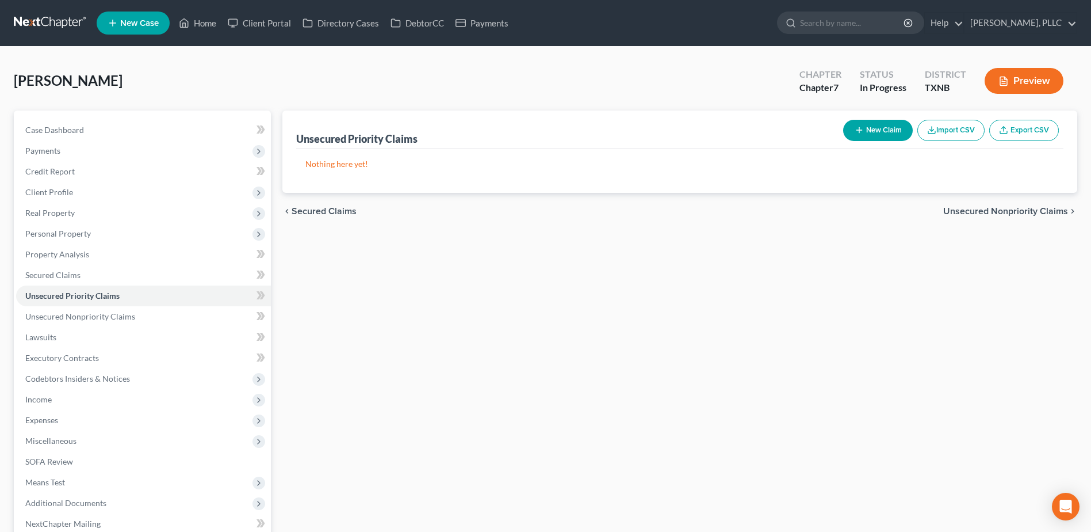
click at [1009, 212] on span "Unsecured Nonpriority Claims" at bounding box center [1006, 211] width 125 height 9
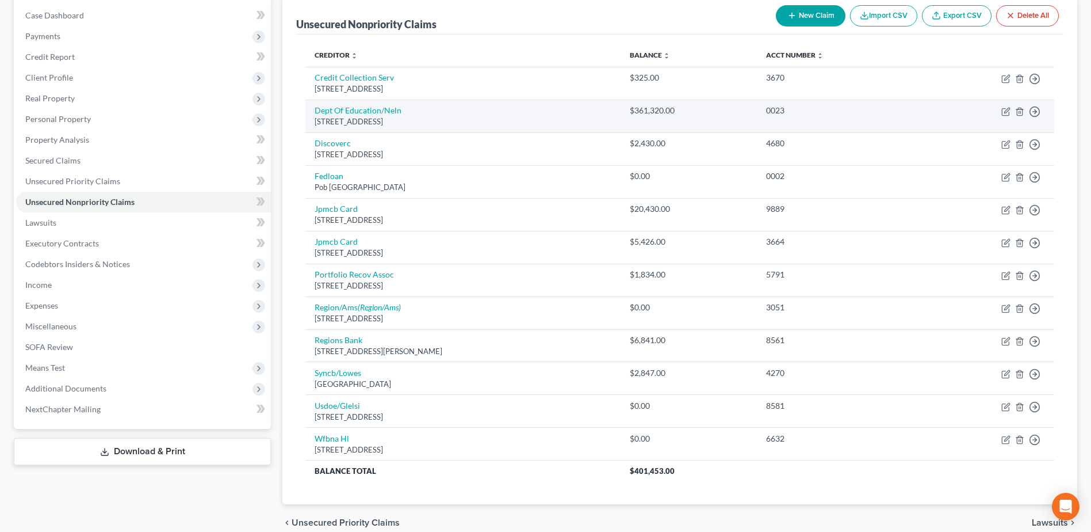
scroll to position [115, 0]
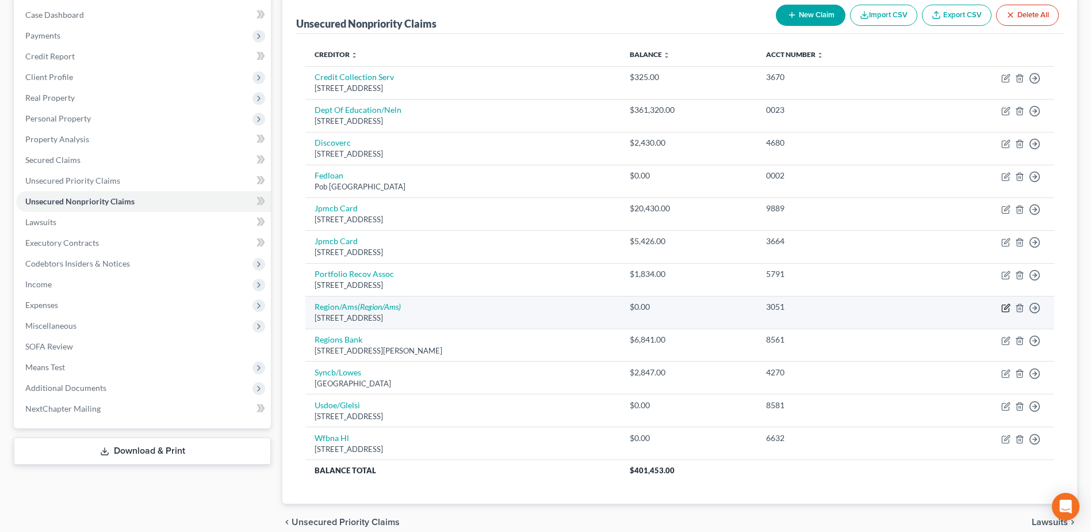
click at [1009, 308] on icon "button" at bounding box center [1006, 307] width 9 height 9
select select "0"
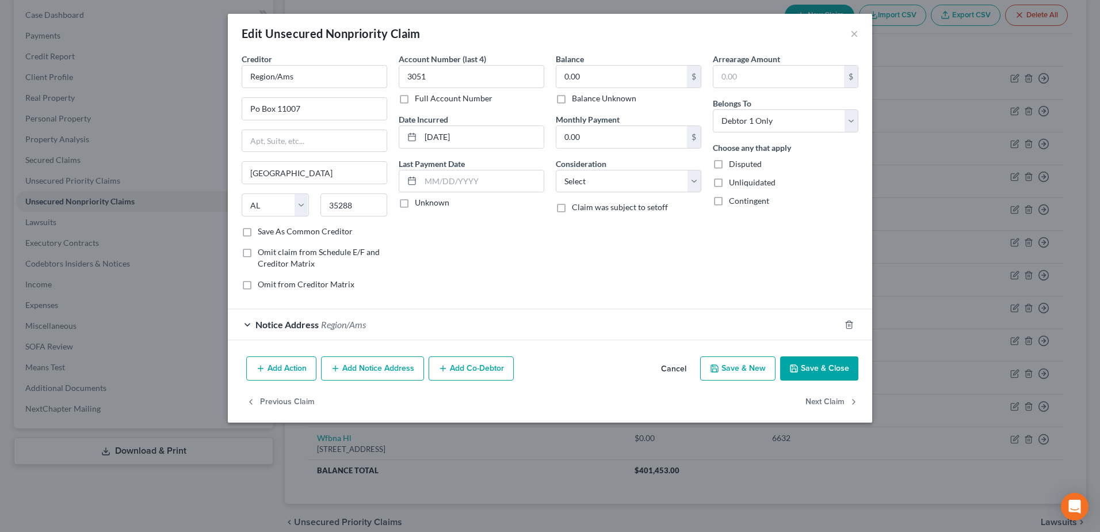
click at [248, 324] on div "Notice Address Region/Ams" at bounding box center [534, 324] width 612 height 30
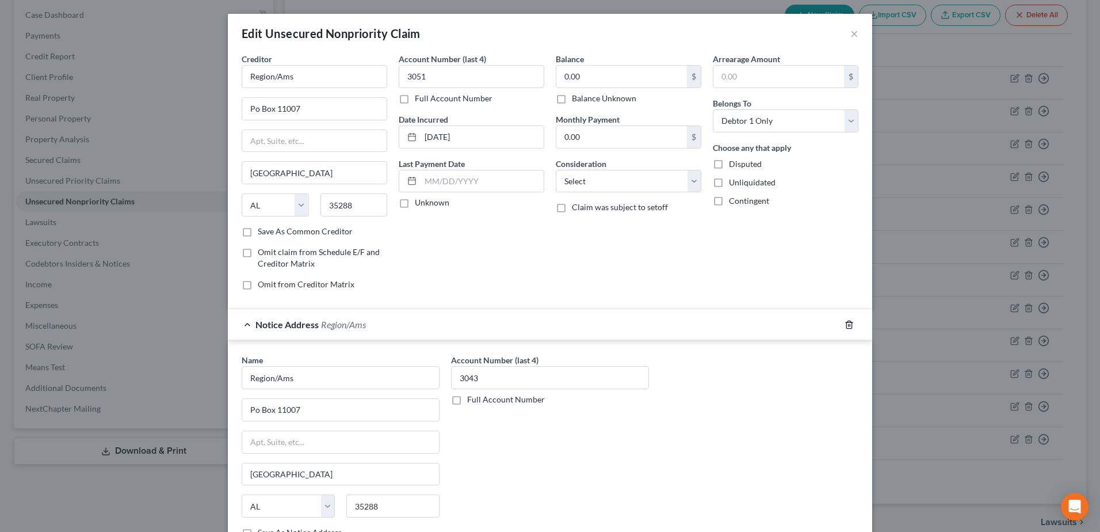
click at [845, 326] on icon "button" at bounding box center [849, 324] width 9 height 9
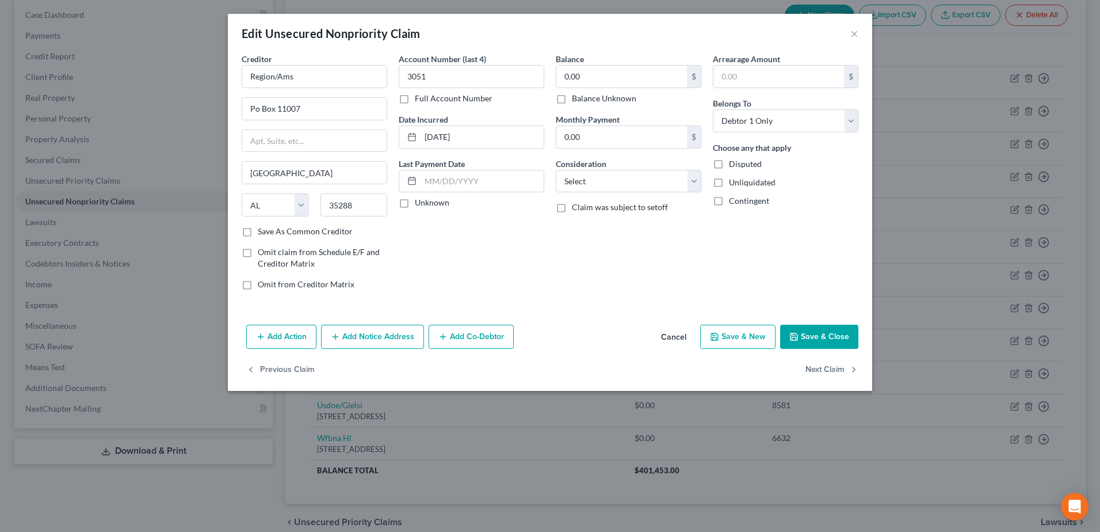
click at [820, 339] on button "Save & Close" at bounding box center [819, 336] width 78 height 24
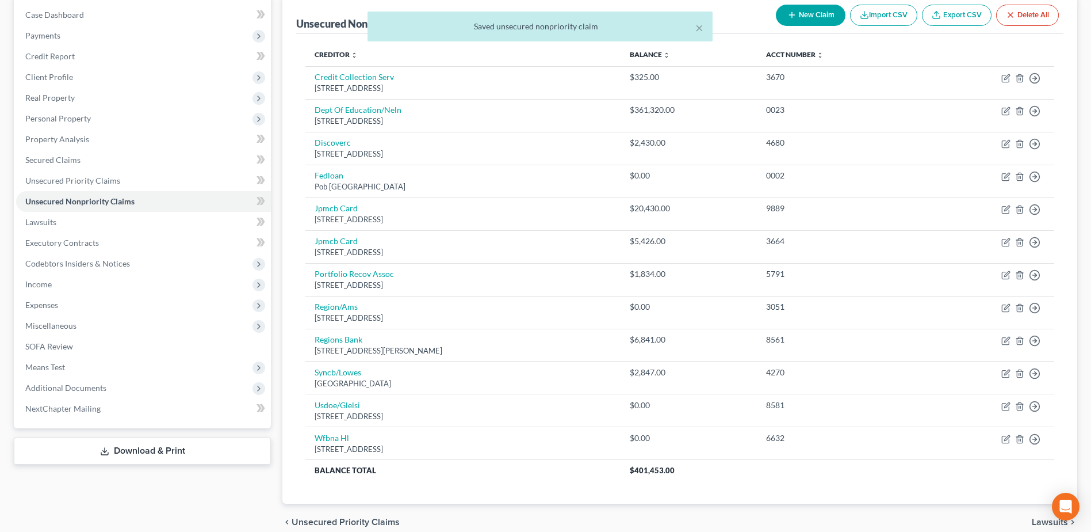
click at [1044, 524] on span "Lawsuits" at bounding box center [1050, 521] width 36 height 9
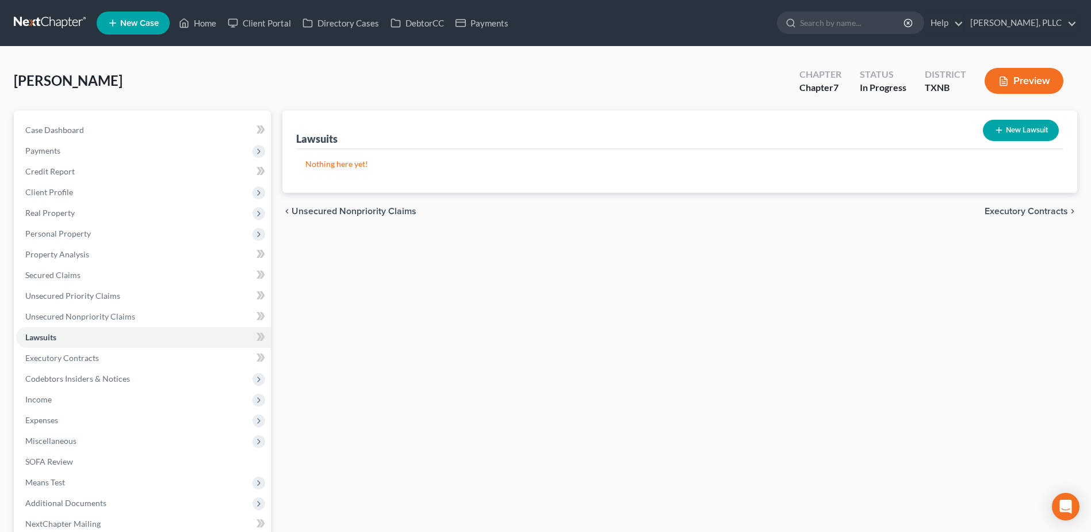
click at [1020, 210] on span "Executory Contracts" at bounding box center [1026, 211] width 83 height 9
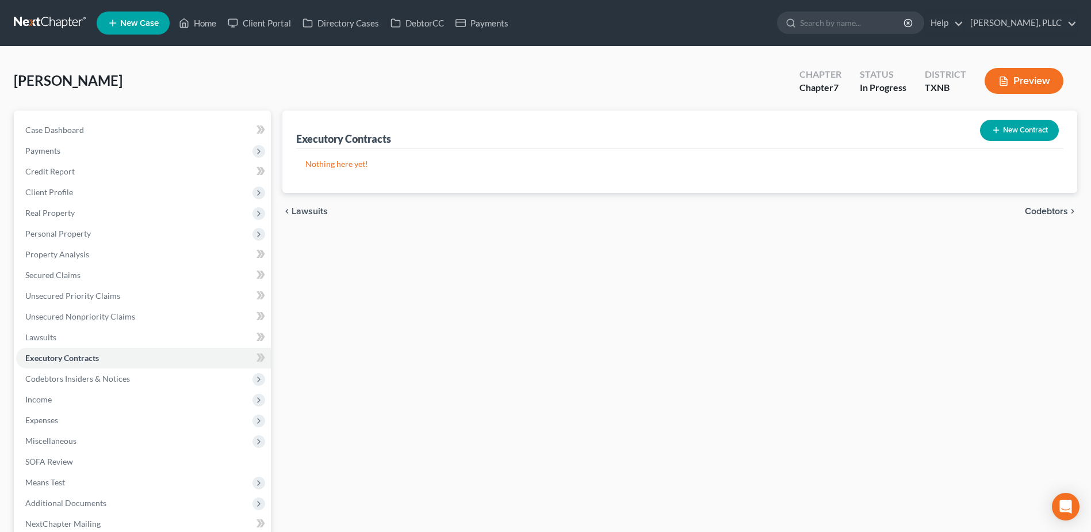
click at [1044, 210] on span "Codebtors" at bounding box center [1046, 211] width 43 height 9
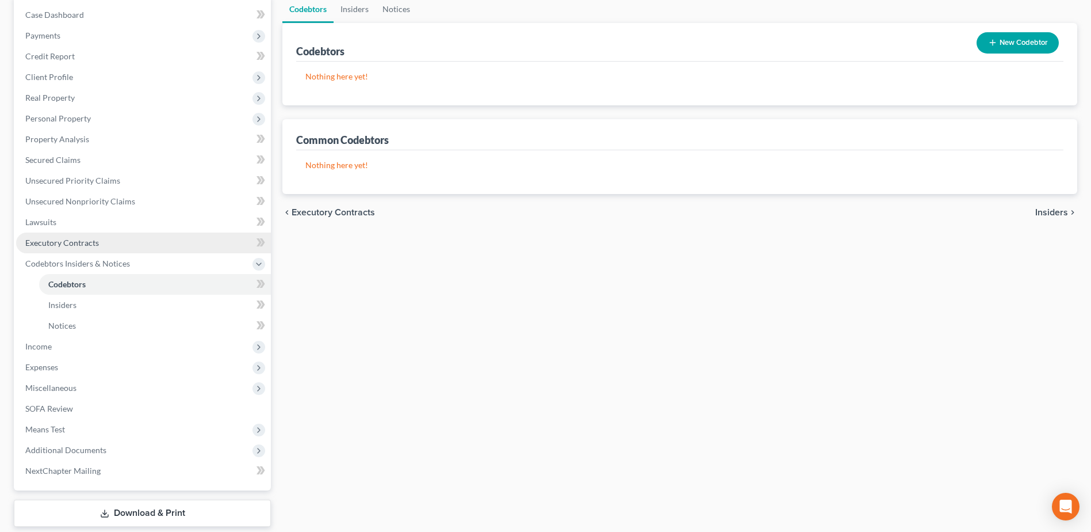
scroll to position [154, 0]
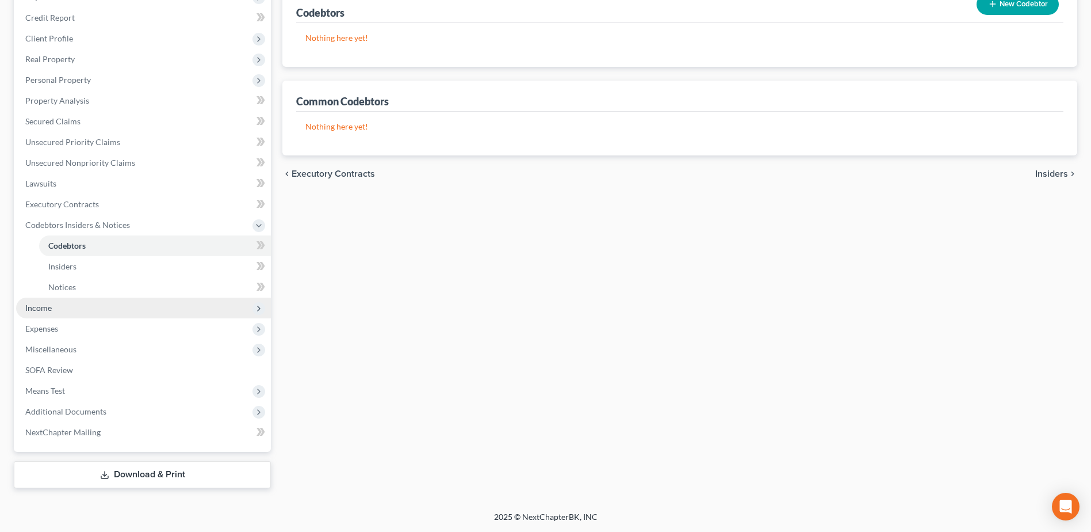
click at [82, 308] on span "Income" at bounding box center [143, 307] width 255 height 21
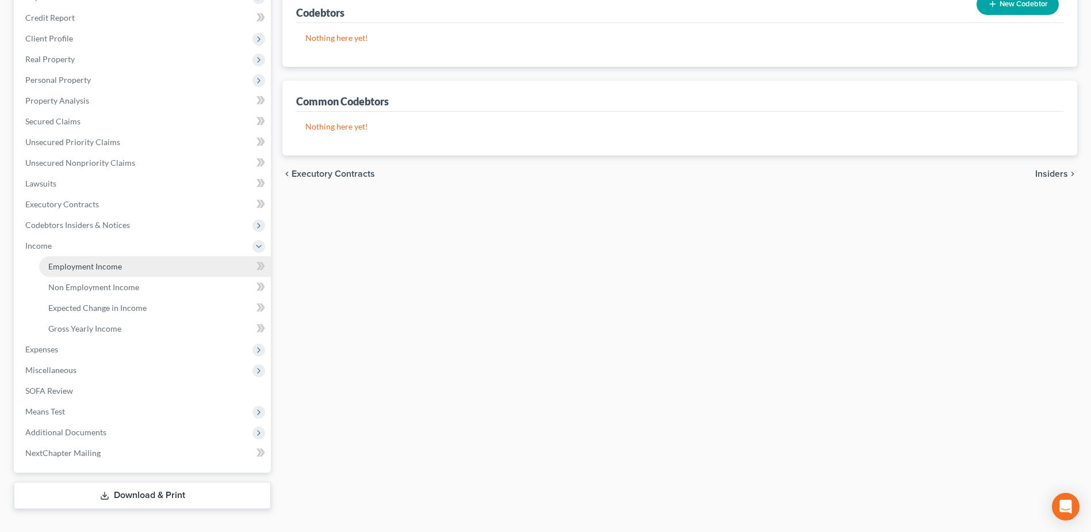
click at [126, 264] on link "Employment Income" at bounding box center [155, 266] width 232 height 21
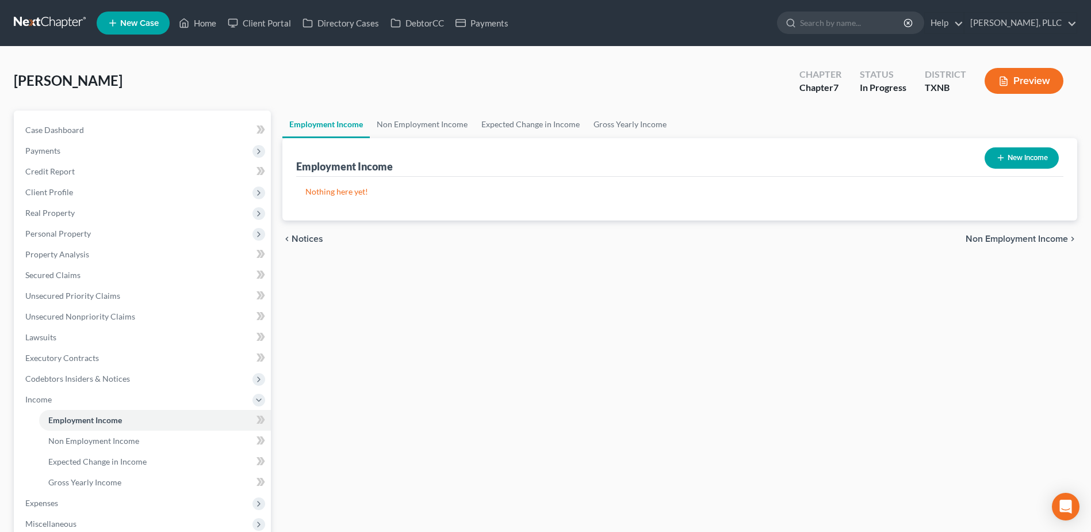
click at [1018, 165] on button "New Income" at bounding box center [1022, 157] width 74 height 21
select select "0"
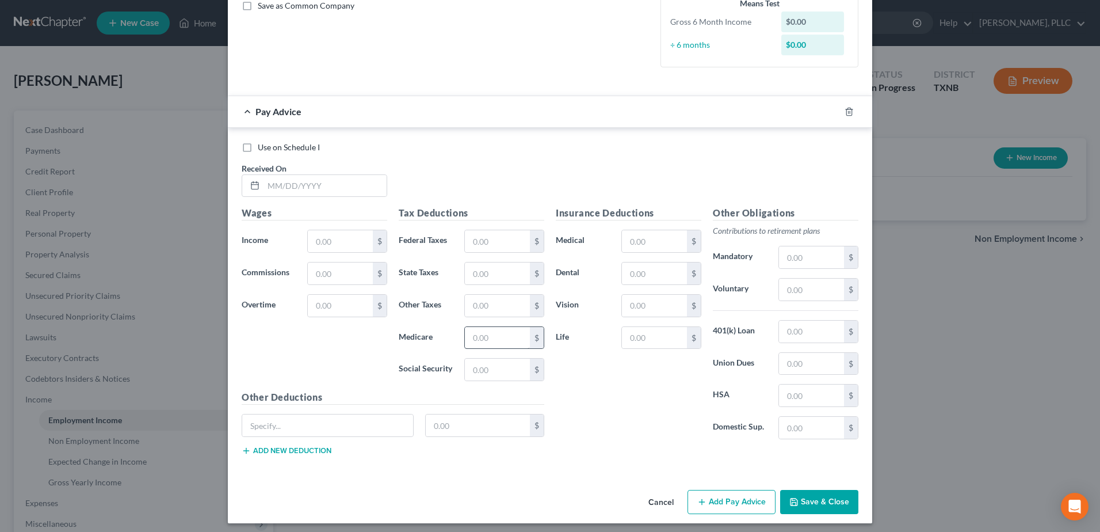
scroll to position [275, 0]
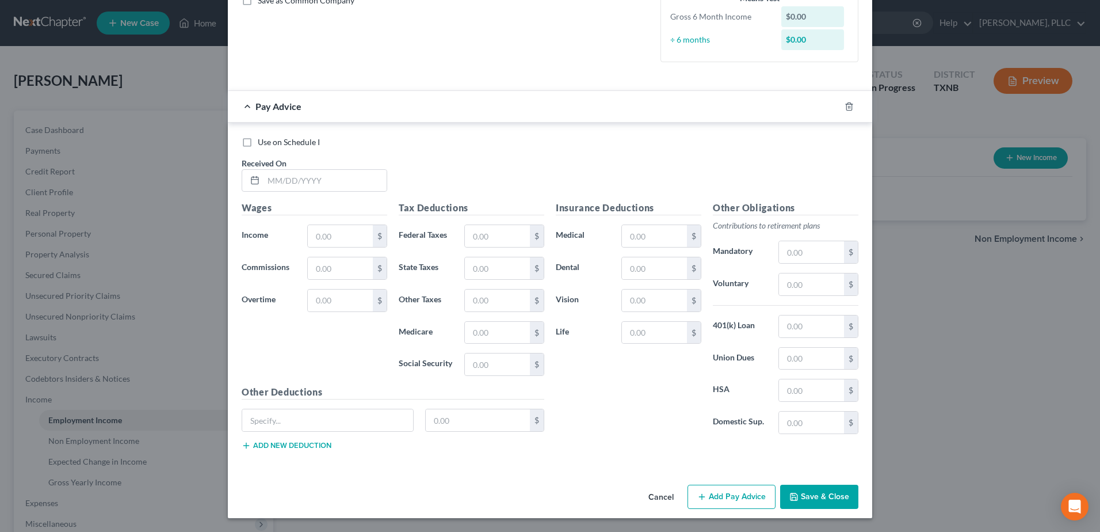
drag, startPoint x: 659, startPoint y: 497, endPoint x: 41, endPoint y: 406, distance: 624.6
click at [659, 497] on button "Cancel" at bounding box center [661, 497] width 44 height 23
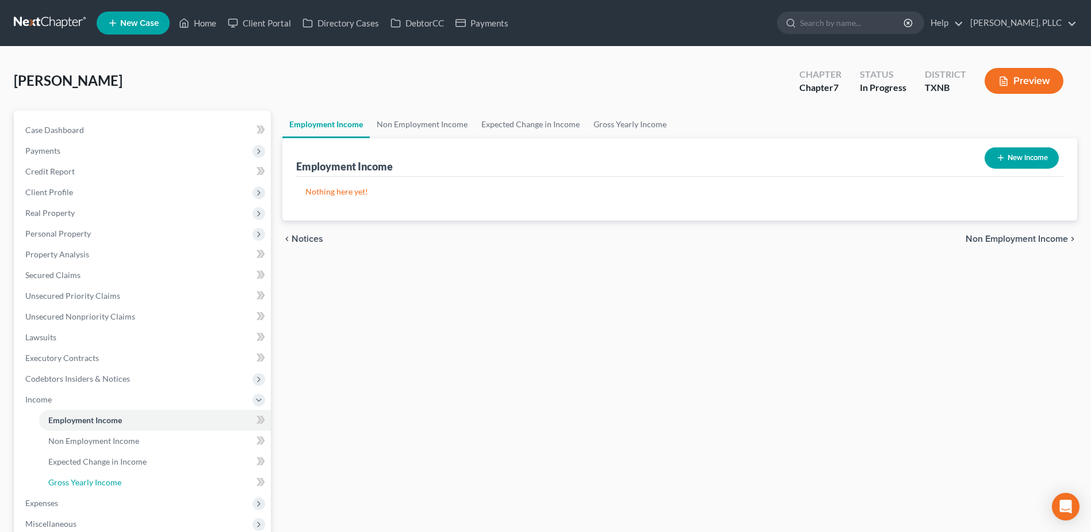
click at [74, 477] on span "Gross Yearly Income" at bounding box center [84, 482] width 73 height 10
click at [83, 481] on span "Gross Yearly Income" at bounding box center [84, 482] width 73 height 10
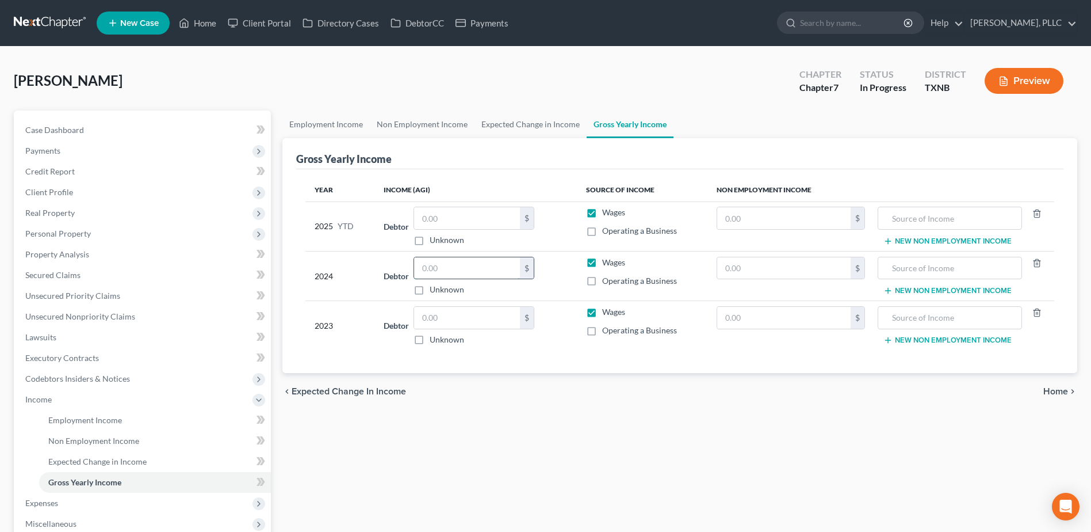
click at [441, 273] on input "text" at bounding box center [467, 268] width 106 height 22
click at [446, 267] on input "text" at bounding box center [467, 268] width 106 height 22
type input "32,454.00"
drag, startPoint x: 594, startPoint y: 282, endPoint x: 605, endPoint y: 402, distance: 120.7
click at [602, 281] on label "Operating a Business" at bounding box center [639, 281] width 75 height 12
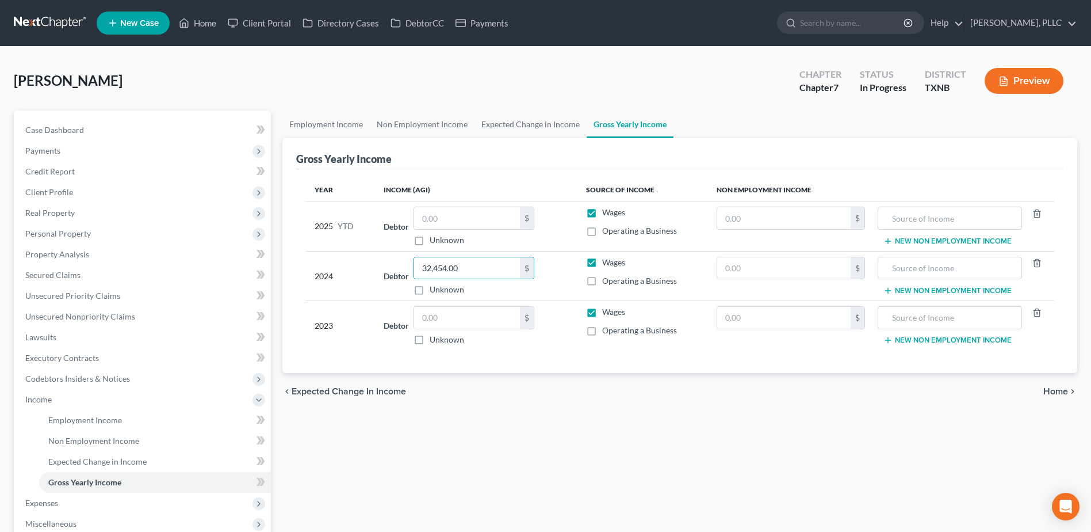
click at [607, 281] on input "Operating a Business" at bounding box center [610, 278] width 7 height 7
checkbox input "true"
click at [503, 320] on input "text" at bounding box center [467, 318] width 106 height 22
click at [503, 320] on input "7,9550" at bounding box center [467, 318] width 106 height 22
type input "79,550.00"
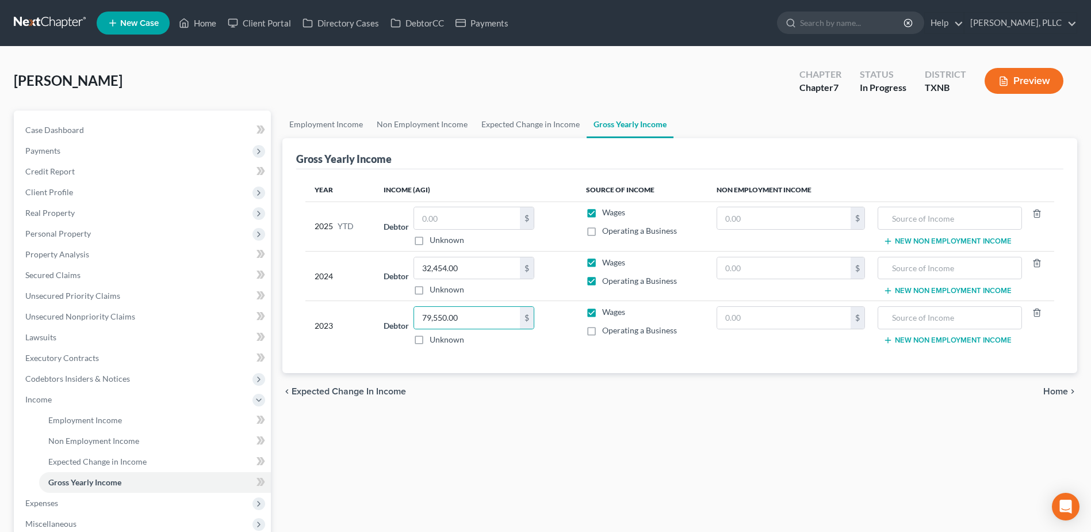
click at [602, 335] on label "Operating a Business" at bounding box center [639, 330] width 75 height 12
click at [607, 332] on input "Operating a Business" at bounding box center [610, 327] width 7 height 7
checkbox input "true"
click at [488, 211] on input "text" at bounding box center [467, 218] width 106 height 22
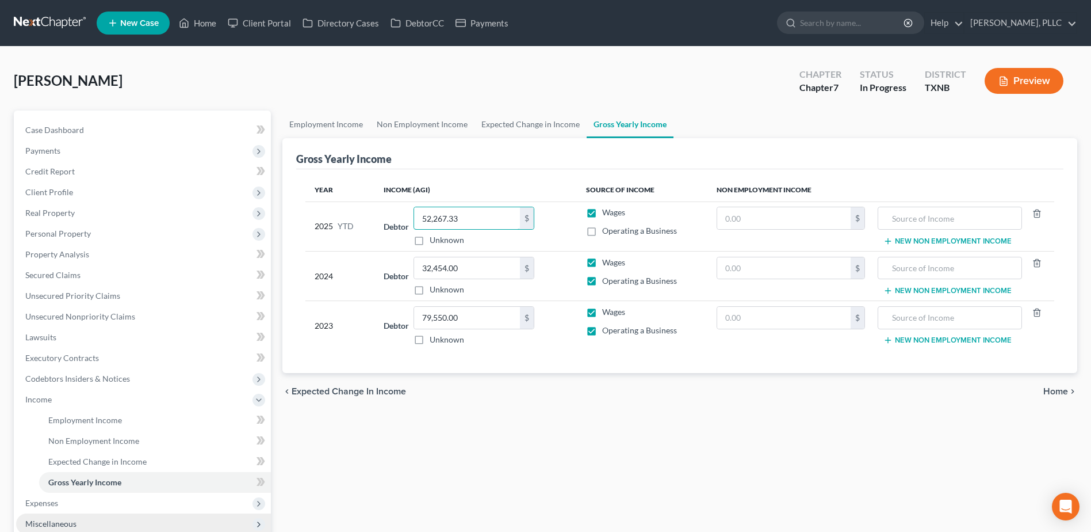
type input "52,267.33"
click at [602, 230] on label "Operating a Business" at bounding box center [639, 231] width 75 height 12
click at [607, 230] on input "Operating a Business" at bounding box center [610, 228] width 7 height 7
checkbox input "true"
click at [1054, 390] on span "Home" at bounding box center [1056, 391] width 25 height 9
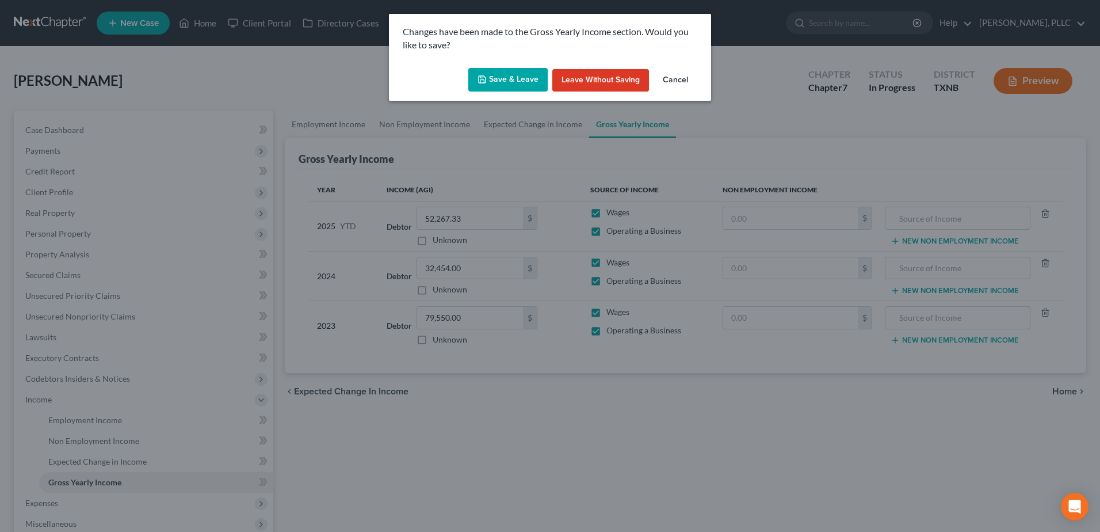
click at [516, 84] on button "Save & Leave" at bounding box center [507, 80] width 79 height 24
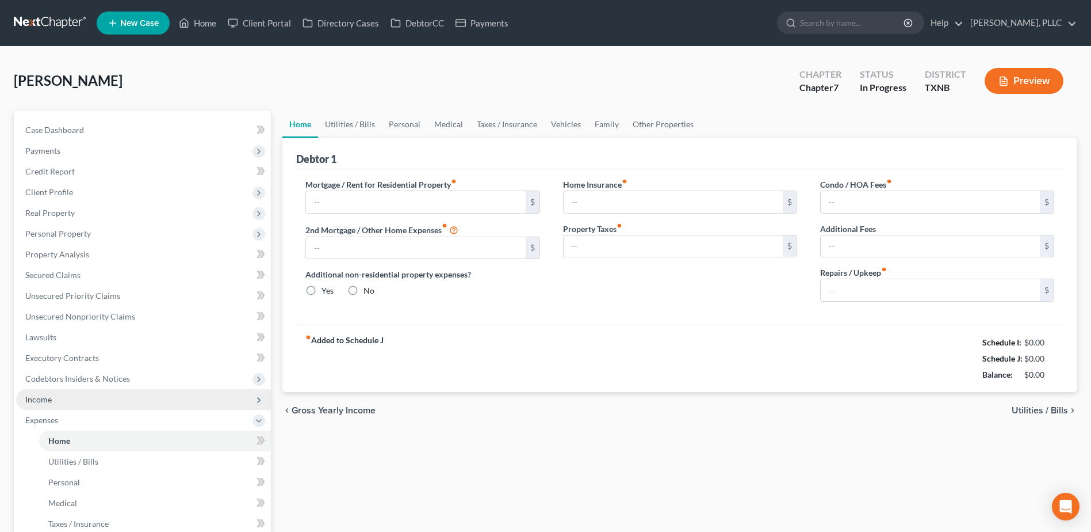
radio input "true"
click at [50, 401] on span "Income" at bounding box center [38, 399] width 26 height 10
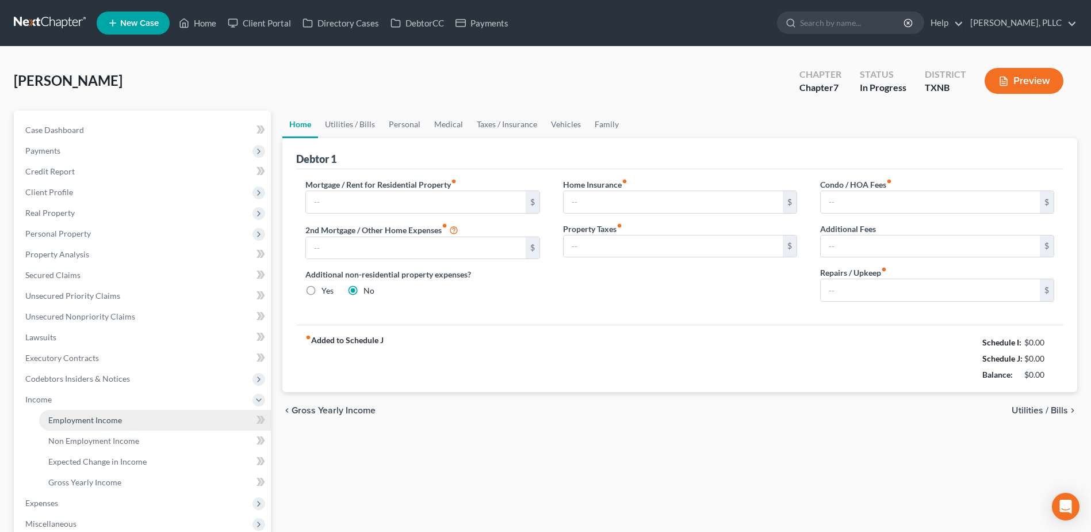
click at [61, 418] on span "Employment Income" at bounding box center [85, 420] width 74 height 10
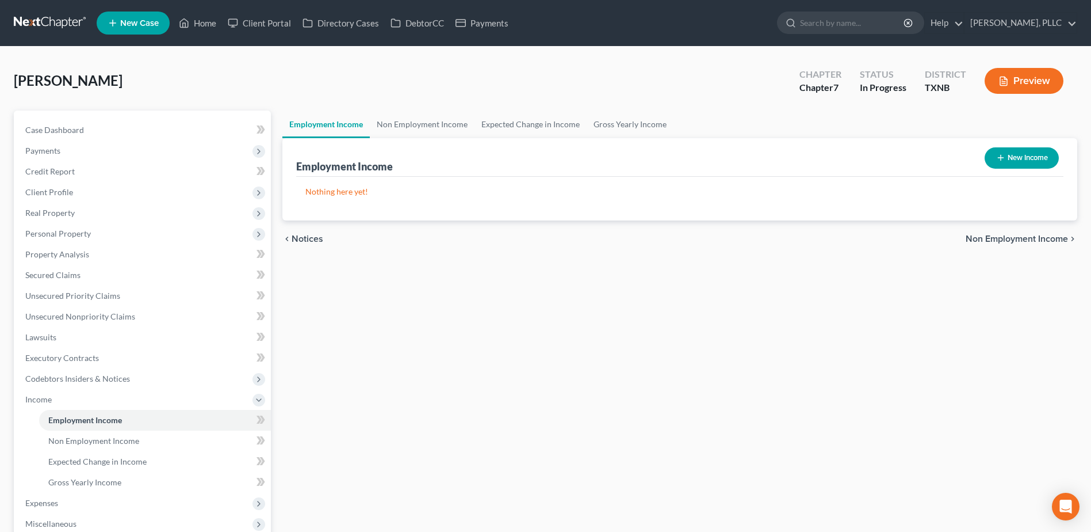
click at [1028, 158] on button "New Income" at bounding box center [1022, 157] width 74 height 21
select select "0"
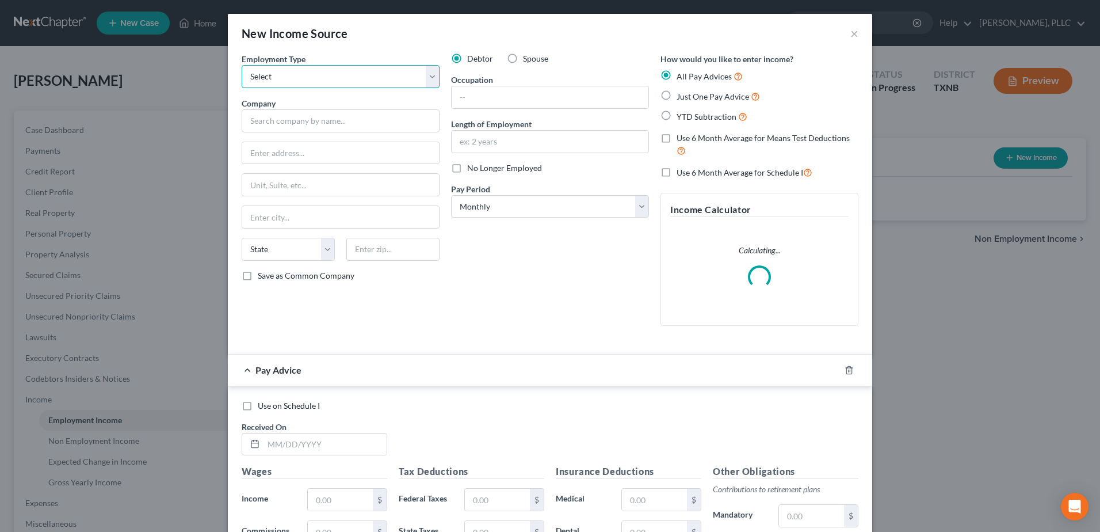
drag, startPoint x: 433, startPoint y: 77, endPoint x: 411, endPoint y: 89, distance: 24.2
click at [433, 77] on select "Select Full or Part Time Employment Self Employment" at bounding box center [341, 76] width 198 height 23
select select "0"
click at [242, 65] on select "Select Full or Part Time Employment Self Employment" at bounding box center [341, 76] width 198 height 23
click at [314, 112] on input "text" at bounding box center [341, 120] width 198 height 23
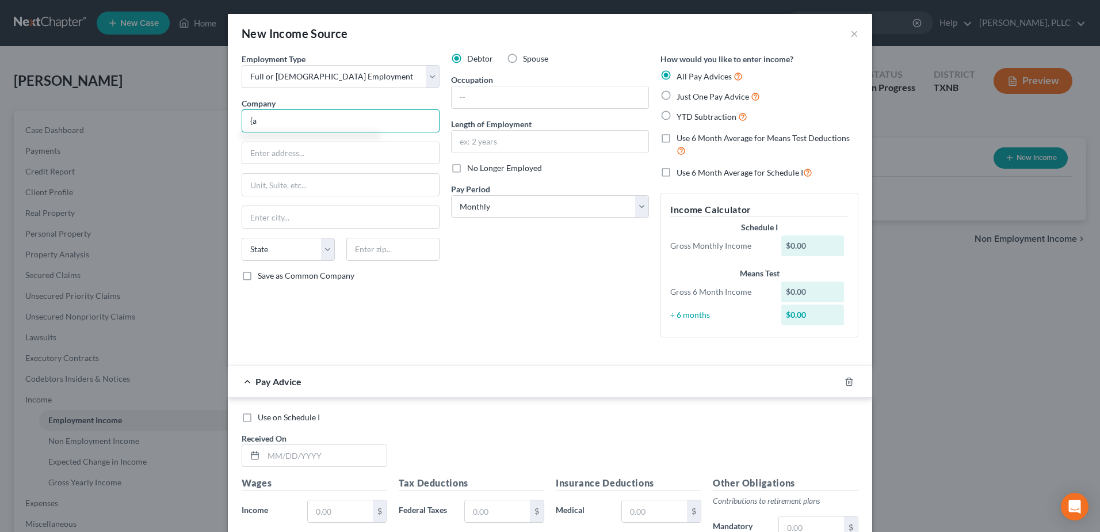
type input "{"
type input "Pace Joint Interests, LLC"
type input "3699 McKinney Ave."
type input "Bldg D 404"
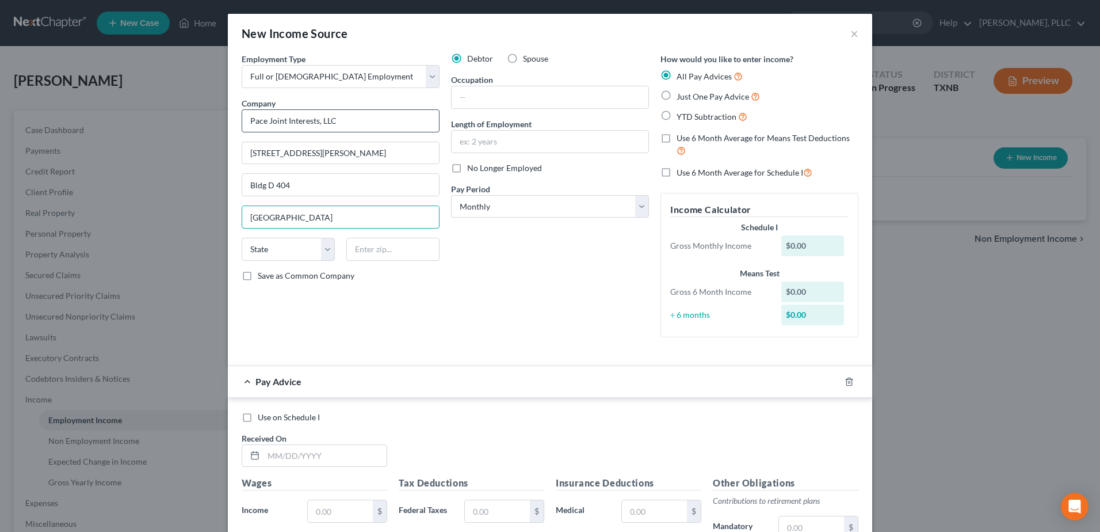
type input "[GEOGRAPHIC_DATA]"
select select "45"
type input "75204"
click at [531, 97] on input "text" at bounding box center [550, 97] width 197 height 22
type input "h"
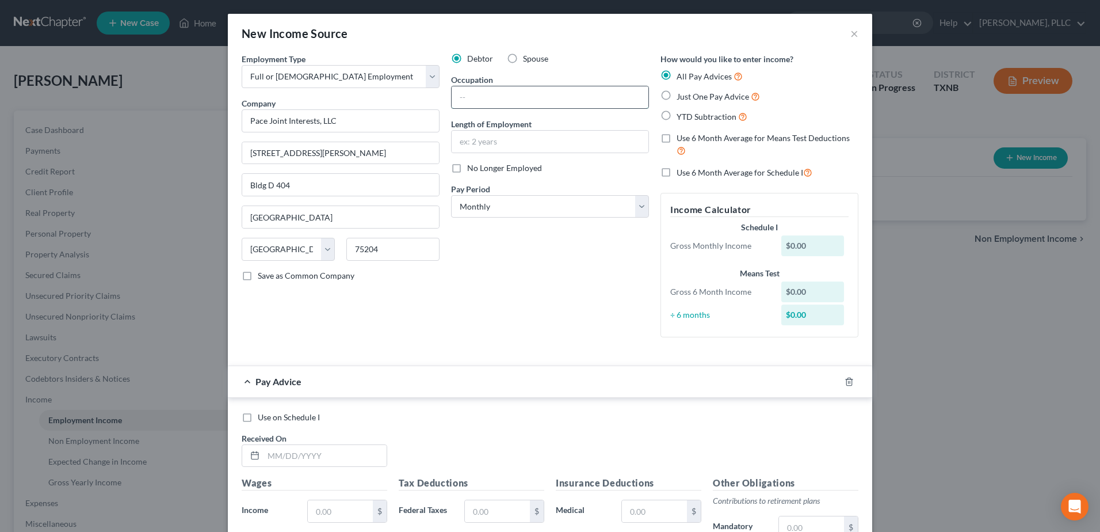
type input "h"
type input "Chiropractor"
type input "-"
drag, startPoint x: 632, startPoint y: 211, endPoint x: 578, endPoint y: 219, distance: 55.2
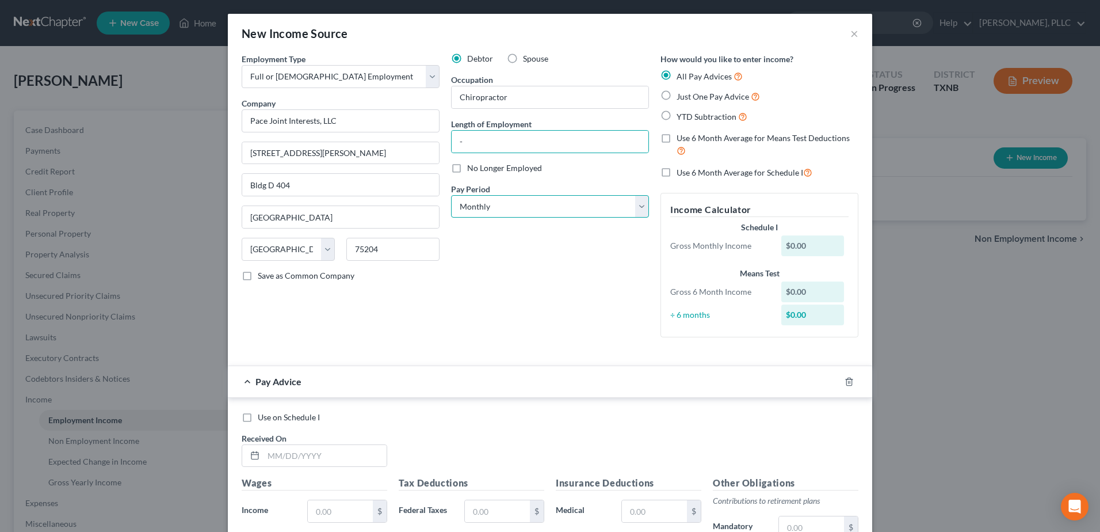
click at [632, 211] on select "Select Monthly Twice Monthly Every Other Week Weekly" at bounding box center [550, 206] width 198 height 23
select select "2"
click at [451, 195] on select "Select Monthly Twice Monthly Every Other Week Weekly" at bounding box center [550, 206] width 198 height 23
click at [677, 93] on label "Just One Pay Advice" at bounding box center [718, 96] width 83 height 13
click at [681, 93] on input "Just One Pay Advice" at bounding box center [684, 93] width 7 height 7
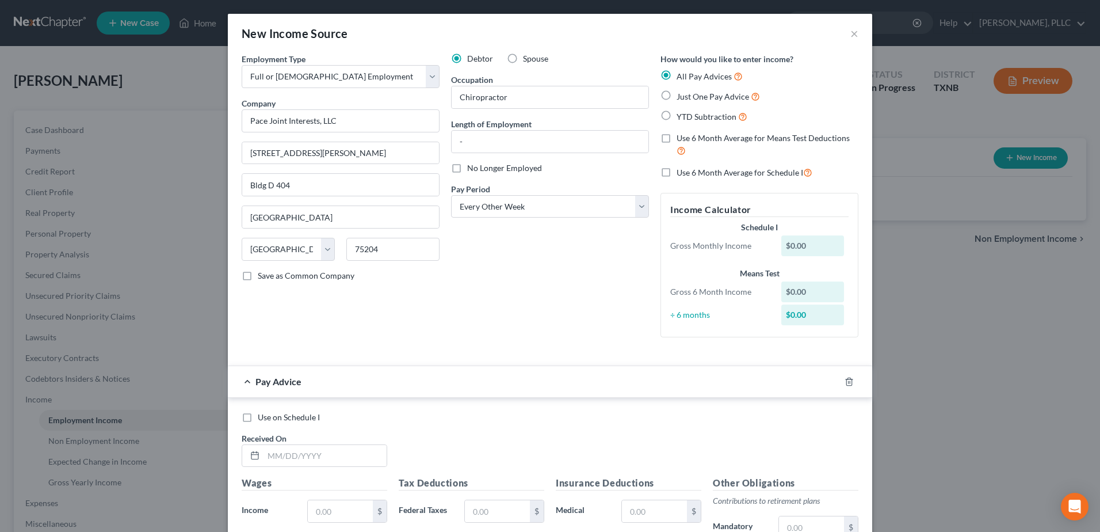
radio input "true"
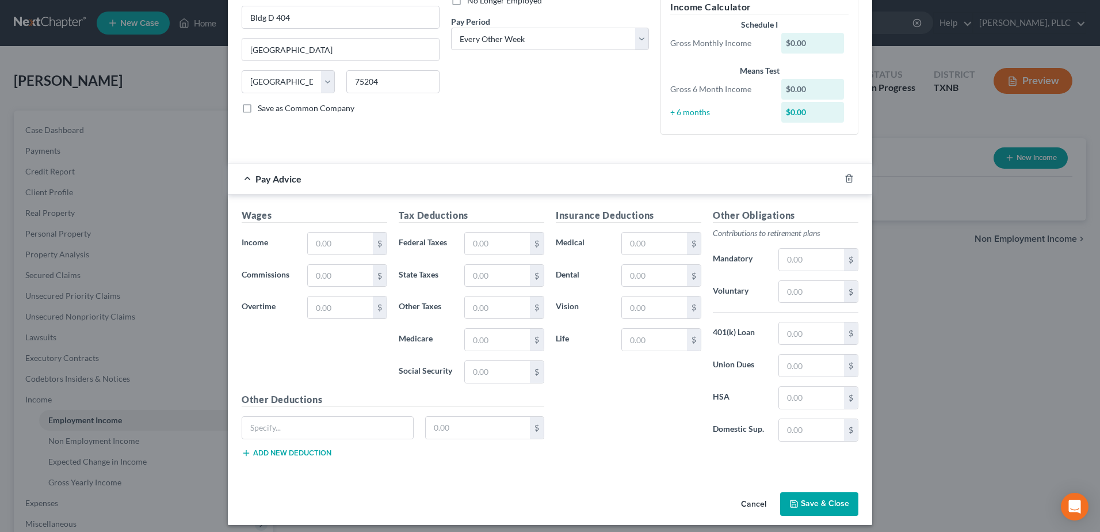
scroll to position [174, 0]
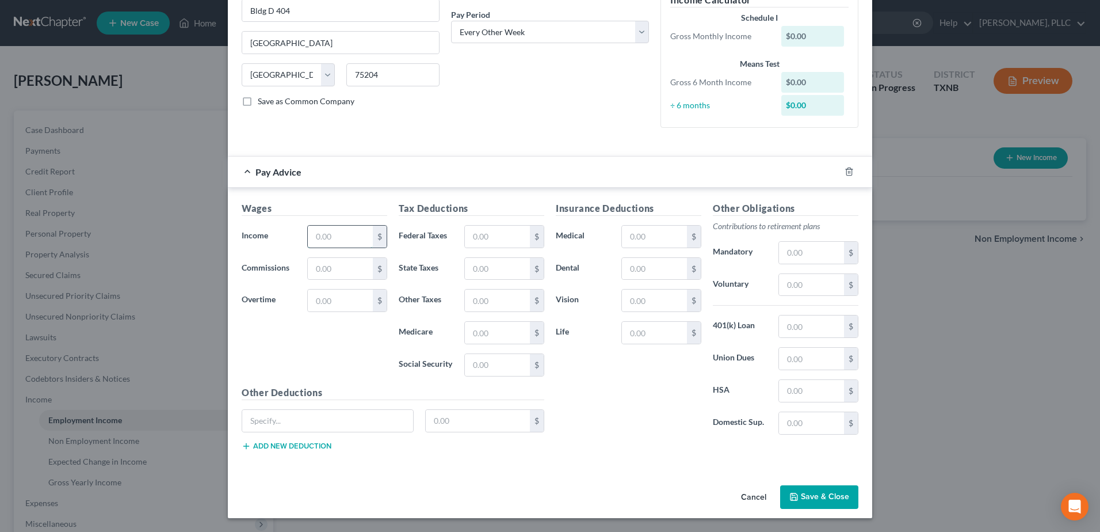
click at [318, 226] on input "text" at bounding box center [340, 237] width 65 height 22
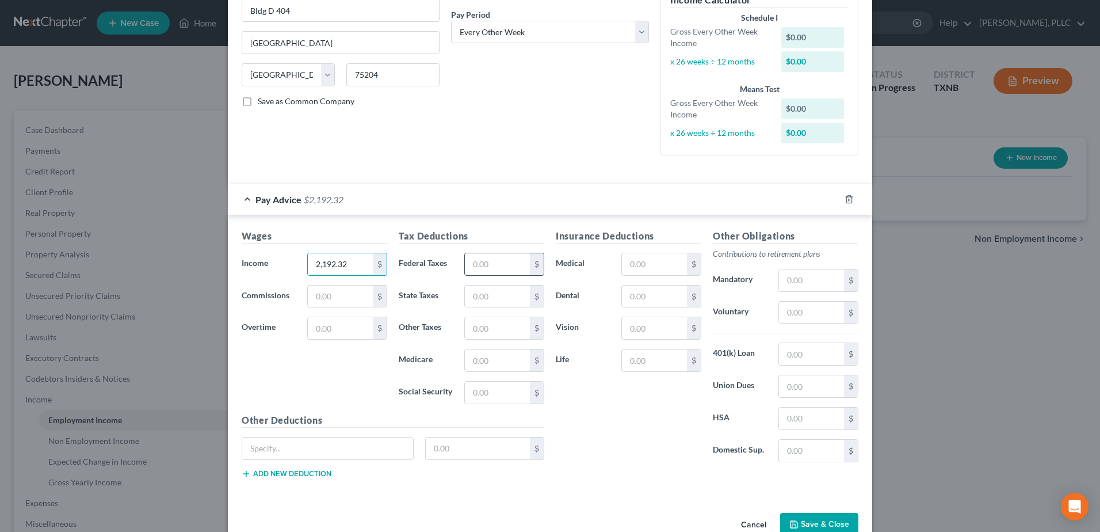
type input "2,192.32"
click at [482, 274] on input "text" at bounding box center [497, 264] width 65 height 22
type input "176.78"
type input "31.79"
type input "135.92"
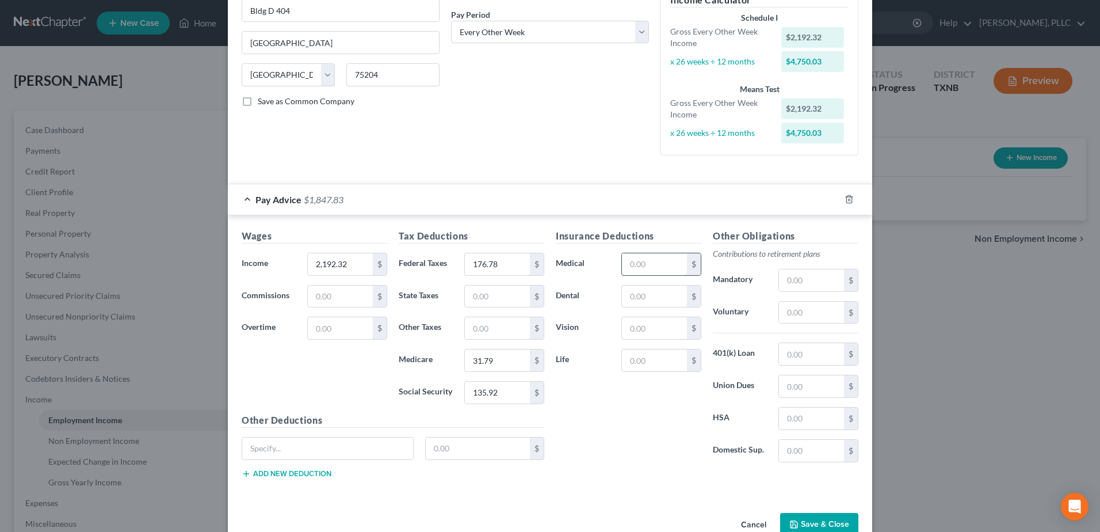
click at [647, 263] on input "text" at bounding box center [654, 264] width 65 height 22
click at [813, 221] on div "Wages Income * 2,192.32 $ Commissions $ Overtime $ Tax Deductions Federal Taxes…" at bounding box center [550, 355] width 644 height 281
click at [808, 281] on input "text" at bounding box center [811, 280] width 65 height 22
type input "7"
type input "65.77"
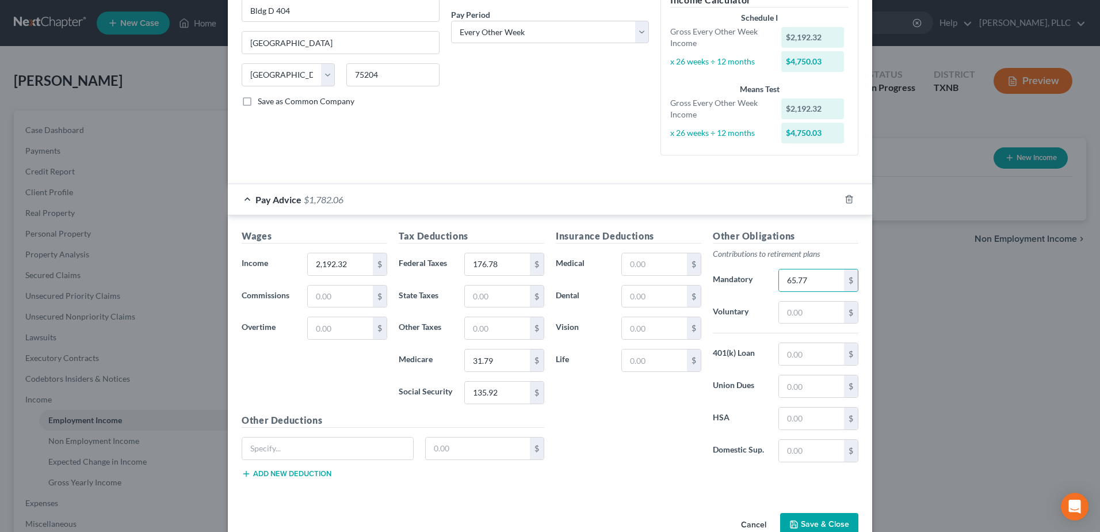
click at [643, 438] on div "Insurance Deductions Medical $ Dental $ Vision $ Life $" at bounding box center [628, 350] width 157 height 242
click at [830, 519] on button "Save & Close" at bounding box center [819, 525] width 78 height 24
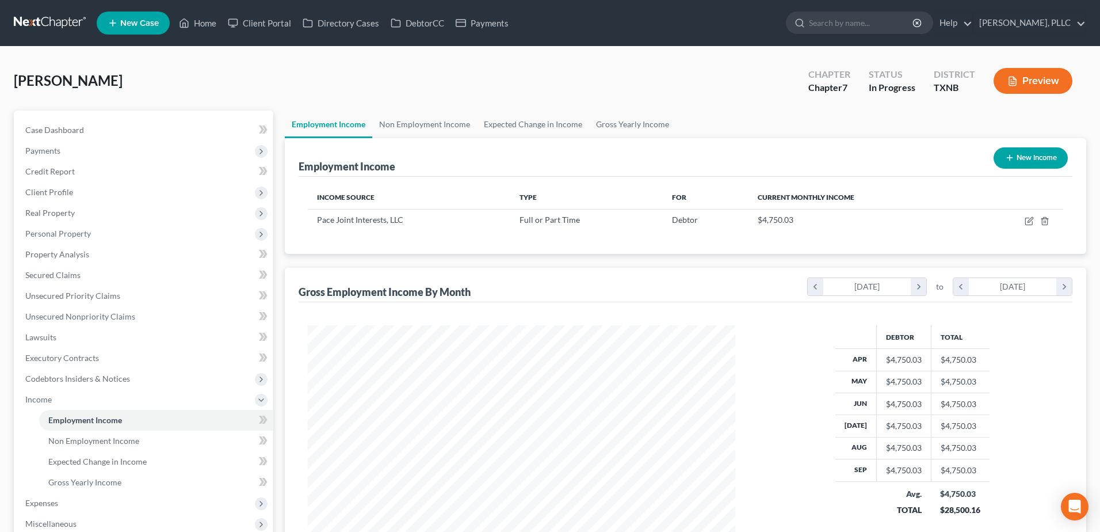
scroll to position [575133, 574896]
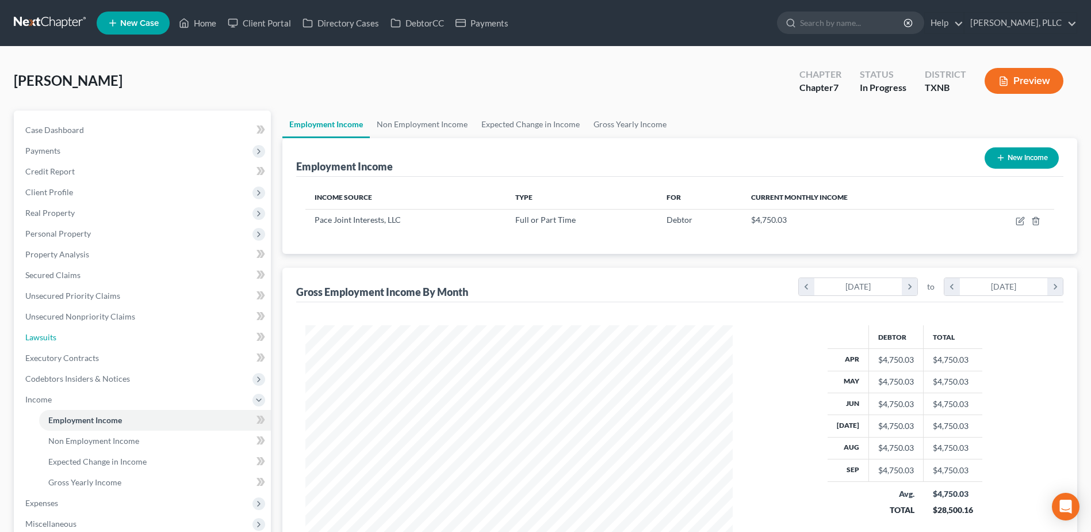
drag, startPoint x: 41, startPoint y: 336, endPoint x: 803, endPoint y: 312, distance: 761.5
click at [41, 335] on span "Lawsuits" at bounding box center [40, 337] width 31 height 10
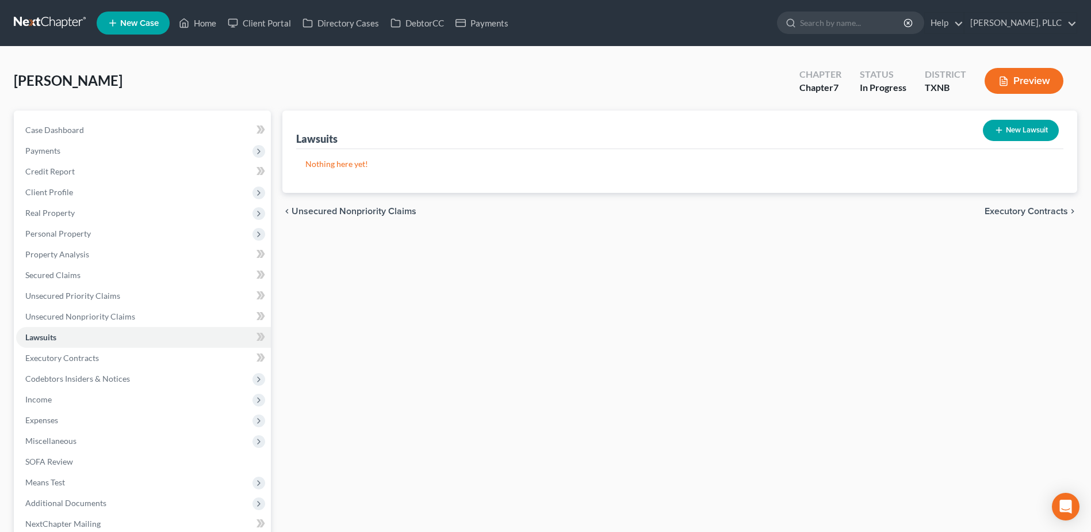
click at [1029, 136] on button "New Lawsuit" at bounding box center [1021, 130] width 76 height 21
select select "0"
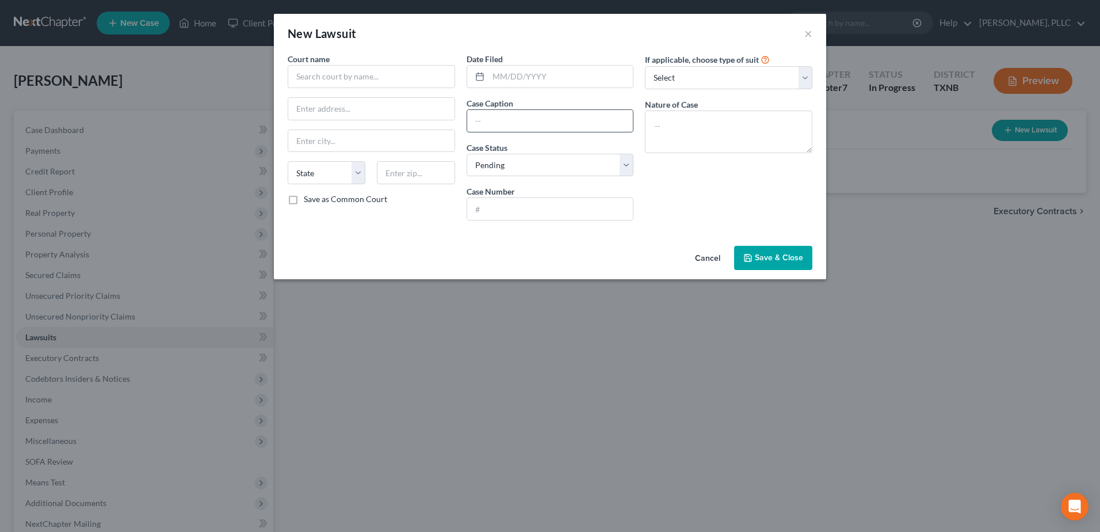
click at [506, 123] on input "text" at bounding box center [550, 121] width 166 height 22
type input "JP Morgan Chase Bank, NA vs. Walter E. Smith"
type input "DC-25-03107"
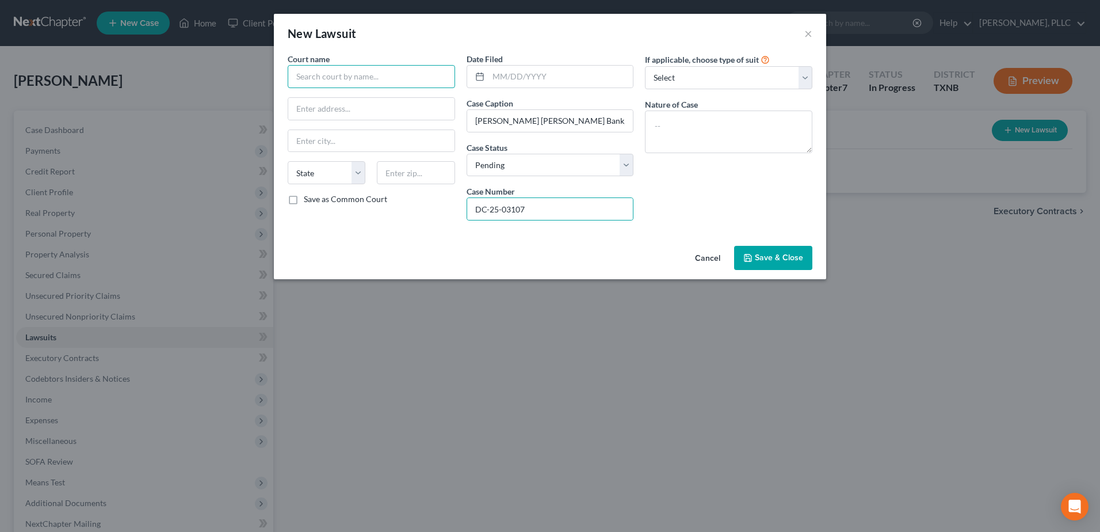
click at [350, 82] on input "text" at bounding box center [371, 76] width 167 height 23
click at [408, 75] on input "134th Judicial District Court" at bounding box center [371, 76] width 167 height 23
type input "134th Judicial District Court, Dallas County"
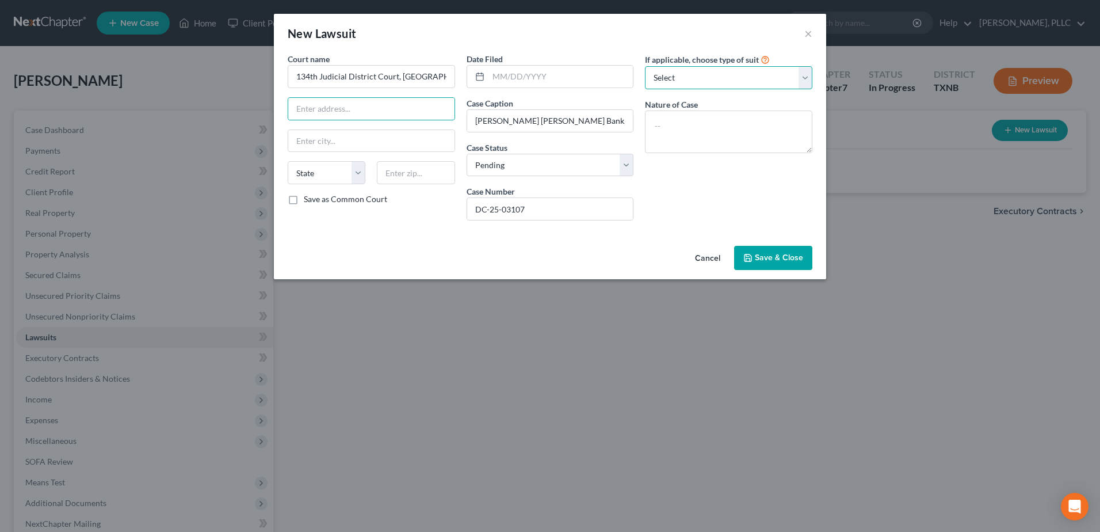
click at [805, 81] on select "Select Repossession Garnishment Foreclosure Attached, Seized, Or Levied Other" at bounding box center [728, 77] width 167 height 23
select select "4"
click at [645, 66] on select "Select Repossession Garnishment Foreclosure Attached, Seized, Or Levied Other" at bounding box center [728, 77] width 167 height 23
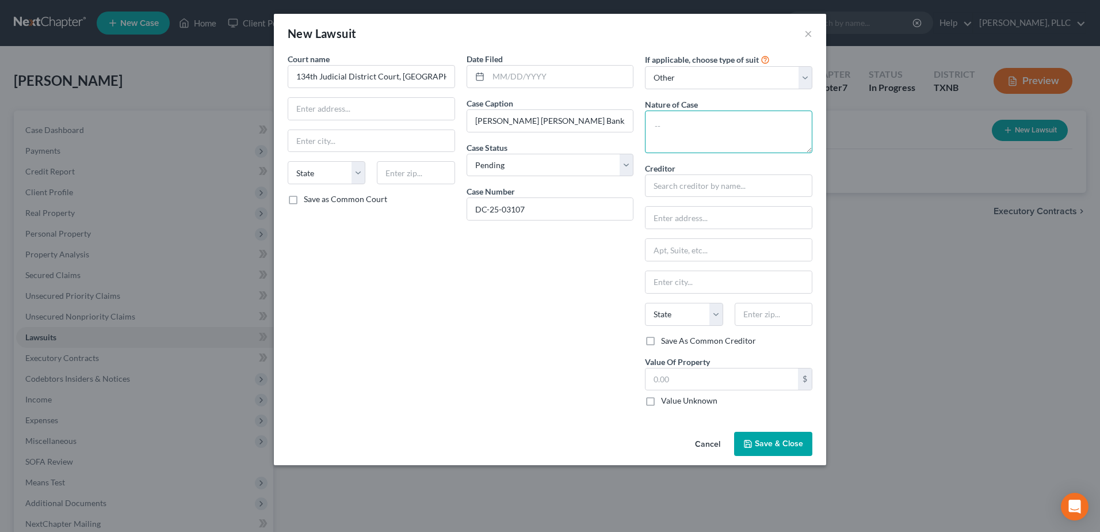
click at [701, 121] on textarea at bounding box center [728, 131] width 167 height 43
type textarea "Debt Collection"
type input "JP Morgan Chase c/o Scott & Associates, PC"
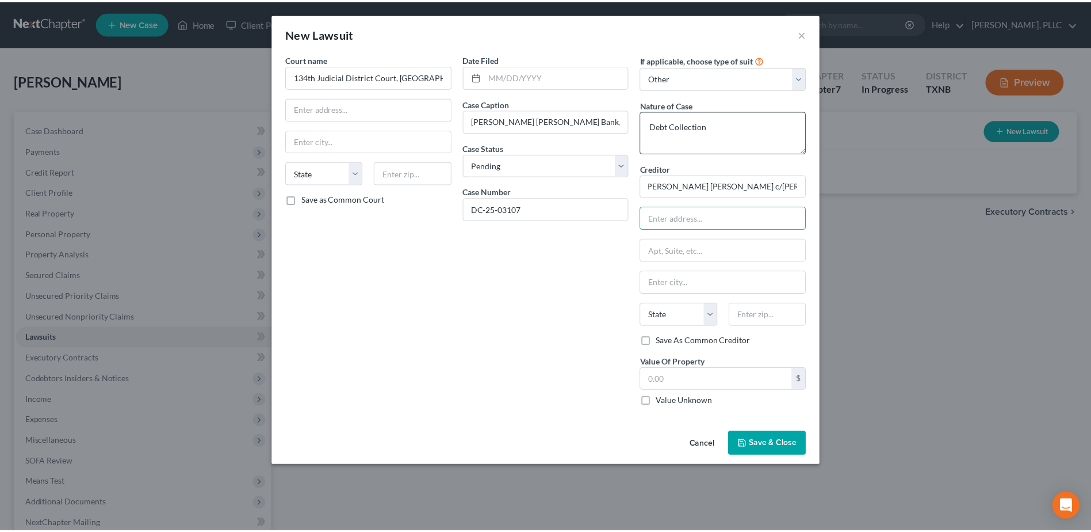
scroll to position [0, 0]
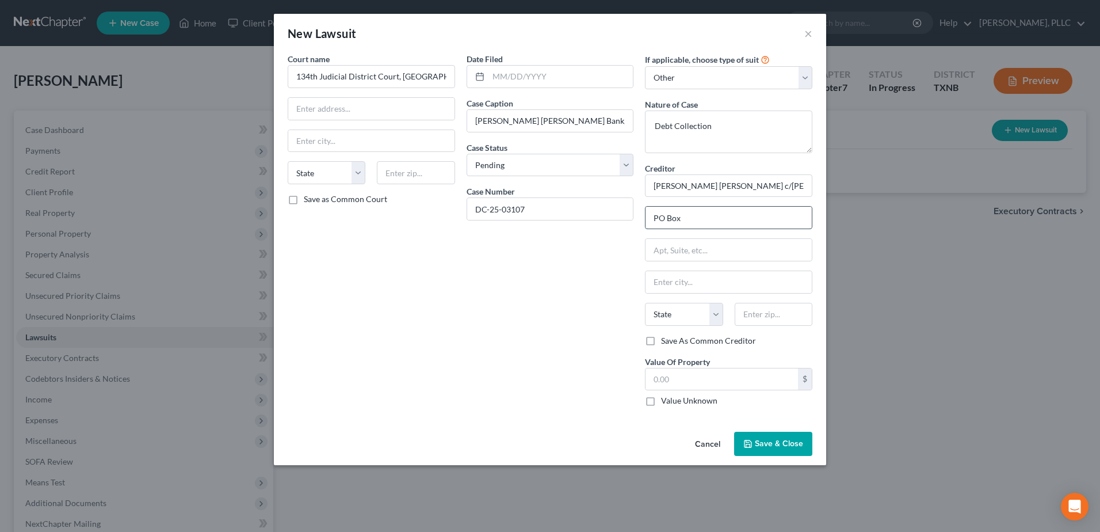
type input "PO Box 115220"
type input "Carrollton"
select select "45"
type input "75011"
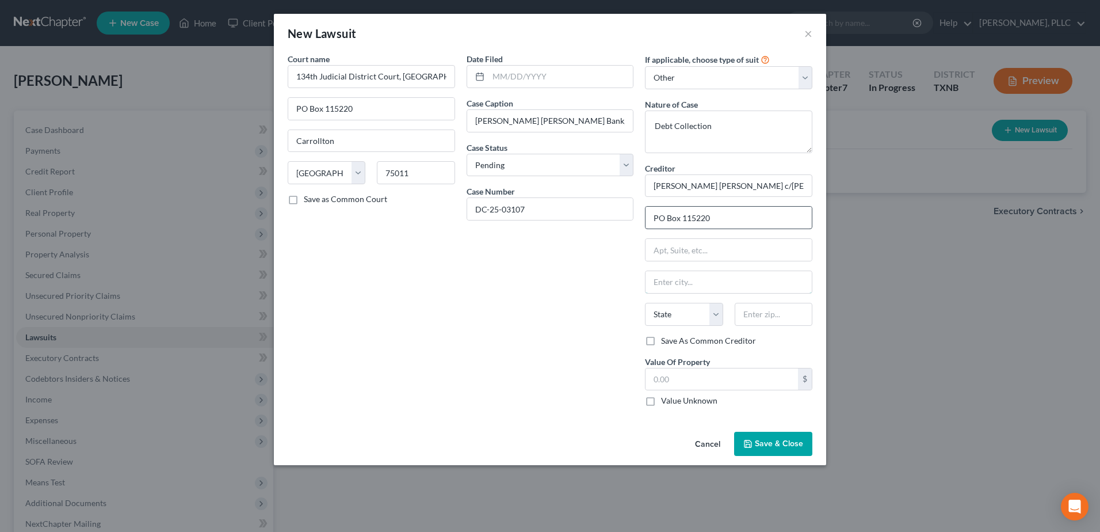
type input "Carrollton"
type input "75011"
select select "45"
click at [491, 313] on div "Date Filed Case Caption JP Morgan Chase Bank, NA vs. Walter E. Smith Case Statu…" at bounding box center [550, 234] width 179 height 362
click at [705, 387] on input "text" at bounding box center [722, 379] width 152 height 22
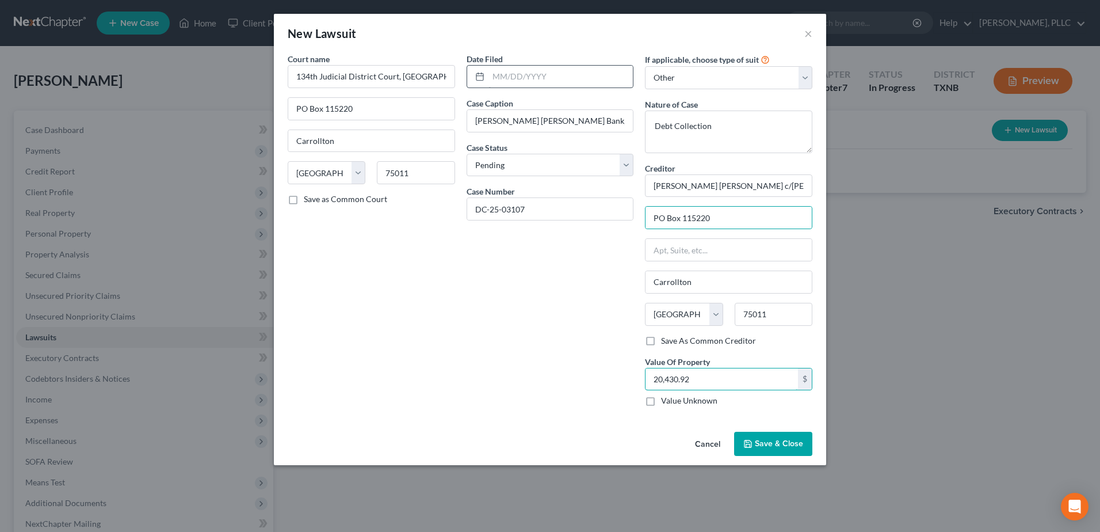
type input "20,430.92"
click at [530, 69] on input "text" at bounding box center [560, 77] width 145 height 22
drag, startPoint x: 550, startPoint y: 79, endPoint x: 492, endPoint y: 79, distance: 58.1
click at [492, 79] on input "04/30/2025" at bounding box center [560, 77] width 145 height 22
type input "02/26/2025"
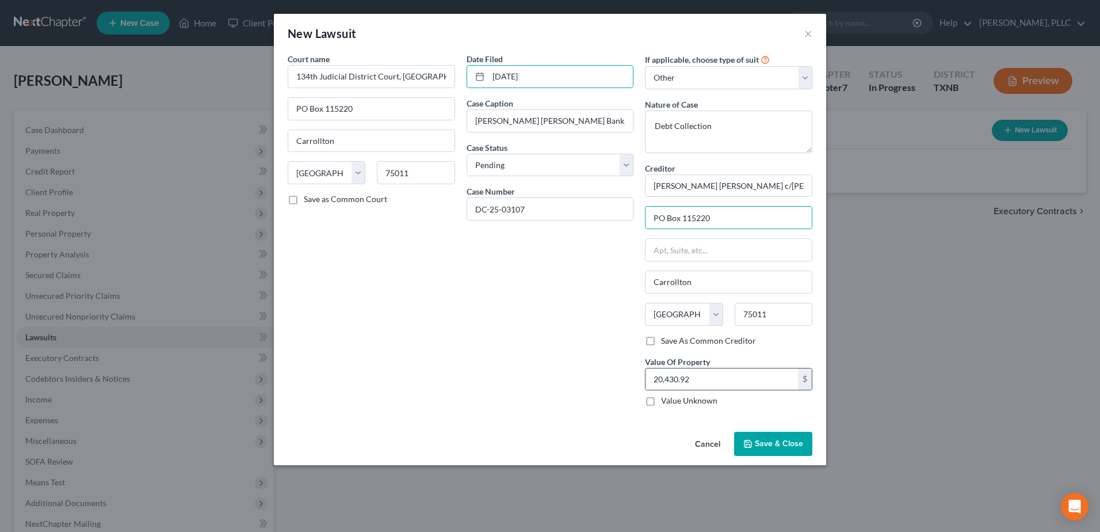
click at [468, 331] on div "Date Filed 02/26/2025 Case Caption JP Morgan Chase Bank, NA vs. Walter E. Smith…" at bounding box center [550, 234] width 179 height 362
click at [788, 446] on span "Save & Close" at bounding box center [779, 443] width 48 height 10
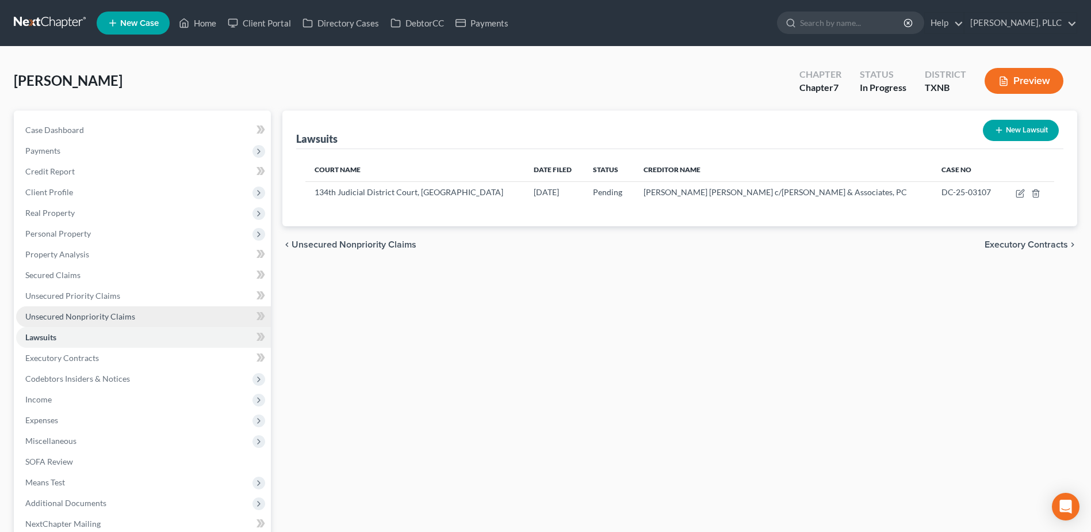
click at [113, 316] on span "Unsecured Nonpriority Claims" at bounding box center [80, 316] width 110 height 10
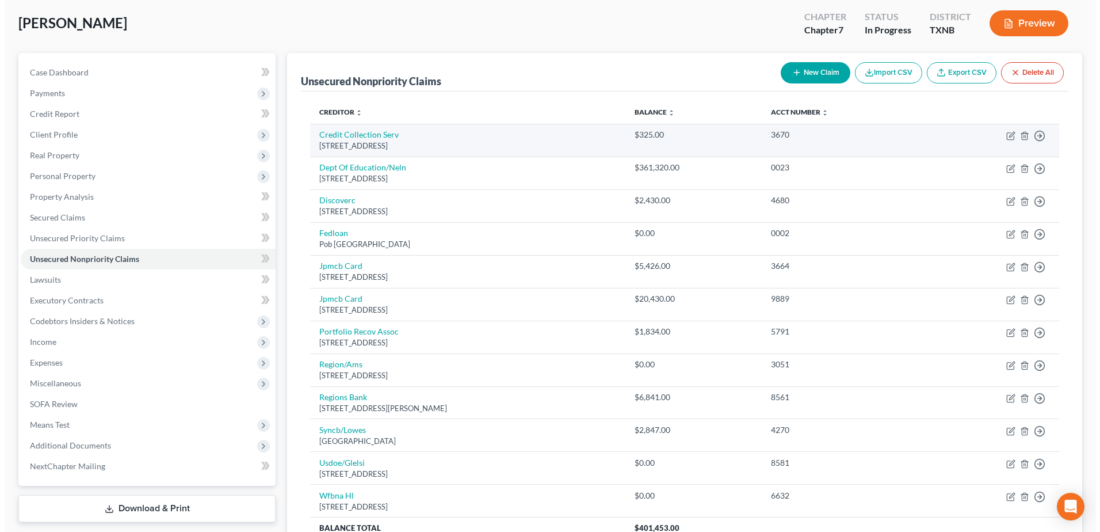
scroll to position [167, 0]
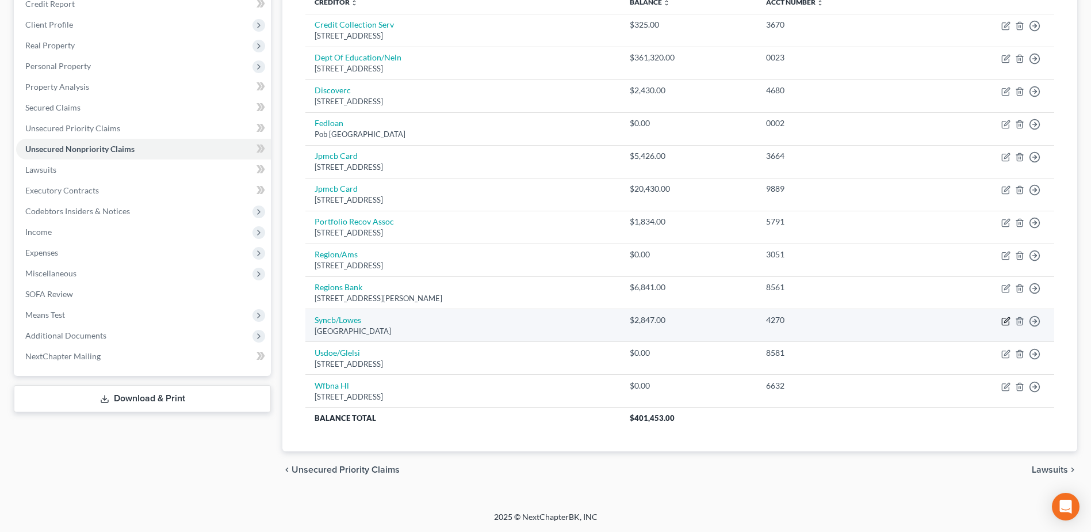
click at [1005, 320] on icon "button" at bounding box center [1006, 320] width 9 height 9
select select "39"
select select "1"
select select "0"
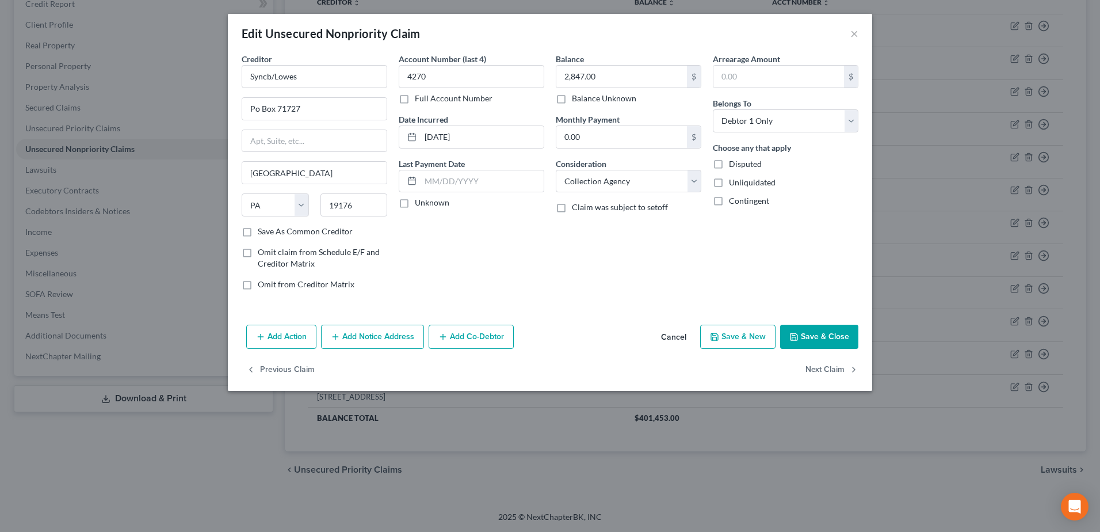
click at [393, 341] on button "Add Notice Address" at bounding box center [372, 336] width 103 height 24
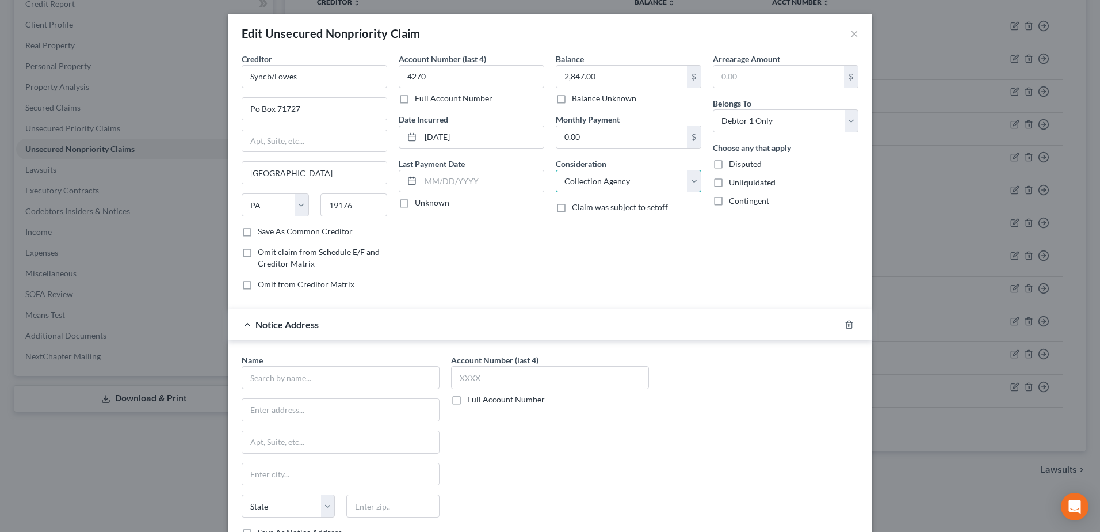
click at [686, 180] on select "Select Cable / Satellite Services Collection Agency Credit Card Debt Debt Couns…" at bounding box center [629, 181] width 146 height 23
select select
click at [556, 170] on select "Select Cable / Satellite Services Collection Agency Credit Card Debt Debt Couns…" at bounding box center [629, 181] width 146 height 23
click at [326, 377] on input "text" at bounding box center [341, 377] width 198 height 23
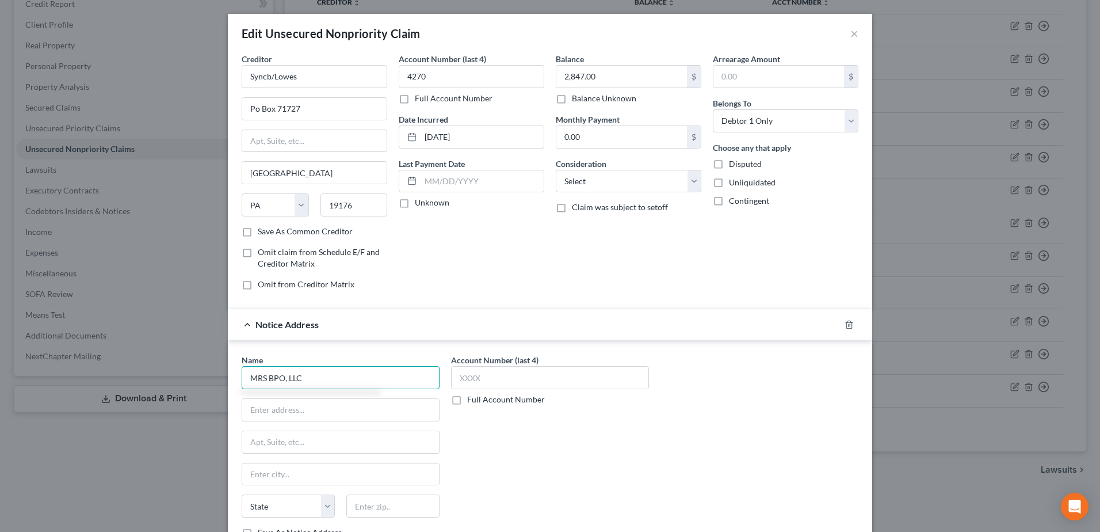
type input "MRS BPO, LLC"
type input "1930 Olney Avenue"
type input "Cherry Hill"
select select "33"
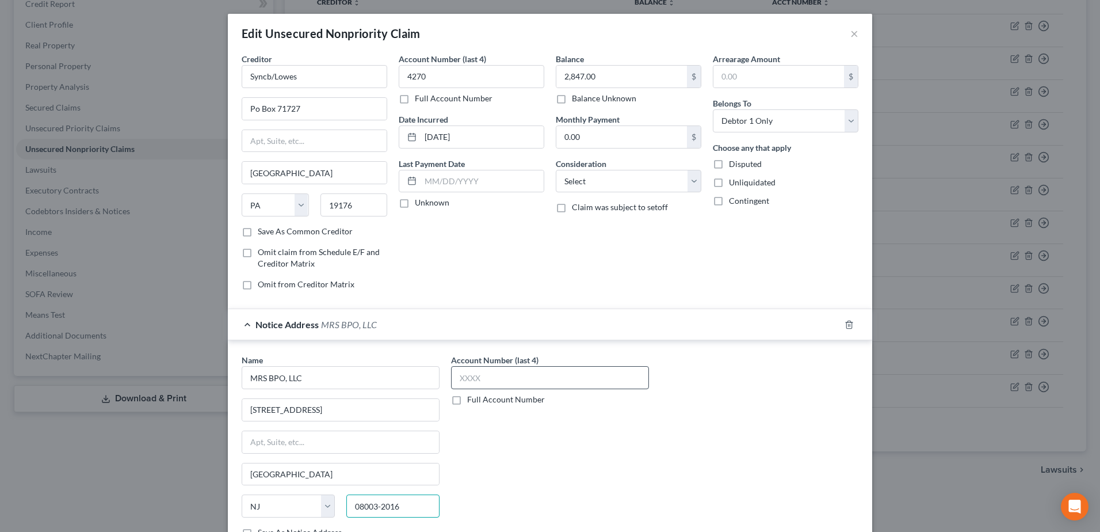
type input "08003-2016"
click at [491, 385] on input "text" at bounding box center [550, 377] width 198 height 23
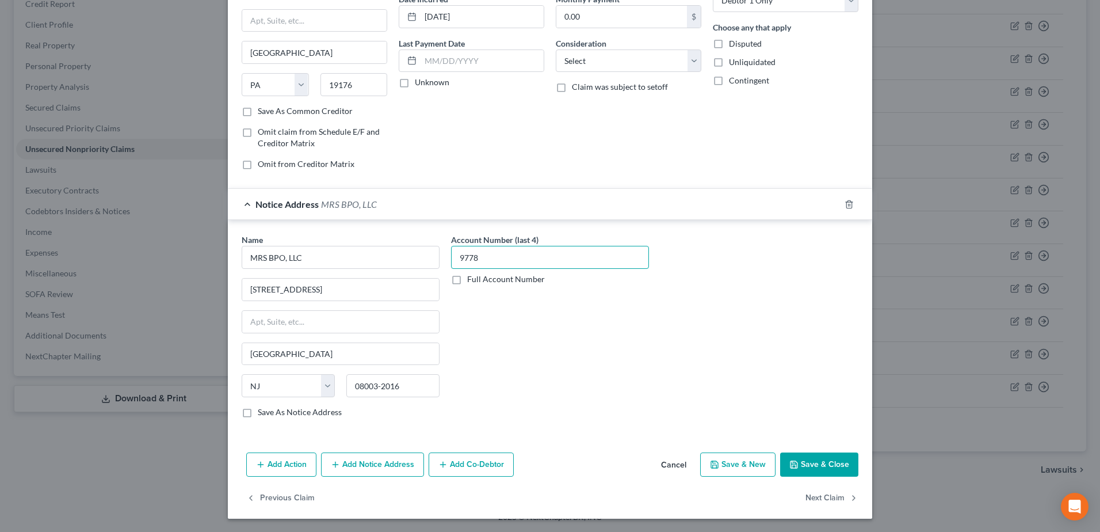
scroll to position [121, 0]
type input "9778"
click at [823, 463] on button "Save & Close" at bounding box center [819, 464] width 78 height 24
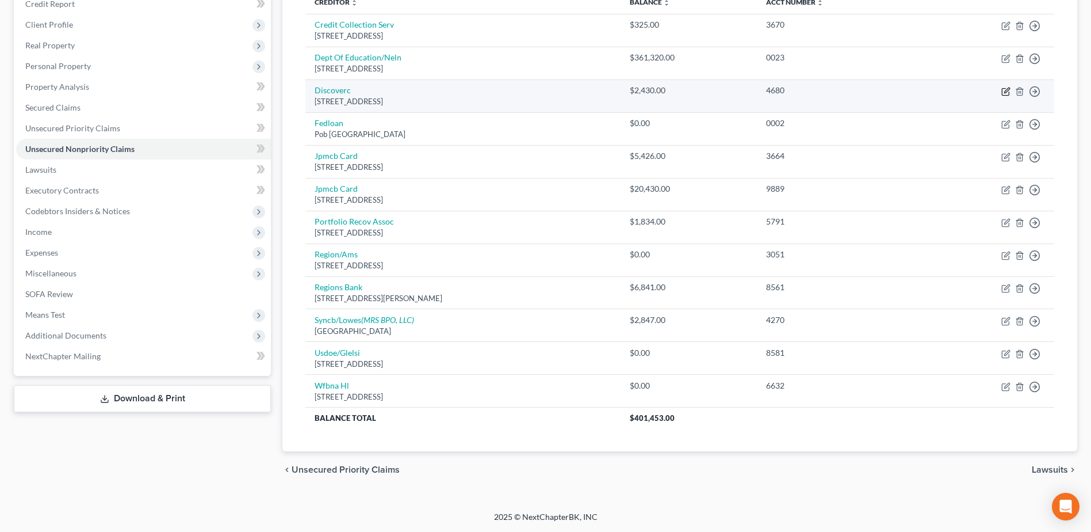
click at [1005, 93] on icon "button" at bounding box center [1007, 89] width 5 height 5
select select "46"
select select "2"
select select "0"
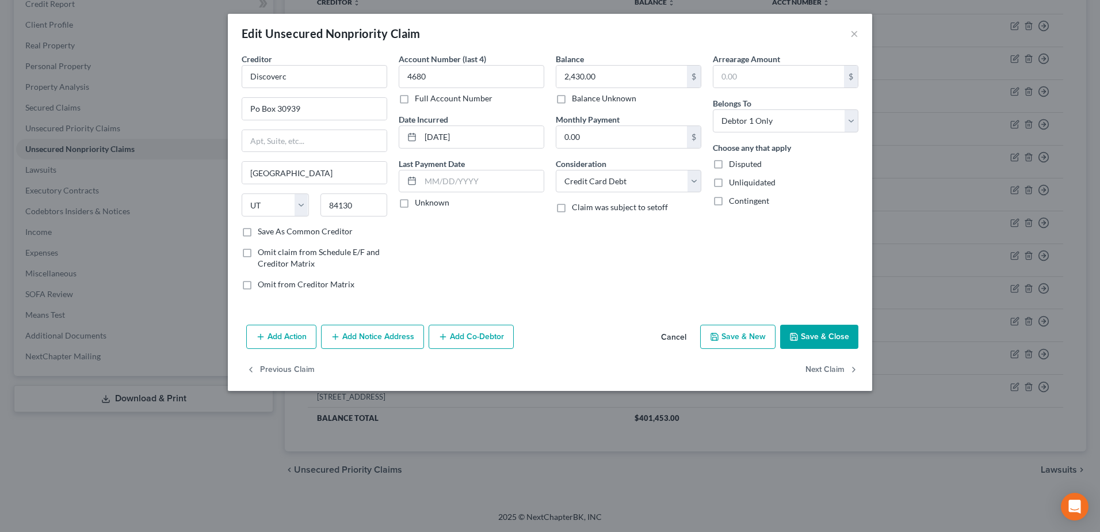
click at [380, 342] on button "Add Notice Address" at bounding box center [372, 336] width 103 height 24
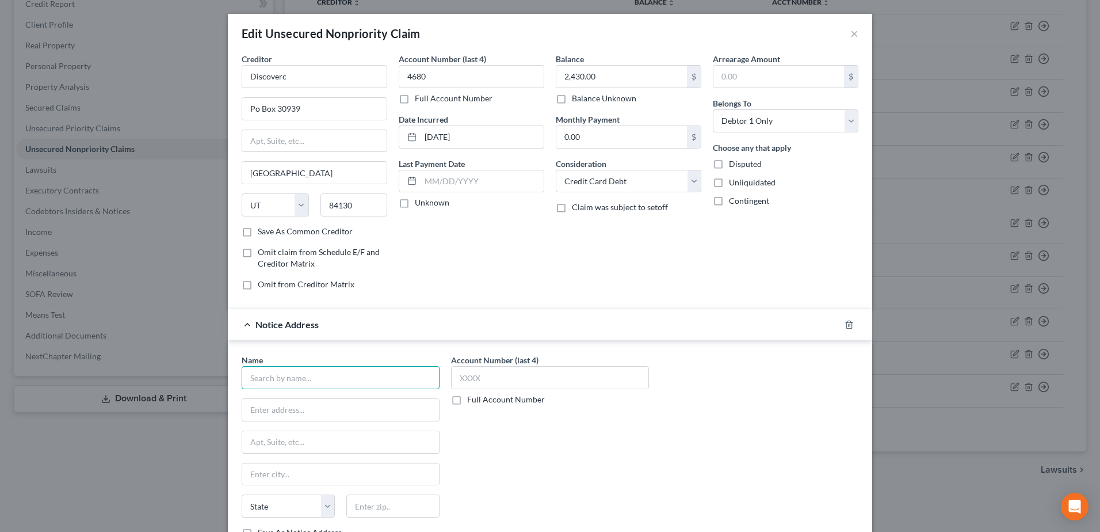
click at [358, 374] on input "text" at bounding box center [341, 377] width 198 height 23
type input "Rausch Sturm LLP"
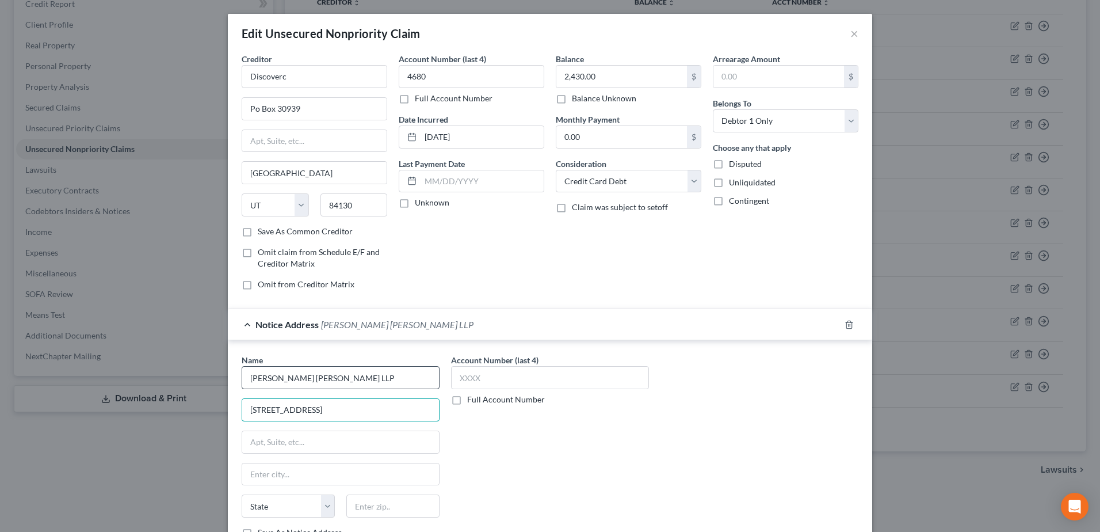
type input "300 N. Executive Drive"
type input "Ste 200"
type input "Brookfield"
select select "52"
type input "53005"
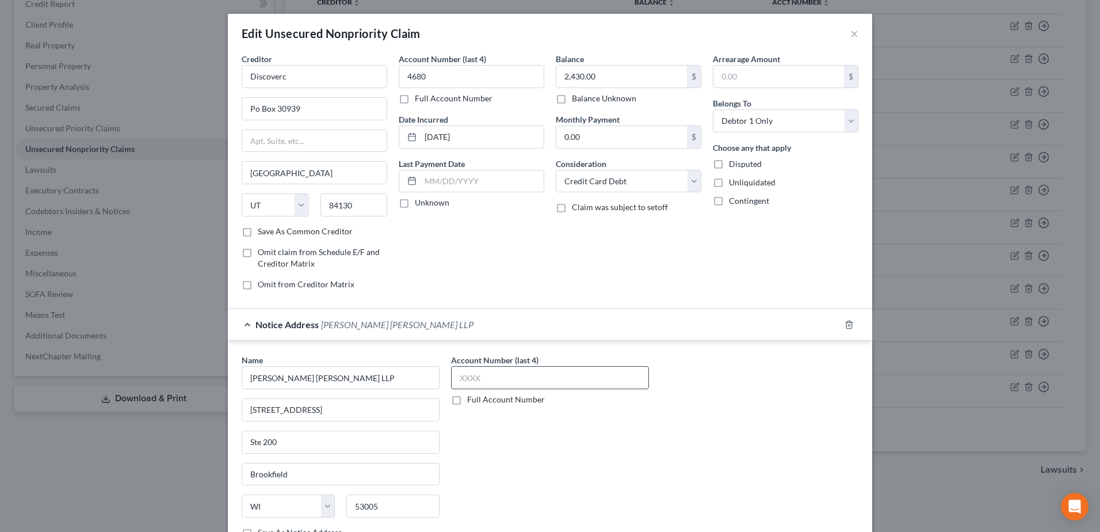
drag, startPoint x: 528, startPoint y: 361, endPoint x: 528, endPoint y: 376, distance: 15.0
click at [528, 361] on label "Account Number (last 4)" at bounding box center [494, 360] width 87 height 12
click at [528, 376] on input "text" at bounding box center [550, 377] width 198 height 23
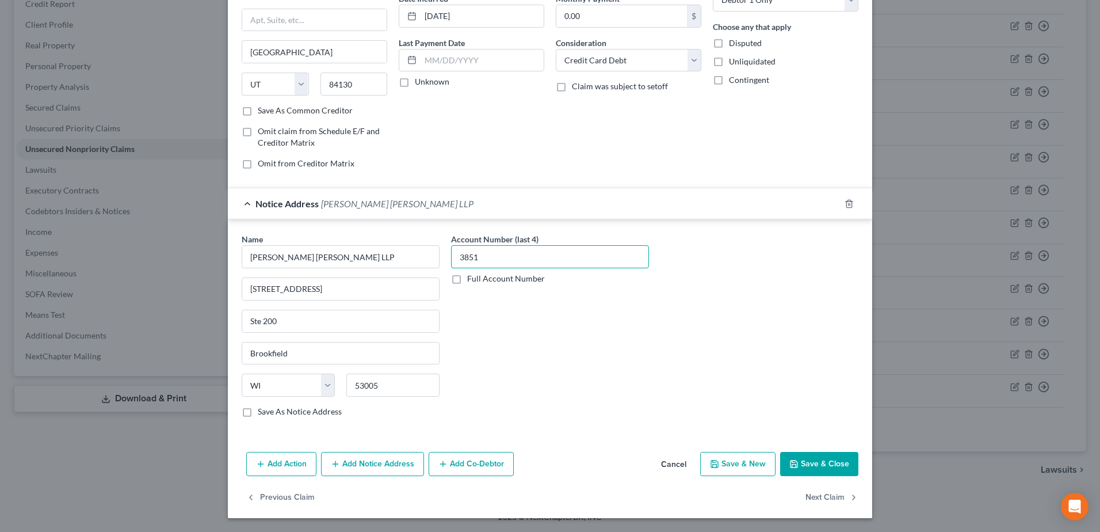
type input "3851"
click at [805, 457] on button "Save & Close" at bounding box center [819, 464] width 78 height 24
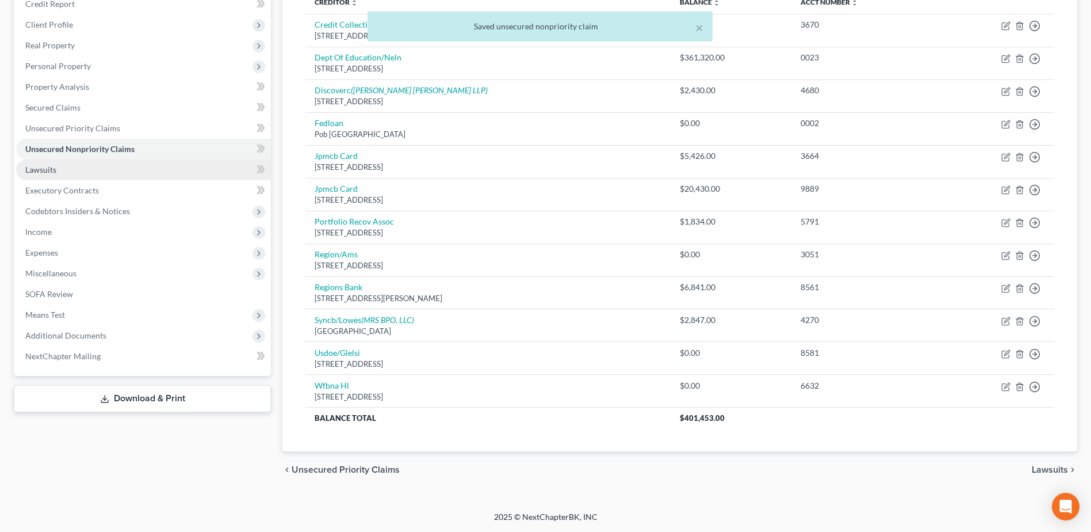
click at [52, 174] on link "Lawsuits" at bounding box center [143, 169] width 255 height 21
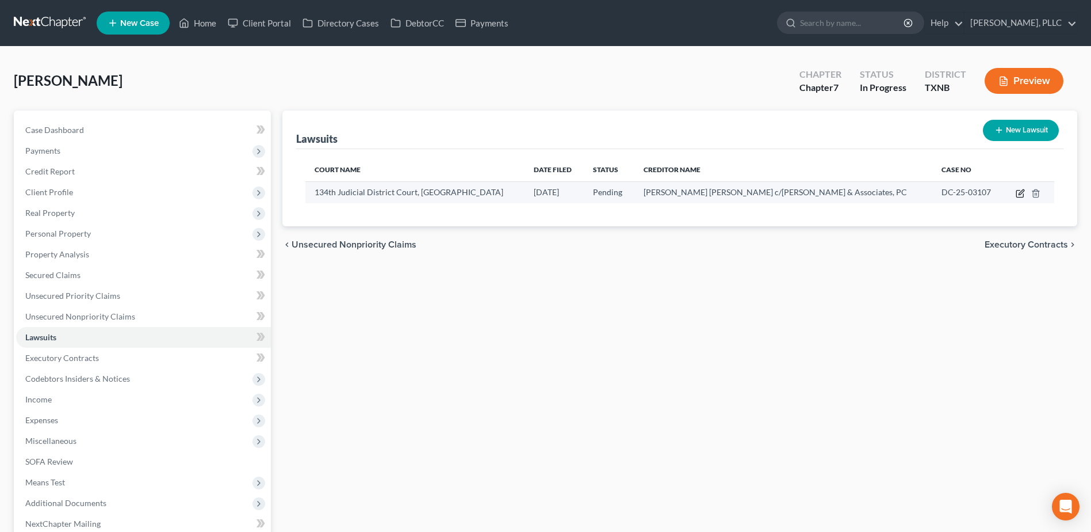
click at [1021, 194] on icon "button" at bounding box center [1020, 193] width 9 height 9
select select "45"
select select "0"
select select "4"
select select "45"
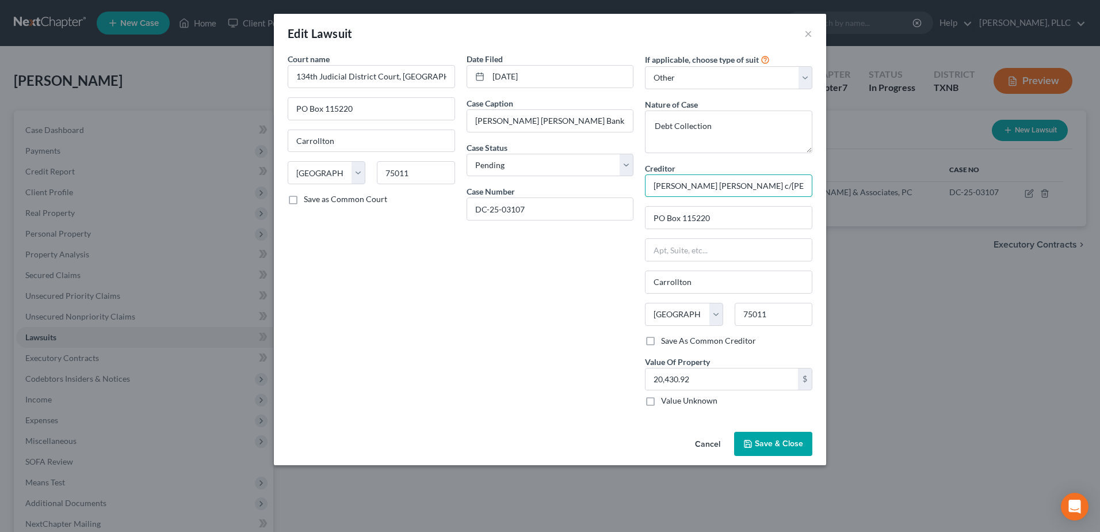
scroll to position [0, 3]
drag, startPoint x: 652, startPoint y: 187, endPoint x: 820, endPoint y: 180, distance: 168.2
click at [820, 180] on div "Court name * 134th Judicial District Court, Dallas County PO Box 115220 Carroll…" at bounding box center [550, 240] width 552 height 374
drag, startPoint x: 773, startPoint y: 438, endPoint x: 390, endPoint y: 321, distance: 400.6
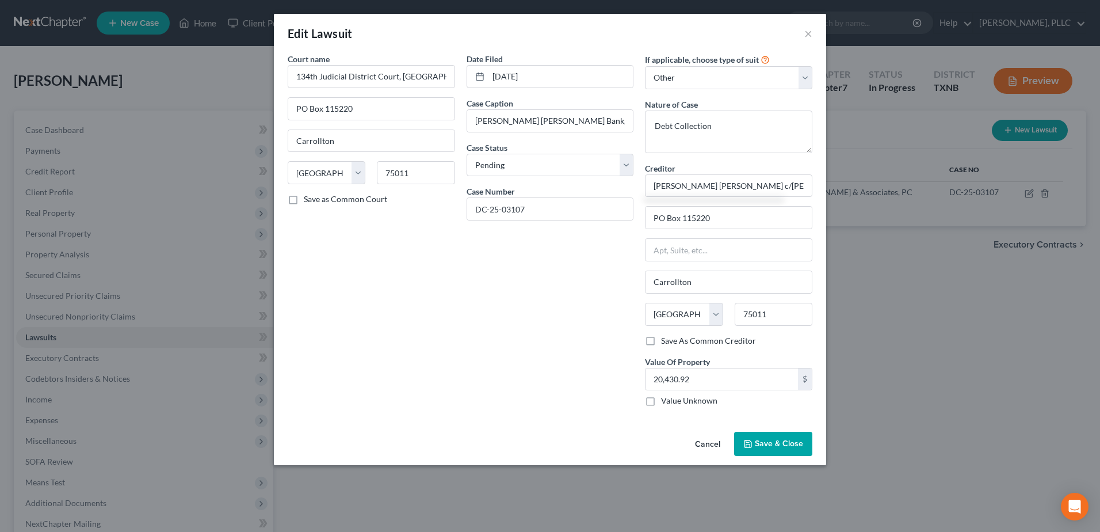
click at [774, 439] on button "Save & Close" at bounding box center [773, 444] width 78 height 24
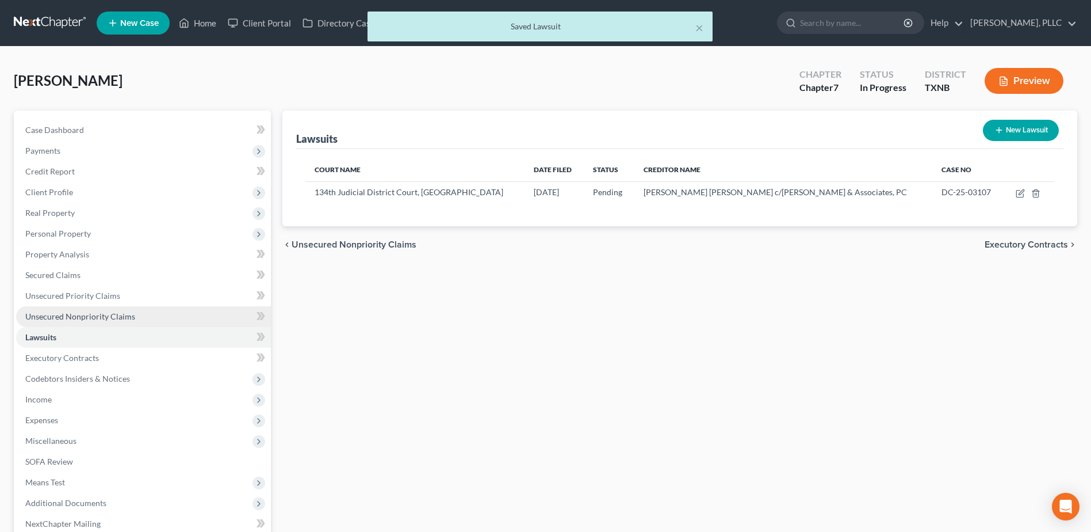
click at [94, 314] on span "Unsecured Nonpriority Claims" at bounding box center [80, 316] width 110 height 10
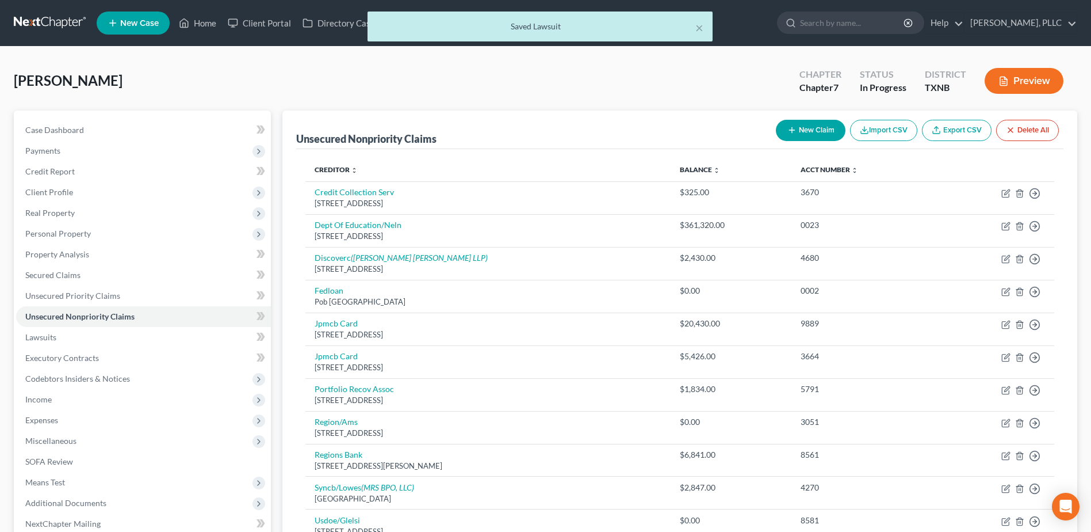
click at [818, 125] on button "New Claim" at bounding box center [811, 130] width 70 height 21
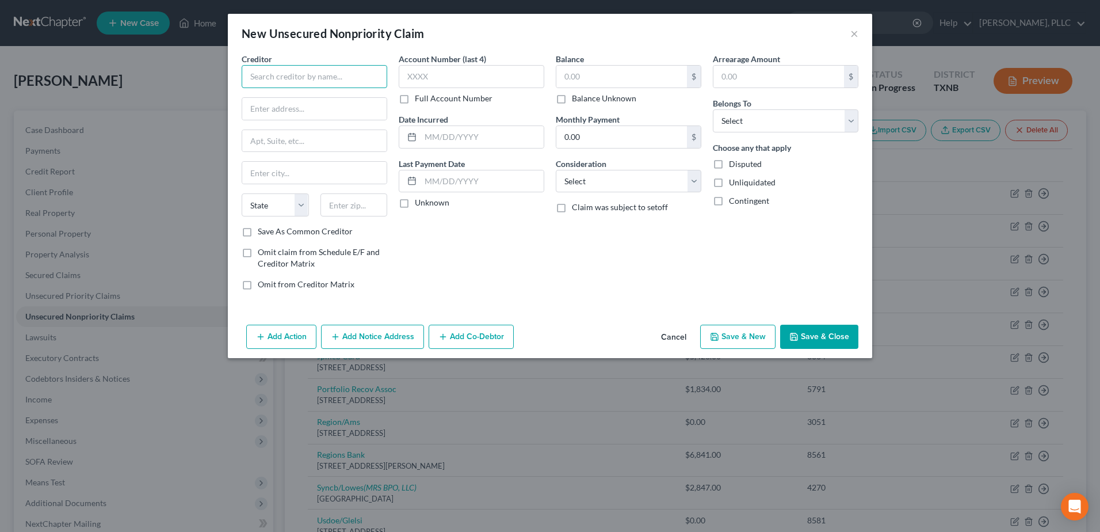
click at [316, 77] on input "text" at bounding box center [315, 76] width 146 height 23
paste input "JP Morgan Chase c/o Scott & Associates, PC"
type input "JP Morgan Chase c/o Scott & Associates, PC"
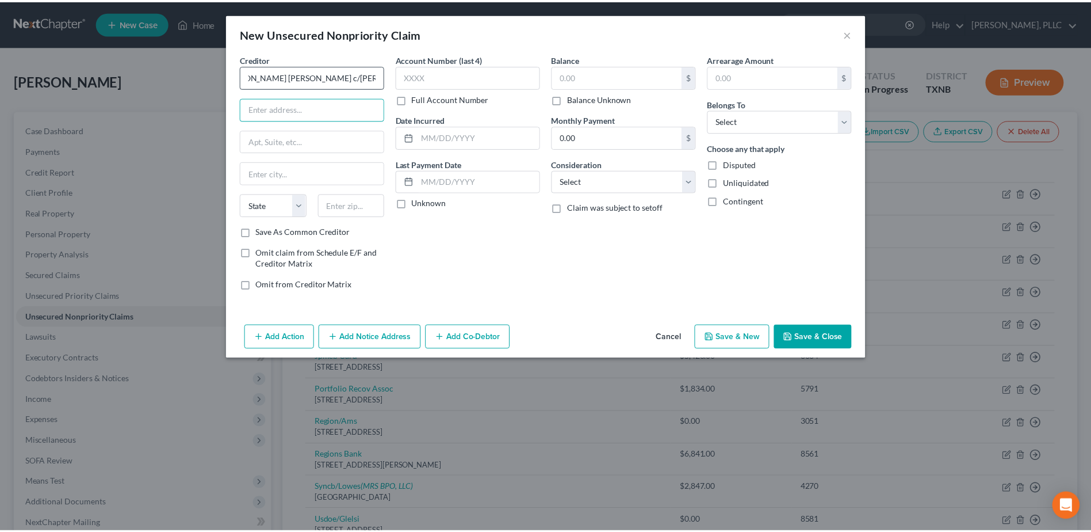
scroll to position [0, 0]
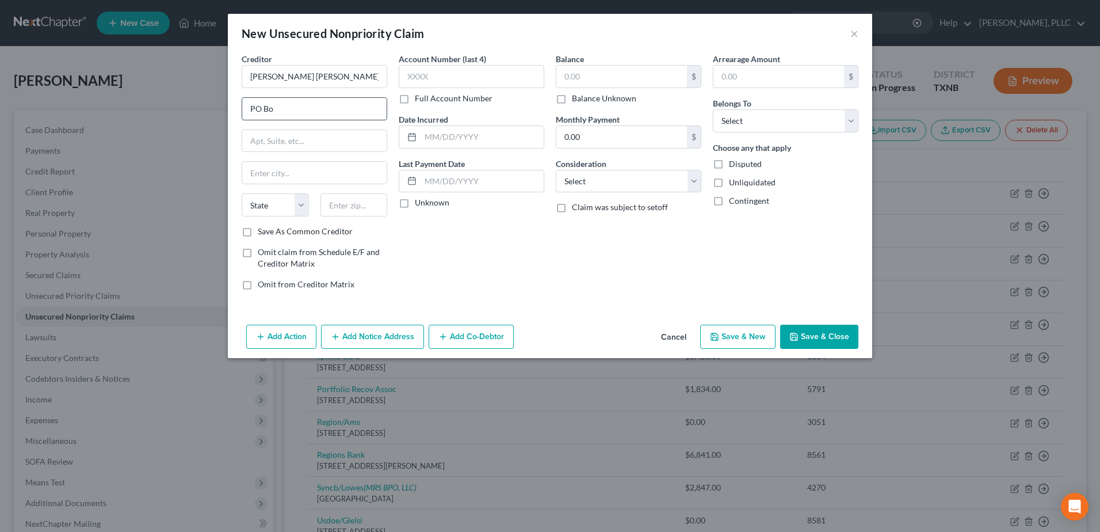
type input "PO Box 115220"
type input "Carrollton"
select select "45"
type input "75011"
click at [528, 224] on div "Account Number (last 4) Full Account Number Date Incurred Last Payment Date Unk…" at bounding box center [471, 176] width 157 height 246
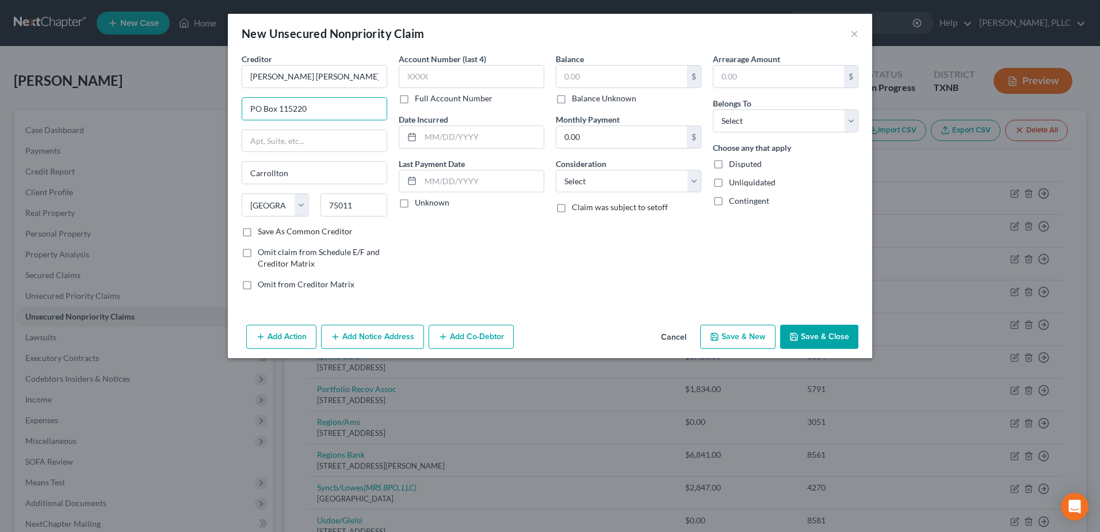
click at [534, 243] on div "Account Number (last 4) Full Account Number Date Incurred Last Payment Date Unk…" at bounding box center [471, 176] width 157 height 246
click at [804, 333] on button "Save & Close" at bounding box center [819, 336] width 78 height 24
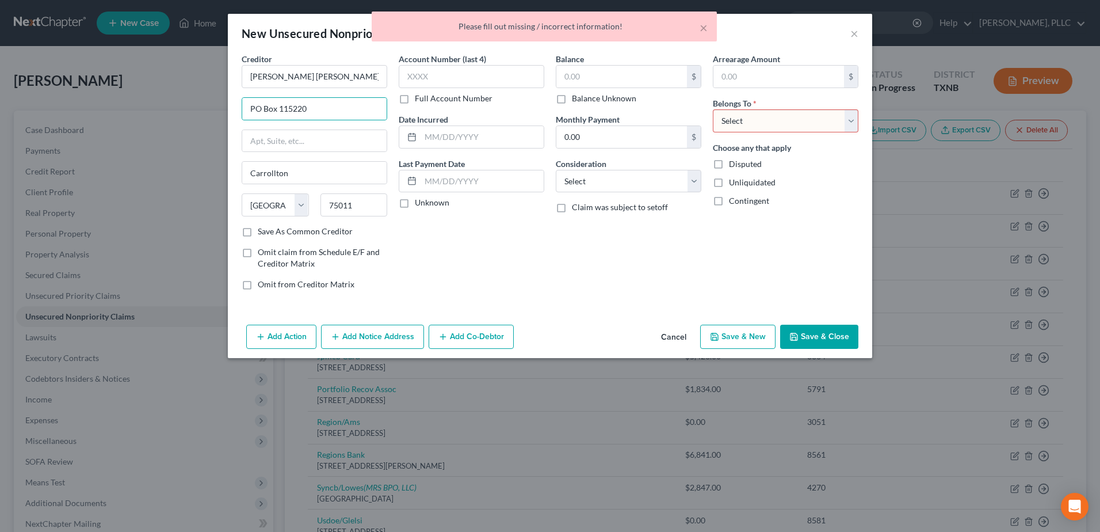
drag, startPoint x: 854, startPoint y: 121, endPoint x: 845, endPoint y: 134, distance: 15.7
click at [854, 121] on select "Select Debtor 1 Only Debtor 2 Only Debtor 1 And Debtor 2 Only At Least One Of T…" at bounding box center [786, 120] width 146 height 23
select select "0"
click at [713, 109] on select "Select Debtor 1 Only Debtor 2 Only Debtor 1 And Debtor 2 Only At Least One Of T…" at bounding box center [786, 120] width 146 height 23
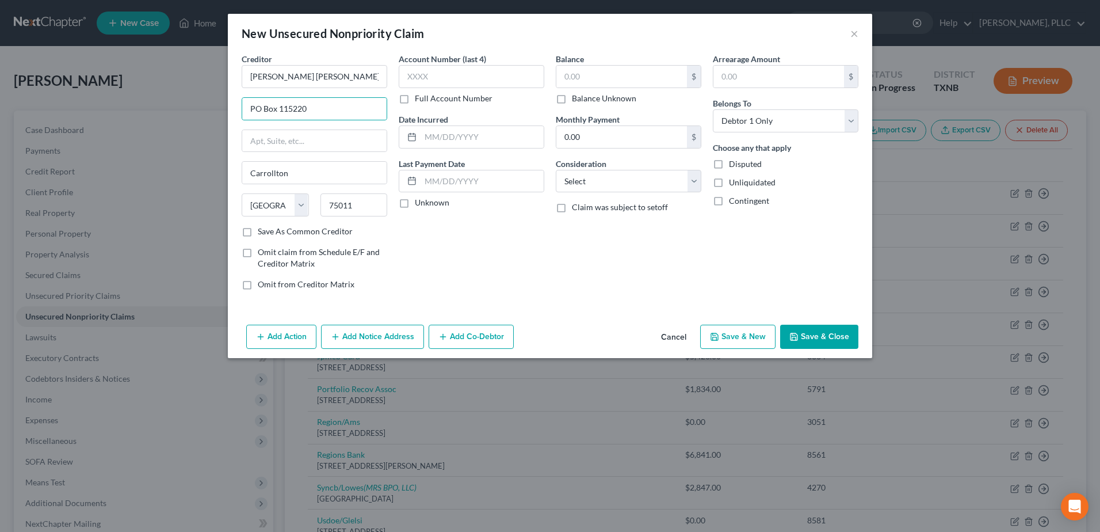
click at [828, 338] on button "Save & Close" at bounding box center [819, 336] width 78 height 24
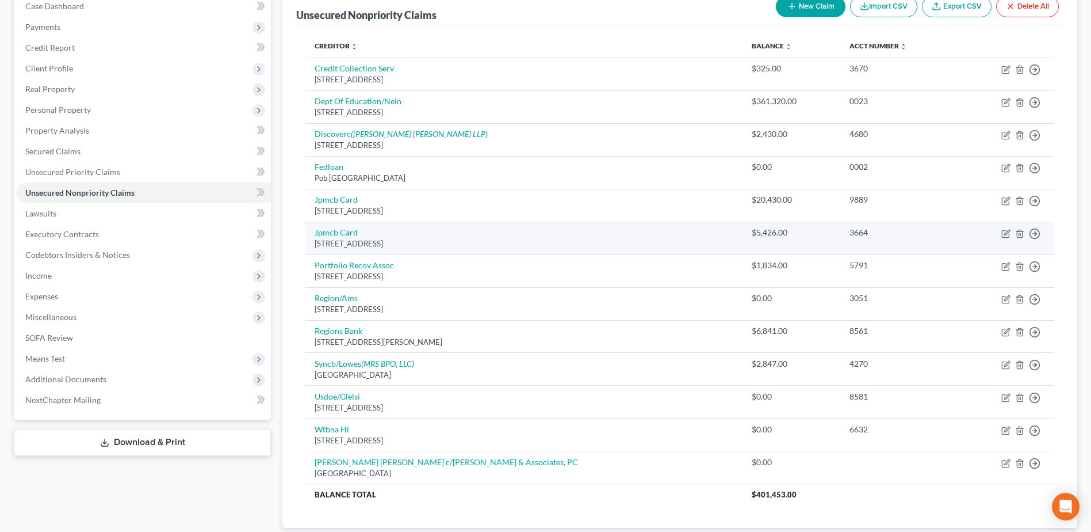
scroll to position [143, 0]
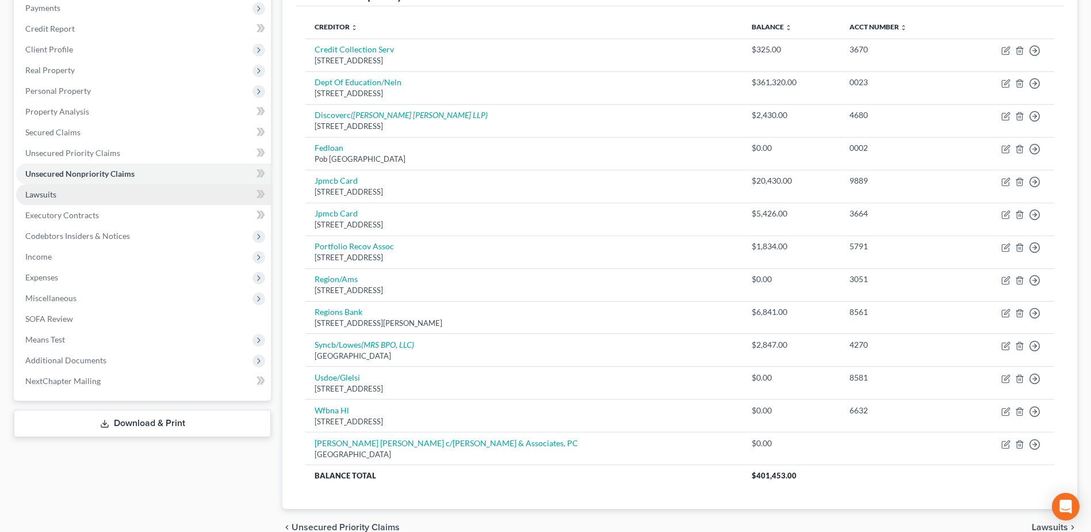
click at [66, 190] on link "Lawsuits" at bounding box center [143, 194] width 255 height 21
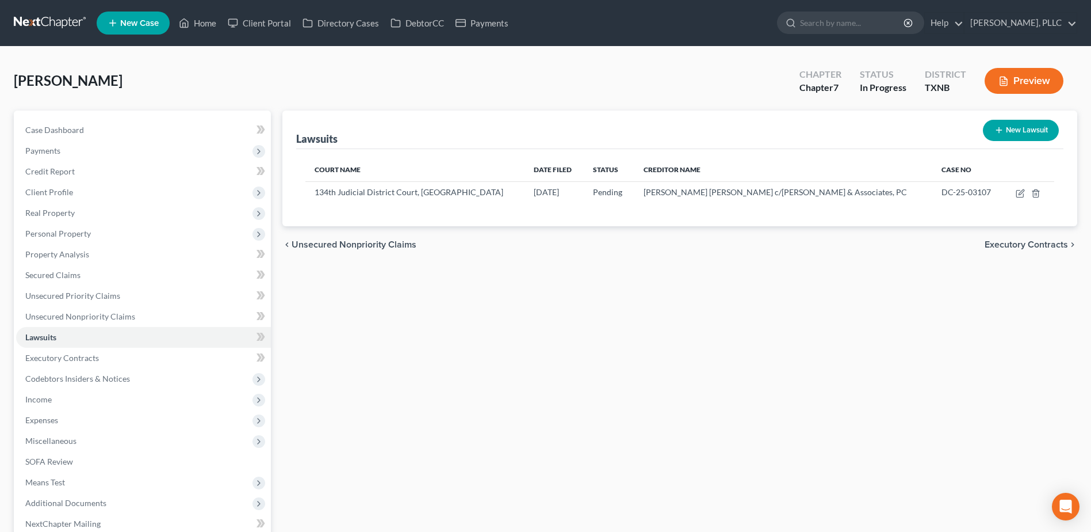
click at [1014, 138] on button "New Lawsuit" at bounding box center [1021, 130] width 76 height 21
select select "0"
click at [1011, 130] on button "New Lawsuit" at bounding box center [1021, 130] width 76 height 21
select select "0"
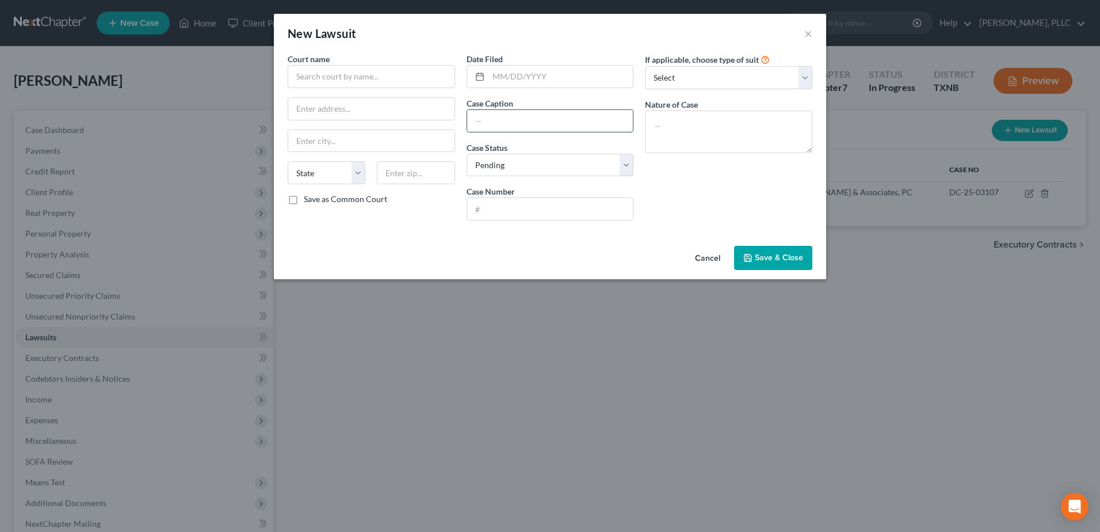
click at [518, 121] on input "text" at bounding box center [550, 121] width 166 height 22
click at [479, 208] on input "text" at bounding box center [550, 209] width 166 height 22
paste input "JPC-24-00915-21"
type input "JPC-24-00915-21"
click at [499, 119] on input "text" at bounding box center [550, 121] width 166 height 22
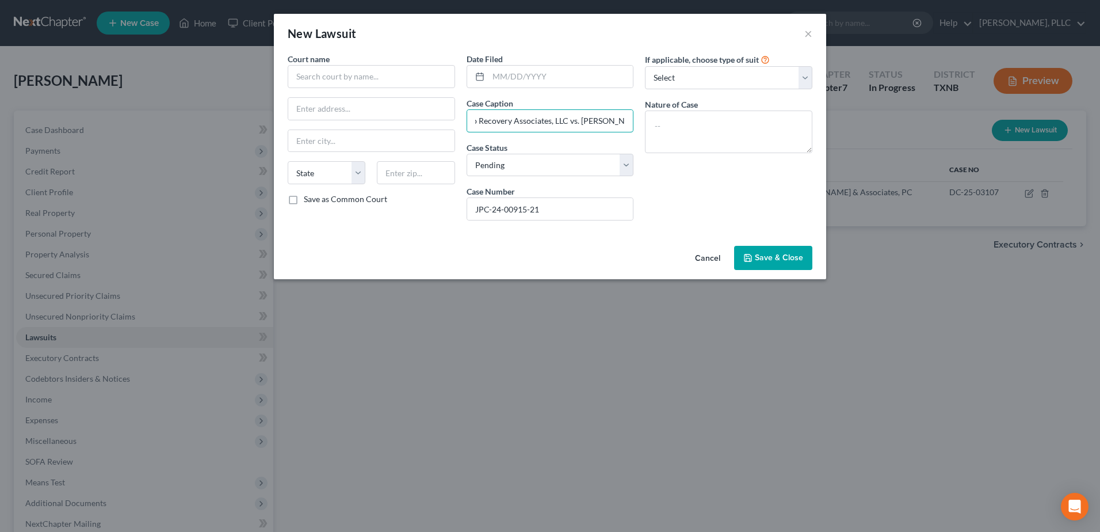
scroll to position [0, 39]
type input "Portfolio Recovery Associates, LLC vs. Walter E. Smith"
click at [563, 77] on input "text" at bounding box center [560, 77] width 145 height 22
type input "01/24/2024"
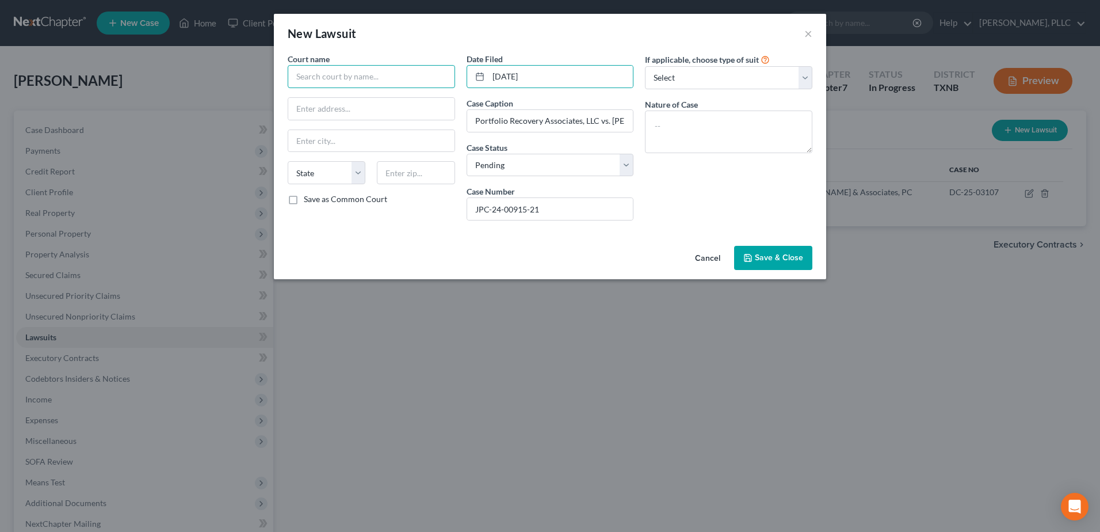
click at [344, 83] on input "text" at bounding box center [371, 76] width 167 height 23
type input "Justice of the Peace, Pct 2 Place 1 - Dallas County"
drag, startPoint x: 291, startPoint y: 75, endPoint x: 517, endPoint y: 89, distance: 226.5
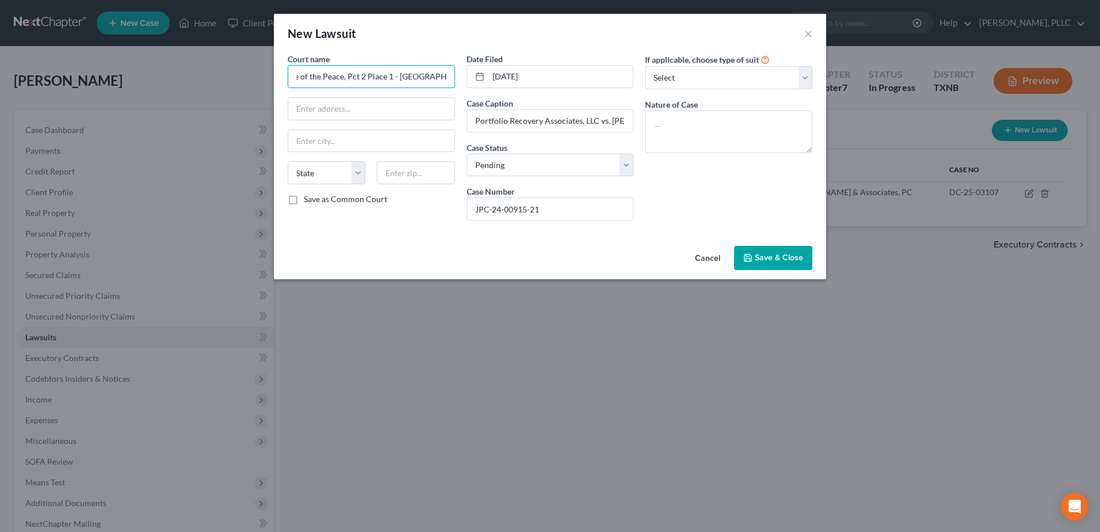
click at [517, 89] on div "Court name * Justice of the Peace, Pct 2 Place 1 - Dallas County State AL AK AR…" at bounding box center [550, 141] width 536 height 177
click at [318, 109] on input "text" at bounding box center [371, 109] width 166 height 22
type input "8301 S Polk St, Ste 2100"
type input "[GEOGRAPHIC_DATA]"
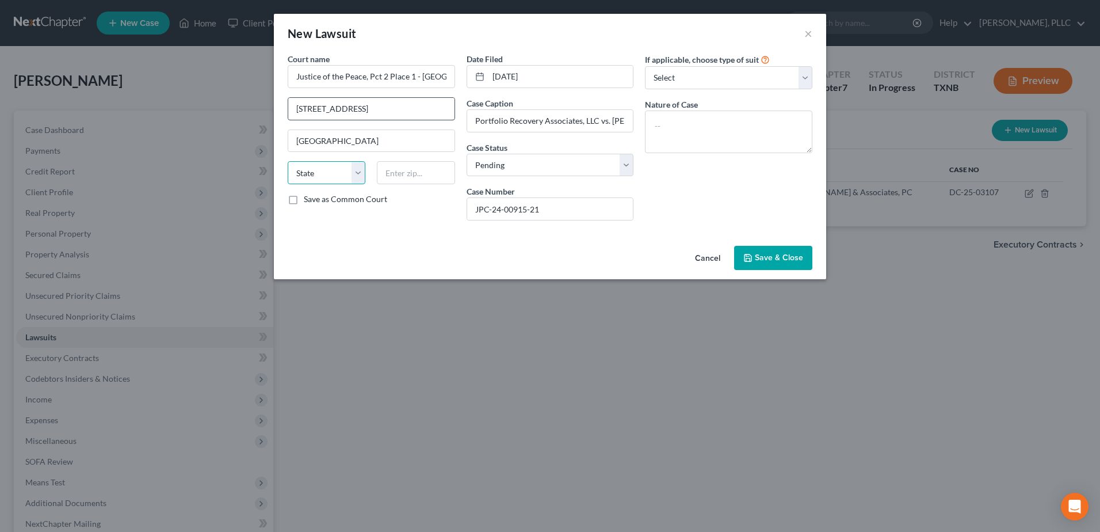
select select "45"
type input "75232"
click at [349, 271] on div "Cancel Save & Close" at bounding box center [550, 260] width 552 height 38
click at [691, 204] on div "If applicable, choose type of suit Select Repossession Garnishment Foreclosure …" at bounding box center [728, 141] width 179 height 177
click at [420, 146] on input "[GEOGRAPHIC_DATA]" at bounding box center [371, 141] width 166 height 22
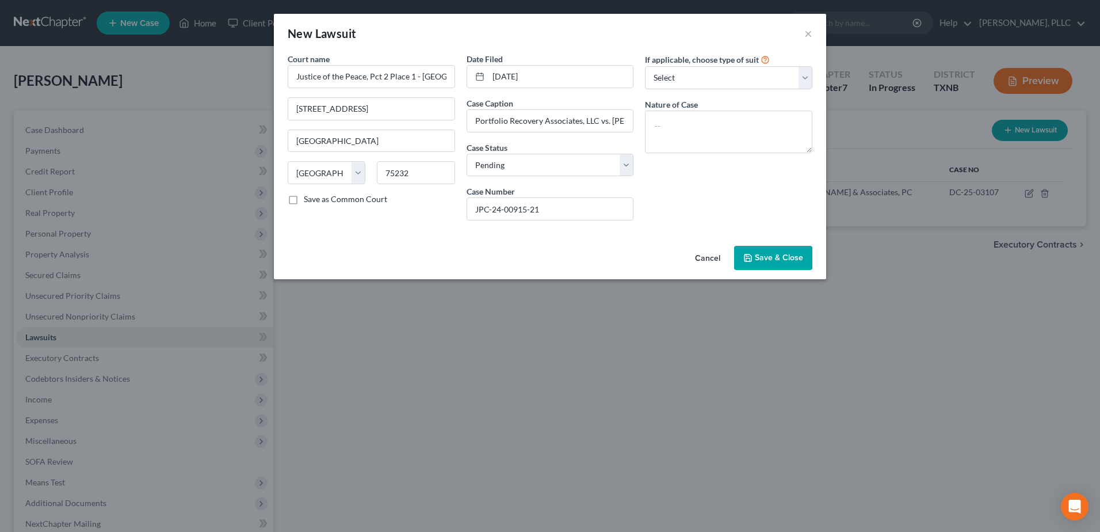
click at [713, 199] on div "If applicable, choose type of suit Select Repossession Garnishment Foreclosure …" at bounding box center [728, 141] width 179 height 177
drag, startPoint x: 801, startPoint y: 78, endPoint x: 789, endPoint y: 89, distance: 16.3
click at [802, 78] on select "Select Repossession Garnishment Foreclosure Attached, Seized, Or Levied Other" at bounding box center [728, 77] width 167 height 23
select select "4"
click at [645, 66] on select "Select Repossession Garnishment Foreclosure Attached, Seized, Or Levied Other" at bounding box center [728, 77] width 167 height 23
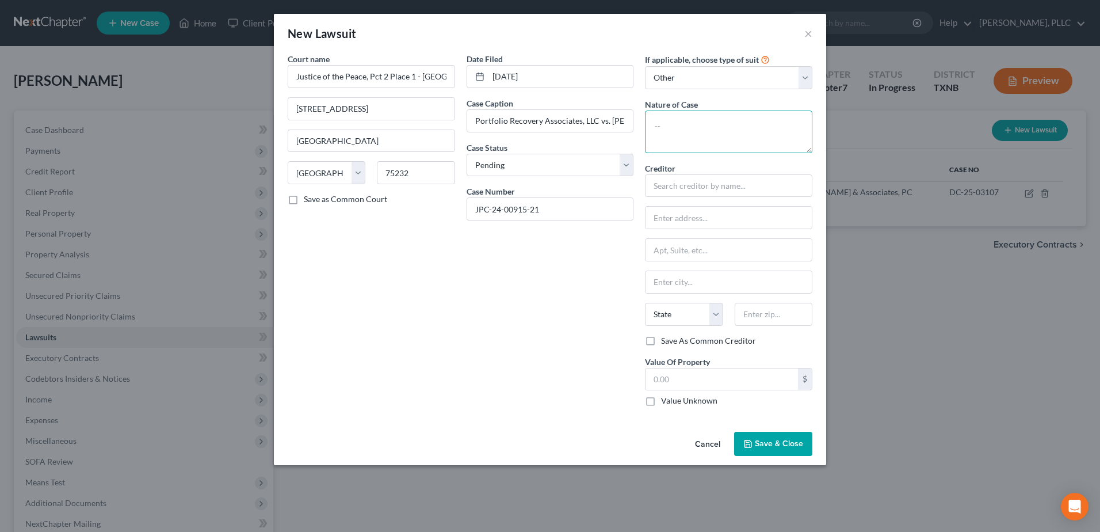
click at [697, 130] on textarea at bounding box center [728, 131] width 167 height 43
click at [695, 129] on textarea at bounding box center [728, 131] width 167 height 43
type textarea "Debt Collection"
type input "Portfolio Recovery c/o Rausch Sturm LLP"
type input "300 N Executive Drive"
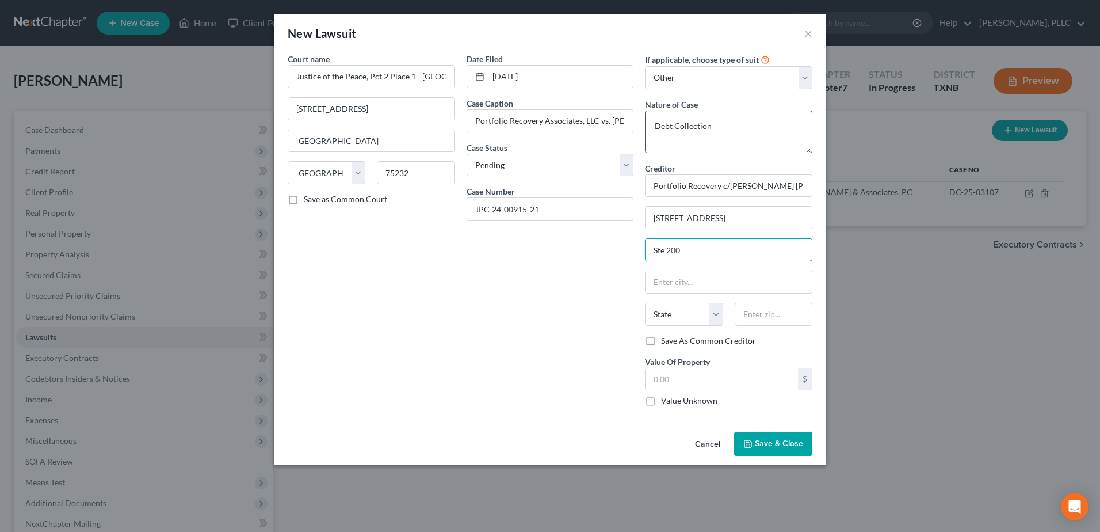
type input "Ste 200"
type input "R"
type input "Brookfield"
select select "52"
type input "53005"
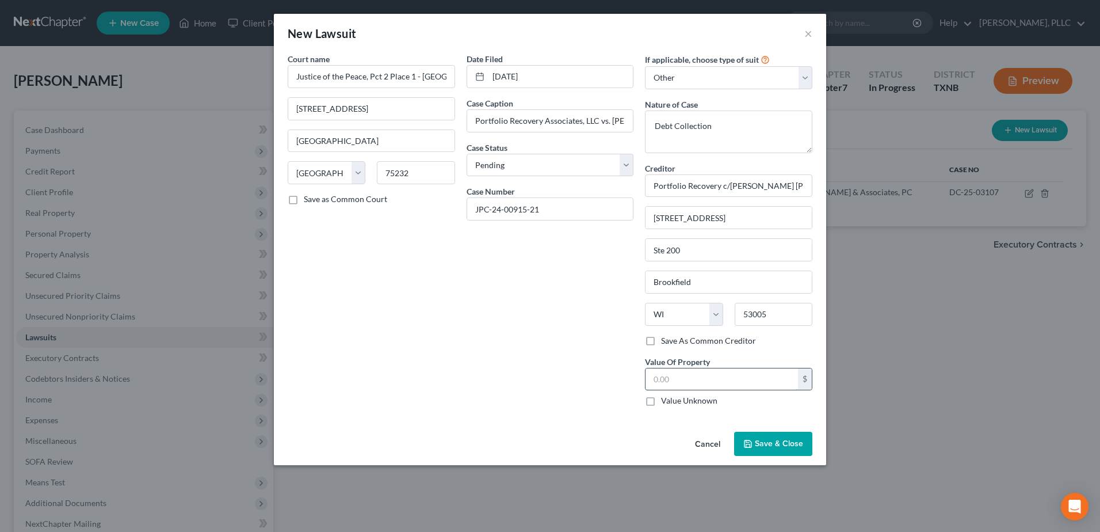
click at [744, 376] on input "text" at bounding box center [722, 379] width 152 height 22
type input "1,834.33"
drag, startPoint x: 653, startPoint y: 189, endPoint x: 873, endPoint y: 197, distance: 220.5
click at [875, 197] on div "New Lawsuit × Court name * Justice of the Peace, Pct 2 Place 1 - Dallas County …" at bounding box center [550, 266] width 1100 height 532
click at [765, 434] on button "Save & Close" at bounding box center [773, 444] width 78 height 24
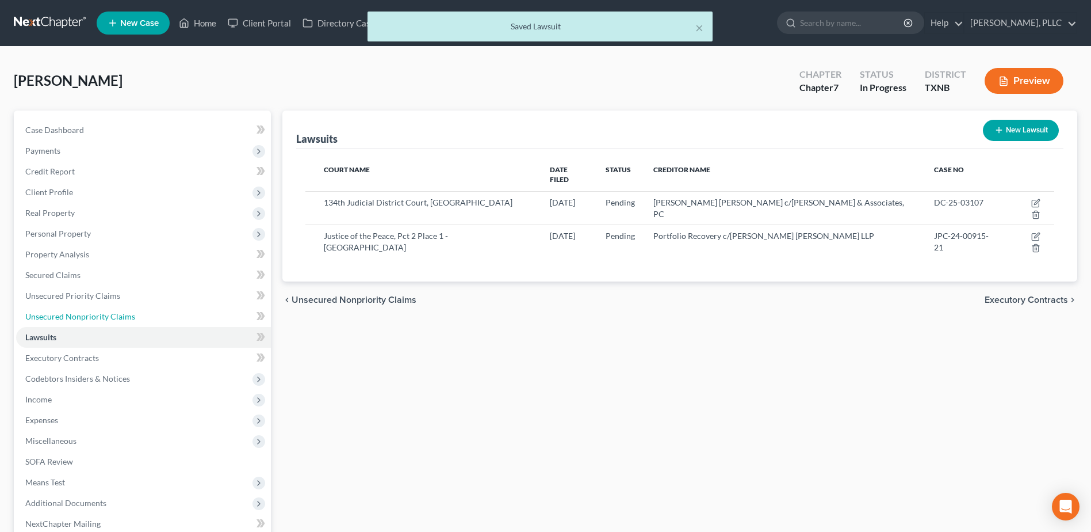
click at [77, 316] on span "Unsecured Nonpriority Claims" at bounding box center [80, 316] width 110 height 10
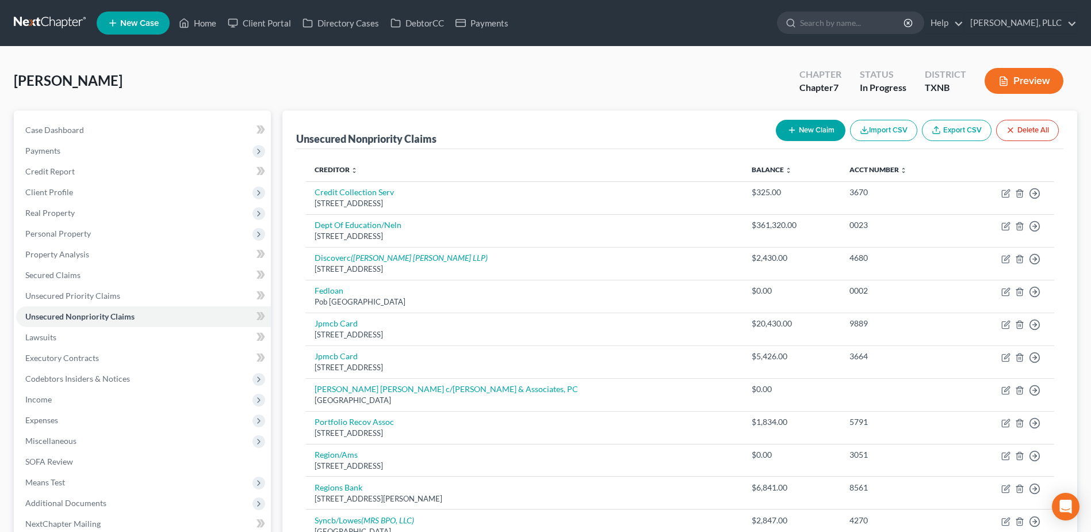
click at [800, 136] on button "New Claim" at bounding box center [811, 130] width 70 height 21
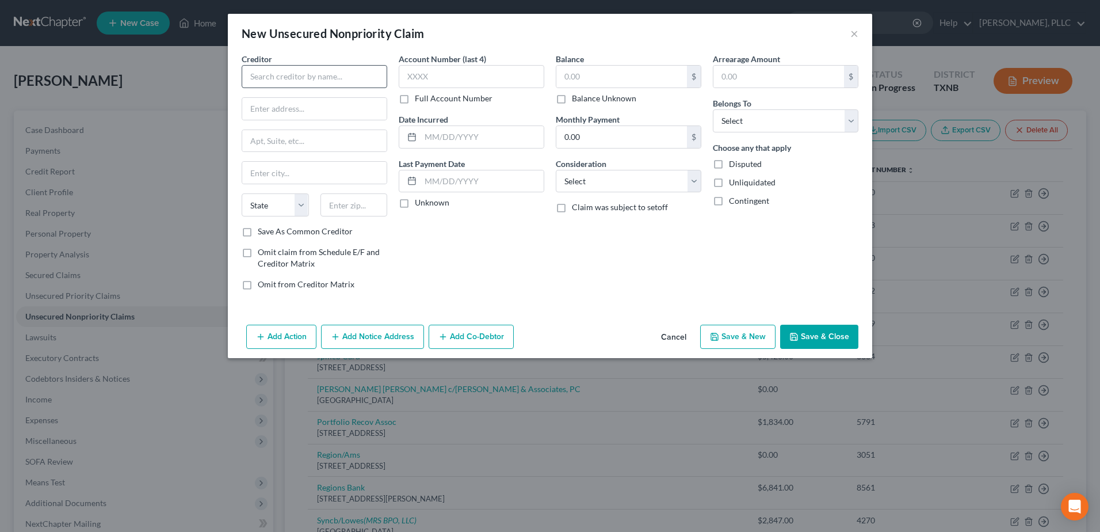
click at [689, 334] on button "Cancel" at bounding box center [674, 337] width 44 height 23
click at [674, 338] on button "Cancel" at bounding box center [674, 337] width 44 height 23
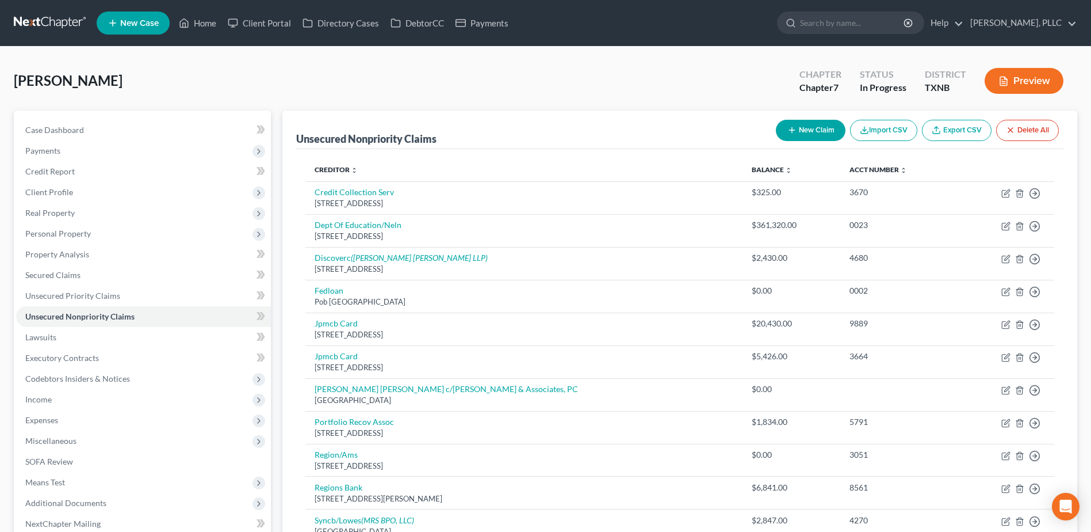
click at [799, 133] on button "New Claim" at bounding box center [811, 130] width 70 height 21
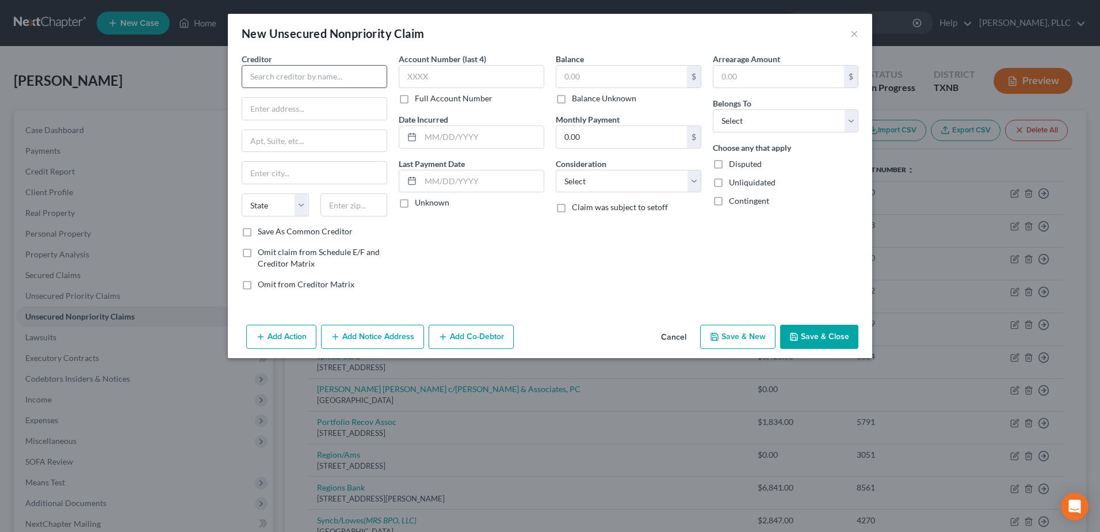
click at [388, 90] on div "Creditor * State AL AK AR AZ CA CO CT DE DC FL GA GU HI ID IL IN IA KS KY LA ME…" at bounding box center [314, 176] width 157 height 246
click at [336, 73] on input "text" at bounding box center [315, 76] width 146 height 23
click at [293, 80] on input "text" at bounding box center [315, 76] width 146 height 23
click at [250, 74] on input "text" at bounding box center [315, 76] width 146 height 23
click at [355, 75] on input "text" at bounding box center [315, 76] width 146 height 23
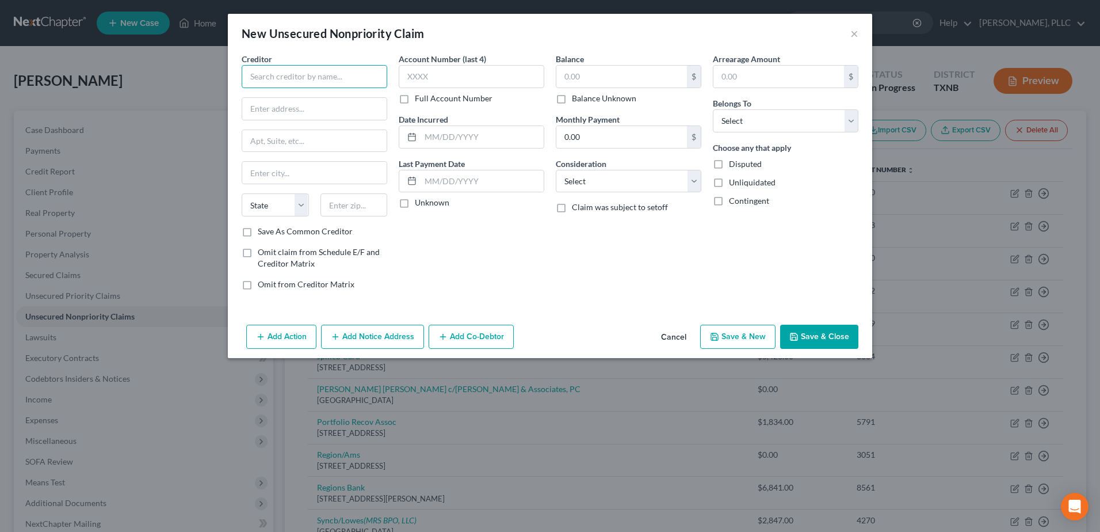
paste input "Portfolio Recovery c/o Rausch Sturm LLP"
type input "Portfolio Recovery c/o Rausch Sturm LLP"
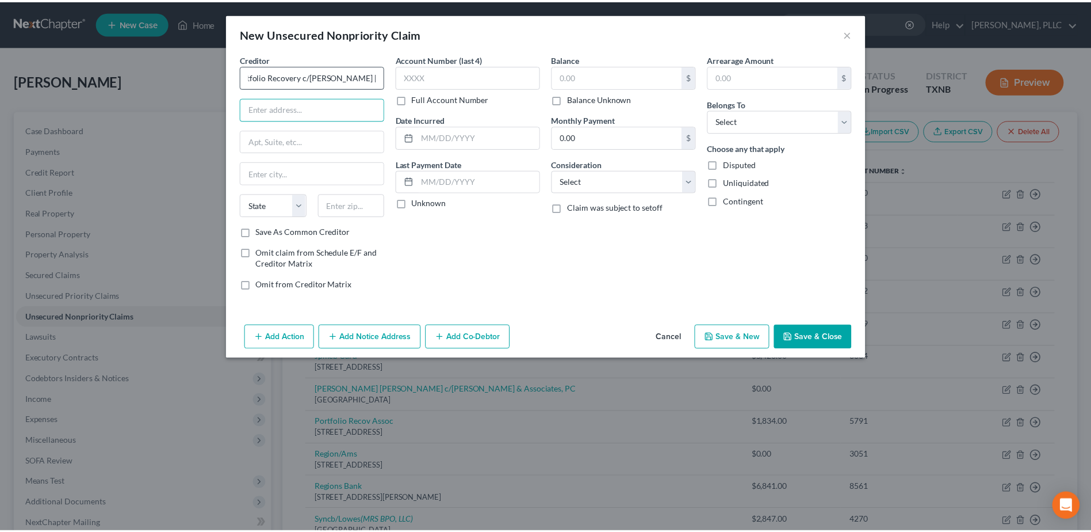
scroll to position [0, 0]
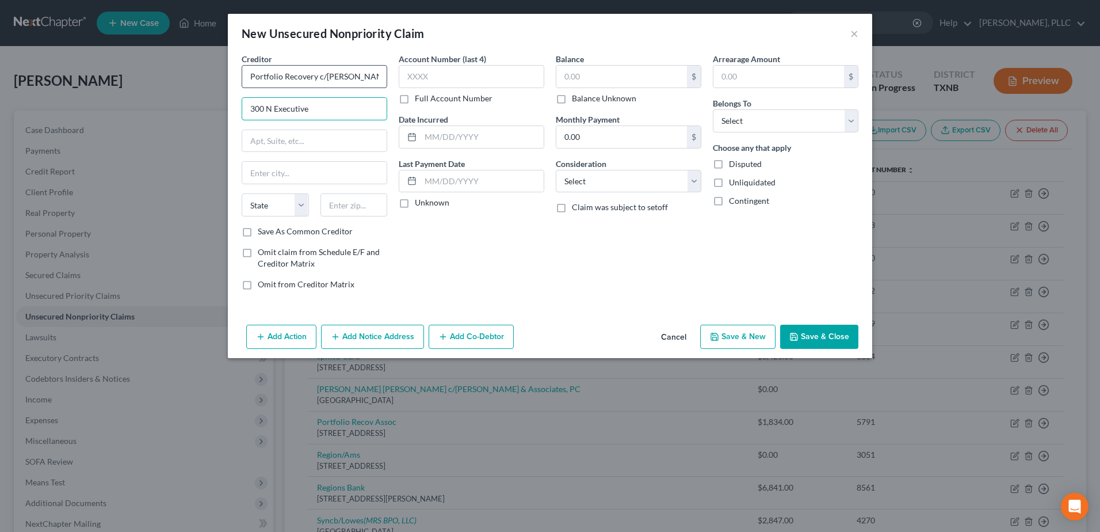
type input "300 N Executive Drive"
type input "Ste 200"
type input "Brookfield"
select select "52"
type input "3"
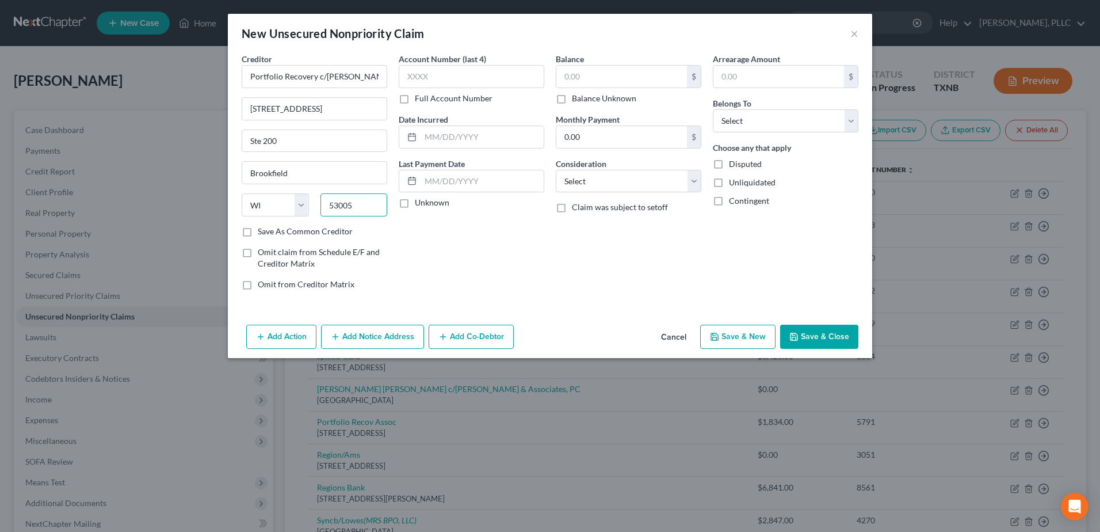
type input "53005"
click at [816, 334] on button "Save & Close" at bounding box center [819, 336] width 78 height 24
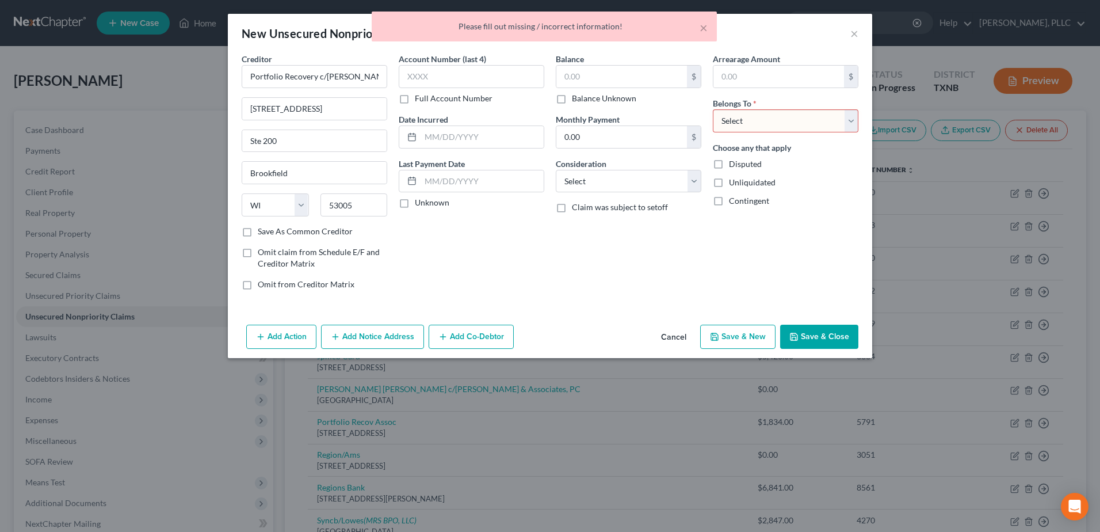
click at [849, 119] on select "Select Debtor 1 Only Debtor 2 Only Debtor 1 And Debtor 2 Only At Least One Of T…" at bounding box center [786, 120] width 146 height 23
click at [706, 273] on div "Balance $ Balance Unknown Balance Undetermined $ Balance Unknown Monthly Paymen…" at bounding box center [628, 176] width 157 height 246
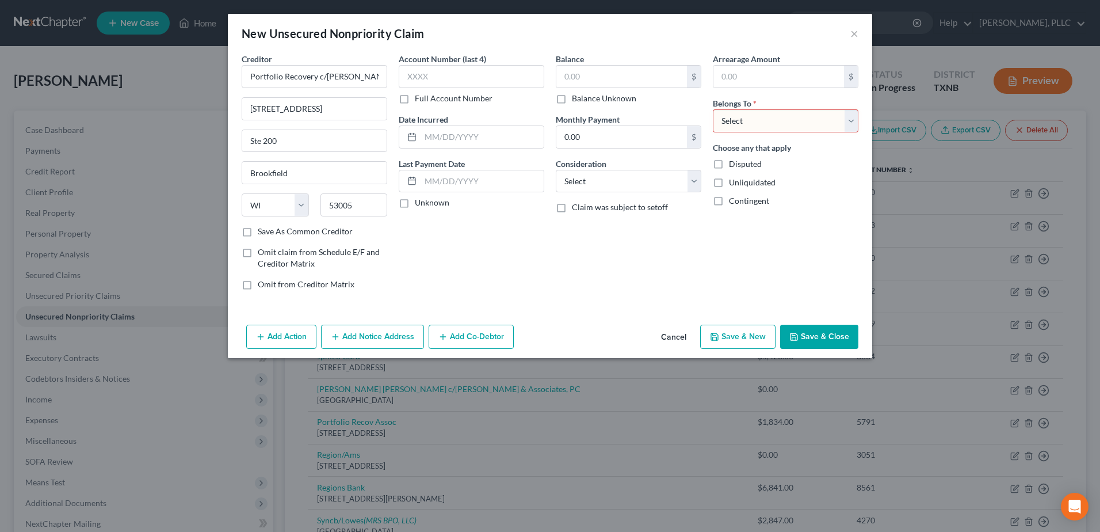
drag, startPoint x: 856, startPoint y: 125, endPoint x: 826, endPoint y: 133, distance: 31.1
click at [856, 125] on select "Select Debtor 1 Only Debtor 2 Only Debtor 1 And Debtor 2 Only At Least One Of T…" at bounding box center [786, 120] width 146 height 23
select select "0"
click at [713, 109] on select "Select Debtor 1 Only Debtor 2 Only Debtor 1 And Debtor 2 Only At Least One Of T…" at bounding box center [786, 120] width 146 height 23
click at [824, 339] on button "Save & Close" at bounding box center [819, 336] width 78 height 24
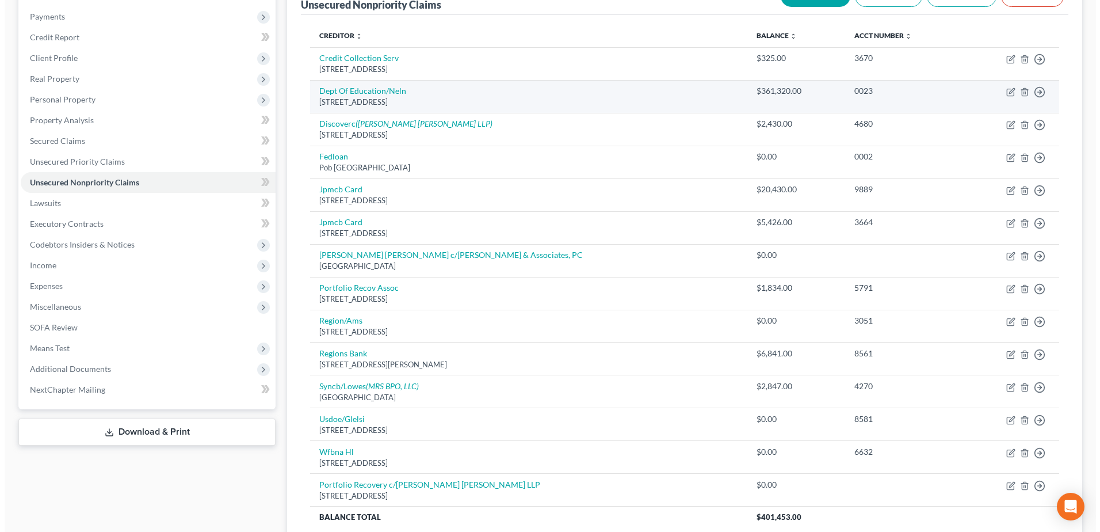
scroll to position [115, 0]
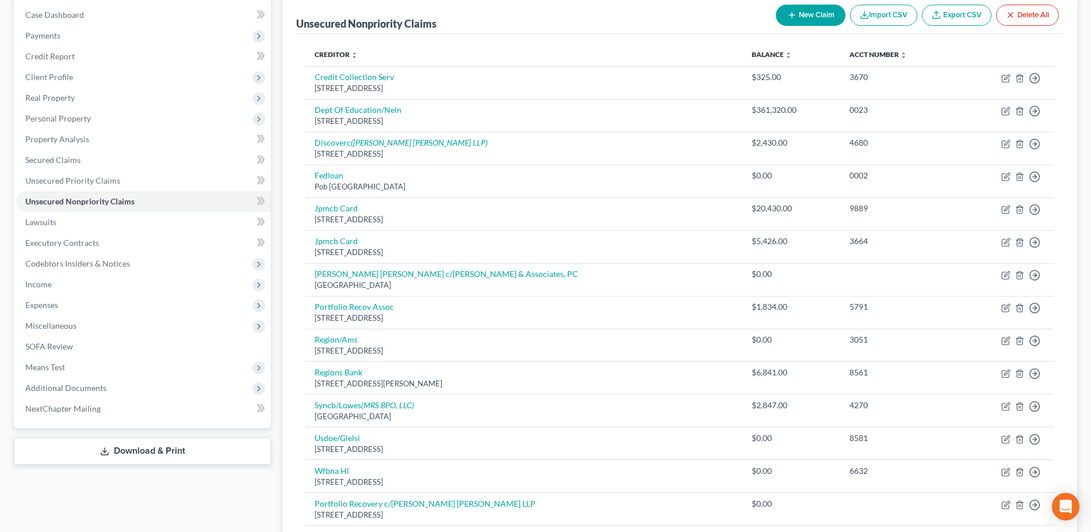
click at [795, 13] on button "New Claim" at bounding box center [811, 15] width 70 height 21
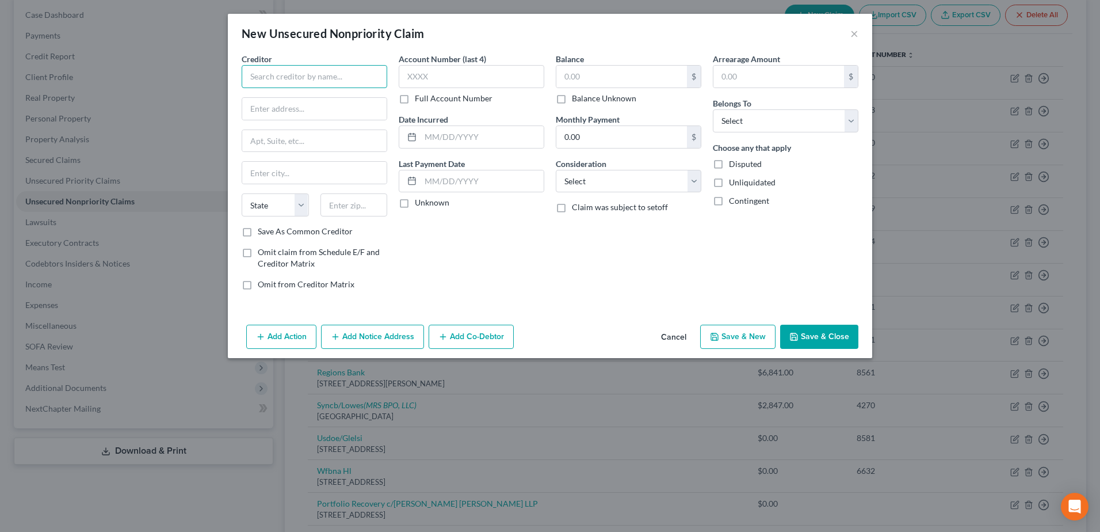
click at [342, 78] on input "text" at bounding box center [315, 76] width 146 height 23
type input "Care Credit"
click at [674, 337] on button "Cancel" at bounding box center [674, 337] width 44 height 23
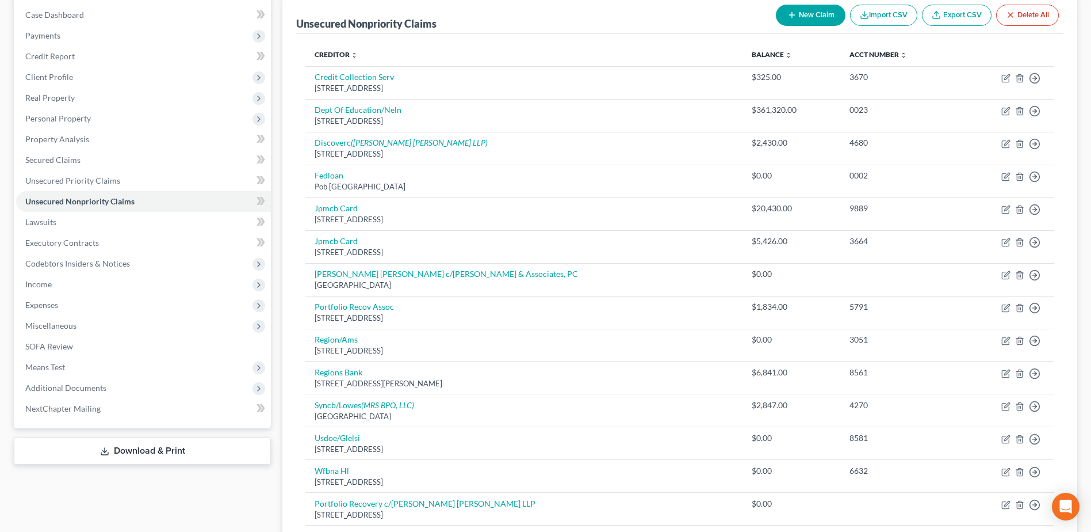
click at [784, 10] on button "New Claim" at bounding box center [811, 15] width 70 height 21
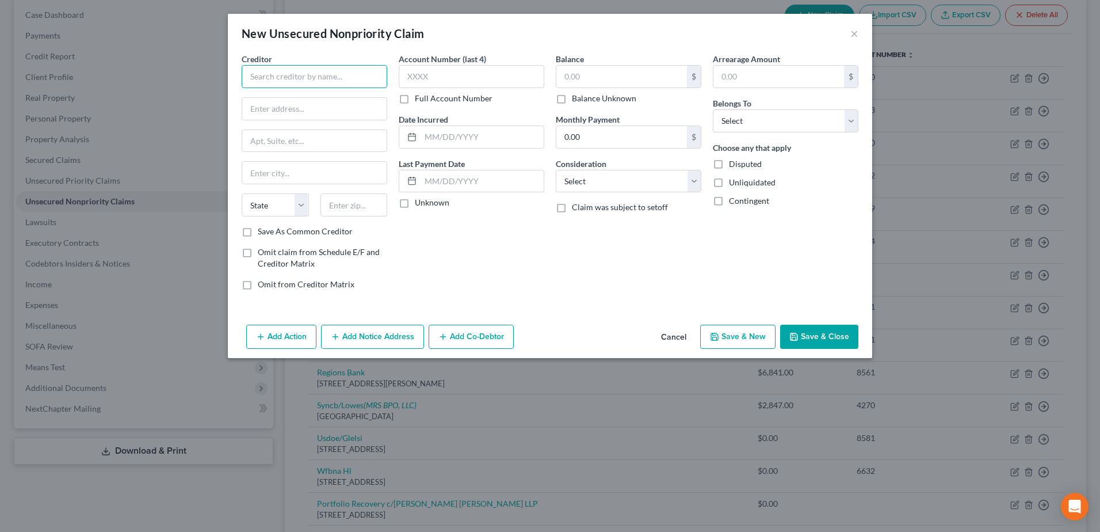
click at [348, 82] on input "text" at bounding box center [315, 76] width 146 height 23
type input "Syncb / Care Credit"
type input "PO Box 1710"
type input "Costa Mesa"
select select "4"
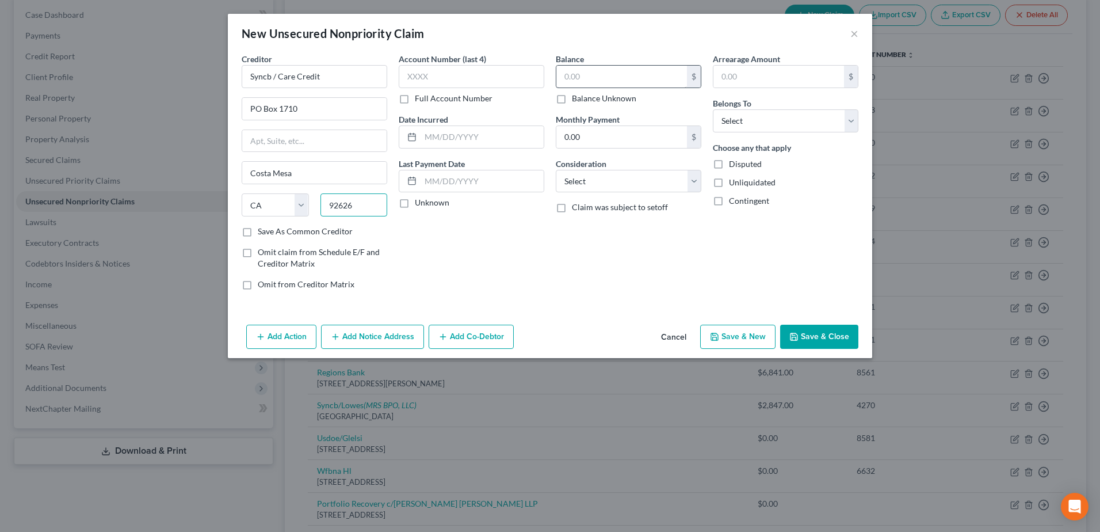
type input "92626"
click at [635, 75] on input "text" at bounding box center [621, 77] width 131 height 22
drag, startPoint x: 853, startPoint y: 124, endPoint x: 838, endPoint y: 133, distance: 17.3
click at [853, 124] on select "Select Debtor 1 Only Debtor 2 Only Debtor 1 And Debtor 2 Only At Least One Of T…" at bounding box center [786, 120] width 146 height 23
click at [713, 109] on select "Select Debtor 1 Only Debtor 2 Only Debtor 1 And Debtor 2 Only At Least One Of T…" at bounding box center [786, 120] width 146 height 23
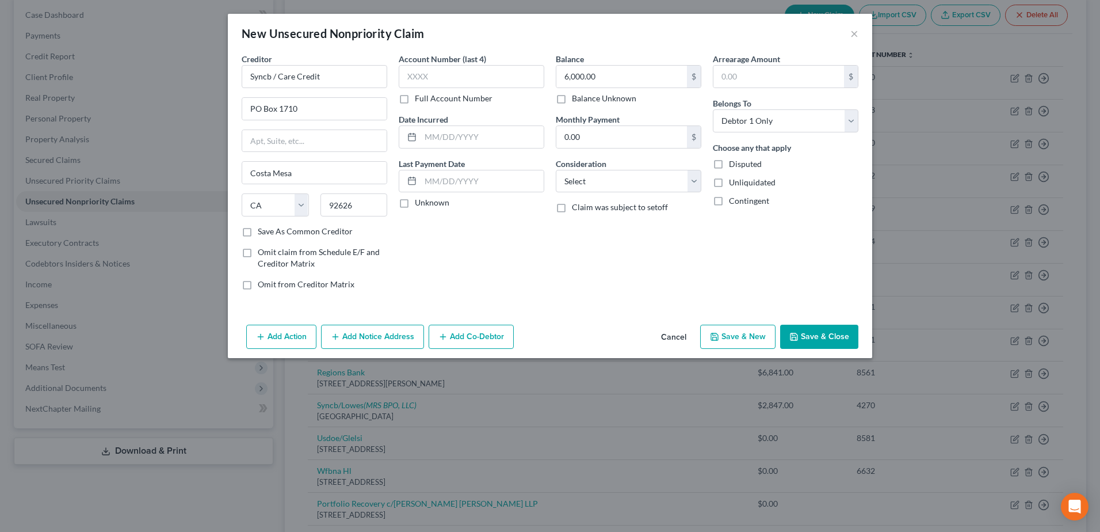
click at [729, 165] on label "Disputed" at bounding box center [745, 164] width 33 height 12
click at [734, 165] on input "Disputed" at bounding box center [737, 161] width 7 height 7
click at [452, 334] on button "Add Co-Debtor" at bounding box center [471, 336] width 85 height 24
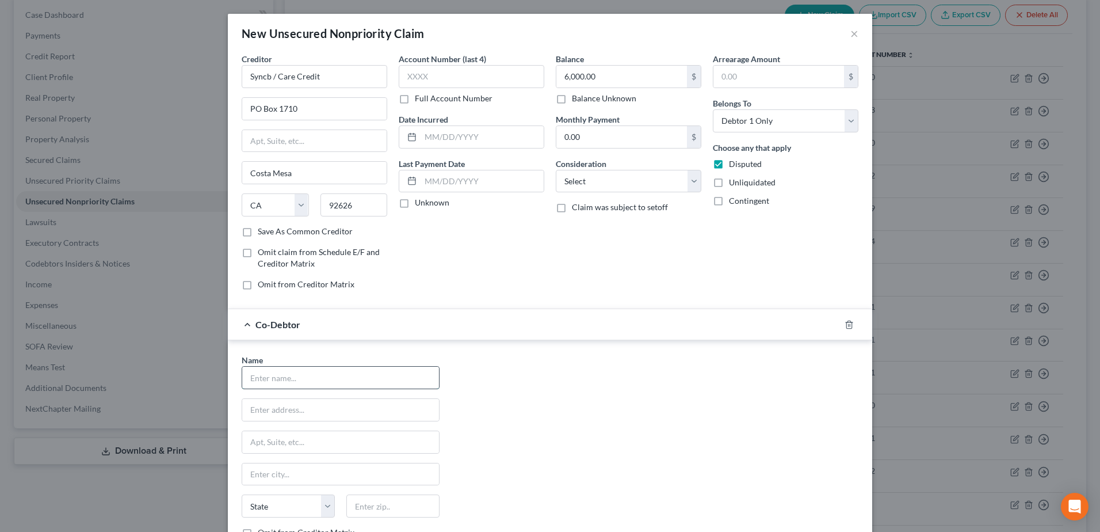
click at [288, 379] on input "text" at bounding box center [340, 377] width 197 height 22
click at [366, 407] on input "text" at bounding box center [340, 410] width 197 height 22
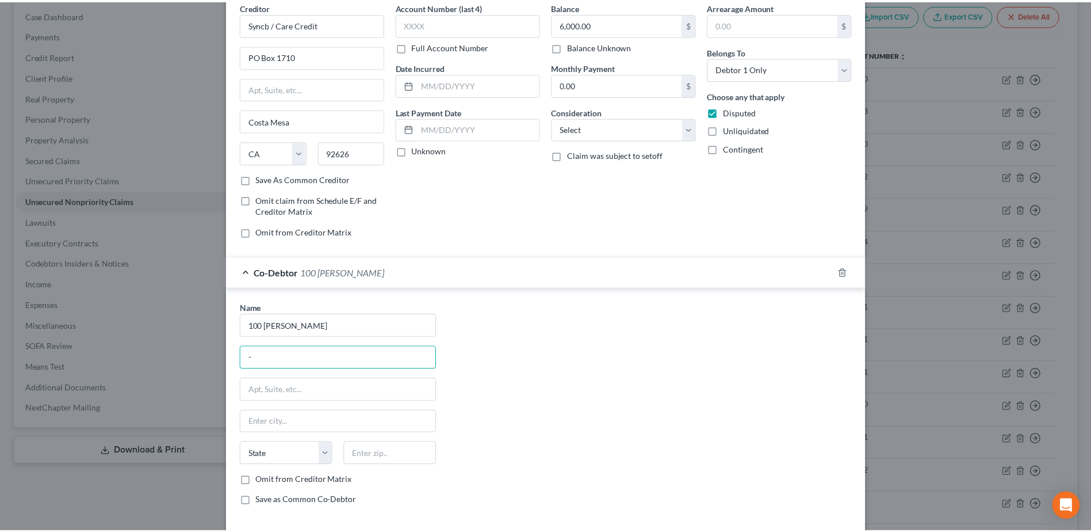
scroll to position [109, 0]
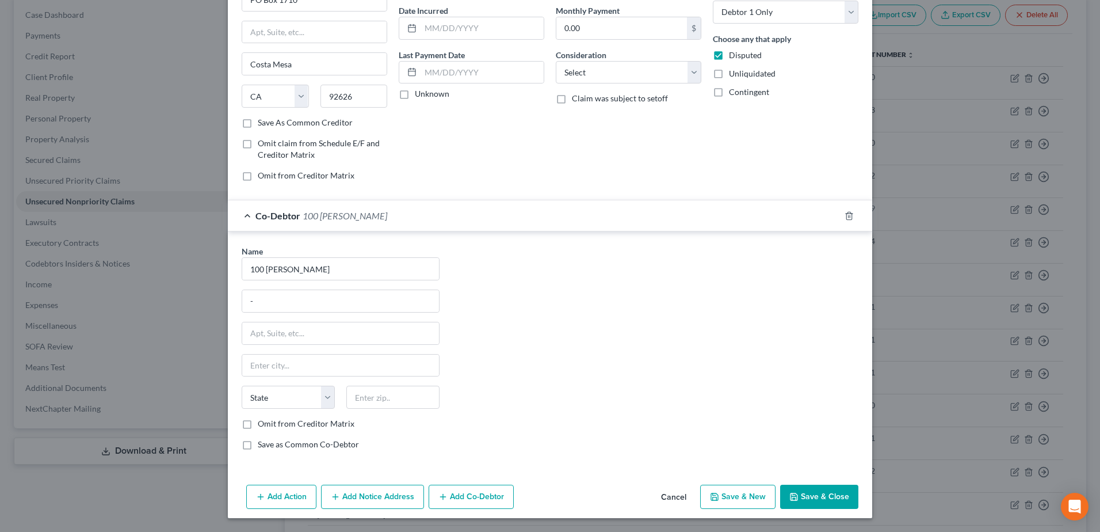
click at [815, 492] on button "Save & Close" at bounding box center [819, 496] width 78 height 24
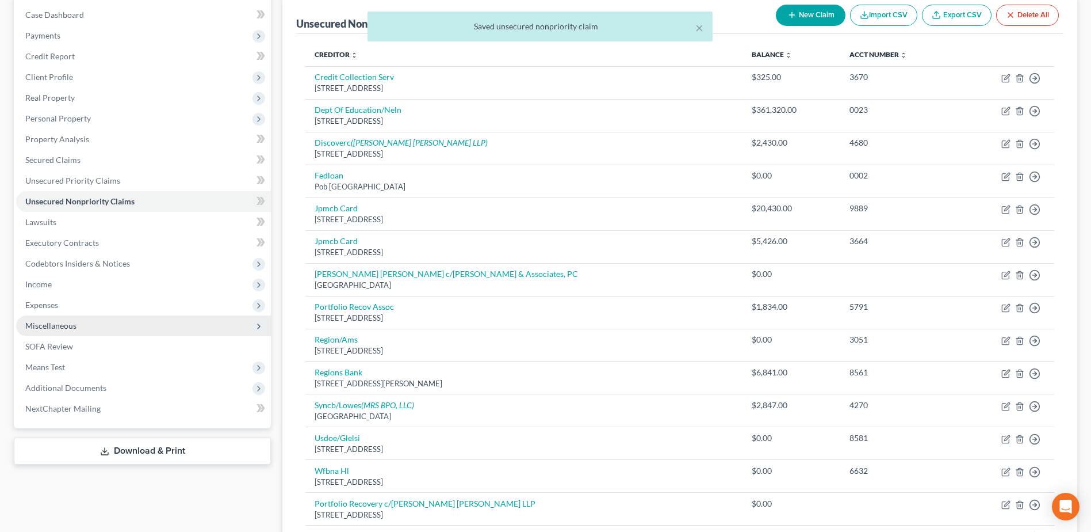
click at [58, 326] on span "Miscellaneous" at bounding box center [50, 325] width 51 height 10
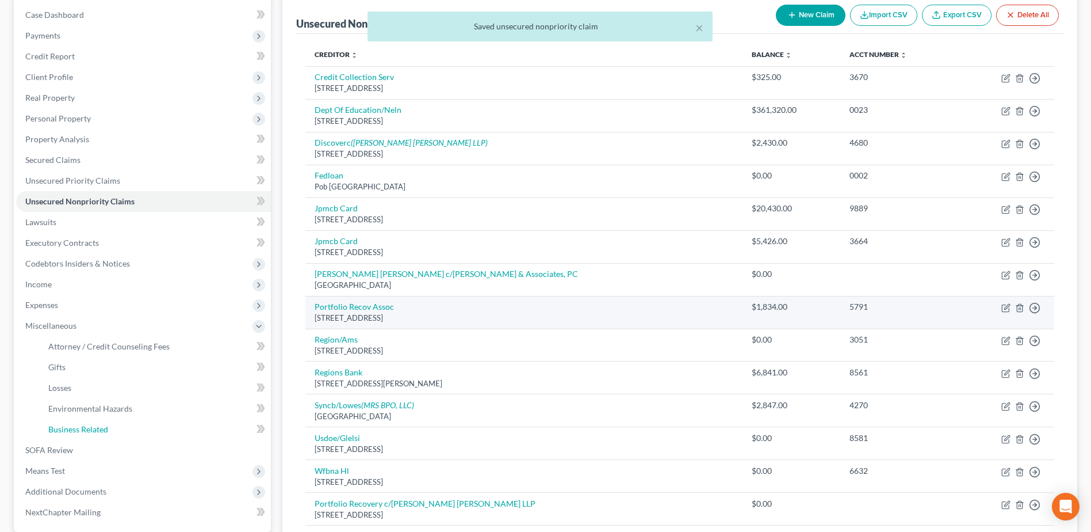
click at [92, 429] on span "Business Related" at bounding box center [78, 429] width 60 height 10
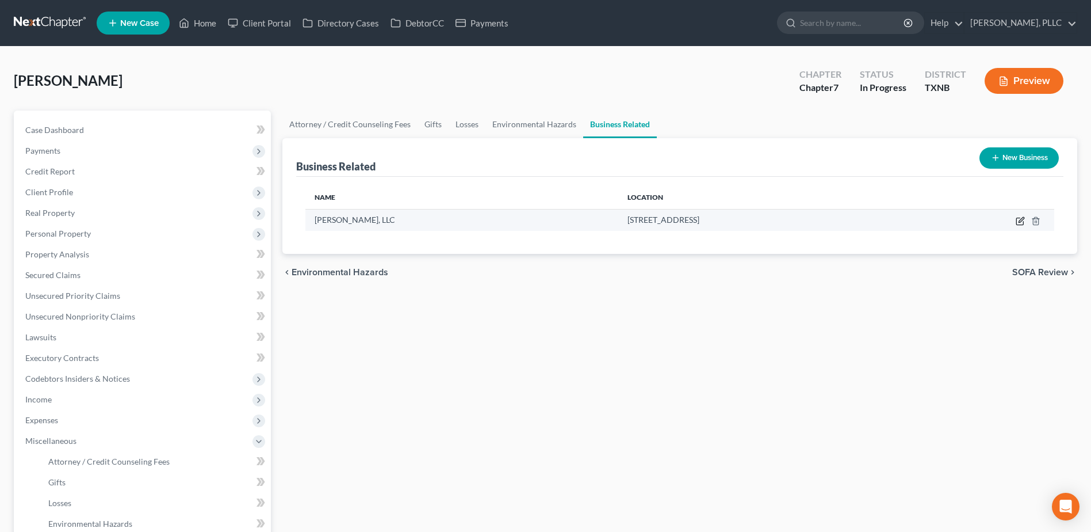
click at [1022, 220] on icon "button" at bounding box center [1020, 220] width 9 height 9
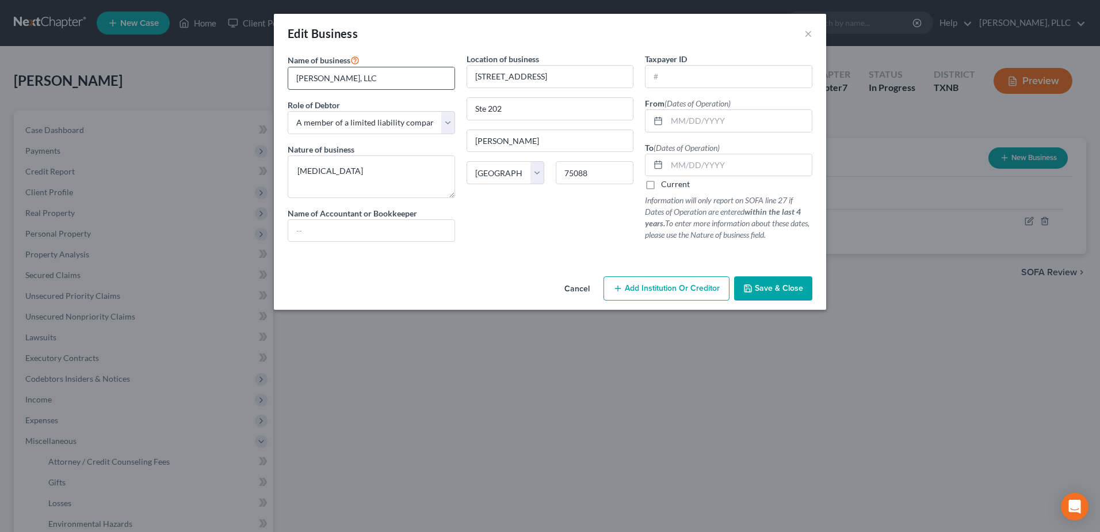
click at [297, 77] on input "Chiro Smith, LLC" at bounding box center [371, 78] width 166 height 22
drag, startPoint x: 474, startPoint y: 79, endPoint x: 618, endPoint y: 71, distance: 145.2
click at [624, 70] on input "4802 Lakeview Parkway" at bounding box center [550, 77] width 166 height 22
click at [782, 293] on span "Save & Close" at bounding box center [779, 288] width 48 height 10
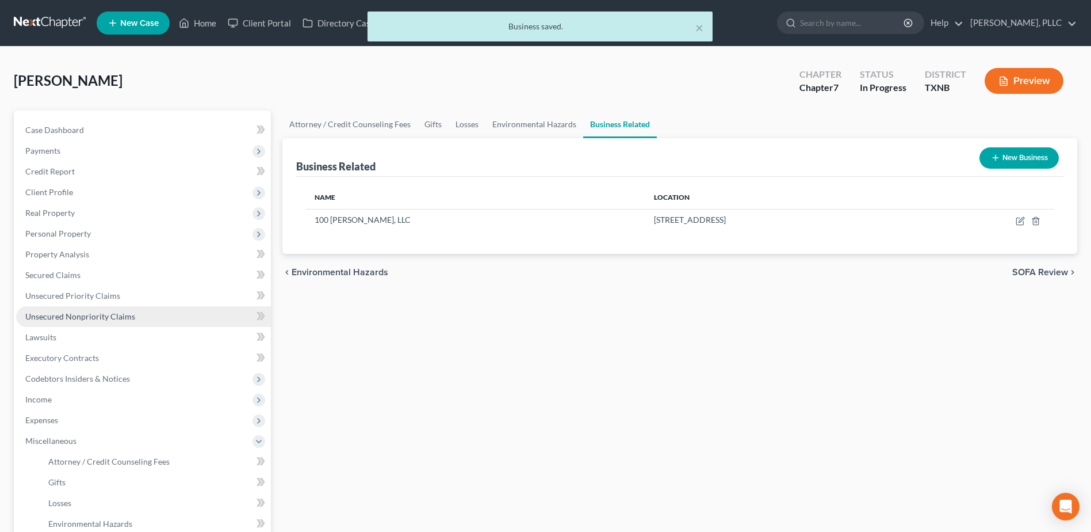
click at [87, 316] on span "Unsecured Nonpriority Claims" at bounding box center [80, 316] width 110 height 10
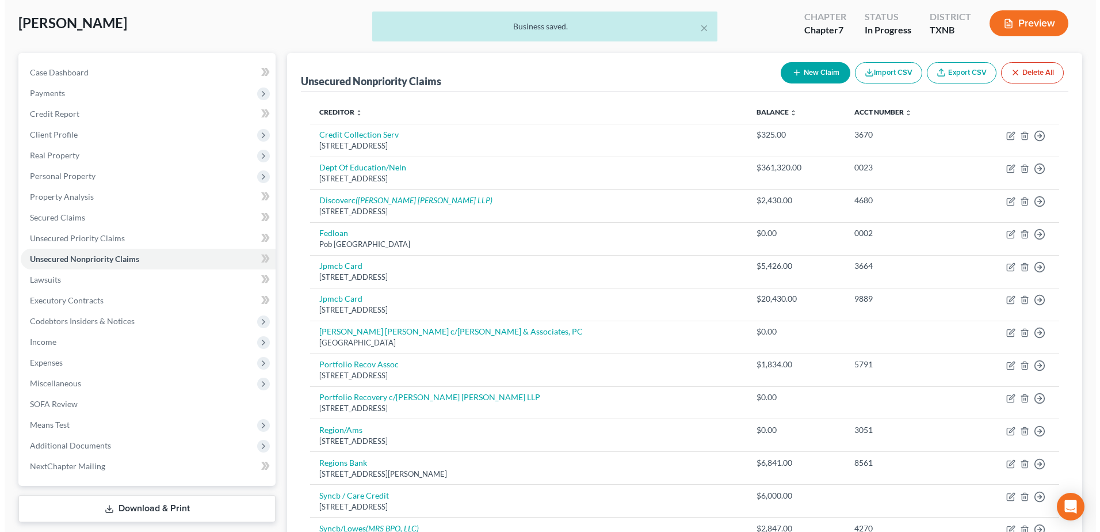
scroll to position [173, 0]
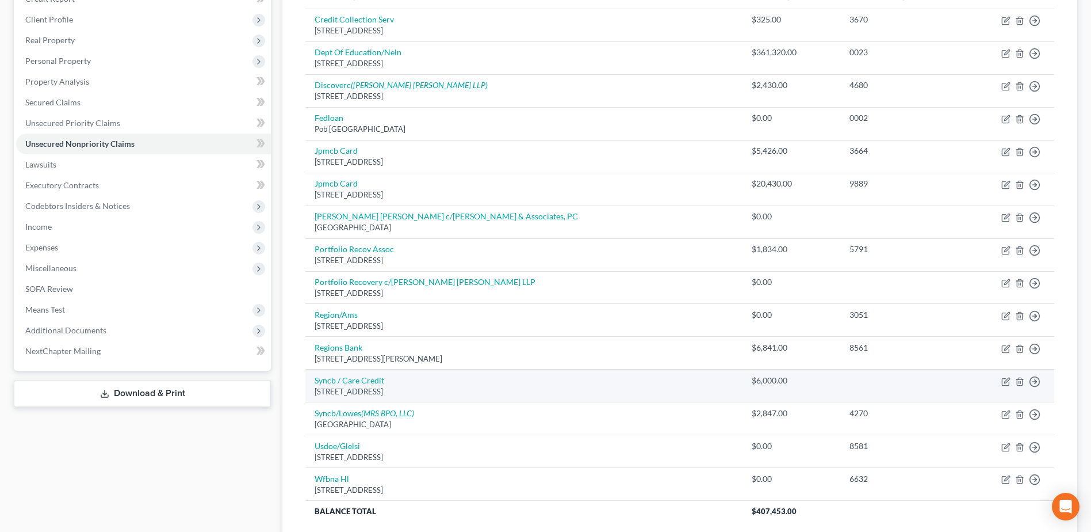
click at [1011, 380] on td "Move to D Move to E Move to G Move to Notice Only" at bounding box center [1007, 385] width 96 height 33
click at [1008, 383] on icon "button" at bounding box center [1006, 381] width 9 height 9
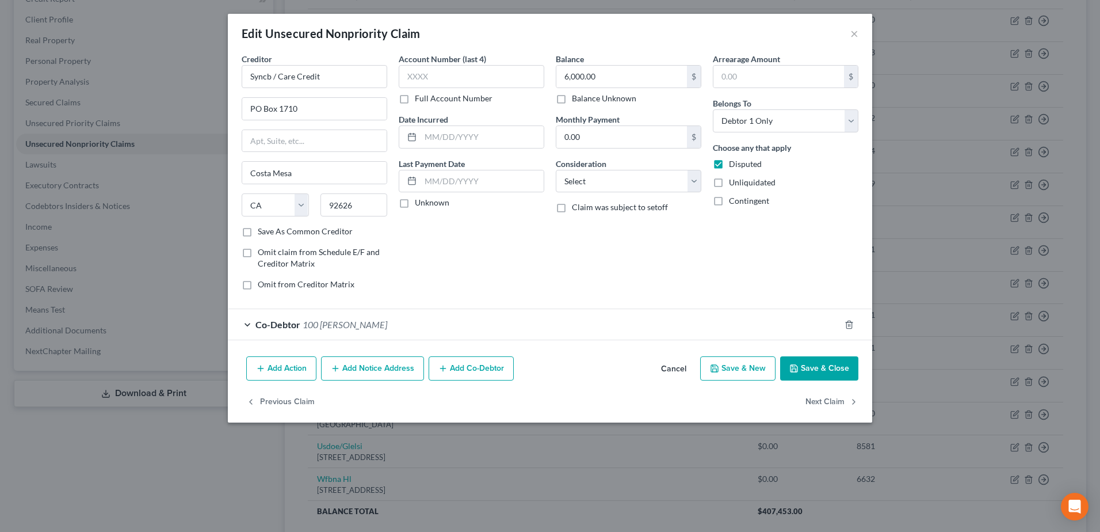
click at [248, 323] on div "Co-Debtor 100 Chiro Smith" at bounding box center [534, 324] width 612 height 30
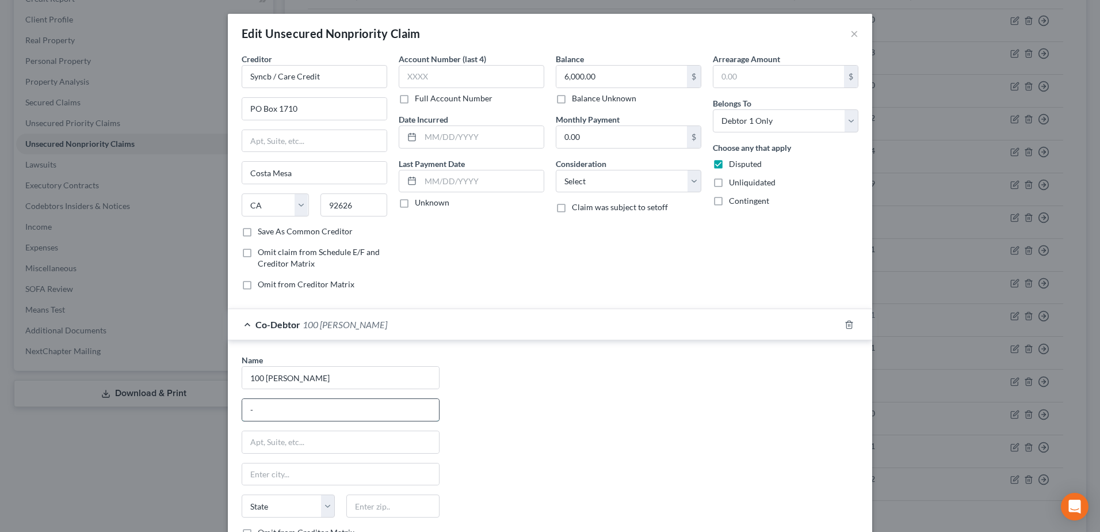
click at [283, 411] on input "-" at bounding box center [340, 410] width 197 height 22
paste input "4802 Lakeview Parkway"
click at [607, 365] on div "Name * 100 Chiro Smith 4802 Lakeview Parkway Ste 202 Rowlett State AL AK AR AZ …" at bounding box center [550, 461] width 628 height 214
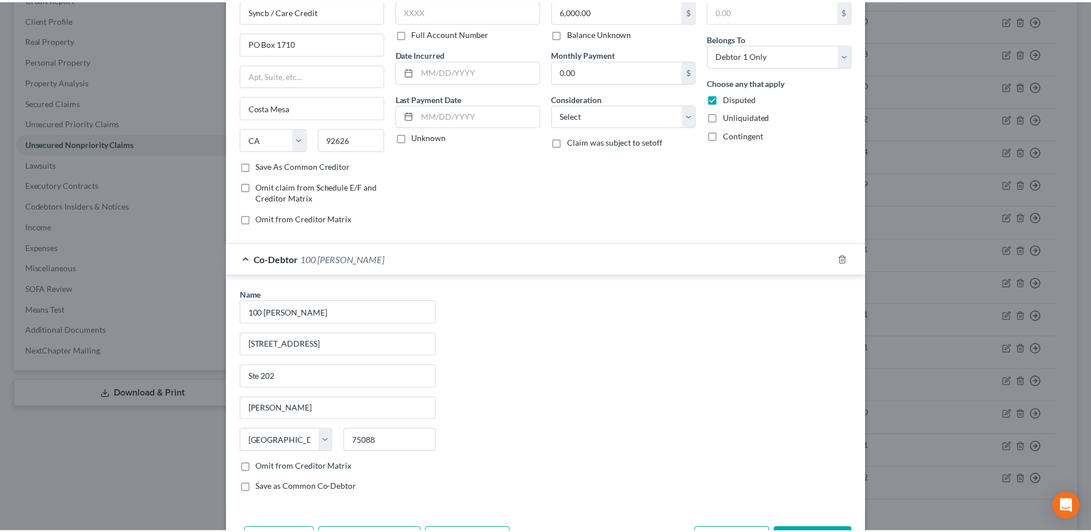
scroll to position [142, 0]
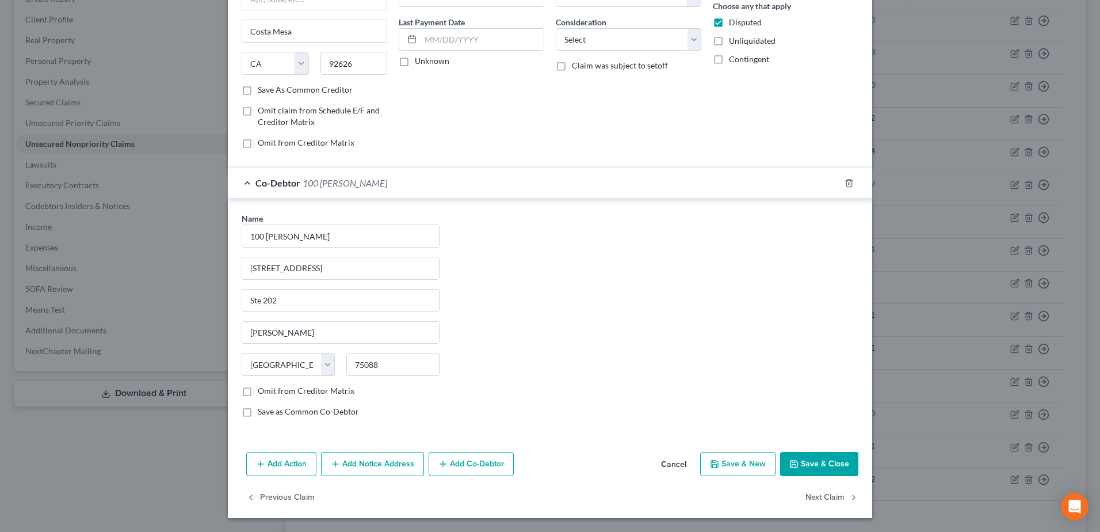
click at [807, 463] on button "Save & Close" at bounding box center [819, 464] width 78 height 24
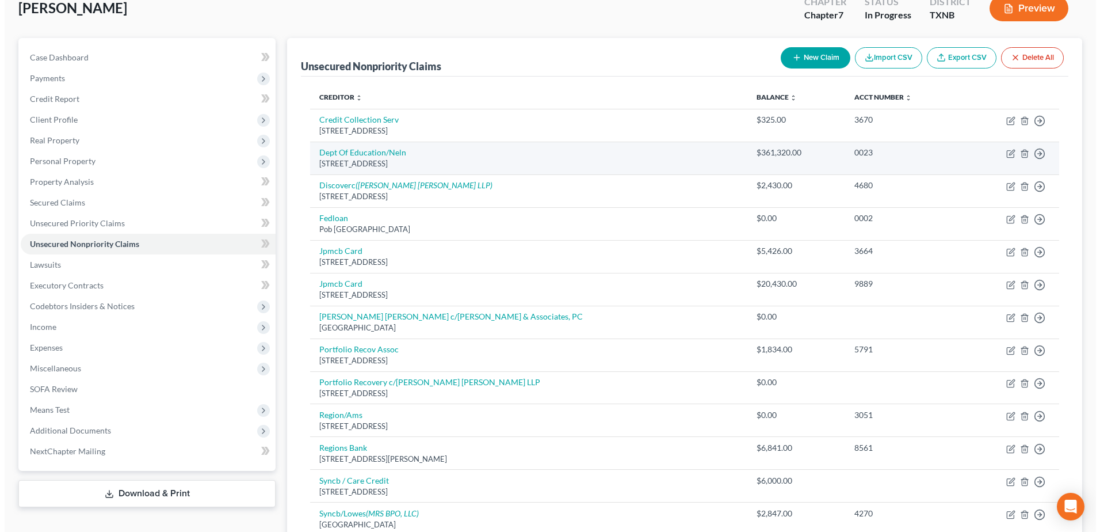
scroll to position [0, 0]
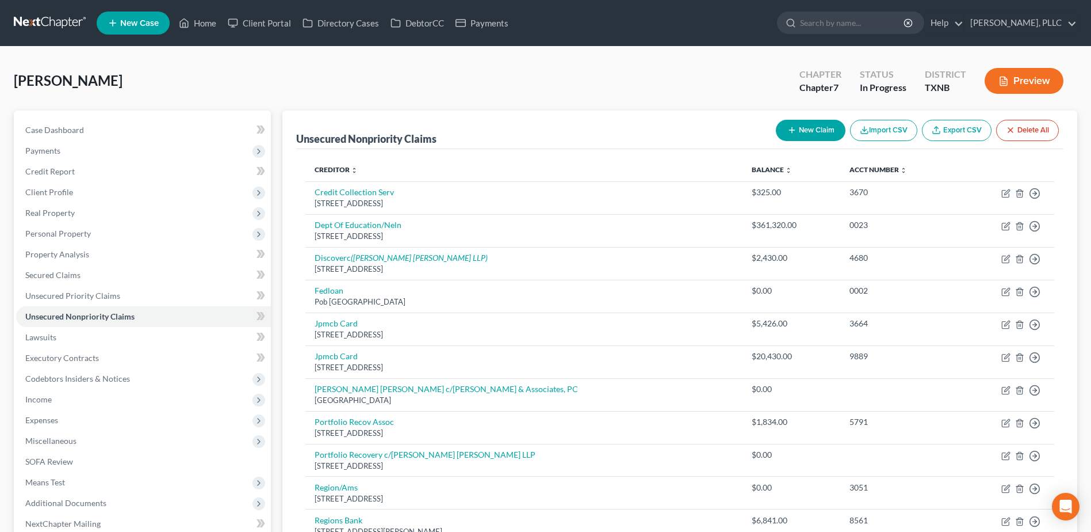
click at [817, 132] on button "New Claim" at bounding box center [811, 130] width 70 height 21
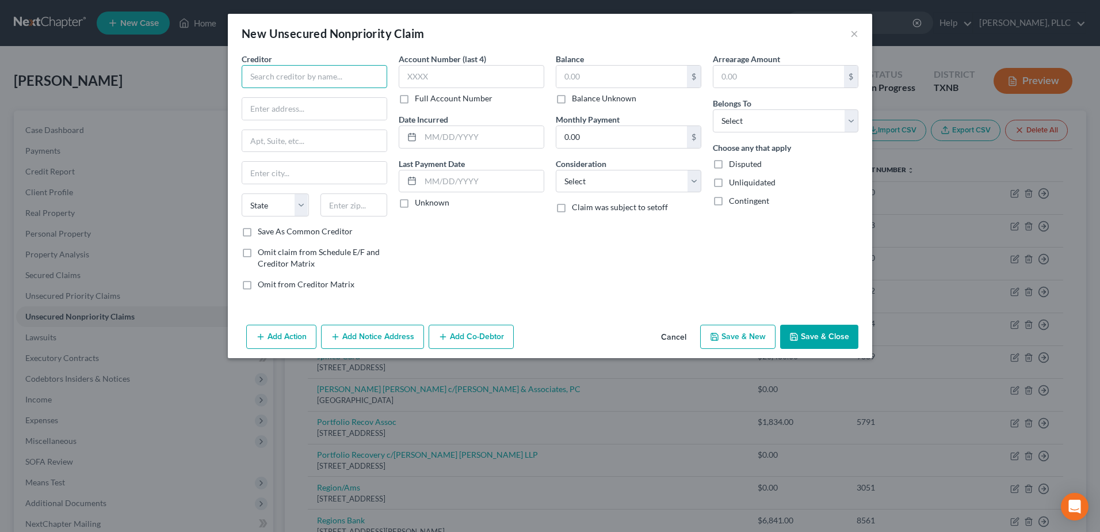
click at [305, 81] on input "text" at bounding box center [315, 76] width 146 height 23
click at [575, 71] on input "text" at bounding box center [621, 77] width 131 height 22
drag, startPoint x: 849, startPoint y: 117, endPoint x: 824, endPoint y: 133, distance: 29.2
click at [849, 117] on select "Select Debtor 1 Only Debtor 2 Only Debtor 1 And Debtor 2 Only At Least One Of T…" at bounding box center [786, 120] width 146 height 23
click at [713, 109] on select "Select Debtor 1 Only Debtor 2 Only Debtor 1 And Debtor 2 Only At Least One Of T…" at bounding box center [786, 120] width 146 height 23
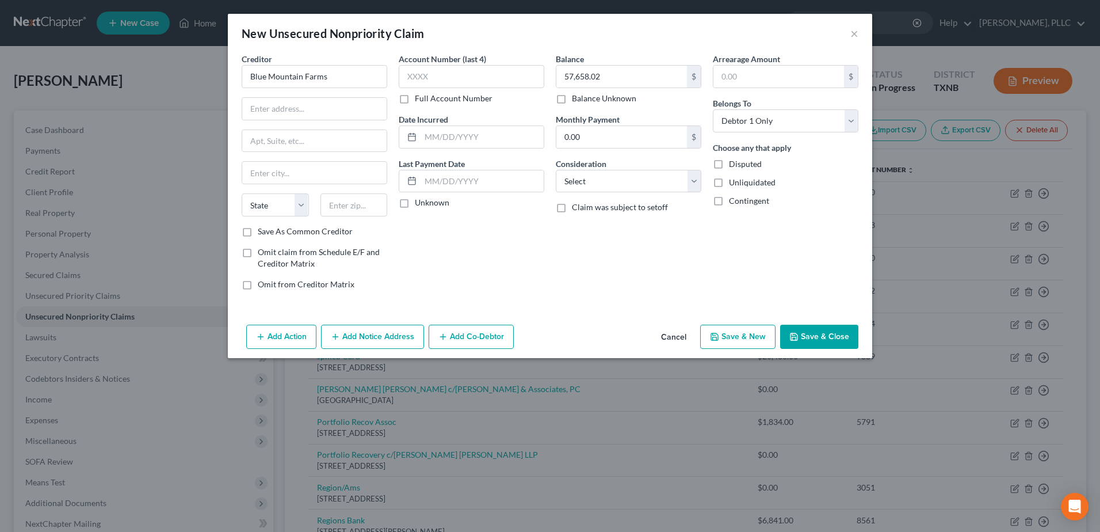
click at [475, 342] on button "Add Co-Debtor" at bounding box center [471, 336] width 85 height 24
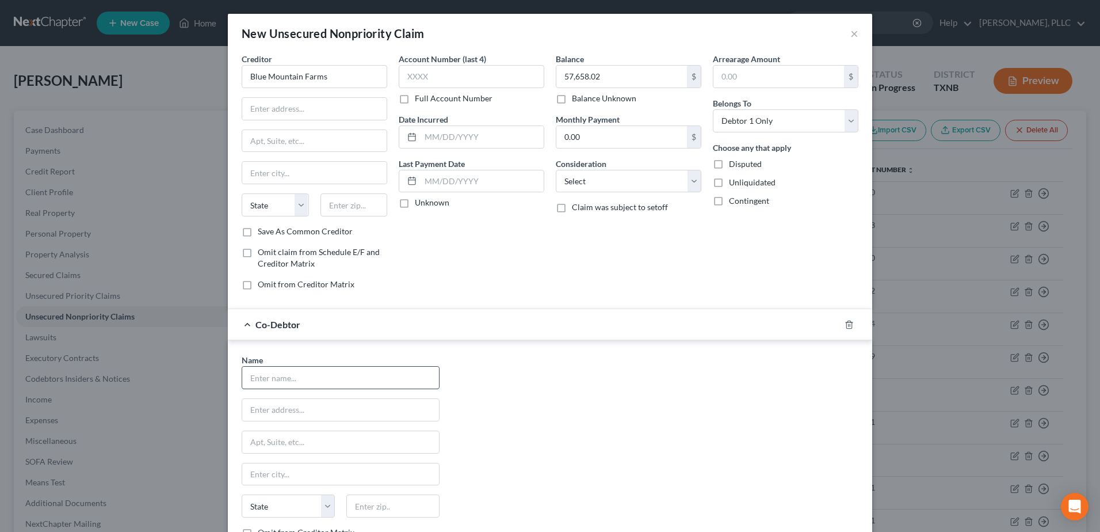
click at [331, 381] on input "text" at bounding box center [340, 377] width 197 height 22
click at [612, 446] on div "Name * State AL AK AR AZ CA CO CT DE DC FL GA GU HI ID IL IN IA KS KY LA ME MD …" at bounding box center [550, 461] width 628 height 214
click at [278, 374] on input "text" at bounding box center [340, 377] width 197 height 22
click at [257, 408] on input "text" at bounding box center [340, 410] width 197 height 22
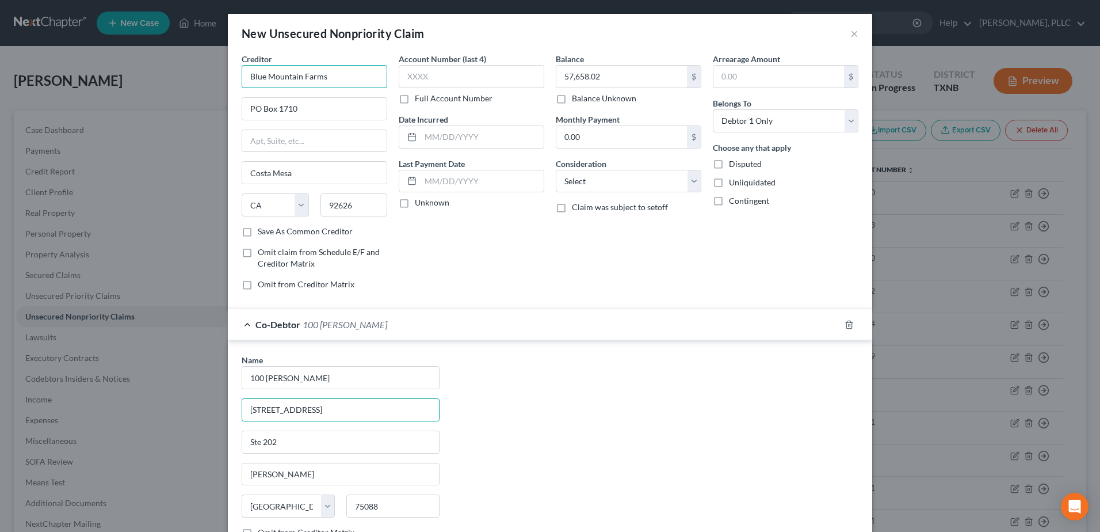
drag, startPoint x: 342, startPoint y: 80, endPoint x: 227, endPoint y: 79, distance: 114.5
click at [228, 79] on div "Creditor * Blue Mountain Farms PO Box 1710 Costa Mesa State AL AK AR AZ CA CO C…" at bounding box center [550, 321] width 644 height 536
drag, startPoint x: 339, startPoint y: 114, endPoint x: 235, endPoint y: 105, distance: 105.1
click at [236, 105] on div "Creditor * Blue Mountain Farms PO Box 1710 Costa Mesa State AL AK AR AZ CA CO C…" at bounding box center [314, 176] width 157 height 246
paste input "Blue Mountain Farms"
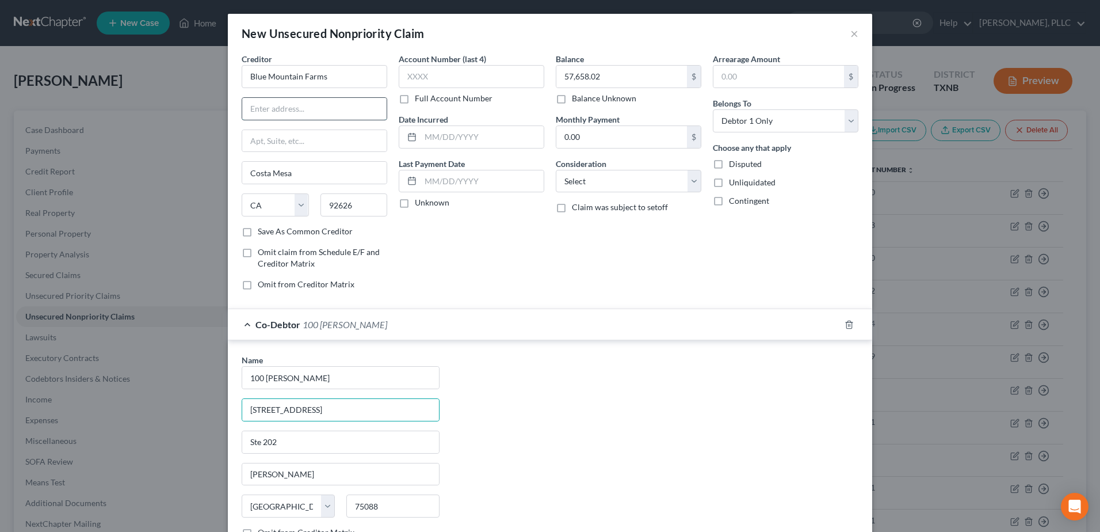
paste input "605 Lesentier Ln"
drag, startPoint x: 307, startPoint y: 178, endPoint x: 201, endPoint y: 162, distance: 107.2
click at [201, 167] on div "New Unsecured Nonpriority Claim × Creditor * Blue Mountain Farms 605 Lesentier …" at bounding box center [550, 266] width 1100 height 532
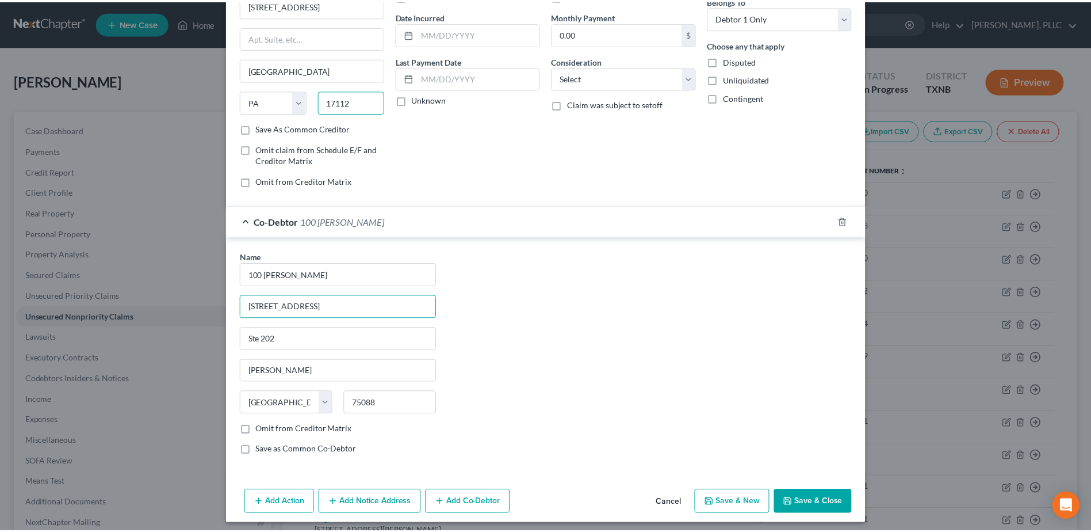
scroll to position [109, 0]
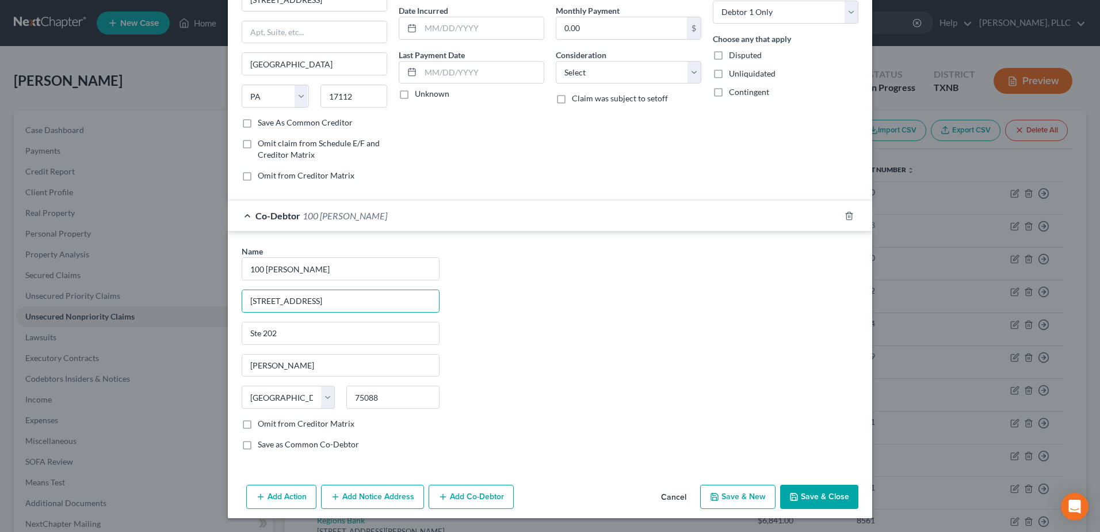
click at [825, 498] on button "Save & Close" at bounding box center [819, 496] width 78 height 24
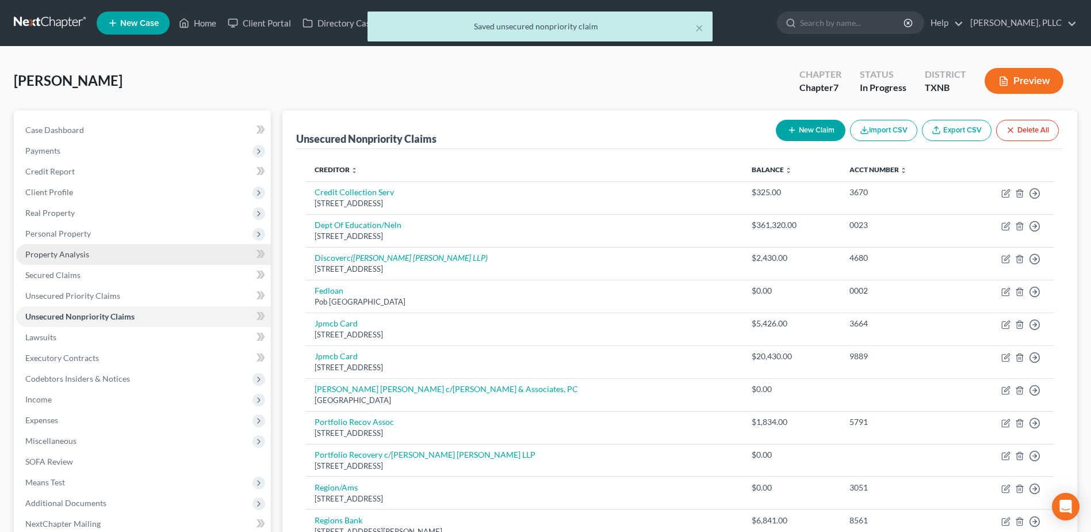
scroll to position [58, 0]
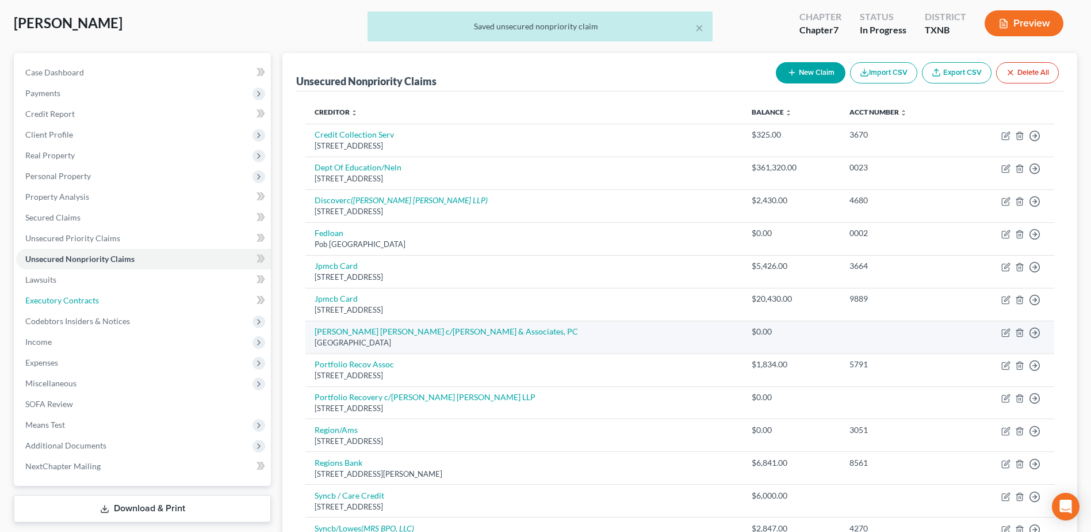
click at [94, 300] on span "Executory Contracts" at bounding box center [62, 300] width 74 height 10
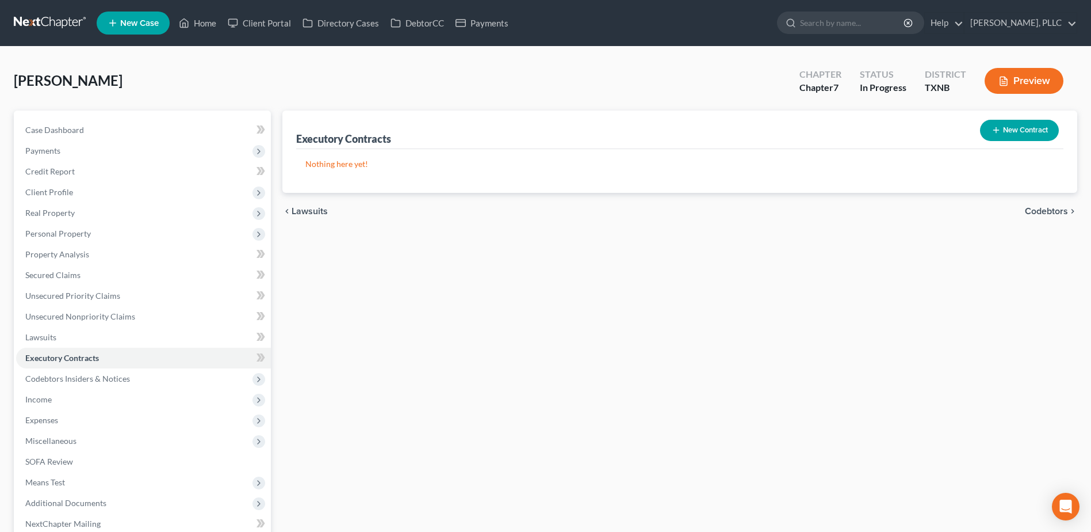
click at [1019, 133] on button "New Contract" at bounding box center [1019, 130] width 79 height 21
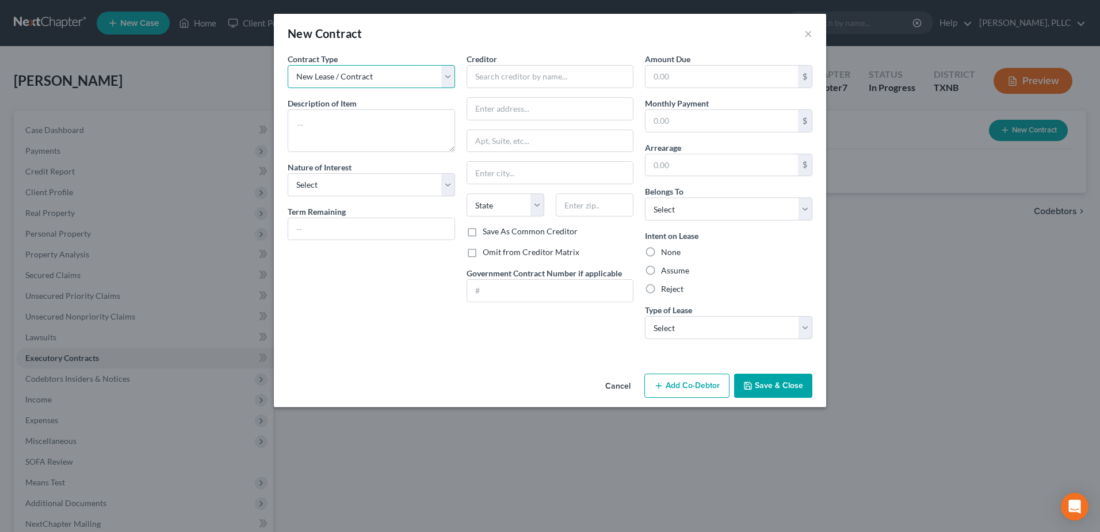
click at [449, 77] on select "New Lease / Contract New Timeshare" at bounding box center [371, 76] width 167 height 23
click at [288, 65] on select "New Lease / Contract New Timeshare" at bounding box center [371, 76] width 167 height 23
click at [361, 116] on textarea at bounding box center [371, 130] width 167 height 43
click at [449, 186] on select "Select Purchaser Agent Lessor Lessee" at bounding box center [371, 184] width 167 height 23
click at [288, 173] on select "Select Purchaser Agent Lessor Lessee" at bounding box center [371, 184] width 167 height 23
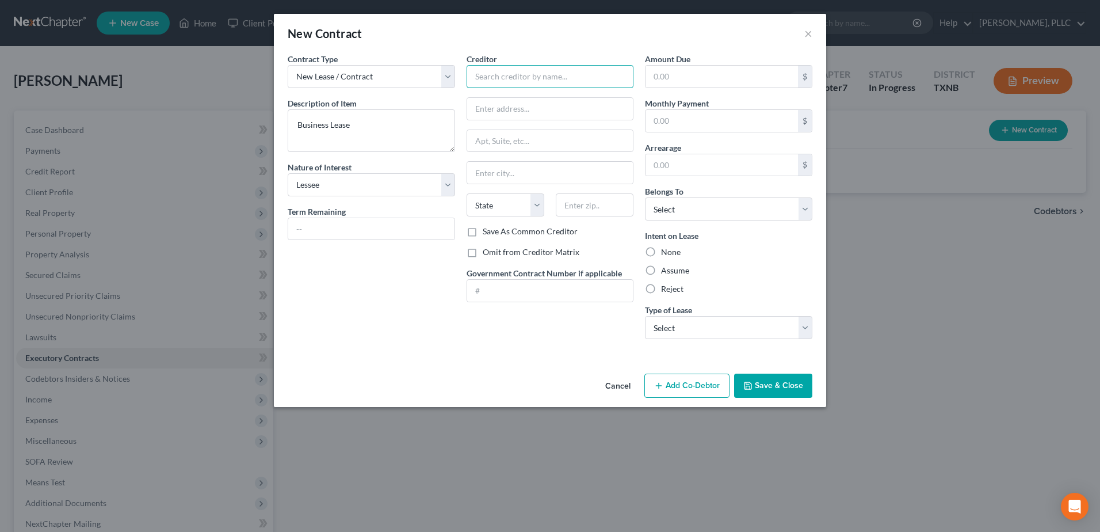
click at [534, 71] on input "text" at bounding box center [550, 76] width 167 height 23
click at [577, 69] on input "LG Lakeview, LLC" at bounding box center [550, 76] width 167 height 23
click at [512, 139] on input "Ste 1000" at bounding box center [550, 141] width 166 height 22
drag, startPoint x: 406, startPoint y: 330, endPoint x: 520, endPoint y: 289, distance: 121.0
click at [408, 328] on div "Contract Type New Lease / Contract New Timeshare Description of non-residential…" at bounding box center [371, 200] width 179 height 295
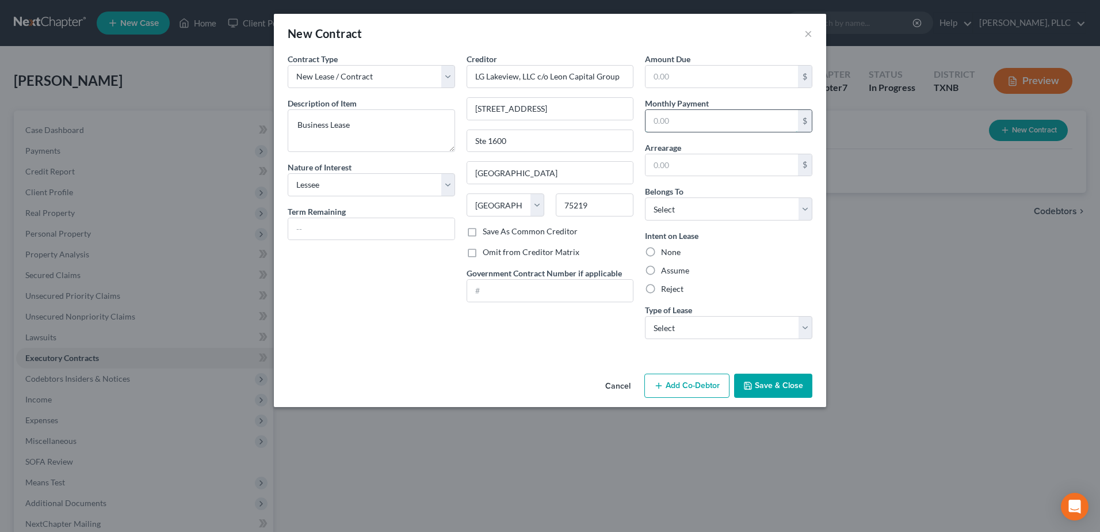
click at [696, 125] on input "text" at bounding box center [722, 121] width 152 height 22
click at [804, 206] on select "Select Debtor 1 Only Debtor 2 Only Debtor 1 And Debtor 2 Only At Least One Of T…" at bounding box center [728, 208] width 167 height 23
click at [645, 197] on select "Select Debtor 1 Only Debtor 2 Only Debtor 1 And Debtor 2 Only At Least One Of T…" at bounding box center [728, 208] width 167 height 23
click at [661, 253] on label "None" at bounding box center [671, 252] width 20 height 12
click at [666, 253] on input "None" at bounding box center [669, 249] width 7 height 7
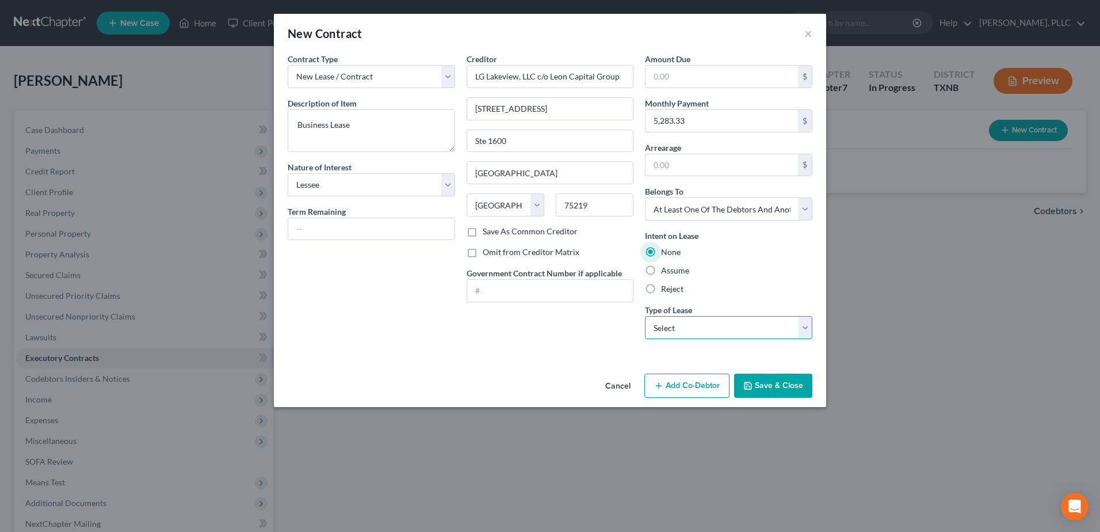
click at [808, 329] on select "Select Real Estate Car Other" at bounding box center [728, 327] width 167 height 23
click at [645, 316] on select "Select Real Estate Car Other" at bounding box center [728, 327] width 167 height 23
click at [757, 382] on button "Save & Close" at bounding box center [773, 385] width 78 height 24
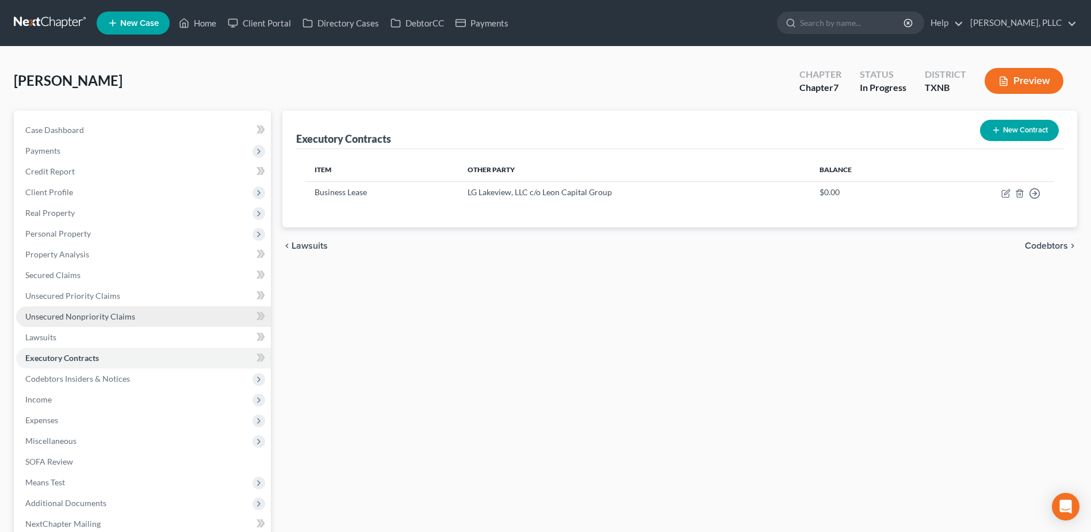
click at [135, 311] on link "Unsecured Nonpriority Claims" at bounding box center [143, 316] width 255 height 21
click at [132, 318] on link "Unsecured Nonpriority Claims" at bounding box center [143, 316] width 255 height 21
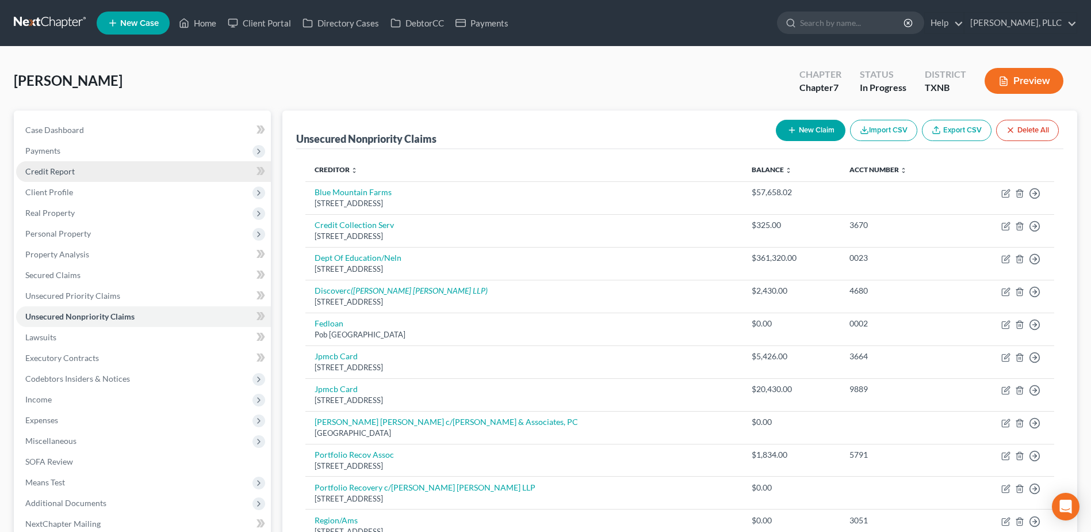
click at [50, 170] on span "Credit Report" at bounding box center [49, 171] width 49 height 10
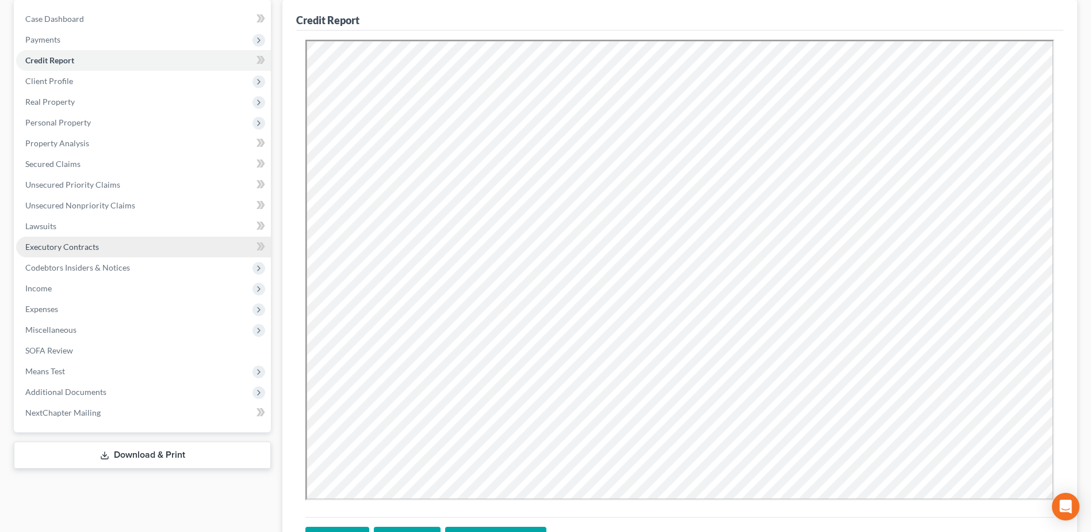
scroll to position [115, 0]
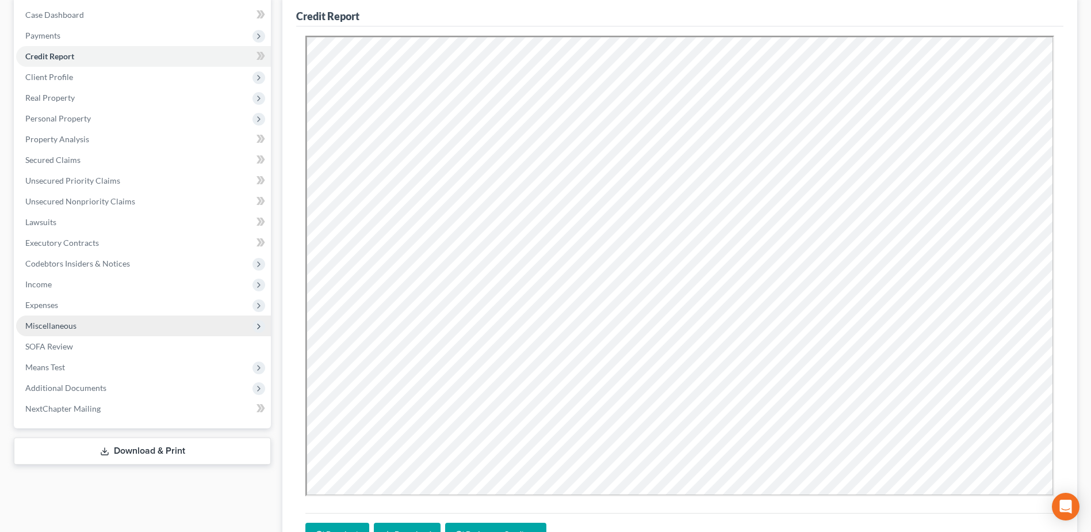
drag, startPoint x: 58, startPoint y: 303, endPoint x: 215, endPoint y: 322, distance: 157.6
click at [58, 303] on span "Expenses" at bounding box center [41, 305] width 33 height 10
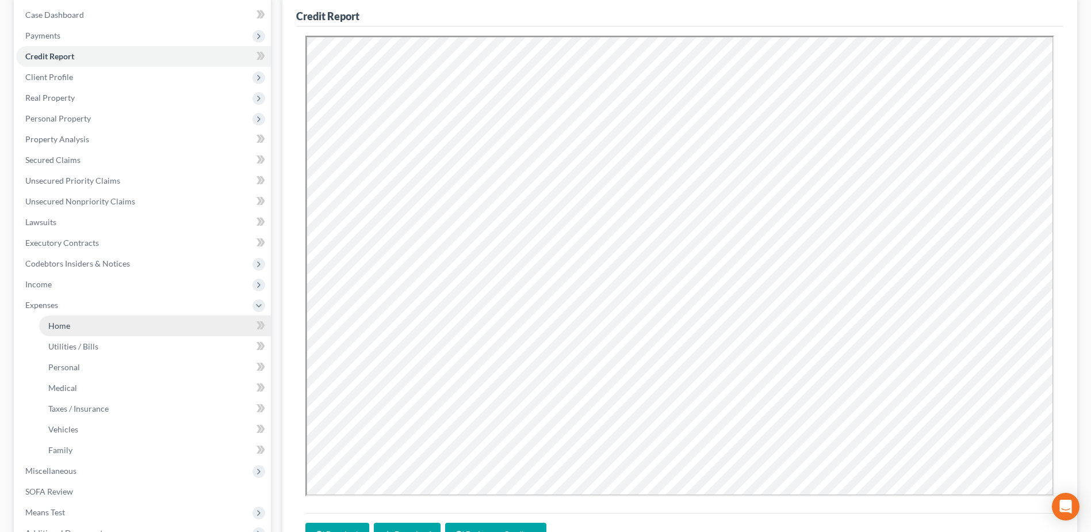
click at [154, 328] on link "Home" at bounding box center [155, 325] width 232 height 21
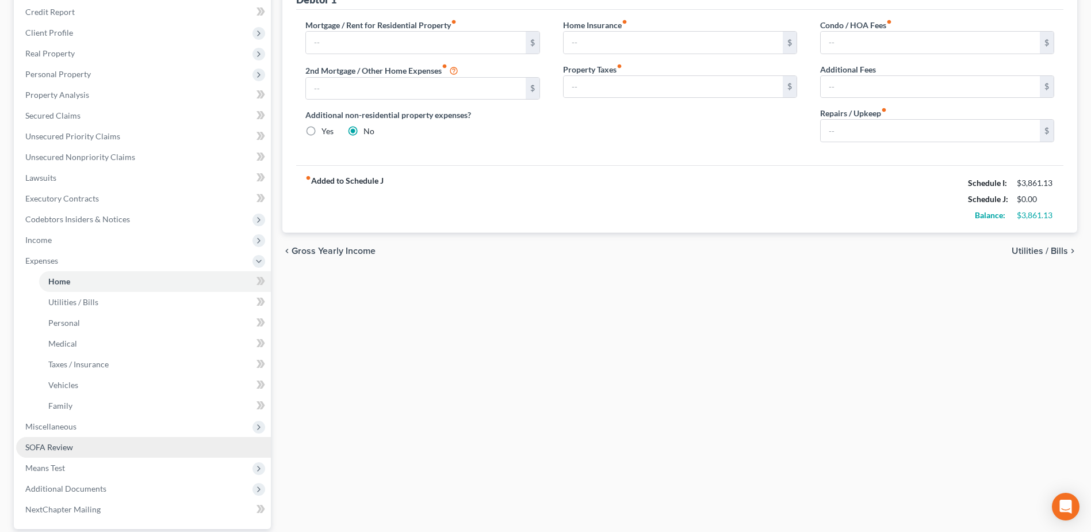
scroll to position [173, 0]
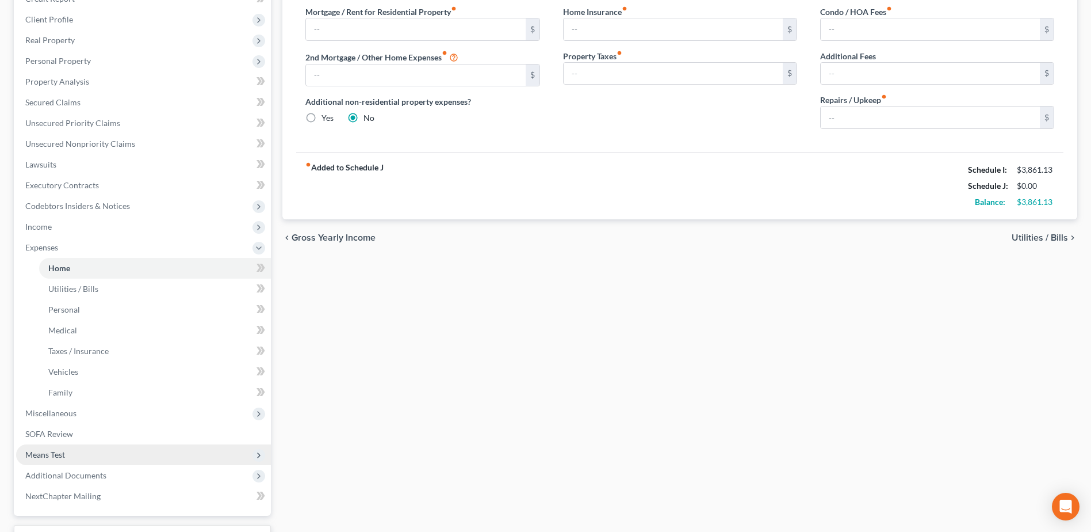
click at [77, 457] on span "Means Test" at bounding box center [143, 454] width 255 height 21
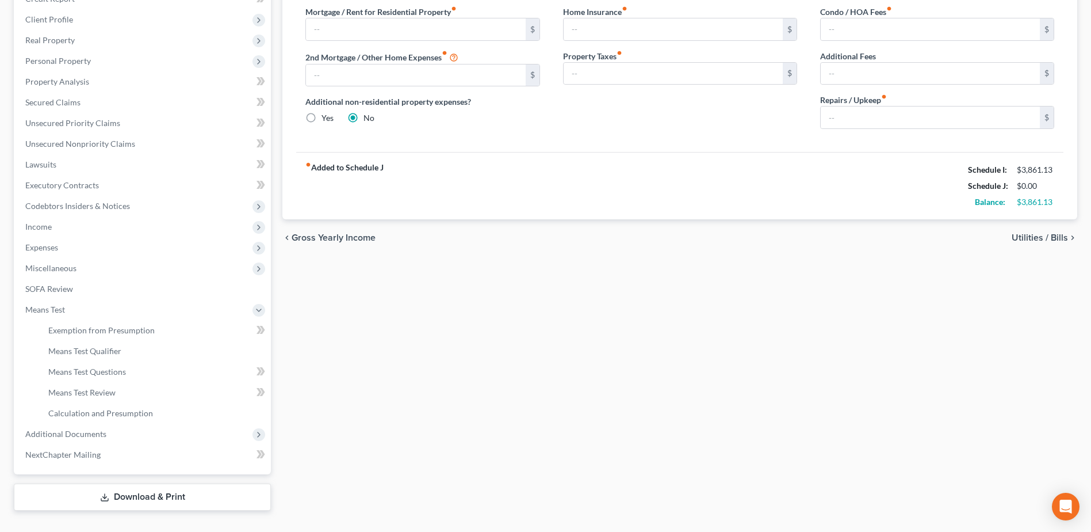
scroll to position [195, 0]
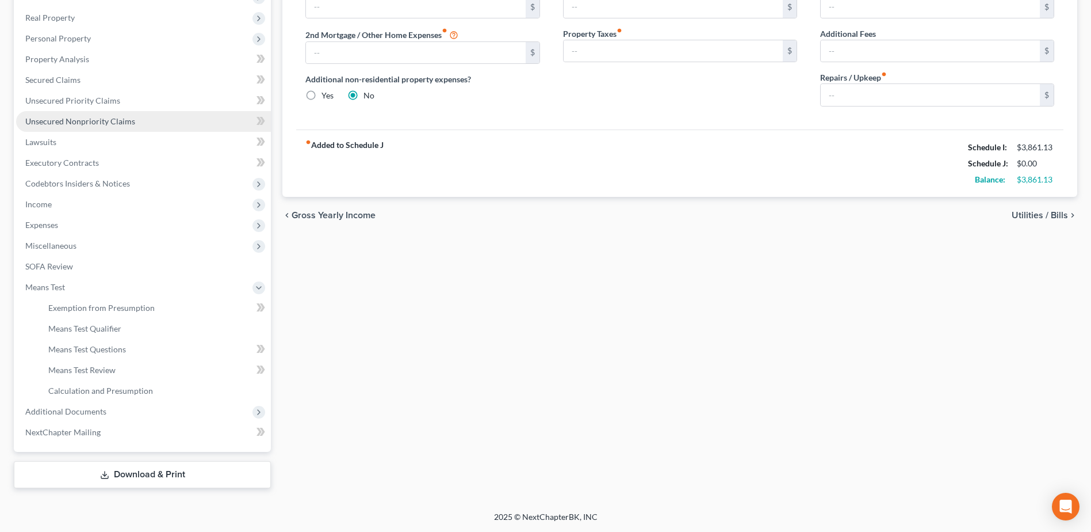
click at [77, 121] on span "Unsecured Nonpriority Claims" at bounding box center [80, 121] width 110 height 10
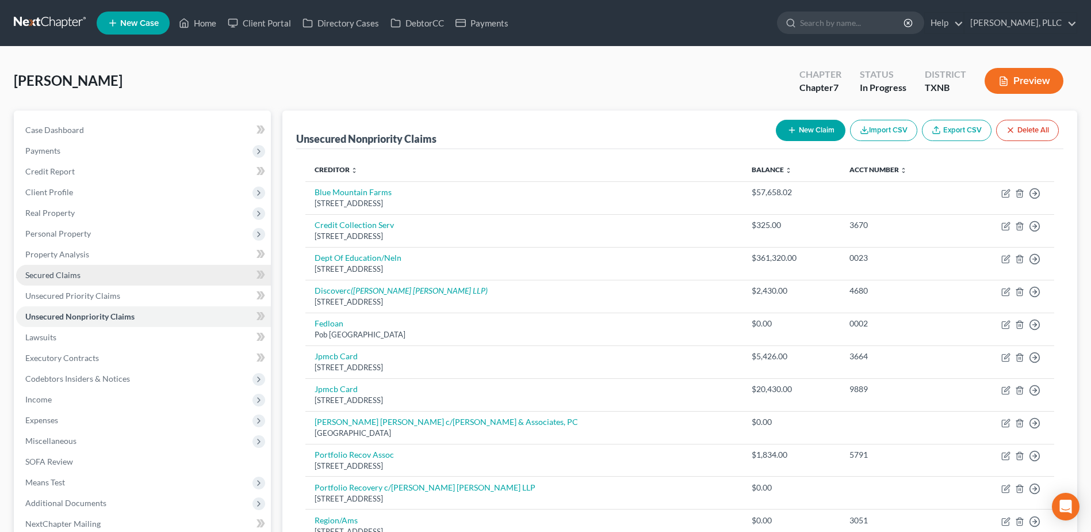
click at [68, 278] on span "Secured Claims" at bounding box center [52, 275] width 55 height 10
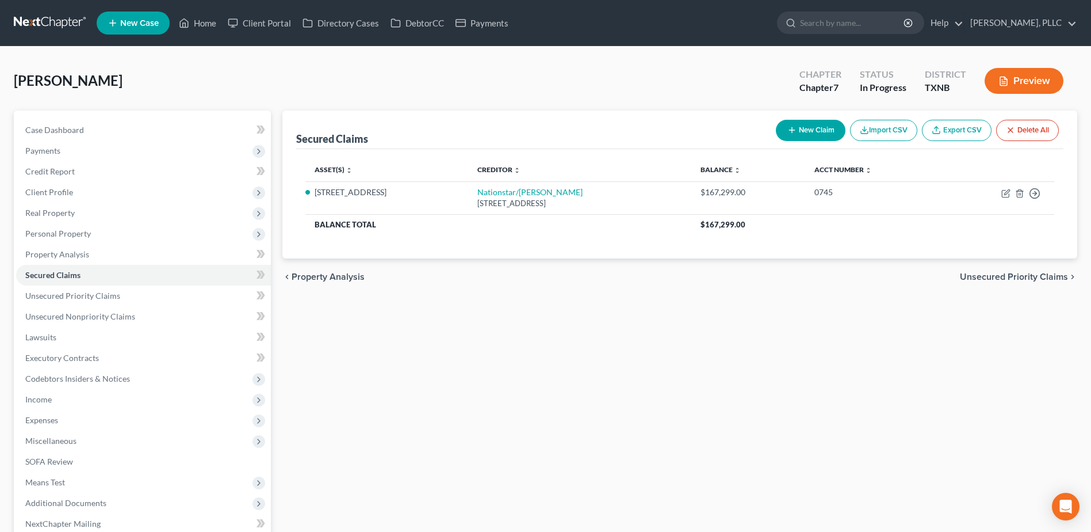
click at [868, 131] on button "Import CSV" at bounding box center [883, 130] width 67 height 21
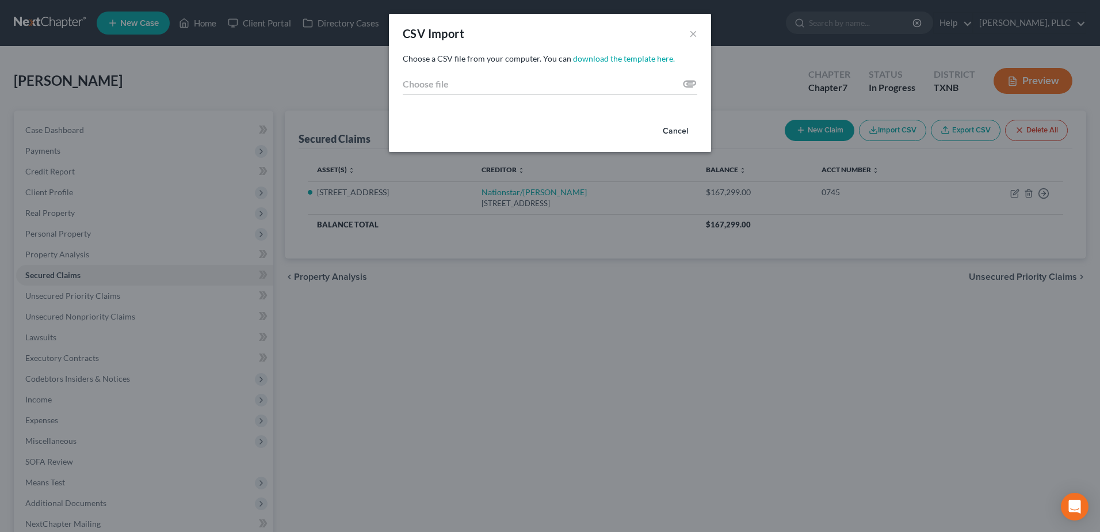
click at [678, 128] on button "Cancel" at bounding box center [676, 131] width 44 height 23
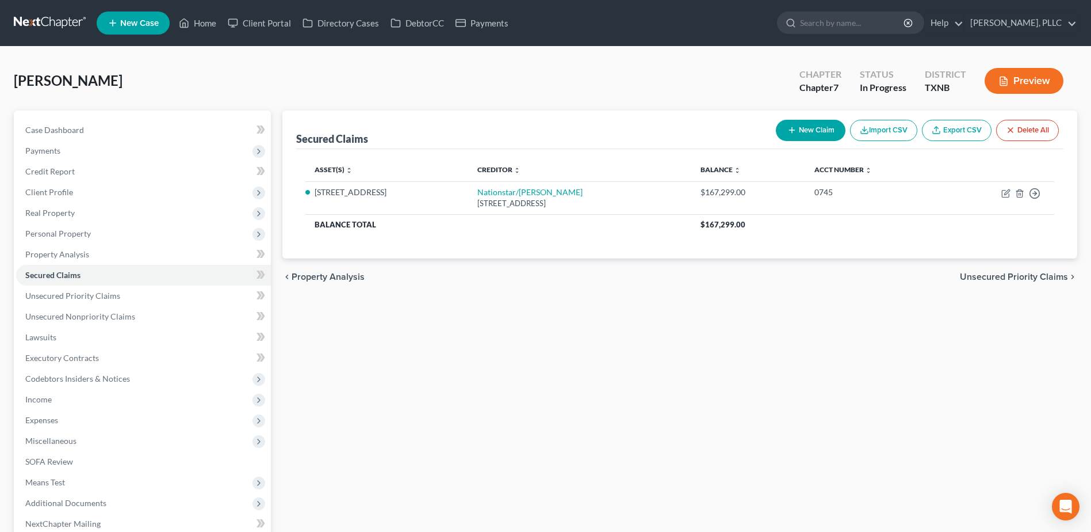
click at [814, 133] on button "New Claim" at bounding box center [811, 130] width 70 height 21
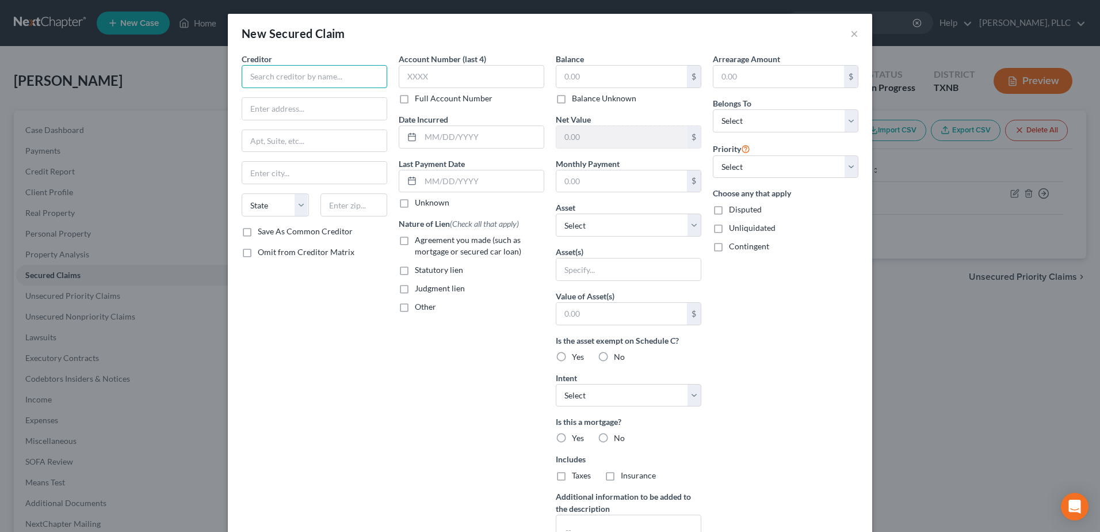
click at [284, 78] on input "text" at bounding box center [315, 76] width 146 height 23
drag, startPoint x: 402, startPoint y: 239, endPoint x: 595, endPoint y: 74, distance: 254.3
click at [415, 239] on label "Agreement you made (such as mortgage or secured car loan)" at bounding box center [479, 245] width 129 height 23
click at [419, 239] on input "Agreement you made (such as mortgage or secured car loan)" at bounding box center [422, 237] width 7 height 7
click at [595, 74] on input "text" at bounding box center [621, 77] width 131 height 22
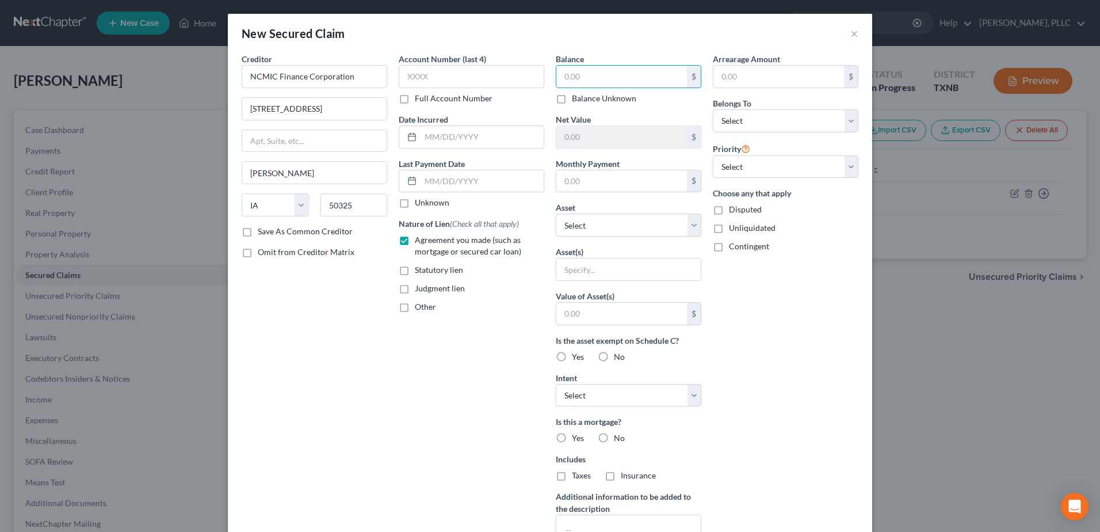
click at [614, 358] on label "No" at bounding box center [619, 357] width 11 height 12
click at [618, 358] on input "No" at bounding box center [621, 354] width 7 height 7
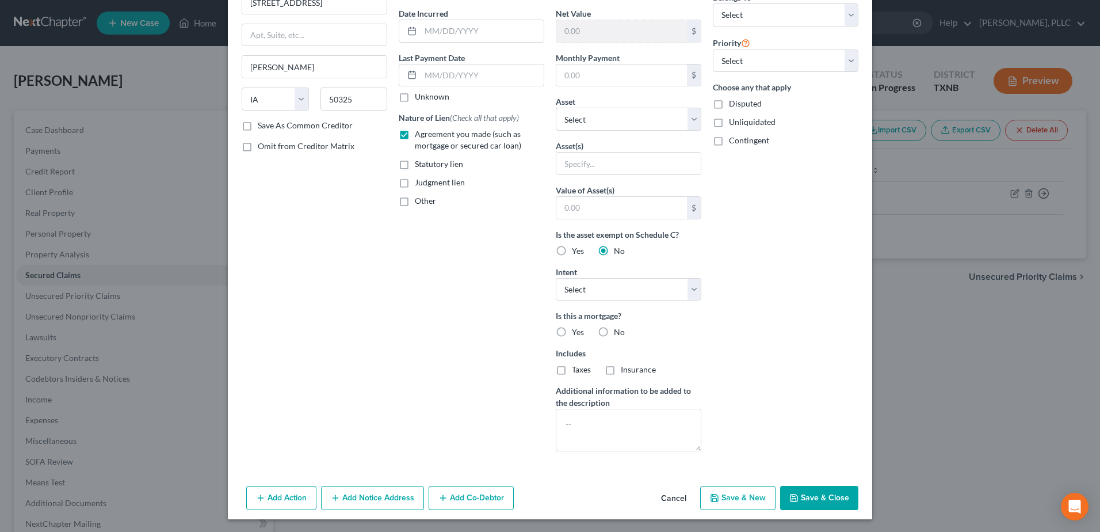
scroll to position [107, 0]
click at [614, 330] on label "No" at bounding box center [619, 331] width 11 height 12
click at [618, 330] on input "No" at bounding box center [621, 328] width 7 height 7
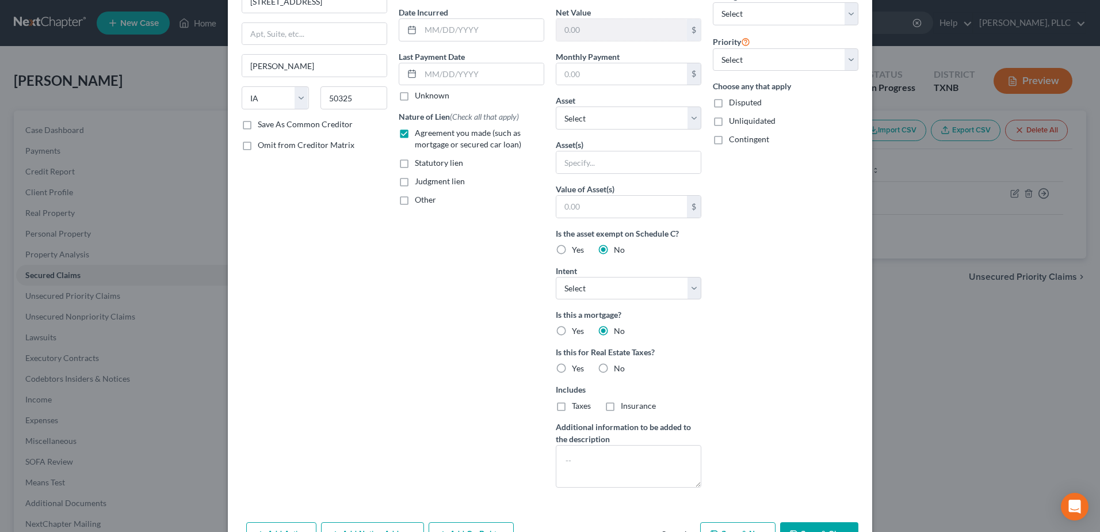
click at [614, 369] on label "No" at bounding box center [619, 368] width 11 height 12
click at [618, 369] on input "No" at bounding box center [621, 365] width 7 height 7
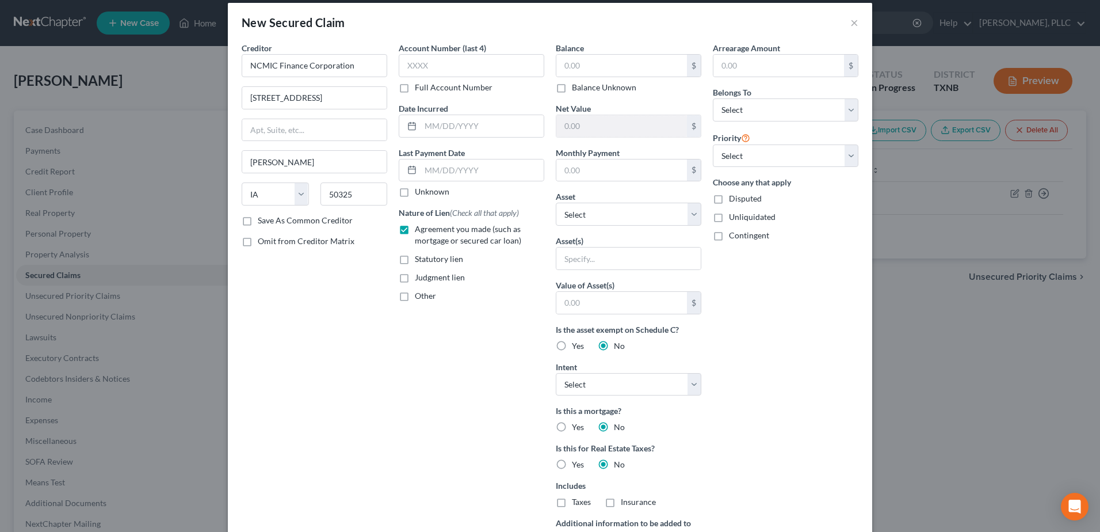
scroll to position [0, 0]
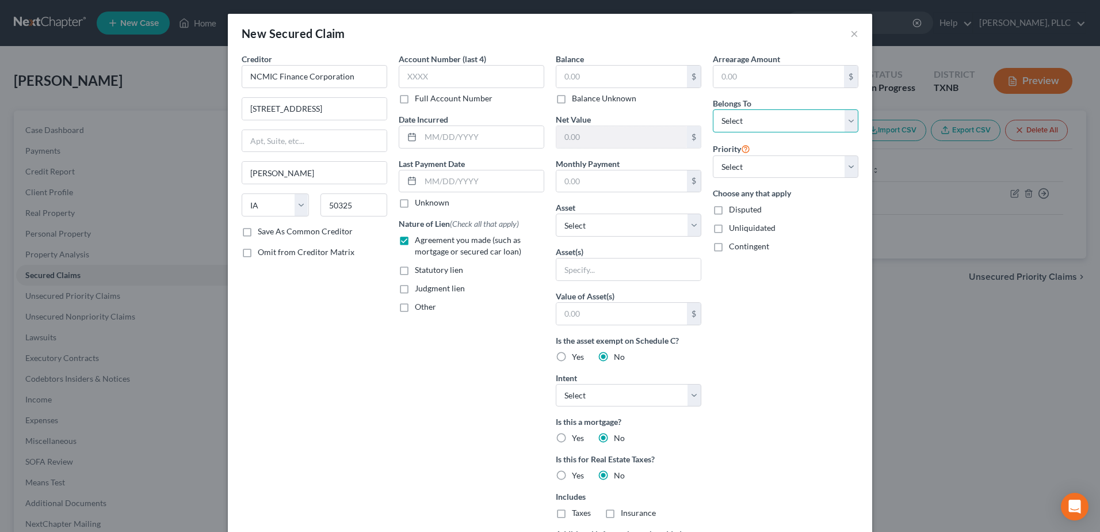
click at [843, 121] on select "Select Debtor 1 Only Debtor 2 Only Debtor 1 And Debtor 2 Only At Least One Of T…" at bounding box center [786, 120] width 146 height 23
click at [713, 109] on select "Select Debtor 1 Only Debtor 2 Only Debtor 1 And Debtor 2 Only At Least One Of T…" at bounding box center [786, 120] width 146 height 23
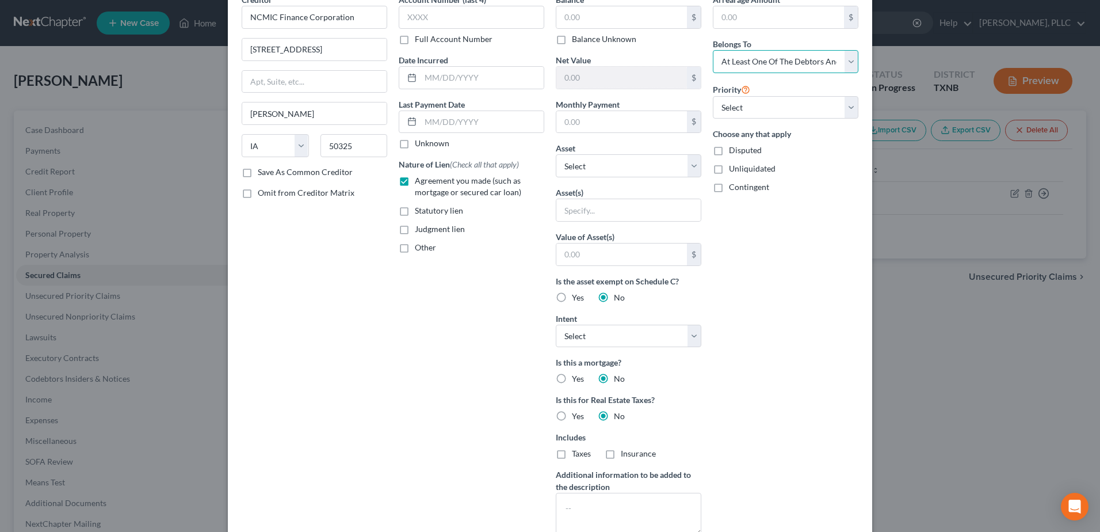
scroll to position [144, 0]
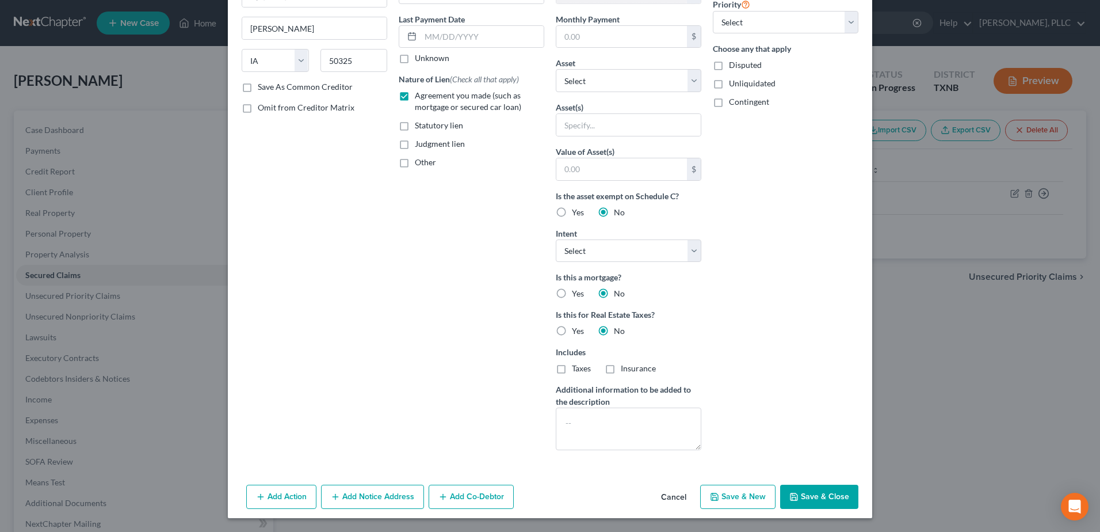
click at [483, 501] on button "Add Co-Debtor" at bounding box center [471, 496] width 85 height 24
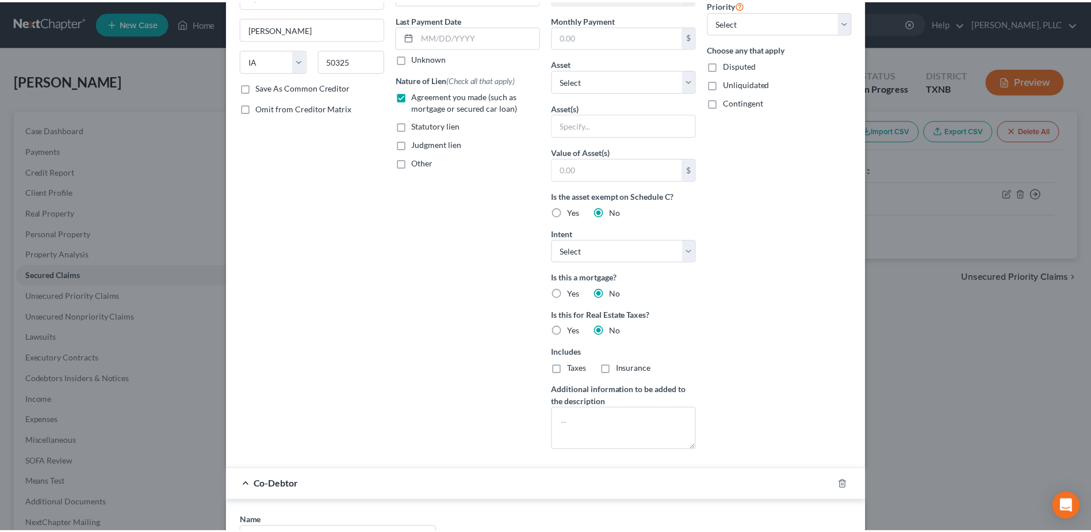
scroll to position [413, 0]
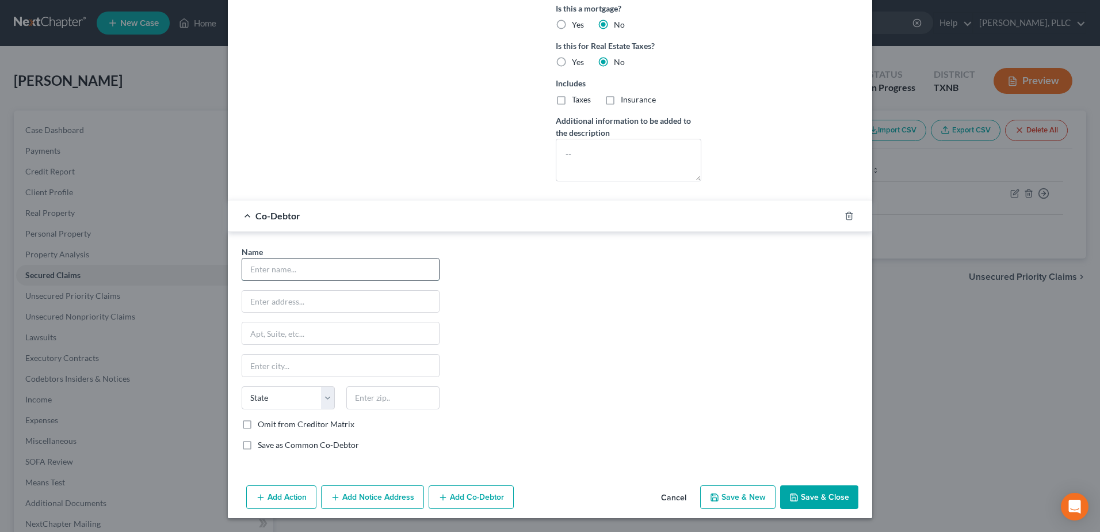
click at [303, 262] on input "text" at bounding box center [340, 269] width 197 height 22
click at [819, 490] on button "Save & Close" at bounding box center [819, 497] width 78 height 24
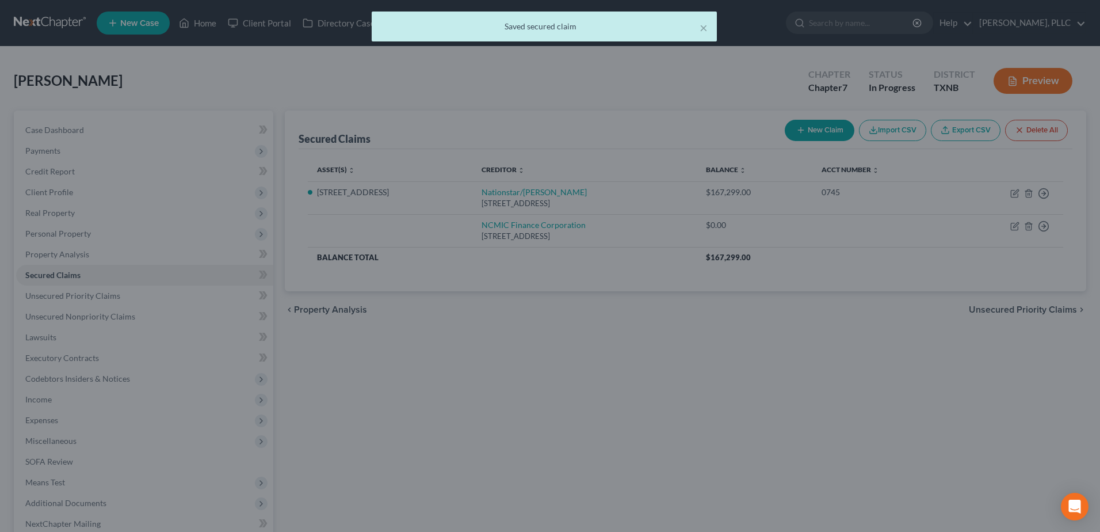
scroll to position [0, 0]
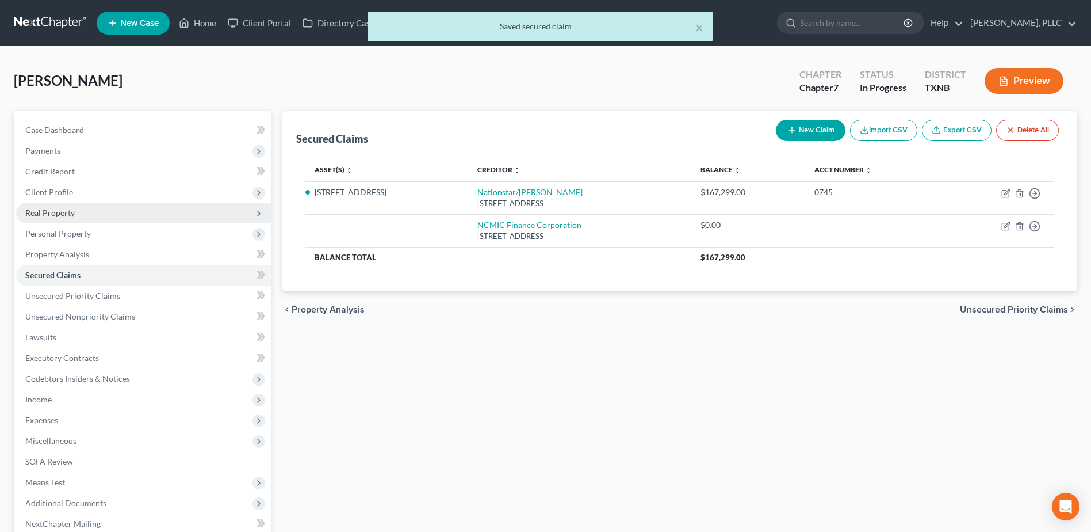
click at [56, 212] on span "Real Property" at bounding box center [49, 213] width 49 height 10
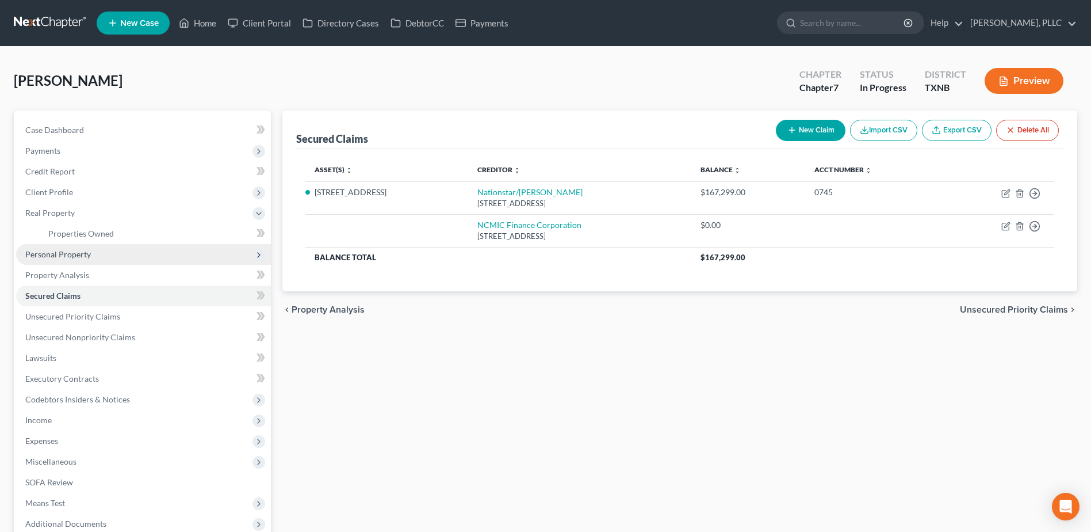
click at [62, 254] on span "Personal Property" at bounding box center [58, 254] width 66 height 10
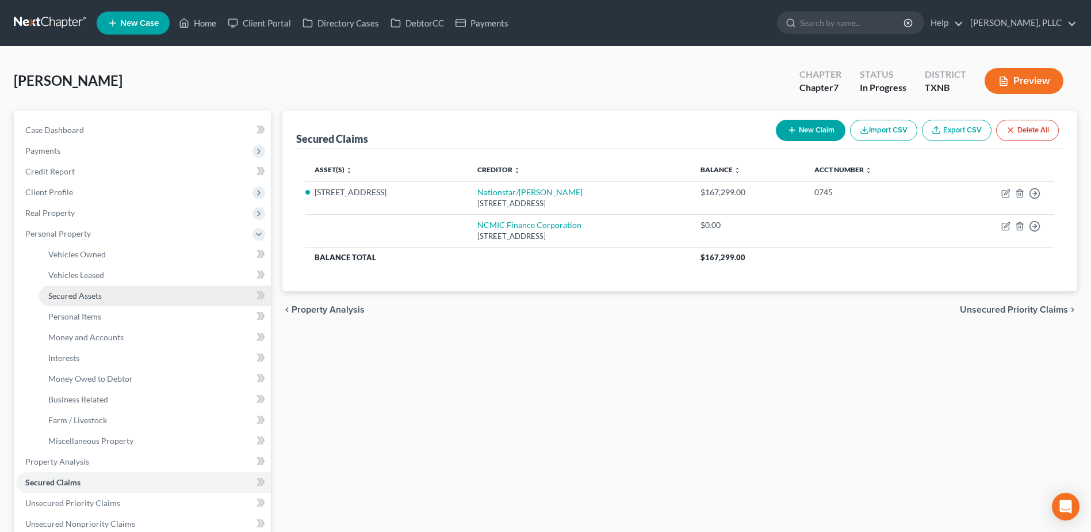
click at [71, 293] on span "Secured Assets" at bounding box center [75, 296] width 54 height 10
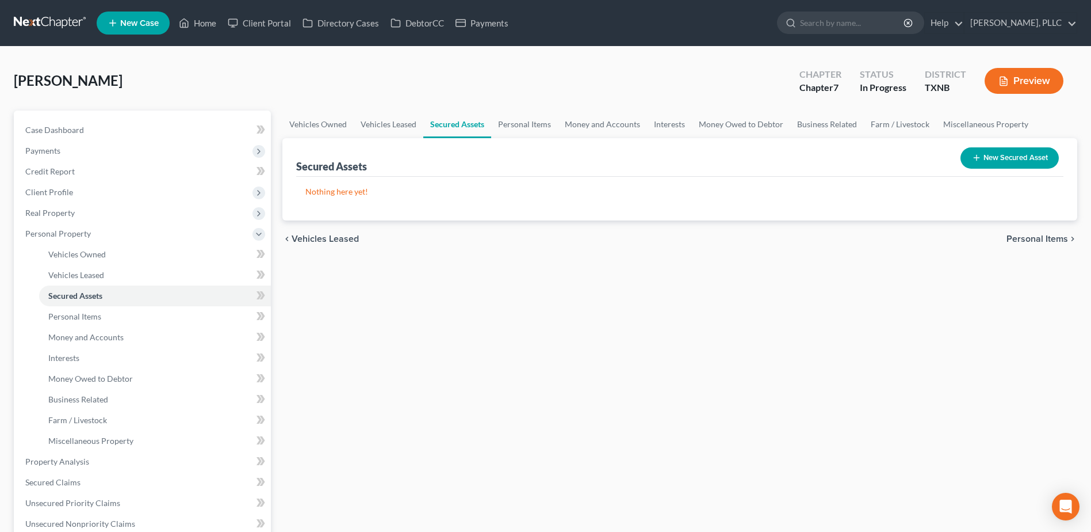
click at [999, 166] on button "New Secured Asset" at bounding box center [1010, 157] width 98 height 21
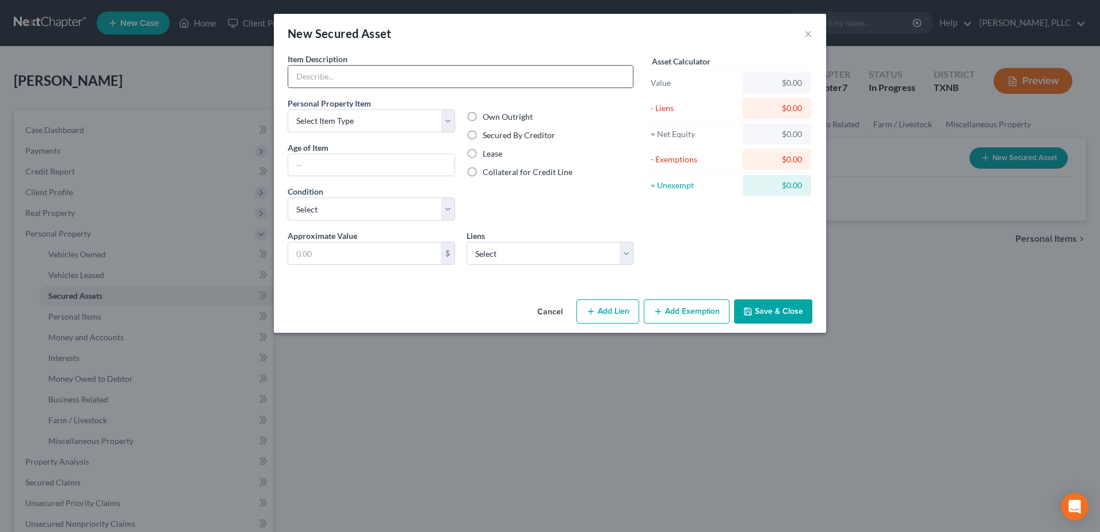
click at [475, 73] on input "text" at bounding box center [460, 77] width 345 height 22
click at [496, 77] on input "2020 Imaging Cfpt 17X17 tetered panel dis" at bounding box center [460, 77] width 345 height 22
drag, startPoint x: 442, startPoint y: 120, endPoint x: 425, endPoint y: 133, distance: 22.2
click at [442, 120] on select "Select Item Type Clothing Collectibles Of Value Electronics Firearms Household …" at bounding box center [371, 120] width 167 height 23
click at [288, 109] on select "Select Item Type Clothing Collectibles Of Value Electronics Firearms Household …" at bounding box center [371, 120] width 167 height 23
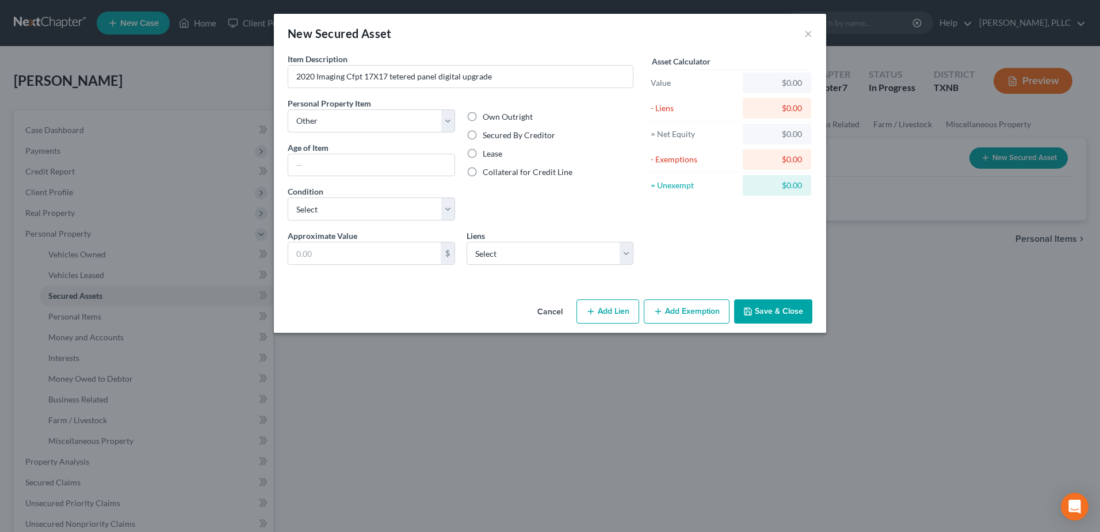
click at [483, 136] on label "Secured By Creditor" at bounding box center [519, 135] width 72 height 12
click at [487, 136] on input "Secured By Creditor" at bounding box center [490, 132] width 7 height 7
drag, startPoint x: 445, startPoint y: 210, endPoint x: 415, endPoint y: 222, distance: 32.3
click at [445, 210] on select "Select Excellent Very Good Good Fair Poor" at bounding box center [371, 208] width 167 height 23
click at [288, 197] on select "Select Excellent Very Good Good Fair Poor" at bounding box center [371, 208] width 167 height 23
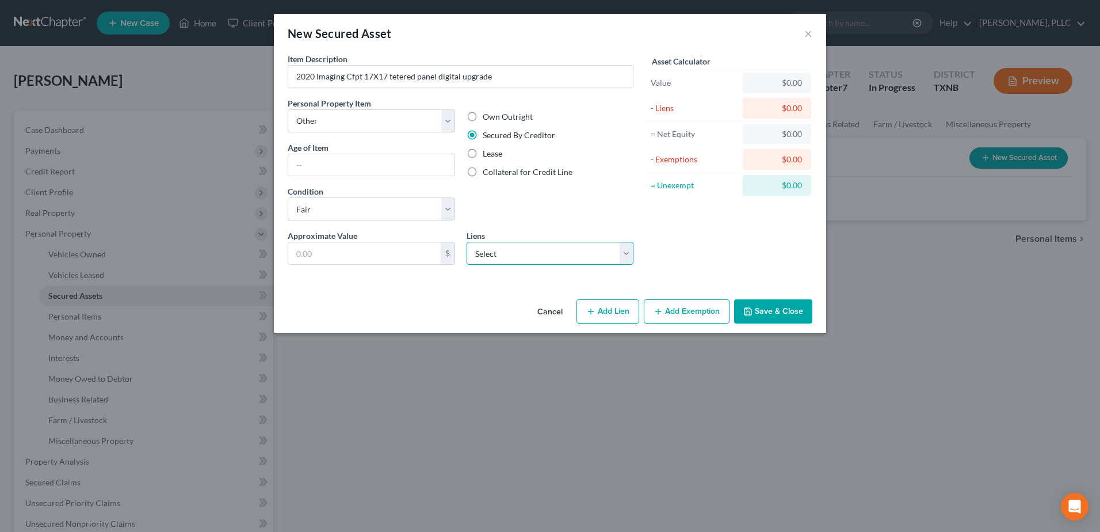
click at [629, 261] on select "Select NCMIC Finance Corporation - $0.00" at bounding box center [550, 253] width 167 height 23
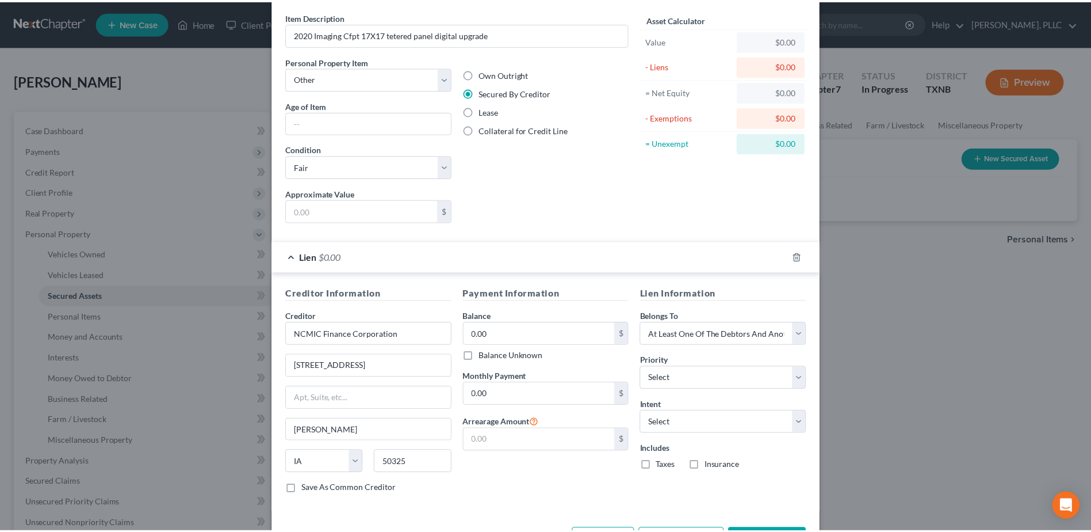
scroll to position [86, 0]
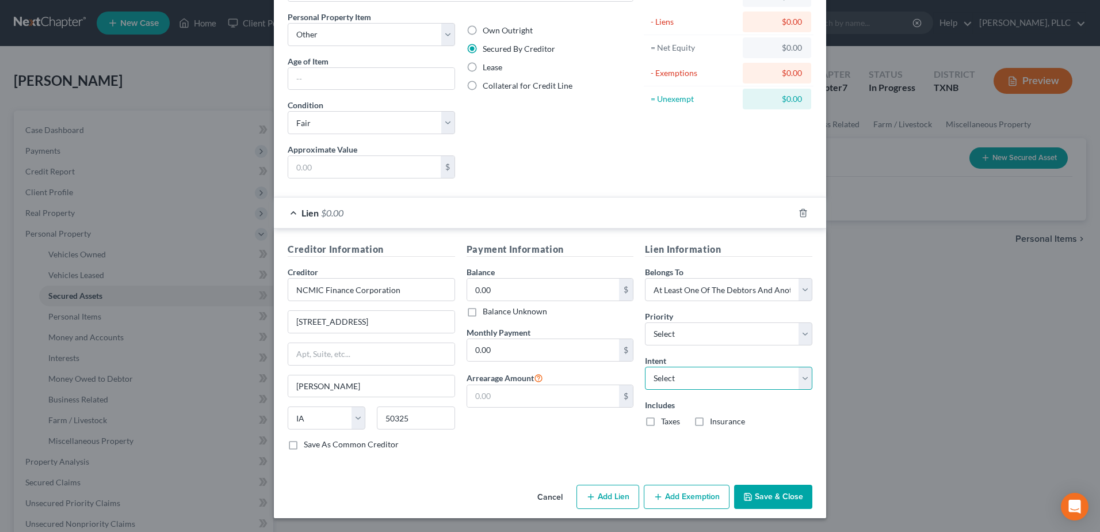
click at [797, 385] on select "Select Surrender Redeem Reaffirm Avoid Other" at bounding box center [728, 377] width 167 height 23
click at [645, 366] on select "Select Surrender Redeem Reaffirm Avoid Other" at bounding box center [728, 377] width 167 height 23
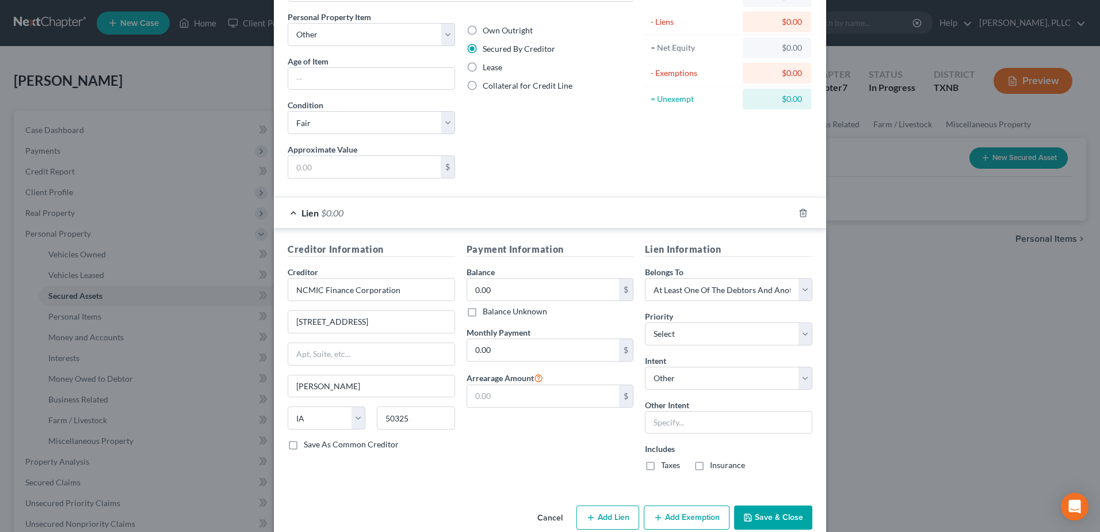
click at [770, 513] on button "Save & Close" at bounding box center [773, 517] width 78 height 24
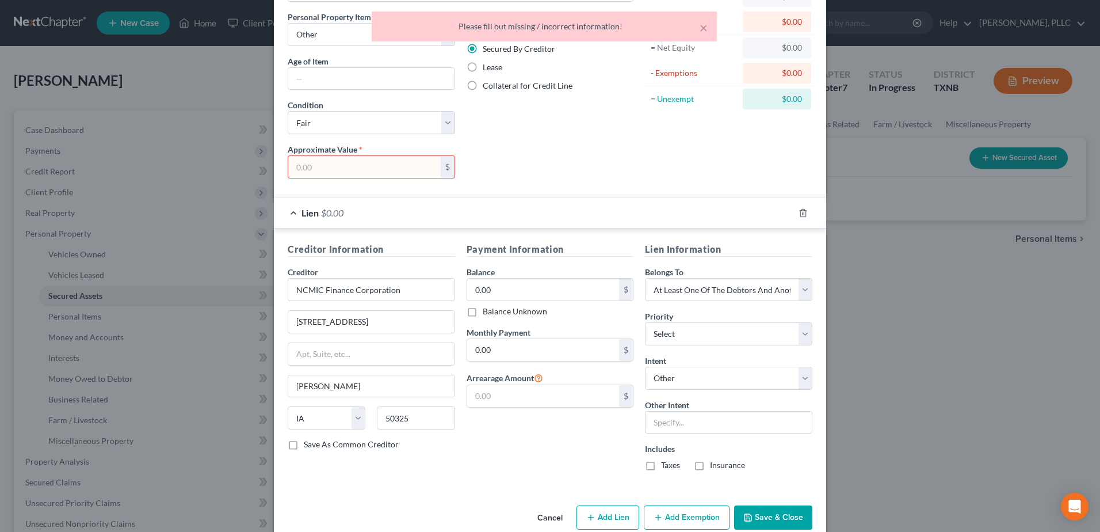
click at [390, 165] on input "text" at bounding box center [364, 167] width 152 height 22
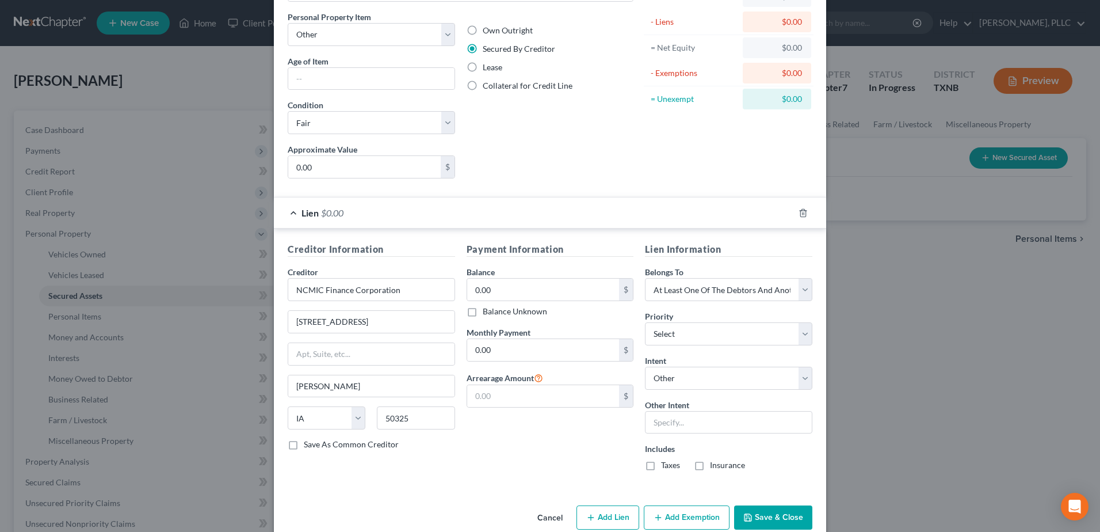
click at [763, 514] on button "Save & Close" at bounding box center [773, 517] width 78 height 24
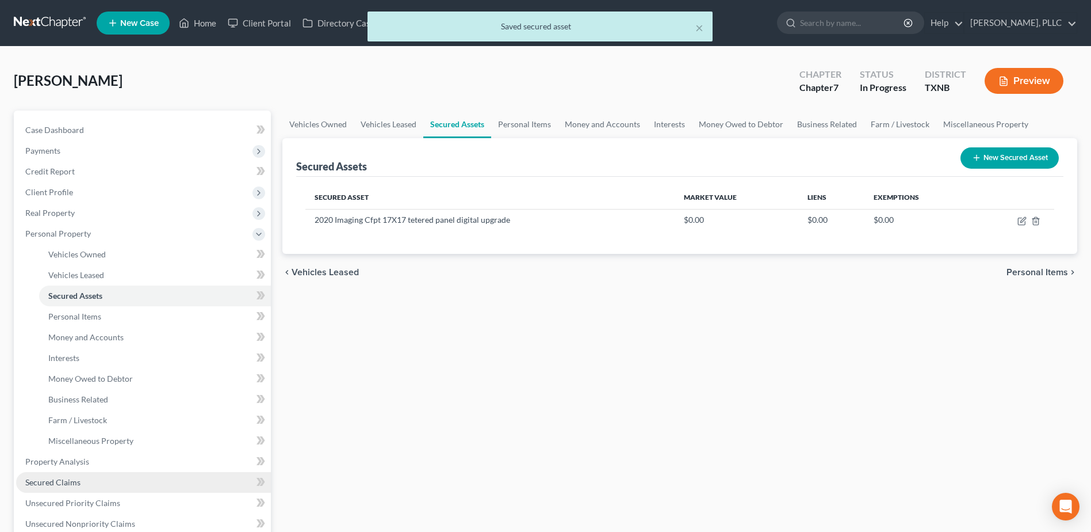
click at [54, 482] on span "Secured Claims" at bounding box center [52, 482] width 55 height 10
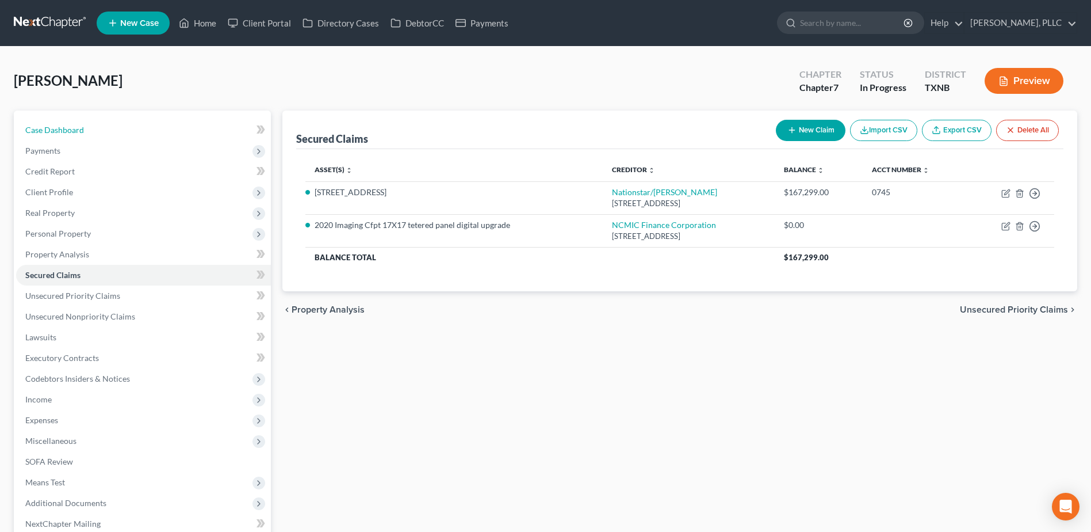
drag, startPoint x: 67, startPoint y: 130, endPoint x: 349, endPoint y: 300, distance: 329.1
click at [67, 130] on span "Case Dashboard" at bounding box center [54, 130] width 59 height 10
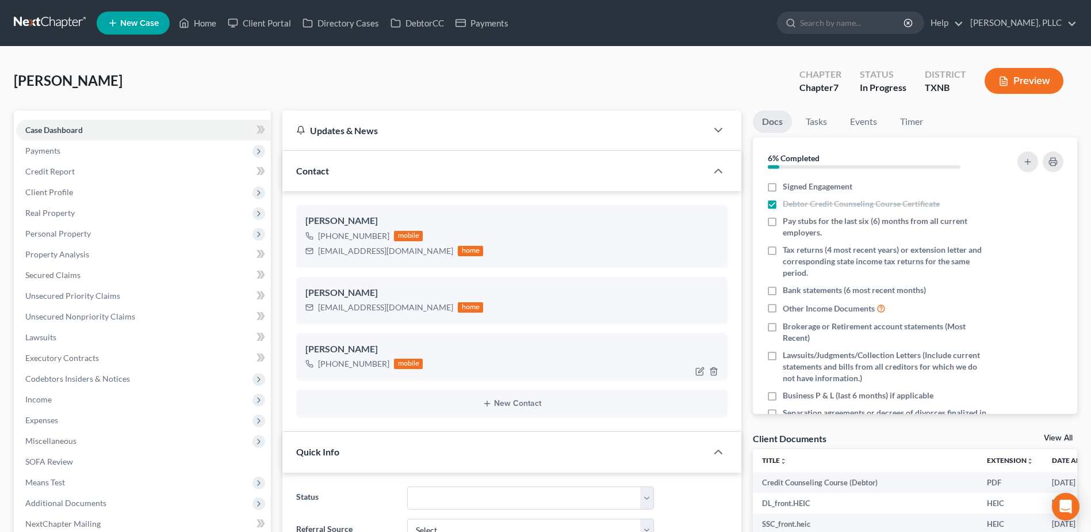
scroll to position [2308, 0]
drag, startPoint x: 67, startPoint y: 238, endPoint x: 268, endPoint y: 297, distance: 208.8
click at [67, 238] on span "Personal Property" at bounding box center [58, 233] width 66 height 10
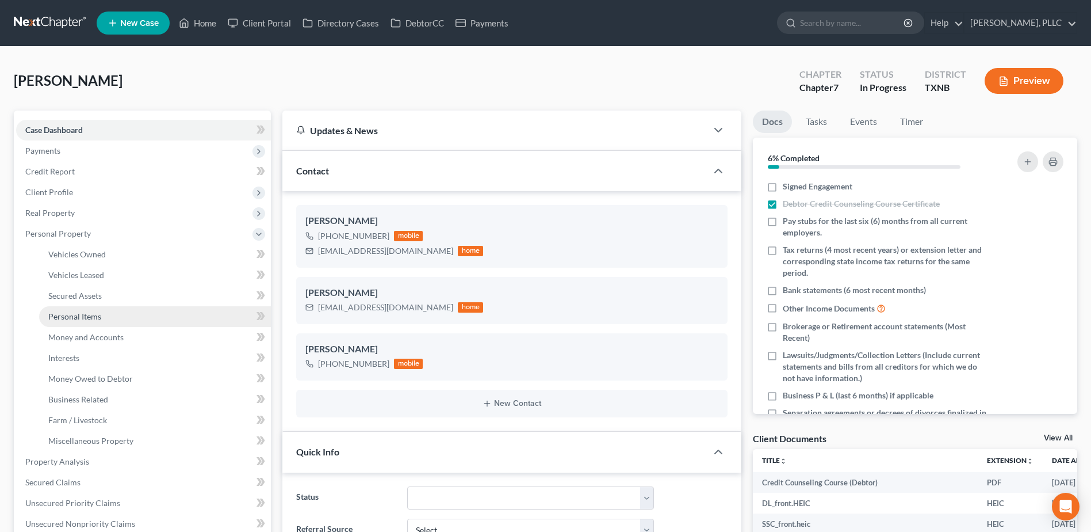
click at [92, 315] on span "Personal Items" at bounding box center [74, 316] width 53 height 10
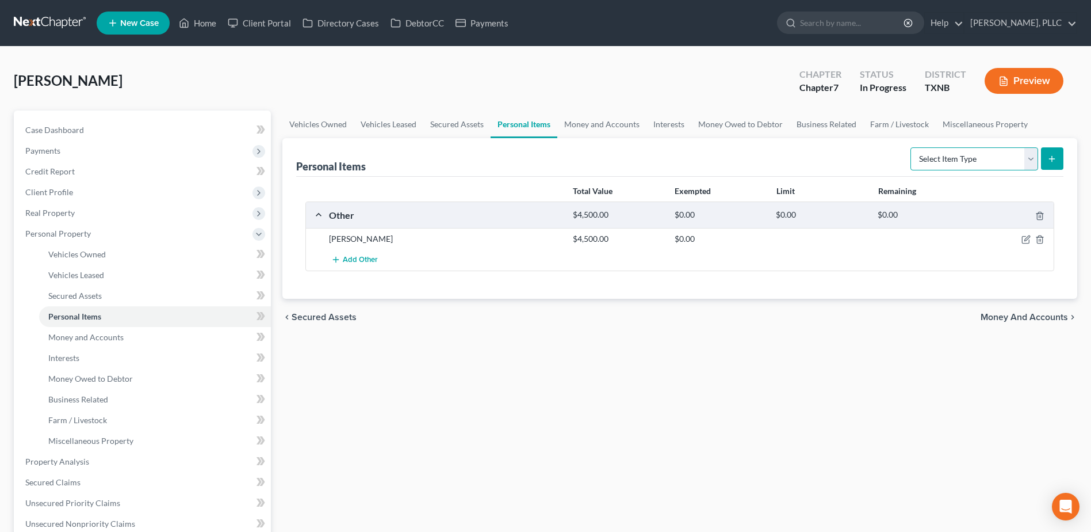
click at [1032, 162] on select "Select Item Type Clothing Collectibles Of Value Electronics Firearms Household …" at bounding box center [975, 158] width 128 height 23
click at [1035, 160] on select "Select Item Type Clothing Collectibles Of Value Electronics Firearms Household …" at bounding box center [975, 158] width 128 height 23
click at [51, 127] on span "Case Dashboard" at bounding box center [54, 130] width 59 height 10
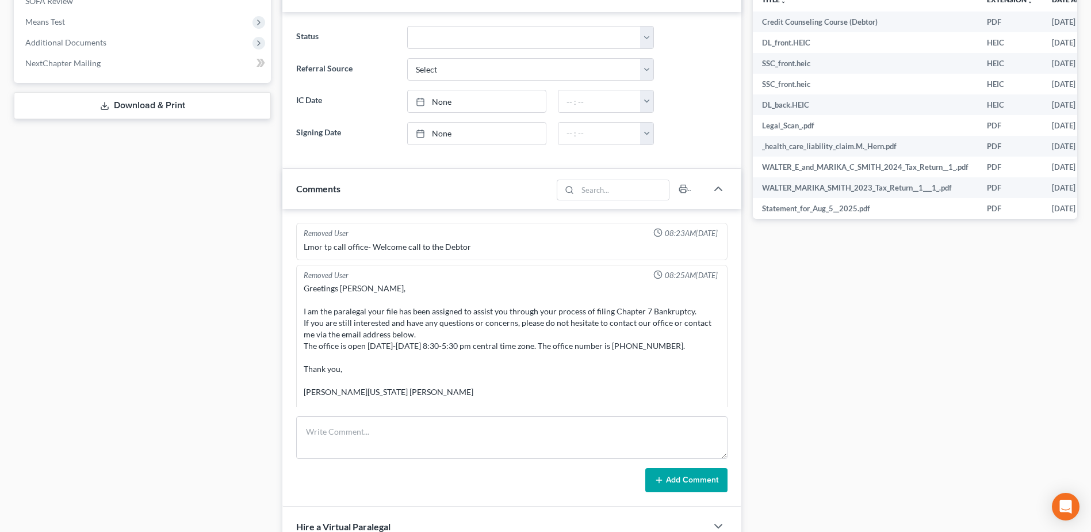
scroll to position [2308, 0]
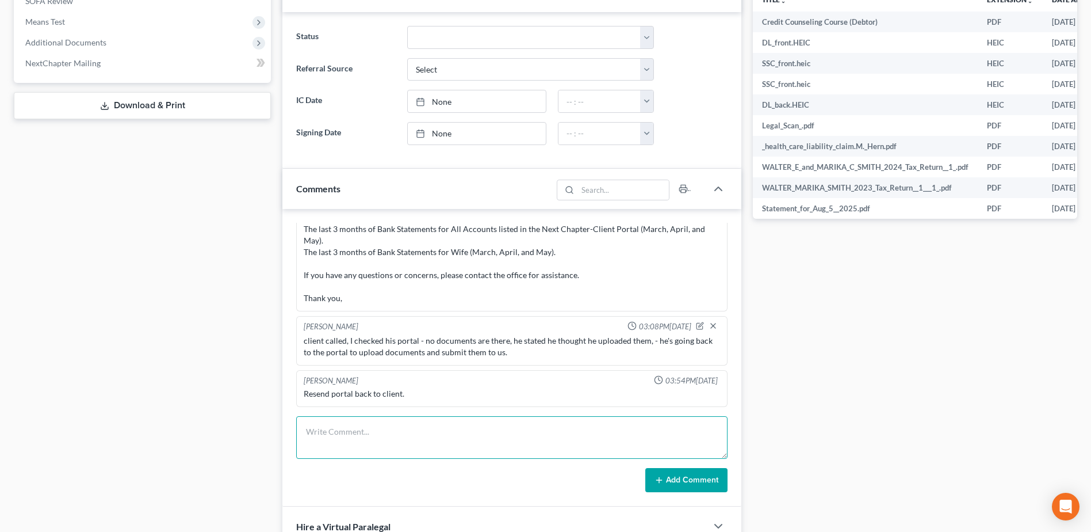
click at [460, 438] on textarea at bounding box center [512, 437] width 432 height 43
paste textarea "Please provide 60-90 days of paystubs for your wife. Do you own a vehicle? If s…"
click at [707, 477] on button "Add Comment" at bounding box center [687, 480] width 82 height 24
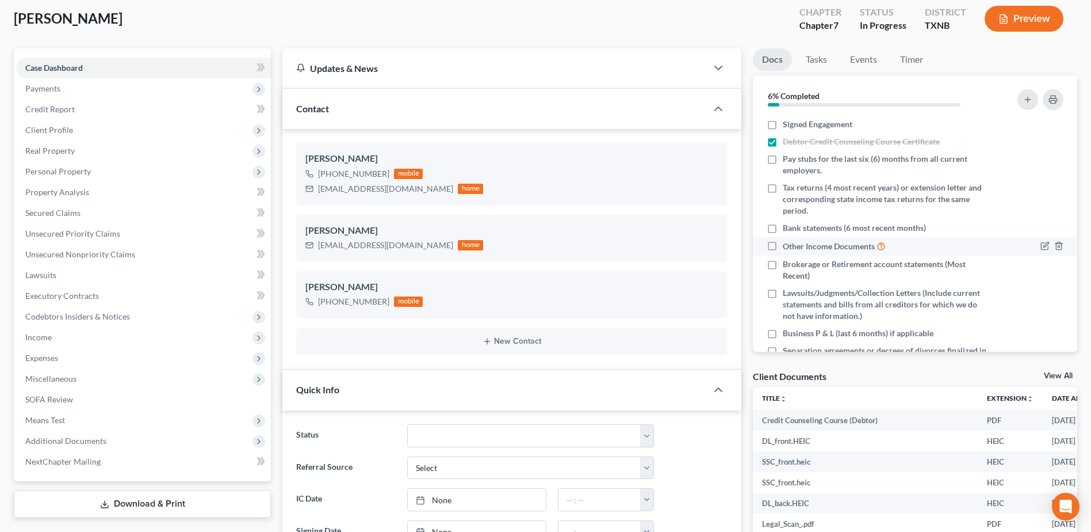
scroll to position [0, 0]
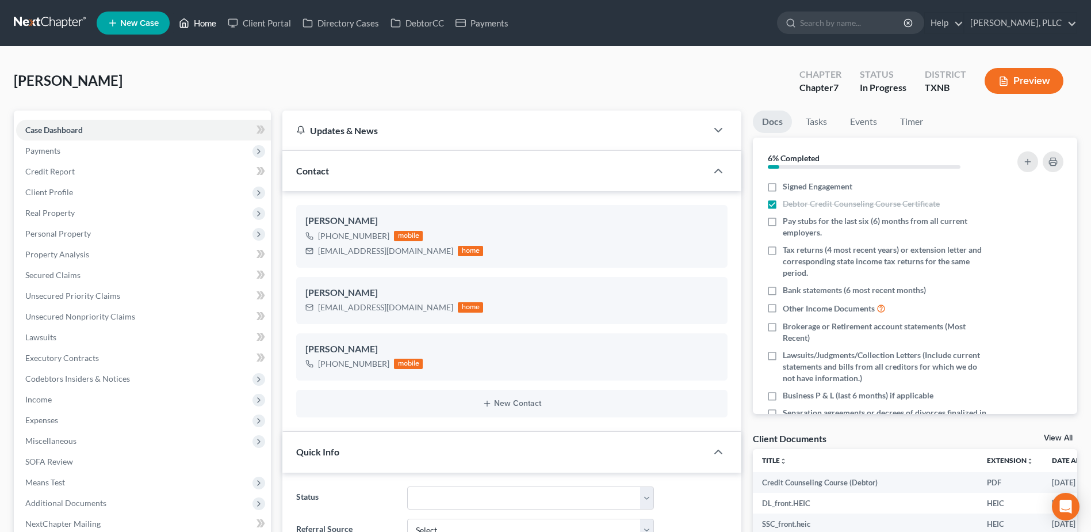
click at [205, 24] on link "Home" at bounding box center [197, 23] width 49 height 21
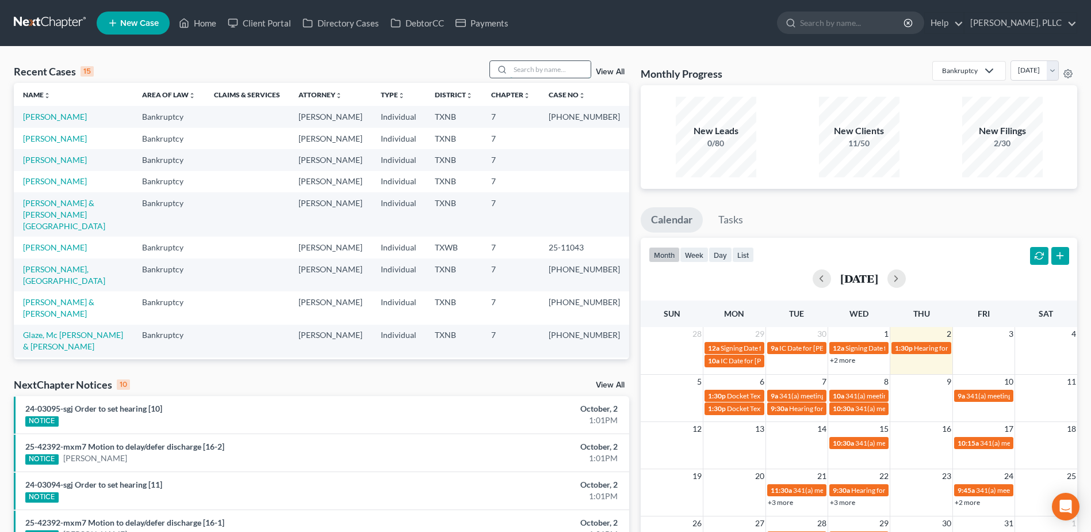
click at [531, 66] on input "search" at bounding box center [550, 69] width 81 height 17
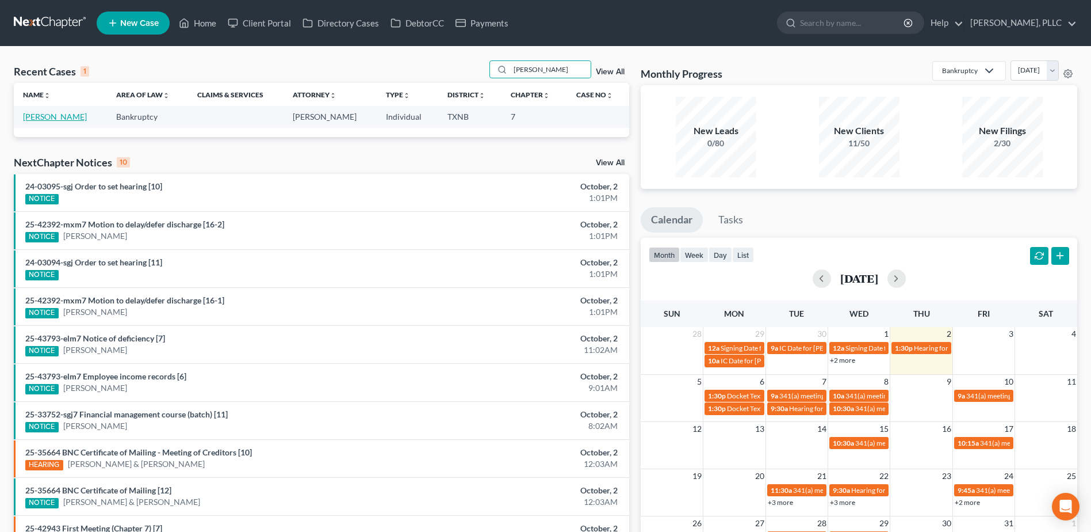
click at [71, 119] on link "[PERSON_NAME]" at bounding box center [55, 117] width 64 height 10
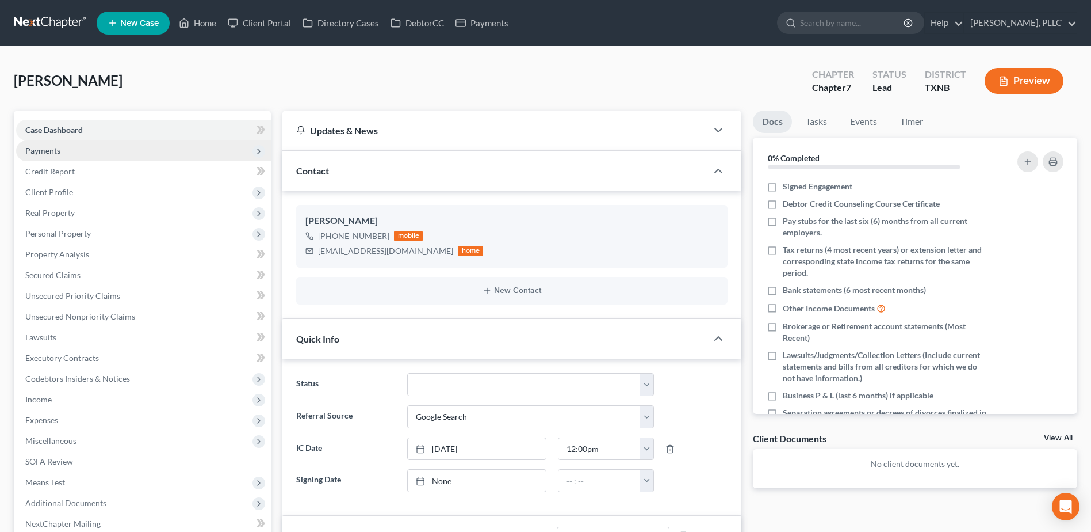
click at [48, 151] on span "Payments" at bounding box center [42, 151] width 35 height 10
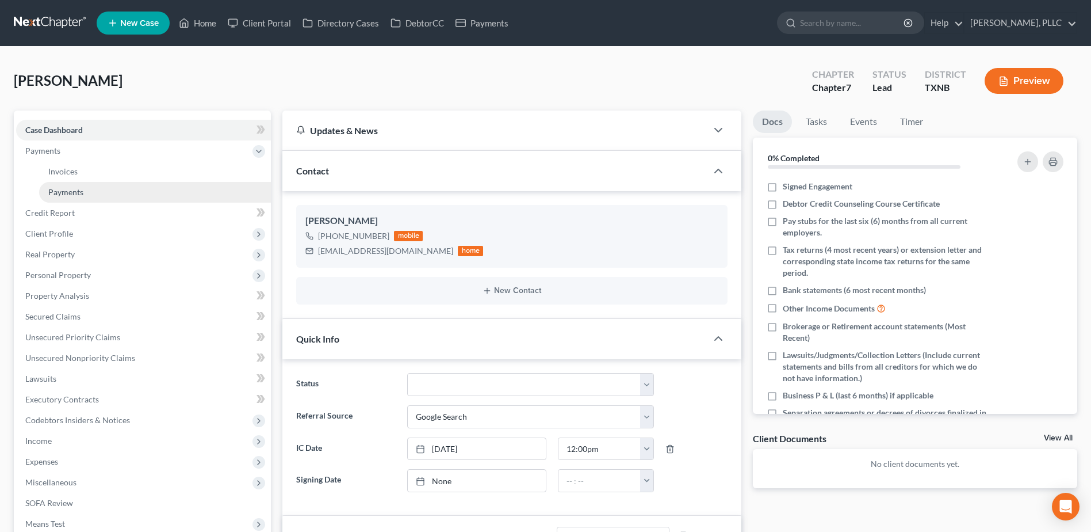
click at [73, 189] on span "Payments" at bounding box center [65, 192] width 35 height 10
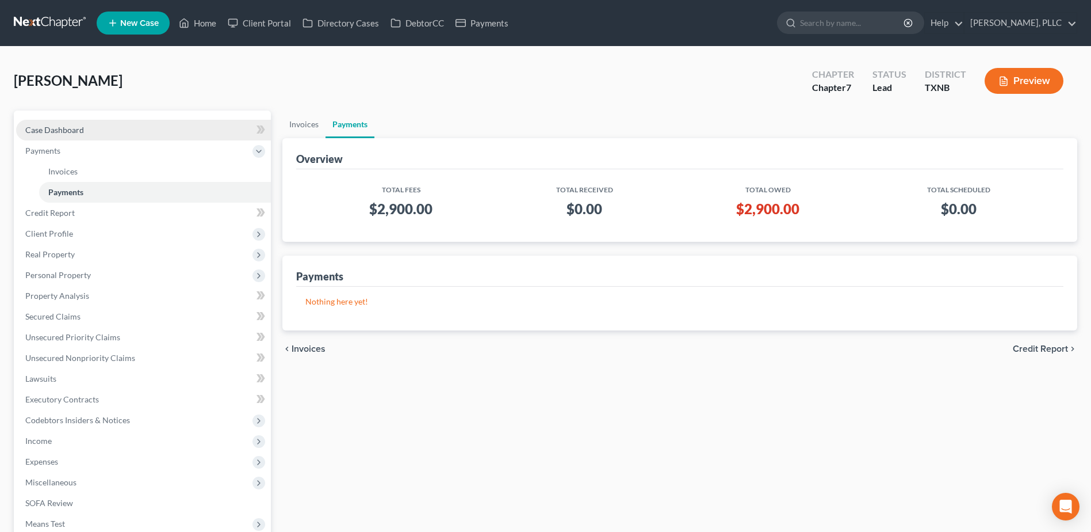
click at [81, 133] on span "Case Dashboard" at bounding box center [54, 130] width 59 height 10
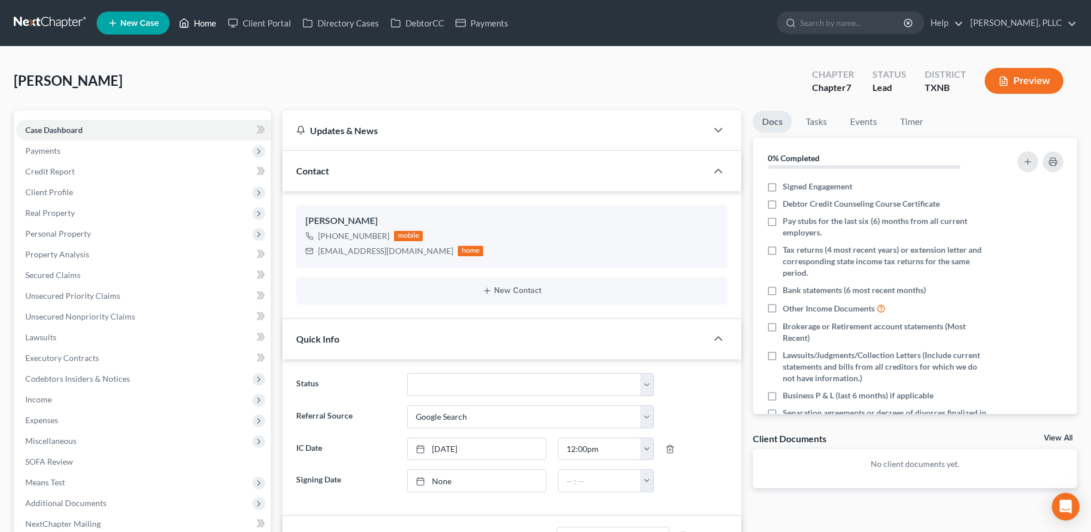
click at [204, 22] on link "Home" at bounding box center [197, 23] width 49 height 21
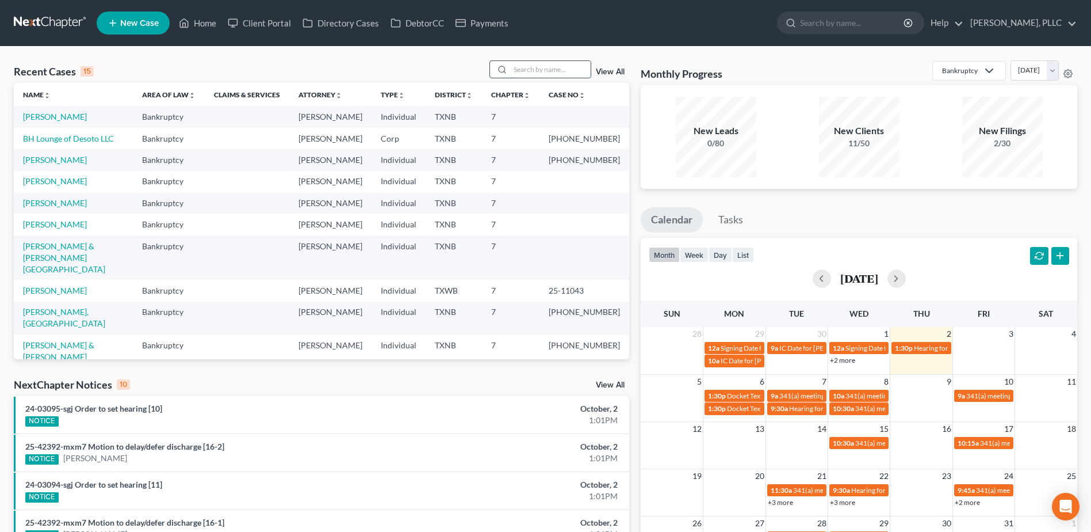
click at [569, 75] on input "search" at bounding box center [550, 69] width 81 height 17
click at [563, 72] on input "search" at bounding box center [550, 69] width 81 height 17
click at [534, 72] on input "search" at bounding box center [550, 69] width 81 height 17
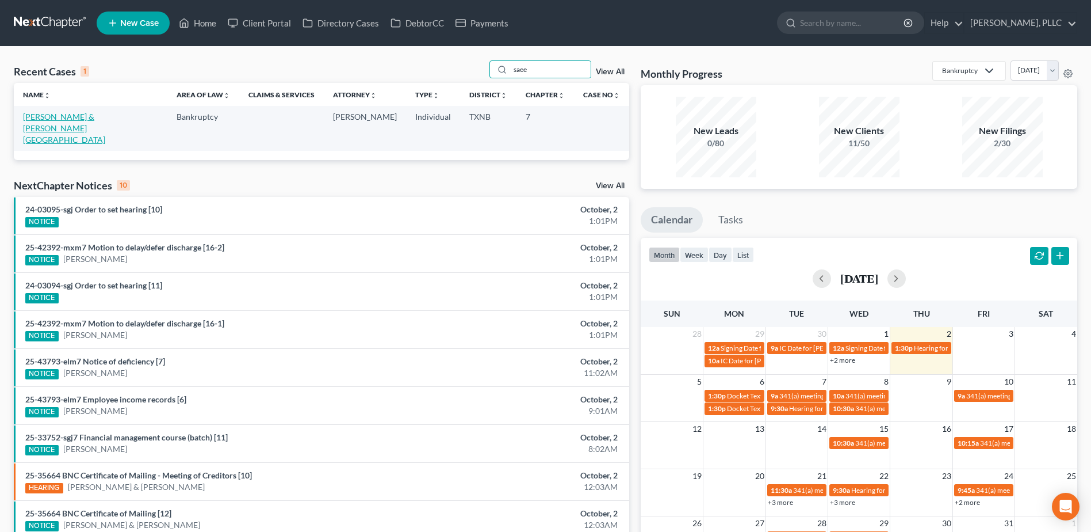
click at [75, 118] on link "Saeed, Khurram & Khurram, Ambreen" at bounding box center [64, 128] width 82 height 33
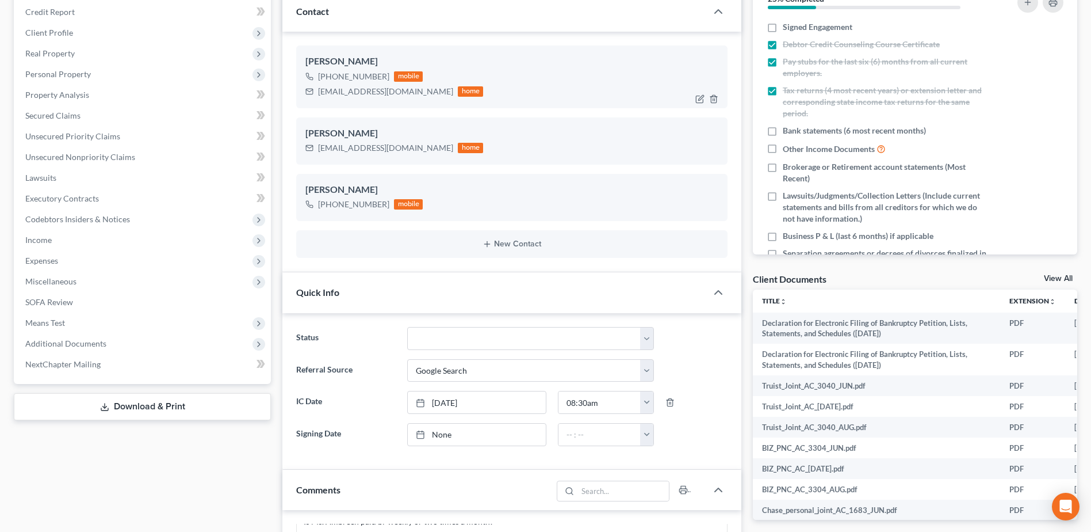
scroll to position [173, 0]
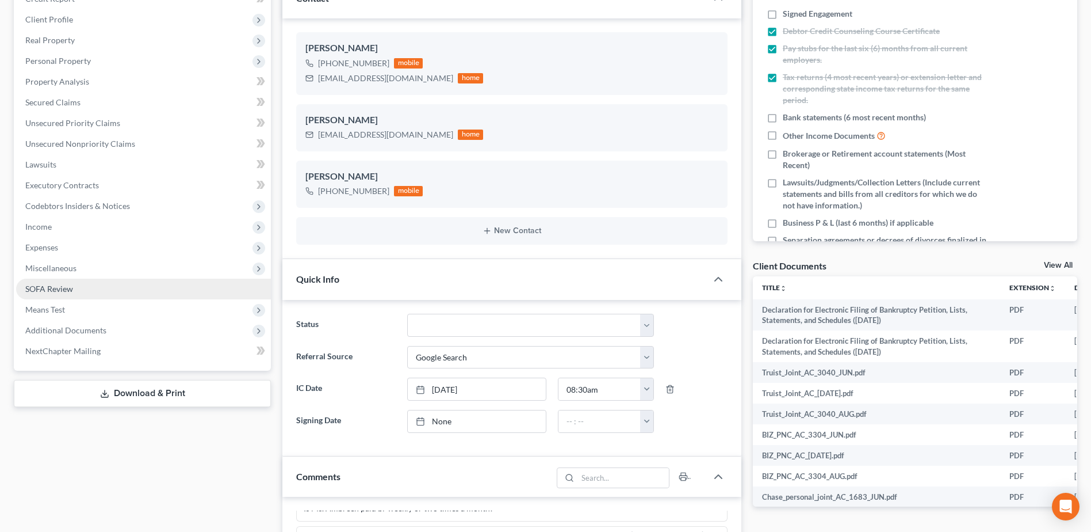
click at [58, 287] on span "SOFA Review" at bounding box center [49, 289] width 48 height 10
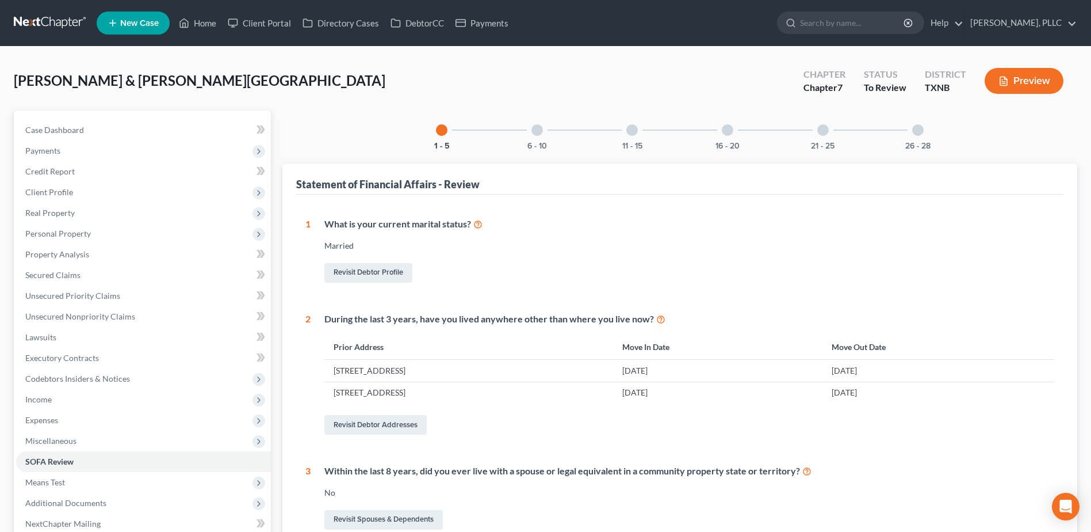
click at [917, 133] on div at bounding box center [918, 130] width 12 height 12
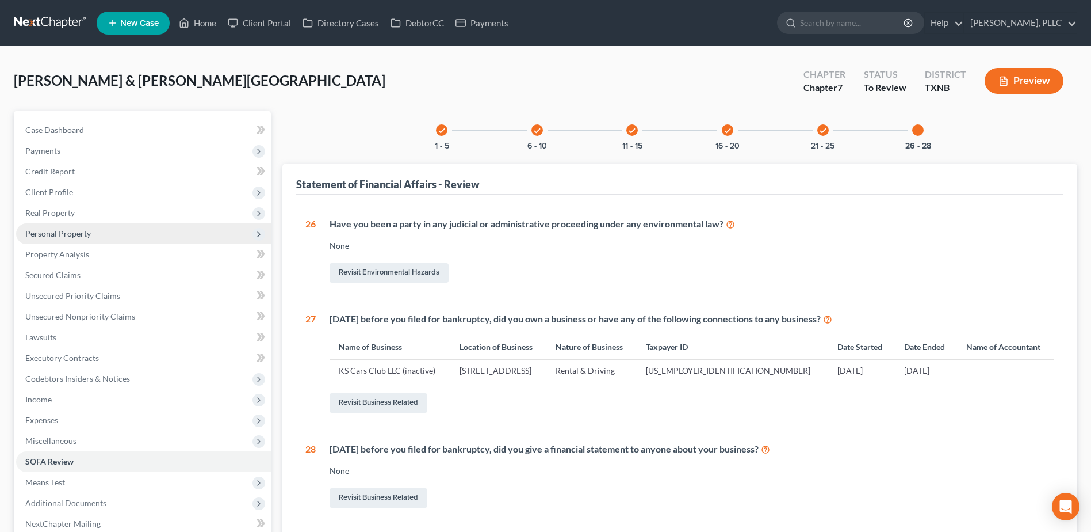
click at [72, 230] on span "Personal Property" at bounding box center [58, 233] width 66 height 10
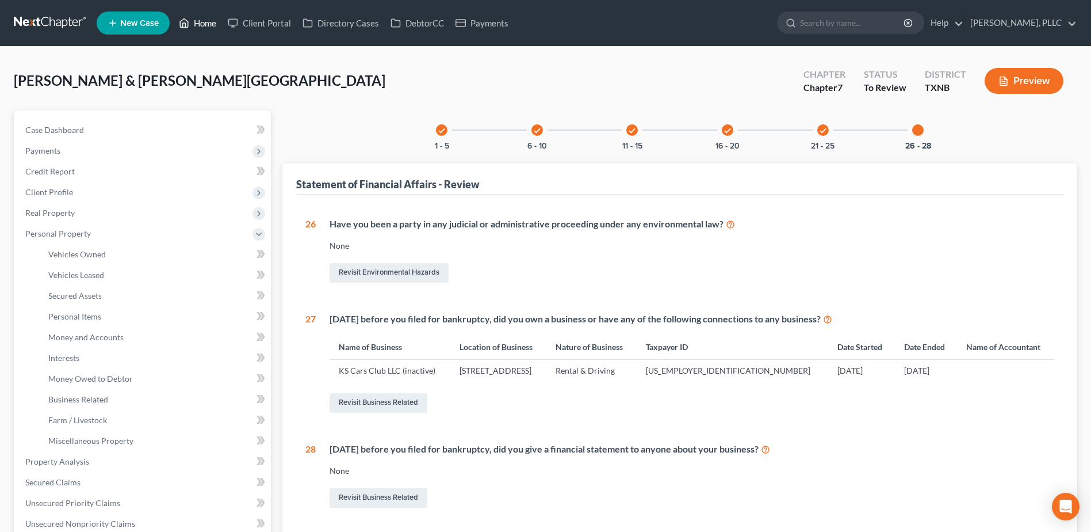
drag, startPoint x: 215, startPoint y: 25, endPoint x: 525, endPoint y: 136, distance: 329.9
click at [215, 25] on link "Home" at bounding box center [197, 23] width 49 height 21
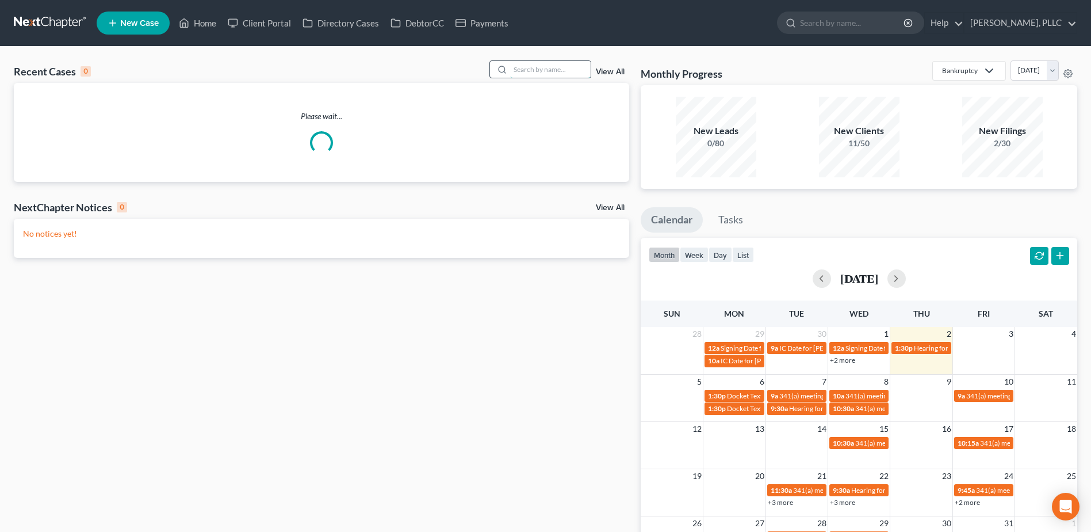
click at [533, 71] on input "search" at bounding box center [550, 69] width 81 height 17
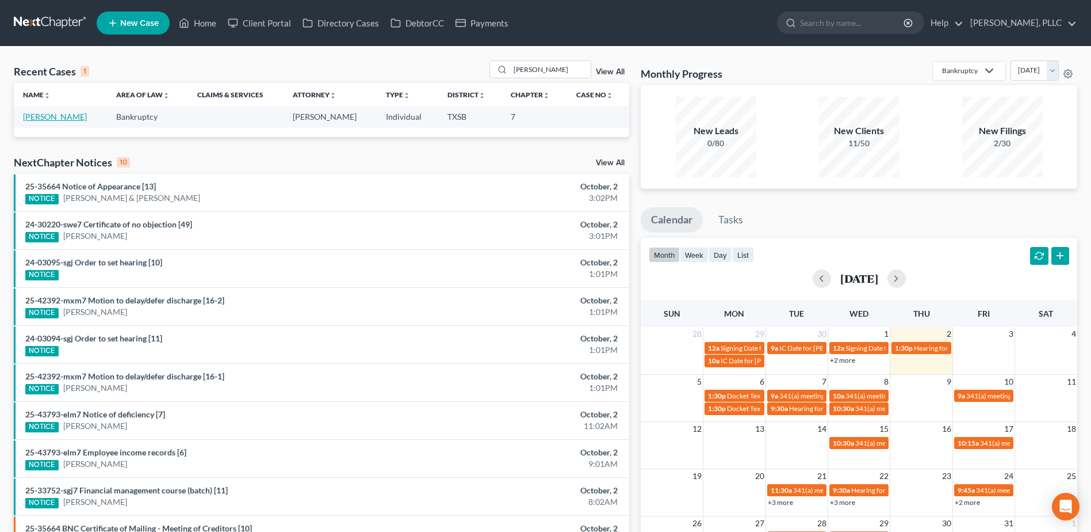
click at [65, 113] on link "Salazar-Melendez, Bertha" at bounding box center [55, 117] width 64 height 10
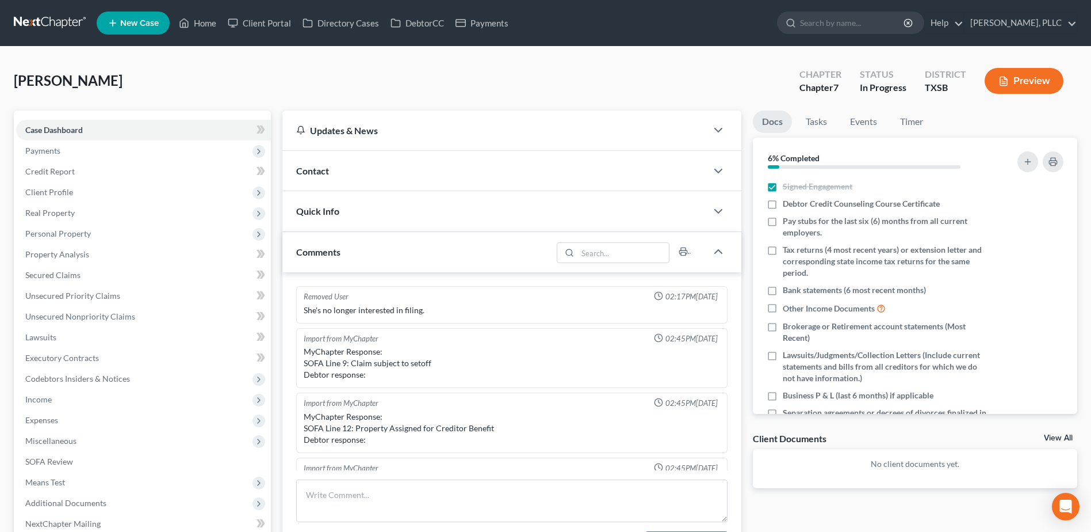
scroll to position [622, 0]
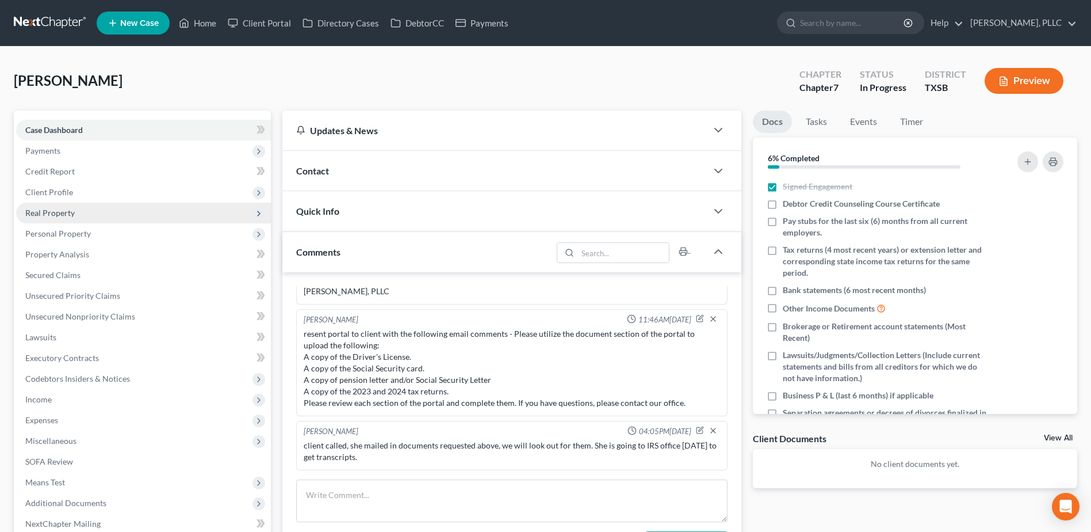
drag, startPoint x: 47, startPoint y: 234, endPoint x: 44, endPoint y: 210, distance: 24.3
click at [47, 234] on span "Personal Property" at bounding box center [58, 233] width 66 height 10
click at [44, 210] on span "Real Property" at bounding box center [49, 213] width 49 height 10
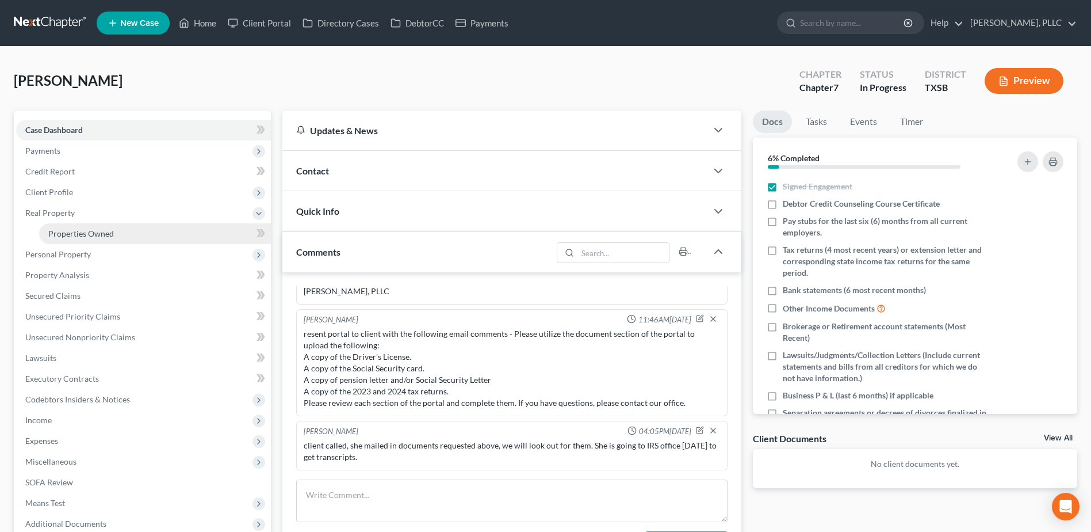
click at [71, 236] on span "Properties Owned" at bounding box center [81, 233] width 66 height 10
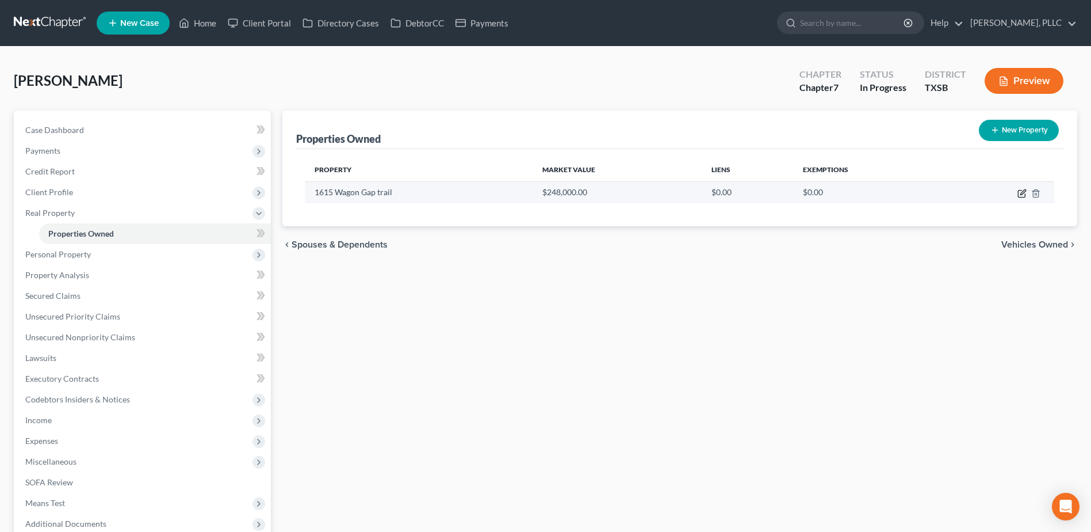
click at [1020, 194] on icon "button" at bounding box center [1022, 193] width 9 height 9
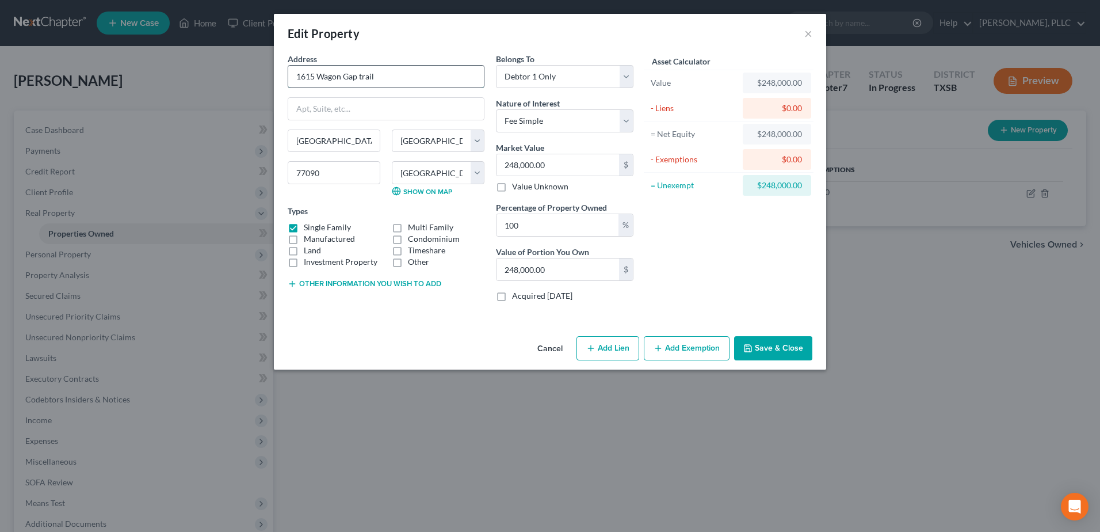
click at [382, 78] on input "1615 Wagon Gap trail" at bounding box center [386, 77] width 196 height 22
click at [784, 352] on button "Save & Close" at bounding box center [773, 348] width 78 height 24
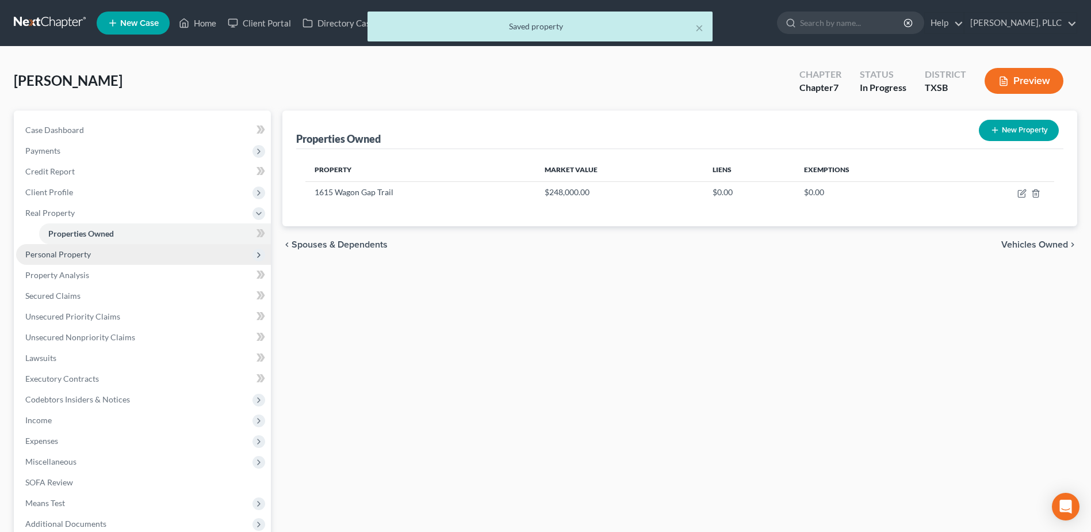
click at [71, 255] on span "Personal Property" at bounding box center [58, 254] width 66 height 10
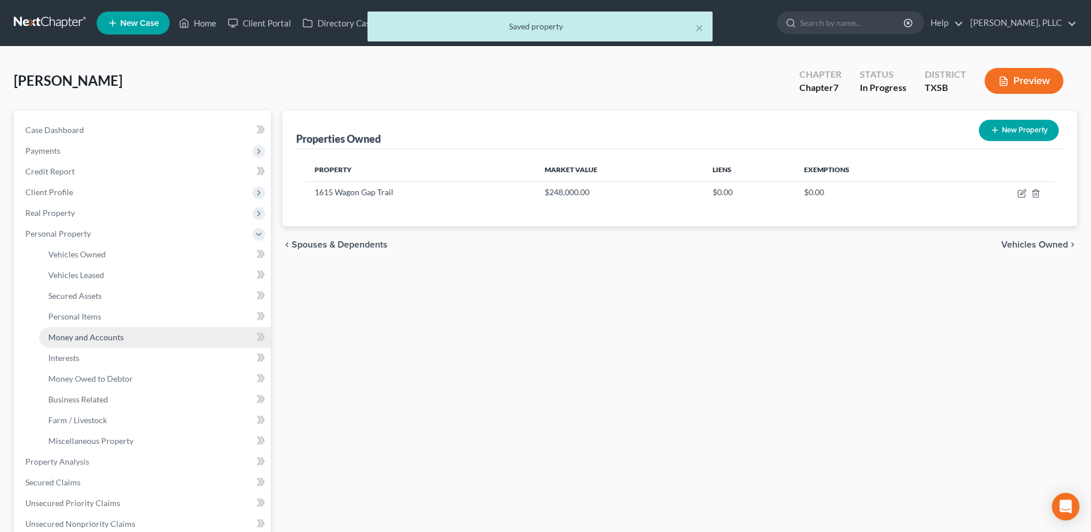
click at [75, 335] on span "Money and Accounts" at bounding box center [85, 337] width 75 height 10
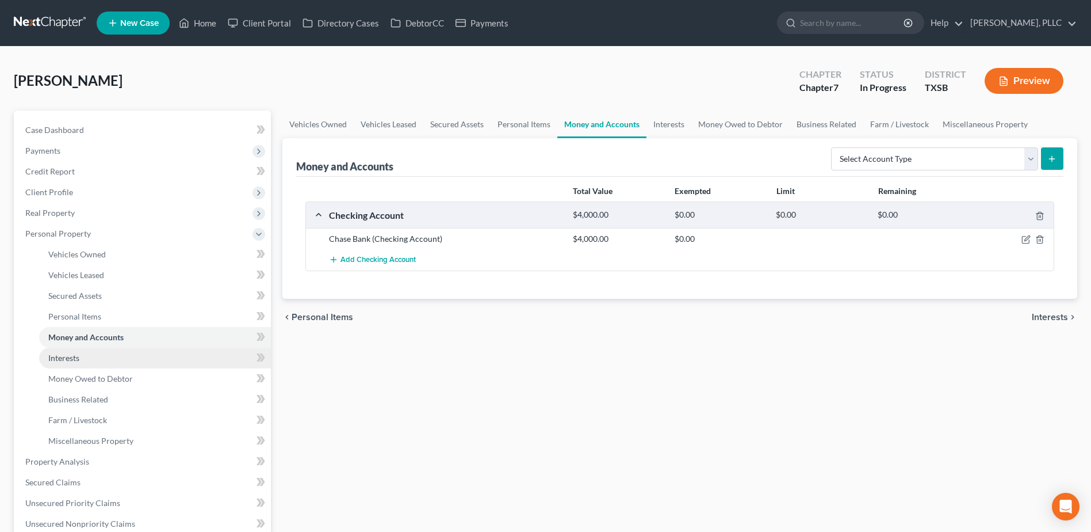
click at [71, 354] on span "Interests" at bounding box center [63, 358] width 31 height 10
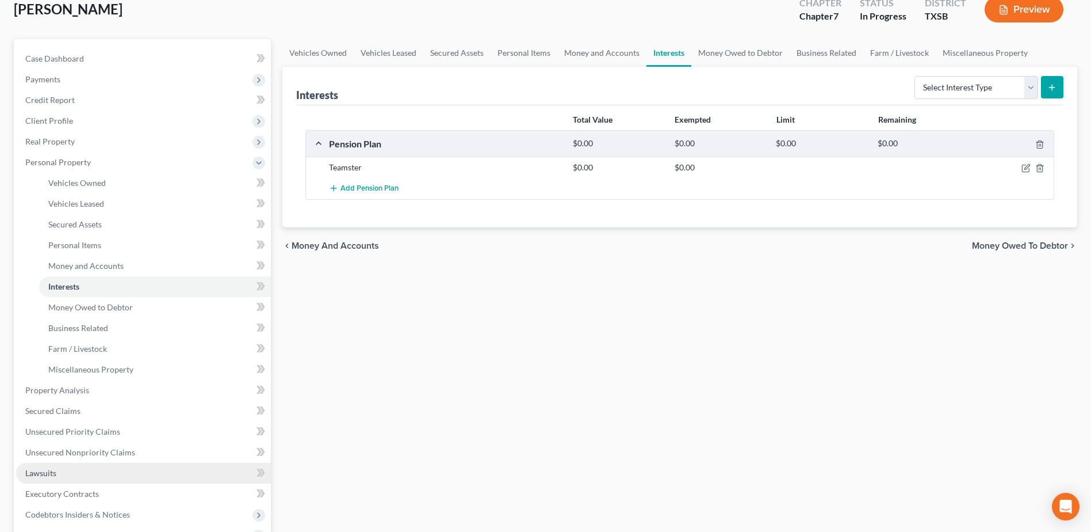
scroll to position [115, 0]
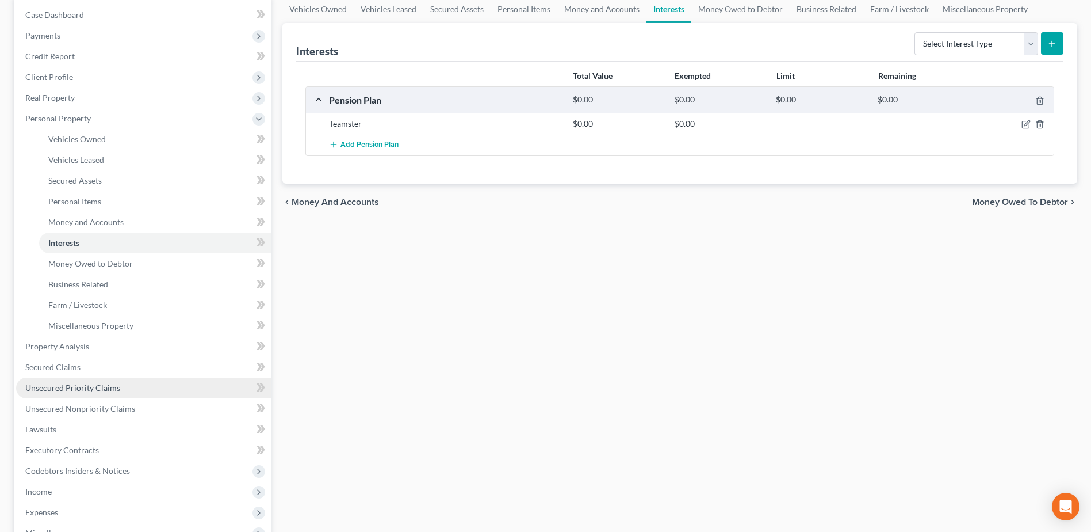
click at [66, 392] on span "Unsecured Priority Claims" at bounding box center [72, 388] width 95 height 10
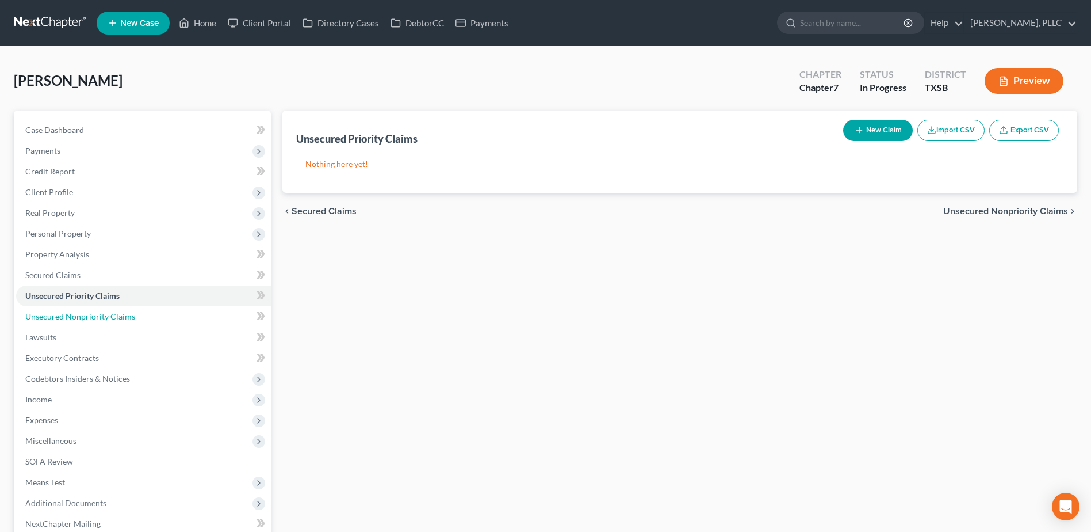
click at [83, 316] on span "Unsecured Nonpriority Claims" at bounding box center [80, 316] width 110 height 10
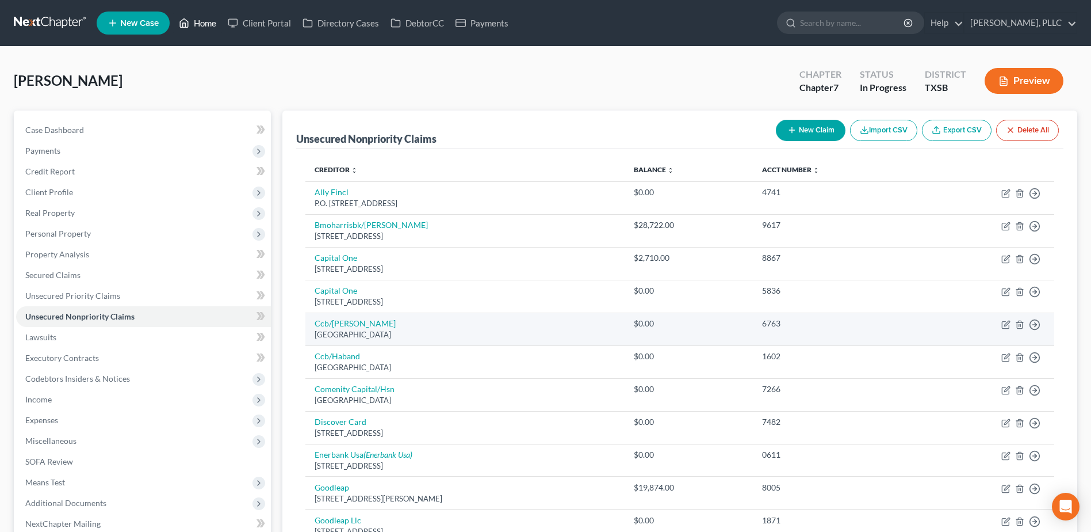
drag, startPoint x: 206, startPoint y: 24, endPoint x: 489, endPoint y: 316, distance: 407.3
click at [206, 23] on link "Home" at bounding box center [197, 23] width 49 height 21
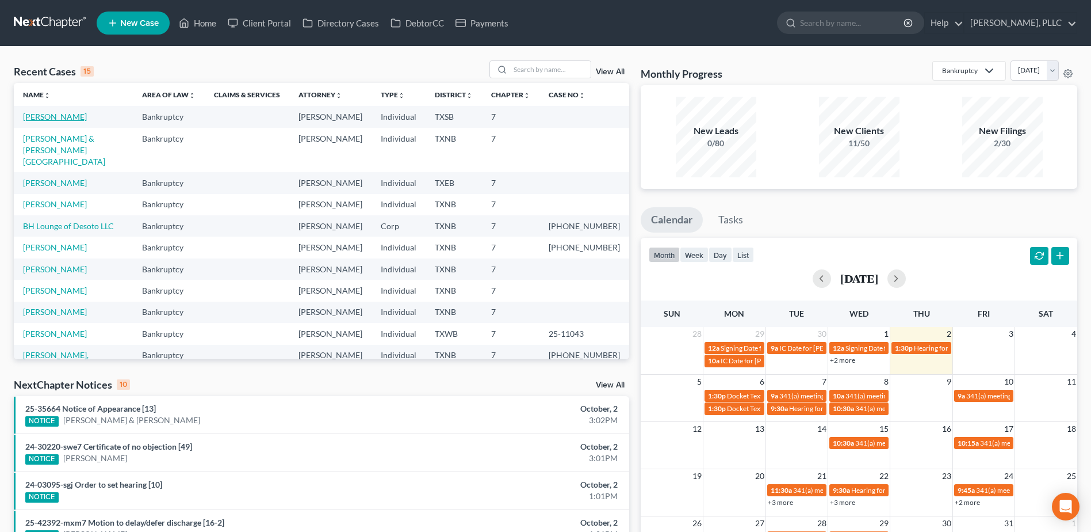
click at [87, 120] on link "Salazar-Melendez, Bertha" at bounding box center [55, 117] width 64 height 10
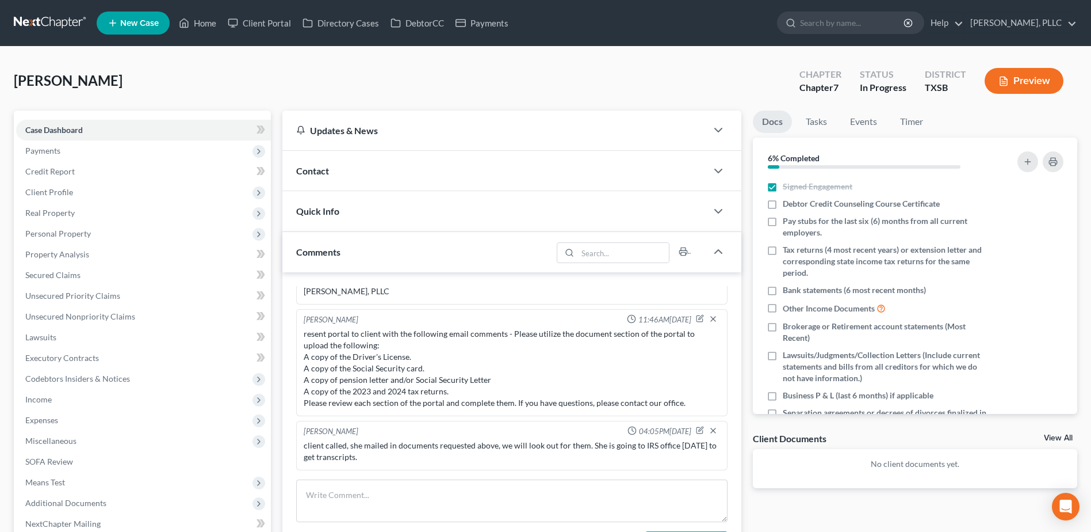
scroll to position [398, 0]
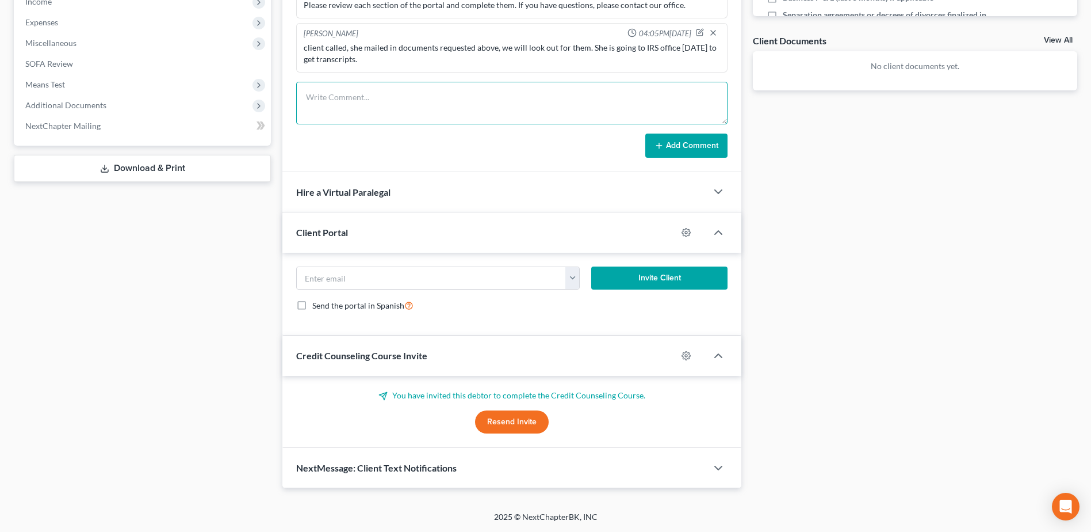
click at [344, 104] on textarea at bounding box center [512, 103] width 432 height 43
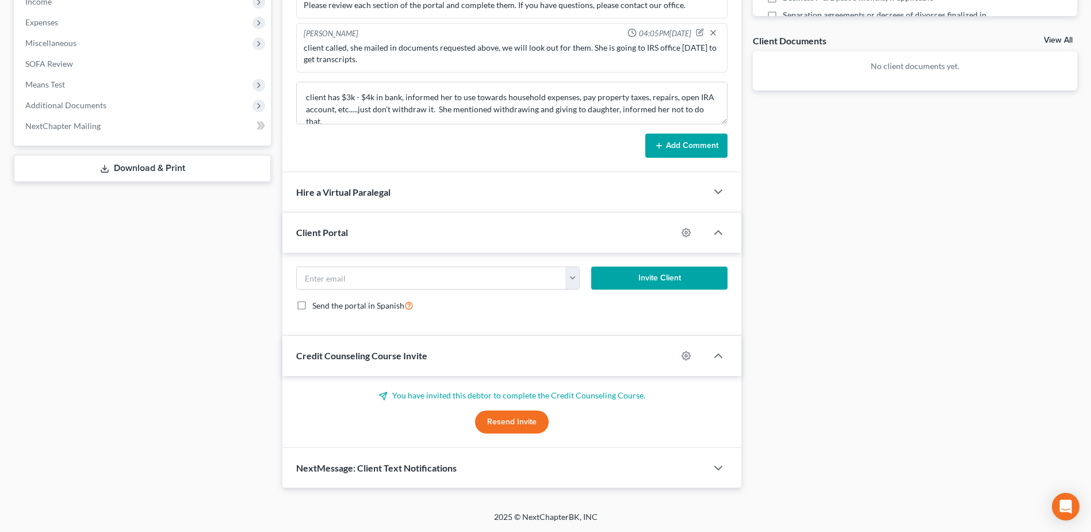
click at [697, 141] on button "Add Comment" at bounding box center [687, 145] width 82 height 24
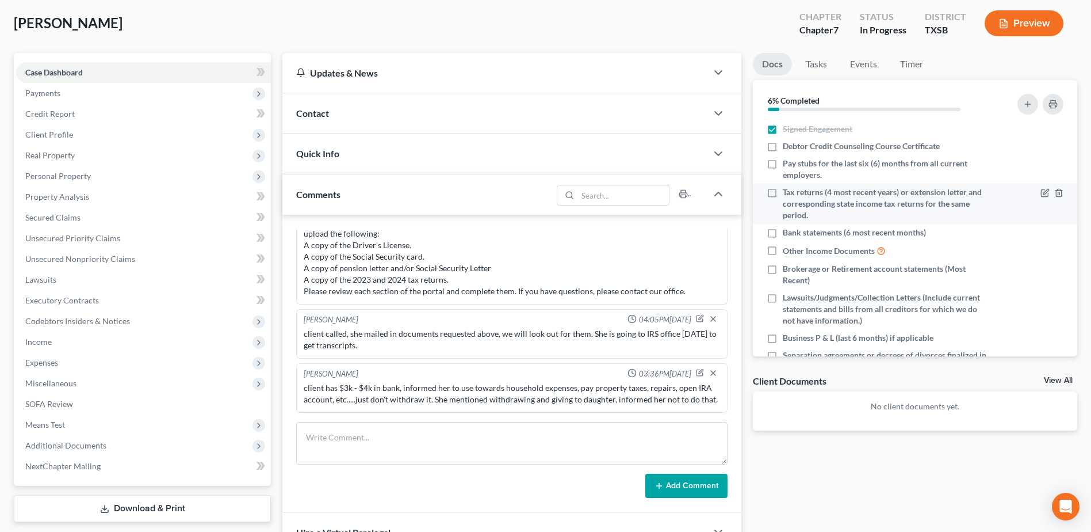
scroll to position [0, 0]
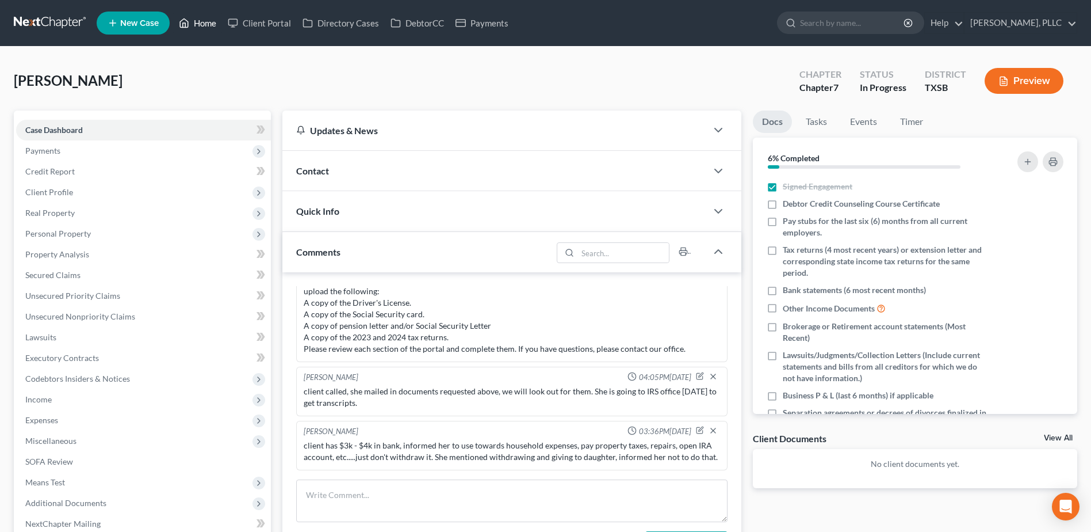
click at [208, 22] on link "Home" at bounding box center [197, 23] width 49 height 21
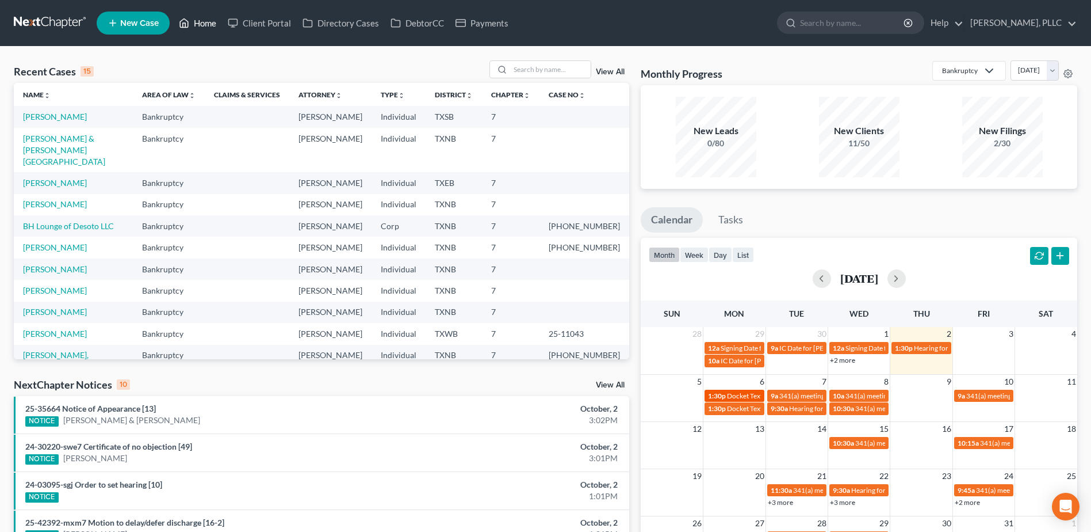
click at [737, 395] on span "Docket Text: for BioTAB LLC [PERSON_NAME]" at bounding box center [797, 395] width 140 height 9
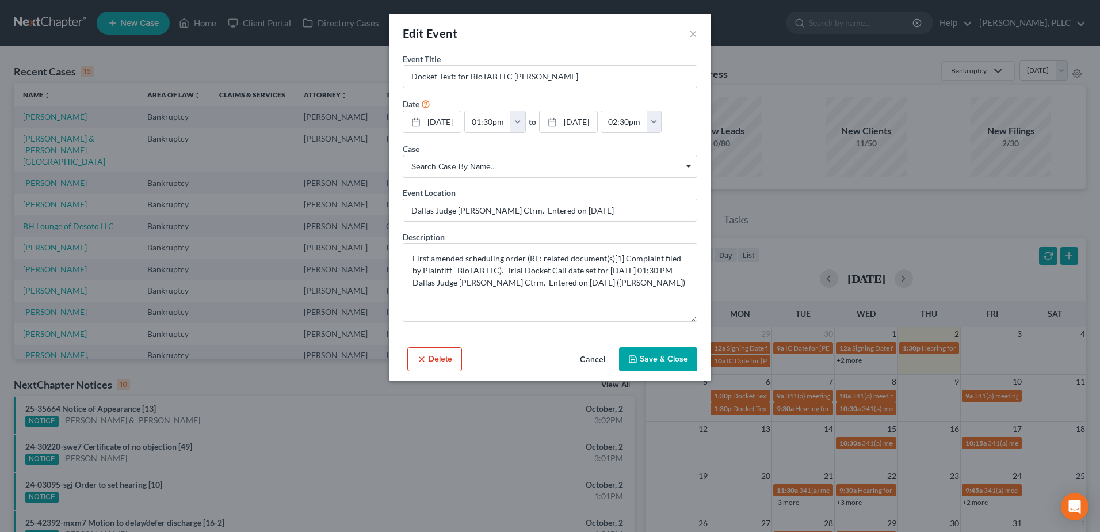
click at [444, 363] on button "Delete" at bounding box center [434, 359] width 55 height 24
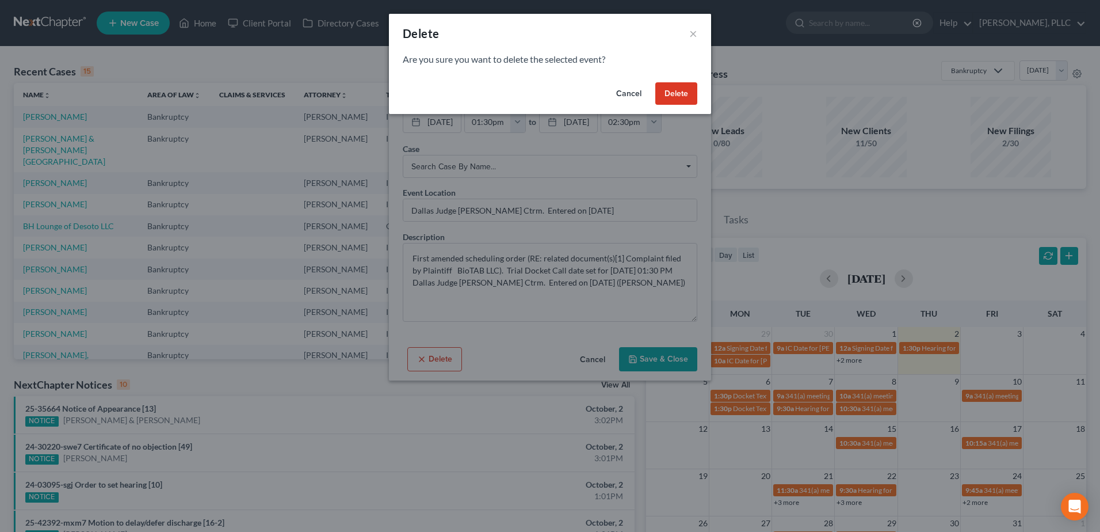
click at [671, 96] on button "Delete" at bounding box center [676, 93] width 42 height 23
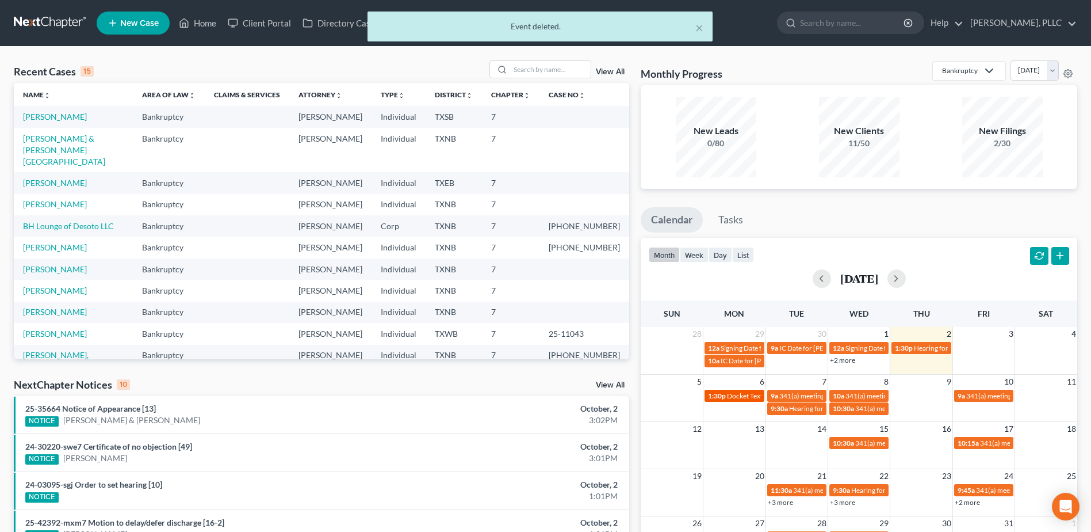
click at [745, 396] on span "Docket Text: for BioTAB, LLC [PERSON_NAME]" at bounding box center [798, 395] width 142 height 9
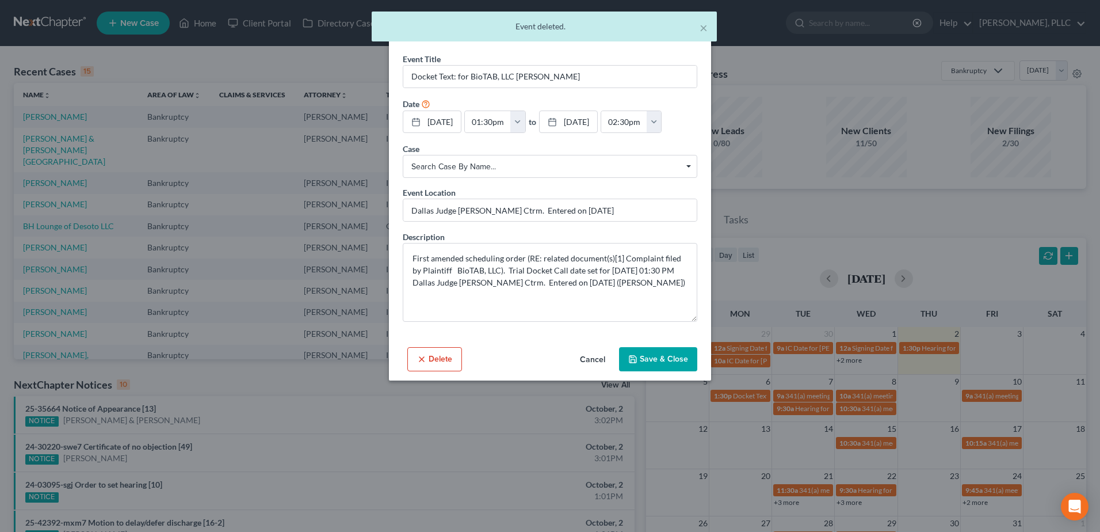
click at [452, 361] on button "Delete" at bounding box center [434, 359] width 55 height 24
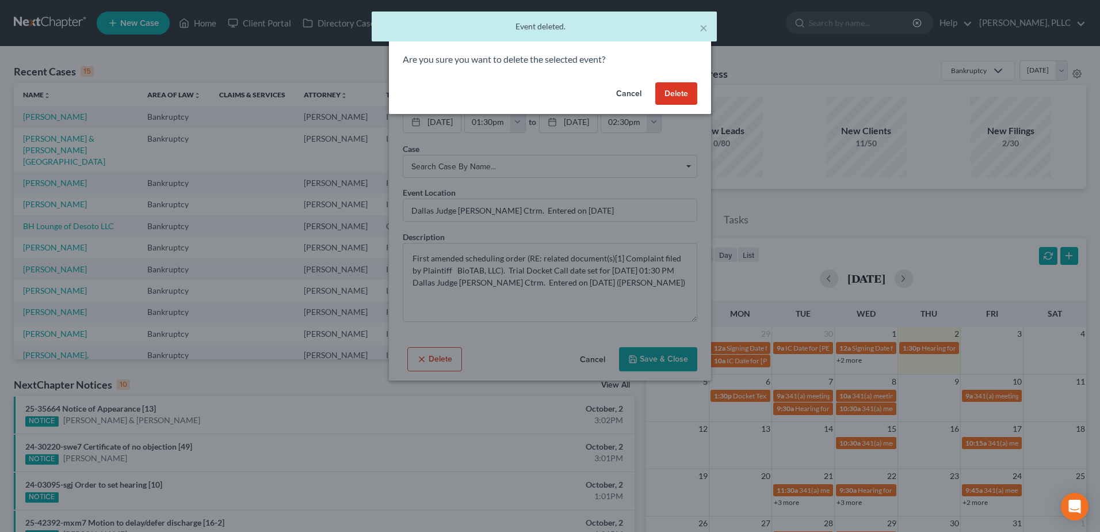
click at [682, 91] on button "Delete" at bounding box center [676, 93] width 42 height 23
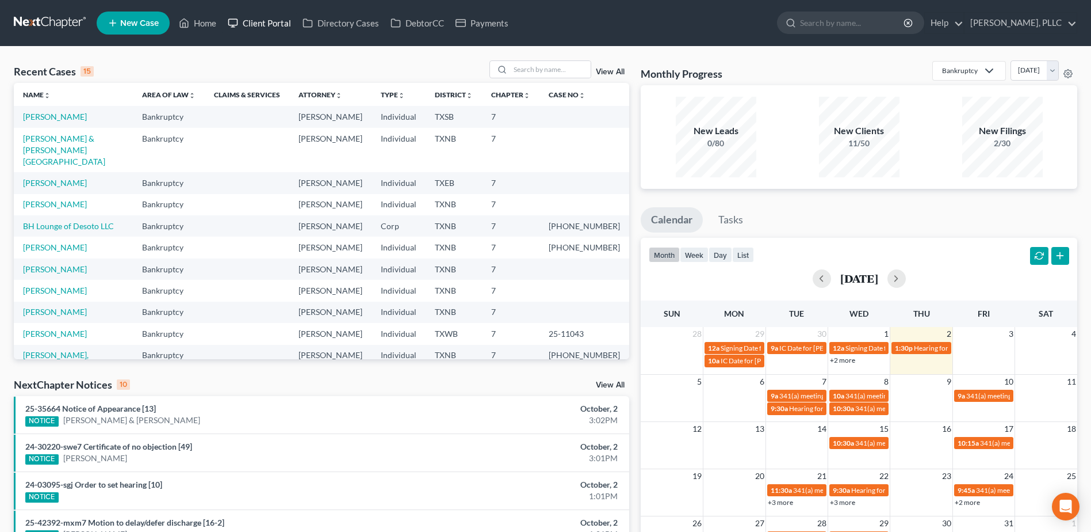
click at [259, 19] on link "Client Portal" at bounding box center [259, 23] width 75 height 21
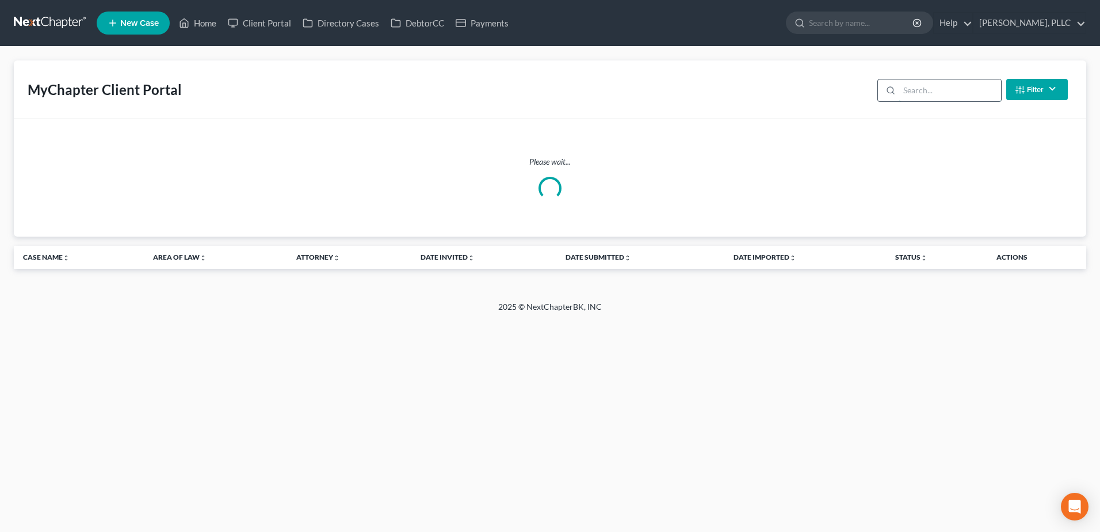
click at [909, 88] on input "search" at bounding box center [950, 90] width 102 height 22
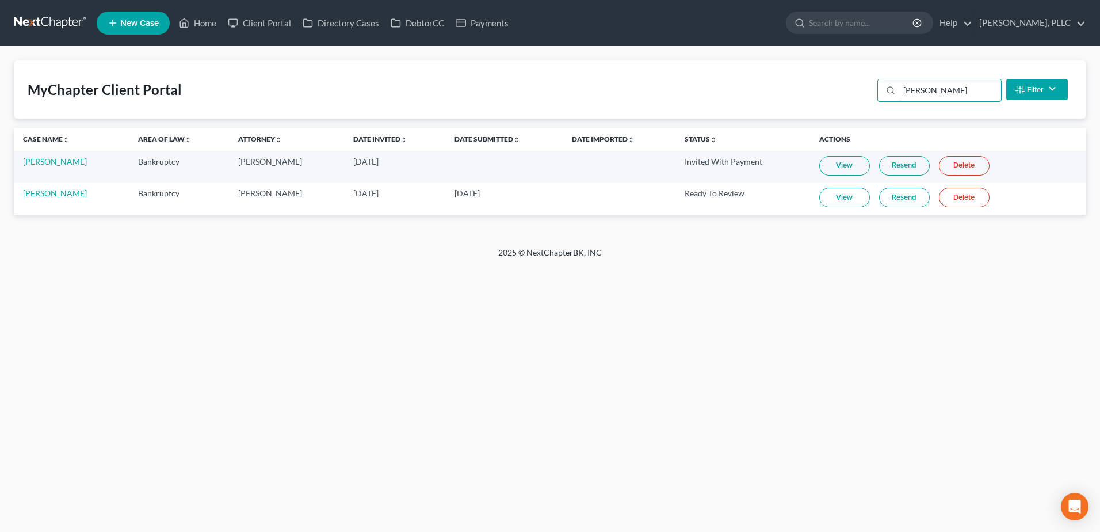
type input "pratt"
click at [832, 198] on link "View" at bounding box center [844, 198] width 51 height 20
click at [44, 193] on link "[PERSON_NAME]" at bounding box center [55, 193] width 64 height 10
select select "4"
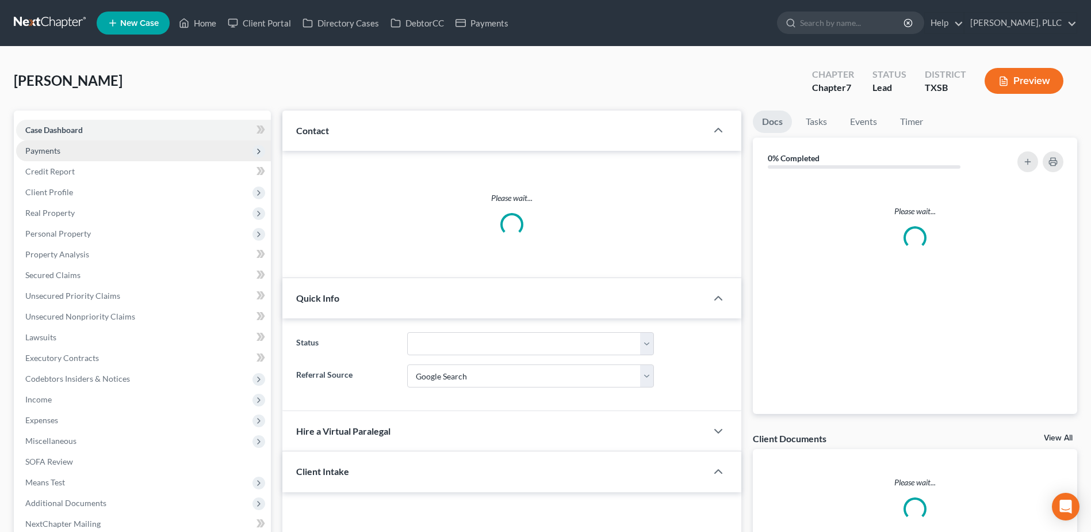
click at [48, 150] on span "Payments" at bounding box center [42, 151] width 35 height 10
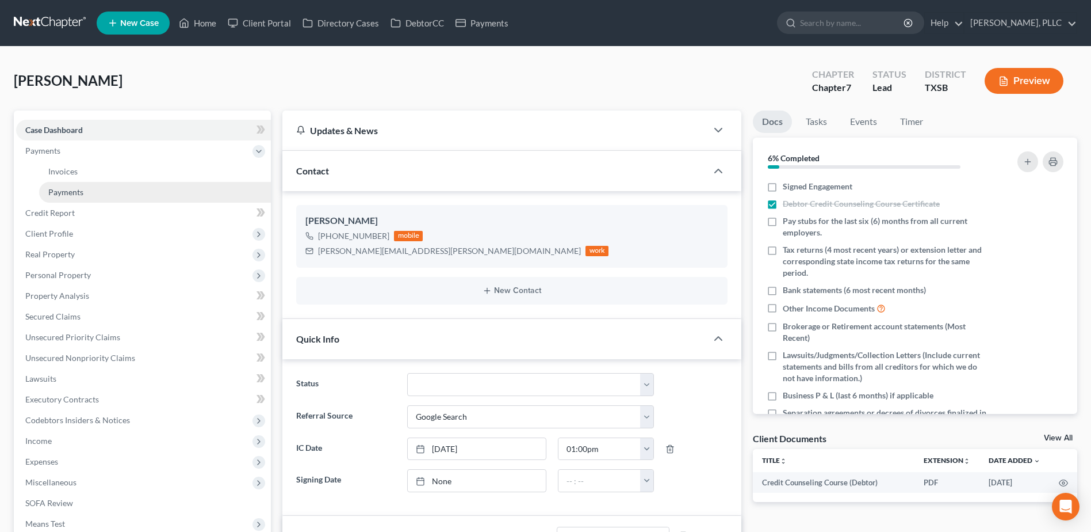
click at [52, 192] on span "Payments" at bounding box center [65, 192] width 35 height 10
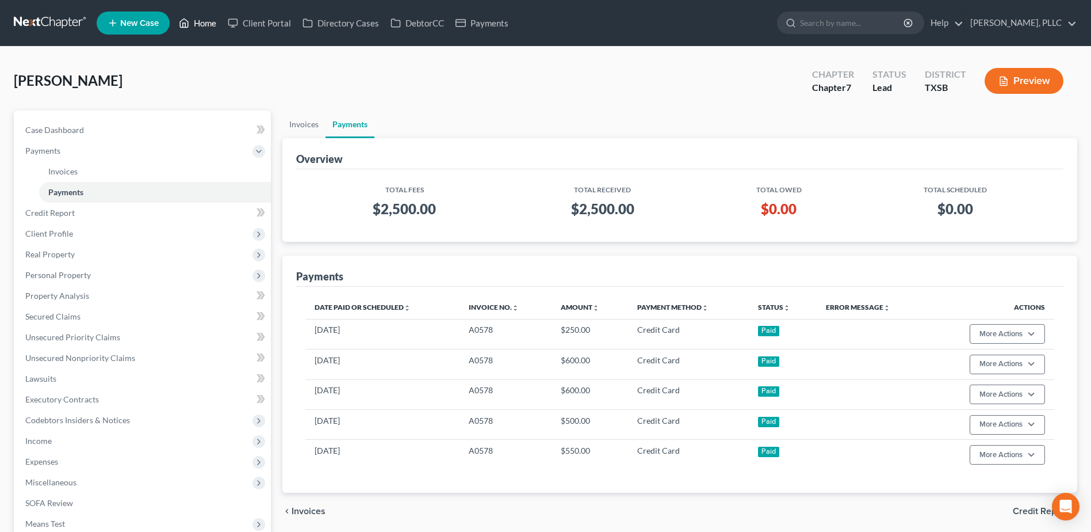
click at [215, 23] on link "Home" at bounding box center [197, 23] width 49 height 21
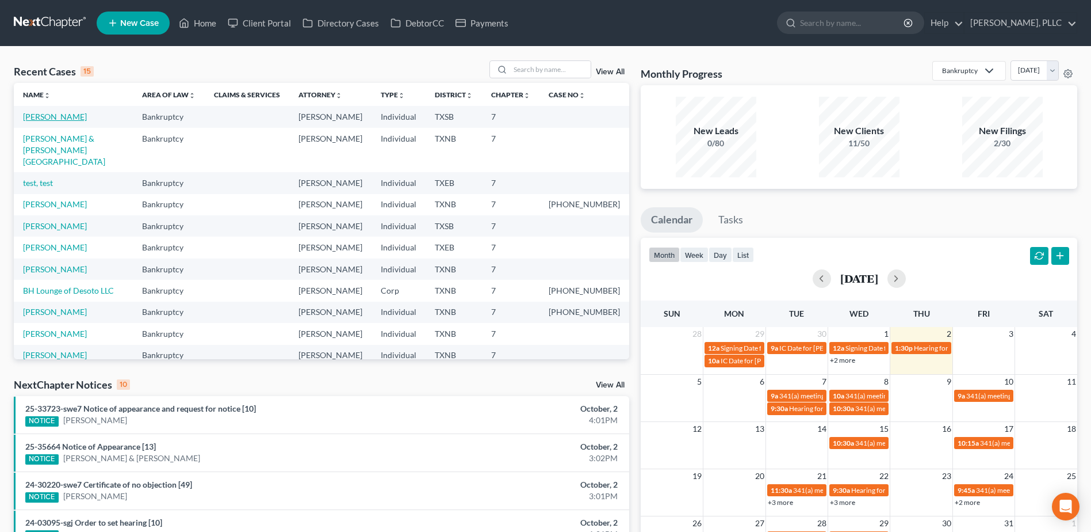
click at [60, 120] on link "Pratt, Ondrea" at bounding box center [55, 117] width 64 height 10
select select "4"
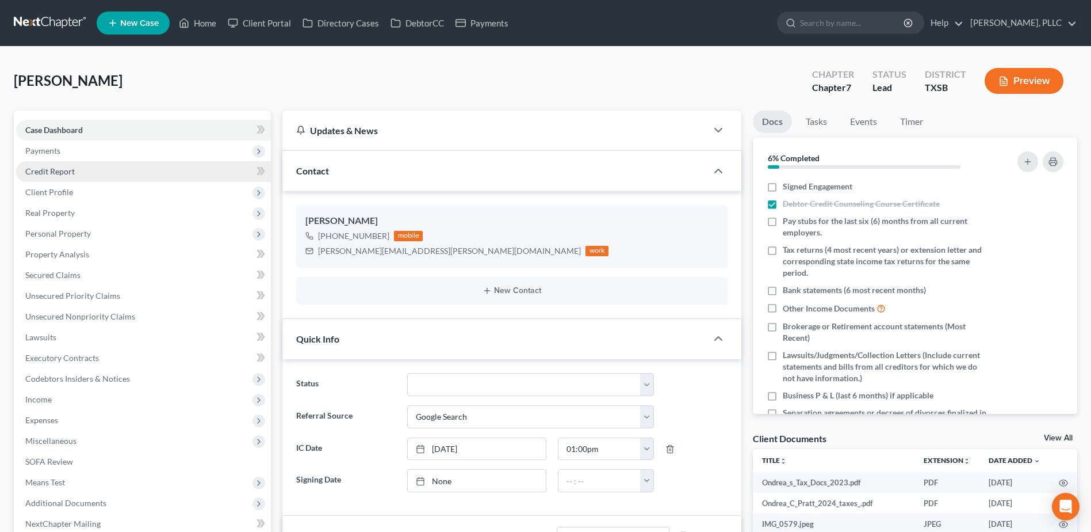
click at [59, 169] on span "Credit Report" at bounding box center [49, 171] width 49 height 10
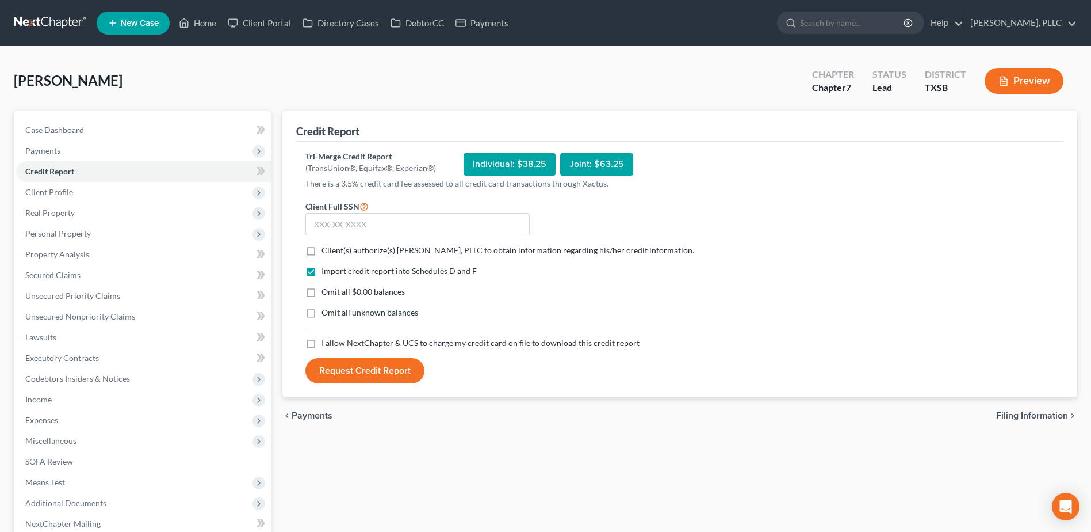
click at [322, 250] on label "Client(s) authorize(s) Guy Harvey Holman, PLLC to obtain information regarding …" at bounding box center [508, 251] width 373 height 12
click at [326, 250] on input "Client(s) authorize(s) Guy Harvey Holman, PLLC to obtain information regarding …" at bounding box center [329, 248] width 7 height 7
checkbox input "true"
click at [322, 345] on label "I allow NextChapter & UCS to charge my credit card on file to download this cre…" at bounding box center [481, 343] width 318 height 12
click at [326, 345] on input "I allow NextChapter & UCS to charge my credit card on file to download this cre…" at bounding box center [329, 340] width 7 height 7
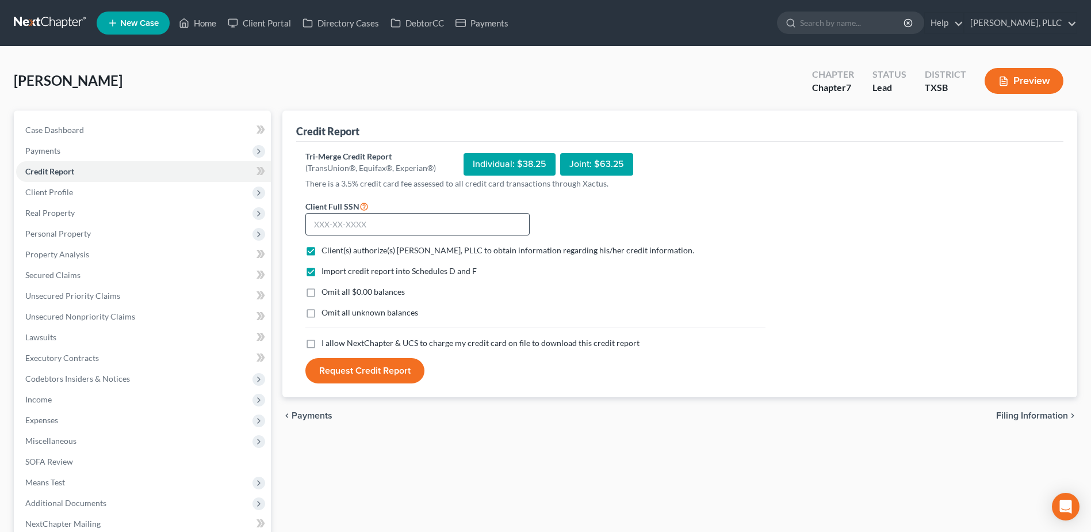
checkbox input "true"
click at [352, 220] on input "text" at bounding box center [418, 224] width 224 height 23
type input "631-01-6860"
click at [398, 376] on button "Request Credit Report" at bounding box center [365, 370] width 119 height 25
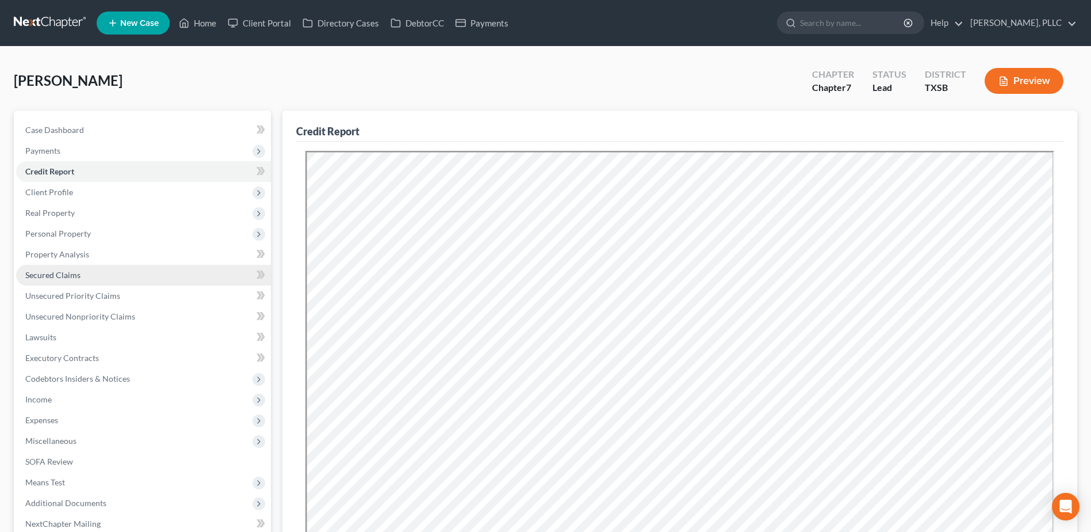
click at [64, 272] on span "Secured Claims" at bounding box center [52, 275] width 55 height 10
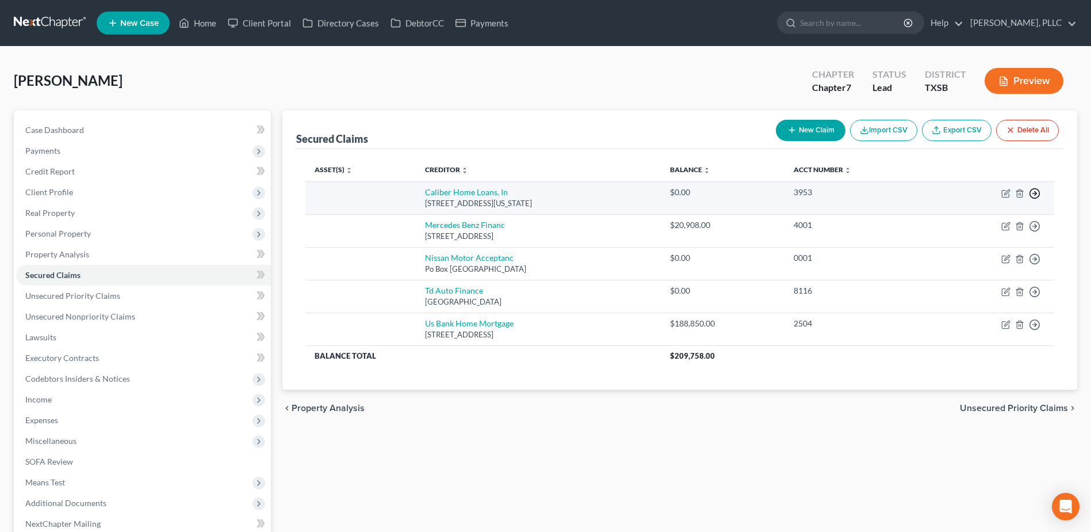
click at [1033, 193] on line "button" at bounding box center [1035, 193] width 4 height 0
click at [987, 215] on link "Move to F" at bounding box center [982, 221] width 96 height 20
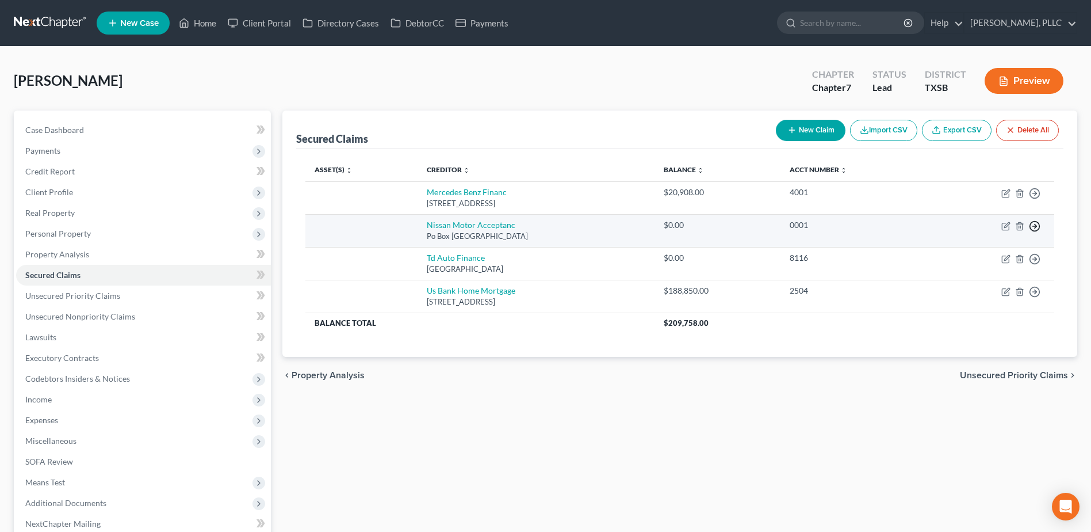
click at [1040, 226] on circle "button" at bounding box center [1035, 227] width 10 height 10
click at [980, 251] on link "Move to F" at bounding box center [982, 254] width 96 height 20
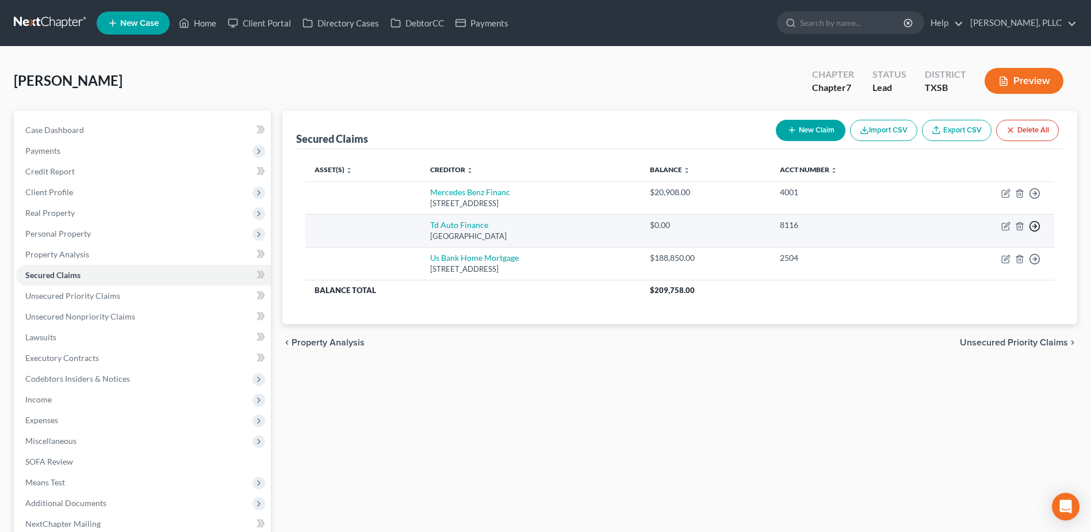
click at [1036, 226] on line "button" at bounding box center [1035, 226] width 4 height 0
click at [954, 251] on link "Move to F" at bounding box center [982, 254] width 96 height 20
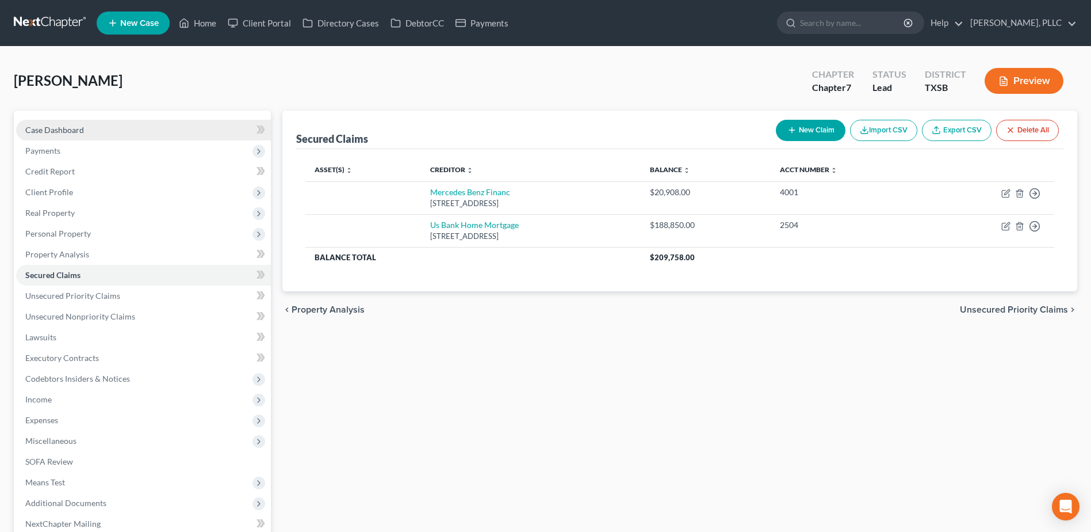
click at [55, 132] on span "Case Dashboard" at bounding box center [54, 130] width 59 height 10
select select "4"
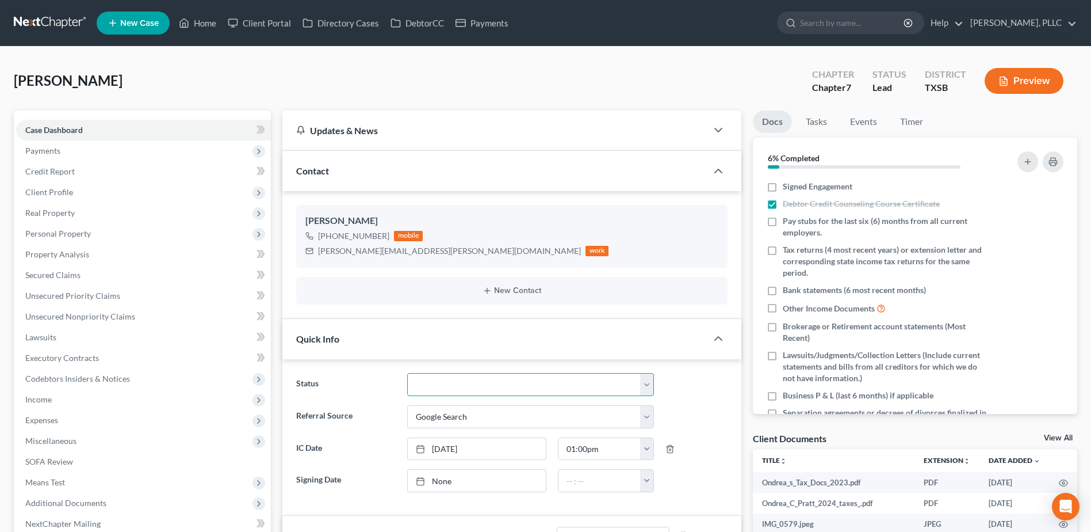
drag, startPoint x: 651, startPoint y: 392, endPoint x: 514, endPoint y: 376, distance: 137.9
click at [651, 392] on select "Appellate Phase Case Closed Dead File Demand Letter Phase Discharged Discharge …" at bounding box center [530, 384] width 247 height 23
select select "13"
click at [407, 373] on select "Appellate Phase Case Closed Dead File Demand Letter Phase Discharged Discharge …" at bounding box center [530, 384] width 247 height 23
click at [304, 79] on div "Pratt, Ondrea Upgraded Chapter Chapter 7 Status In Progress District TXSB Previ…" at bounding box center [546, 85] width 1064 height 50
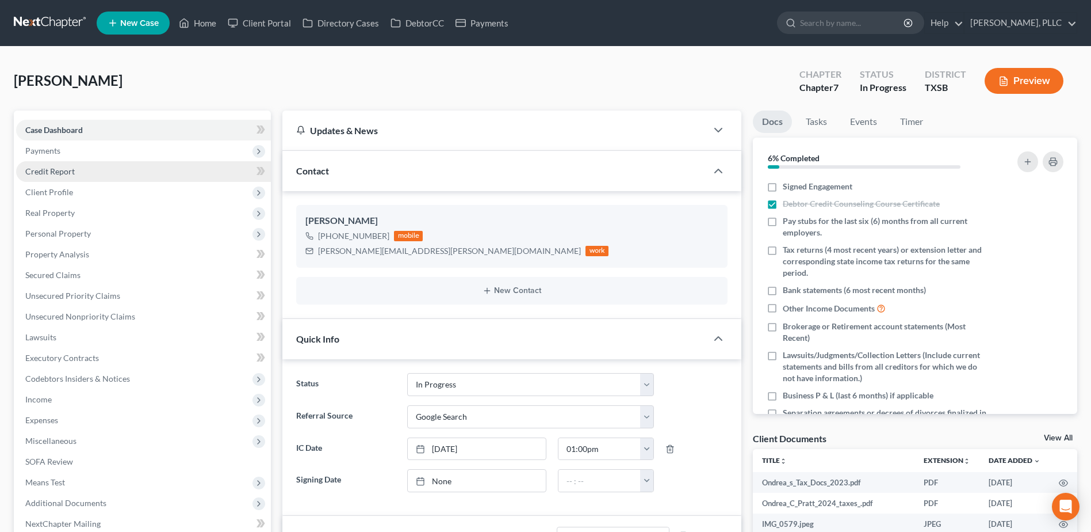
click at [50, 172] on span "Credit Report" at bounding box center [49, 171] width 49 height 10
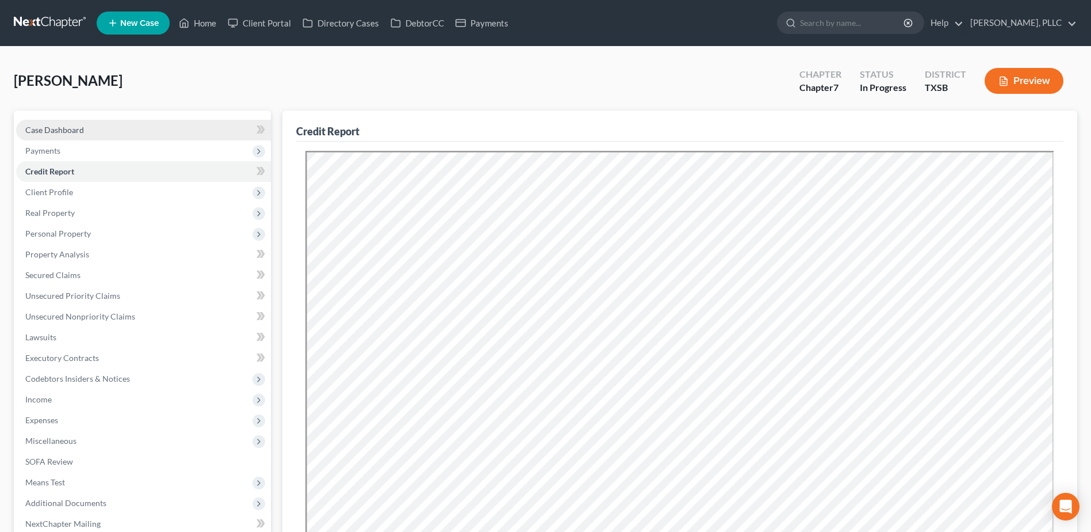
click at [75, 127] on span "Case Dashboard" at bounding box center [54, 130] width 59 height 10
select select "4"
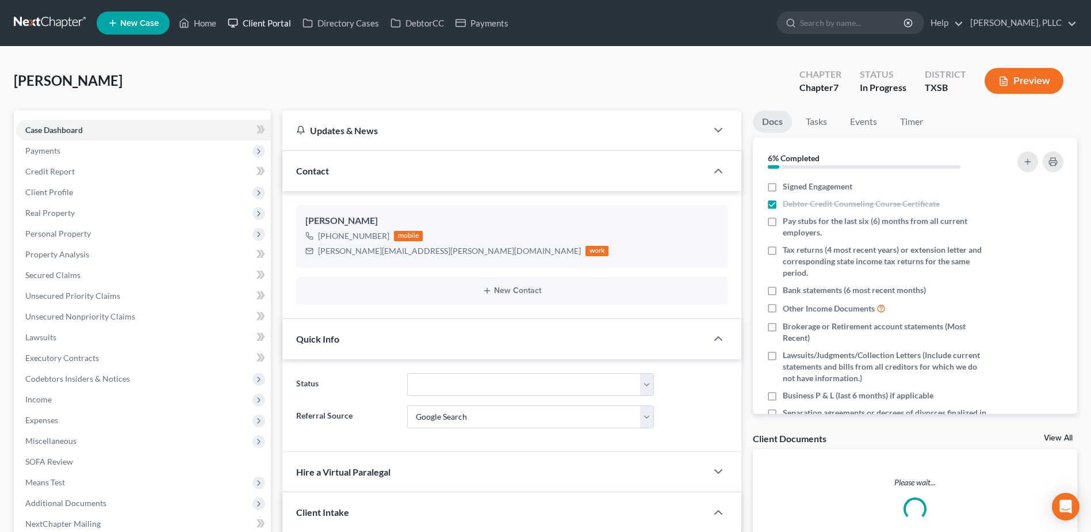
click at [265, 21] on link "Client Portal" at bounding box center [259, 23] width 75 height 21
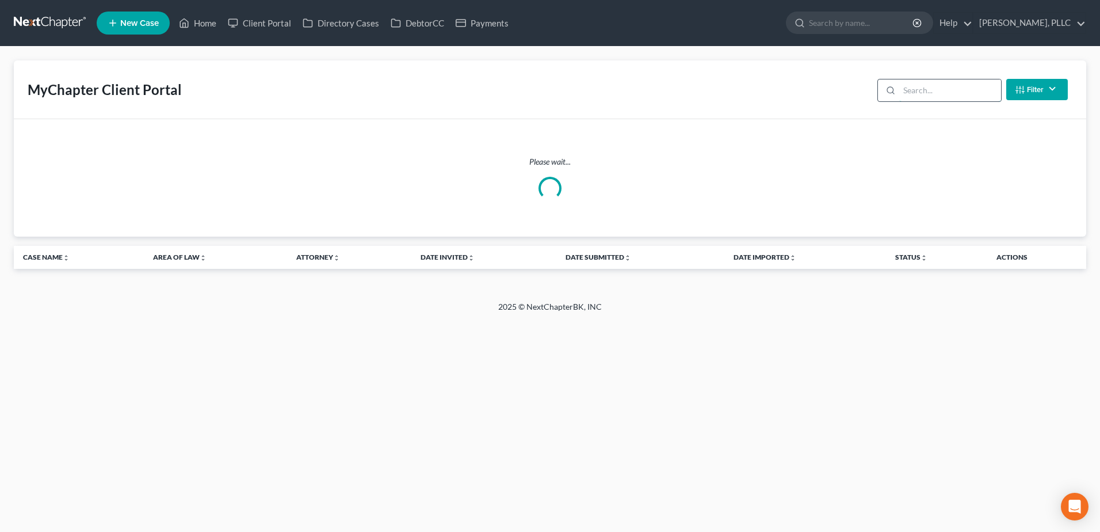
click at [949, 88] on input "search" at bounding box center [950, 90] width 102 height 22
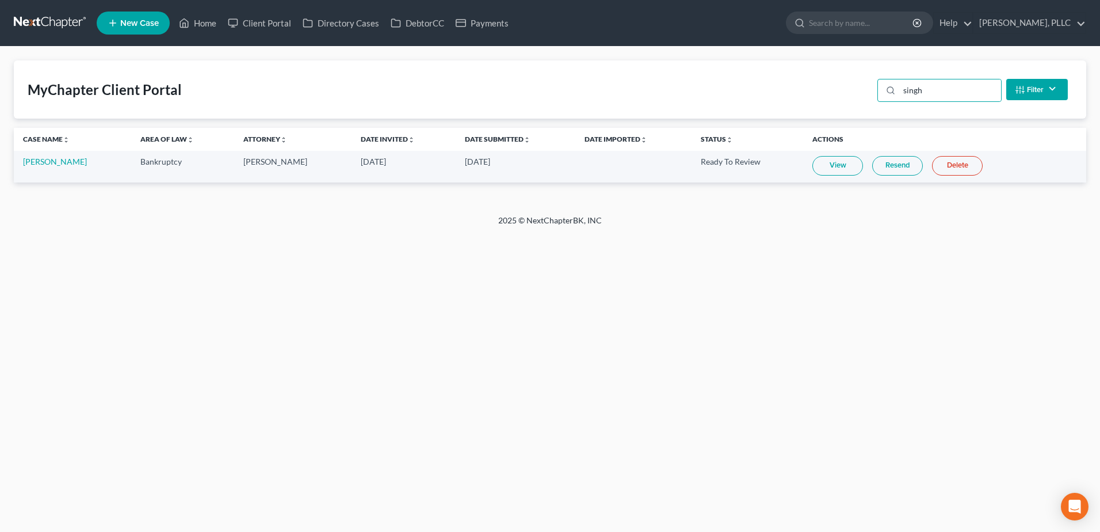
click at [834, 162] on link "View" at bounding box center [837, 166] width 51 height 20
drag, startPoint x: 931, startPoint y: 89, endPoint x: 894, endPoint y: 93, distance: 37.6
click at [894, 93] on div "singh" at bounding box center [939, 90] width 124 height 23
type input "noyd"
click at [815, 161] on link "View" at bounding box center [837, 166] width 51 height 20
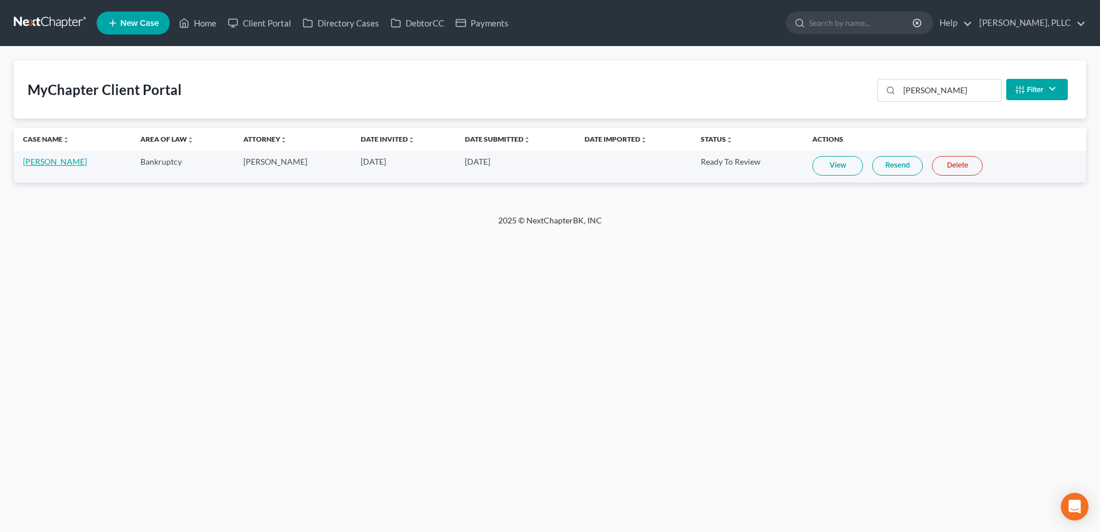
click at [45, 162] on link "[PERSON_NAME]" at bounding box center [55, 161] width 64 height 10
select select "4"
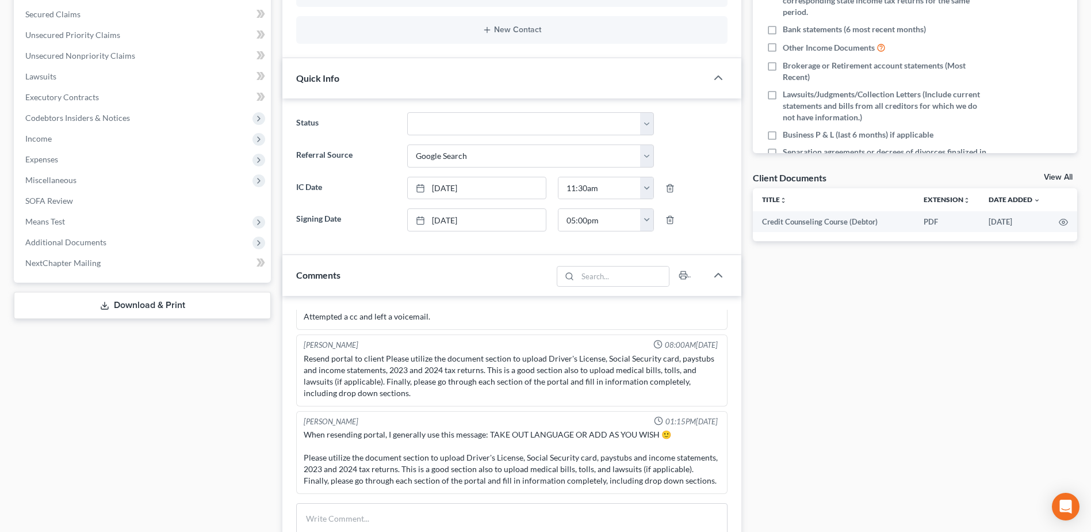
scroll to position [548, 0]
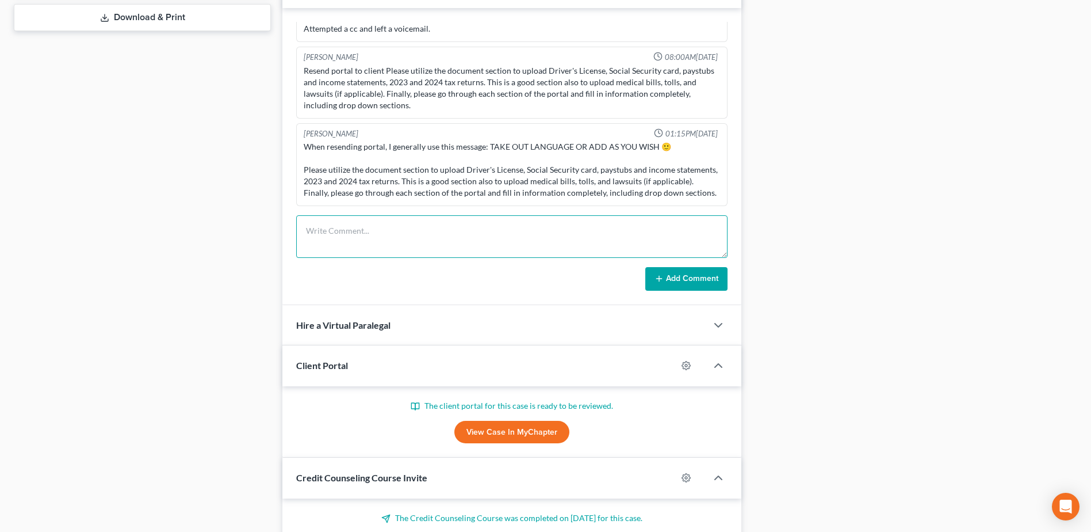
click at [378, 243] on textarea at bounding box center [512, 236] width 432 height 43
paste textarea "Please utilize the document section to upload Driver's License, Social Security…"
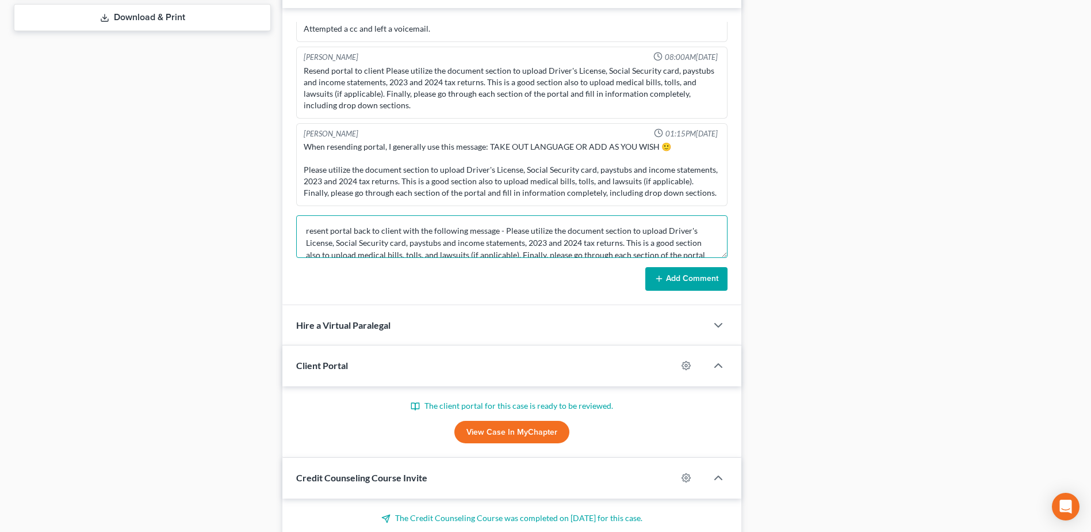
scroll to position [14, 0]
type textarea "resent portal back to client with the following message - Please utilize the do…"
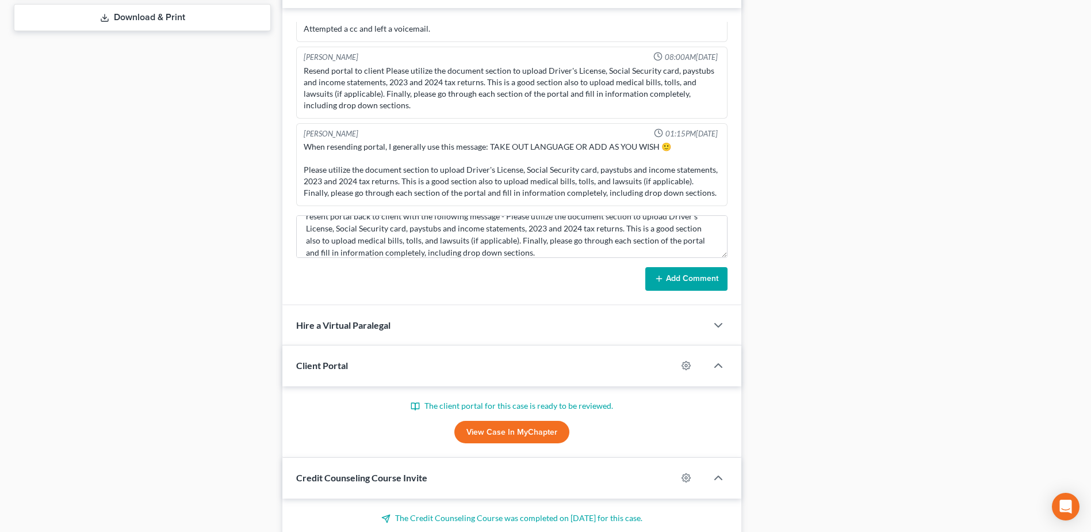
click at [710, 280] on button "Add Comment" at bounding box center [687, 279] width 82 height 24
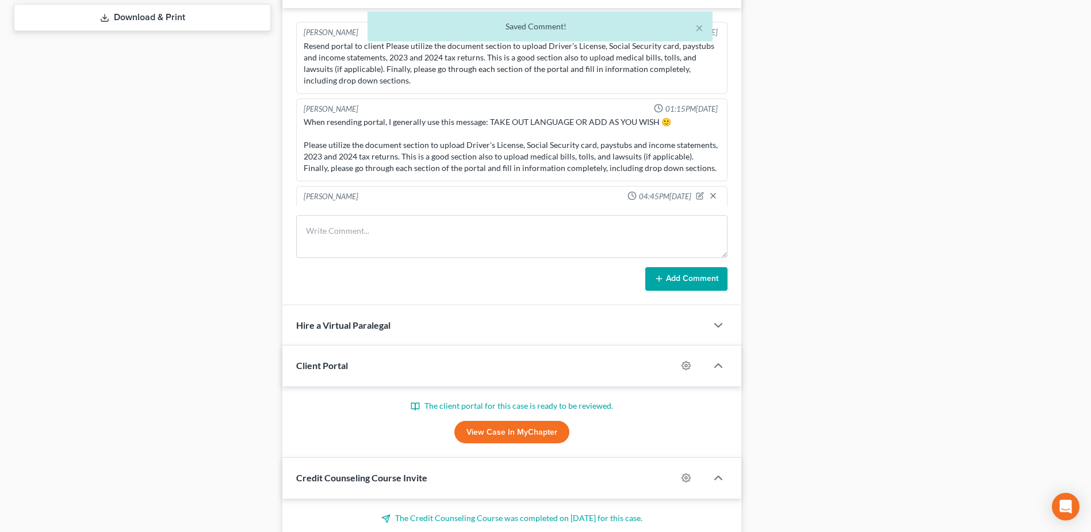
scroll to position [37, 0]
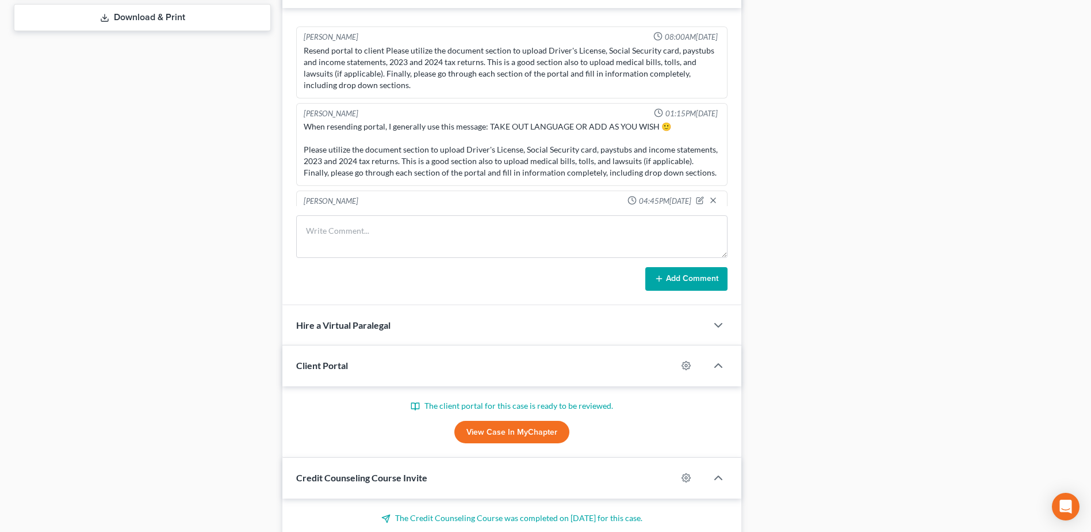
drag, startPoint x: 710, startPoint y: 113, endPoint x: 732, endPoint y: 108, distance: 22.9
click at [710, 112] on div "Vivian Medina 01:15PM, 09/23/2025" at bounding box center [511, 113] width 421 height 11
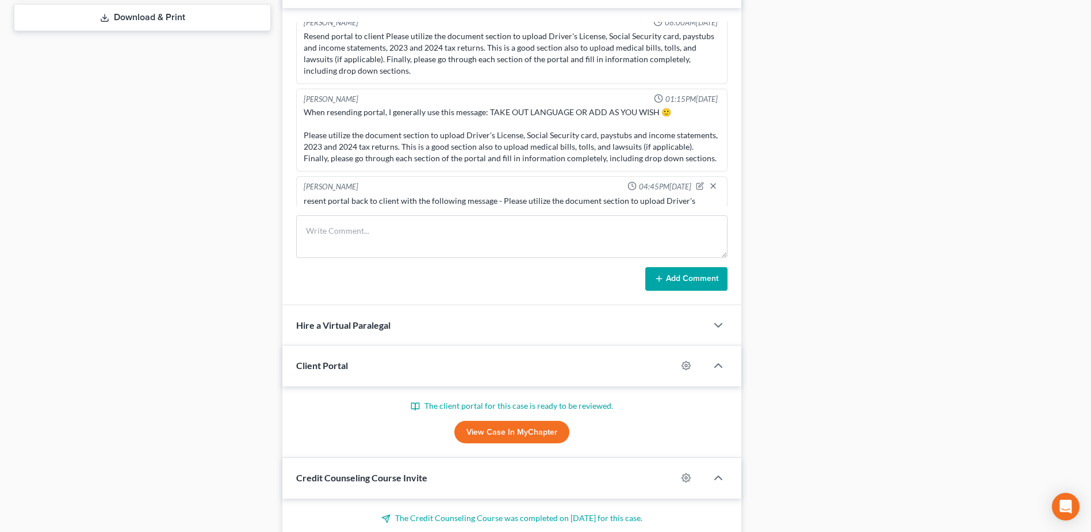
scroll to position [49, 0]
click at [697, 108] on div "When resending portal, I generally use this message: TAKE OUT LANGUAGE OR ADD A…" at bounding box center [511, 137] width 421 height 62
click at [696, 100] on span "01:15PM, 09/23/2025" at bounding box center [692, 101] width 52 height 11
click at [631, 120] on div "When resending portal, I generally use this message: TAKE OUT LANGUAGE OR ADD A…" at bounding box center [512, 138] width 417 height 58
click at [693, 114] on div "When resending portal, I generally use this message: TAKE OUT LANGUAGE OR ADD A…" at bounding box center [512, 138] width 417 height 58
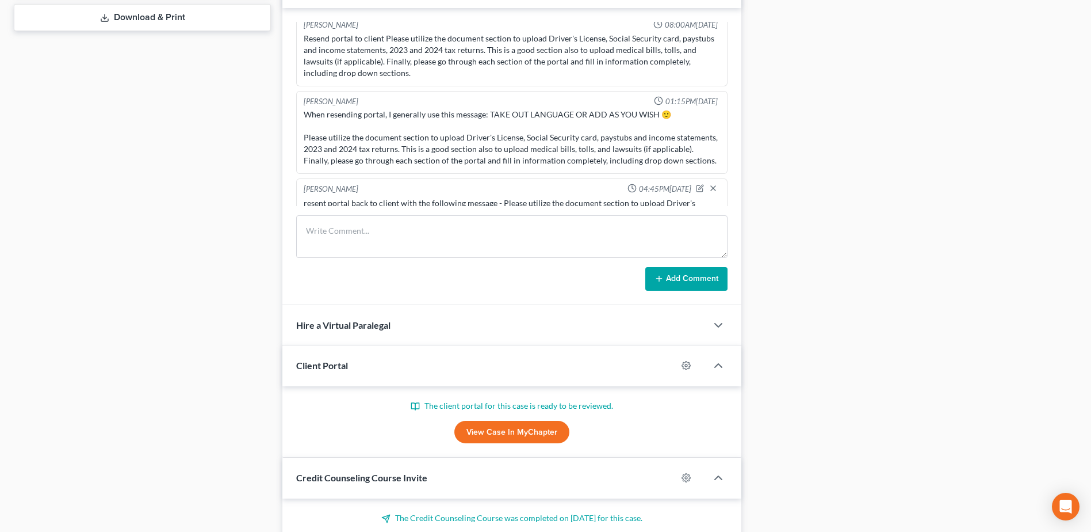
scroll to position [94, 0]
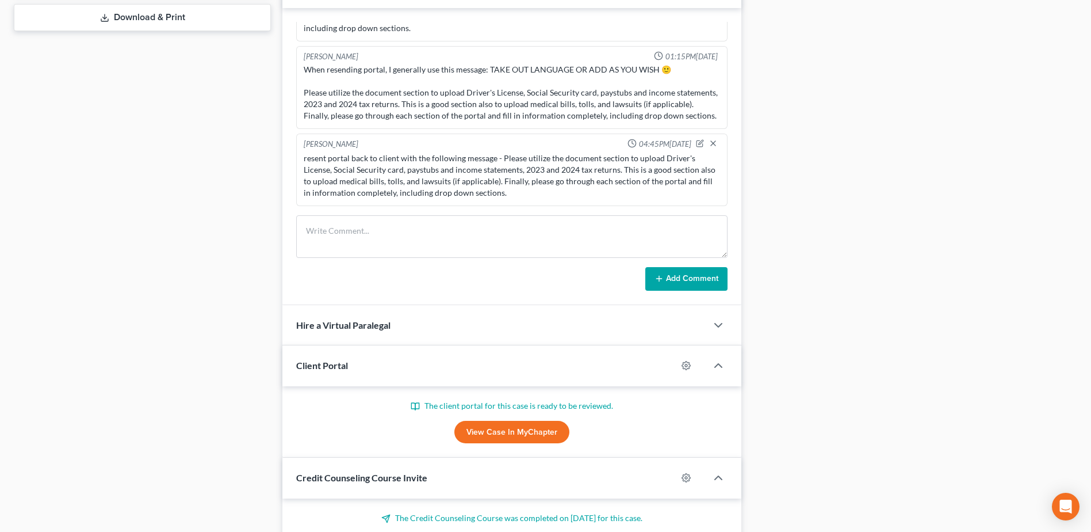
click at [827, 128] on div "Docs Tasks Events Timer 12% Completed Nothing here yet! Signed Engagement Debto…" at bounding box center [915, 74] width 336 height 1025
click at [693, 67] on div "When resending portal, I generally use this message: TAKE OUT LANGUAGE OR ADD A…" at bounding box center [512, 93] width 417 height 58
click at [696, 58] on span "01:15PM, 09/23/2025" at bounding box center [692, 56] width 52 height 11
click at [697, 55] on span "01:15PM, 09/23/2025" at bounding box center [692, 56] width 52 height 11
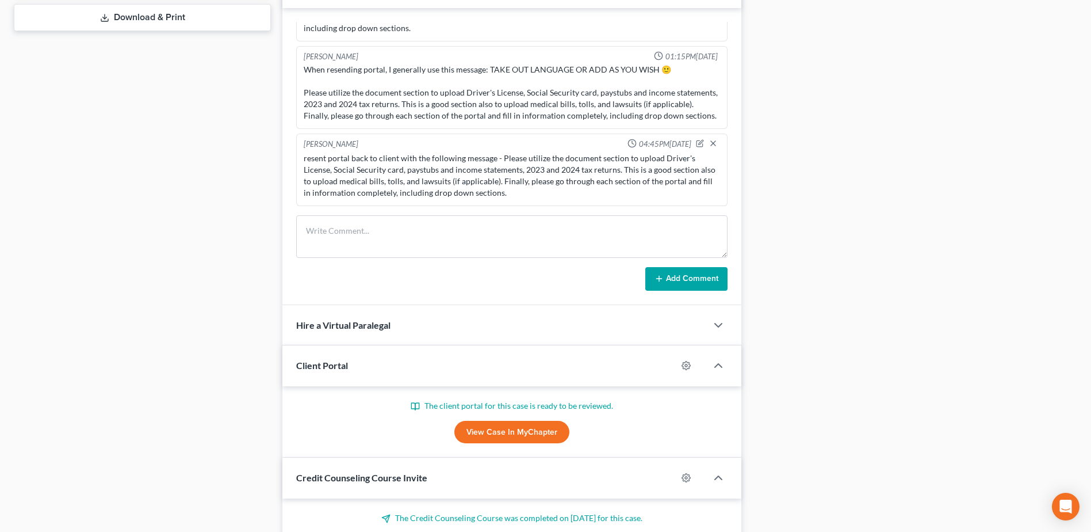
drag, startPoint x: 686, startPoint y: 116, endPoint x: 665, endPoint y: 75, distance: 45.8
click at [484, 105] on div "When resending portal, I generally use this message: TAKE OUT LANGUAGE OR ADD A…" at bounding box center [512, 93] width 417 height 58
click at [772, 101] on div "Docs Tasks Events Timer 12% Completed Nothing here yet! Signed Engagement Debto…" at bounding box center [915, 74] width 336 height 1025
click at [665, 75] on div "When resending portal, I generally use this message: TAKE OUT LANGUAGE OR ADD A…" at bounding box center [512, 93] width 417 height 58
click at [703, 62] on div "When resending portal, I generally use this message: TAKE OUT LANGUAGE OR ADD A…" at bounding box center [511, 93] width 421 height 62
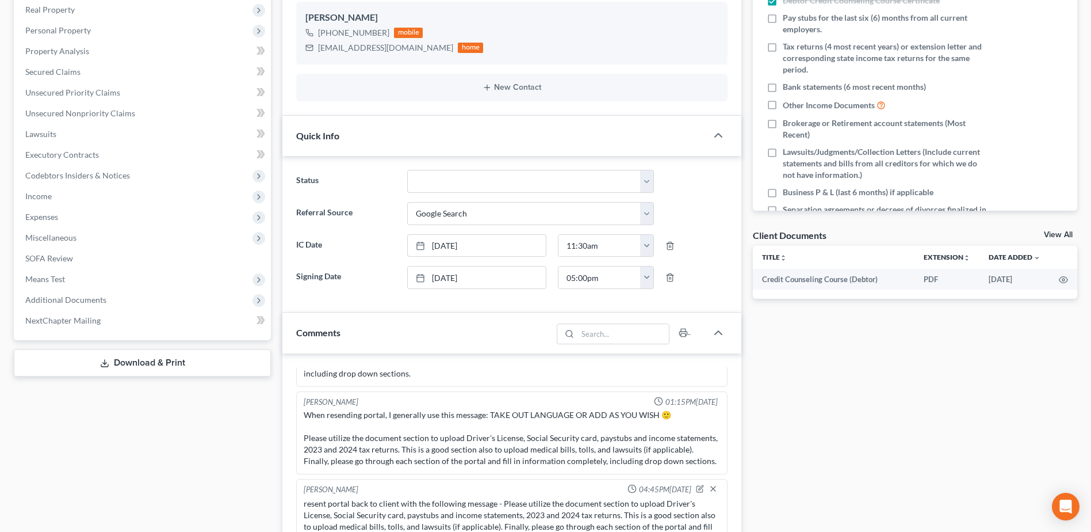
scroll to position [0, 0]
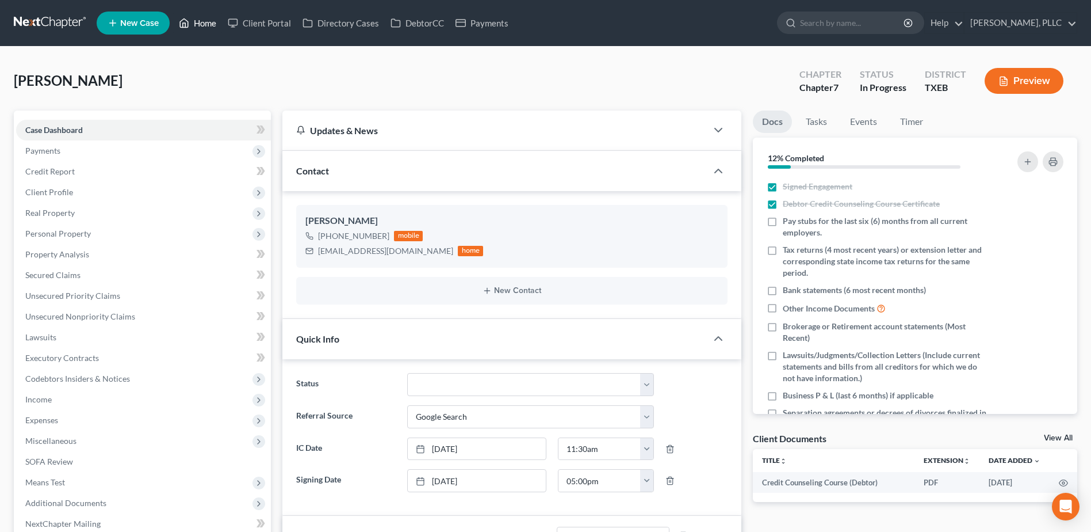
click at [197, 28] on link "Home" at bounding box center [197, 23] width 49 height 21
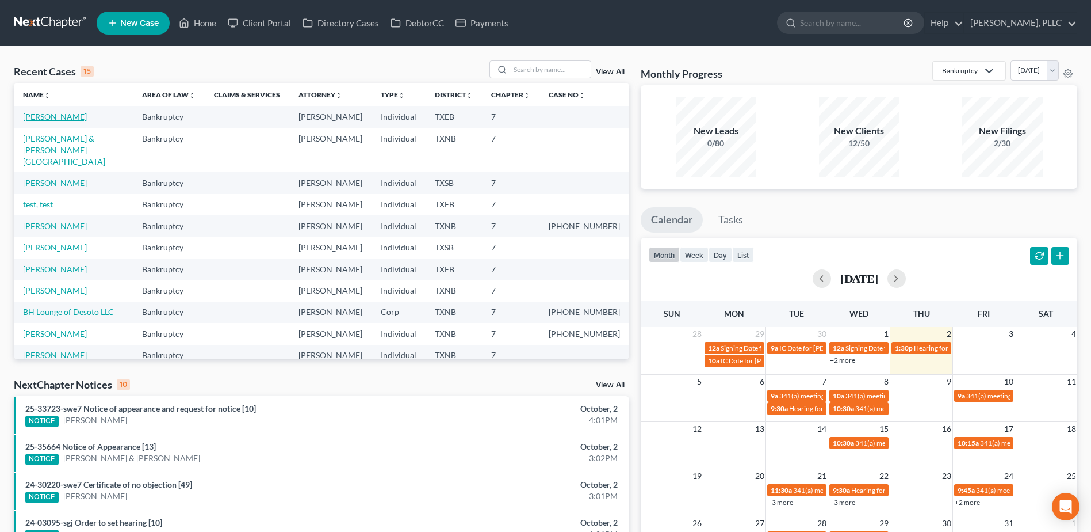
click at [55, 119] on link "Noyd, Karen" at bounding box center [55, 117] width 64 height 10
select select "4"
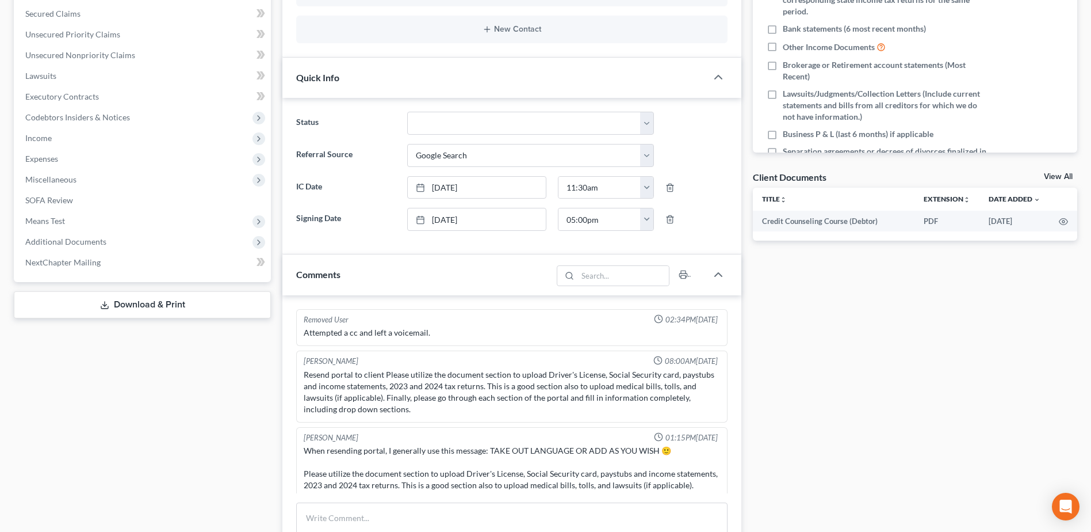
scroll to position [94, 0]
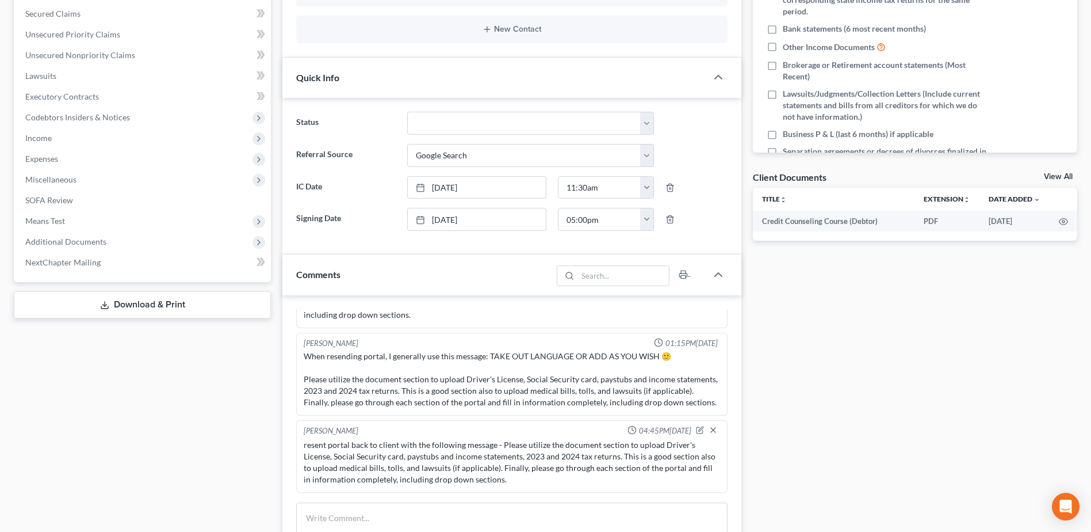
click at [704, 352] on div "When resending portal, I generally use this message: TAKE OUT LANGUAGE OR ADD A…" at bounding box center [512, 379] width 417 height 58
click at [637, 361] on div "When resending portal, I generally use this message: TAKE OUT LANGUAGE OR ADD A…" at bounding box center [512, 379] width 417 height 58
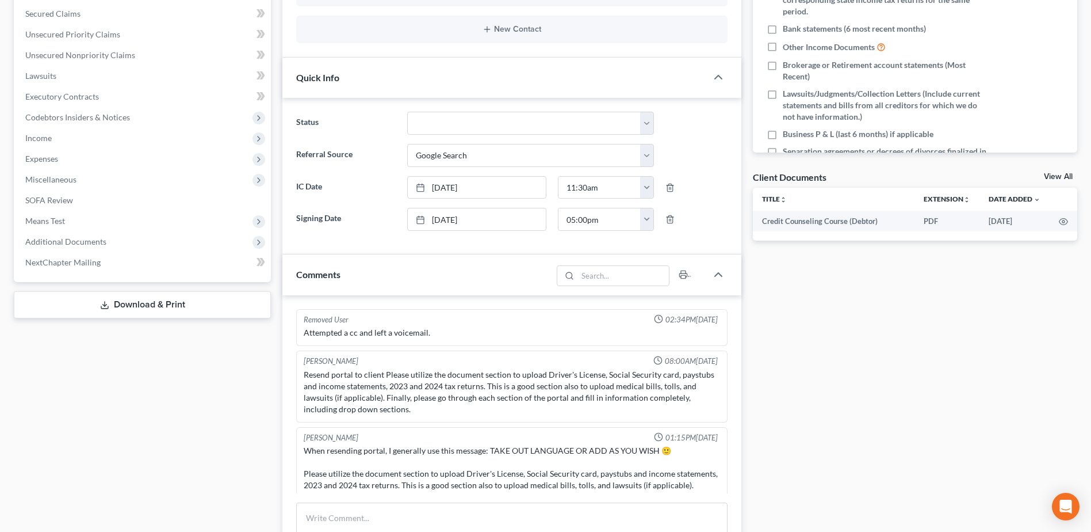
scroll to position [94, 0]
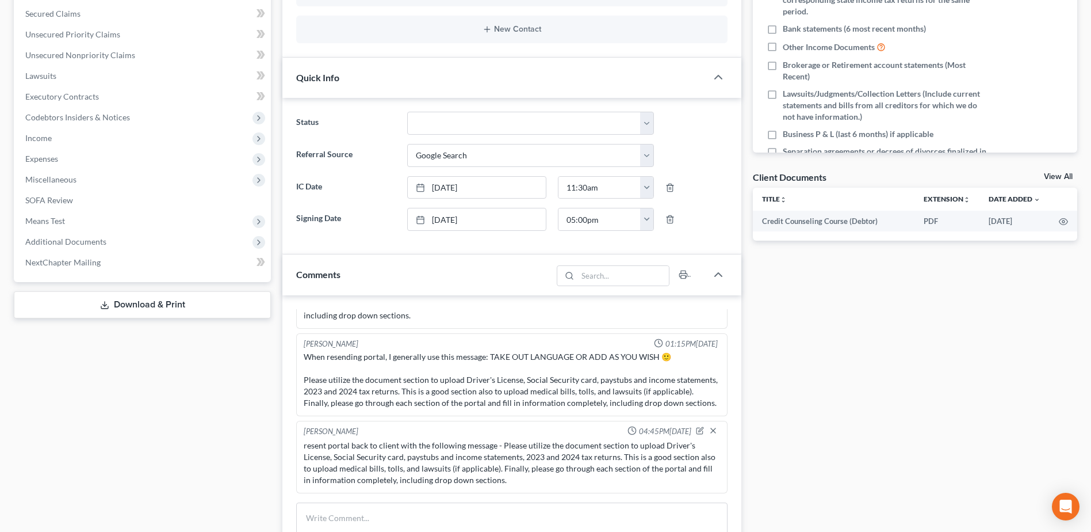
click at [693, 349] on div "When resending portal, I generally use this message: TAKE OUT LANGUAGE OR ADD A…" at bounding box center [511, 380] width 421 height 62
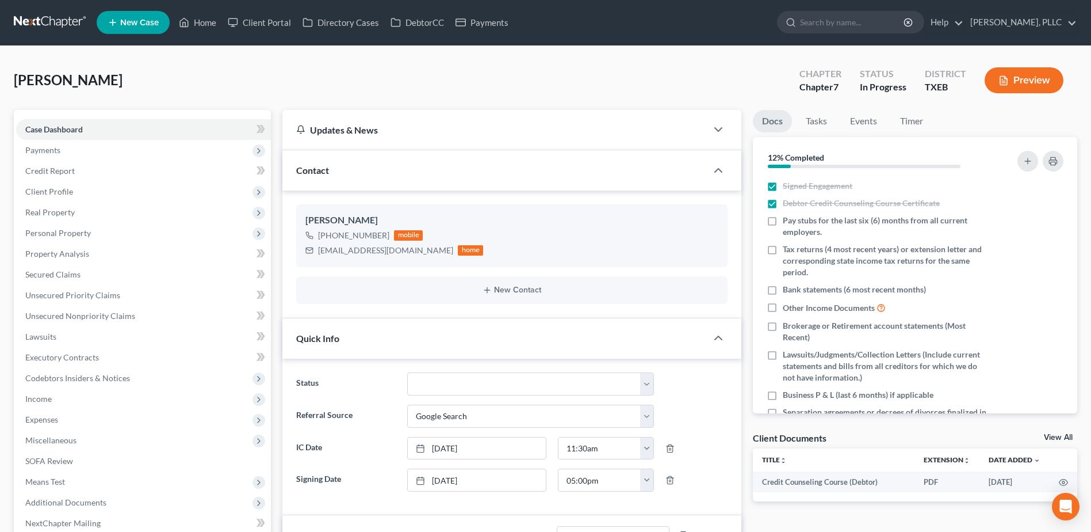
scroll to position [0, 0]
click at [270, 22] on link "Client Portal" at bounding box center [259, 23] width 75 height 21
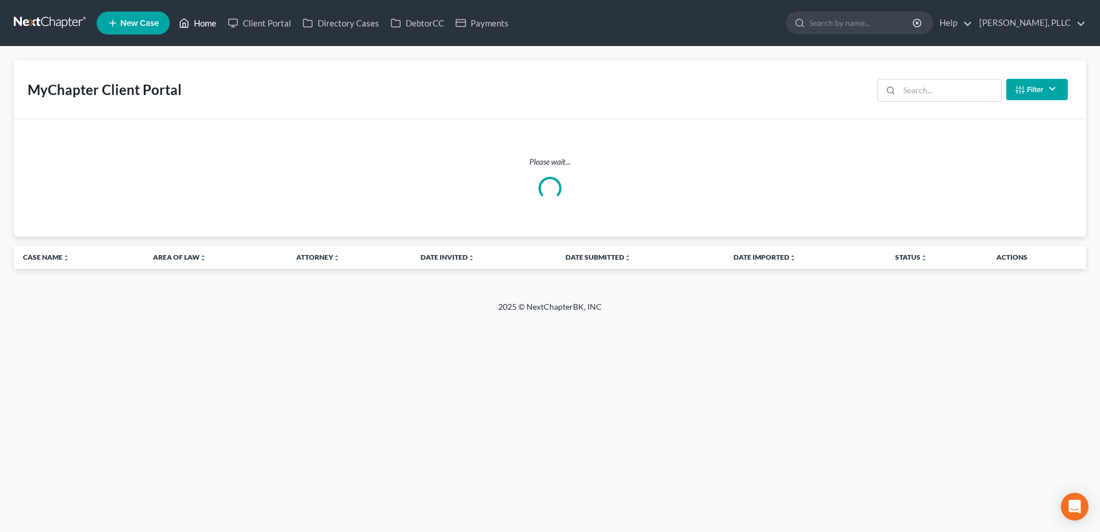
click at [204, 24] on link "Home" at bounding box center [197, 23] width 49 height 21
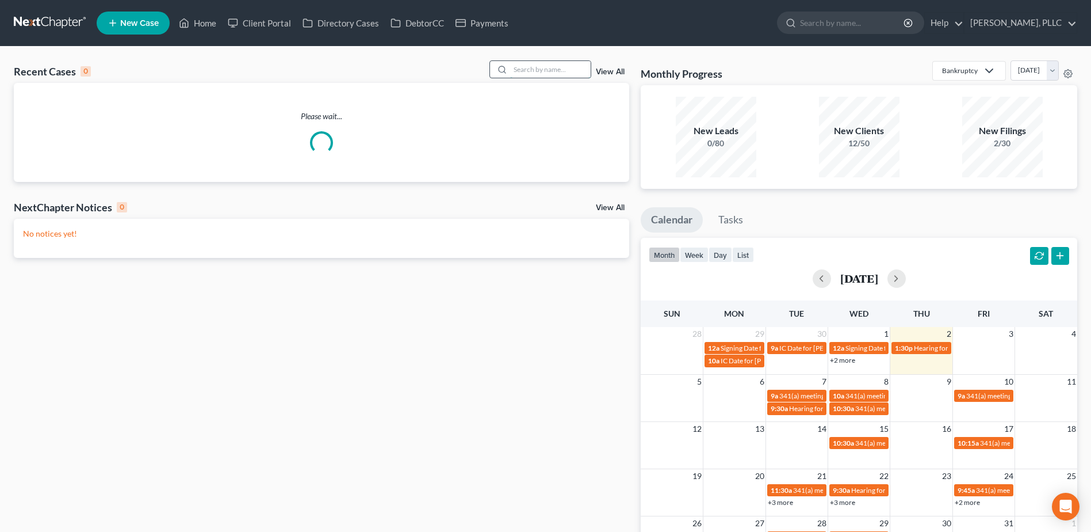
click at [541, 71] on input "search" at bounding box center [550, 69] width 81 height 17
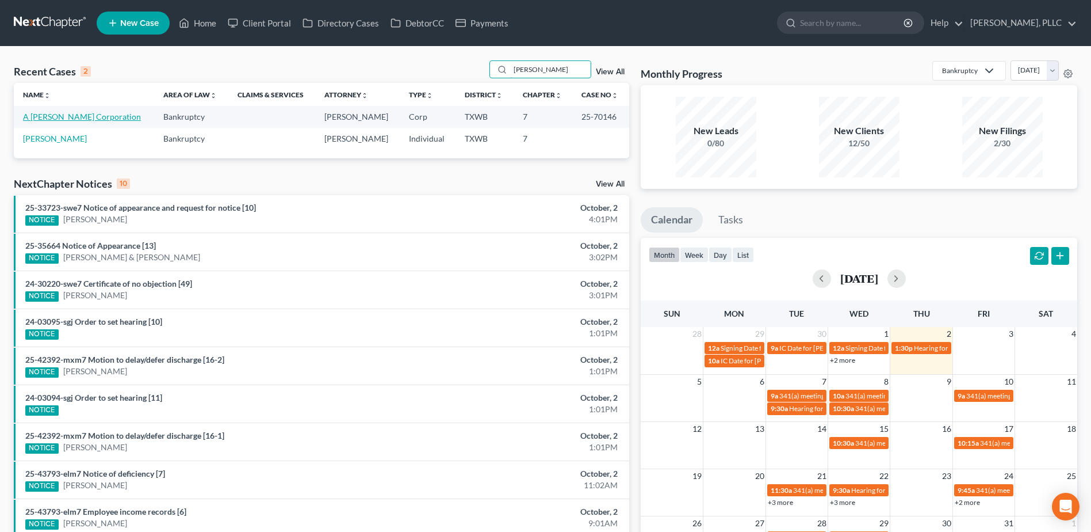
type input "rendon"
click at [70, 117] on link "A [PERSON_NAME] Corporation" at bounding box center [82, 117] width 118 height 10
select select "4"
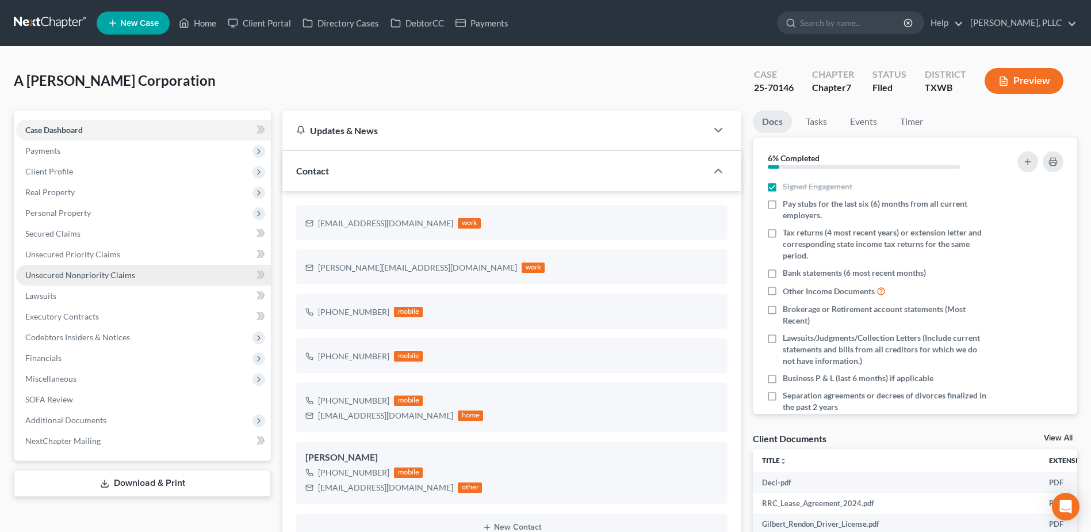
click at [82, 272] on span "Unsecured Nonpriority Claims" at bounding box center [80, 275] width 110 height 10
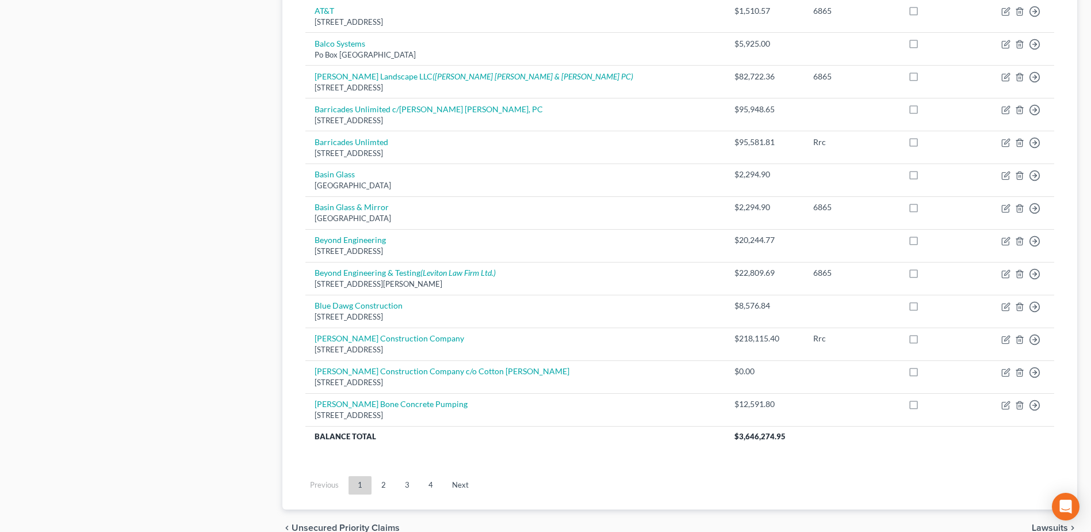
scroll to position [748, 0]
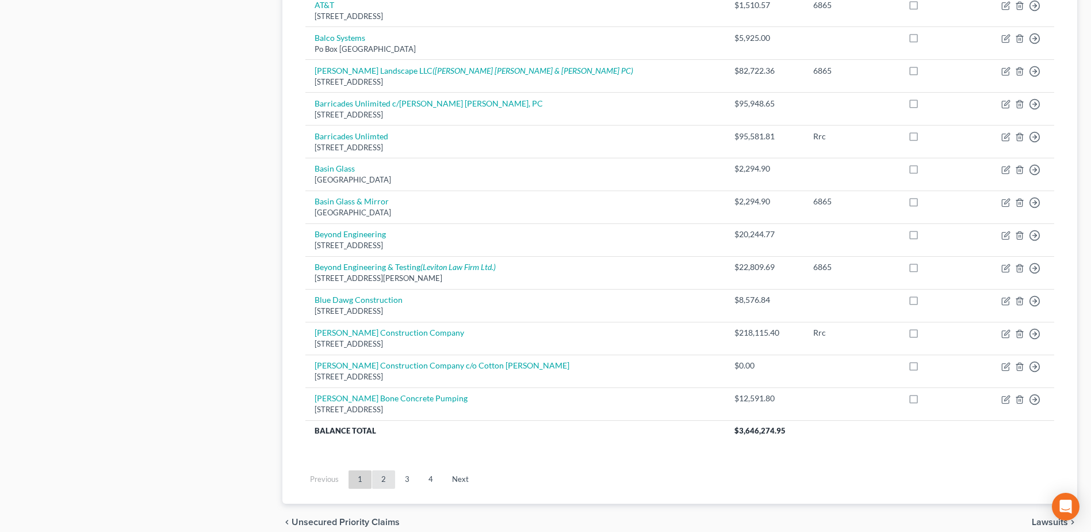
click at [381, 480] on link "2" at bounding box center [383, 479] width 23 height 18
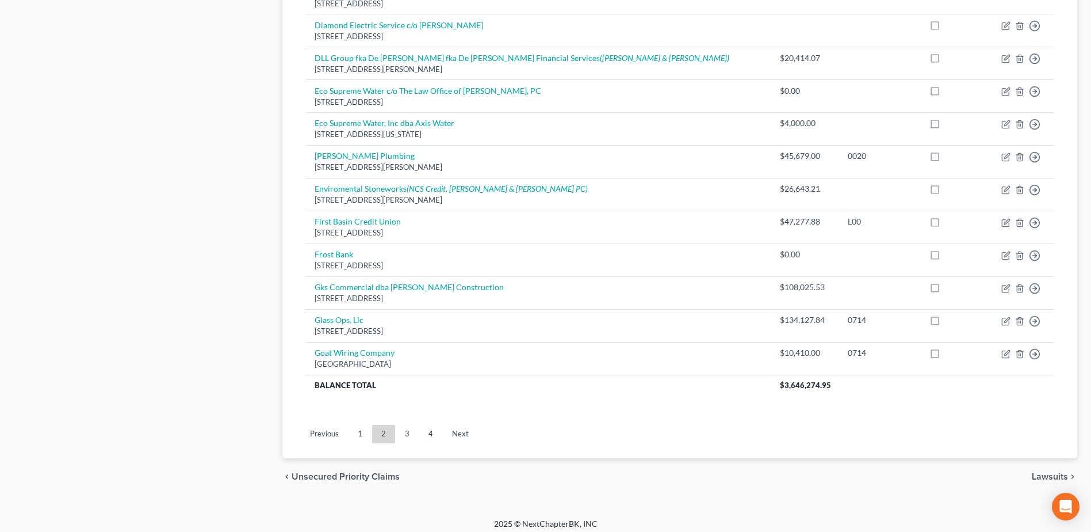
scroll to position [800, 0]
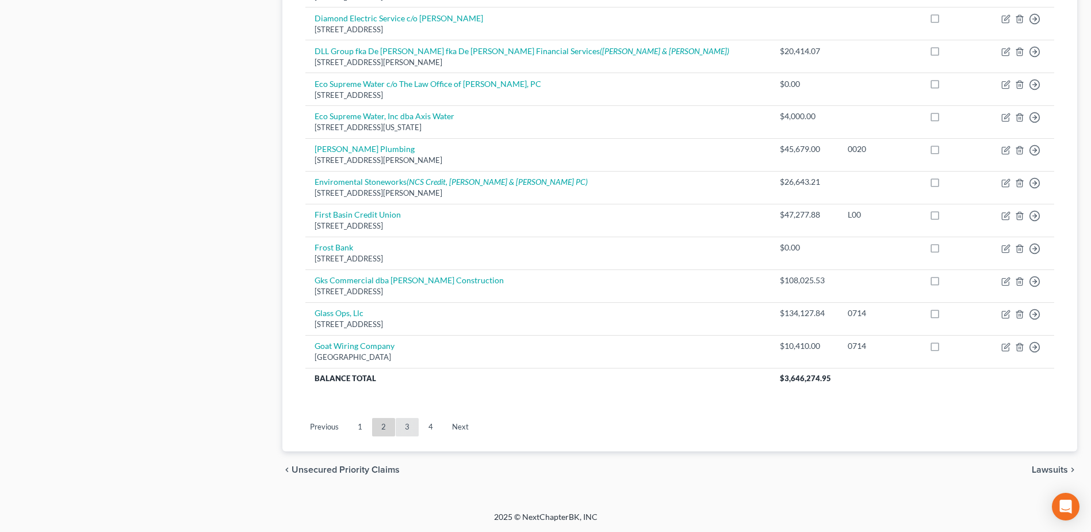
click at [413, 430] on link "3" at bounding box center [407, 427] width 23 height 18
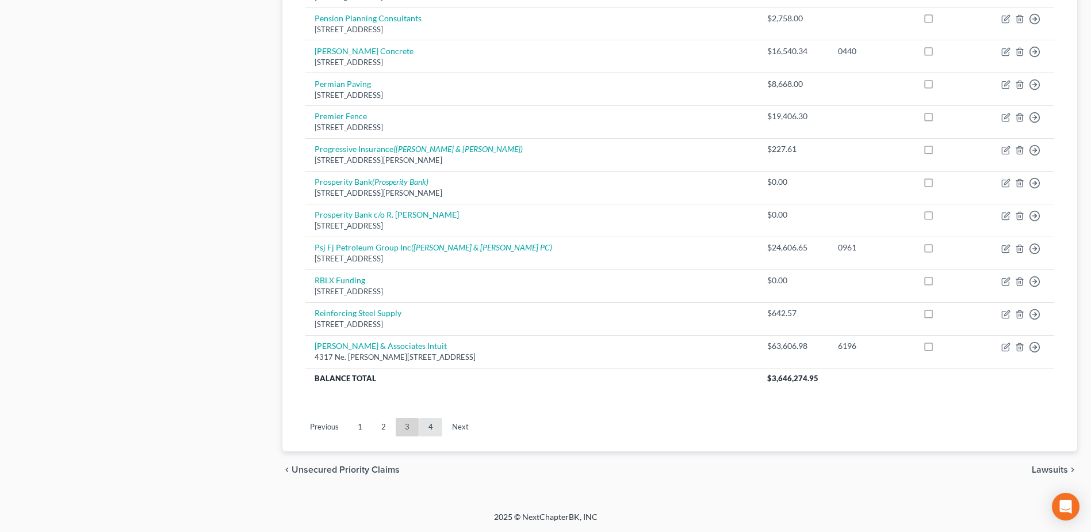
click at [431, 425] on link "4" at bounding box center [430, 427] width 23 height 18
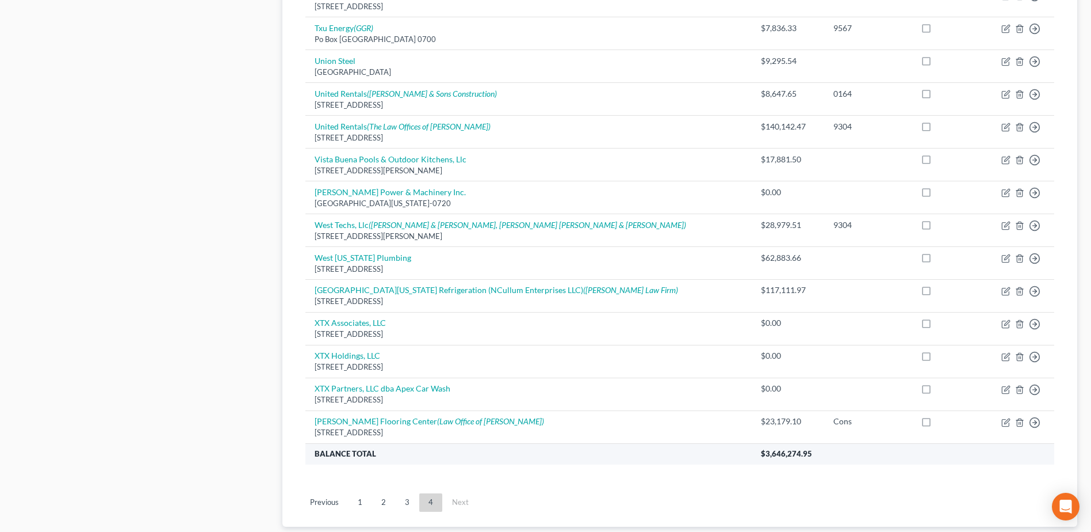
scroll to position [702, 0]
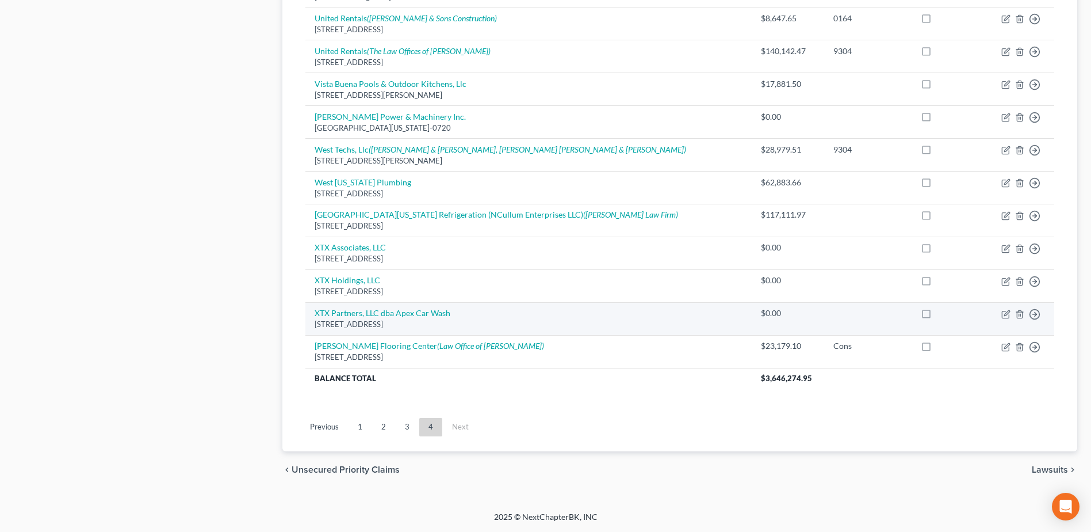
drag, startPoint x: 403, startPoint y: 428, endPoint x: 921, endPoint y: 320, distance: 528.9
click at [403, 427] on link "3" at bounding box center [407, 427] width 23 height 18
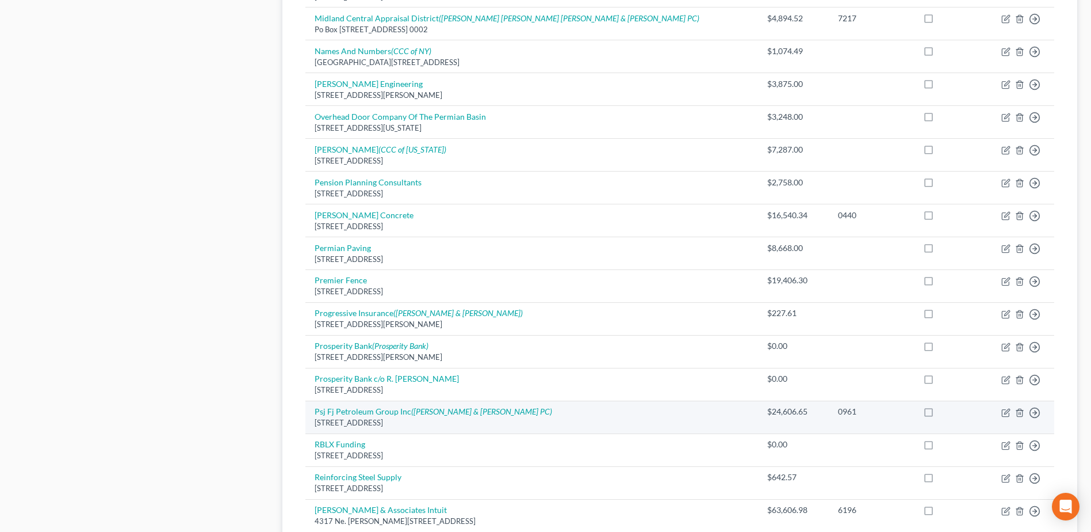
scroll to position [800, 0]
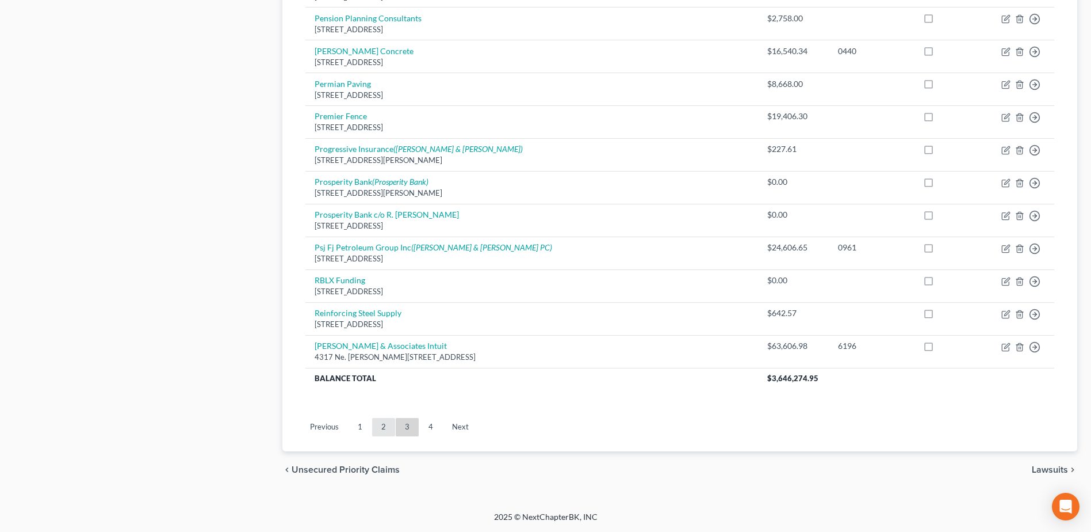
click at [380, 429] on link "2" at bounding box center [383, 427] width 23 height 18
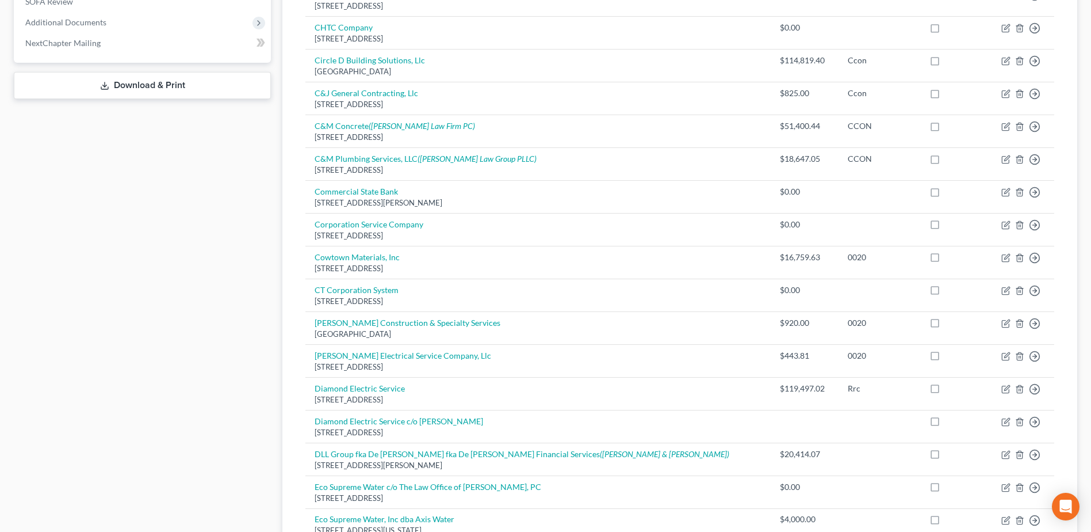
scroll to position [743, 0]
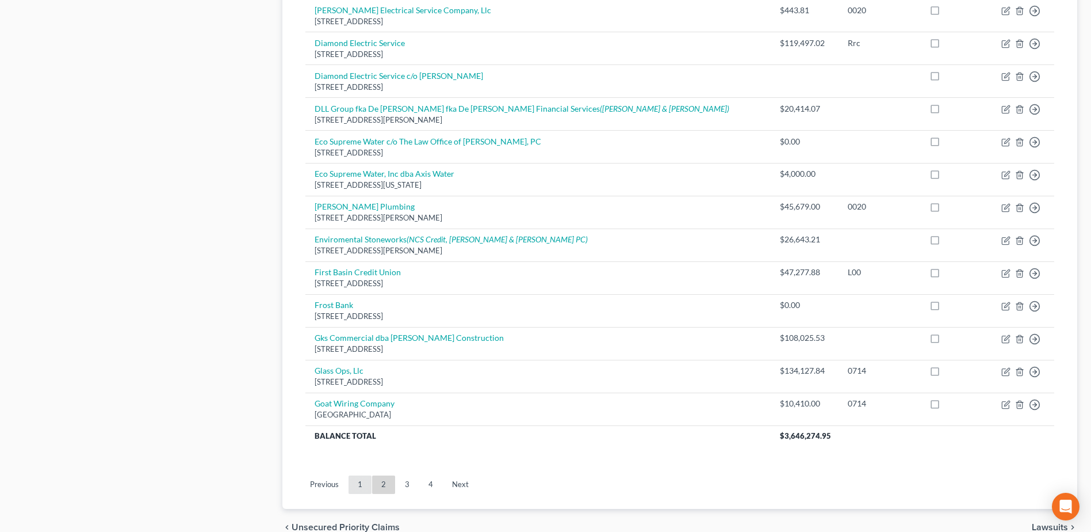
click at [362, 484] on link "1" at bounding box center [360, 484] width 23 height 18
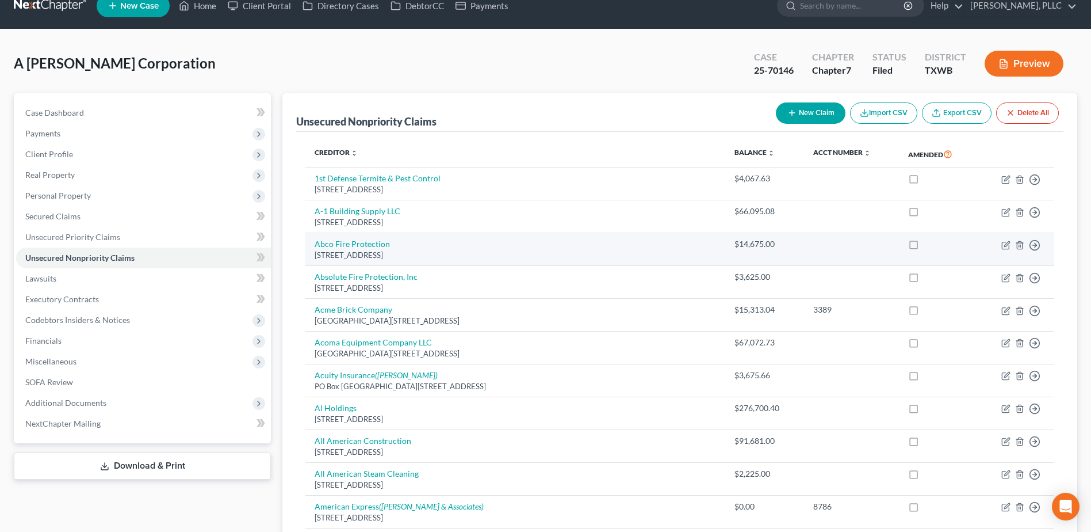
scroll to position [0, 0]
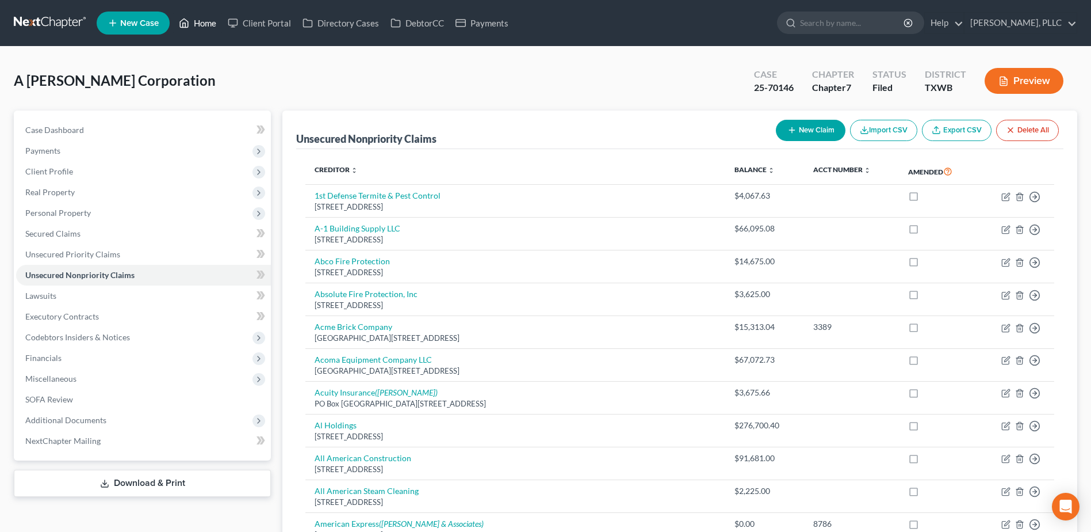
drag, startPoint x: 196, startPoint y: 21, endPoint x: 555, endPoint y: 112, distance: 369.6
click at [196, 21] on link "Home" at bounding box center [197, 23] width 49 height 21
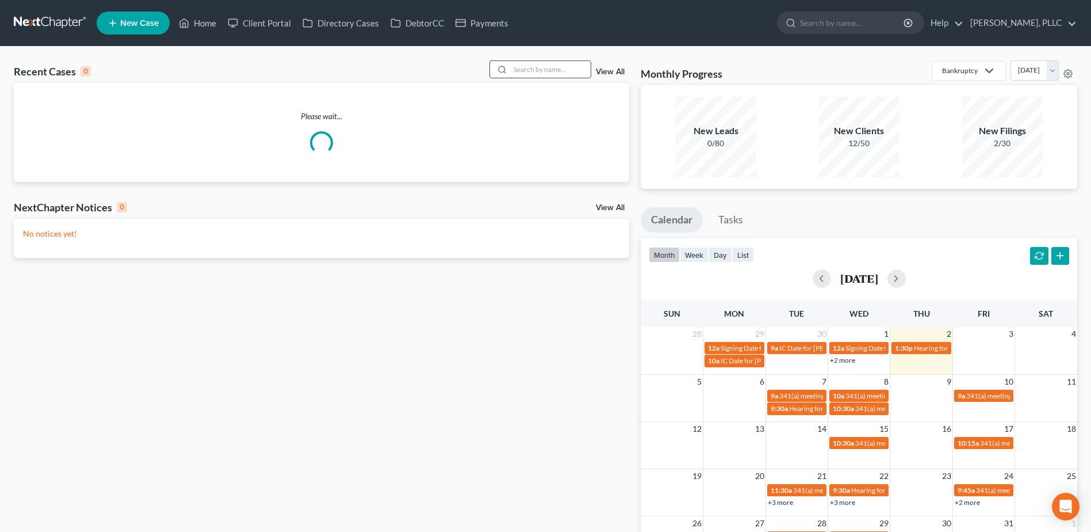
click at [542, 68] on input "search" at bounding box center [550, 69] width 81 height 17
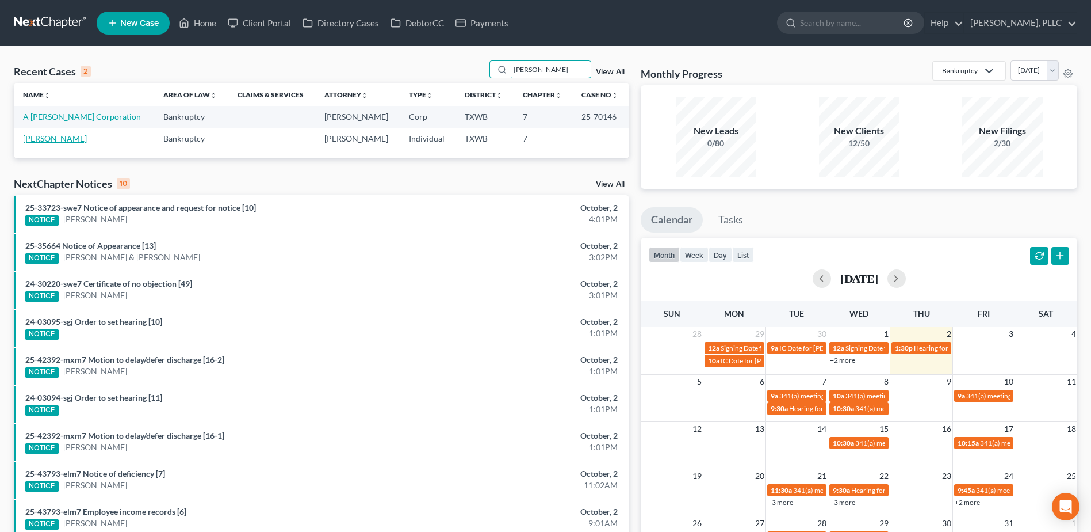
type input "rendon"
click at [59, 140] on link "Rendon, Gilbert" at bounding box center [55, 138] width 64 height 10
select select "1"
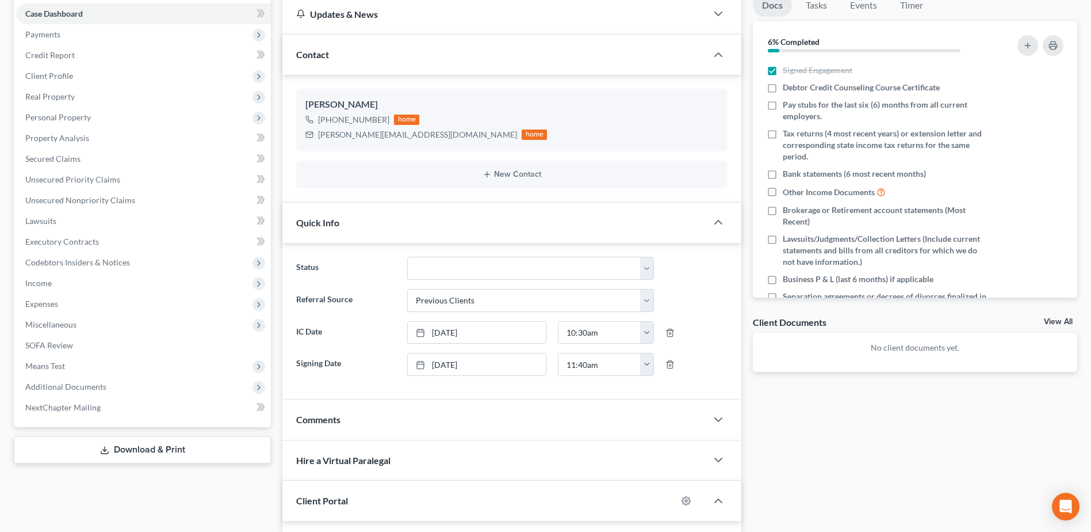
scroll to position [115, 0]
click at [719, 419] on icon "button" at bounding box center [719, 421] width 14 height 14
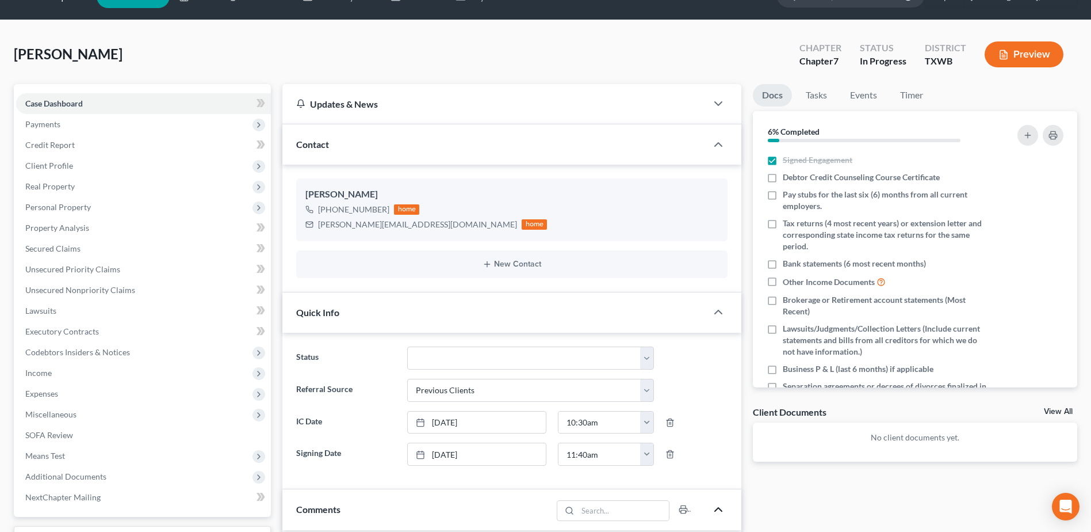
scroll to position [0, 0]
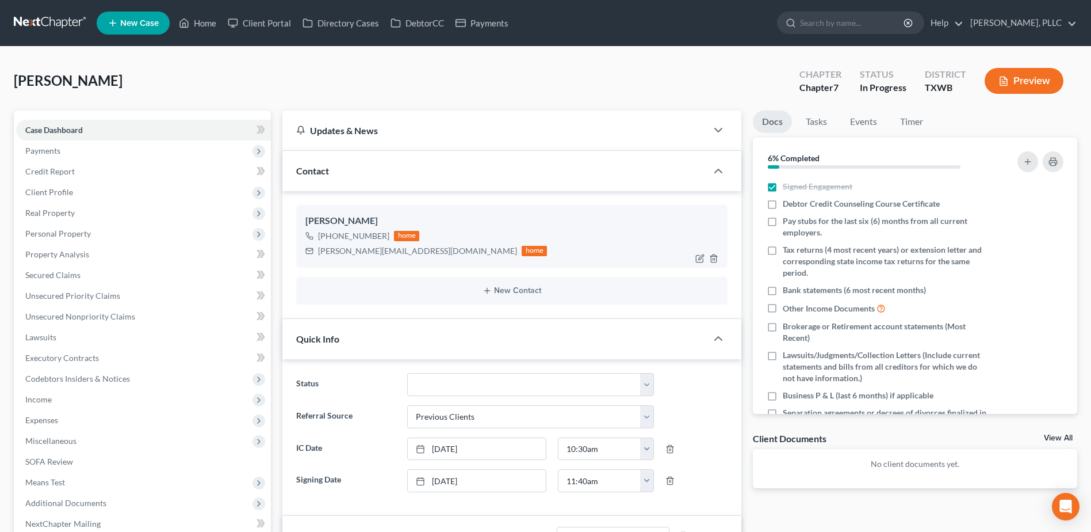
click at [45, 147] on span "Payments" at bounding box center [42, 151] width 35 height 10
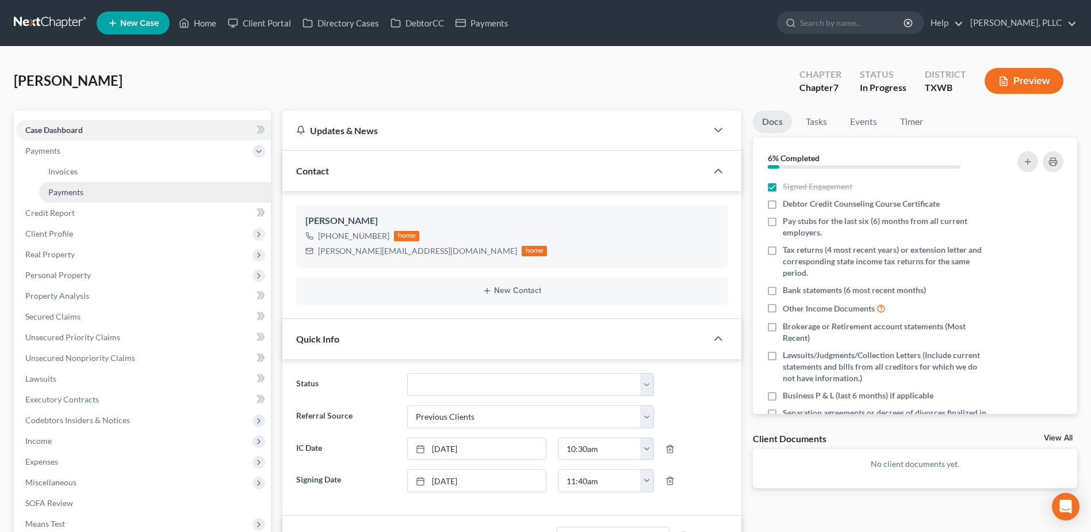
click at [86, 190] on link "Payments" at bounding box center [155, 192] width 232 height 21
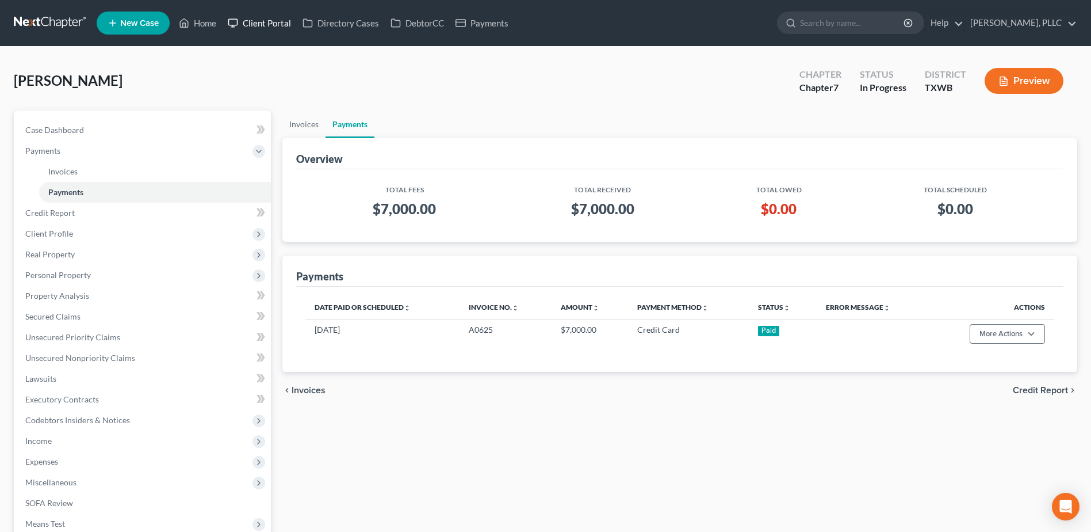
click at [273, 24] on link "Client Portal" at bounding box center [259, 23] width 75 height 21
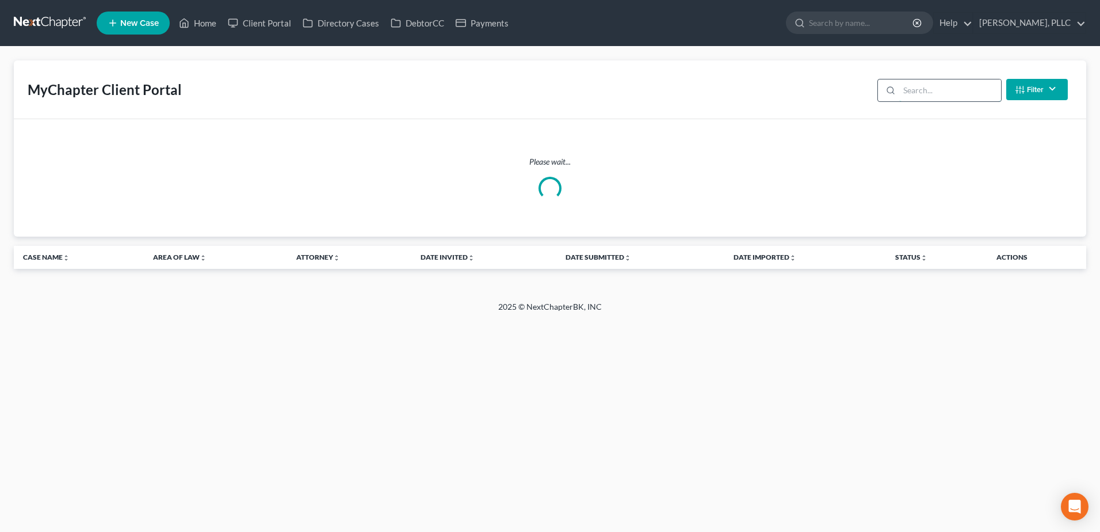
click at [968, 90] on input "search" at bounding box center [950, 90] width 102 height 22
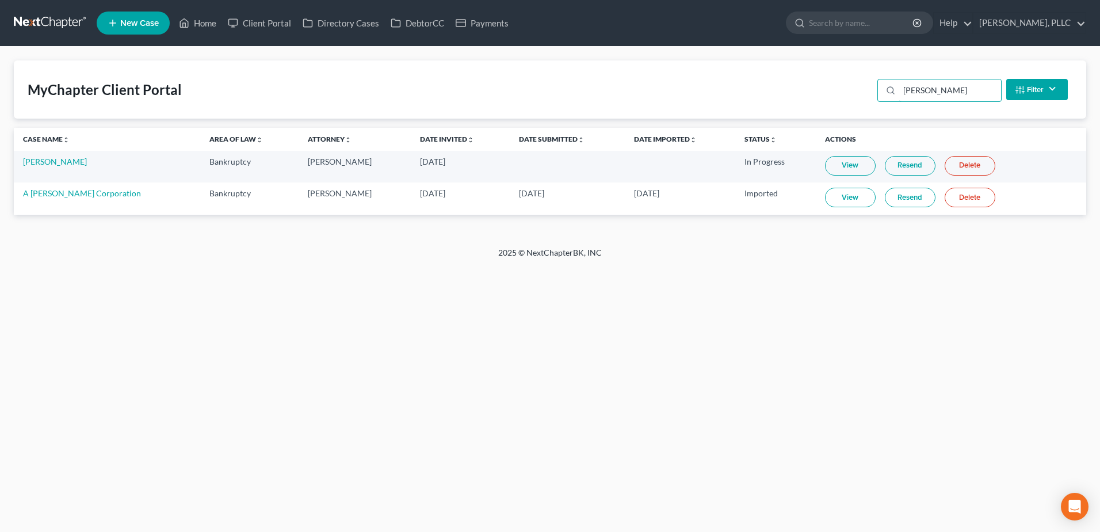
type input "rendon"
click at [845, 170] on link "View" at bounding box center [850, 166] width 51 height 20
click at [892, 170] on link "Resend" at bounding box center [910, 166] width 51 height 20
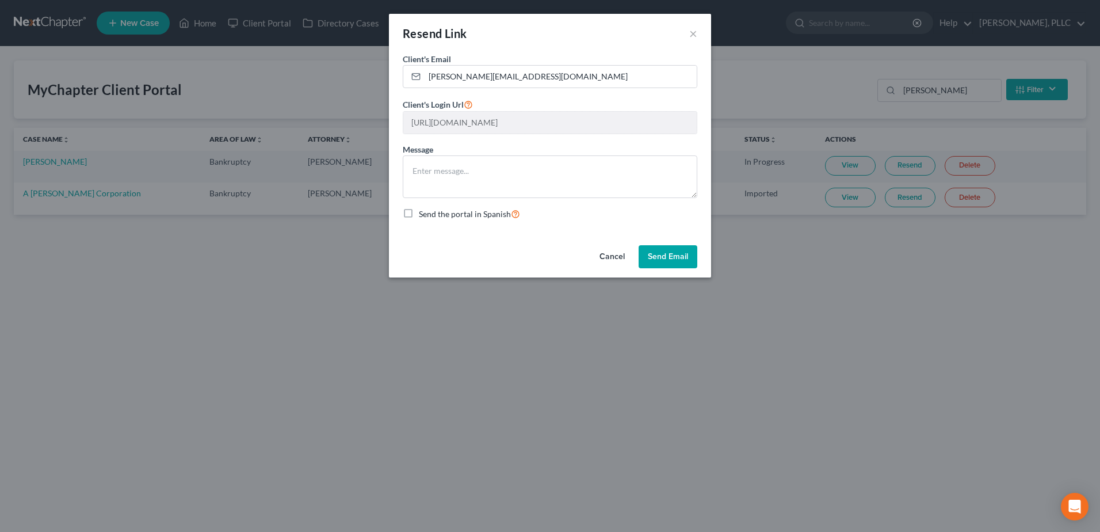
click at [667, 257] on button "Send Email" at bounding box center [668, 256] width 59 height 23
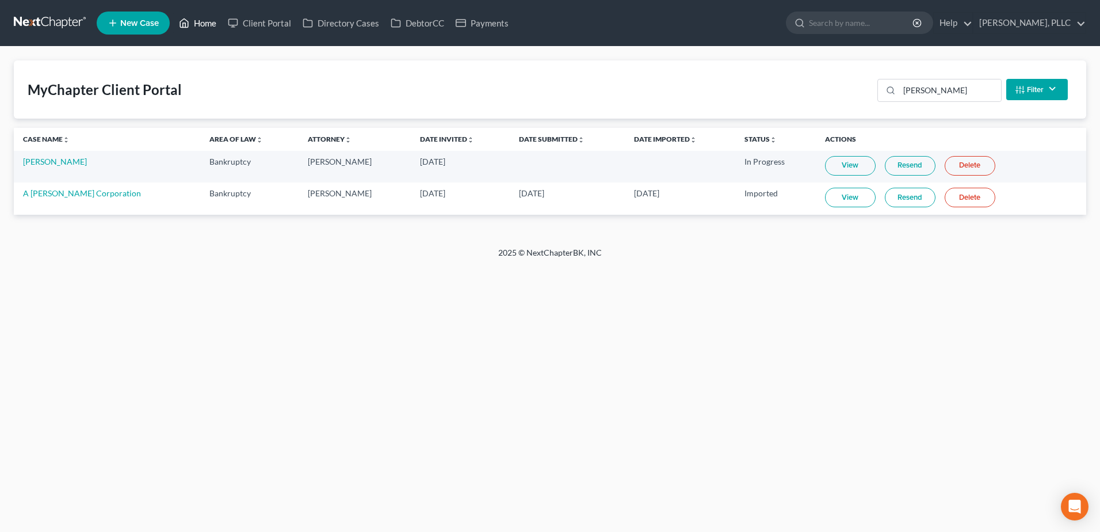
click at [215, 26] on link "Home" at bounding box center [197, 23] width 49 height 21
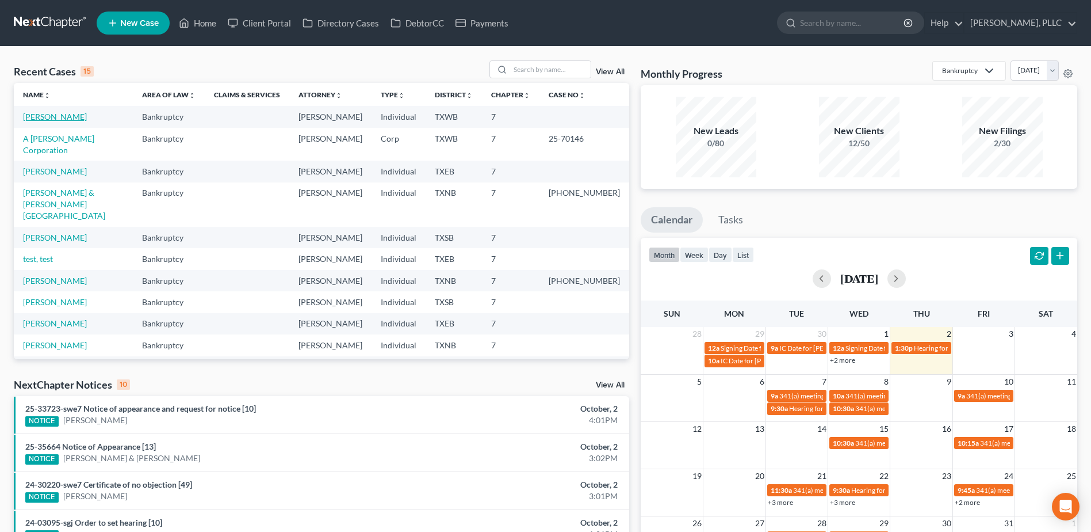
click at [63, 119] on link "Rendon, Gilbert" at bounding box center [55, 117] width 64 height 10
select select "1"
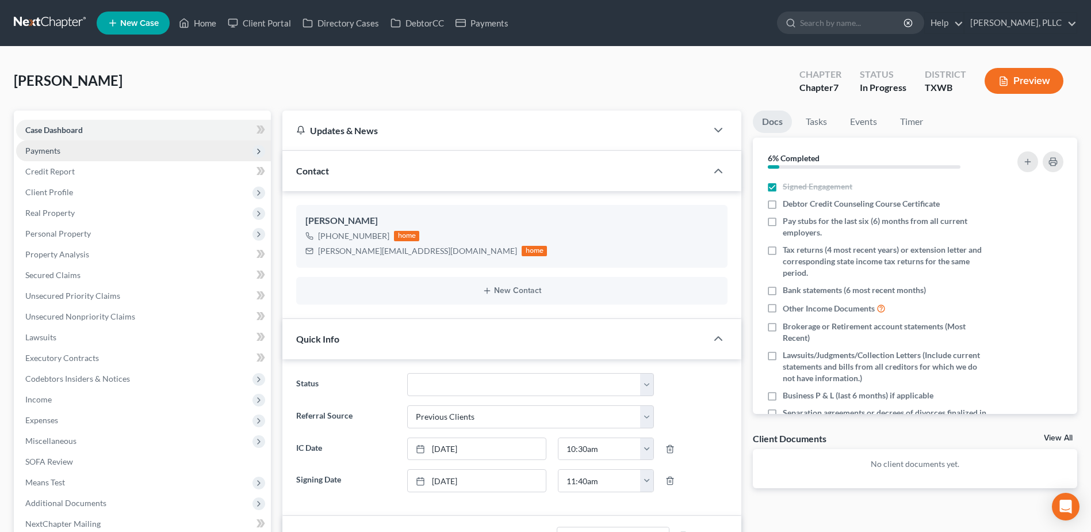
click at [48, 148] on span "Payments" at bounding box center [42, 151] width 35 height 10
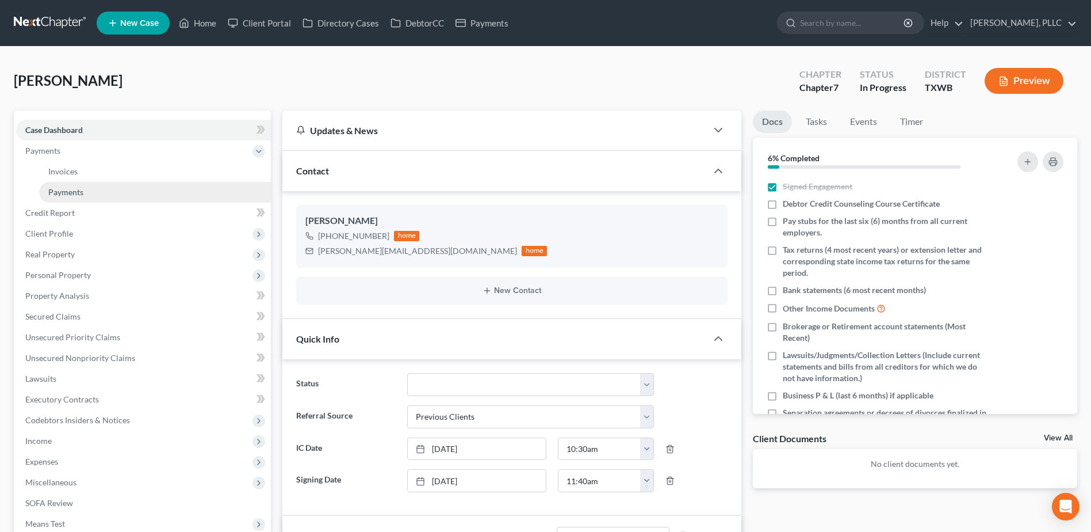
click at [68, 193] on span "Payments" at bounding box center [65, 192] width 35 height 10
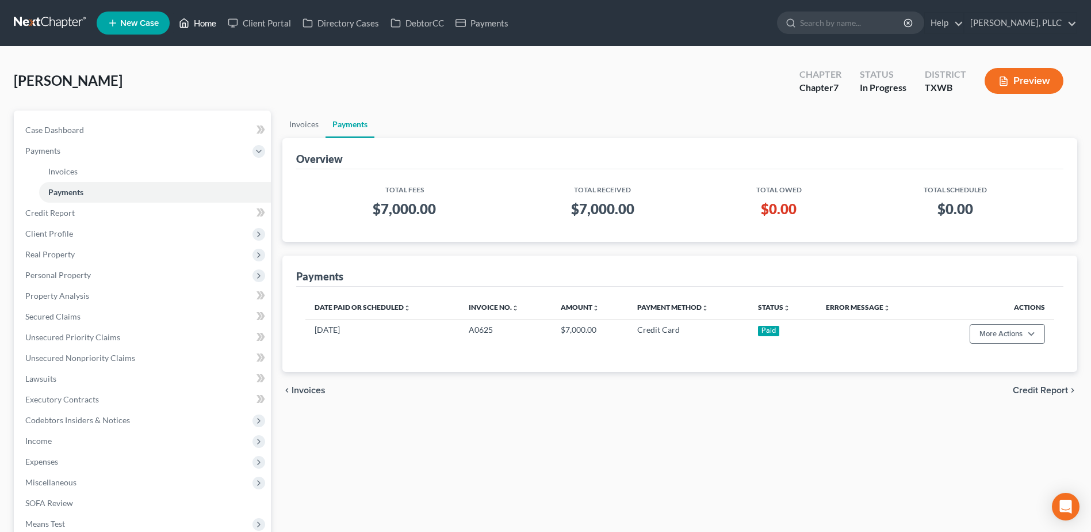
click at [201, 22] on link "Home" at bounding box center [197, 23] width 49 height 21
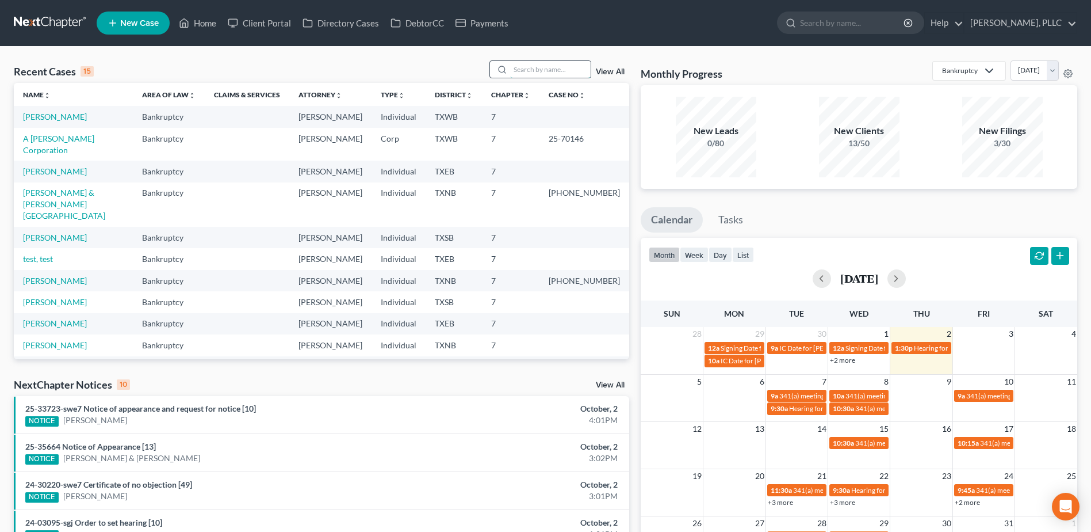
click at [559, 70] on input "search" at bounding box center [550, 69] width 81 height 17
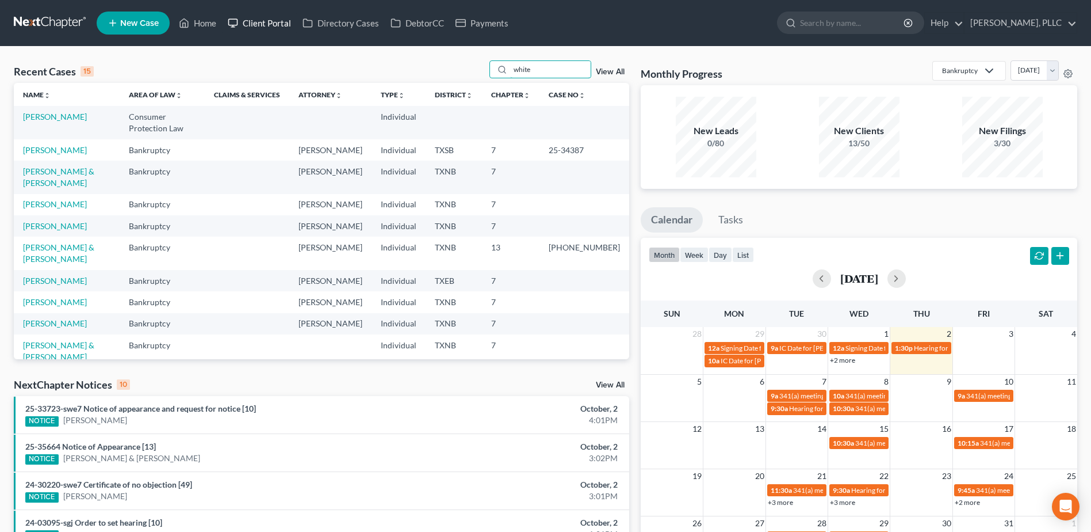
type input "white"
click at [261, 25] on link "Client Portal" at bounding box center [259, 23] width 75 height 21
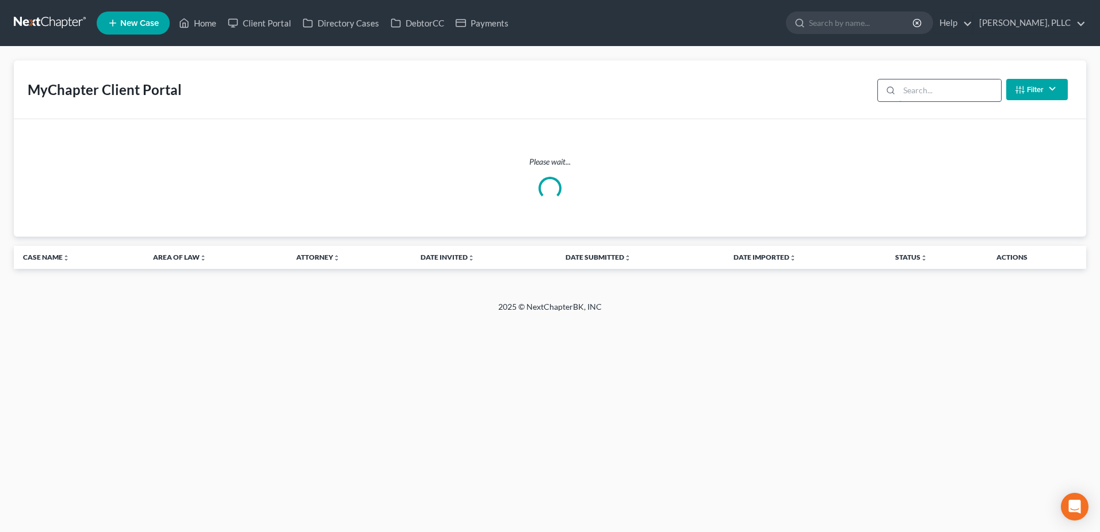
click at [955, 95] on input "search" at bounding box center [950, 90] width 102 height 22
type input "white"
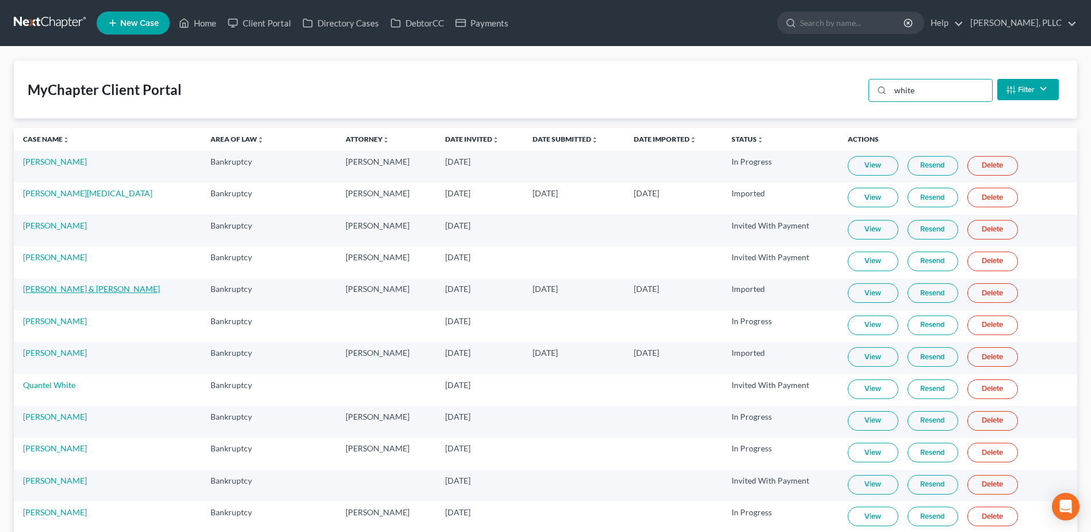
click at [95, 288] on link "[PERSON_NAME] & [PERSON_NAME]" at bounding box center [91, 289] width 137 height 10
select select "4"
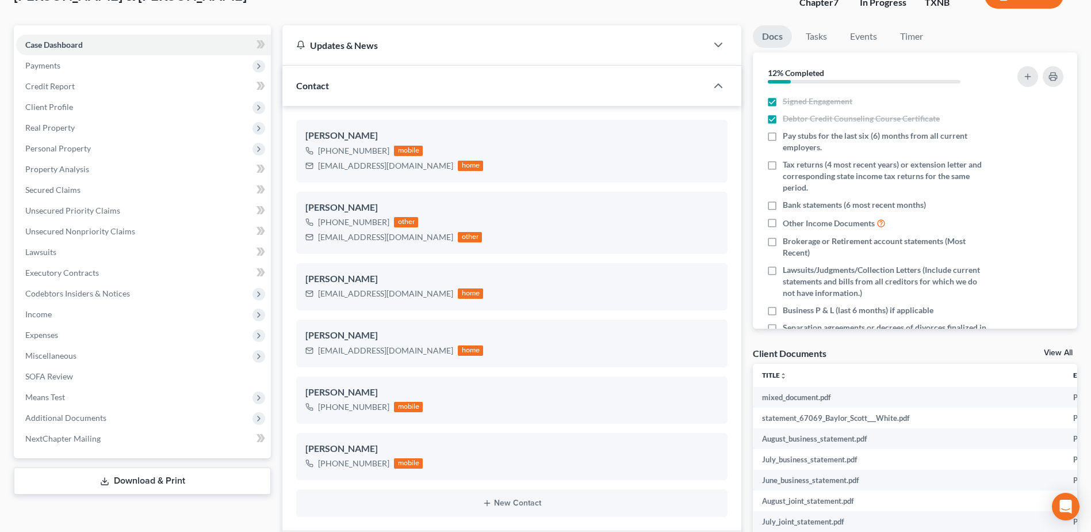
scroll to position [58, 0]
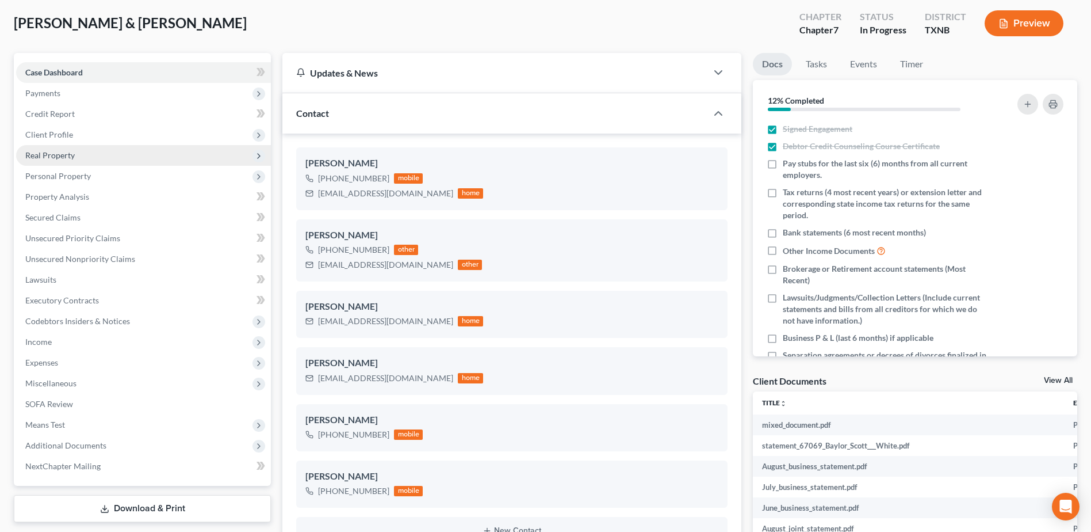
click at [50, 155] on span "Real Property" at bounding box center [49, 155] width 49 height 10
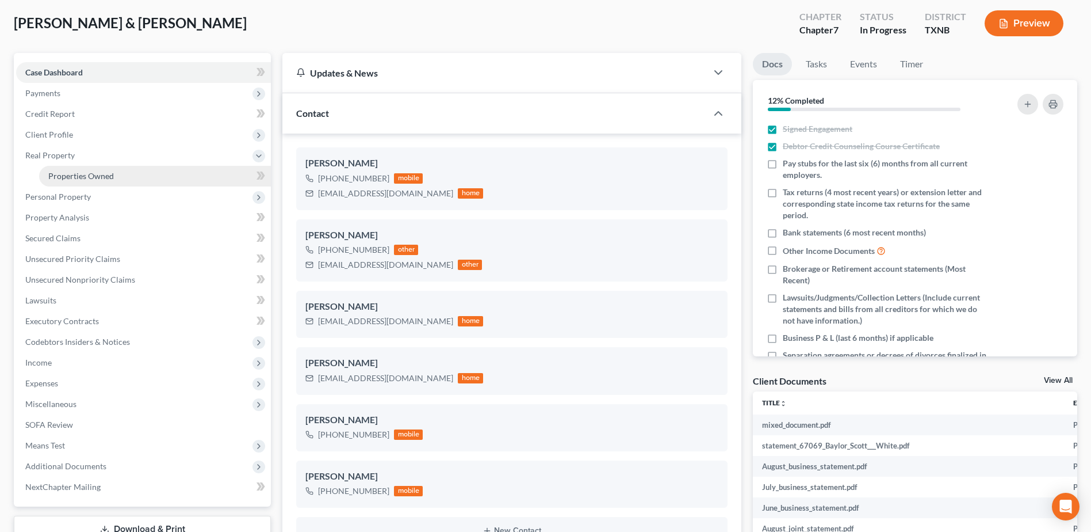
click at [67, 180] on span "Properties Owned" at bounding box center [81, 176] width 66 height 10
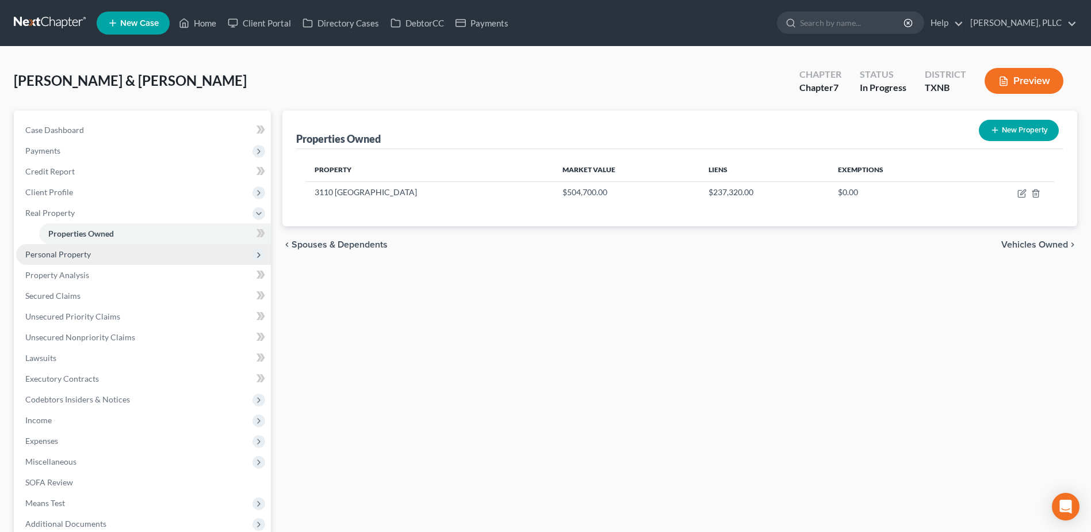
click at [55, 253] on span "Personal Property" at bounding box center [58, 254] width 66 height 10
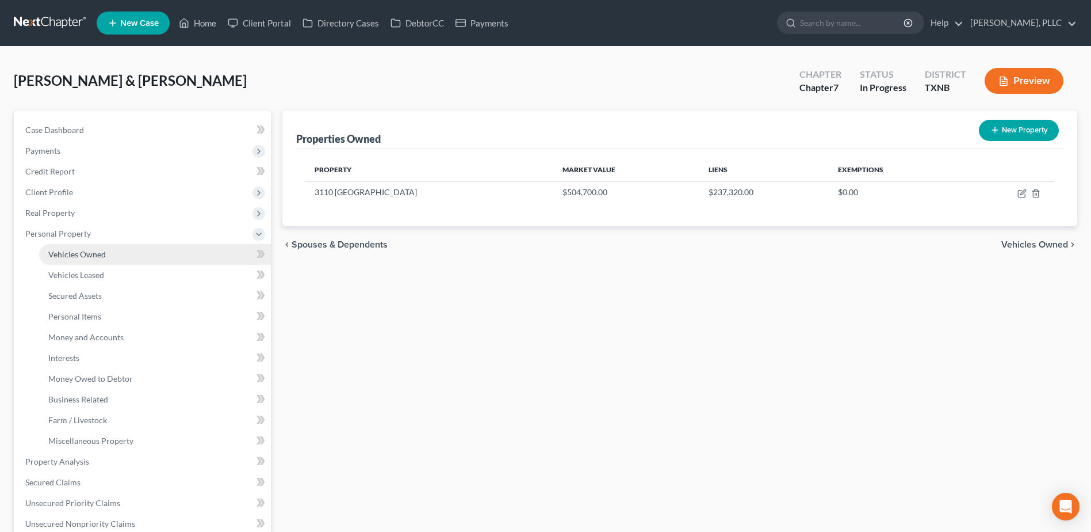
click at [63, 256] on span "Vehicles Owned" at bounding box center [77, 254] width 58 height 10
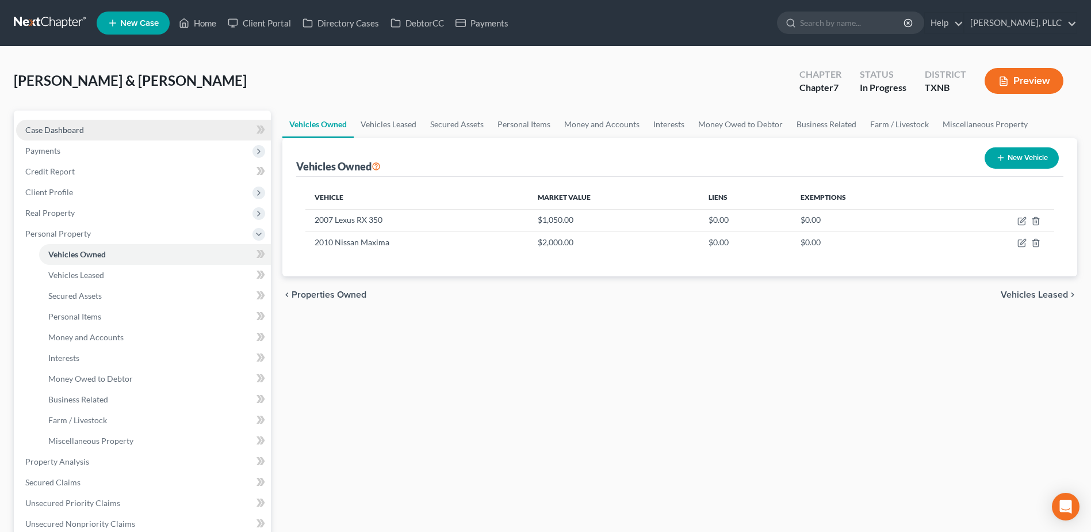
click at [67, 129] on span "Case Dashboard" at bounding box center [54, 130] width 59 height 10
select select "4"
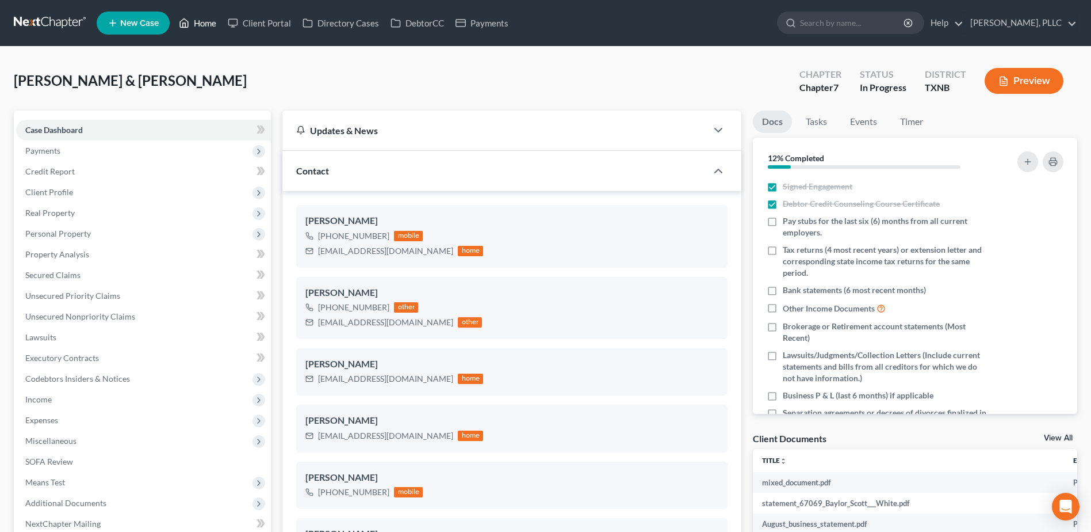
drag, startPoint x: 207, startPoint y: 22, endPoint x: 480, endPoint y: 91, distance: 281.5
click at [207, 22] on link "Home" at bounding box center [197, 23] width 49 height 21
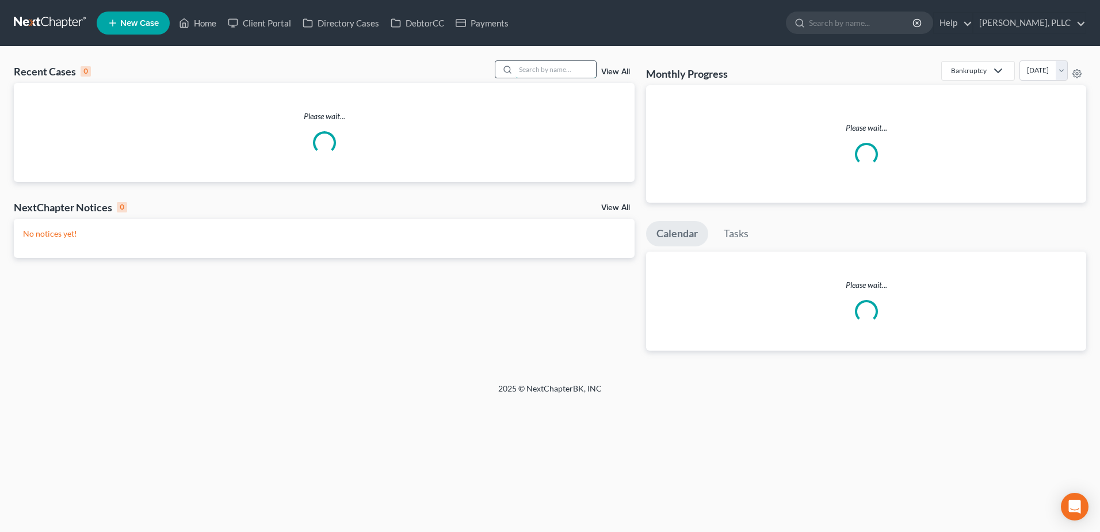
click at [548, 69] on input "search" at bounding box center [556, 69] width 81 height 17
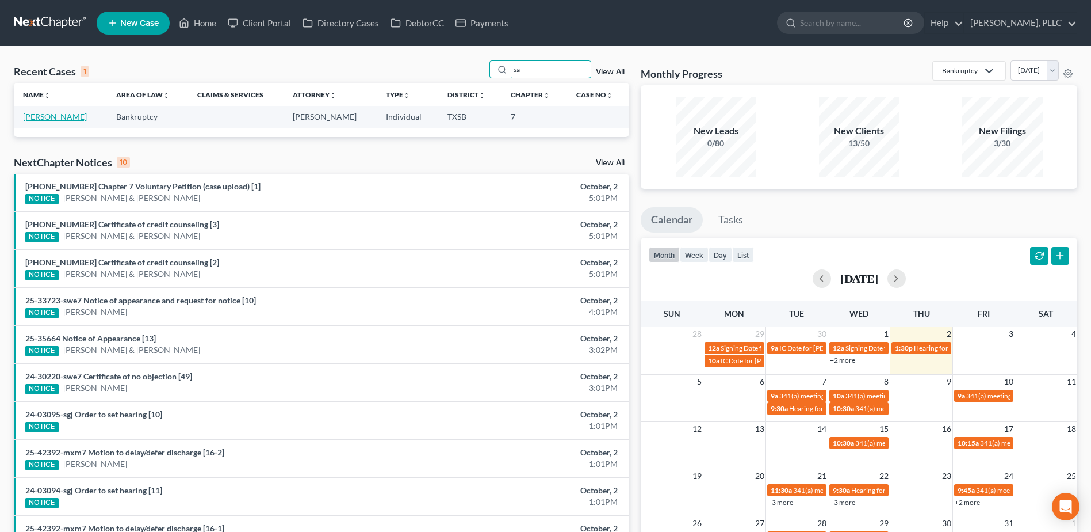
type input "s"
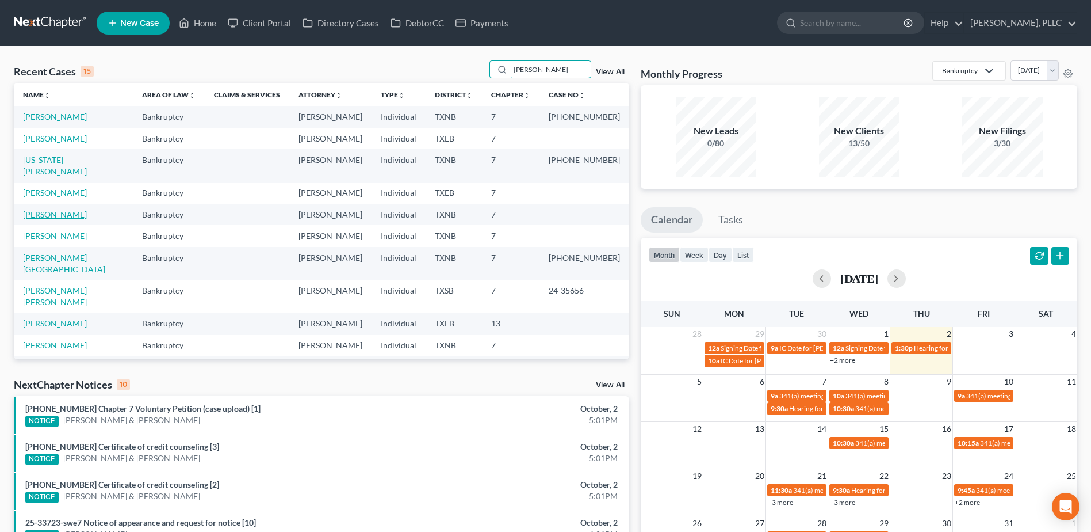
type input "williams"
click at [71, 209] on link "Williams, Jerry" at bounding box center [55, 214] width 64 height 10
select select "4"
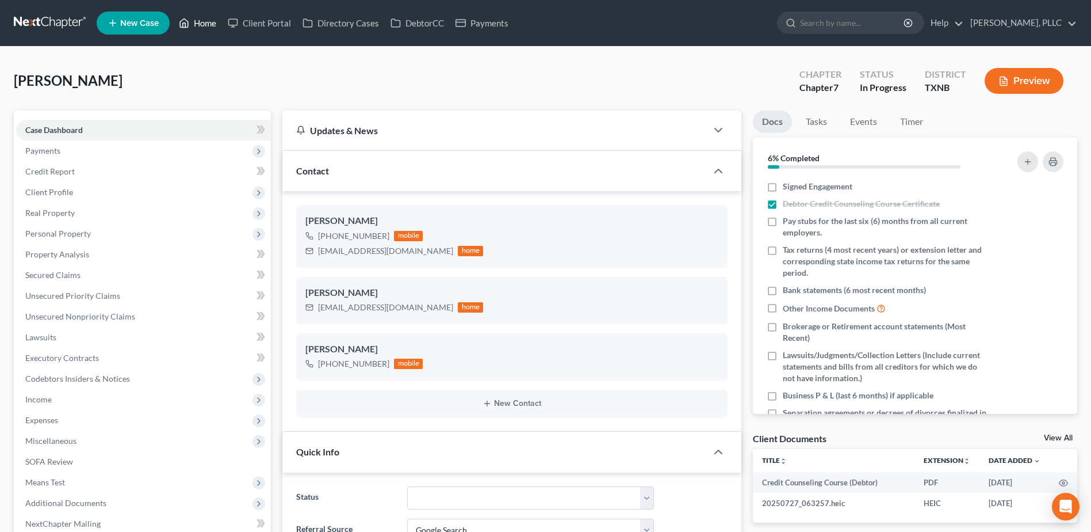
drag, startPoint x: 209, startPoint y: 22, endPoint x: 545, endPoint y: 391, distance: 498.9
click at [209, 22] on link "Home" at bounding box center [197, 23] width 49 height 21
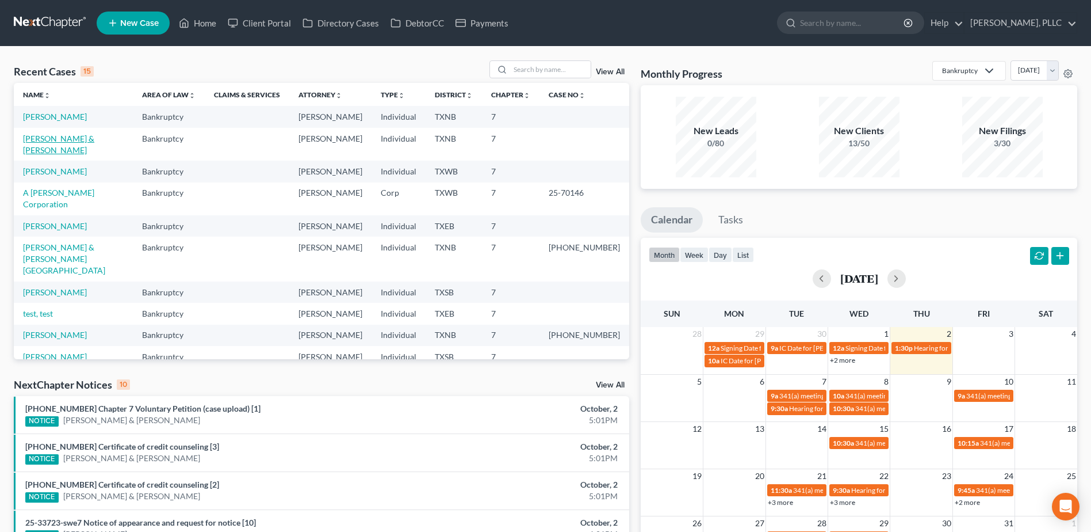
click at [74, 139] on link "White, Zachary & Sophia" at bounding box center [58, 143] width 71 height 21
select select "4"
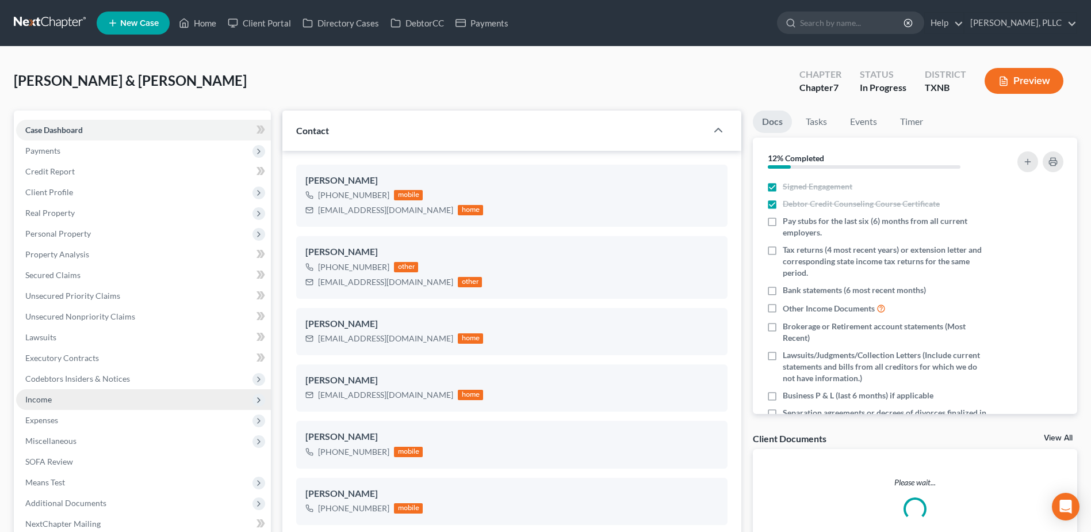
click at [39, 401] on span "Income" at bounding box center [38, 399] width 26 height 10
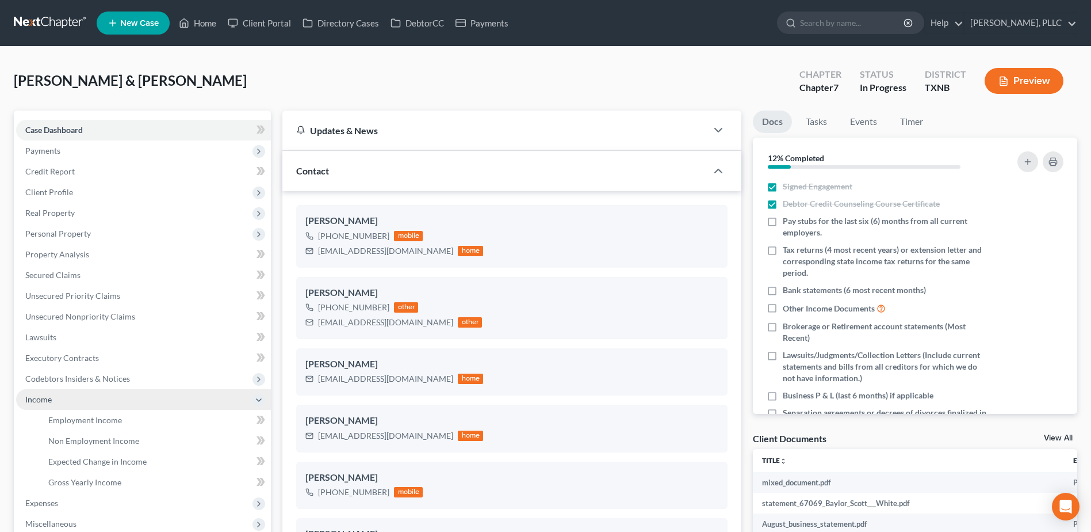
scroll to position [1438, 0]
click at [101, 423] on span "Employment Income" at bounding box center [85, 420] width 74 height 10
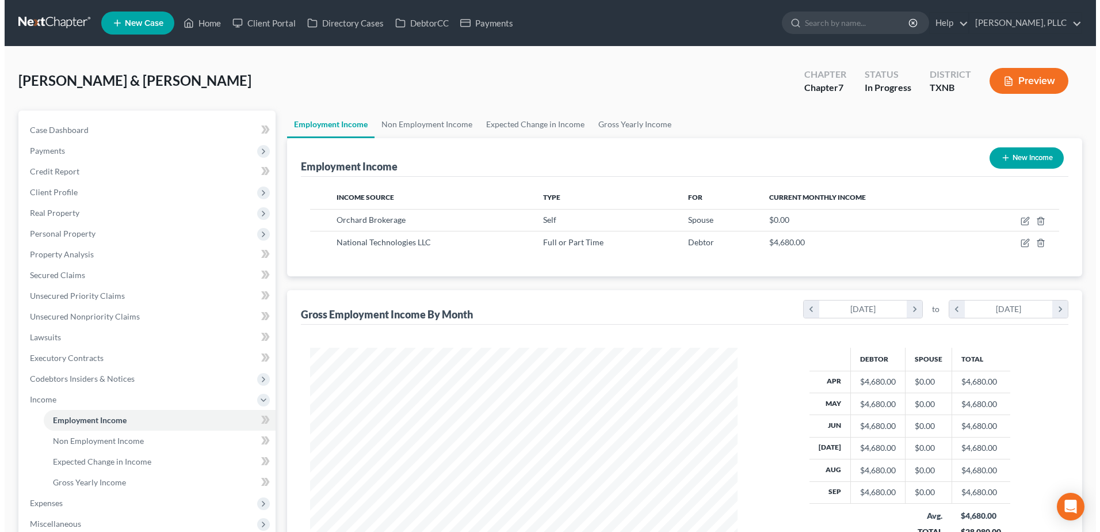
scroll to position [213, 450]
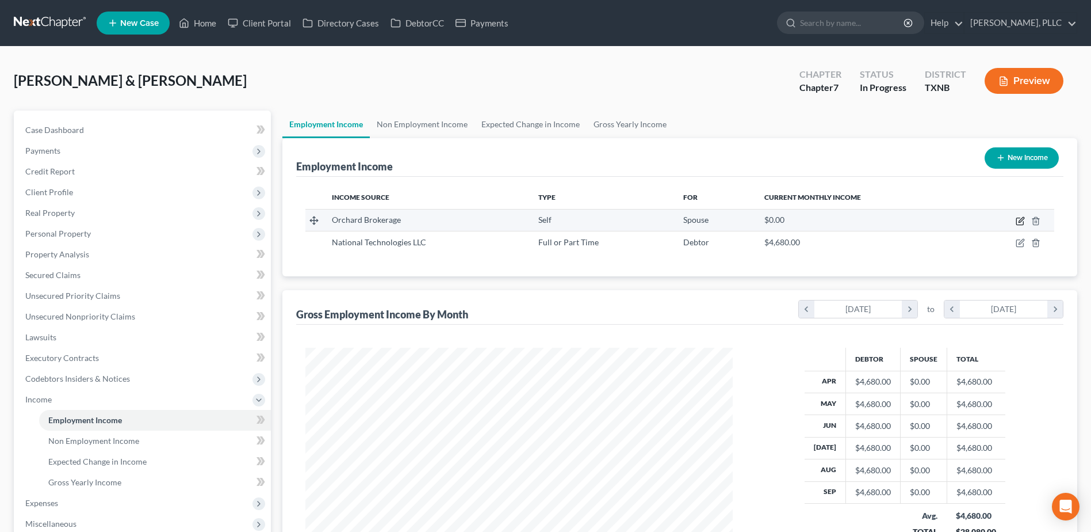
click at [1020, 221] on icon "button" at bounding box center [1020, 220] width 9 height 9
select select "1"
select select "45"
select select "0"
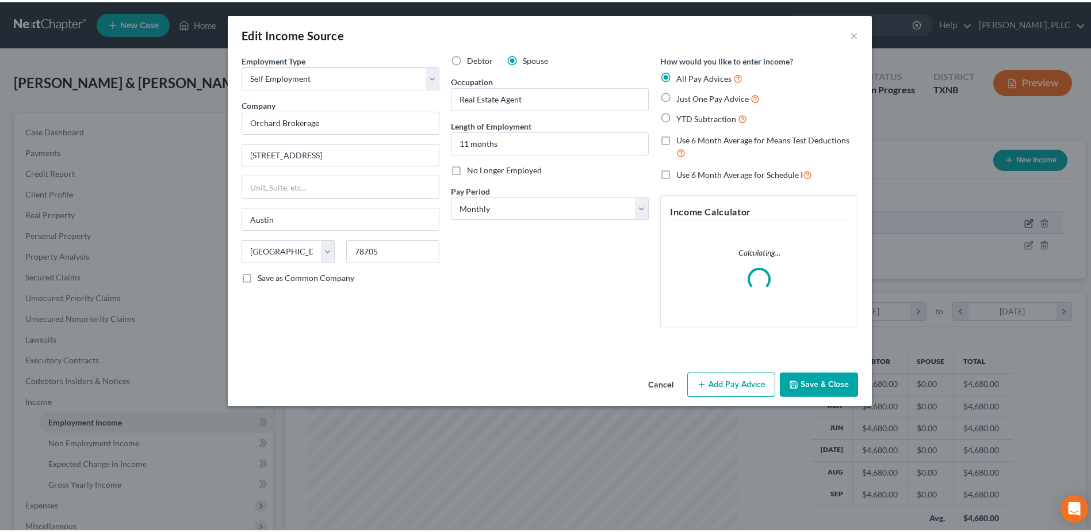
scroll to position [215, 455]
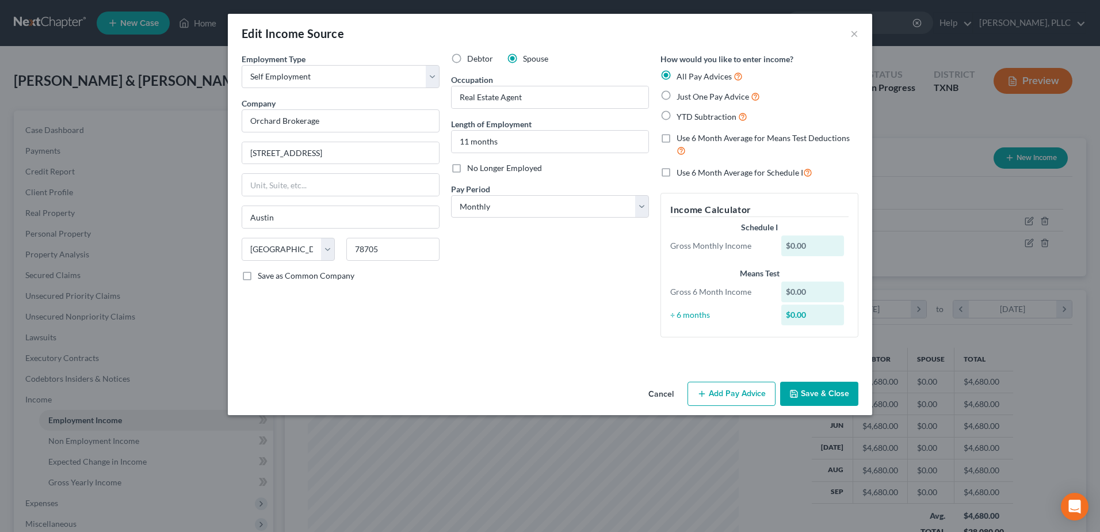
click at [662, 394] on button "Cancel" at bounding box center [661, 394] width 44 height 23
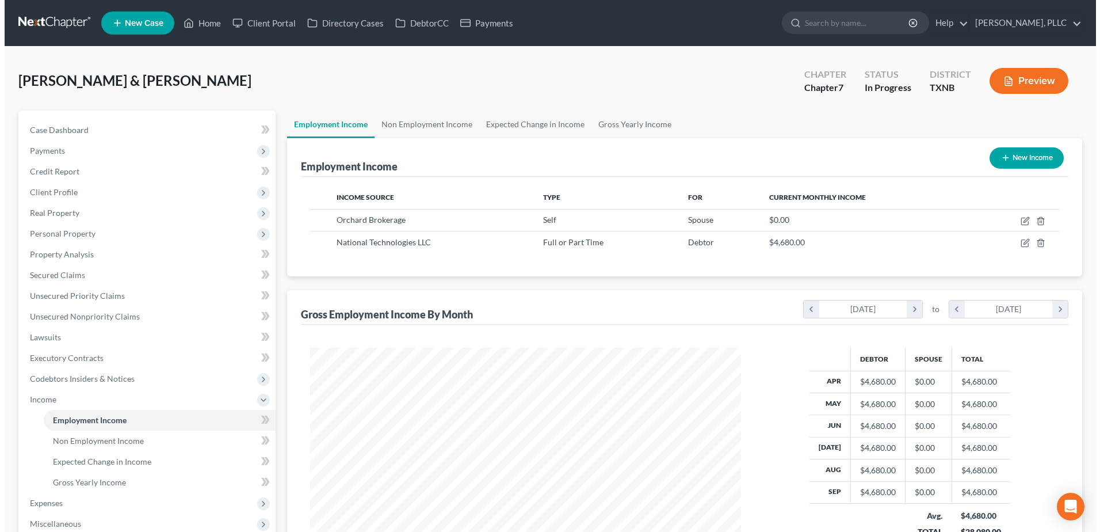
scroll to position [575133, 574896]
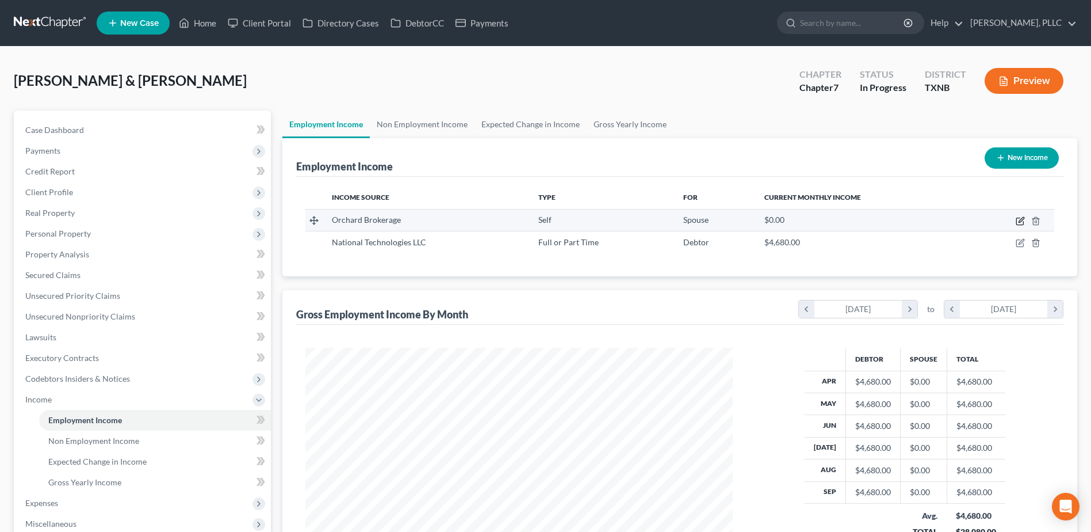
click at [1021, 223] on icon "button" at bounding box center [1020, 220] width 9 height 9
select select "1"
select select "45"
select select "0"
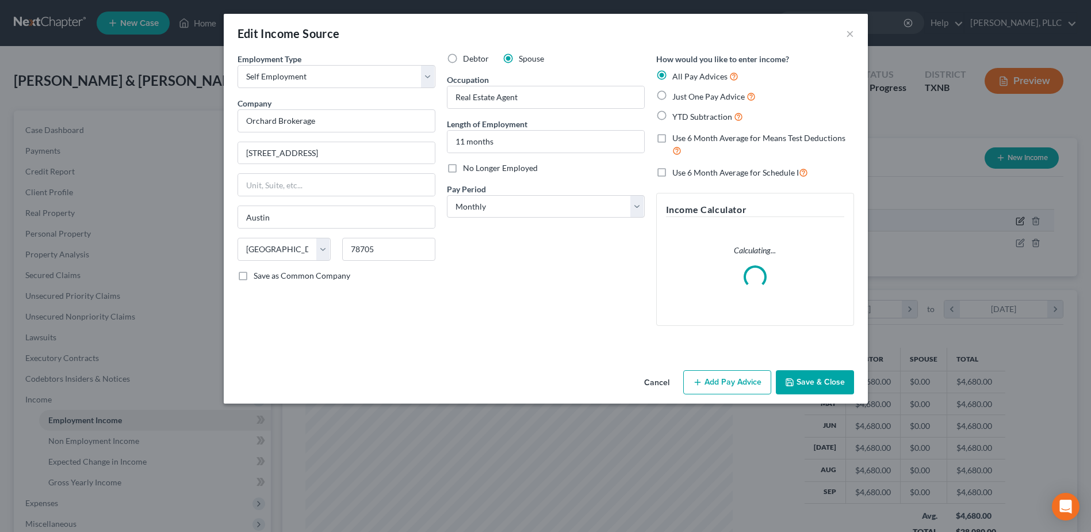
scroll to position [215, 455]
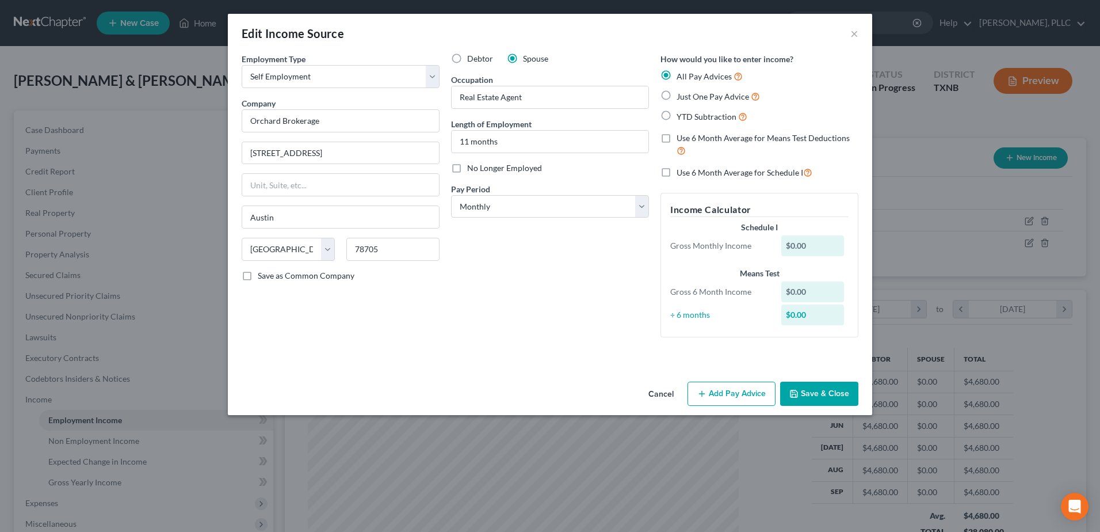
drag, startPoint x: 666, startPoint y: 395, endPoint x: 62, endPoint y: 230, distance: 625.7
click at [666, 395] on button "Cancel" at bounding box center [661, 394] width 44 height 23
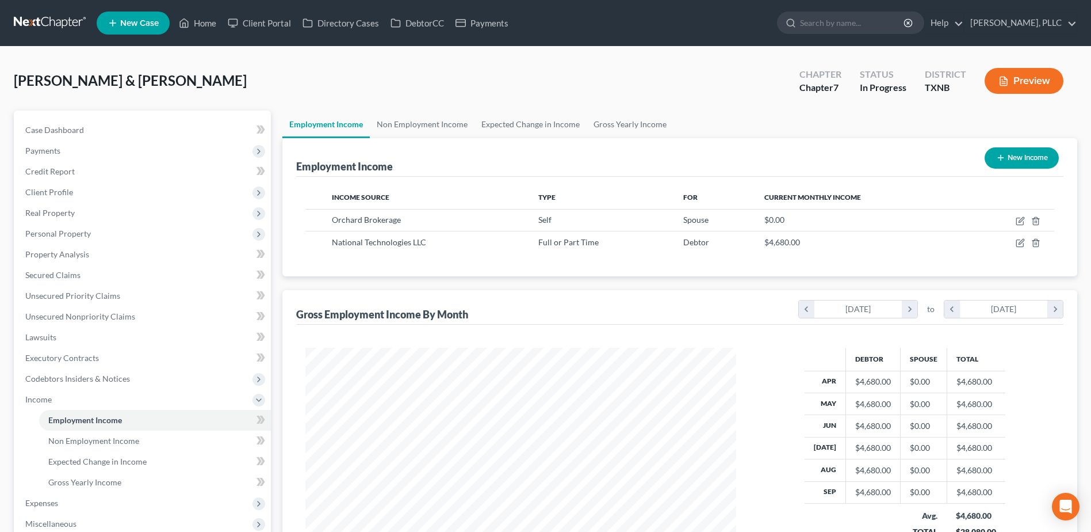
scroll to position [575133, 574896]
click at [39, 232] on span "Personal Property" at bounding box center [58, 233] width 66 height 10
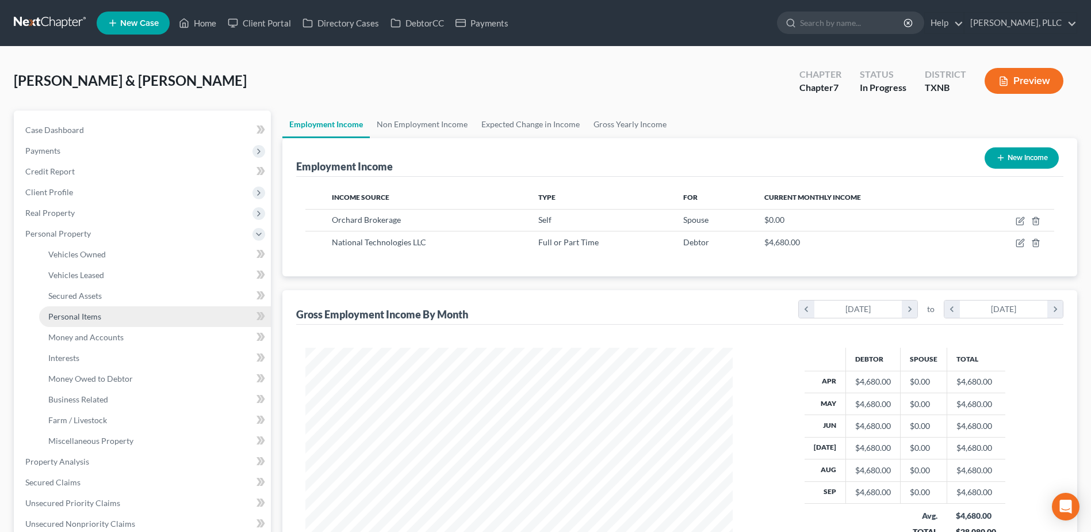
click at [81, 315] on span "Personal Items" at bounding box center [74, 316] width 53 height 10
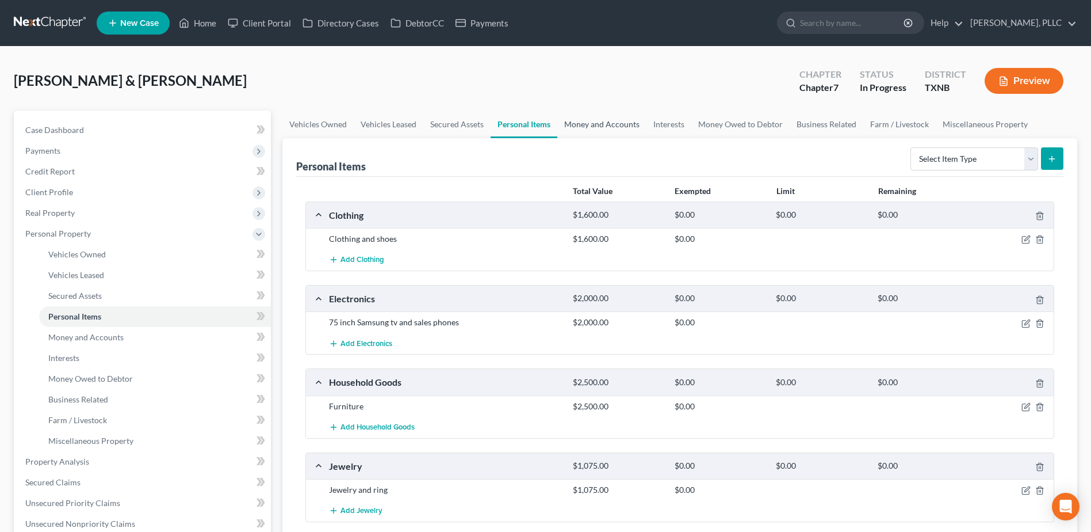
drag, startPoint x: 592, startPoint y: 127, endPoint x: 810, endPoint y: 154, distance: 219.2
click at [592, 127] on link "Money and Accounts" at bounding box center [602, 124] width 89 height 28
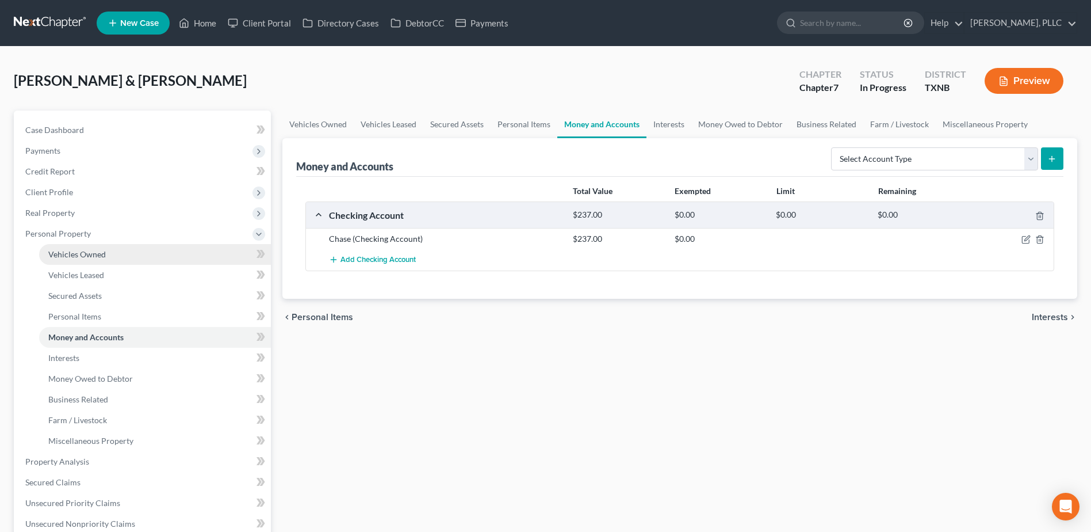
click at [74, 254] on span "Vehicles Owned" at bounding box center [77, 254] width 58 height 10
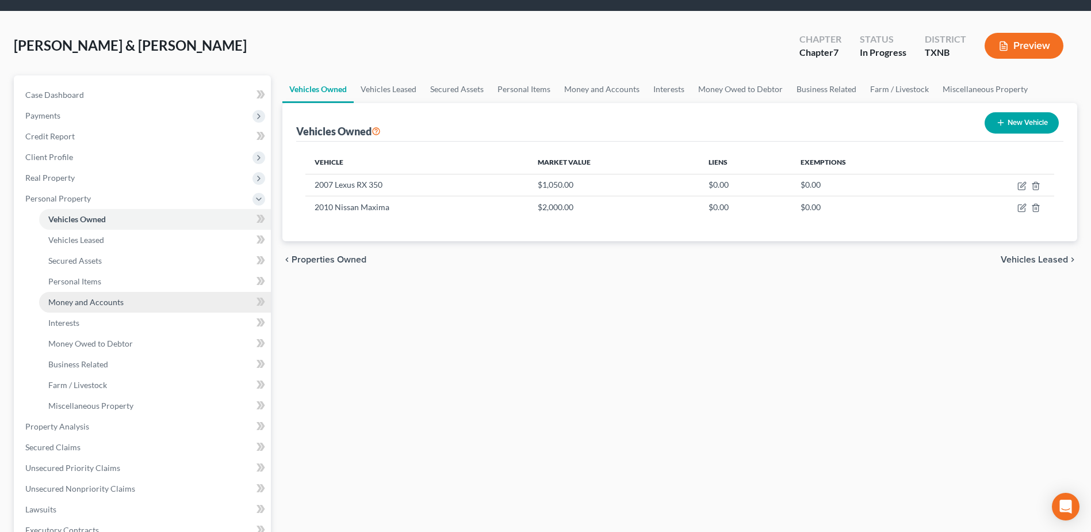
scroll to position [115, 0]
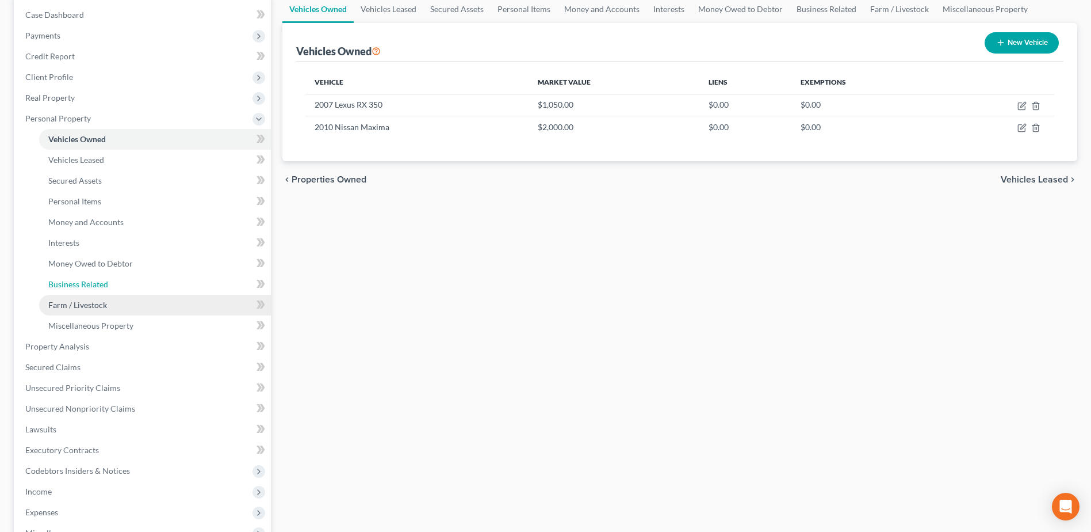
click at [85, 284] on span "Business Related" at bounding box center [78, 284] width 60 height 10
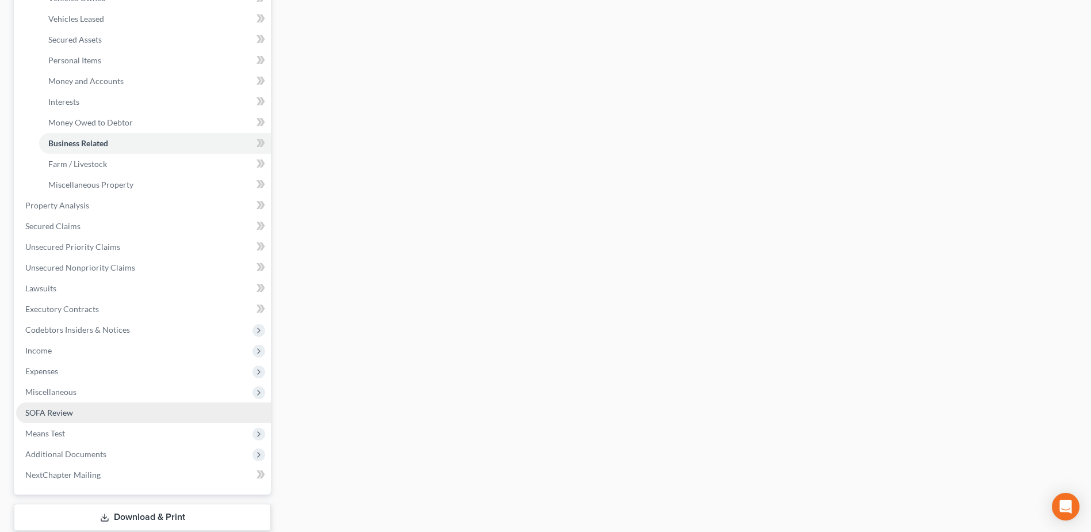
scroll to position [299, 0]
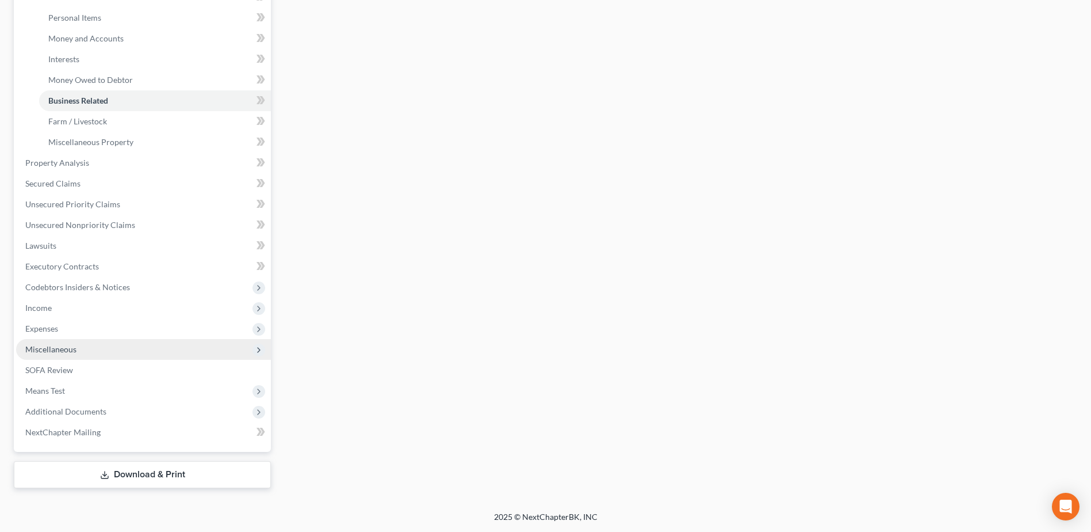
click at [61, 350] on span "Miscellaneous" at bounding box center [50, 349] width 51 height 10
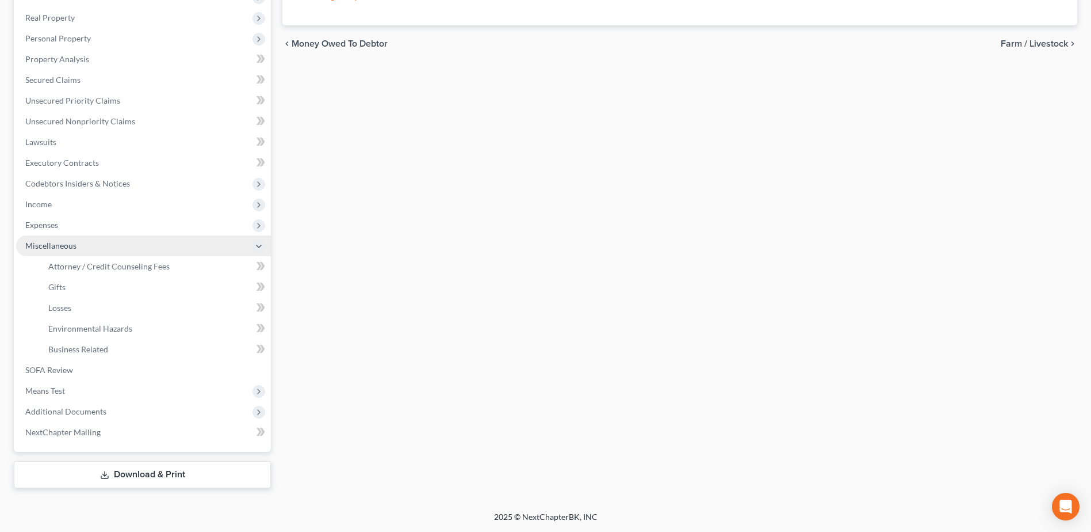
scroll to position [195, 0]
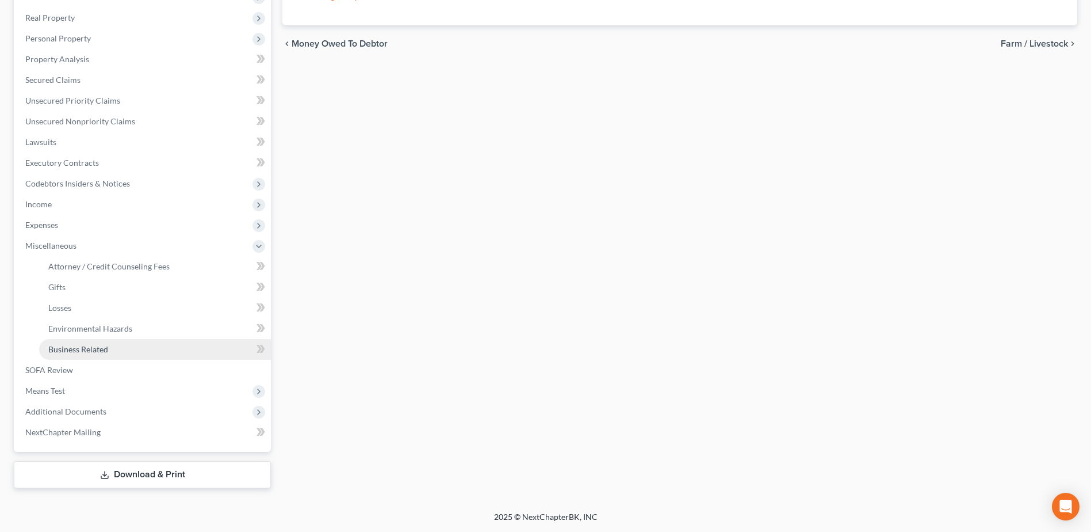
click at [63, 353] on span "Business Related" at bounding box center [78, 349] width 60 height 10
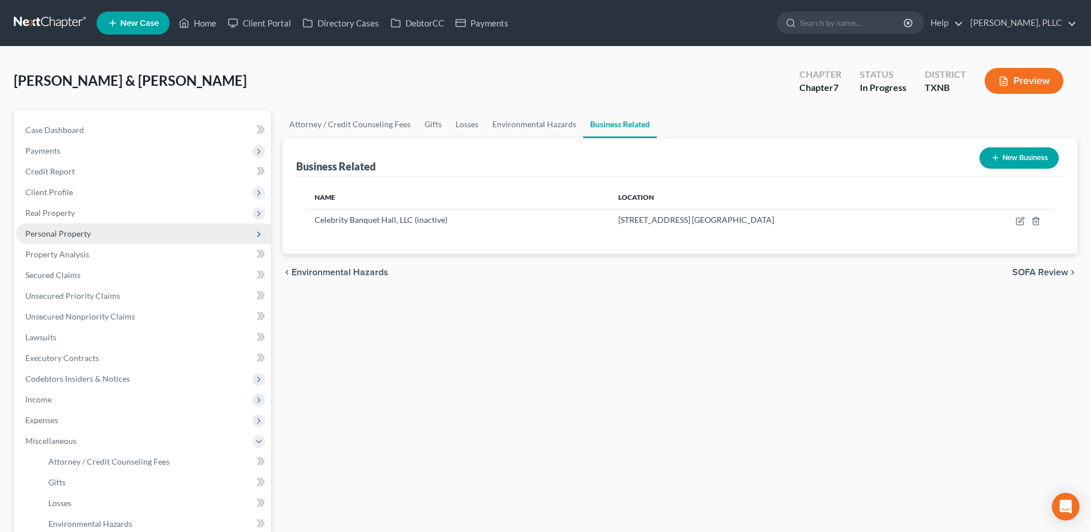
click at [64, 236] on span "Personal Property" at bounding box center [58, 233] width 66 height 10
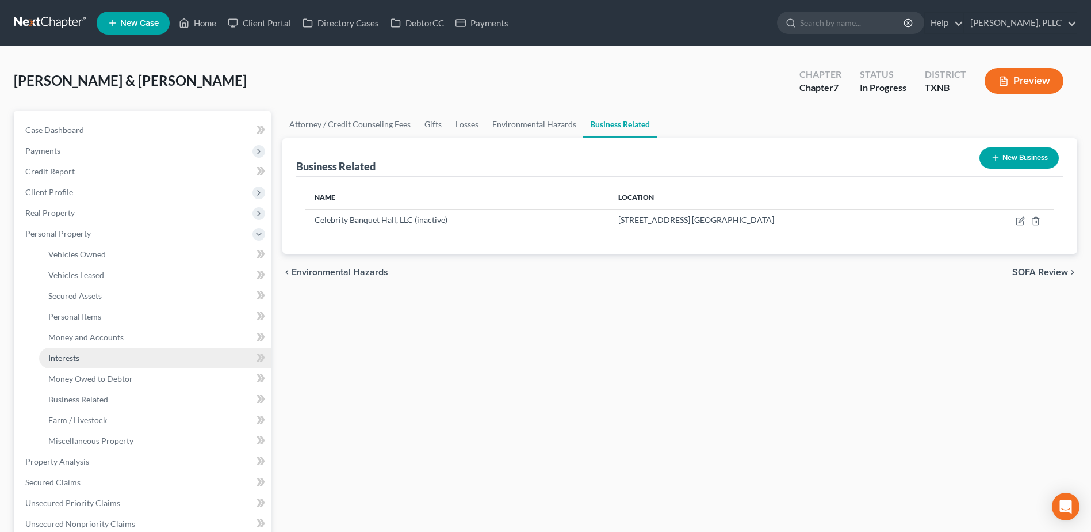
click at [70, 361] on span "Interests" at bounding box center [63, 358] width 31 height 10
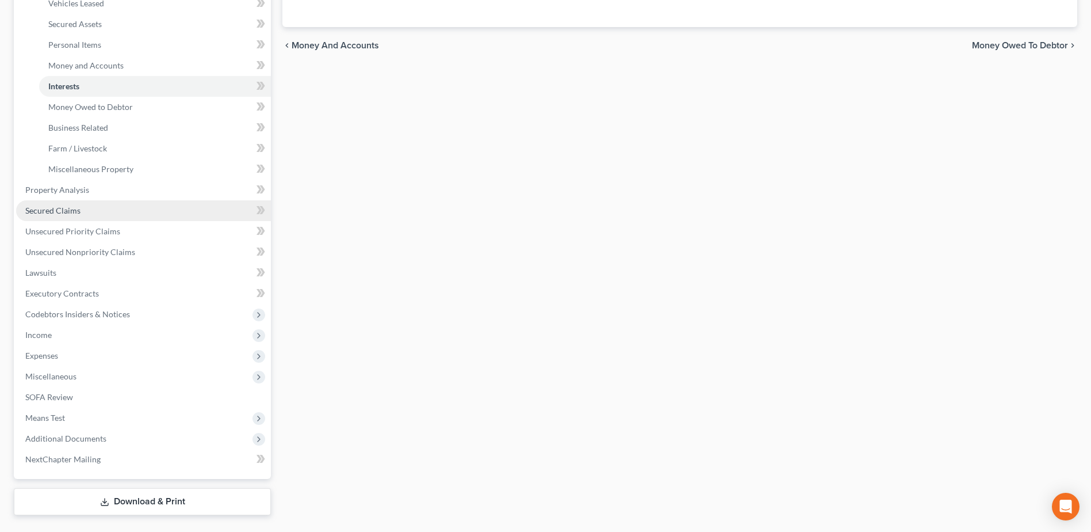
scroll to position [288, 0]
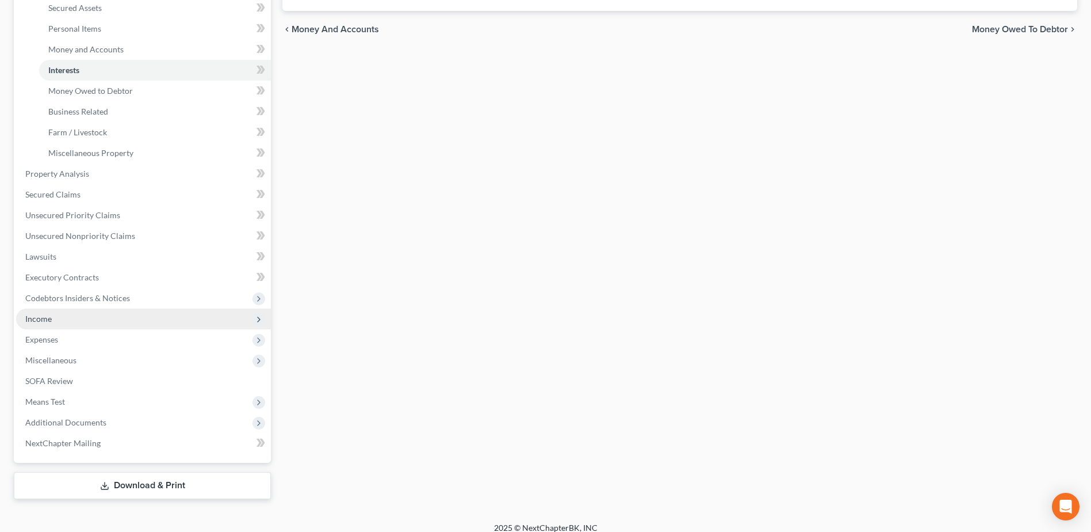
click at [46, 319] on span "Income" at bounding box center [38, 319] width 26 height 10
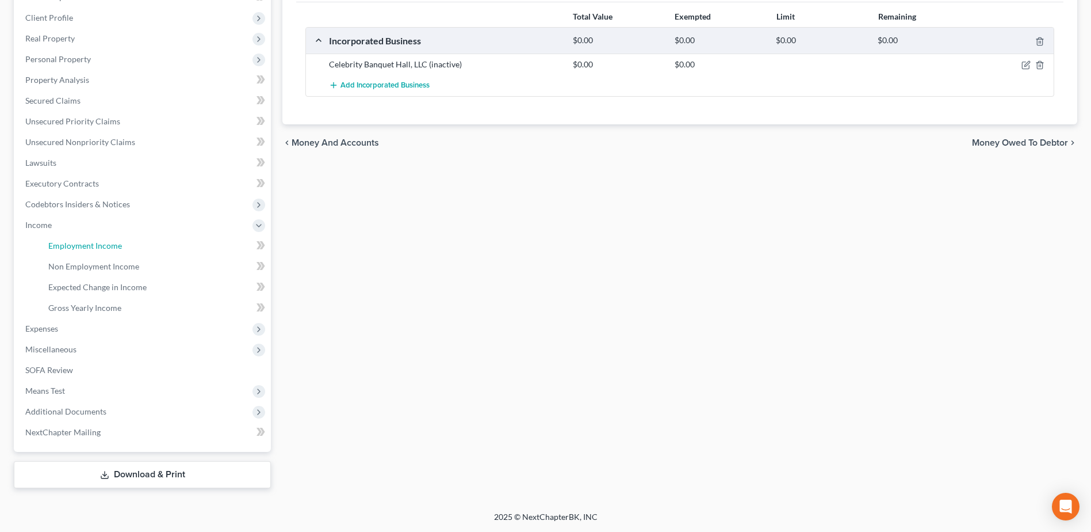
drag, startPoint x: 81, startPoint y: 248, endPoint x: 734, endPoint y: 367, distance: 663.8
click at [81, 247] on span "Employment Income" at bounding box center [85, 245] width 74 height 10
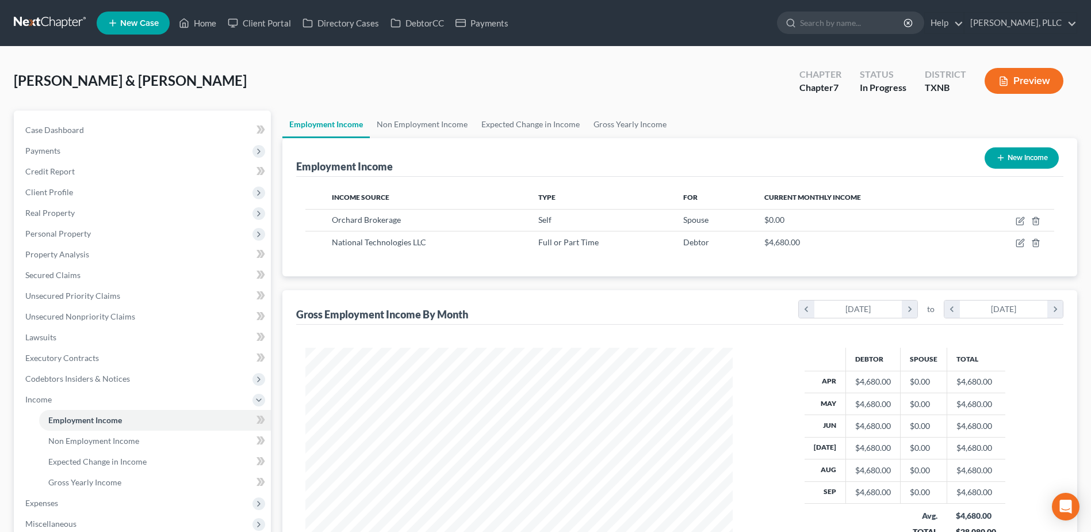
scroll to position [213, 450]
click at [68, 232] on span "Personal Property" at bounding box center [58, 233] width 66 height 10
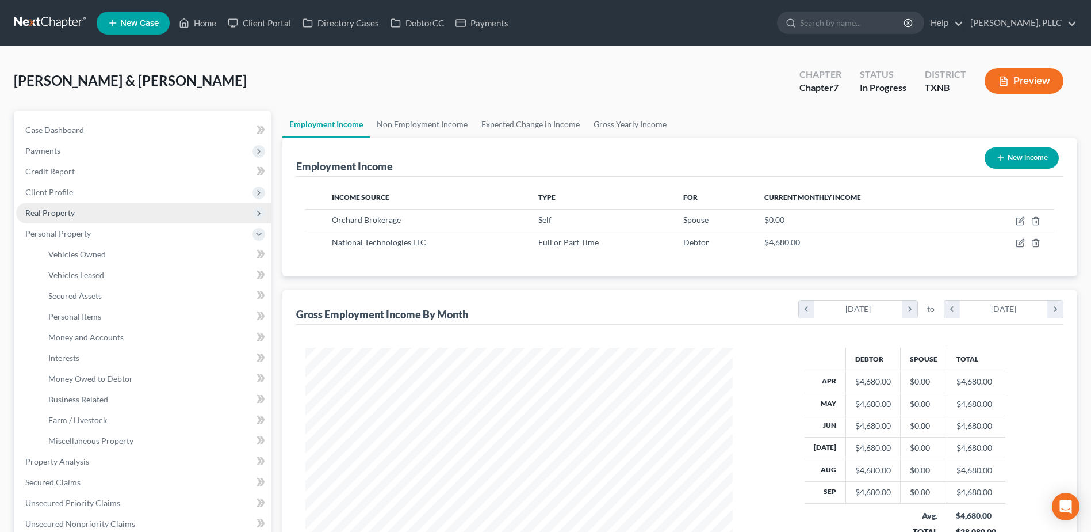
click at [60, 213] on span "Real Property" at bounding box center [49, 213] width 49 height 10
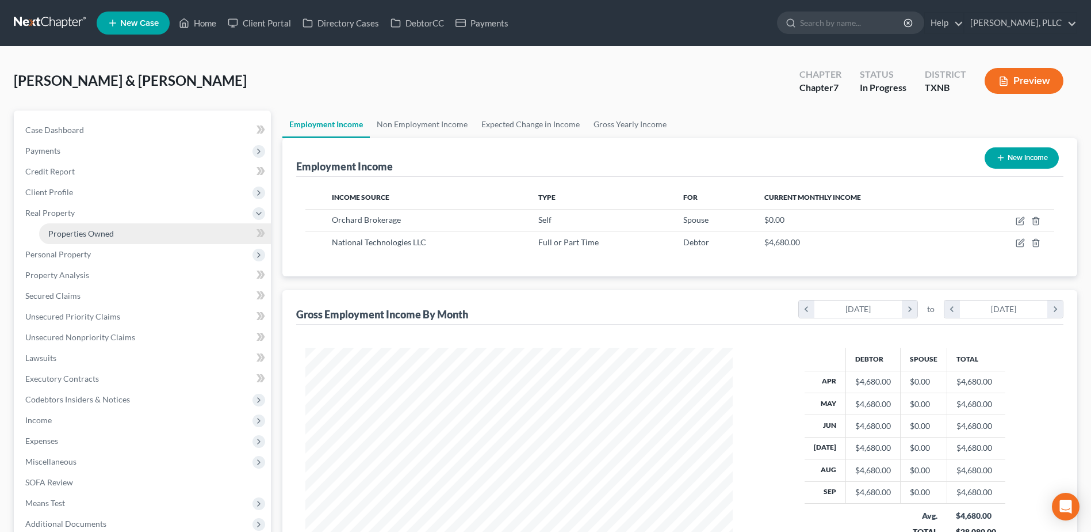
click at [67, 232] on span "Properties Owned" at bounding box center [81, 233] width 66 height 10
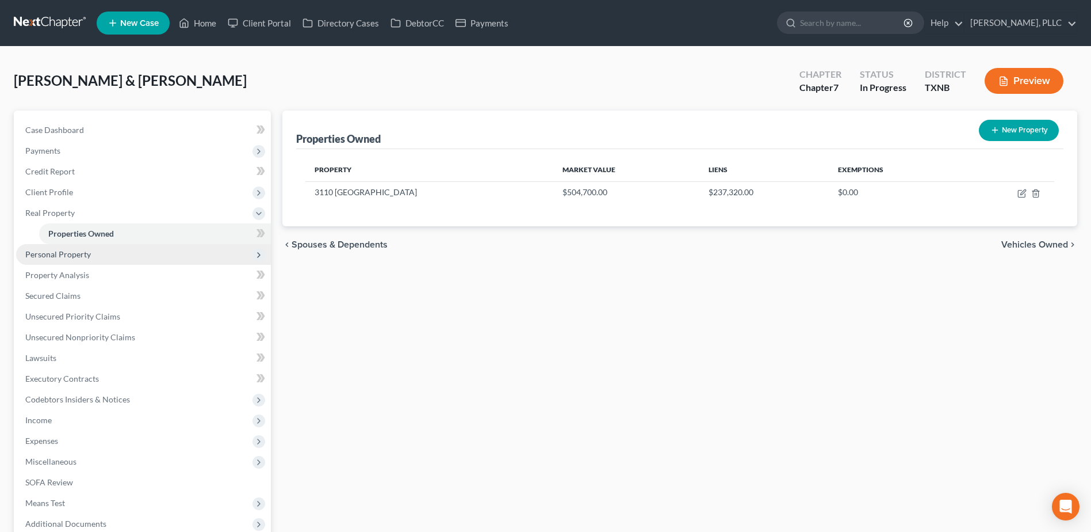
click at [57, 252] on span "Personal Property" at bounding box center [58, 254] width 66 height 10
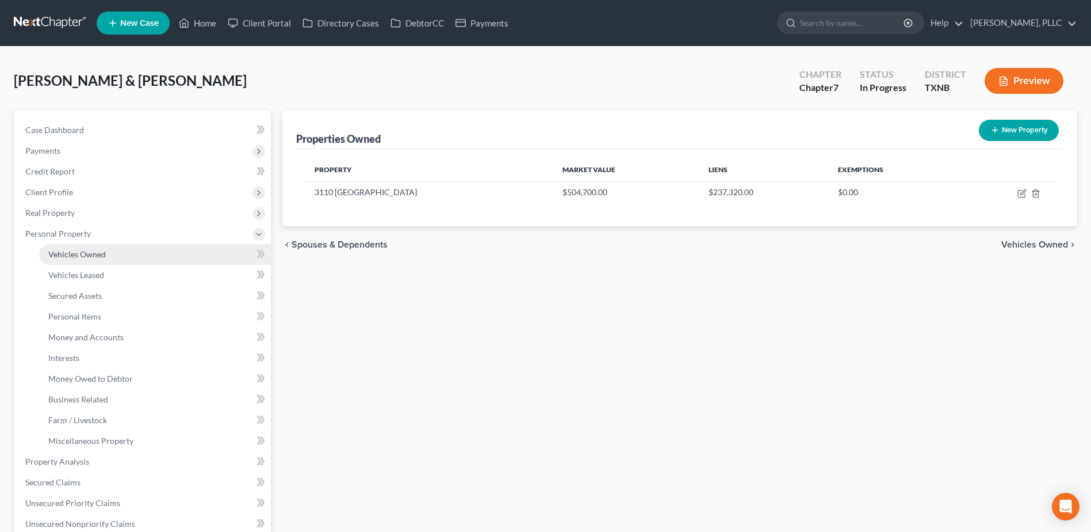
click at [73, 255] on span "Vehicles Owned" at bounding box center [77, 254] width 58 height 10
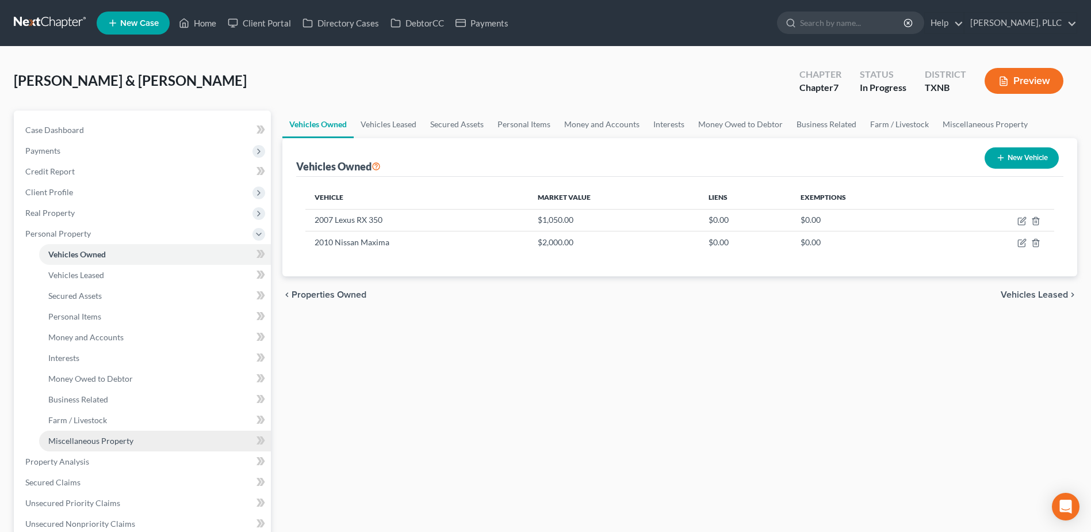
scroll to position [173, 0]
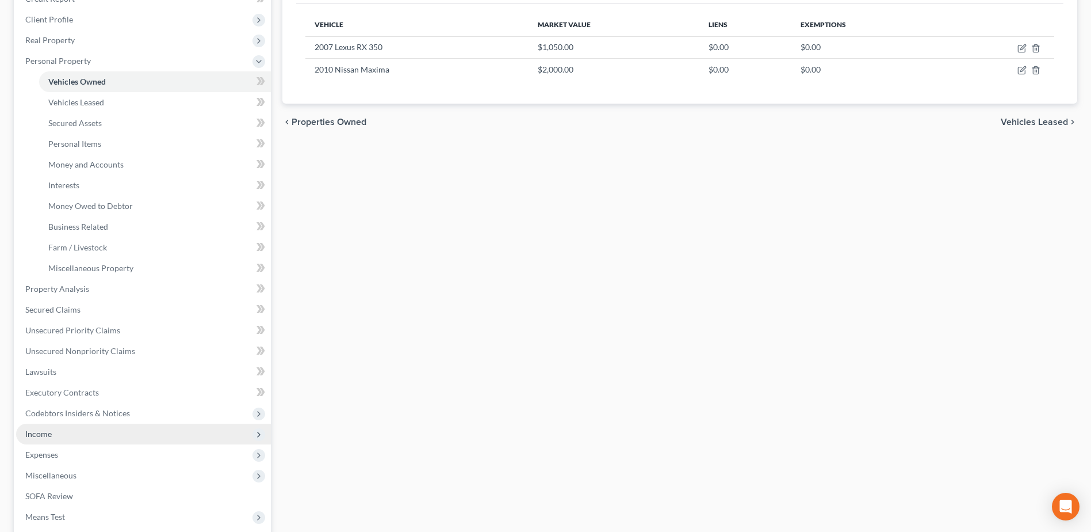
click at [39, 435] on span "Income" at bounding box center [38, 434] width 26 height 10
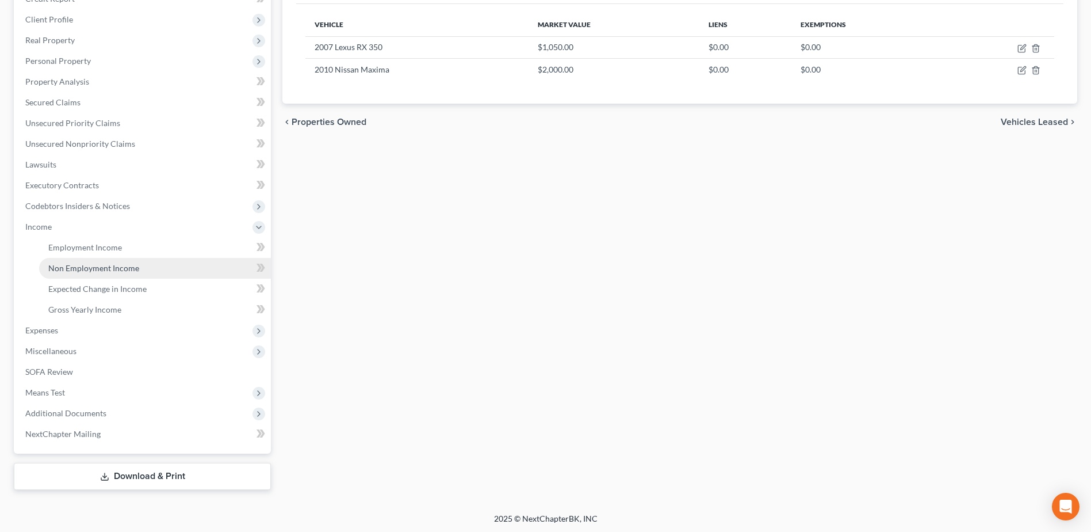
click at [79, 269] on span "Non Employment Income" at bounding box center [93, 268] width 91 height 10
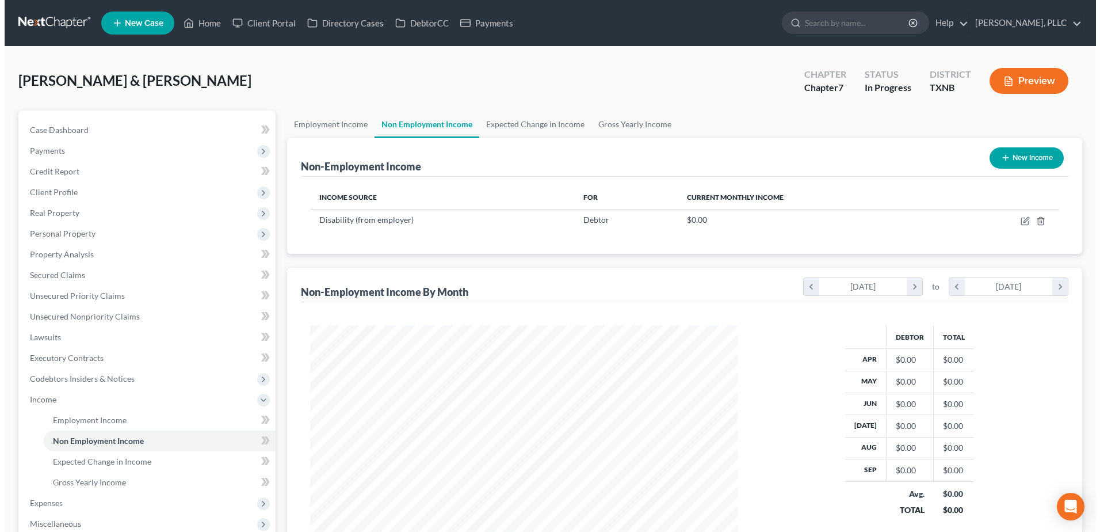
scroll to position [213, 450]
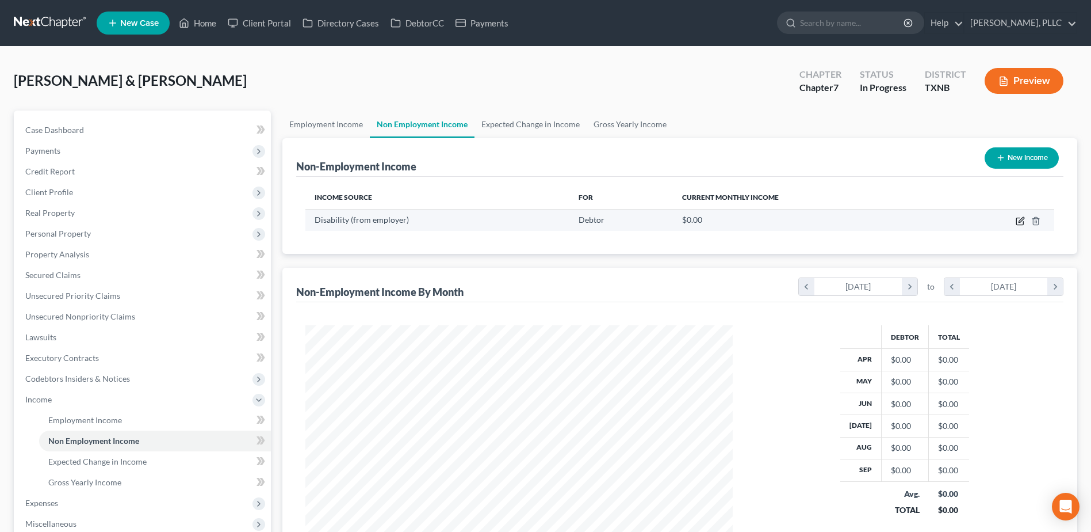
click at [1020, 220] on icon "button" at bounding box center [1021, 219] width 5 height 5
select select "1"
select select "0"
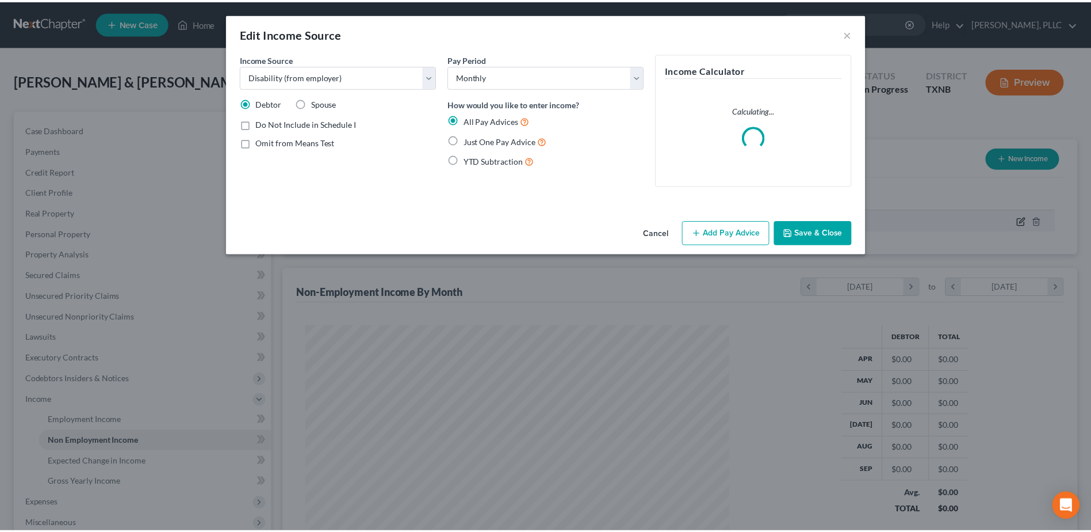
scroll to position [215, 455]
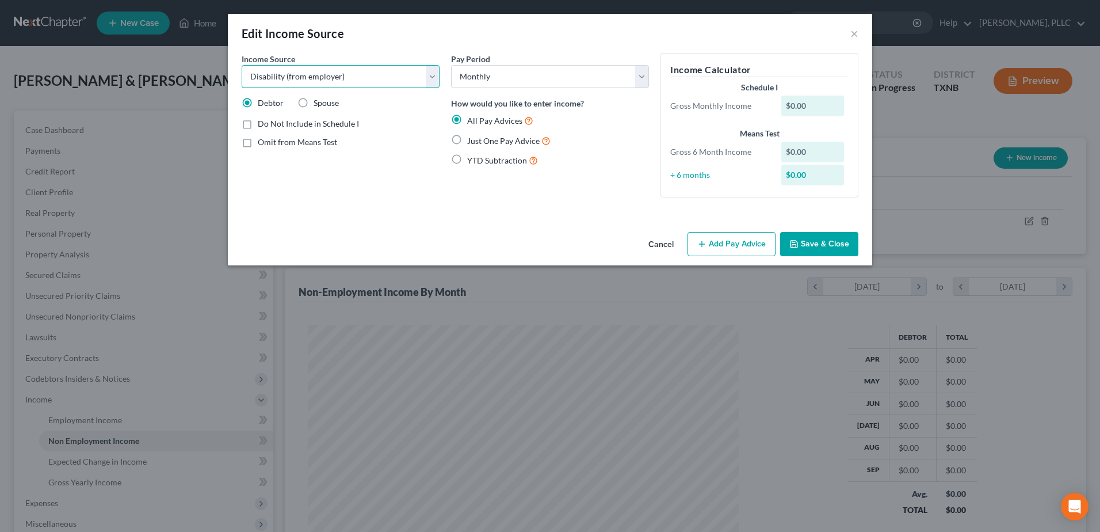
click at [438, 79] on select "Select Unemployment Disability (from employer) Pension Retirement Social Securi…" at bounding box center [341, 76] width 198 height 23
select select "12"
click at [242, 65] on select "Select Unemployment Disability (from employer) Pension Retirement Social Securi…" at bounding box center [341, 76] width 198 height 23
click at [467, 140] on label "Just One Pay Advice" at bounding box center [508, 140] width 83 height 13
click at [472, 140] on input "Just One Pay Advice" at bounding box center [475, 137] width 7 height 7
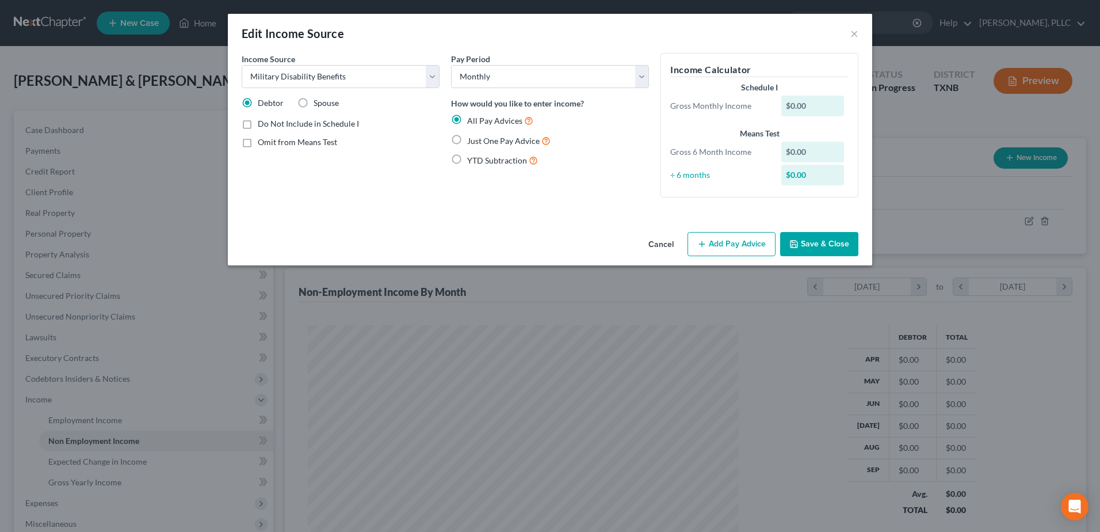
radio input "true"
click at [738, 245] on button "Add Pay Advice" at bounding box center [732, 244] width 88 height 24
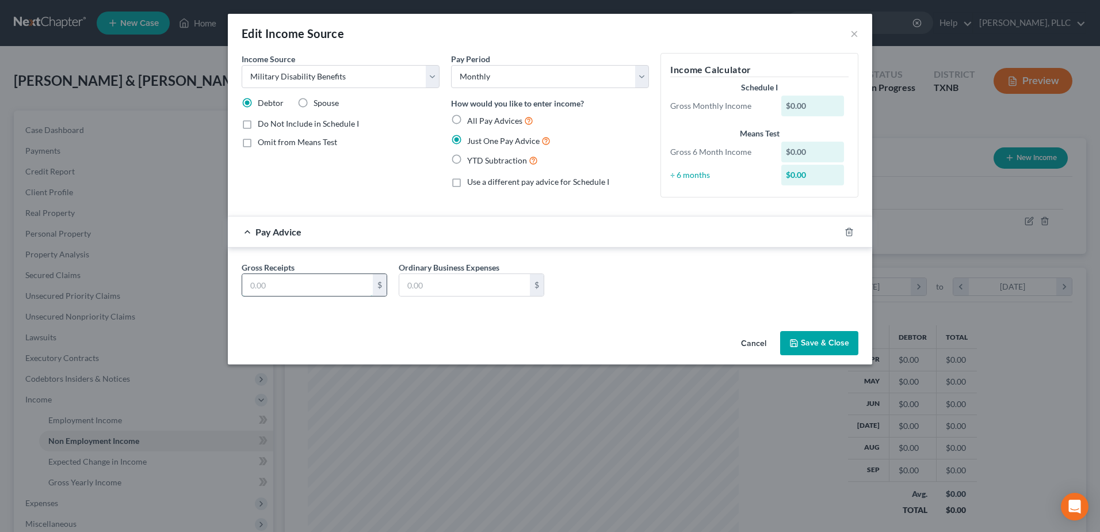
click at [292, 289] on input "text" at bounding box center [307, 285] width 131 height 22
type input "610.00"
click at [827, 339] on button "Save & Close" at bounding box center [819, 343] width 78 height 24
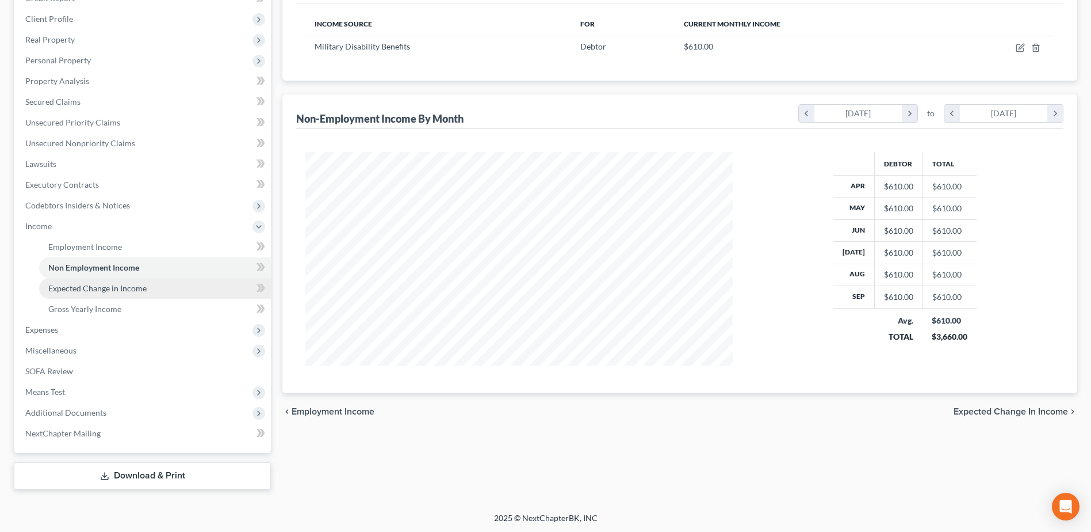
scroll to position [174, 0]
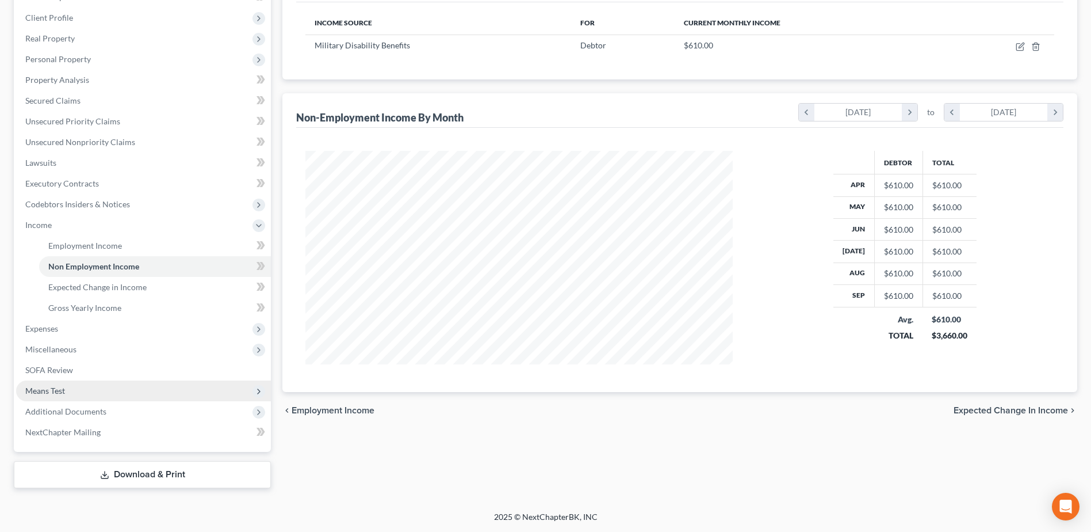
click at [59, 387] on span "Means Test" at bounding box center [45, 390] width 40 height 10
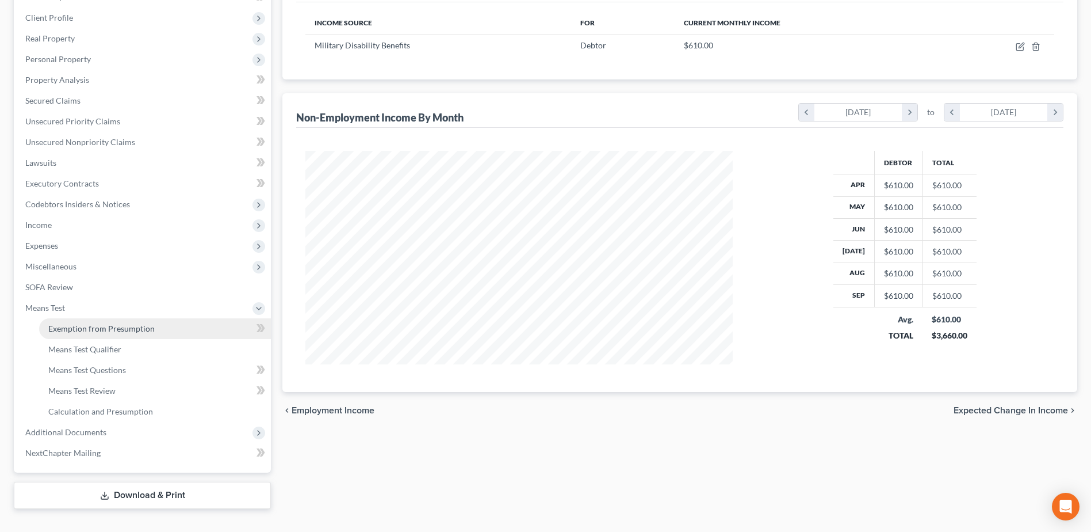
click at [82, 324] on span "Exemption from Presumption" at bounding box center [101, 328] width 106 height 10
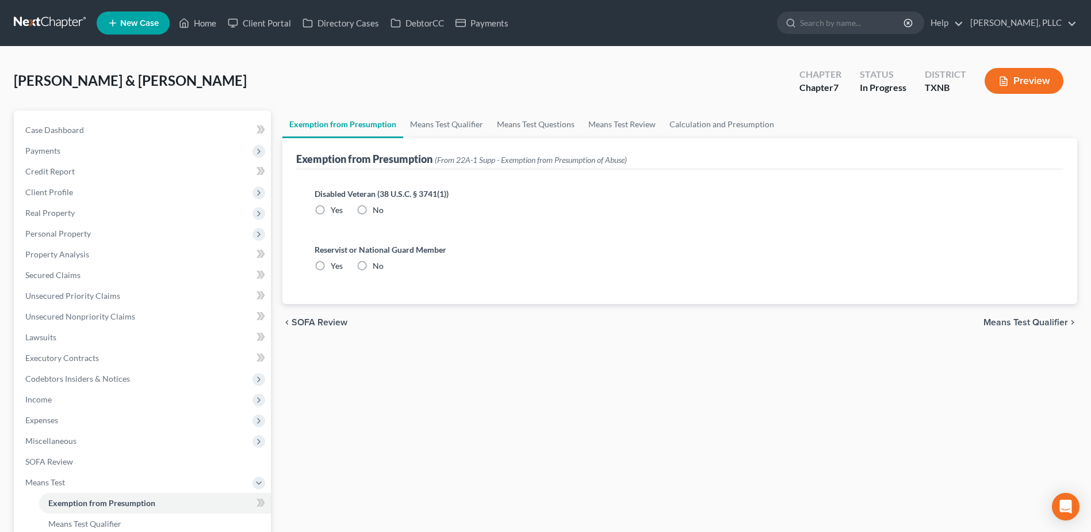
click at [331, 209] on label "Yes" at bounding box center [337, 210] width 12 height 12
click at [335, 209] on input "Yes" at bounding box center [338, 207] width 7 height 7
radio input "true"
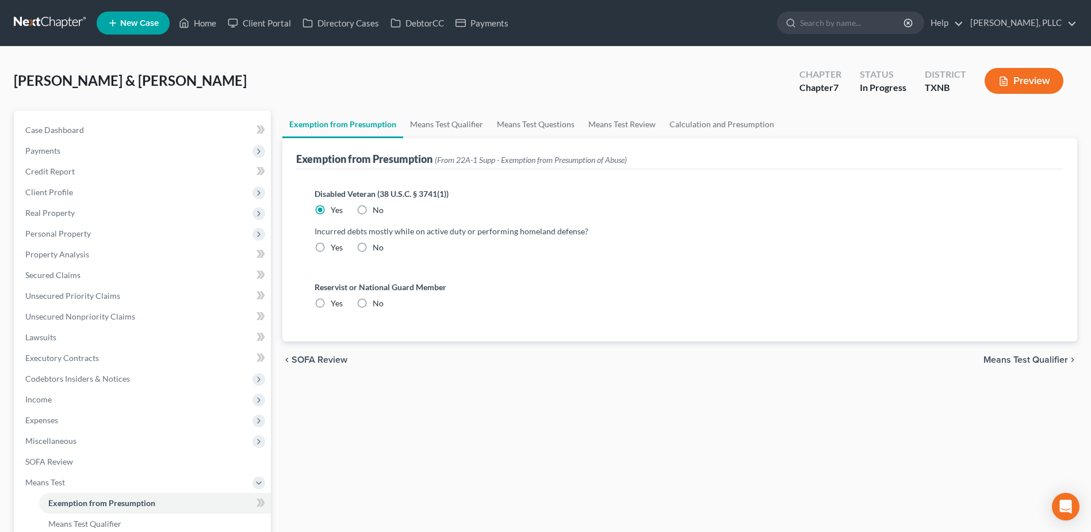
click at [373, 248] on label "No" at bounding box center [378, 248] width 11 height 12
click at [377, 248] on input "No" at bounding box center [380, 245] width 7 height 7
radio input "true"
click at [373, 306] on label "No" at bounding box center [378, 303] width 11 height 12
click at [377, 305] on input "No" at bounding box center [380, 300] width 7 height 7
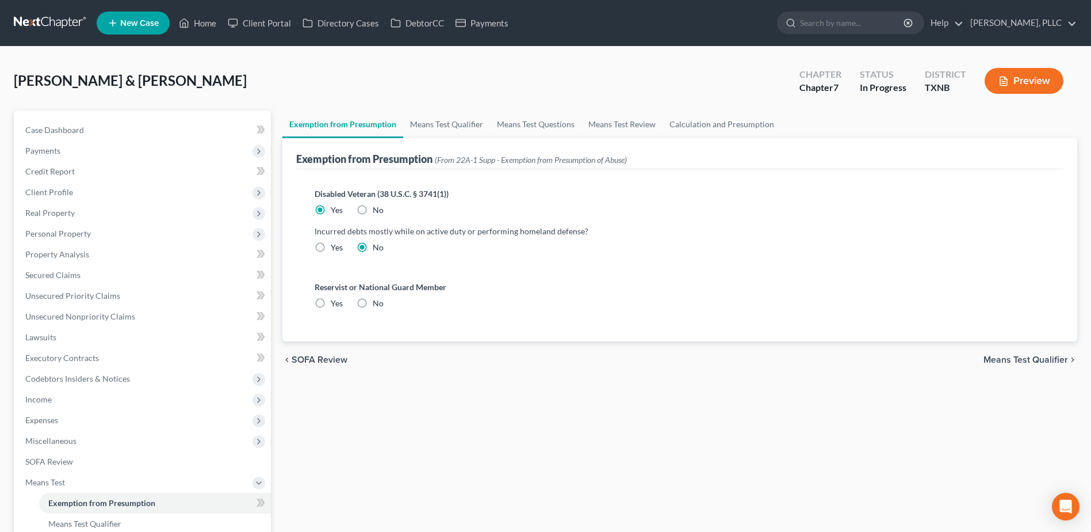
radio input "true"
click at [438, 120] on link "Means Test Qualifier" at bounding box center [446, 124] width 87 height 28
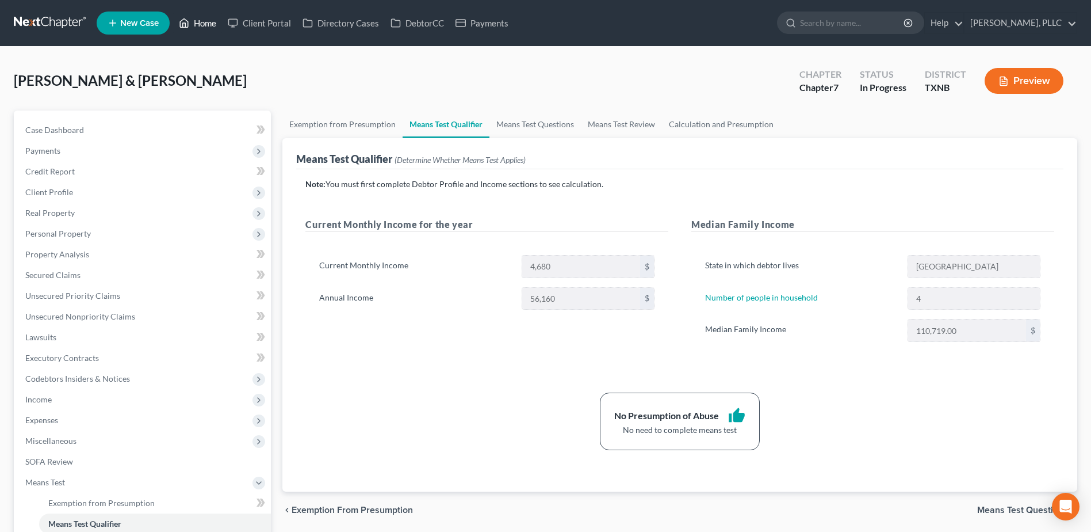
click at [200, 24] on link "Home" at bounding box center [197, 23] width 49 height 21
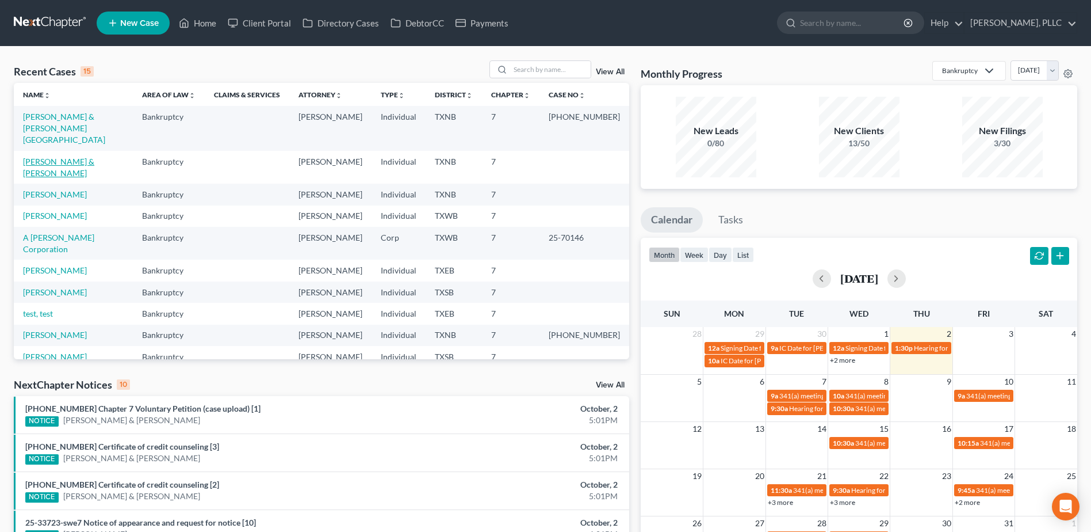
click at [72, 156] on link "White, Zachary & Sophia" at bounding box center [58, 166] width 71 height 21
select select "4"
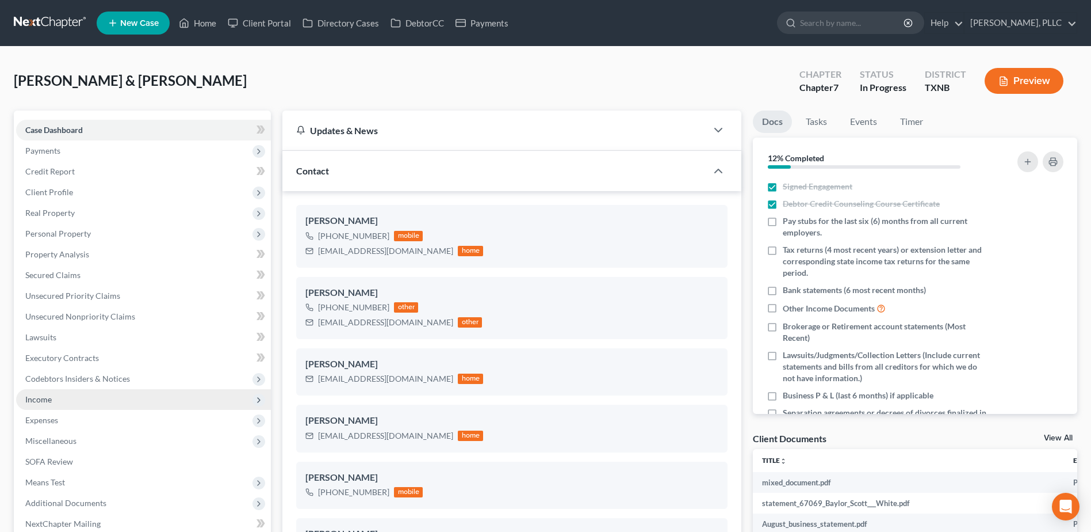
click at [52, 398] on span "Income" at bounding box center [143, 399] width 255 height 21
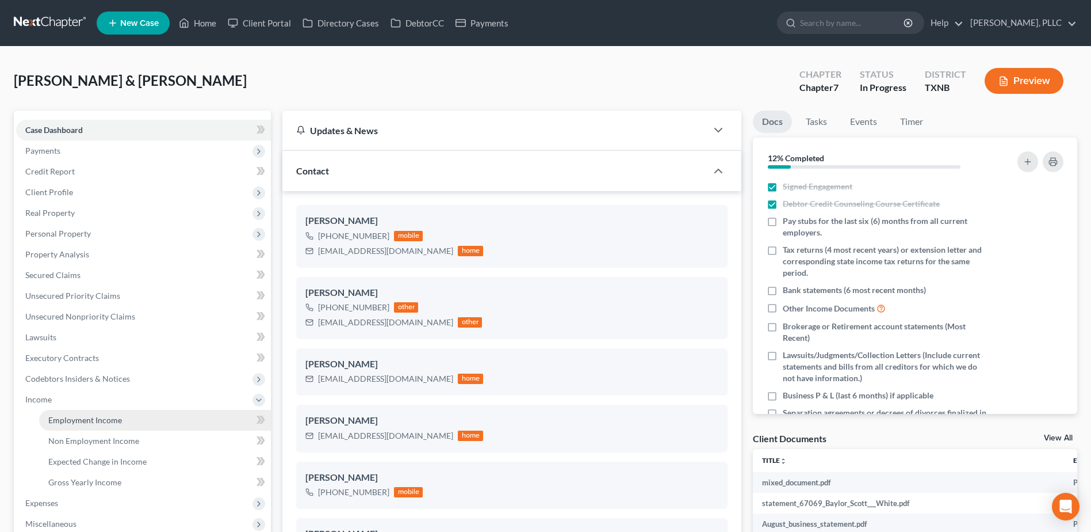
click at [96, 415] on span "Employment Income" at bounding box center [85, 420] width 74 height 10
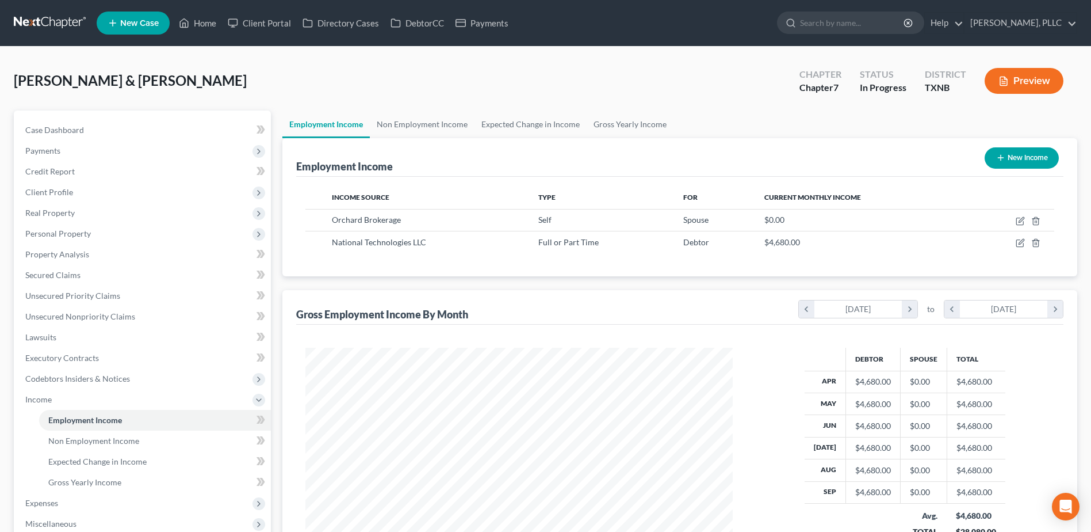
scroll to position [213, 450]
click at [255, 20] on link "Client Portal" at bounding box center [259, 23] width 75 height 21
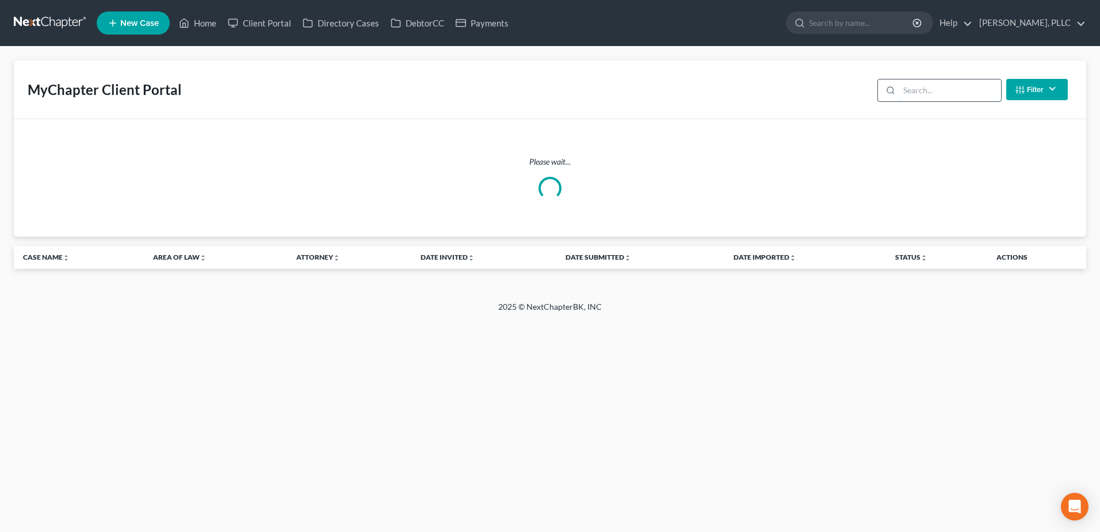
click at [941, 98] on input "search" at bounding box center [950, 90] width 102 height 22
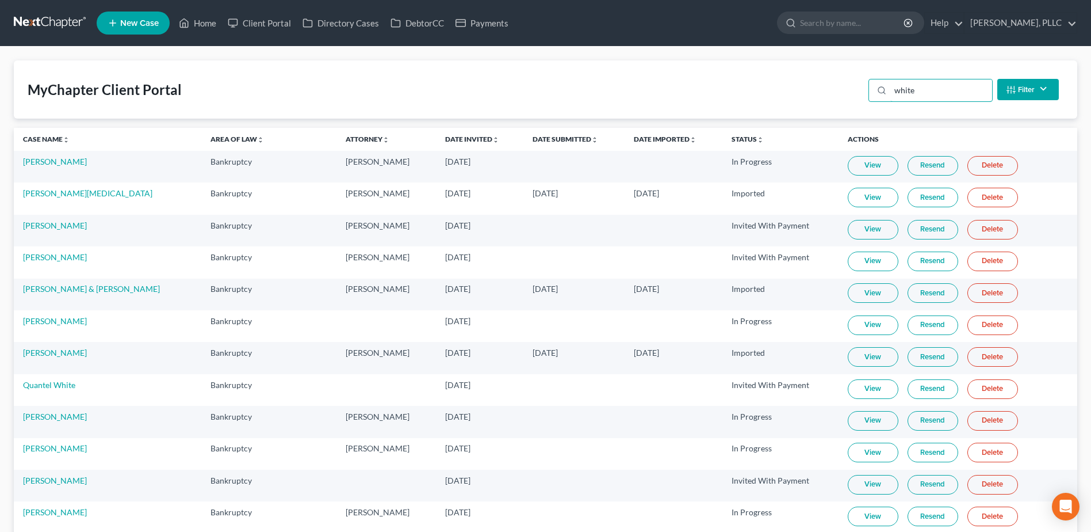
type input "white"
click at [872, 292] on link "View" at bounding box center [873, 293] width 51 height 20
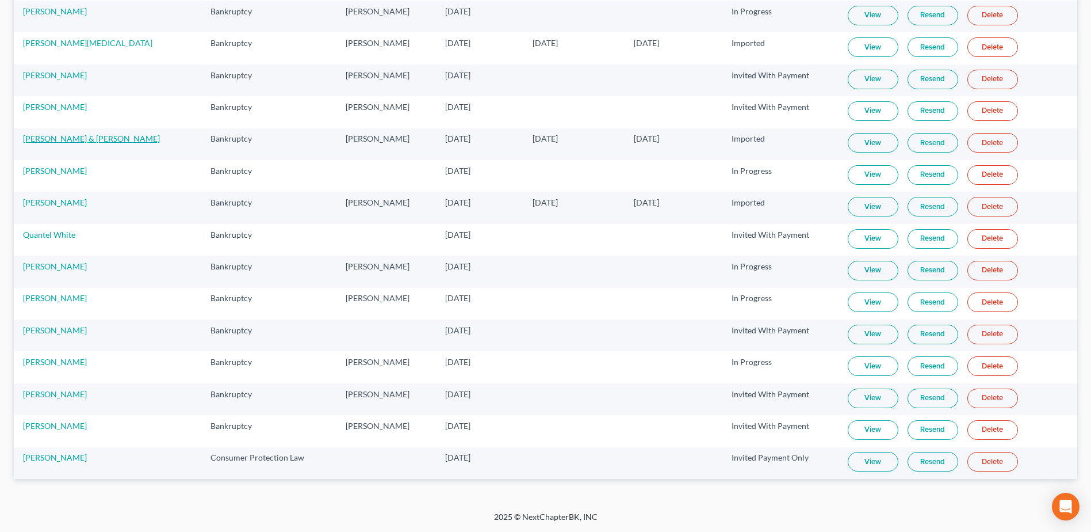
click at [93, 142] on link "[PERSON_NAME] & [PERSON_NAME]" at bounding box center [91, 138] width 137 height 10
select select "4"
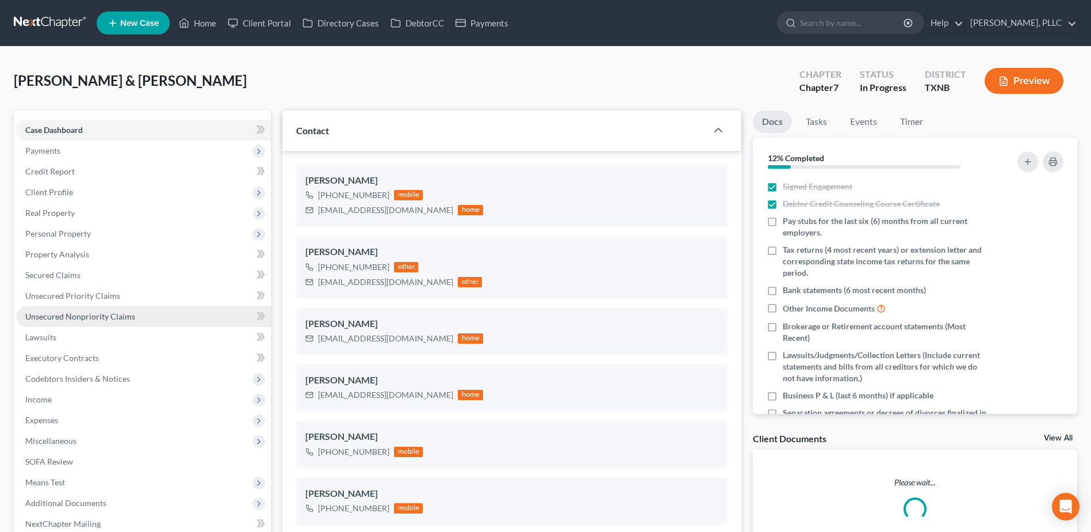
click at [81, 318] on span "Unsecured Nonpriority Claims" at bounding box center [80, 316] width 110 height 10
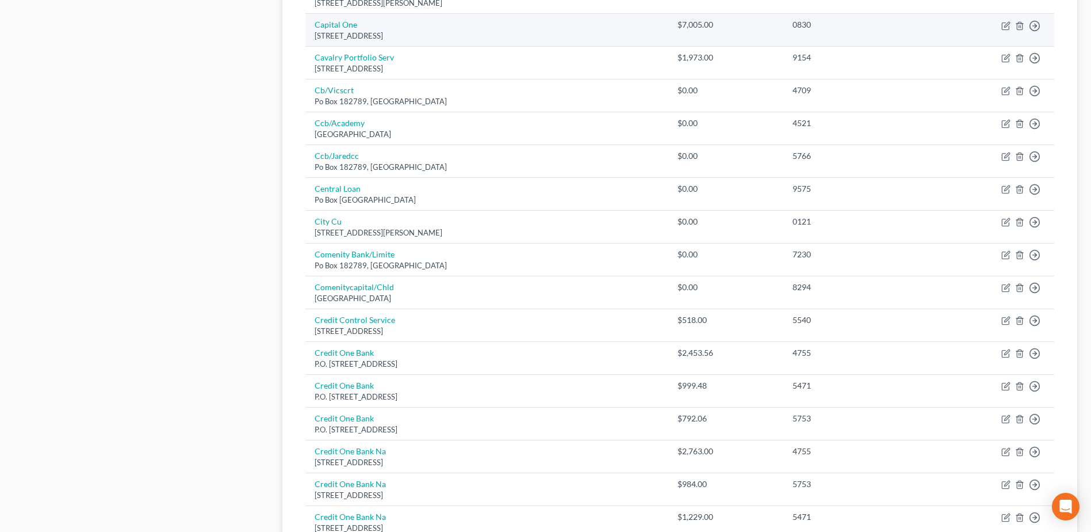
scroll to position [797, 0]
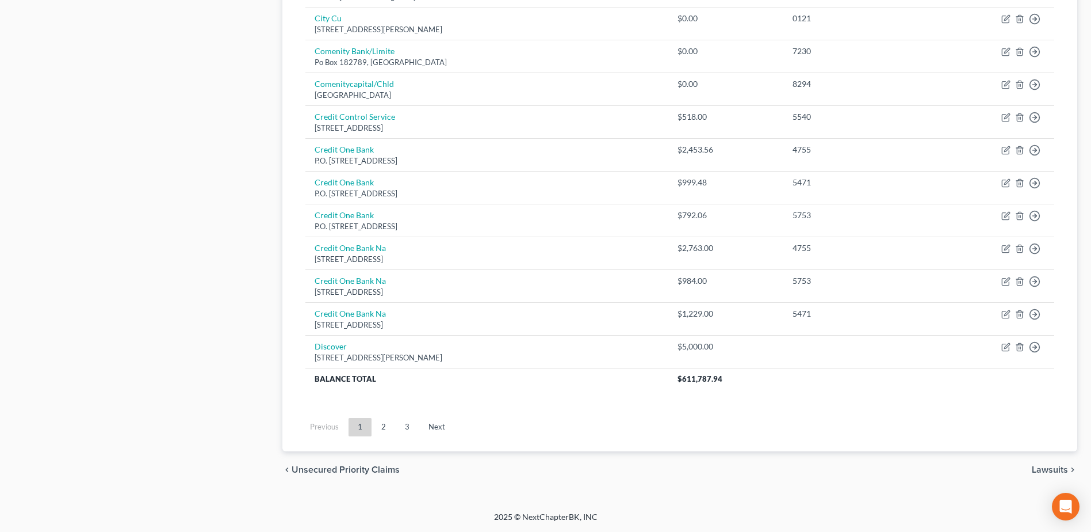
drag, startPoint x: 380, startPoint y: 428, endPoint x: 731, endPoint y: 282, distance: 380.2
click at [380, 427] on link "2" at bounding box center [383, 427] width 23 height 18
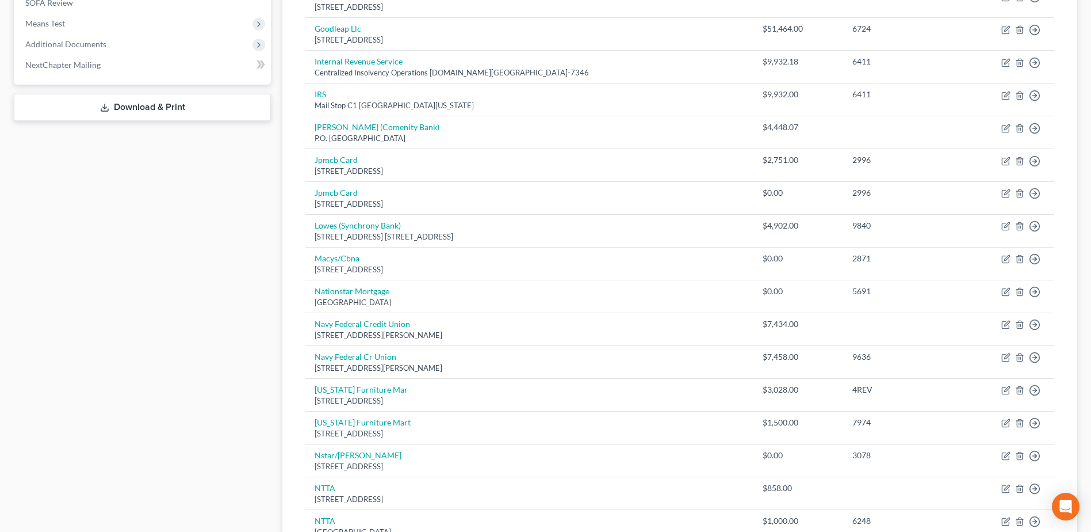
scroll to position [452, 0]
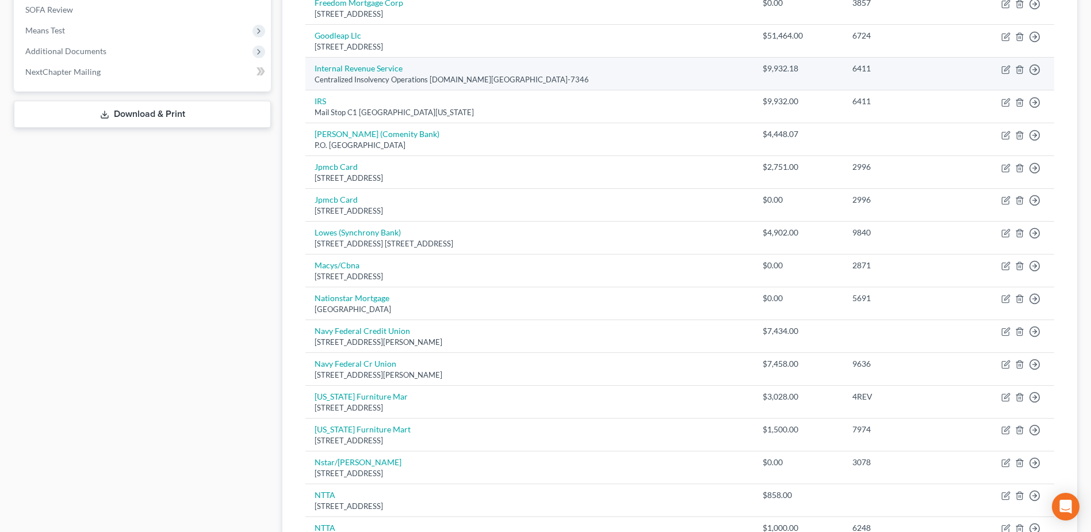
click at [1007, 75] on td "Move to D Move to E Move to G Move to Notice Only" at bounding box center [1007, 74] width 95 height 33
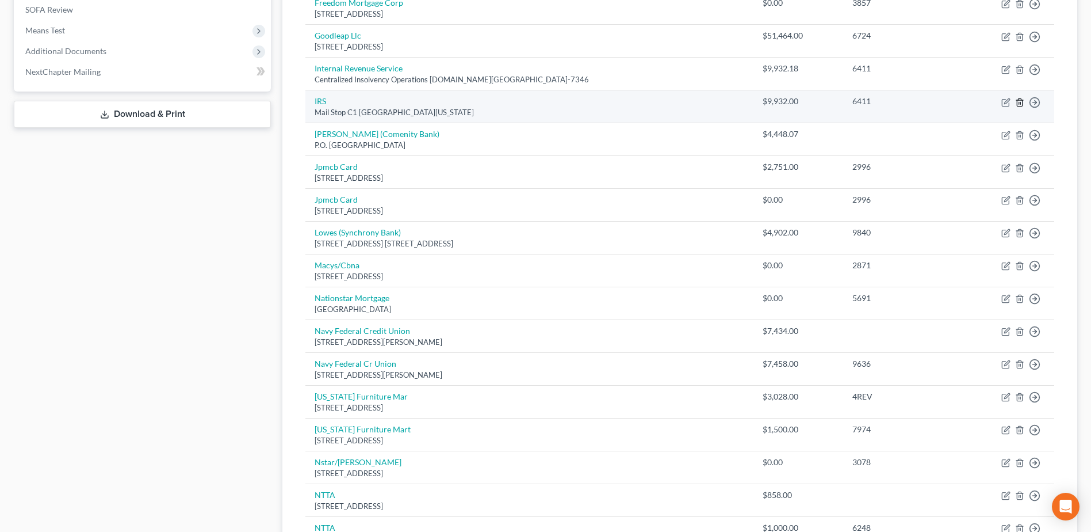
click at [1024, 101] on icon "button" at bounding box center [1019, 102] width 9 height 9
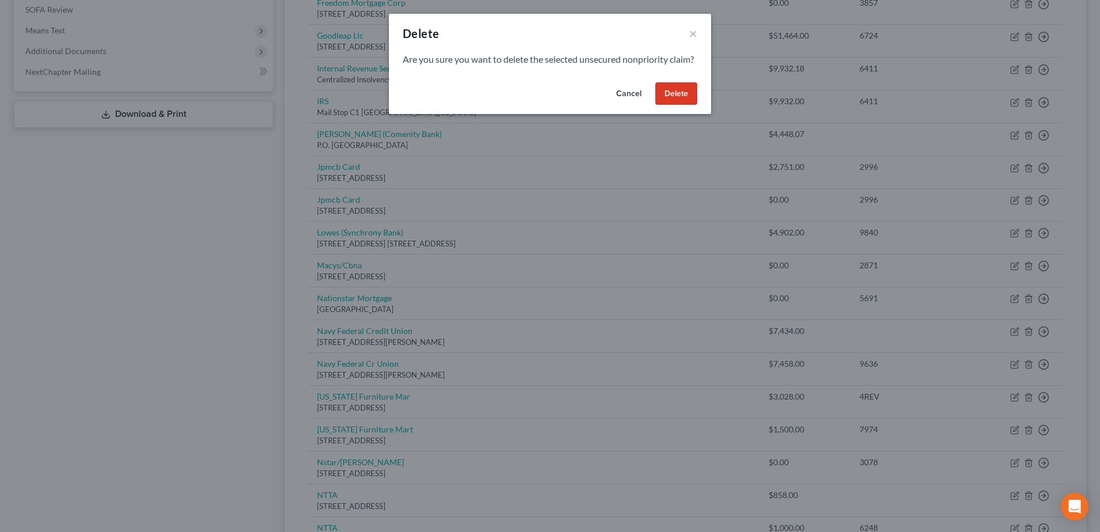
click at [692, 105] on button "Delete" at bounding box center [676, 93] width 42 height 23
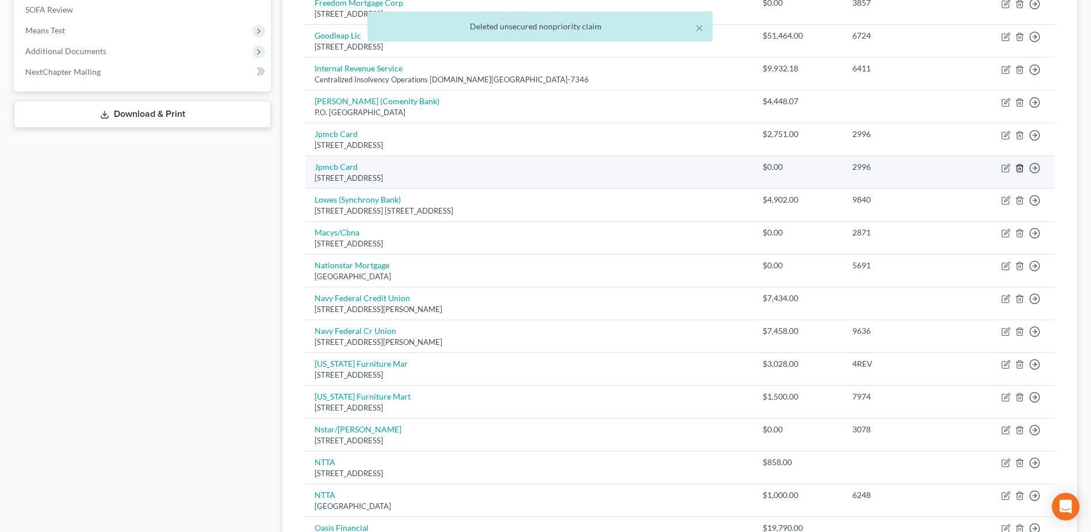
click at [1021, 169] on line "button" at bounding box center [1021, 168] width 0 height 2
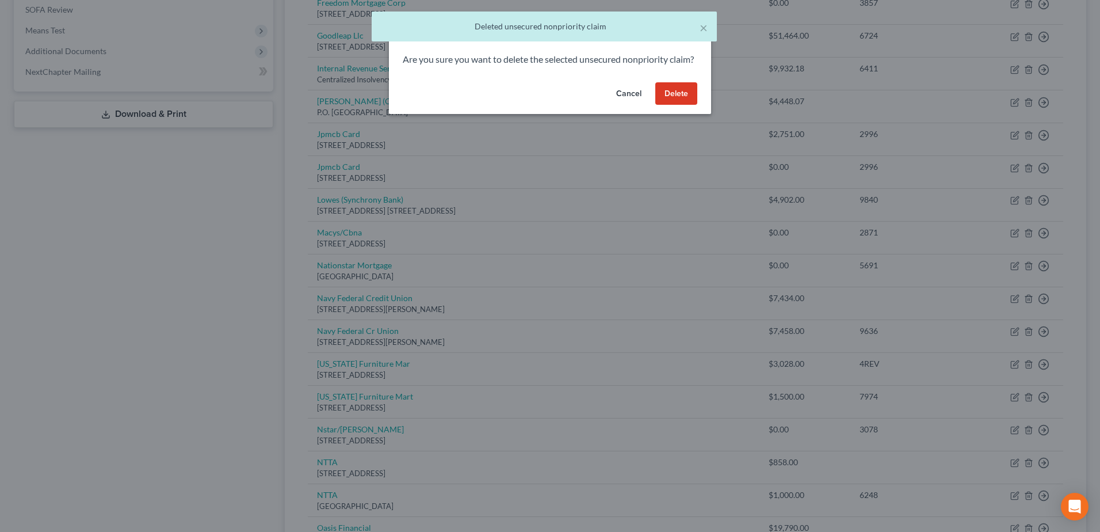
drag, startPoint x: 691, startPoint y: 105, endPoint x: 871, endPoint y: 212, distance: 209.5
click at [691, 105] on button "Delete" at bounding box center [676, 93] width 42 height 23
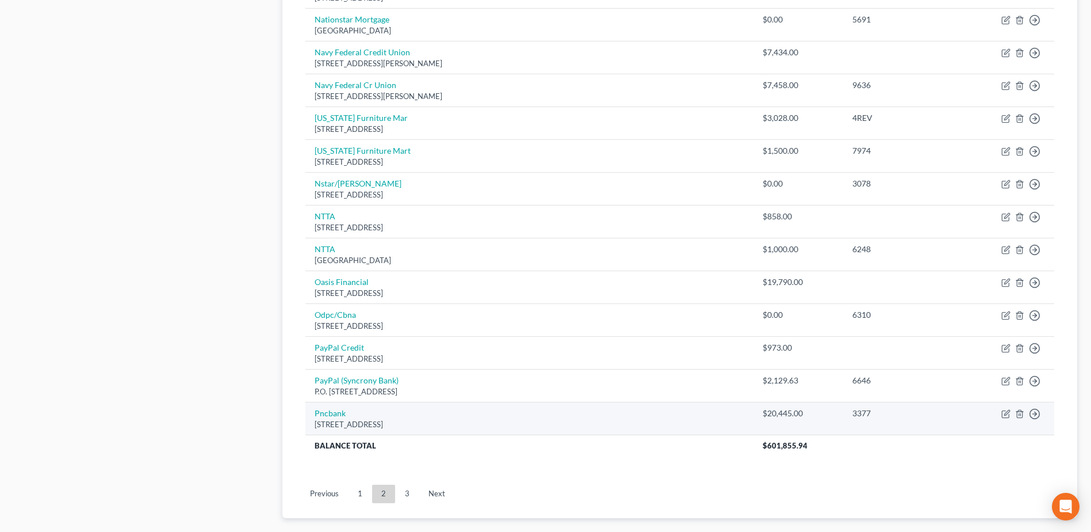
scroll to position [731, 0]
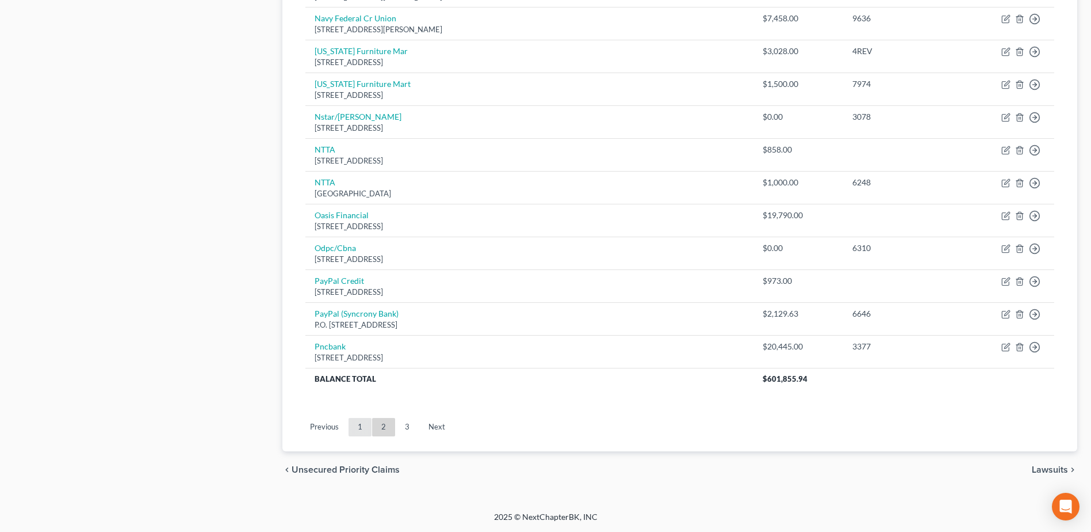
click at [365, 426] on link "1" at bounding box center [360, 427] width 23 height 18
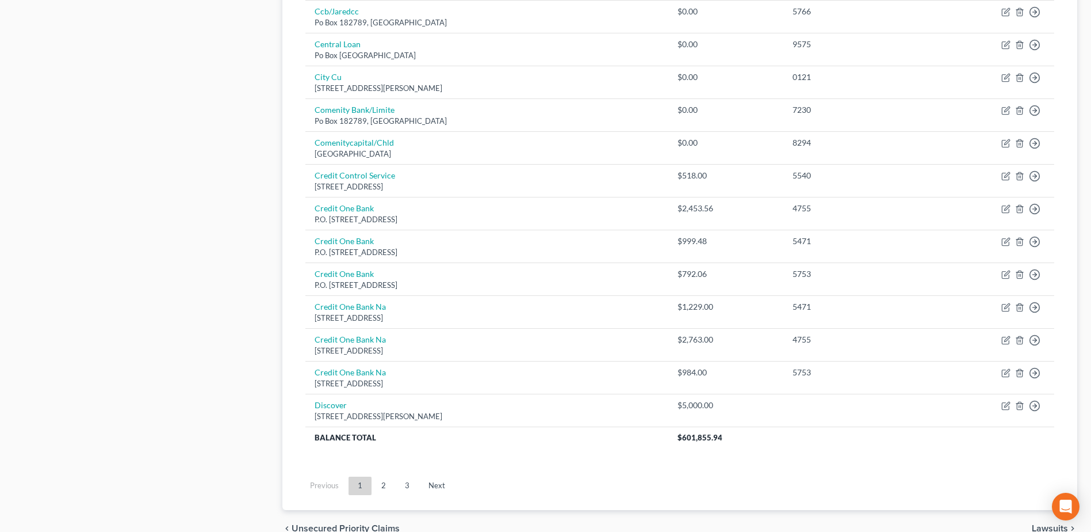
scroll to position [797, 0]
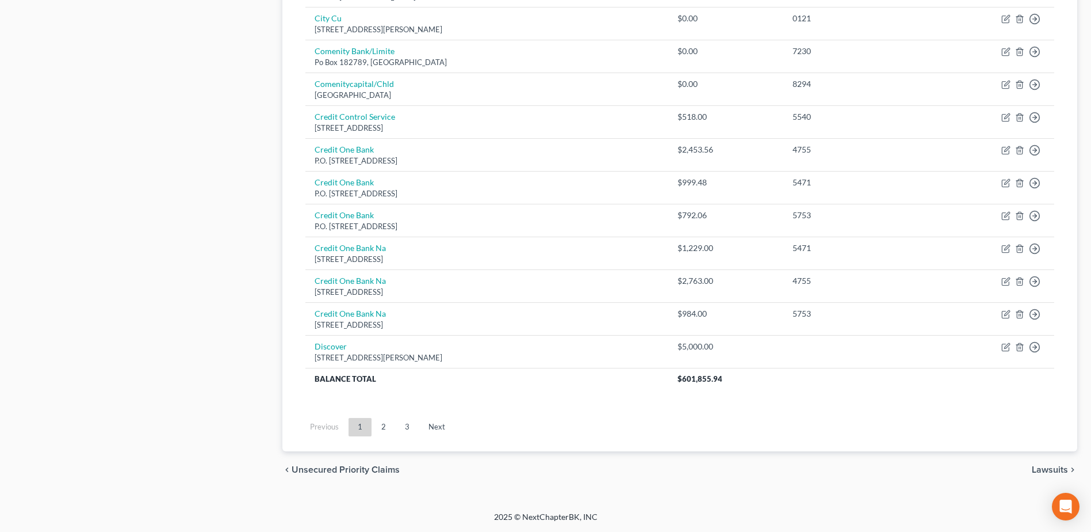
click at [413, 430] on link "3" at bounding box center [407, 427] width 23 height 18
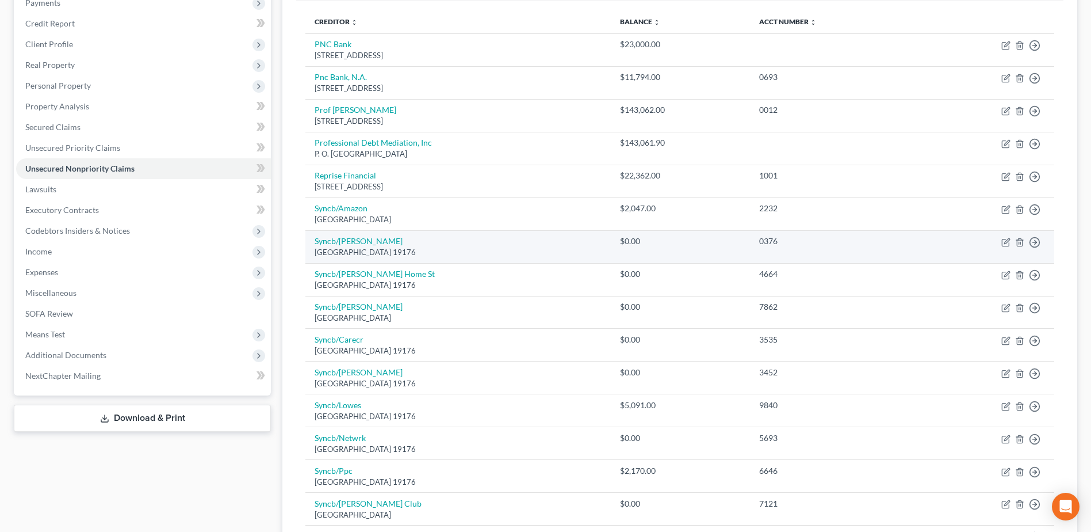
scroll to position [205, 0]
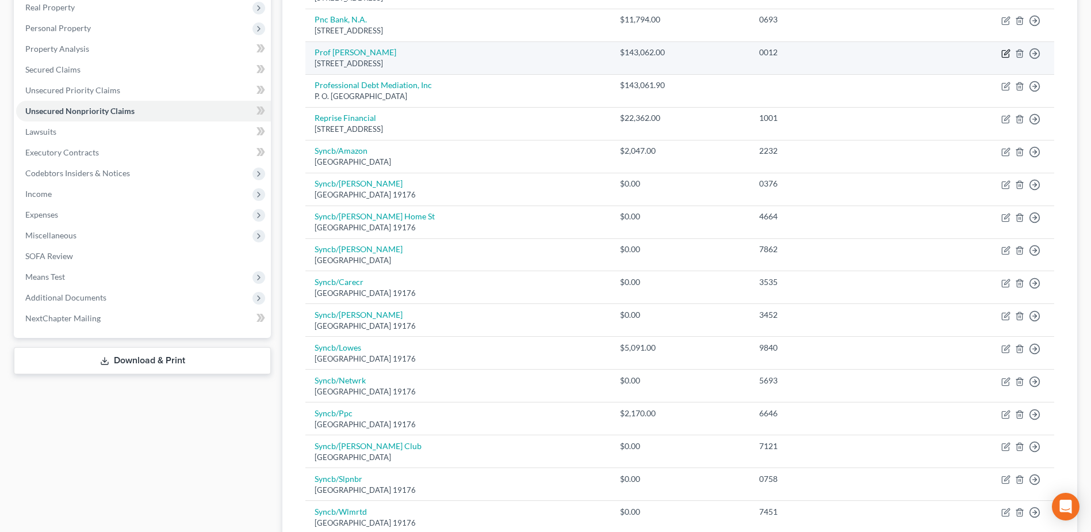
click at [1006, 51] on icon "button" at bounding box center [1006, 53] width 9 height 9
select select "9"
select select "2"
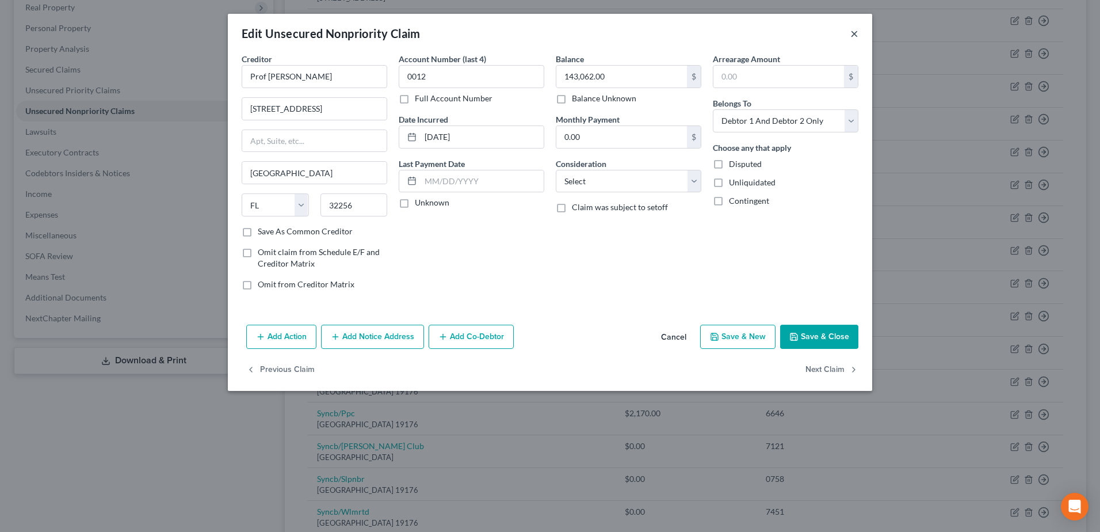
click at [857, 33] on button "×" at bounding box center [854, 33] width 8 height 14
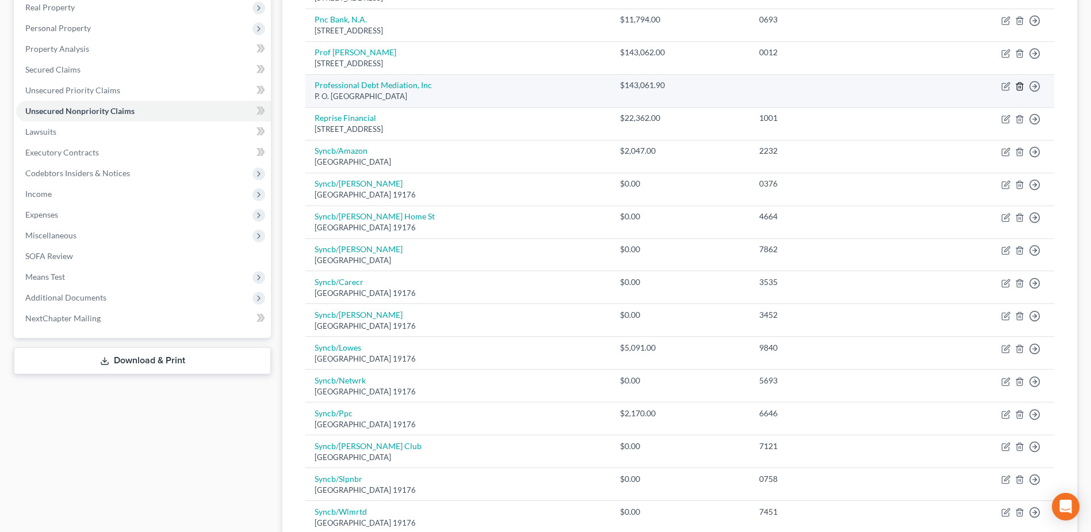
click at [1021, 86] on line "button" at bounding box center [1021, 87] width 0 height 2
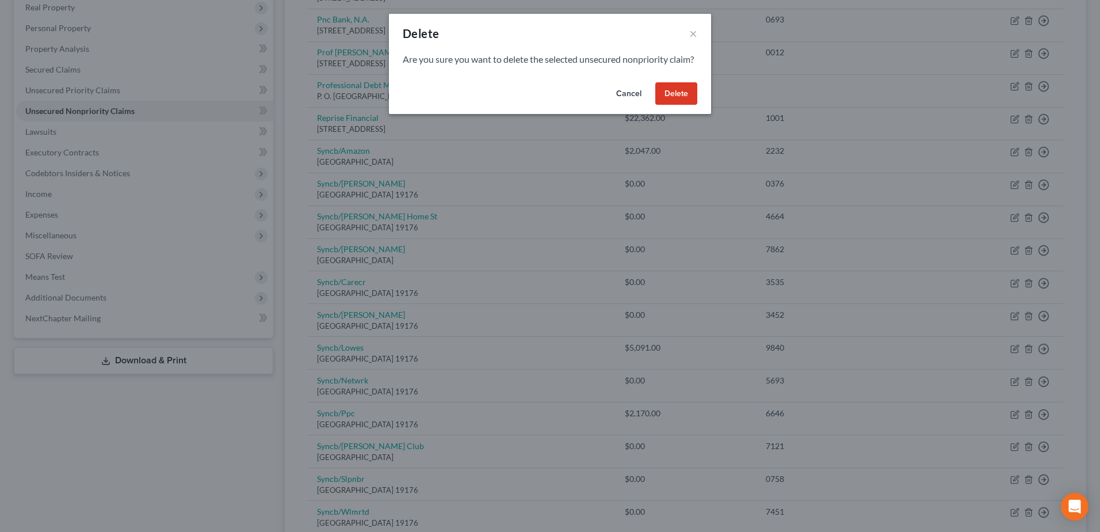
drag, startPoint x: 687, startPoint y: 107, endPoint x: 772, endPoint y: 193, distance: 120.8
click at [687, 105] on button "Delete" at bounding box center [676, 93] width 42 height 23
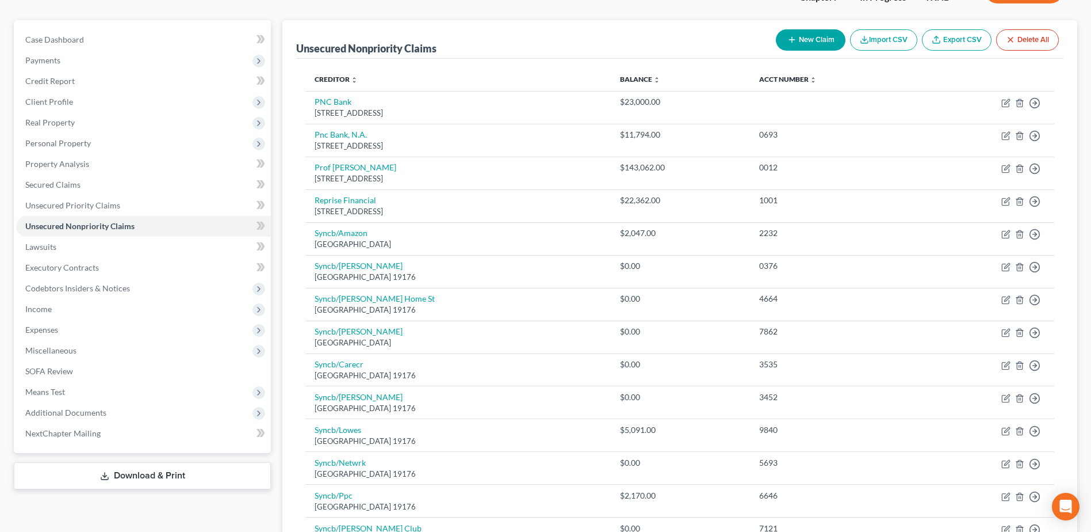
scroll to position [608, 0]
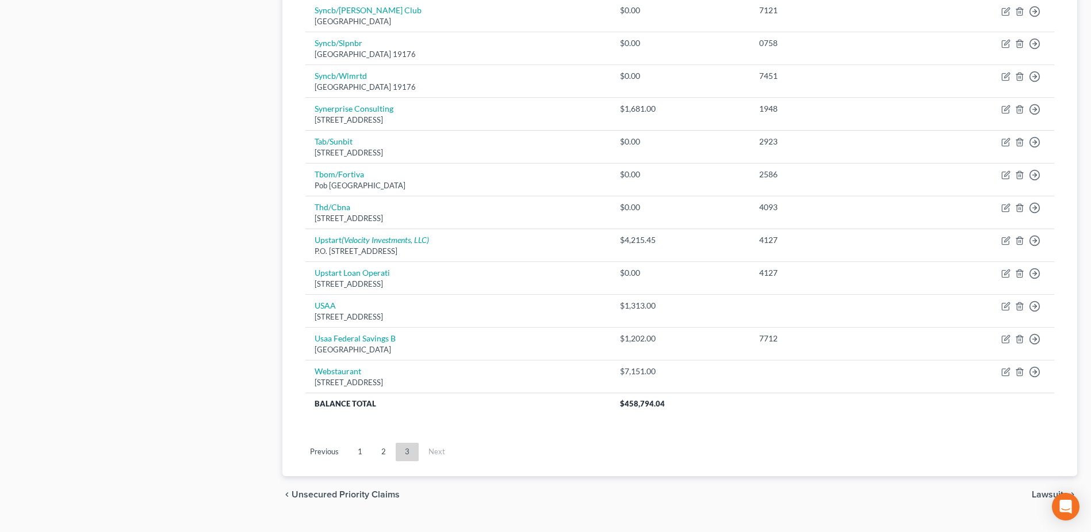
drag, startPoint x: 358, startPoint y: 453, endPoint x: 437, endPoint y: 447, distance: 79.6
click at [358, 453] on link "1" at bounding box center [360, 451] width 23 height 18
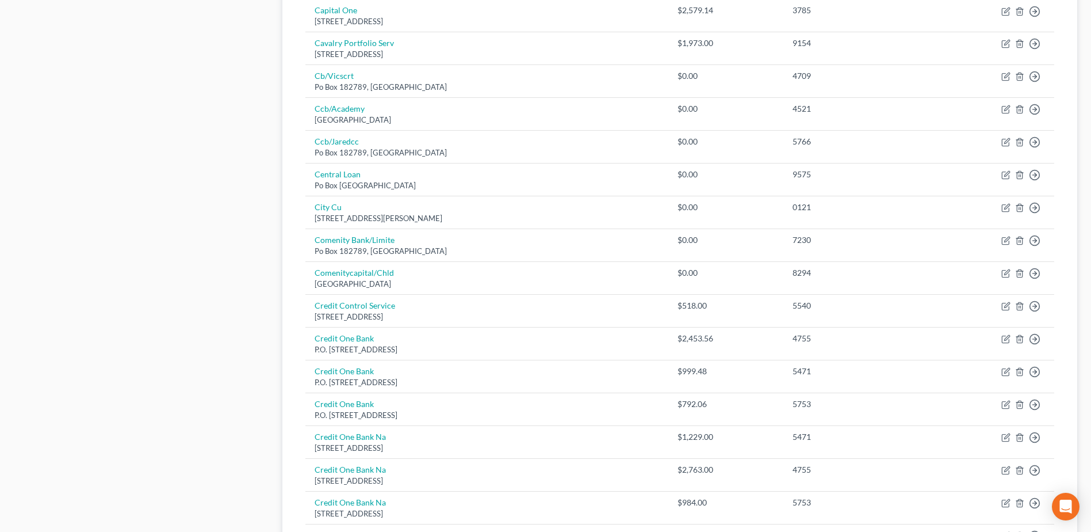
scroll to position [0, 0]
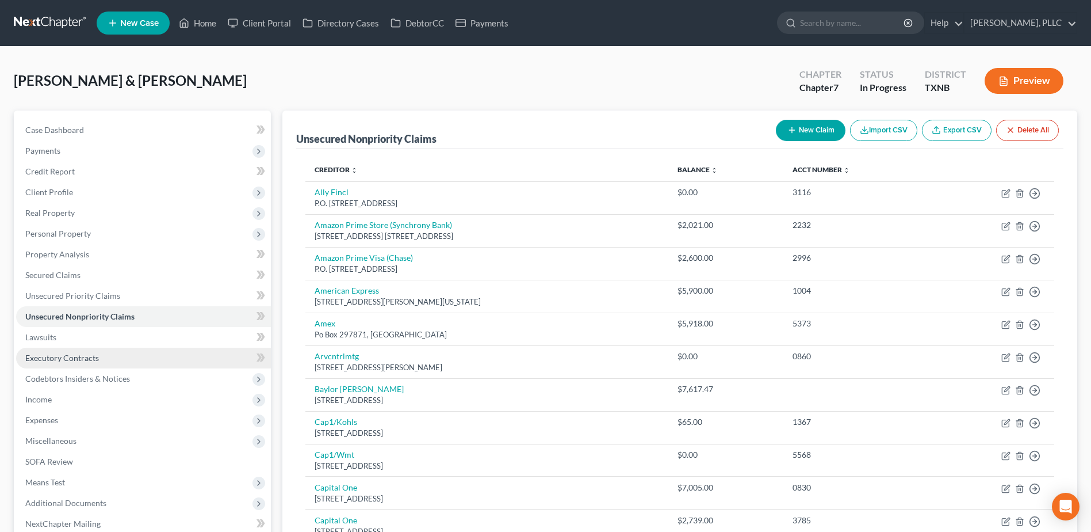
click at [76, 358] on span "Executory Contracts" at bounding box center [62, 358] width 74 height 10
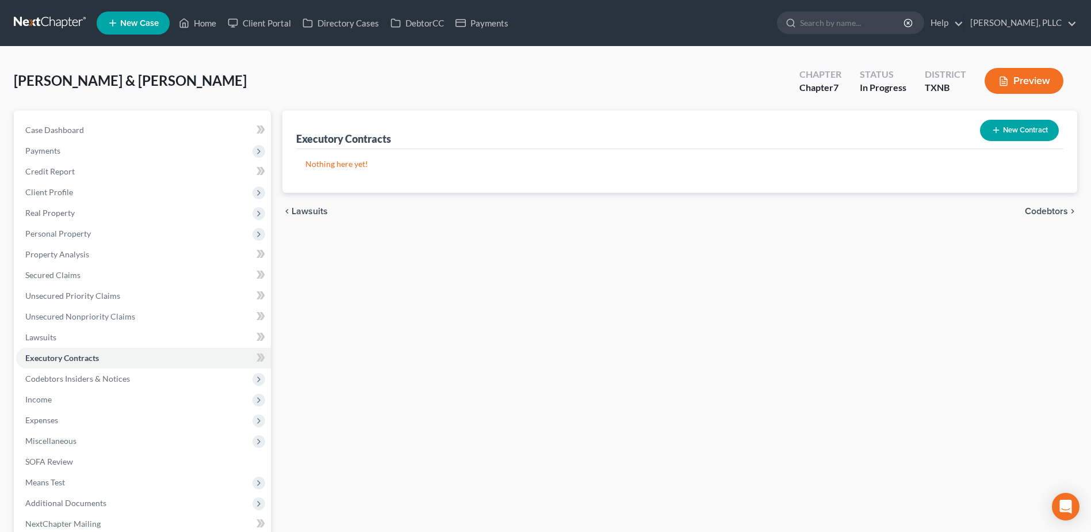
click at [1020, 134] on button "New Contract" at bounding box center [1019, 130] width 79 height 21
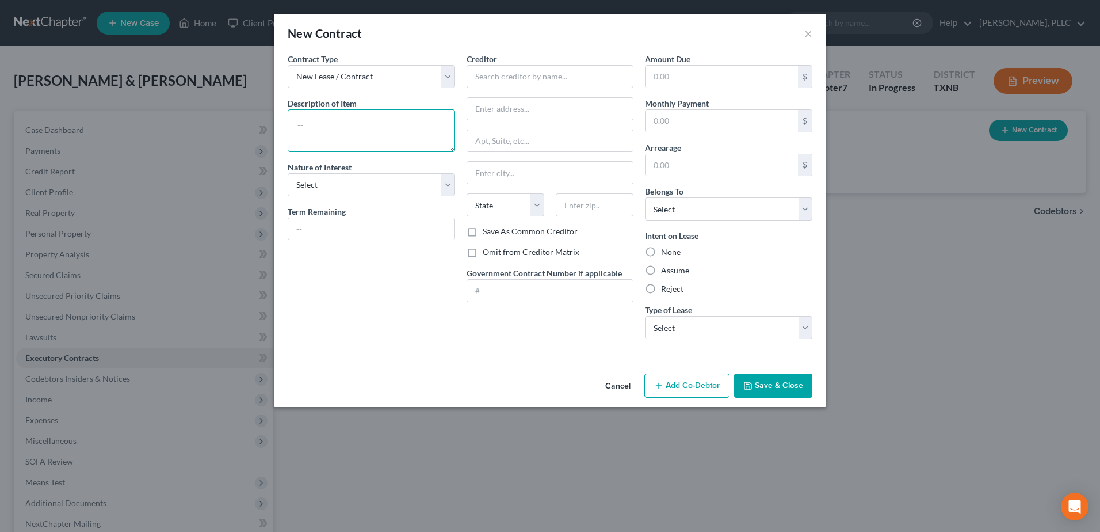
click at [377, 116] on textarea at bounding box center [371, 130] width 167 height 43
type textarea "Business Lease"
click at [443, 183] on select "Select Purchaser Agent Lessor Lessee" at bounding box center [371, 184] width 167 height 23
select select "3"
click at [288, 173] on select "Select Purchaser Agent Lessor Lessee" at bounding box center [371, 184] width 167 height 23
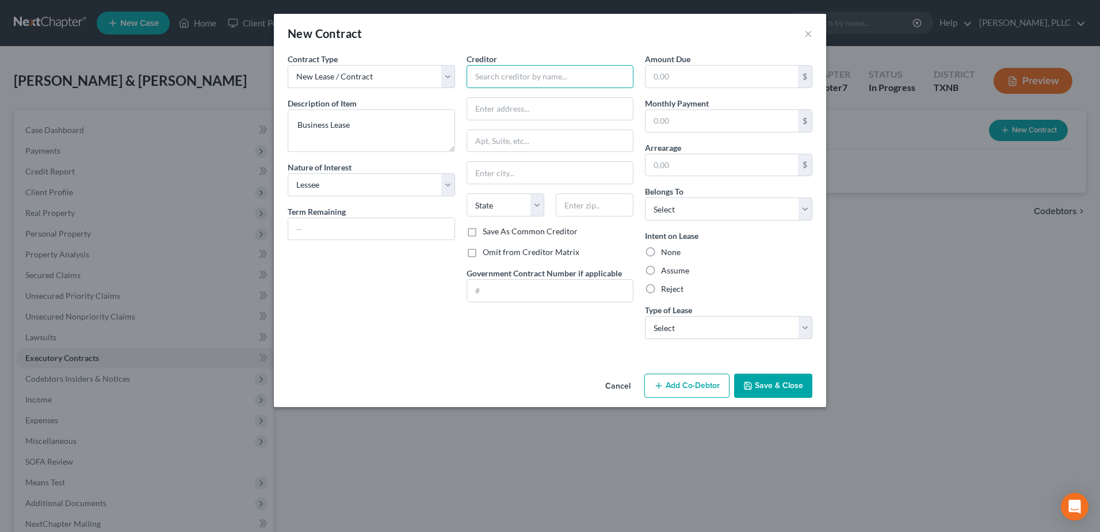
click at [553, 77] on input "text" at bounding box center [550, 76] width 167 height 23
type input "2900 Walnut Hill LLC"
type input "PO Box 192269"
type input "[GEOGRAPHIC_DATA]"
select select "45"
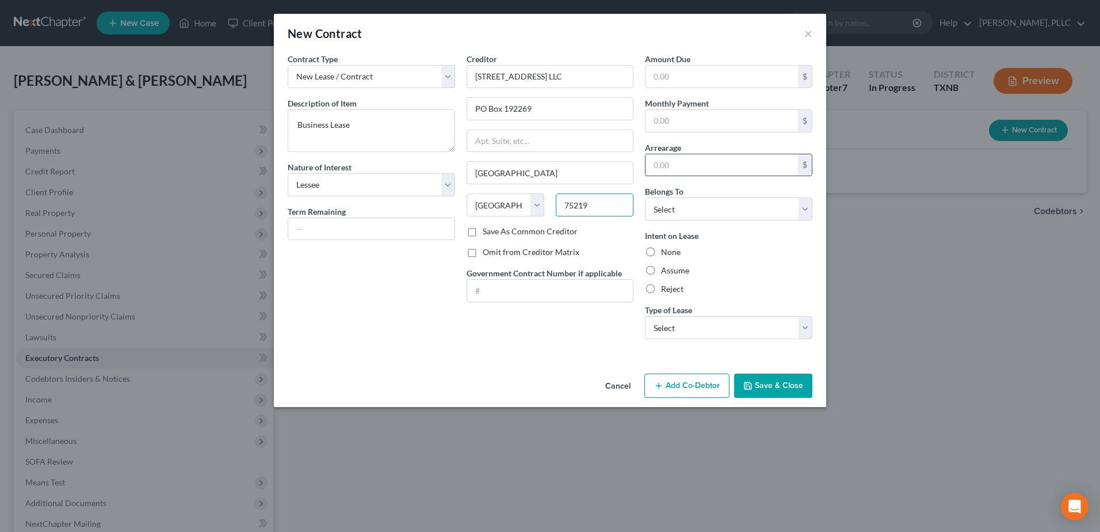
type input "75219"
click at [777, 167] on input "text" at bounding box center [722, 165] width 152 height 22
type input "152,210.33"
drag, startPoint x: 811, startPoint y: 213, endPoint x: 801, endPoint y: 220, distance: 12.1
click at [811, 213] on select "Select Debtor 1 Only Debtor 2 Only Debtor 1 And Debtor 2 Only At Least One Of T…" at bounding box center [728, 208] width 167 height 23
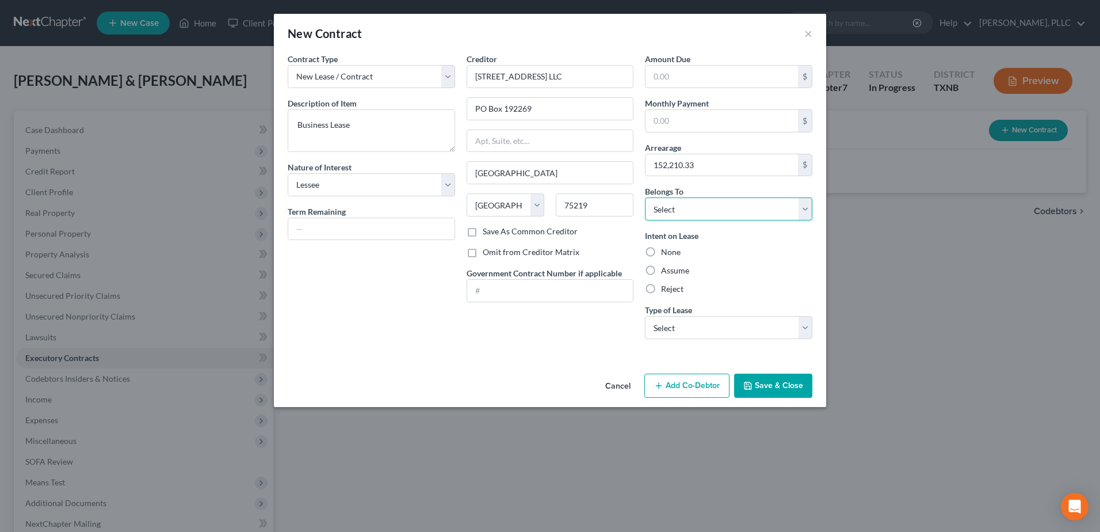
select select "2"
click at [645, 197] on select "Select Debtor 1 Only Debtor 2 Only Debtor 1 And Debtor 2 Only At Least One Of T…" at bounding box center [728, 208] width 167 height 23
click at [661, 284] on label "Reject" at bounding box center [672, 289] width 22 height 12
click at [666, 284] on input "Reject" at bounding box center [669, 286] width 7 height 7
radio input "true"
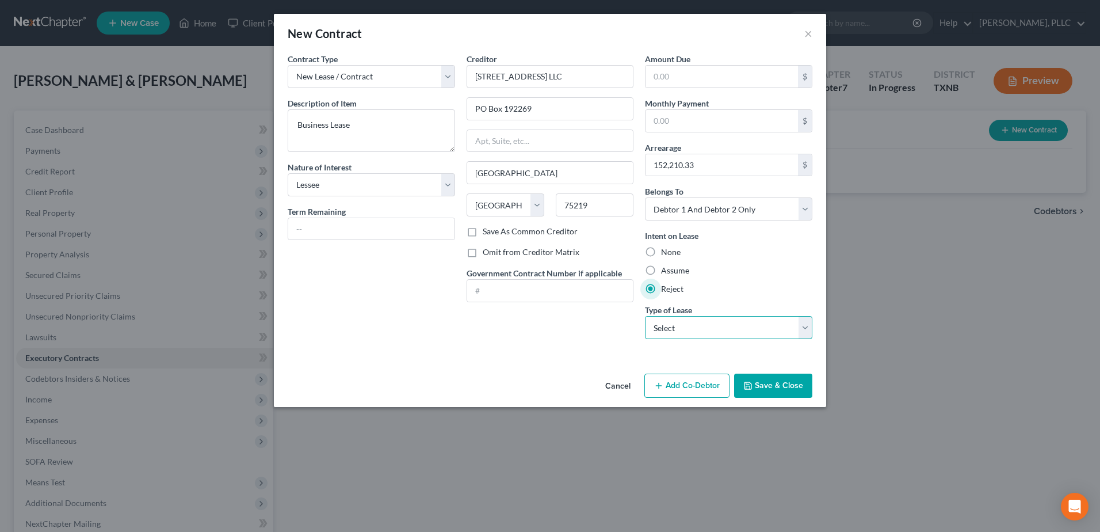
click at [806, 327] on select "Select Real Estate Car Other" at bounding box center [728, 327] width 167 height 23
select select "0"
click at [645, 316] on select "Select Real Estate Car Other" at bounding box center [728, 327] width 167 height 23
click at [781, 383] on button "Save & Close" at bounding box center [773, 385] width 78 height 24
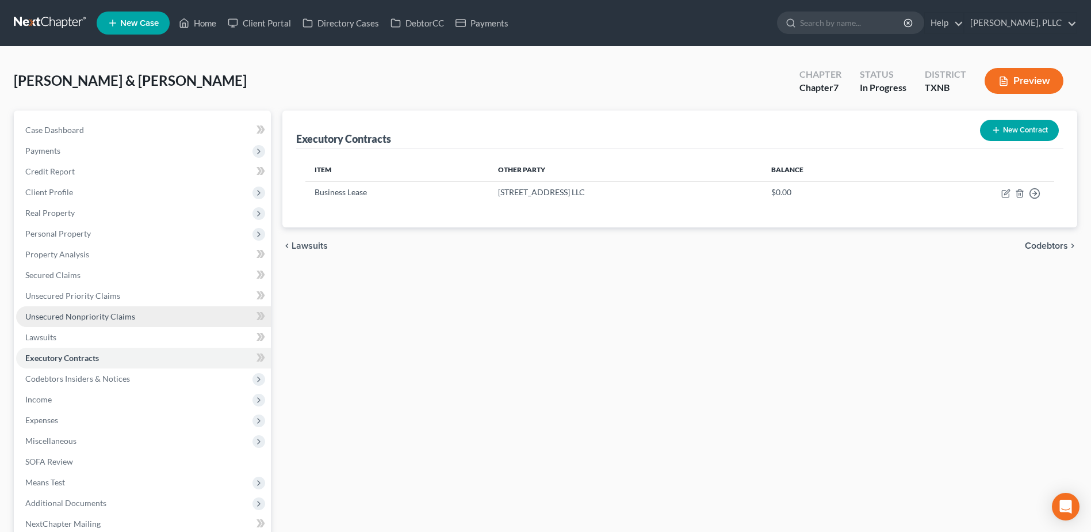
click at [96, 316] on span "Unsecured Nonpriority Claims" at bounding box center [80, 316] width 110 height 10
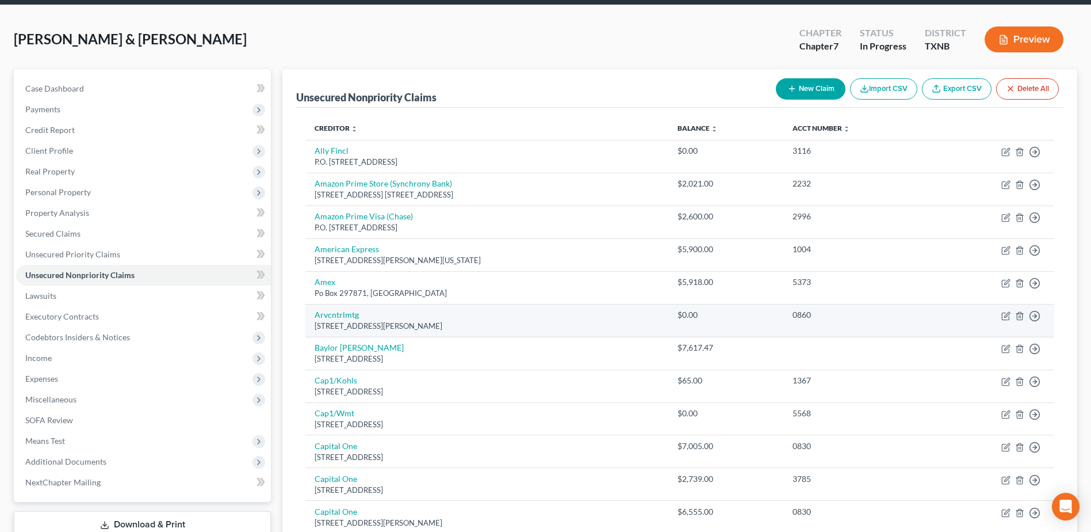
scroll to position [58, 0]
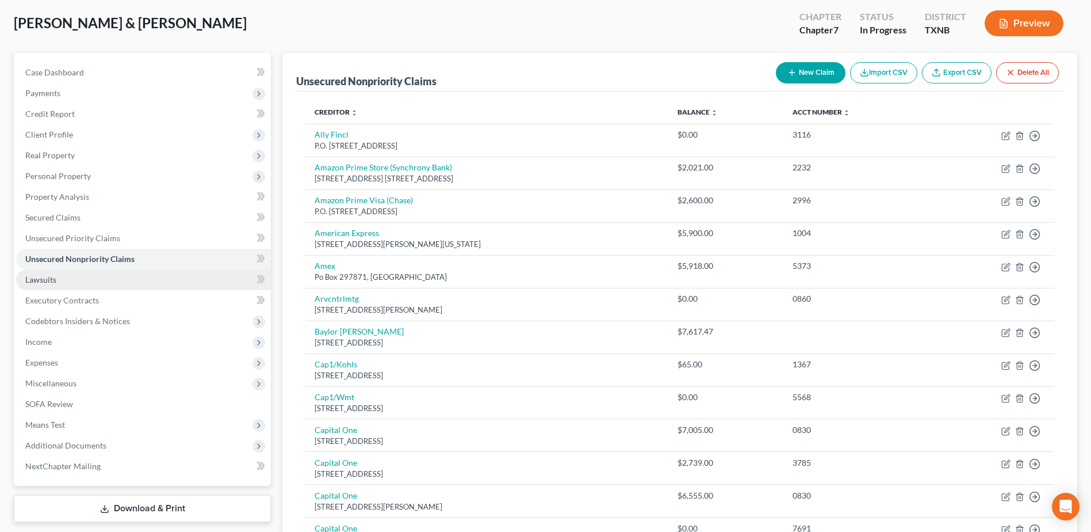
click at [35, 277] on span "Lawsuits" at bounding box center [40, 279] width 31 height 10
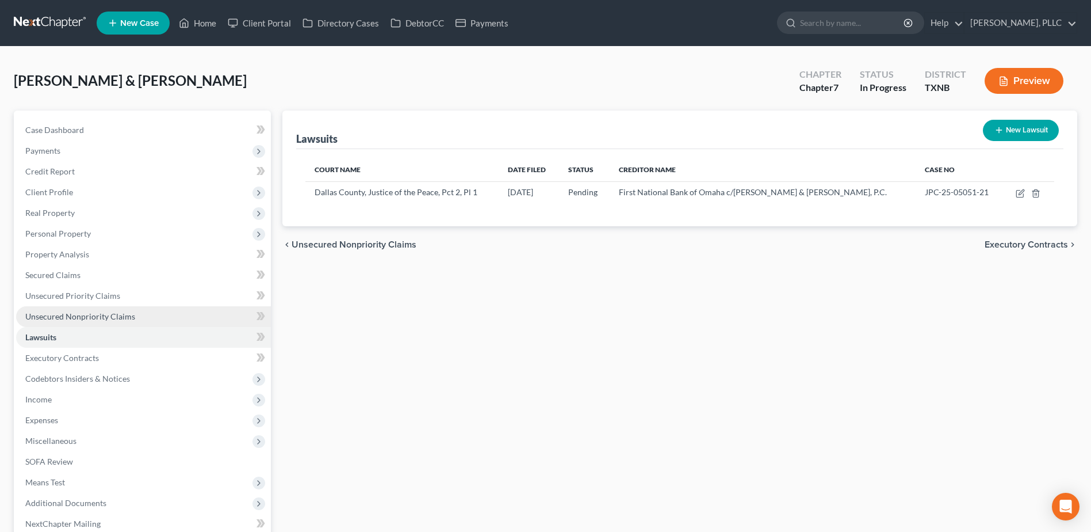
click at [96, 310] on link "Unsecured Nonpriority Claims" at bounding box center [143, 316] width 255 height 21
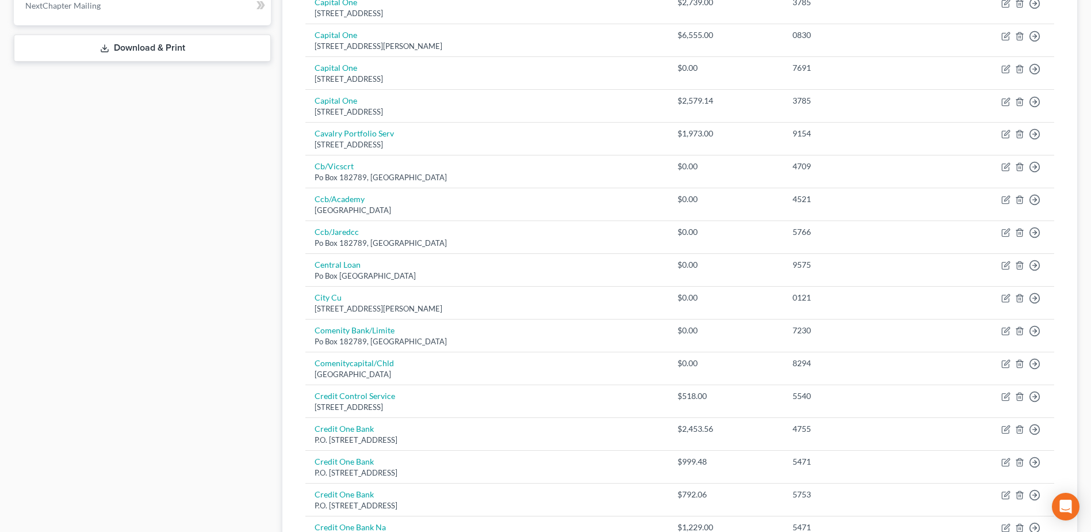
scroll to position [748, 0]
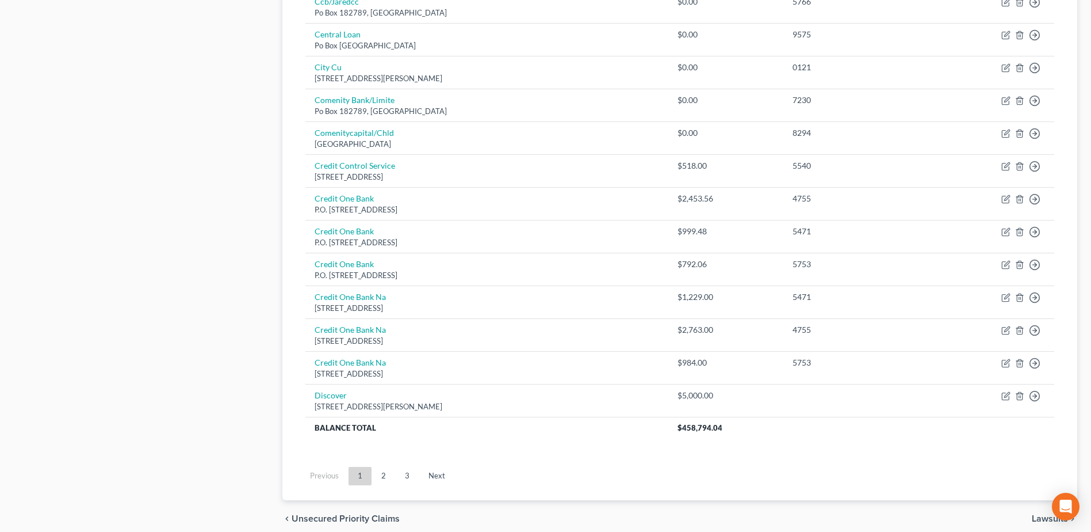
drag, startPoint x: 383, startPoint y: 477, endPoint x: 651, endPoint y: 450, distance: 269.4
click at [383, 476] on link "2" at bounding box center [383, 476] width 23 height 18
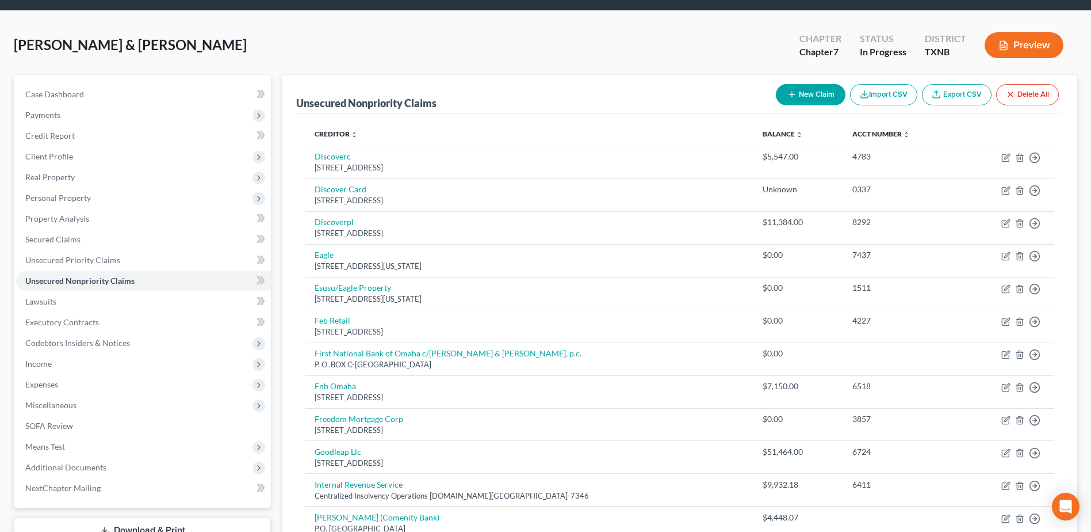
scroll to position [0, 0]
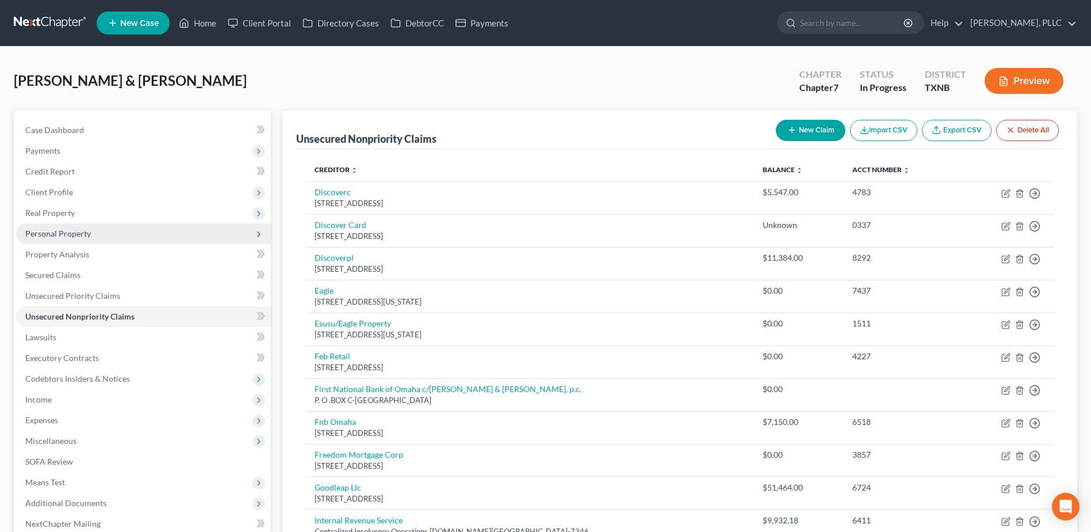
click at [53, 235] on span "Personal Property" at bounding box center [58, 233] width 66 height 10
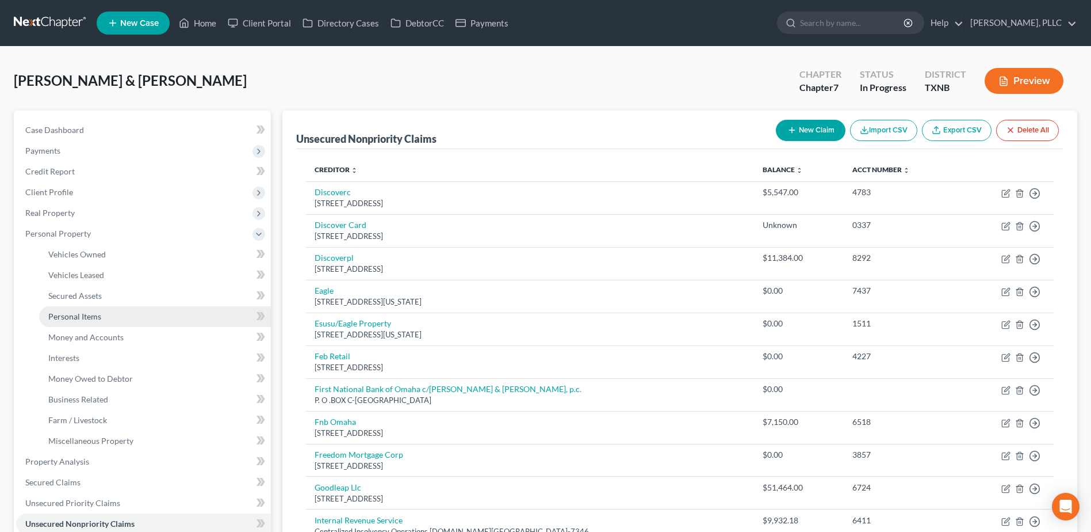
click at [78, 316] on span "Personal Items" at bounding box center [74, 316] width 53 height 10
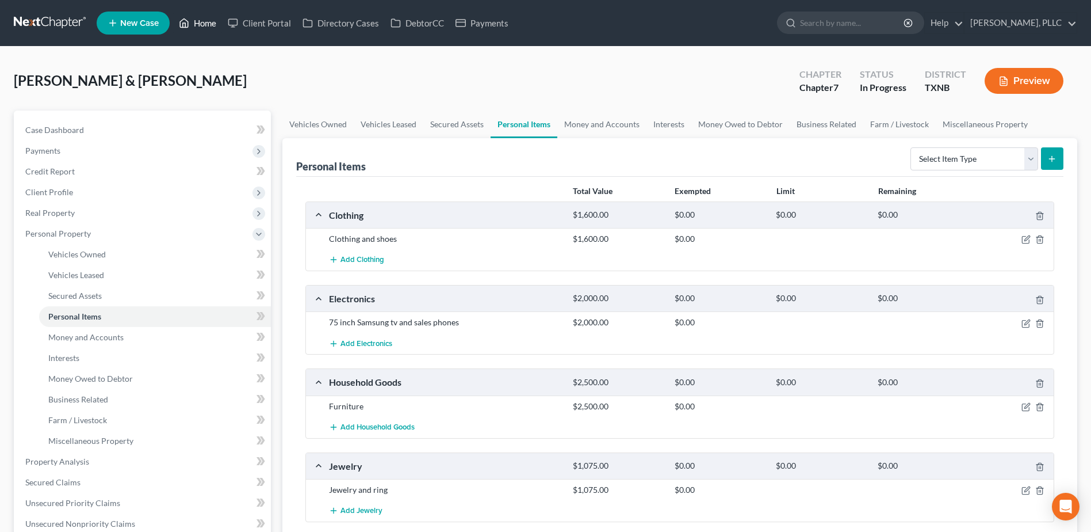
click at [203, 26] on link "Home" at bounding box center [197, 23] width 49 height 21
